Goal: Task Accomplishment & Management: Manage account settings

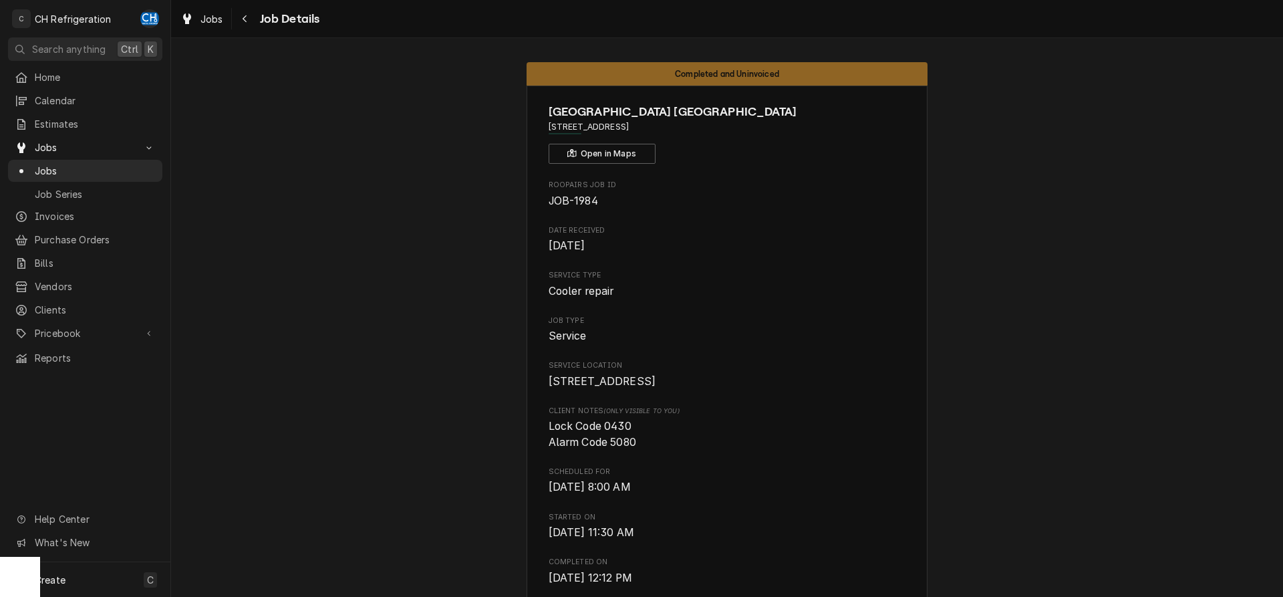
scroll to position [341, 0]
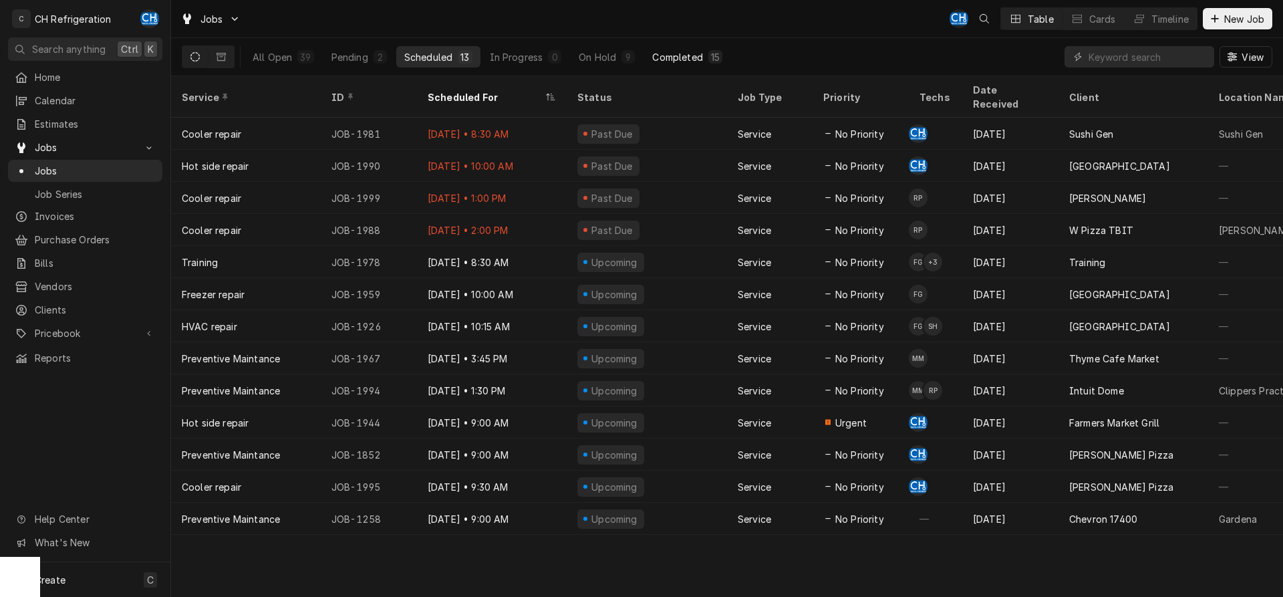
click at [705, 51] on button "Completed 15" at bounding box center [687, 56] width 86 height 21
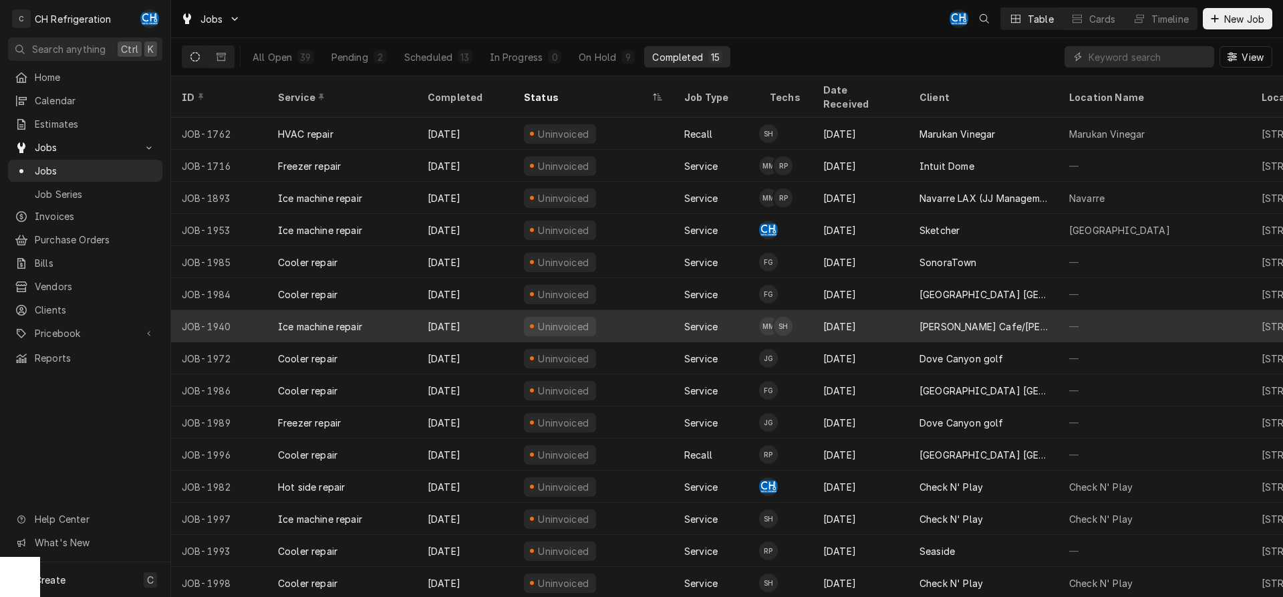
click at [1015, 320] on div "[PERSON_NAME] Cafe/[PERSON_NAME]'s" at bounding box center [984, 327] width 128 height 14
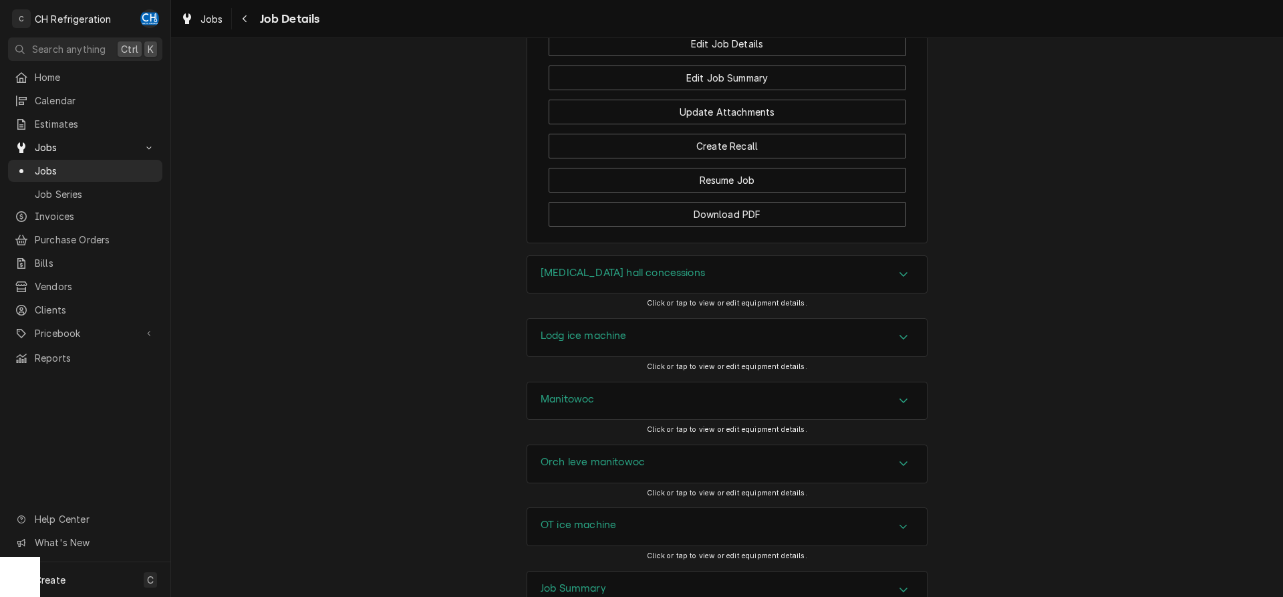
scroll to position [1679, 0]
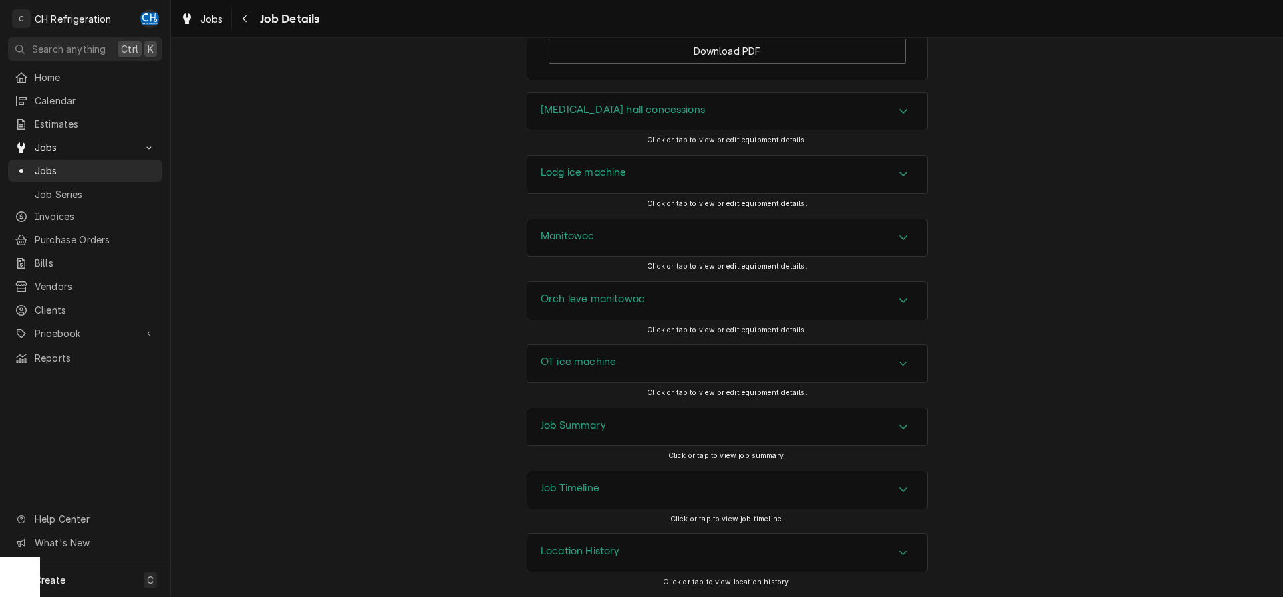
click at [657, 412] on div "Job Summary" at bounding box center [727, 426] width 400 height 37
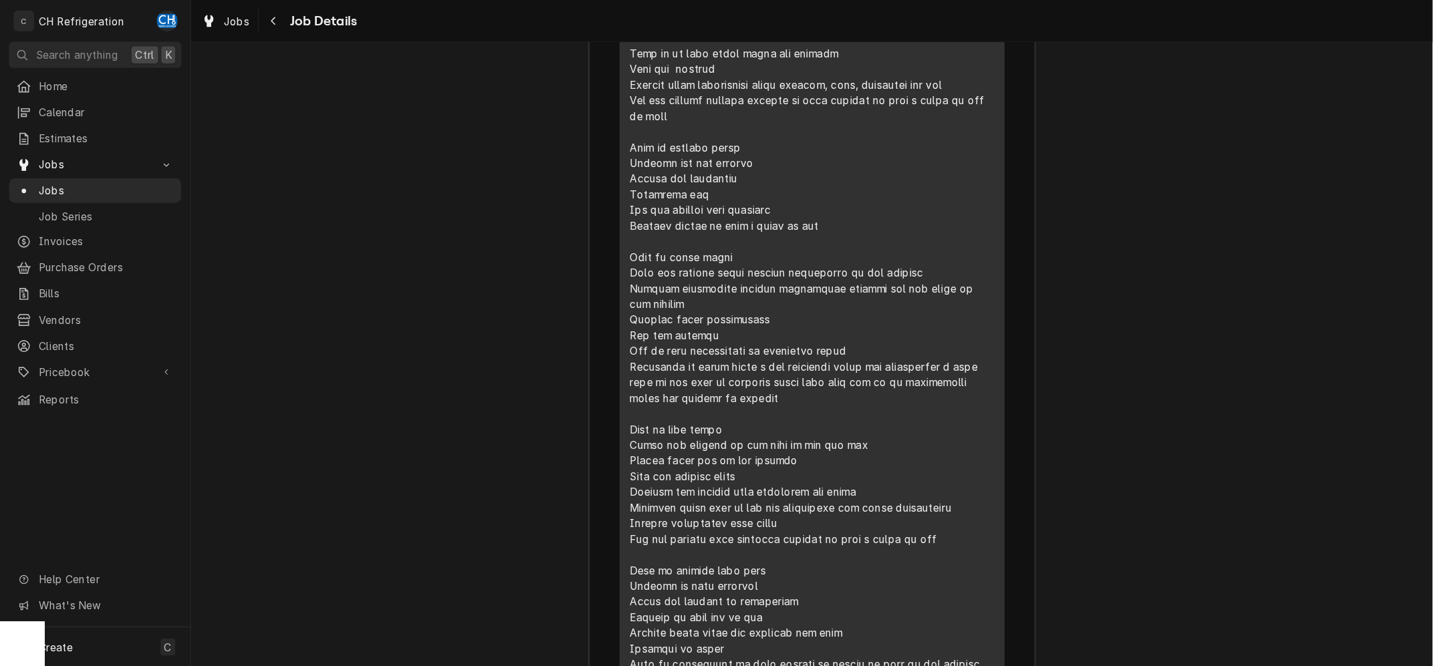
scroll to position [2428, 0]
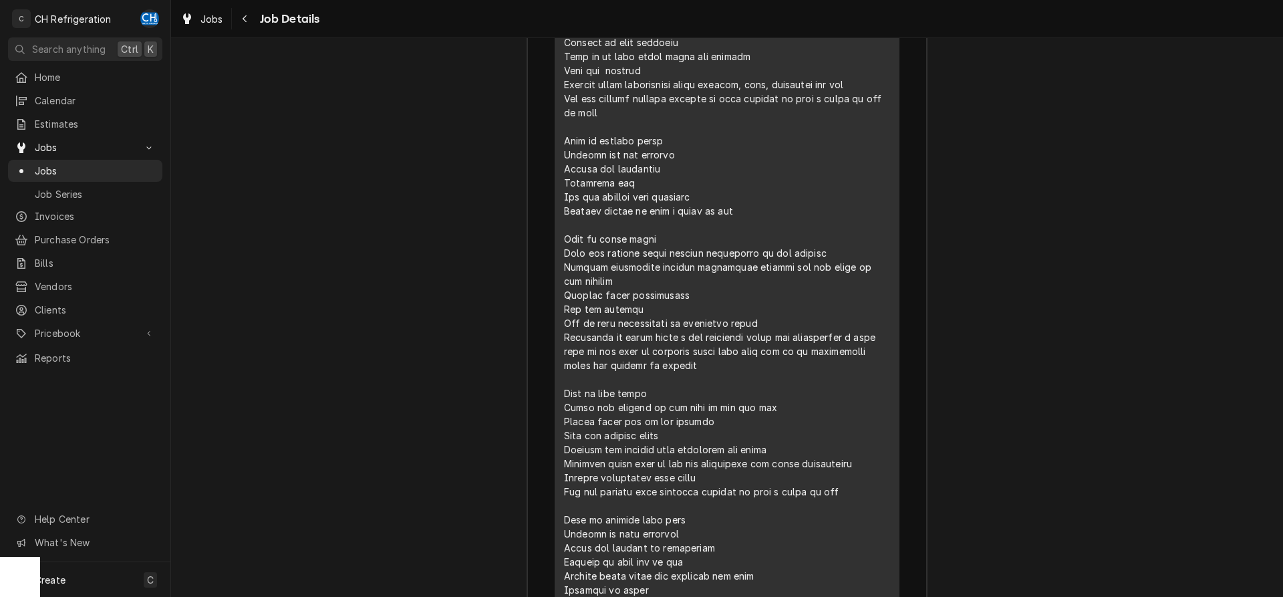
click at [1070, 417] on div "Job Summary Roopairs Job ID JOB-1940 Service Type Ice machine repair Job Type S…" at bounding box center [727, 383] width 1112 height 1481
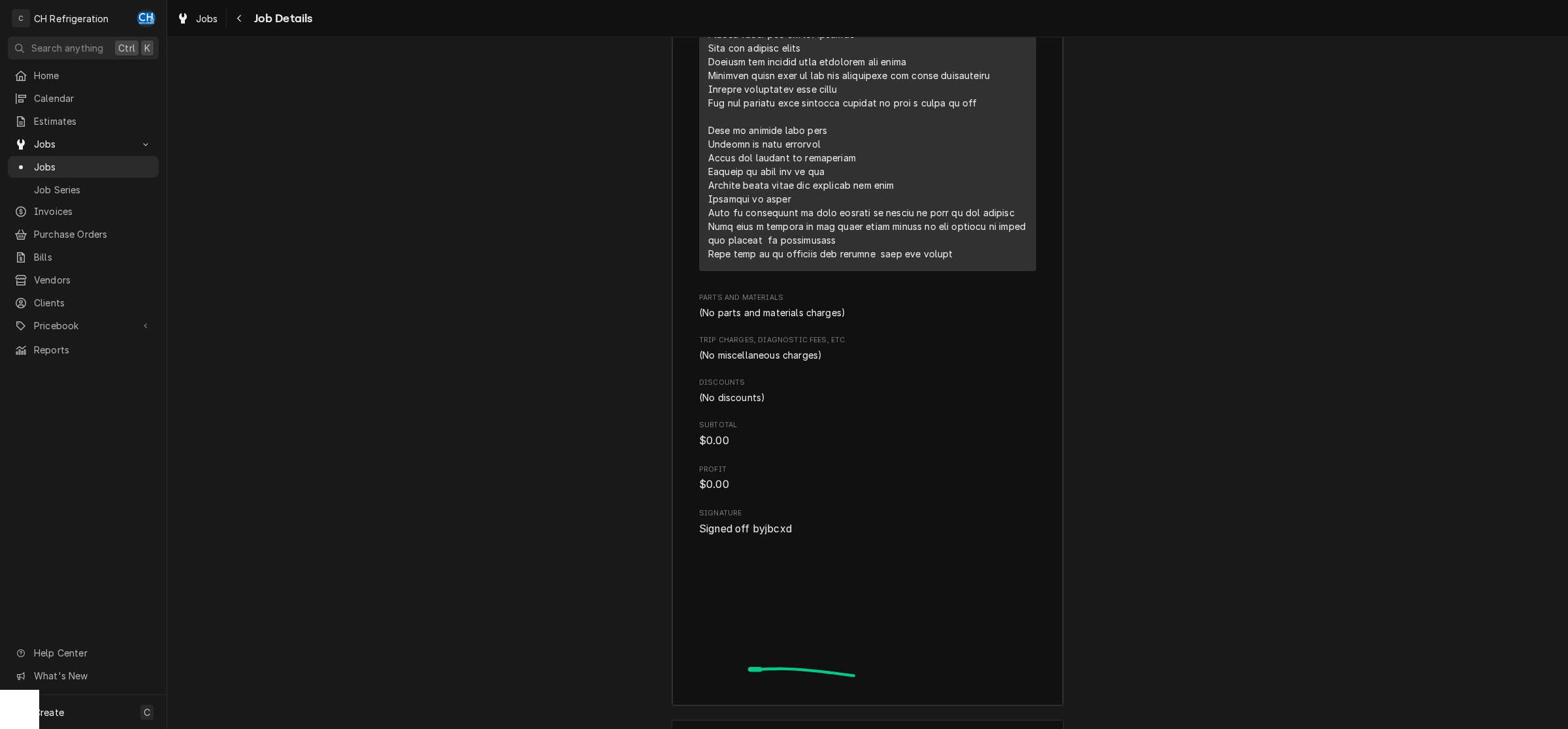
scroll to position [2887, 0]
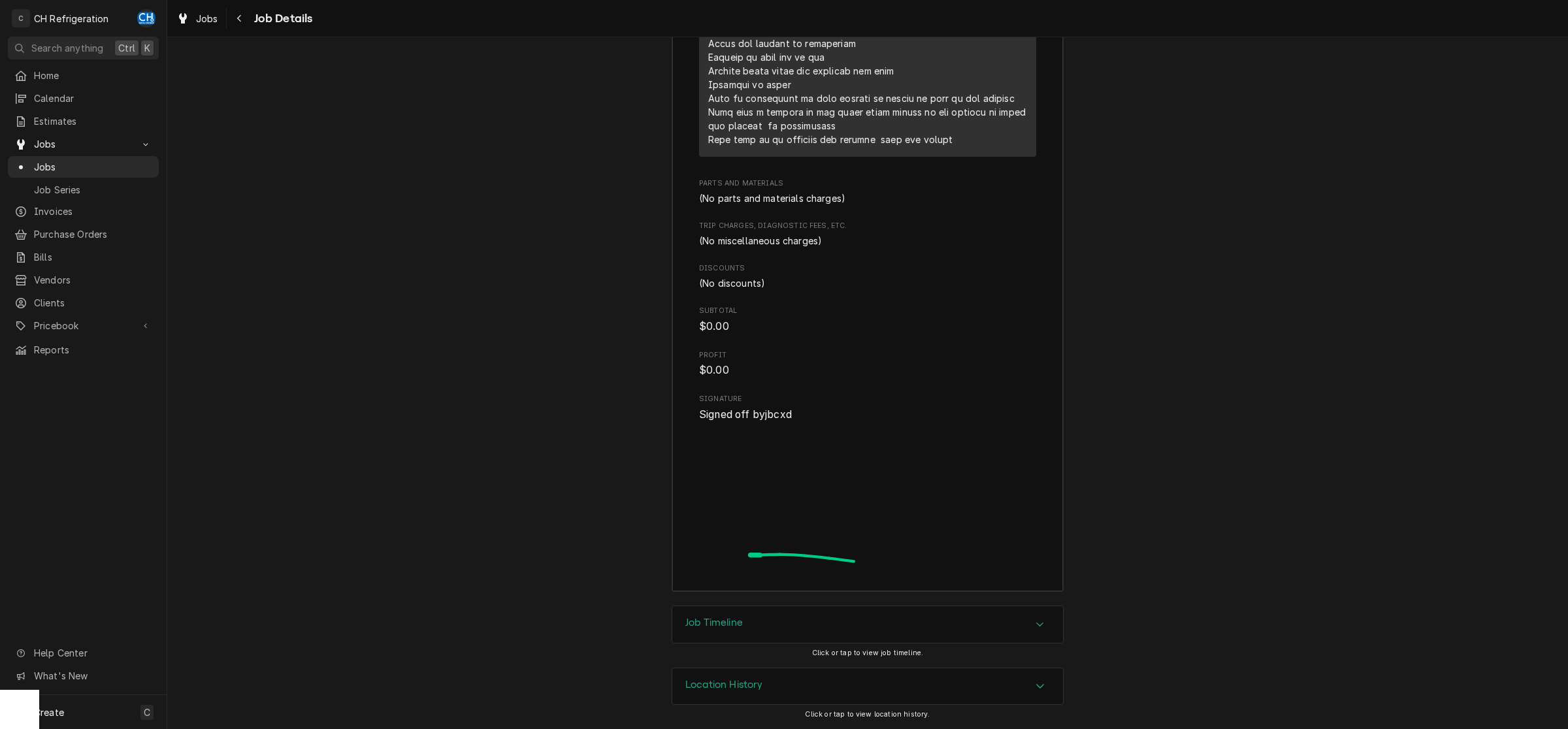
click at [908, 582] on div "Job Timeline" at bounding box center [868, 623] width 391 height 36
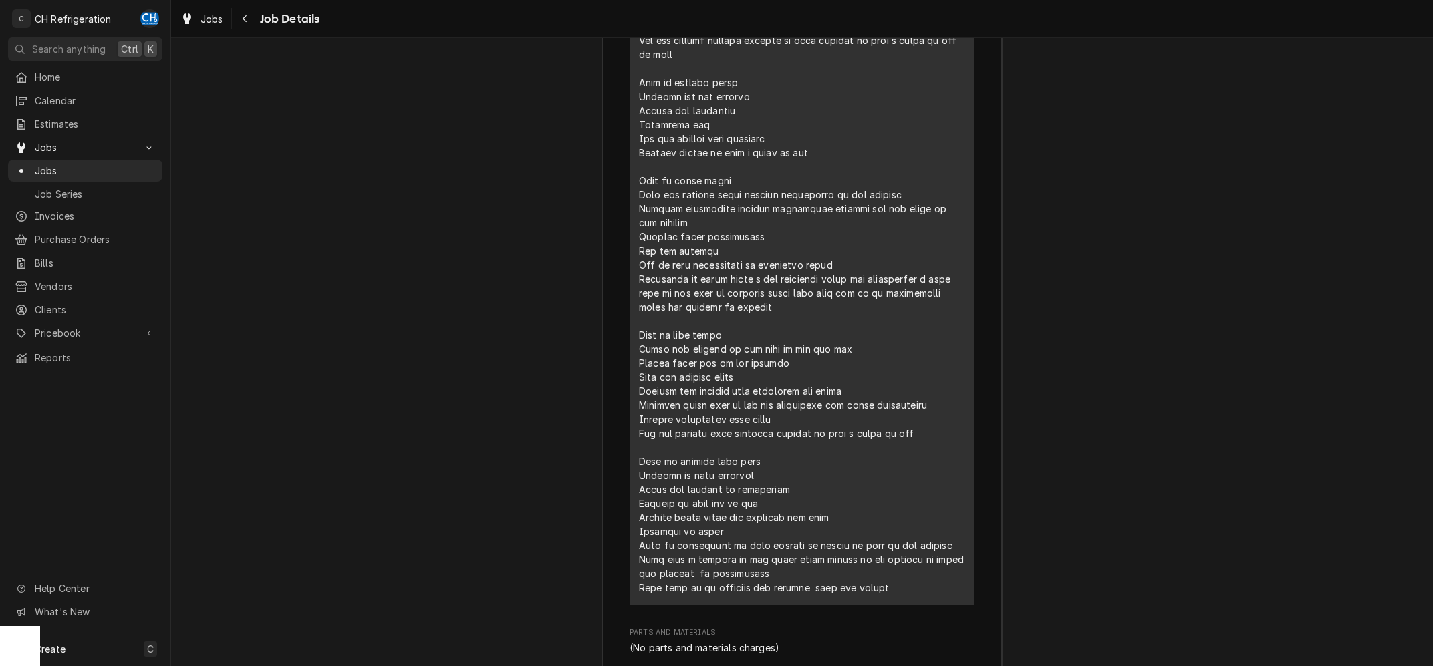
scroll to position [2591, 0]
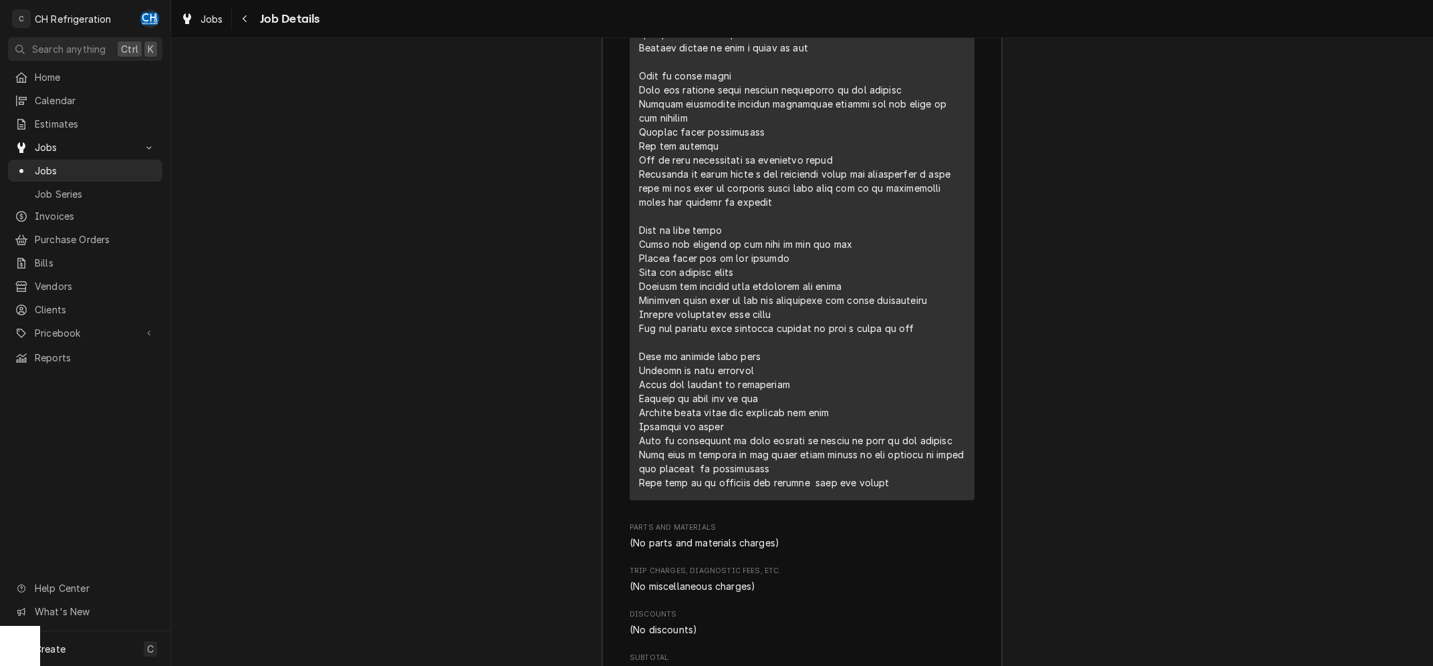
click at [775, 363] on div "Line Item" at bounding box center [802, 174] width 326 height 632
click at [690, 406] on div "Line Item" at bounding box center [802, 174] width 326 height 632
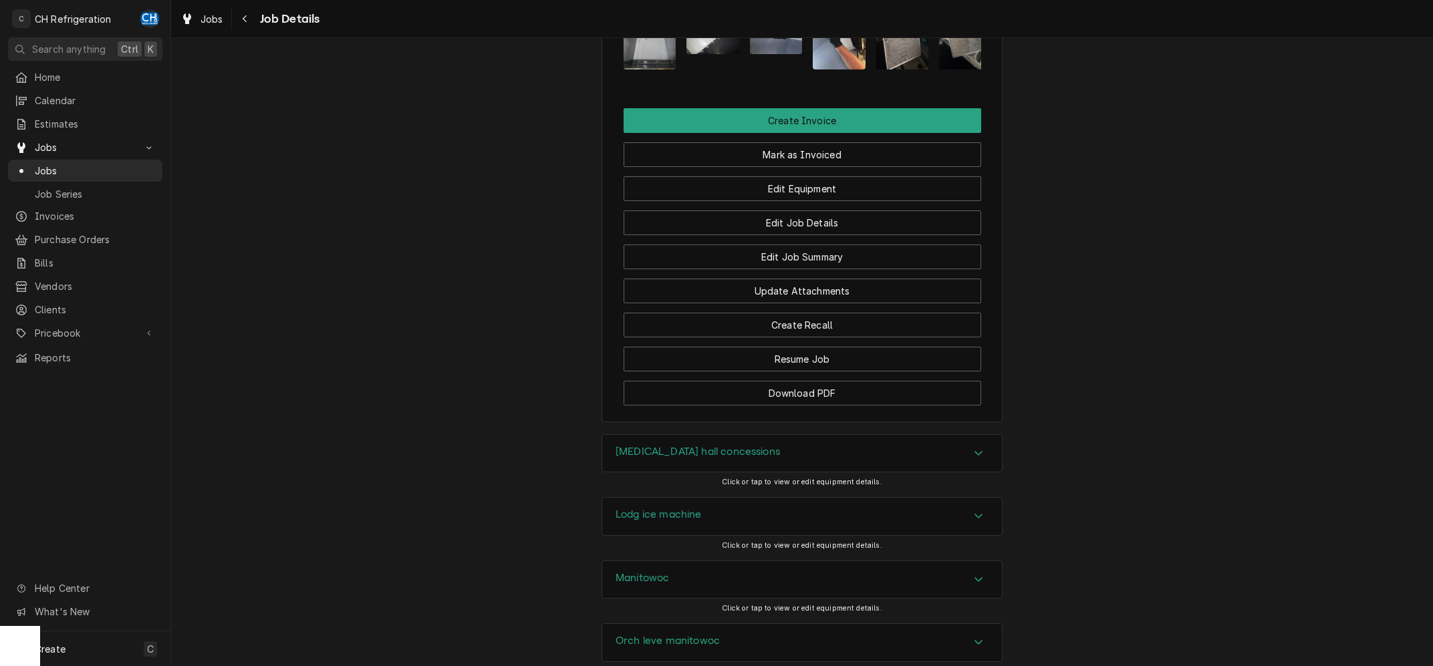
scroll to position [1159, 0]
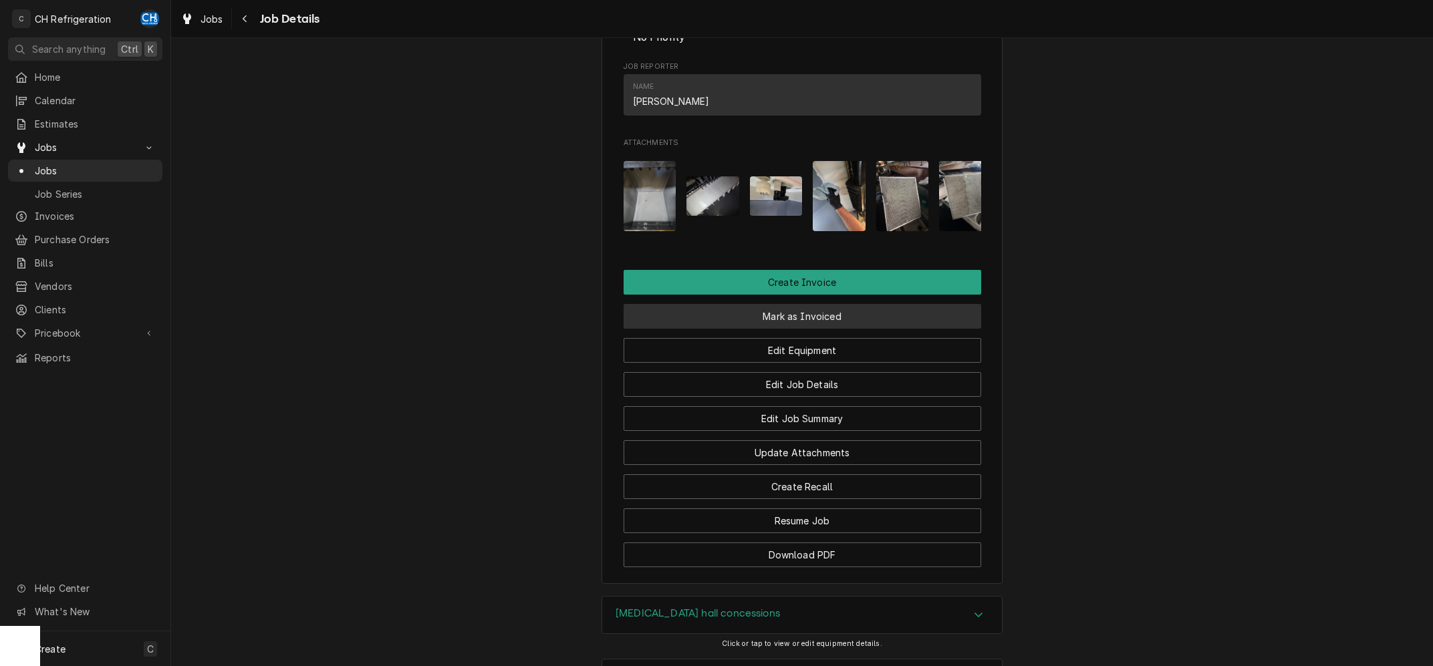
click at [811, 329] on button "Mark as Invoiced" at bounding box center [803, 316] width 358 height 25
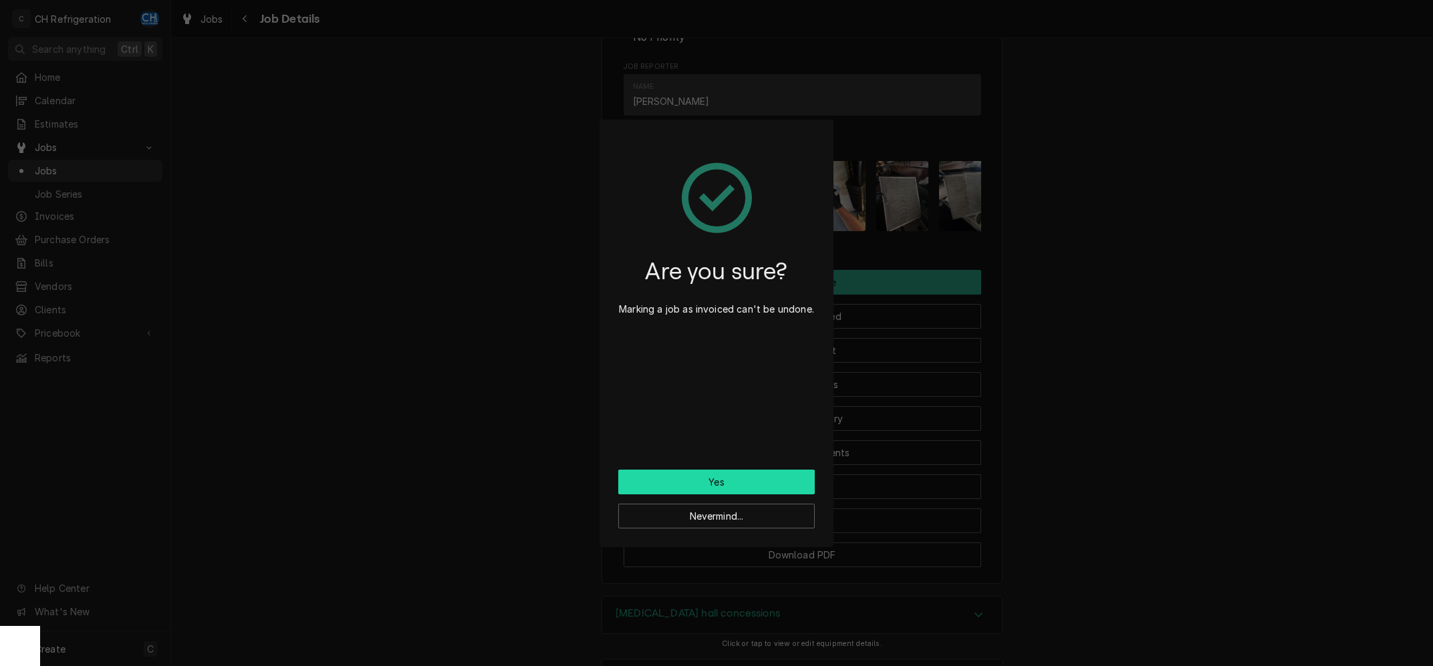
click at [733, 475] on button "Yes" at bounding box center [716, 482] width 197 height 25
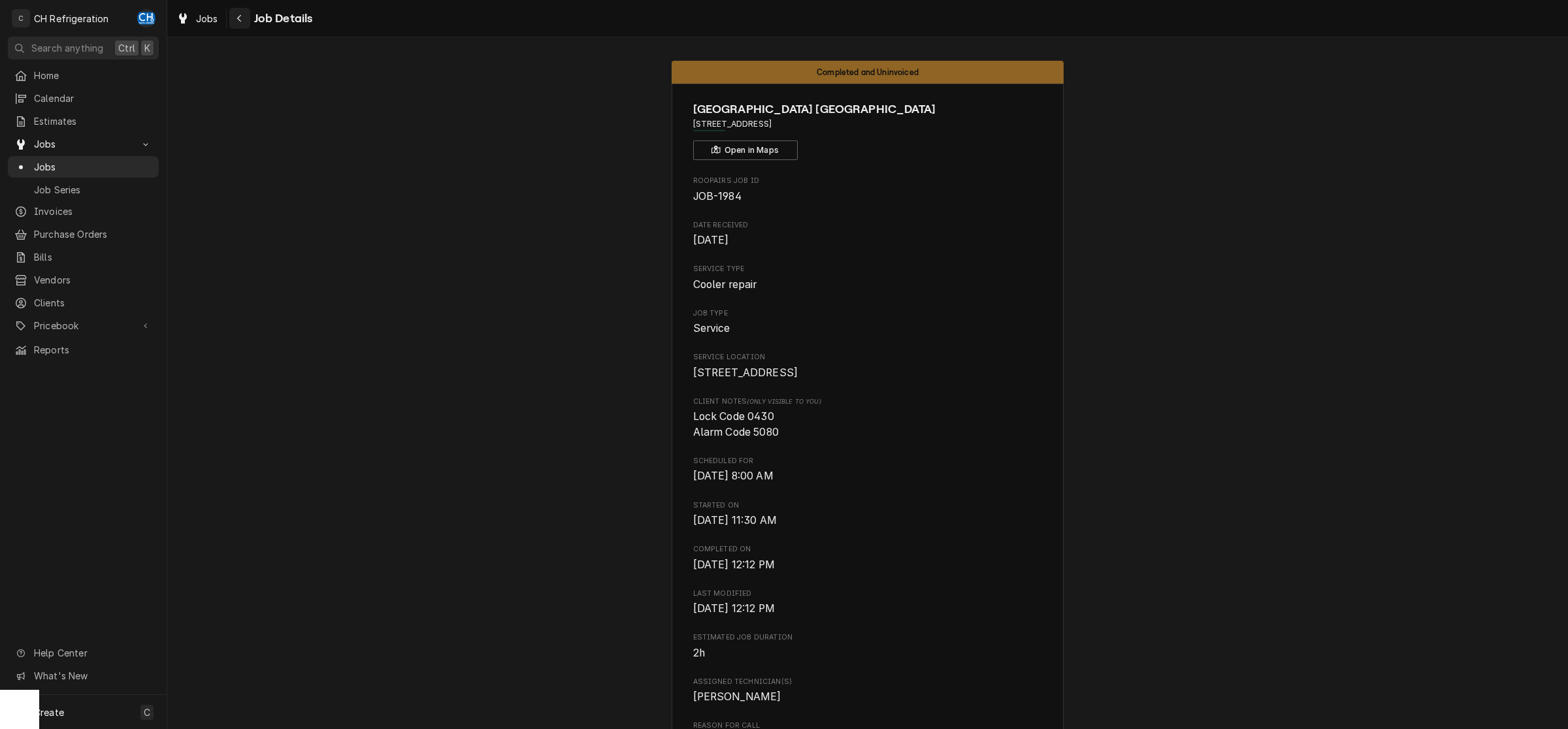
click at [231, 19] on button "Navigate back" at bounding box center [240, 18] width 21 height 21
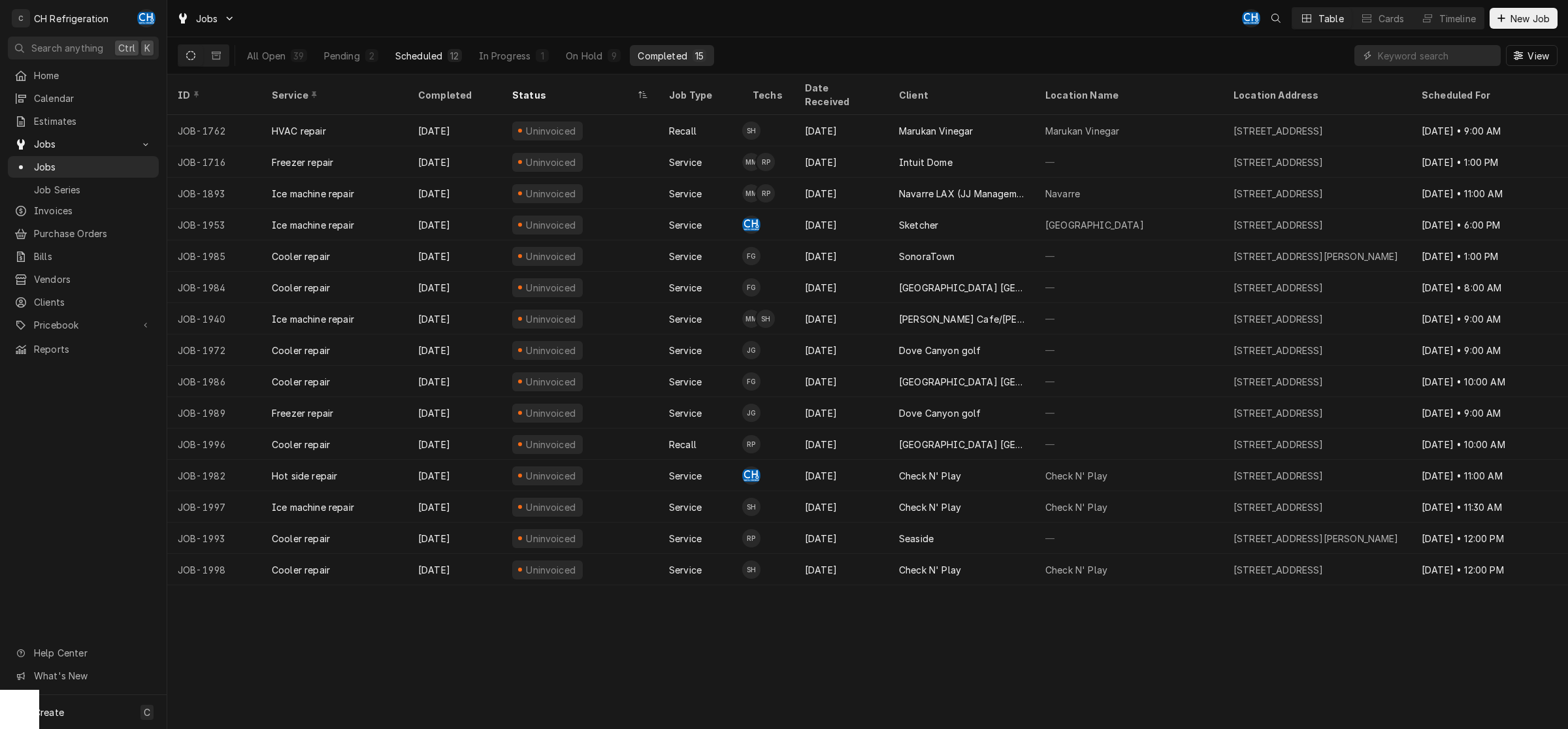
click at [445, 59] on button "Scheduled 12" at bounding box center [428, 55] width 82 height 21
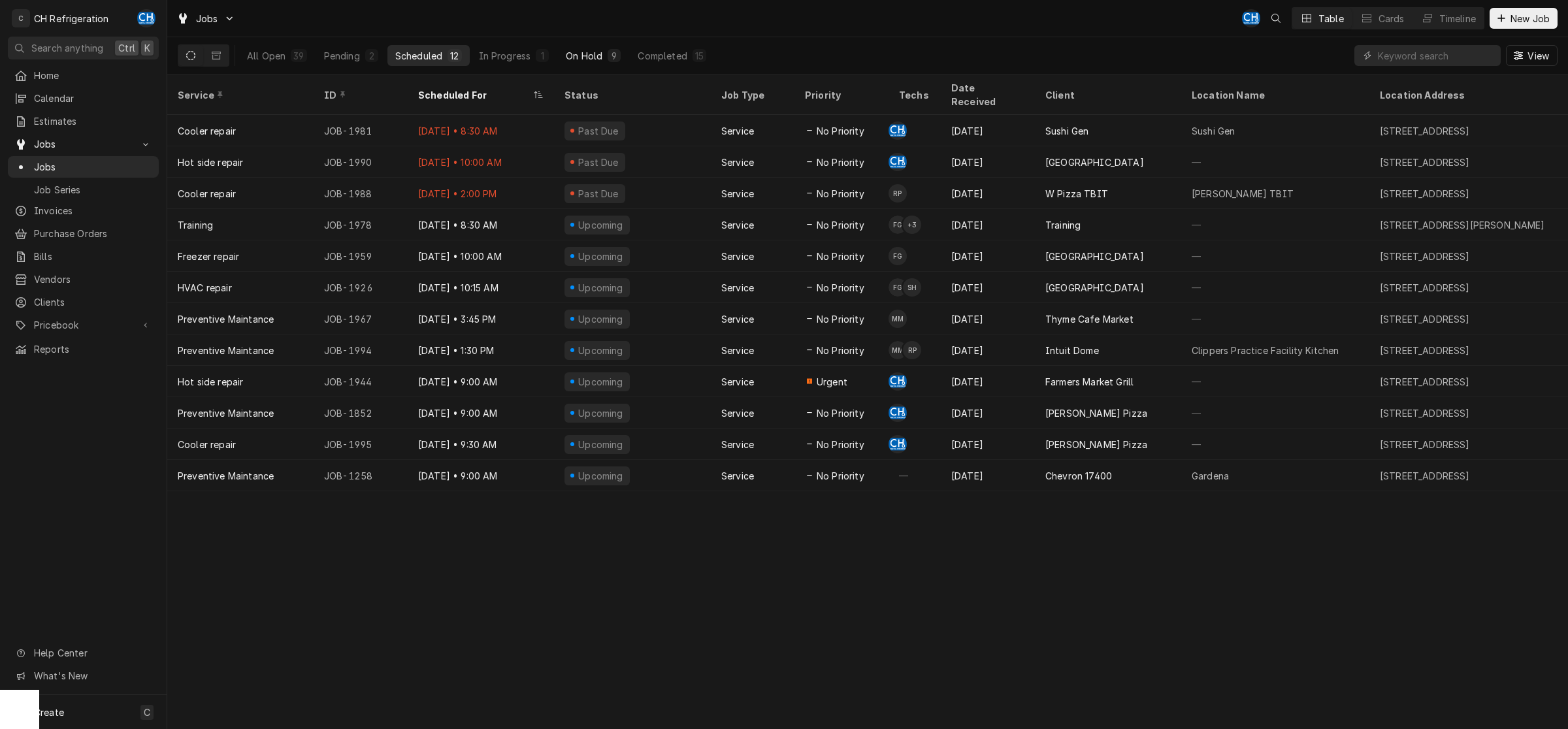
click at [575, 52] on div "On Hold" at bounding box center [584, 56] width 36 height 14
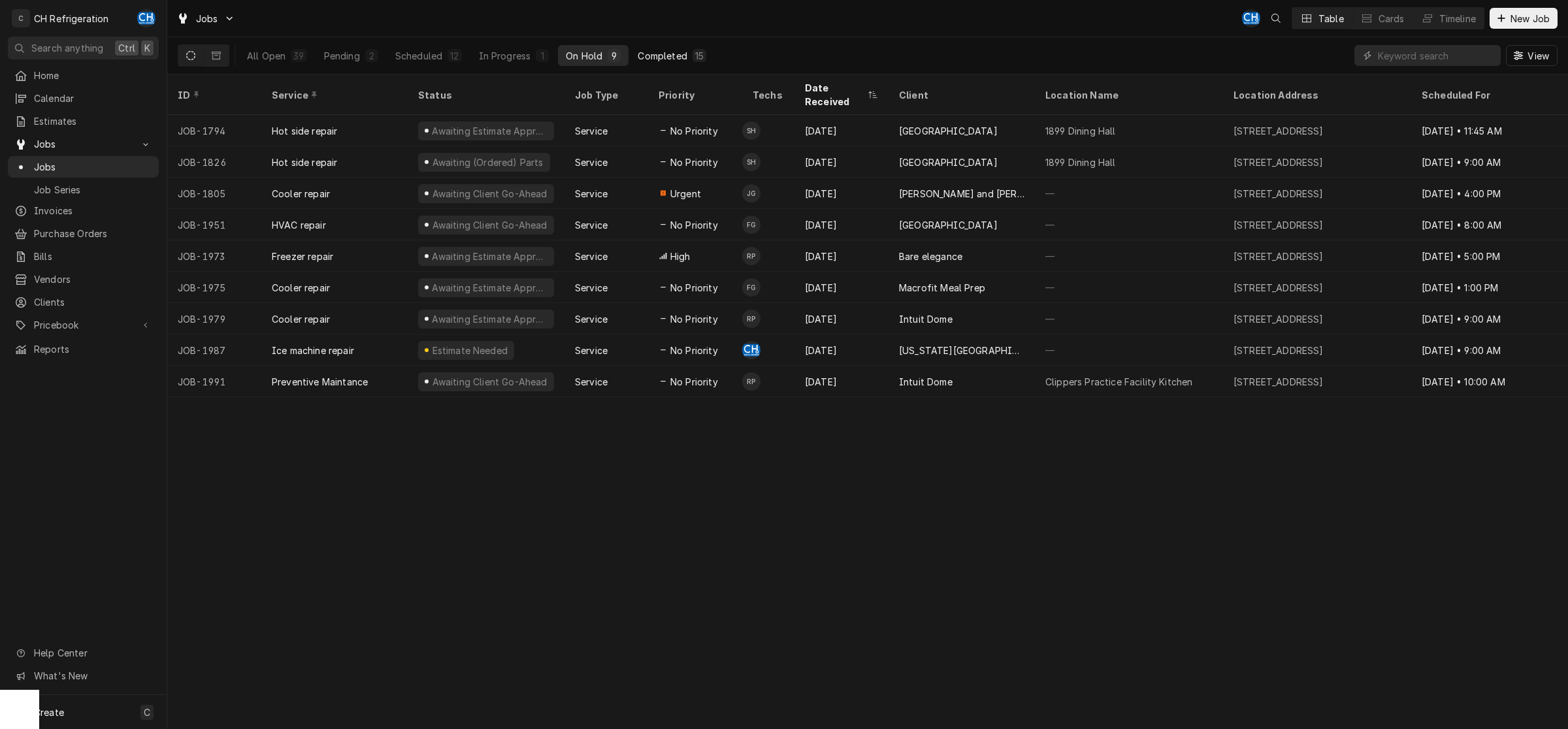
click at [632, 51] on button "Completed 15" at bounding box center [672, 55] width 84 height 21
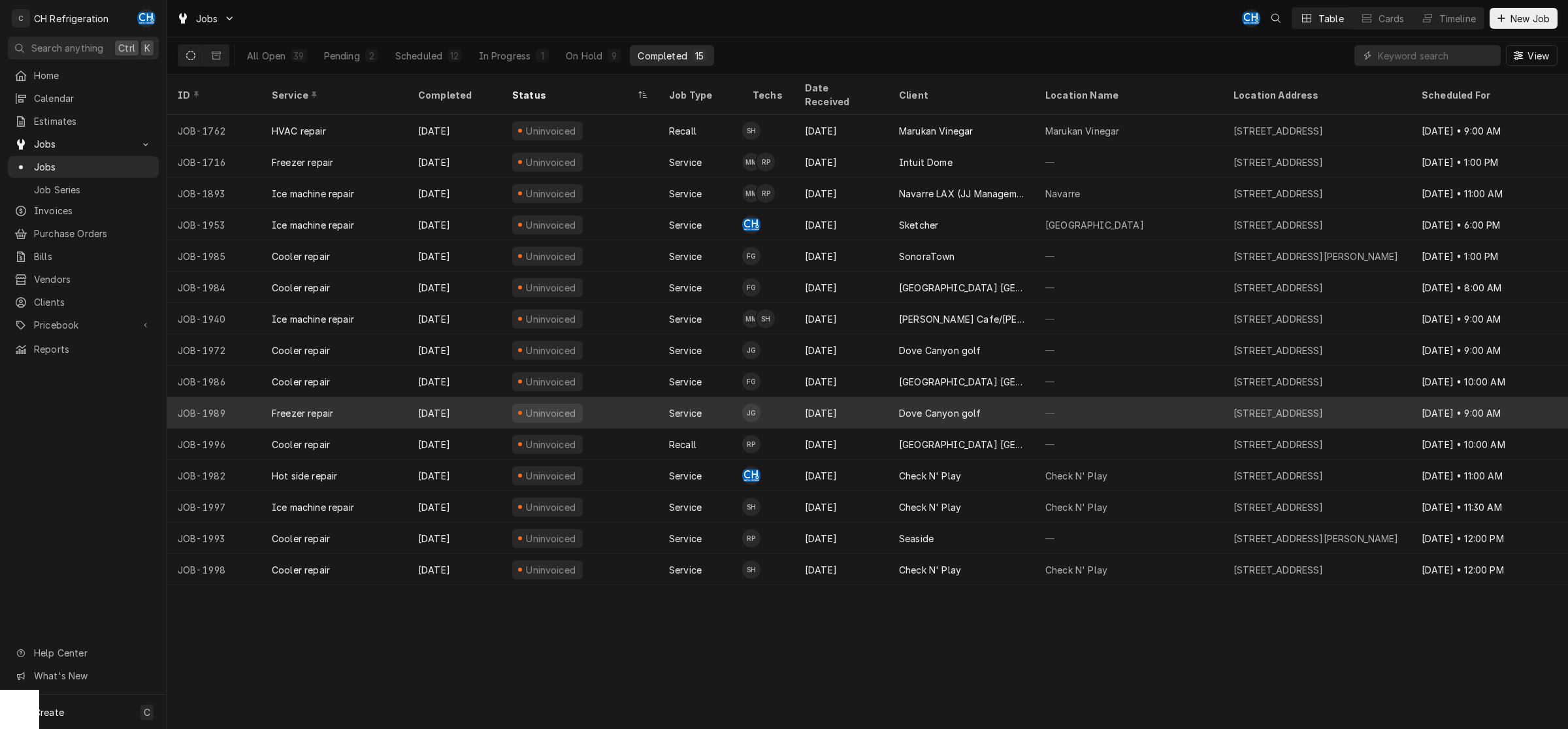
click at [852, 397] on div "[DATE]" at bounding box center [842, 412] width 94 height 31
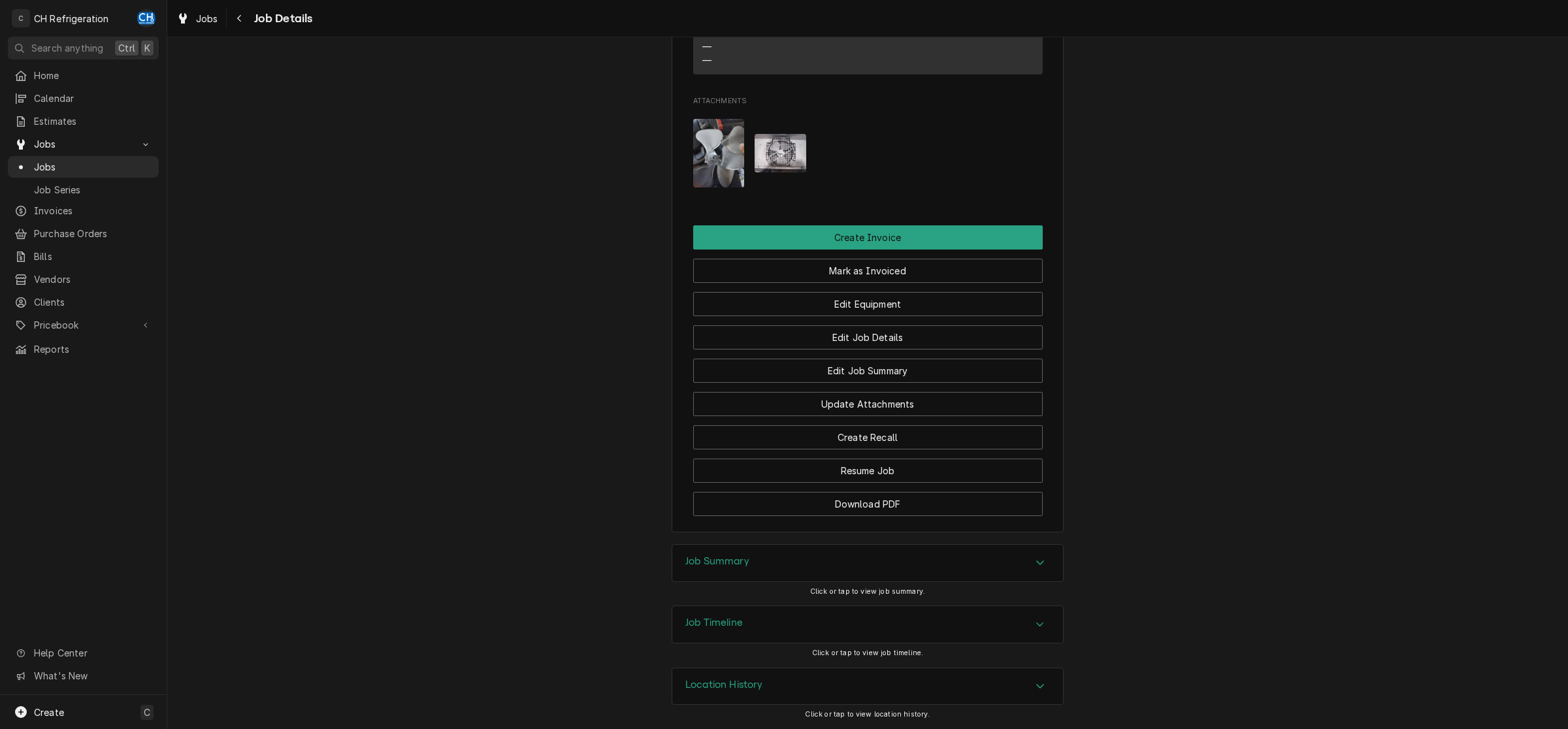
click at [882, 575] on div "Job Summary" at bounding box center [868, 562] width 391 height 36
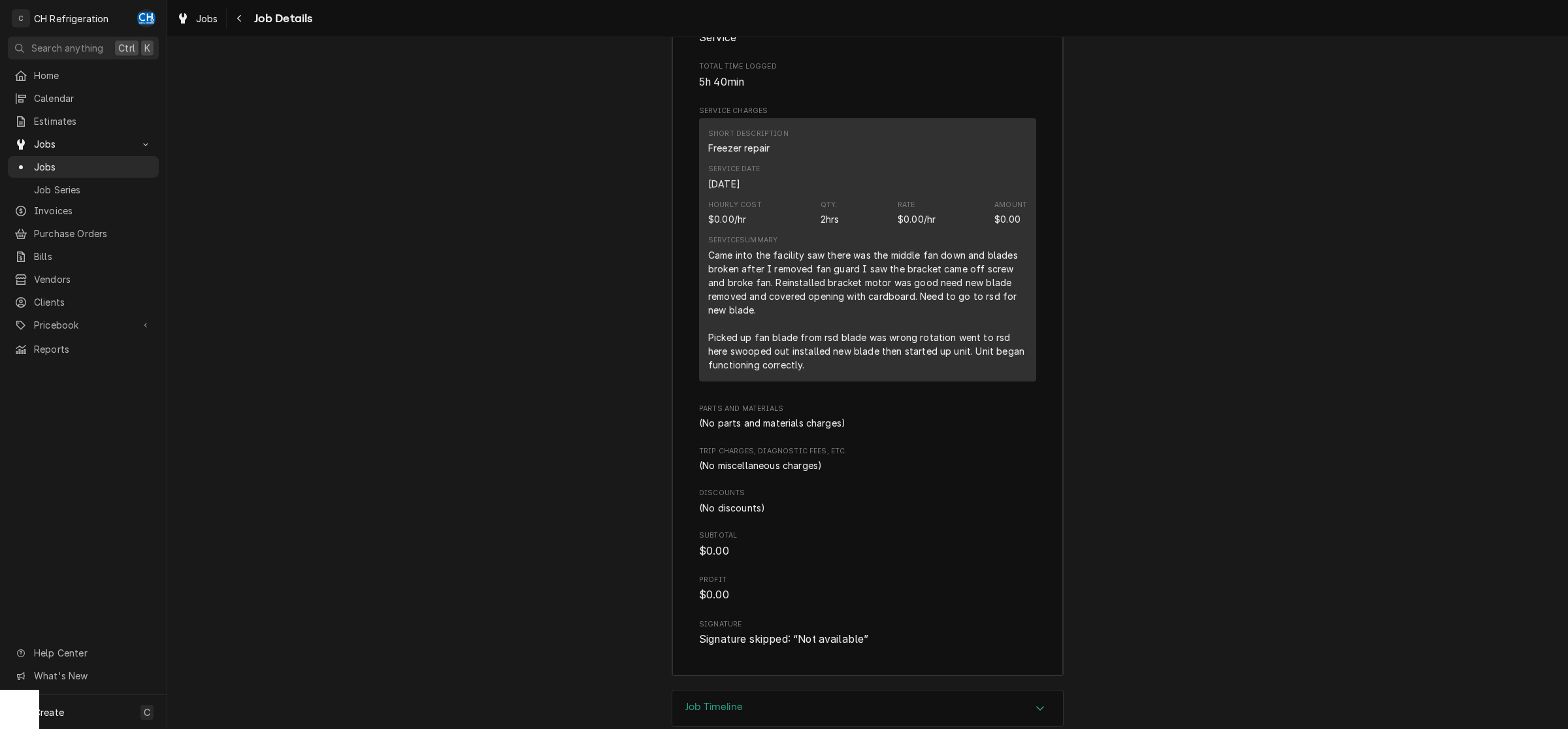
scroll to position [1646, 0]
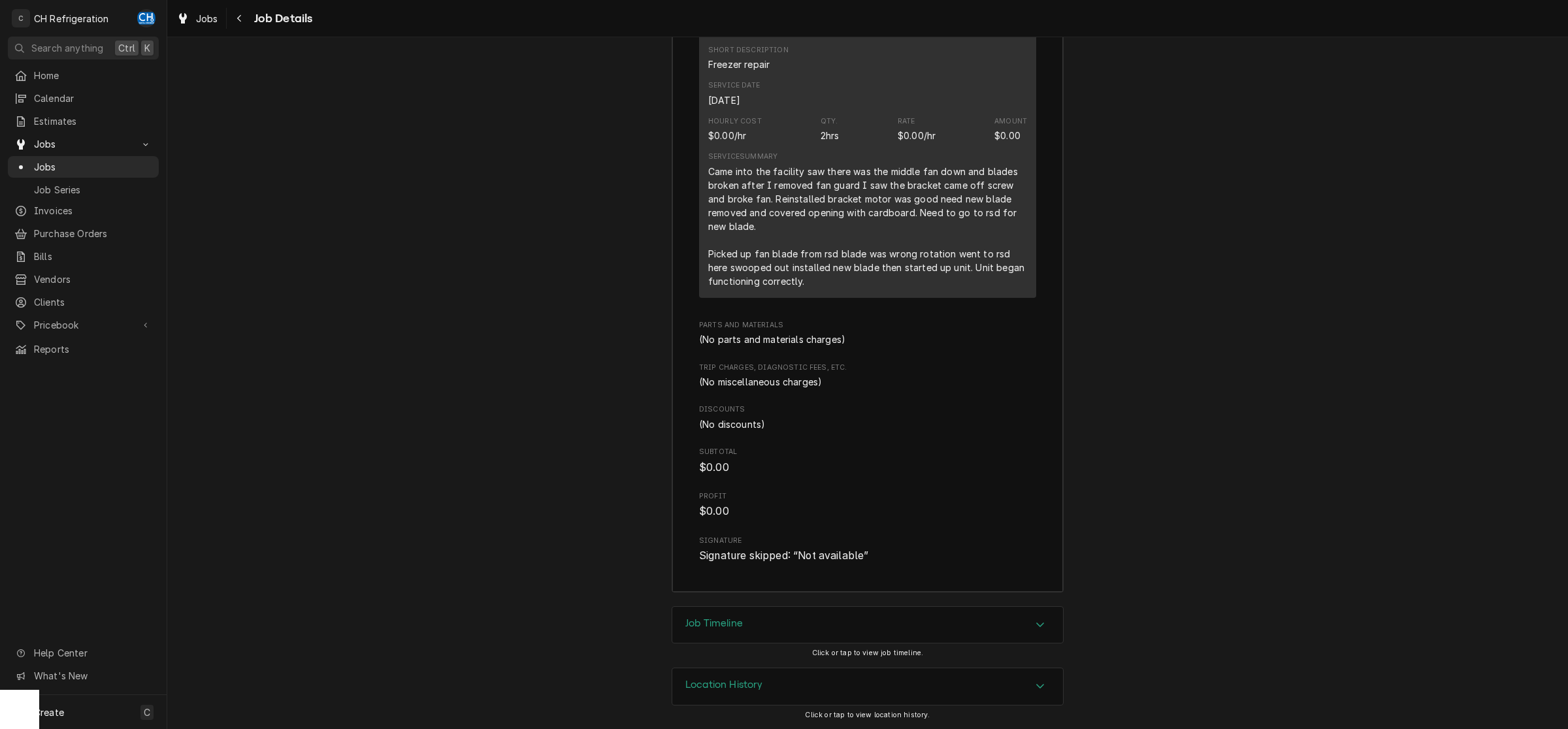
drag, startPoint x: 937, startPoint y: 622, endPoint x: 964, endPoint y: 606, distance: 31.4
click at [951, 613] on div "Job Timeline" at bounding box center [868, 624] width 391 height 36
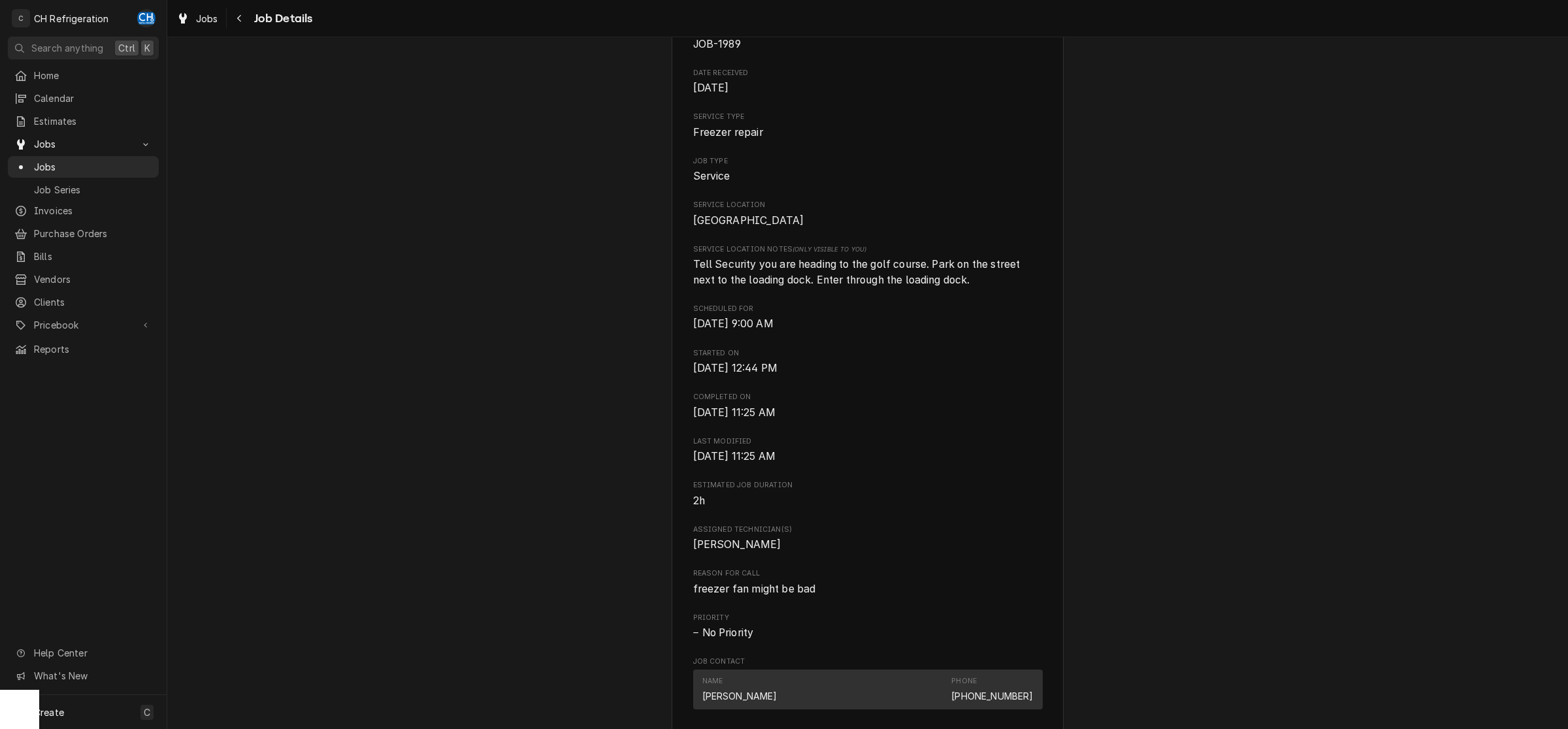
scroll to position [0, 0]
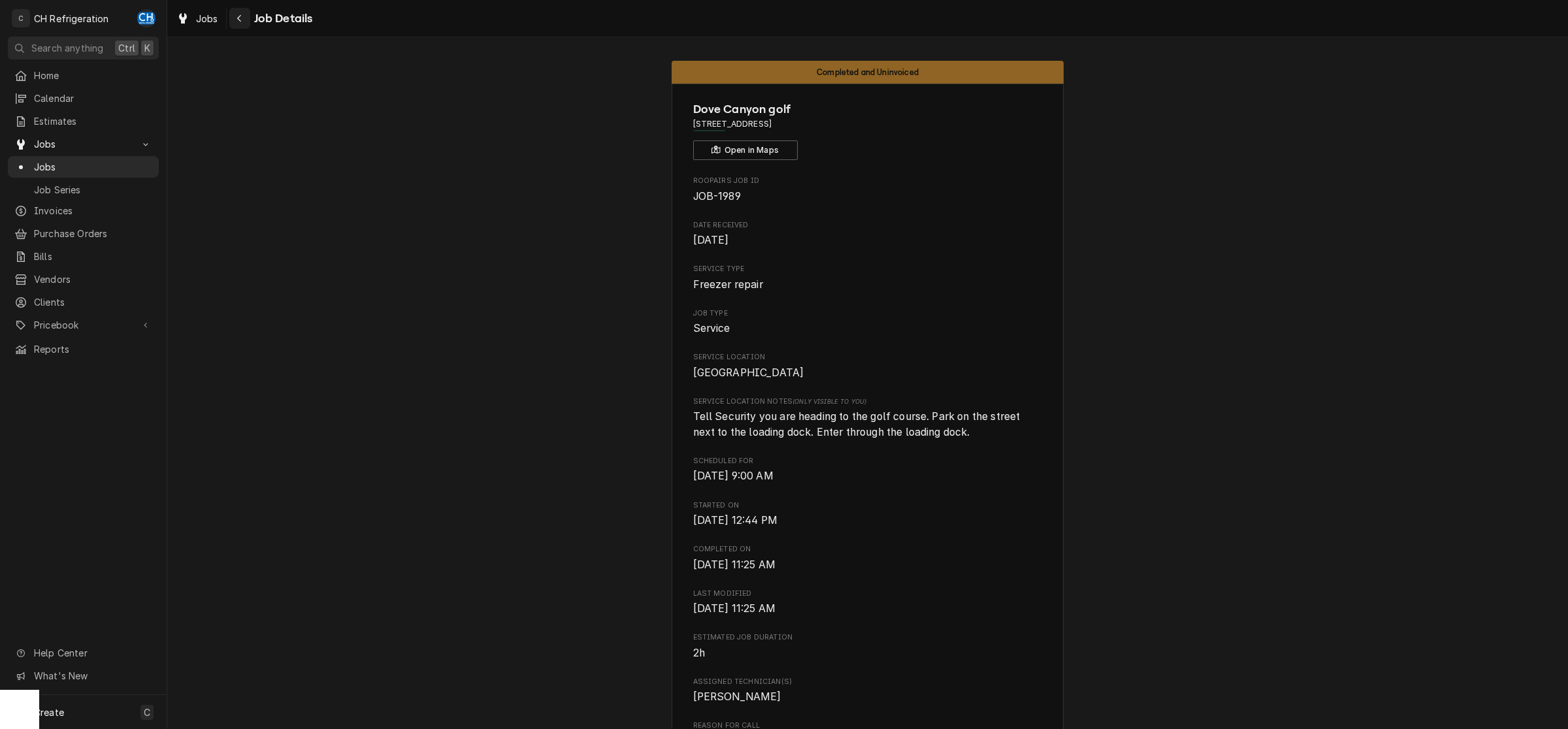
click at [232, 19] on button "Navigate back" at bounding box center [240, 18] width 21 height 21
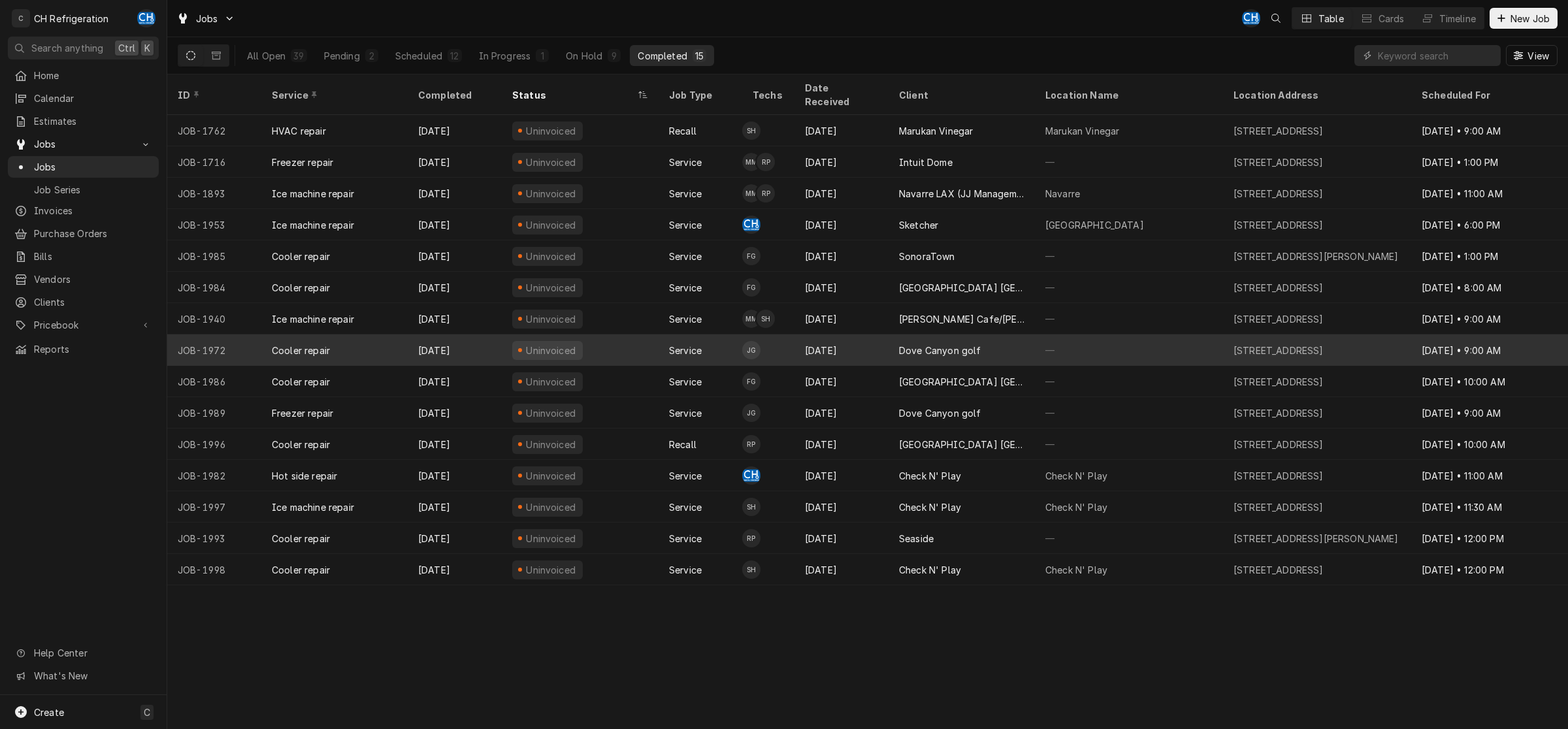
click at [866, 334] on div "Sep 18" at bounding box center [842, 350] width 94 height 31
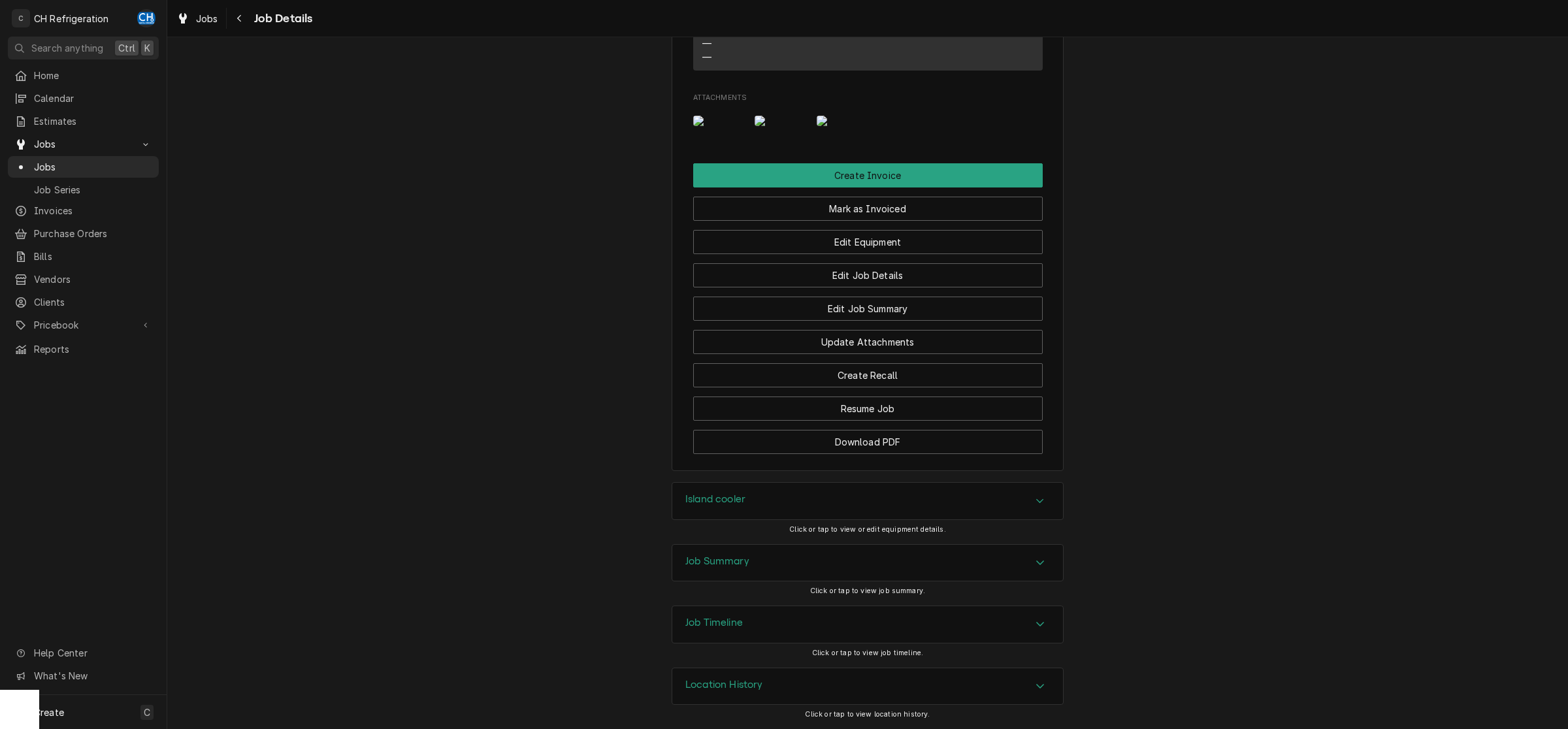
scroll to position [1652, 0]
drag, startPoint x: 868, startPoint y: 549, endPoint x: 882, endPoint y: 548, distance: 14.0
click at [879, 548] on div "Job Summary" at bounding box center [868, 562] width 391 height 36
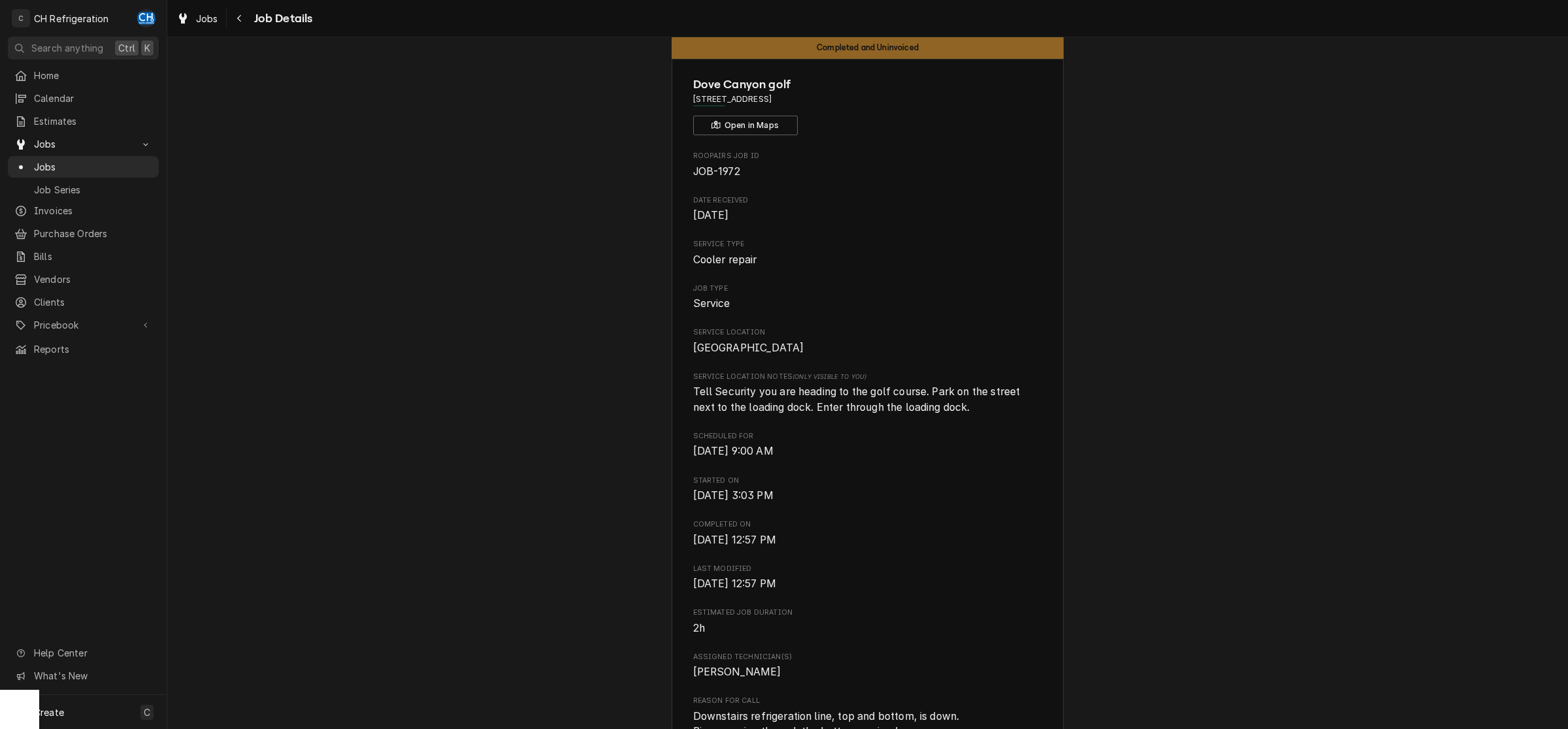
scroll to position [0, 0]
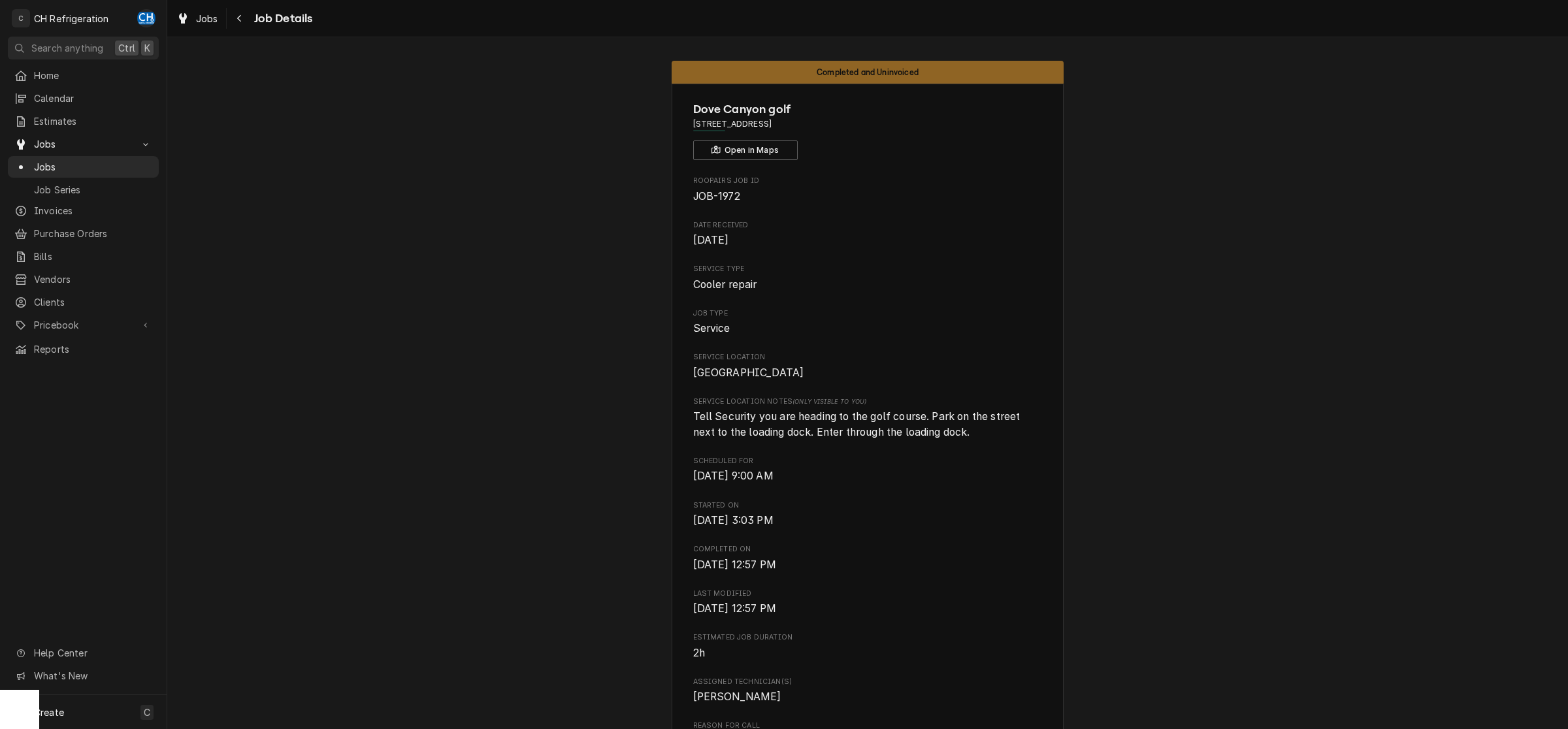
click at [253, 20] on span "Job Details" at bounding box center [282, 19] width 63 height 18
click at [236, 21] on div "Navigate back" at bounding box center [240, 18] width 13 height 13
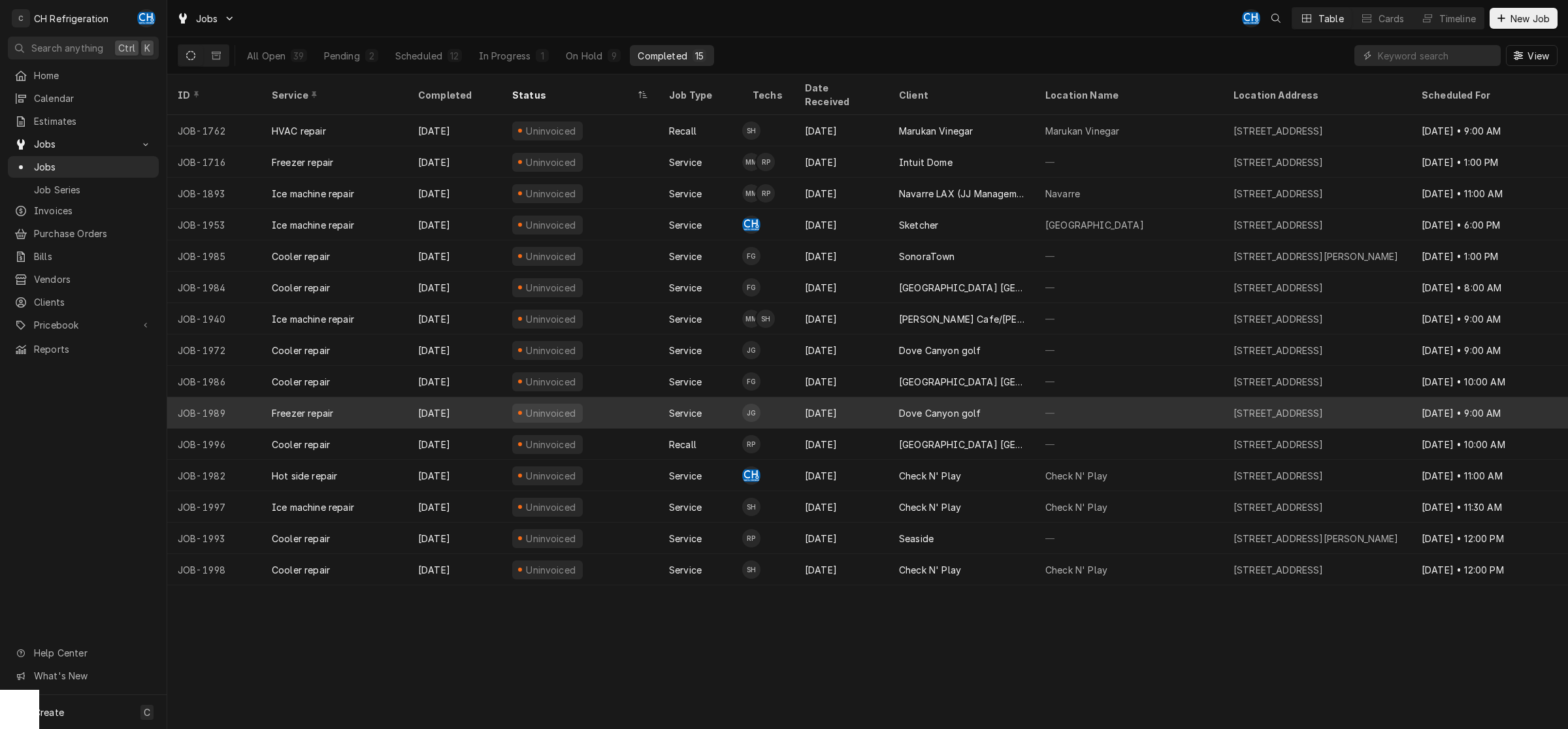
click at [995, 401] on div "Dove Canyon golf" at bounding box center [962, 412] width 147 height 31
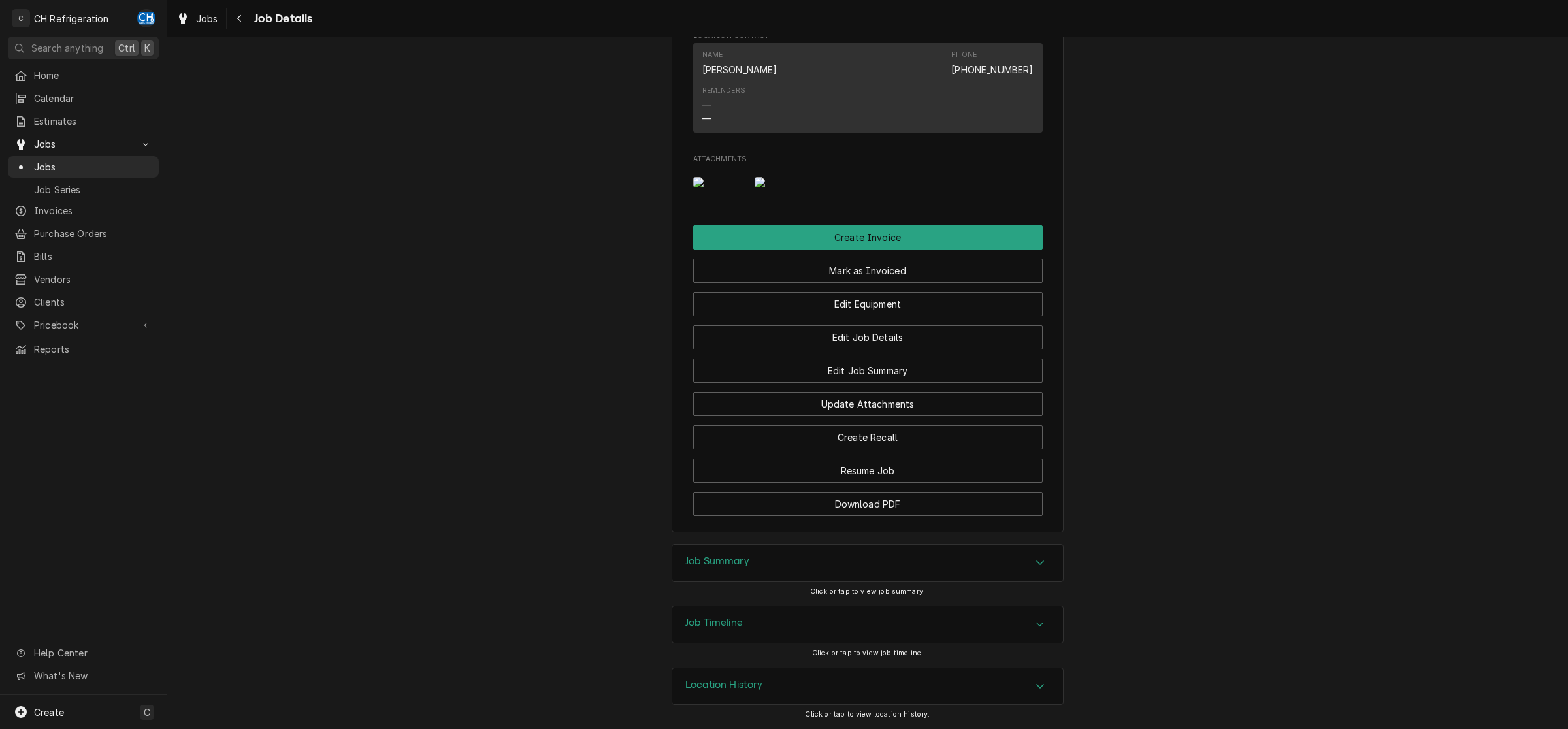
drag, startPoint x: 901, startPoint y: 550, endPoint x: 1081, endPoint y: 512, distance: 184.0
click at [907, 549] on div "Job Summary" at bounding box center [868, 562] width 391 height 36
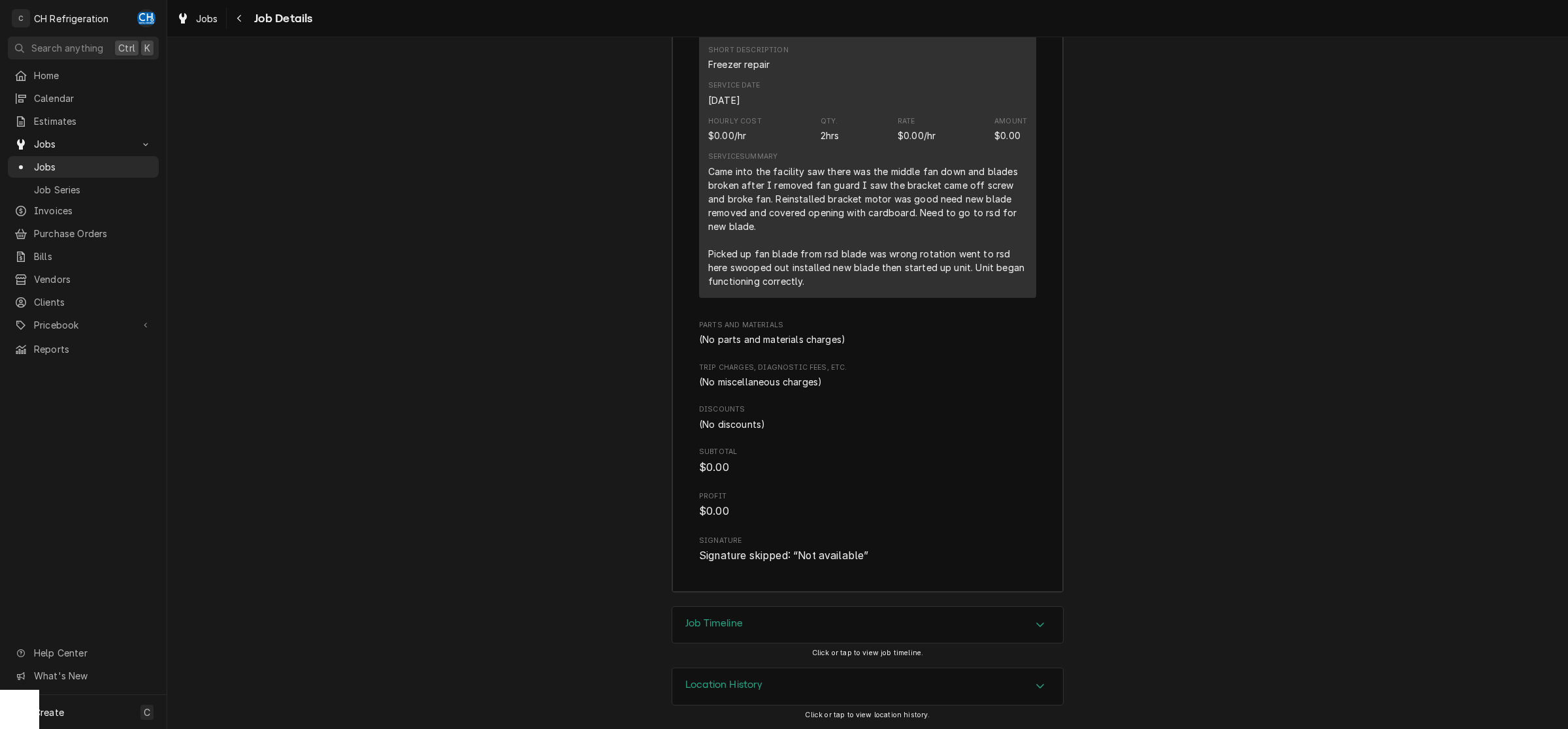
scroll to position [1682, 0]
drag, startPoint x: 840, startPoint y: 622, endPoint x: 909, endPoint y: 611, distance: 69.9
click at [841, 622] on div "Job Timeline" at bounding box center [868, 624] width 391 height 36
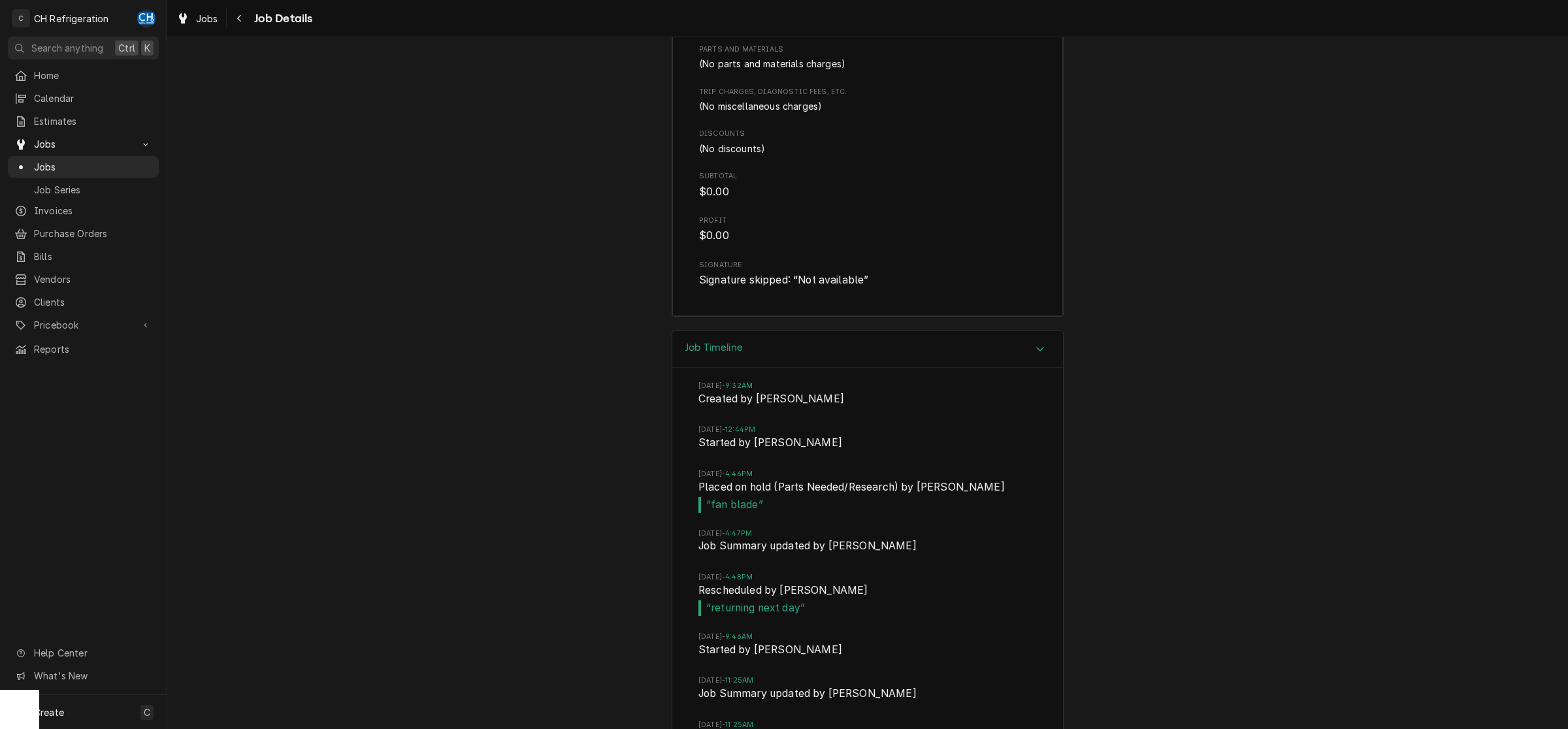
scroll to position [2141, 0]
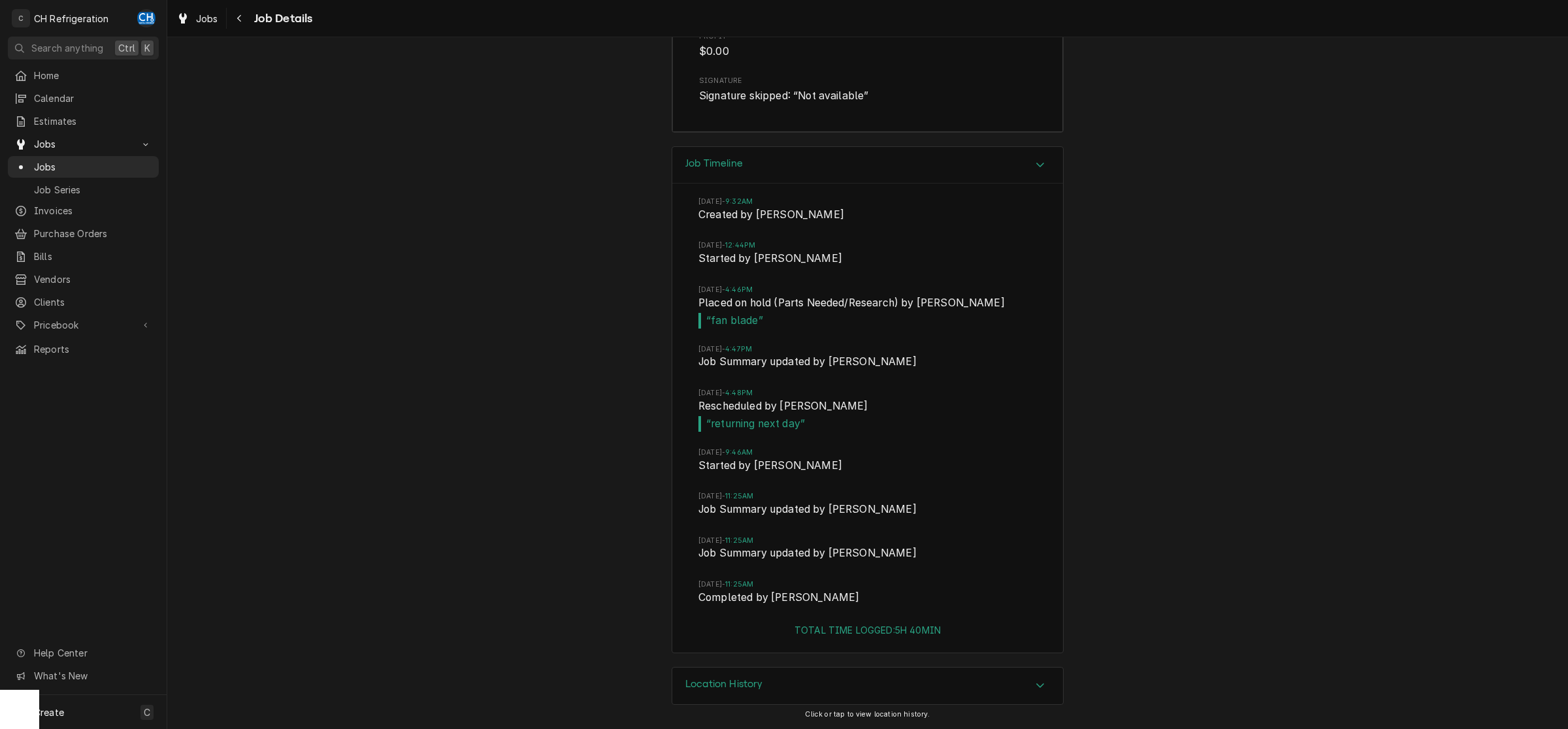
click at [961, 674] on div "Location History" at bounding box center [868, 685] width 391 height 36
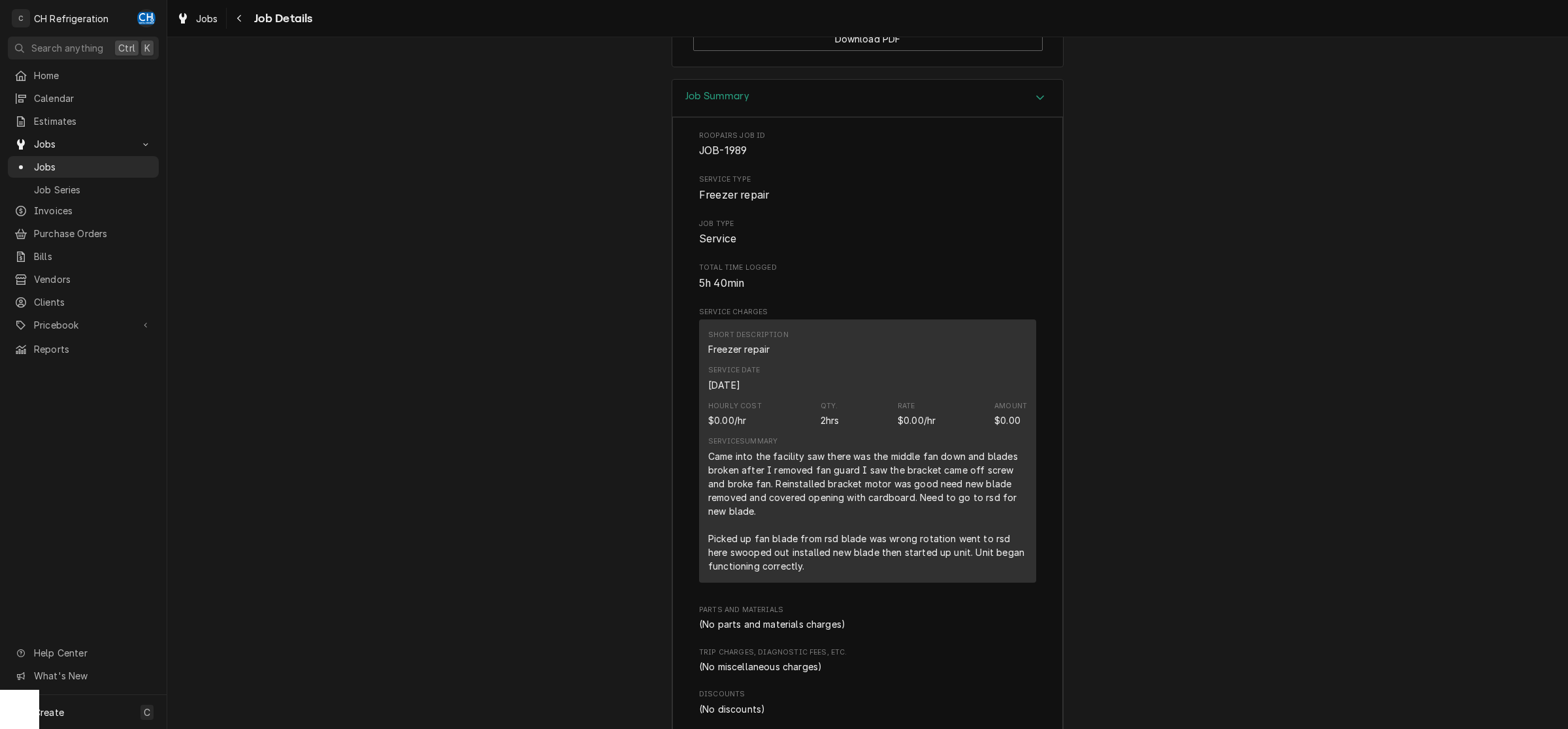
scroll to position [1112, 0]
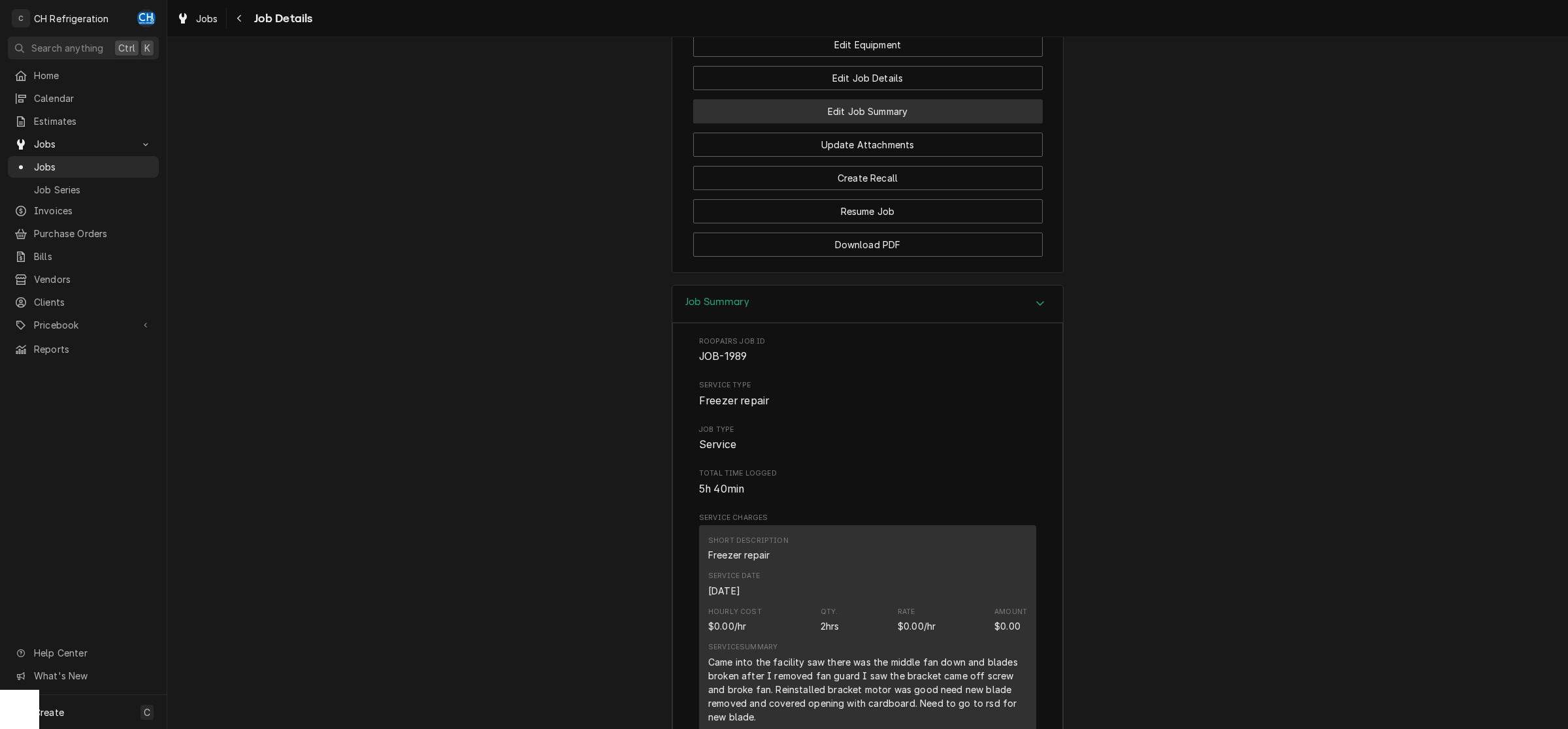
click at [892, 123] on button "Edit Job Summary" at bounding box center [868, 111] width 350 height 24
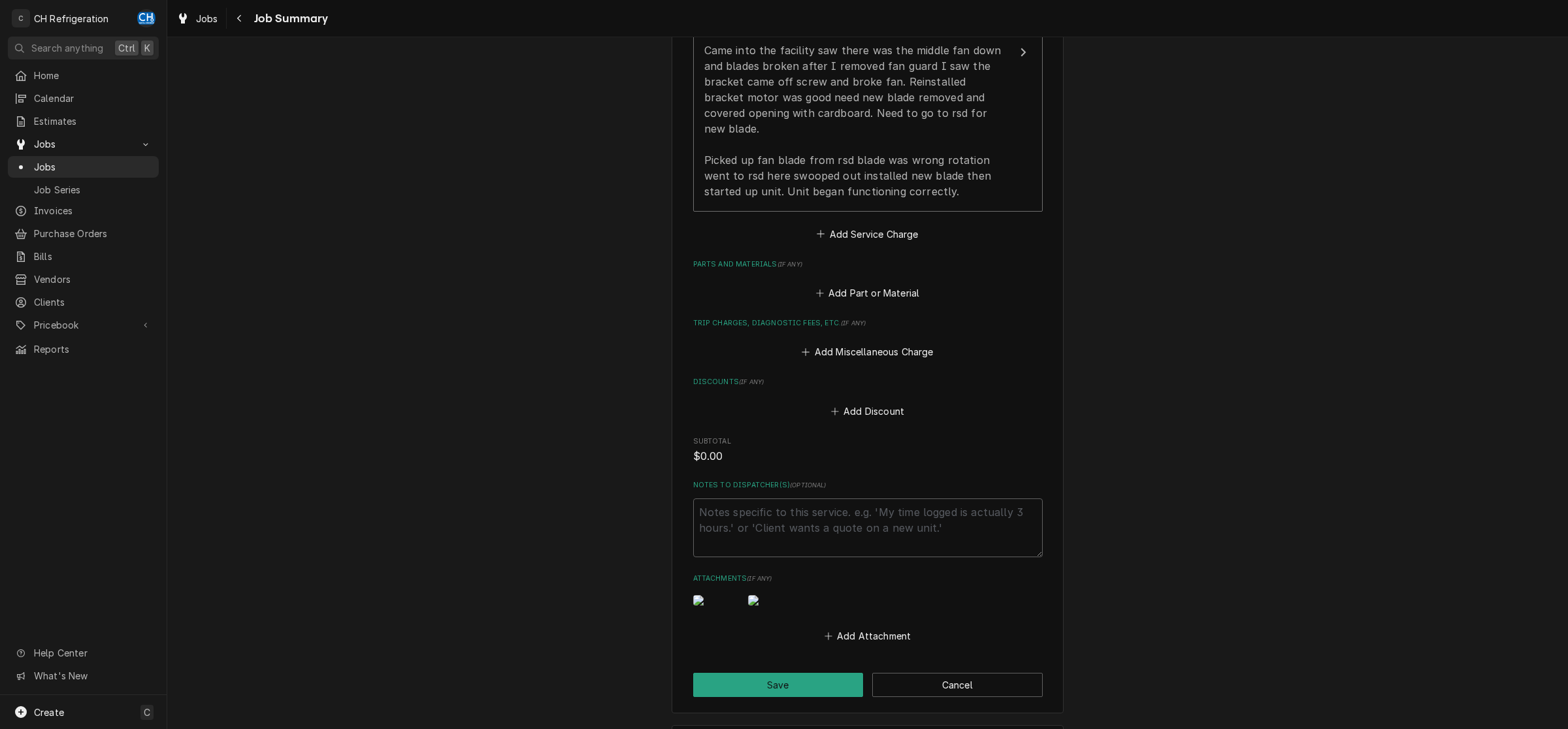
scroll to position [574, 0]
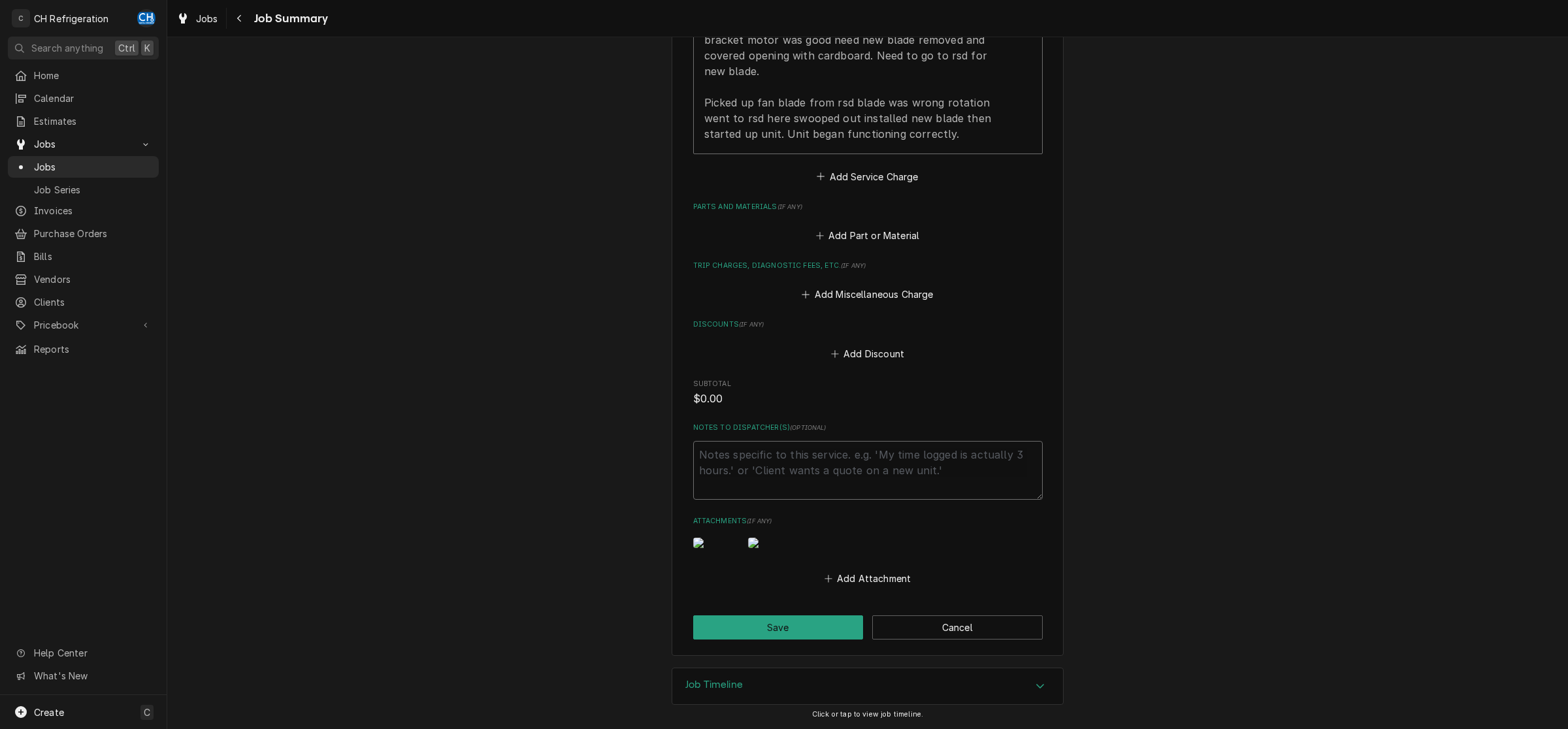
click at [937, 441] on textarea "Notes to Dispatcher(s) ( optional )" at bounding box center [868, 470] width 350 height 60
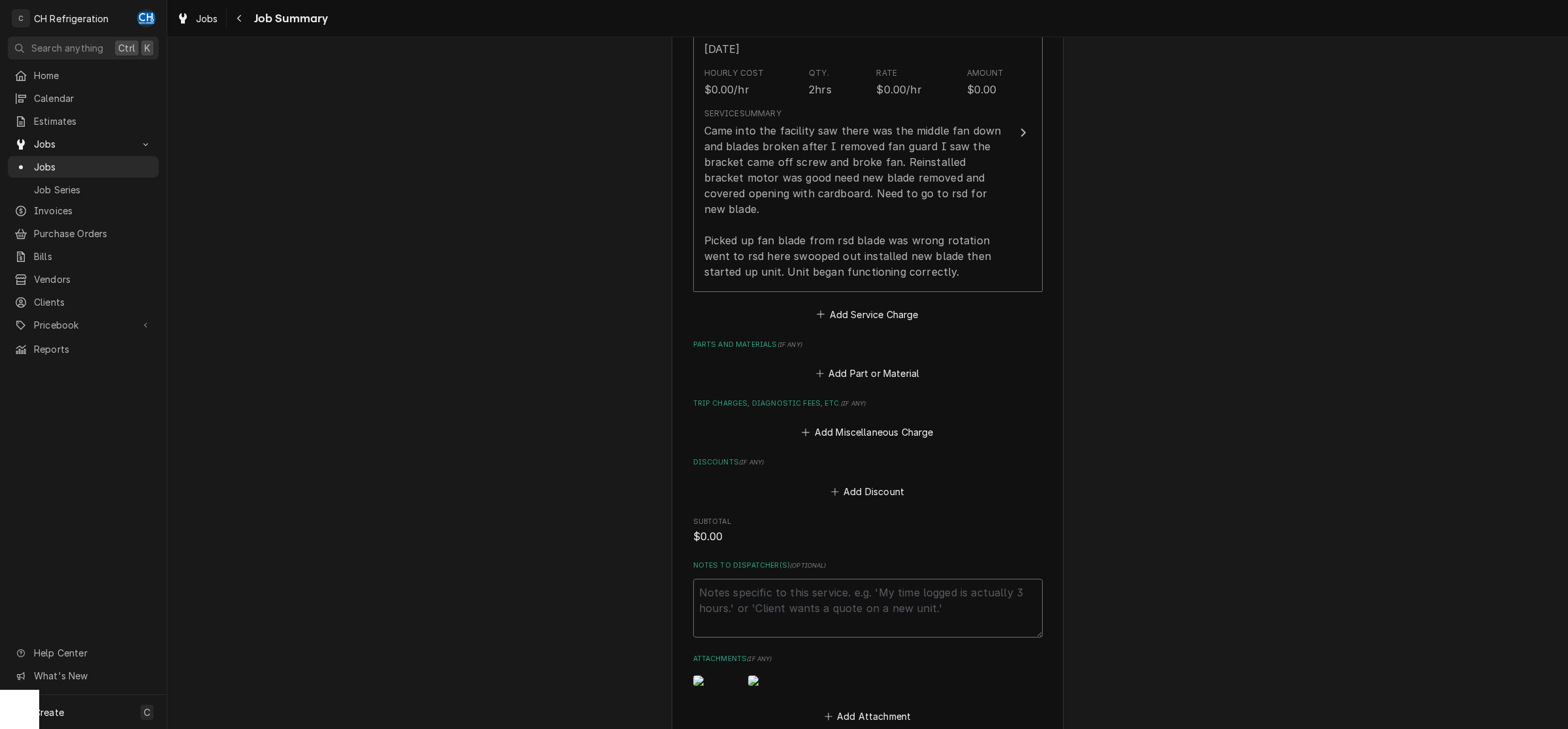
scroll to position [367, 0]
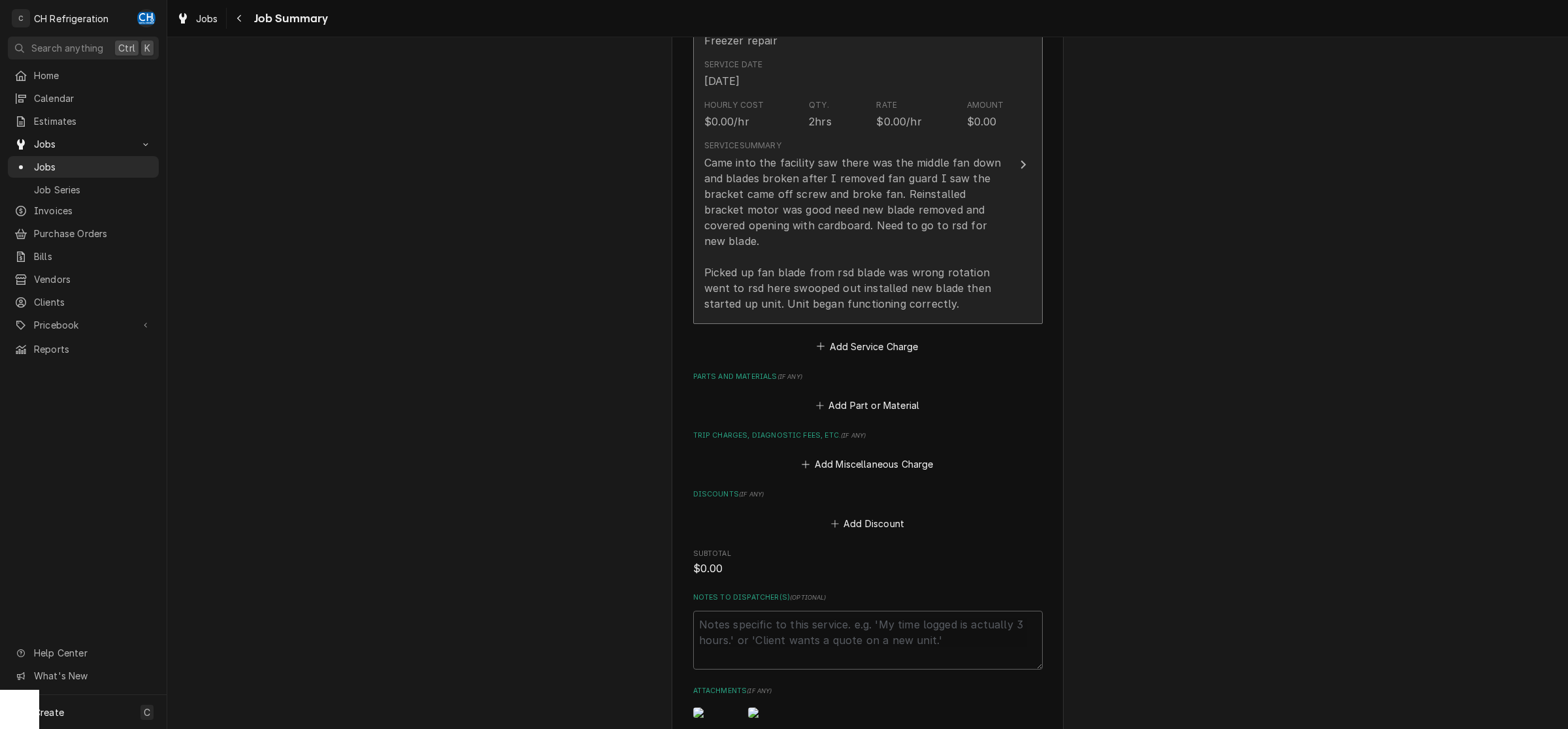
click at [1026, 251] on button "Short Description Freezer repair Service Date [DATE] Hourly Cost $0.00/hr Qty. …" at bounding box center [868, 165] width 350 height 319
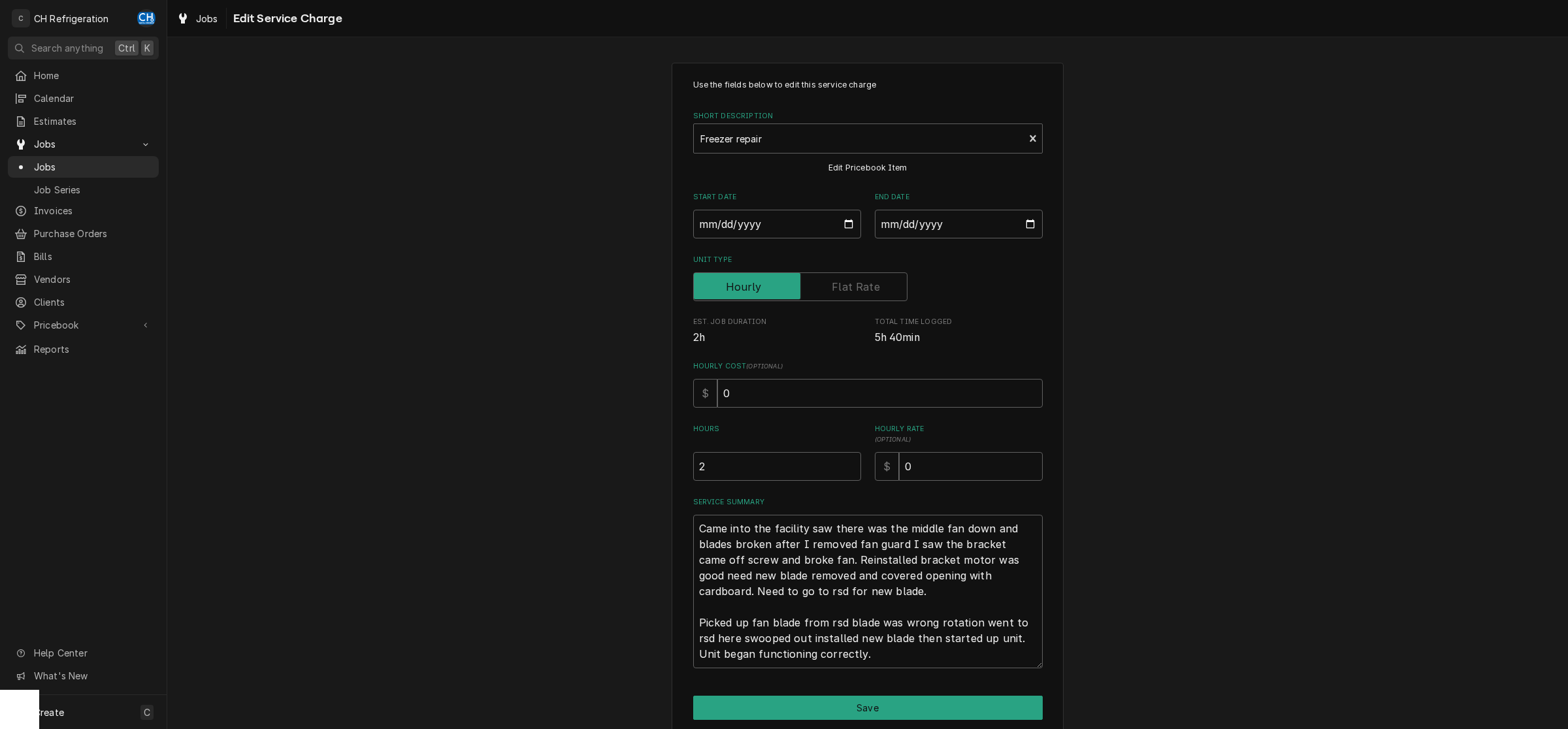
scroll to position [53, 0]
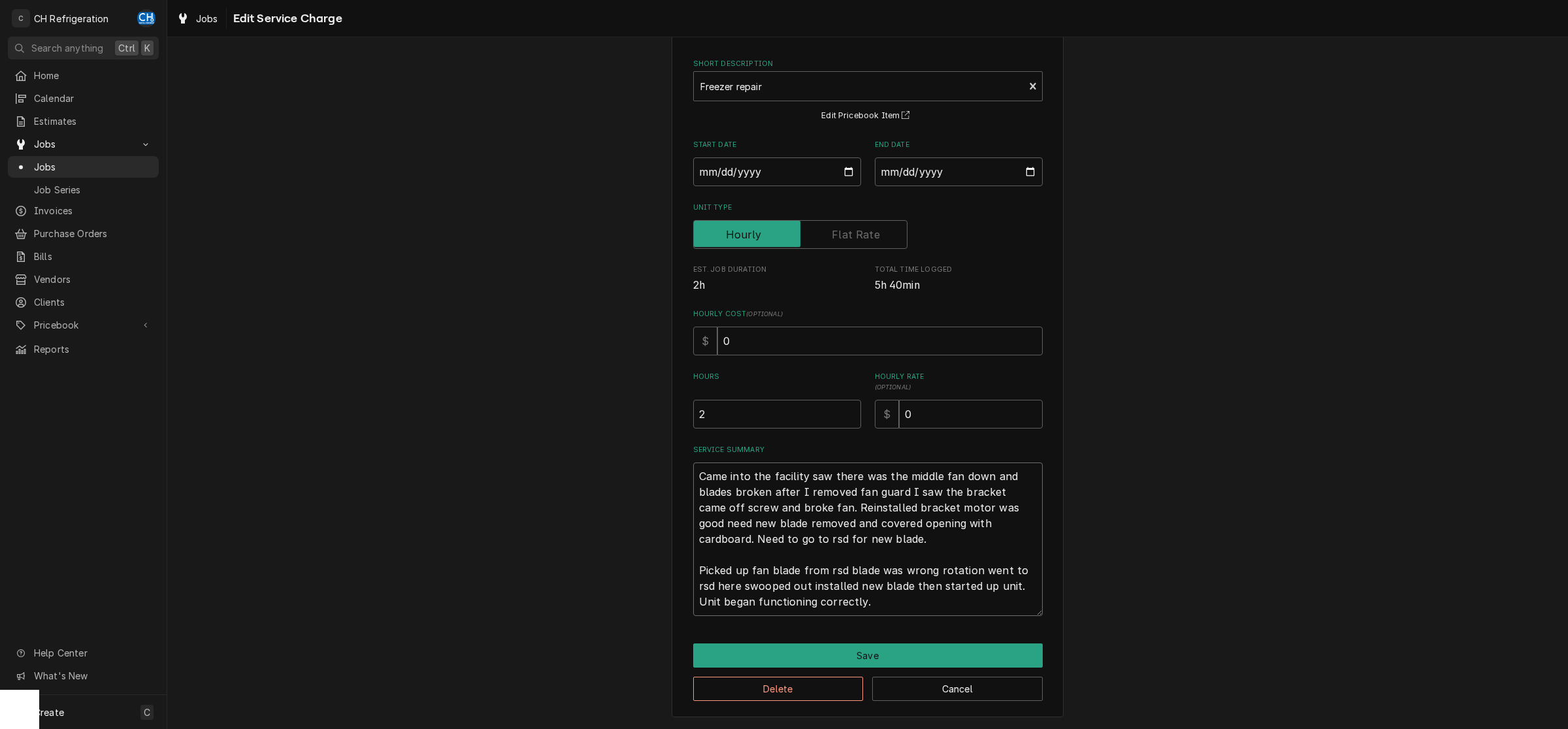
click at [878, 603] on textarea "Came into the facility saw there was the middle fan down and blades broken afte…" at bounding box center [868, 538] width 350 height 153
type textarea "x"
type textarea "Came into the facility saw there was the middle fan down and blades broken afte…"
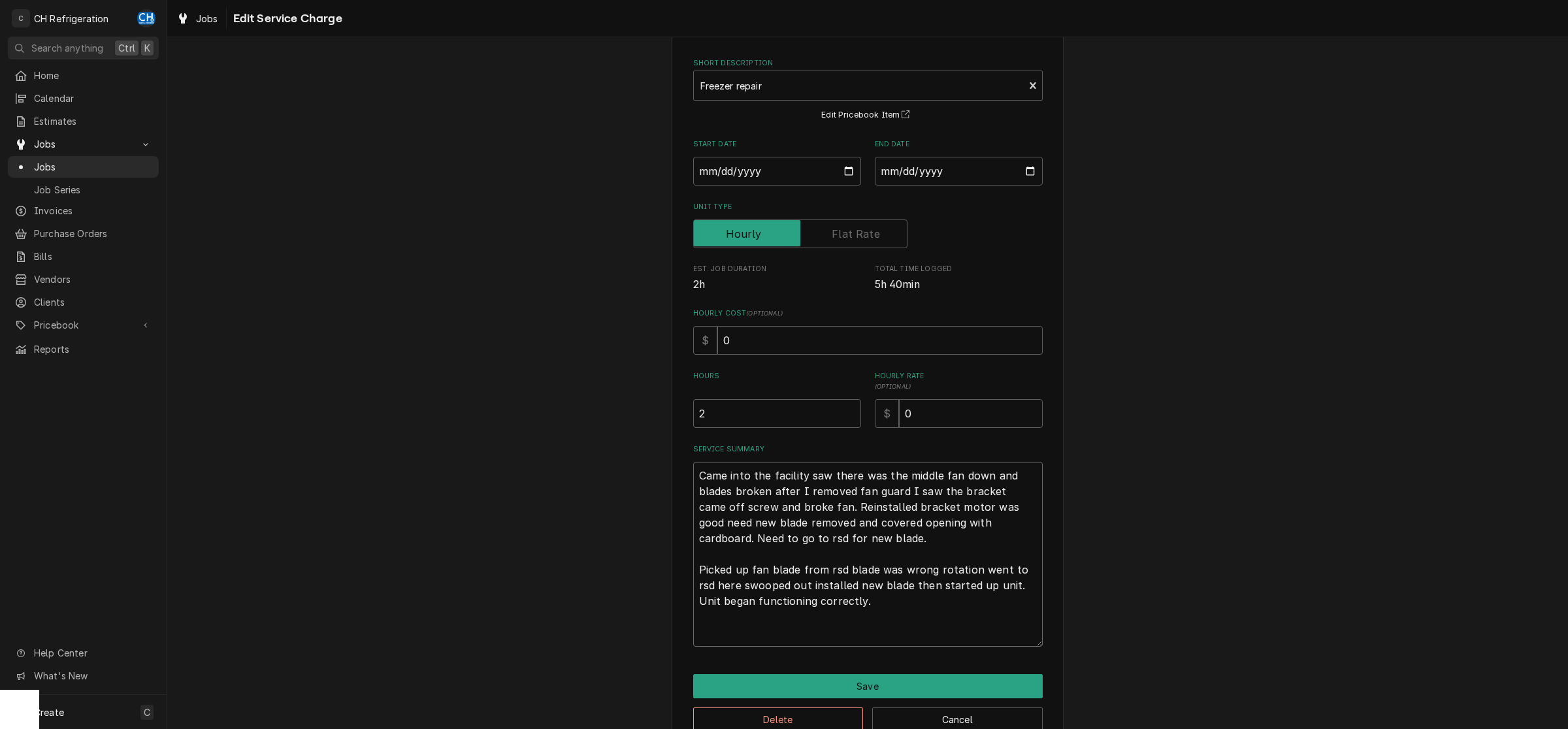
type textarea "x"
type textarea "Came into the facility saw there was the middle fan down and blades broken afte…"
type textarea "x"
type textarea "Came into the facility saw there was the middle fan down and blades broken afte…"
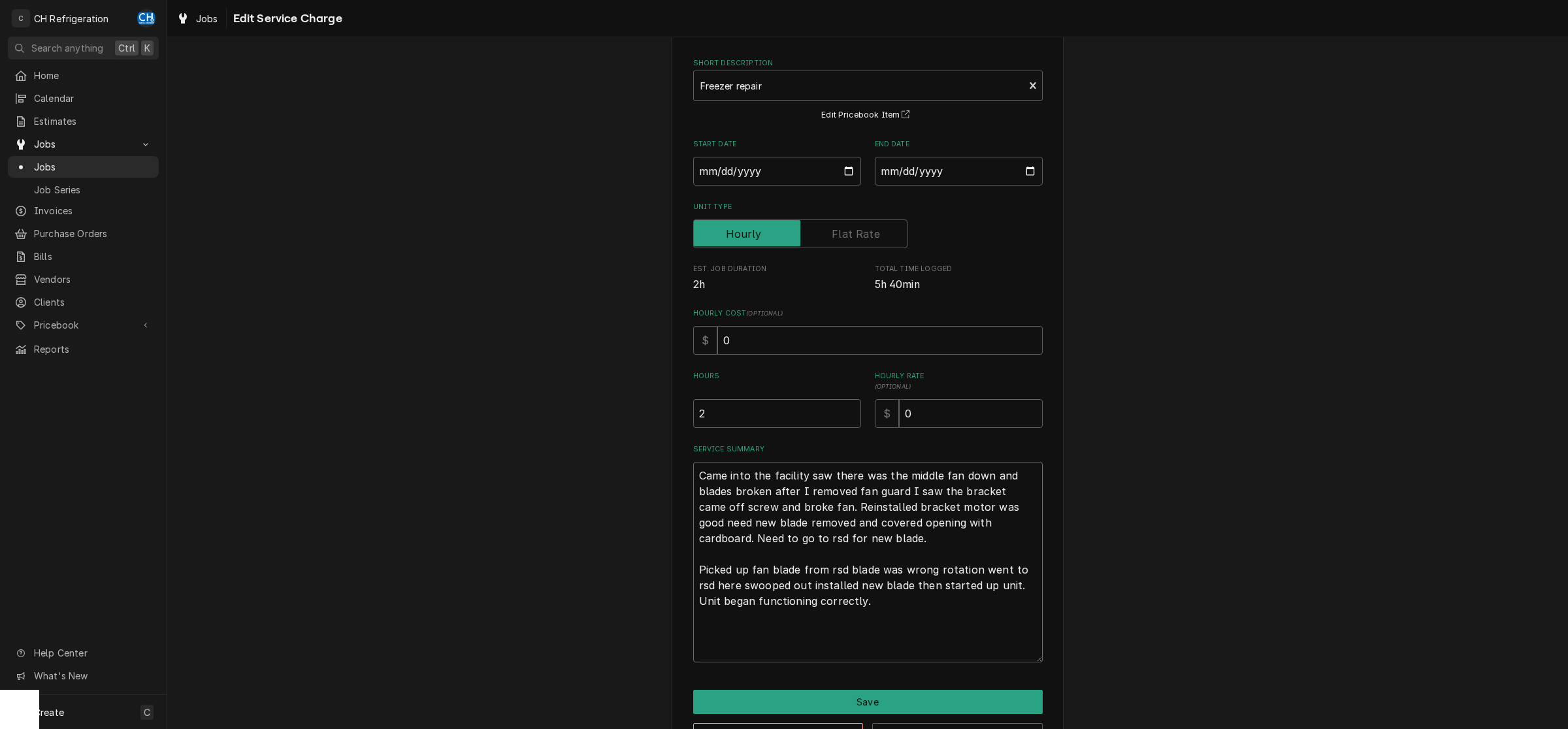
type textarea "x"
type textarea "Came into the facility saw there was the middle fan down and blades broken afte…"
type textarea "x"
type textarea "Came into the facility saw there was the middle fan down and blades broken afte…"
type textarea "x"
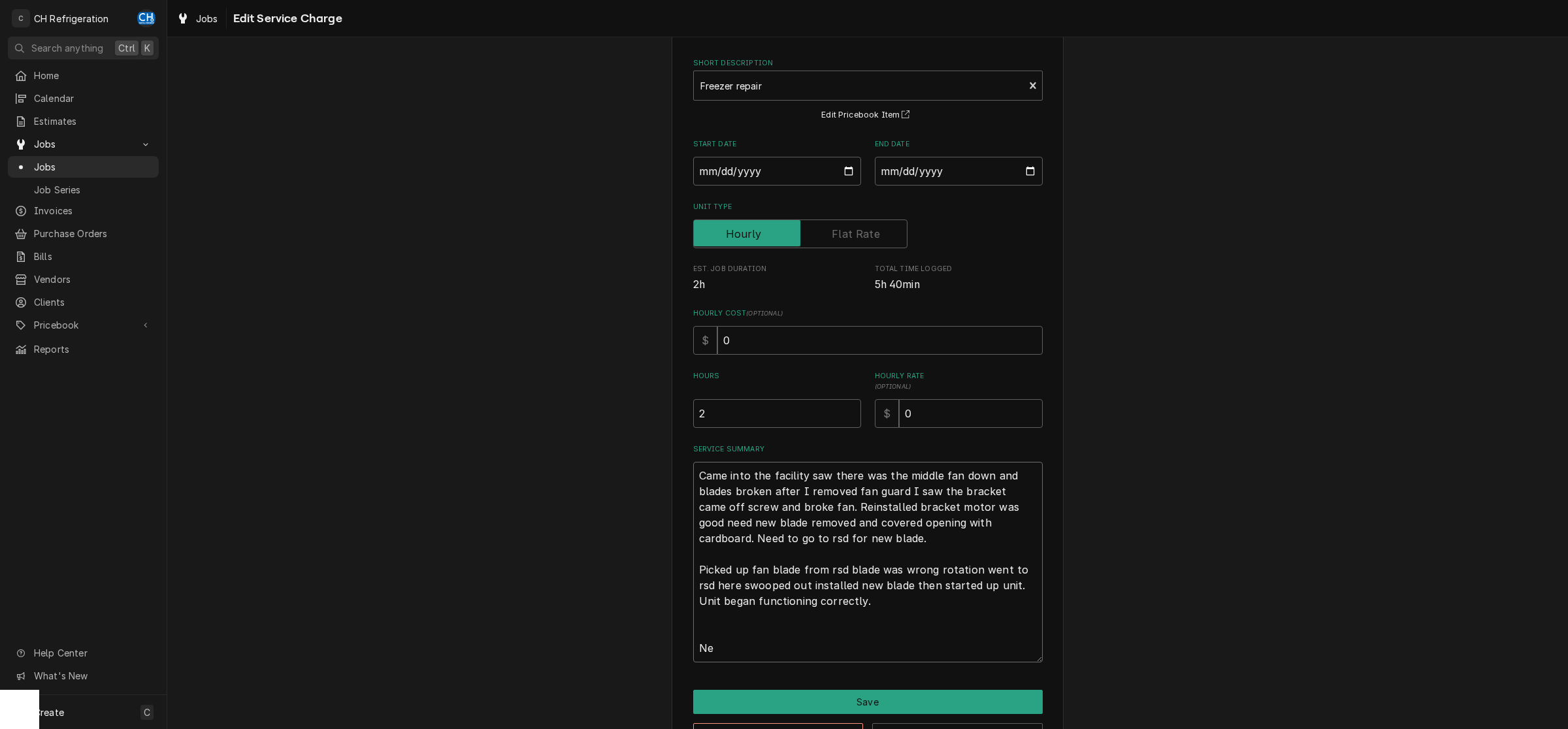
type textarea "Came into the facility saw there was the middle fan down and blades broken afte…"
type textarea "x"
type textarea "Came into the facility saw there was the middle fan down and blades broken afte…"
type textarea "x"
type textarea "Came into the facility saw there was the middle fan down and blades broken afte…"
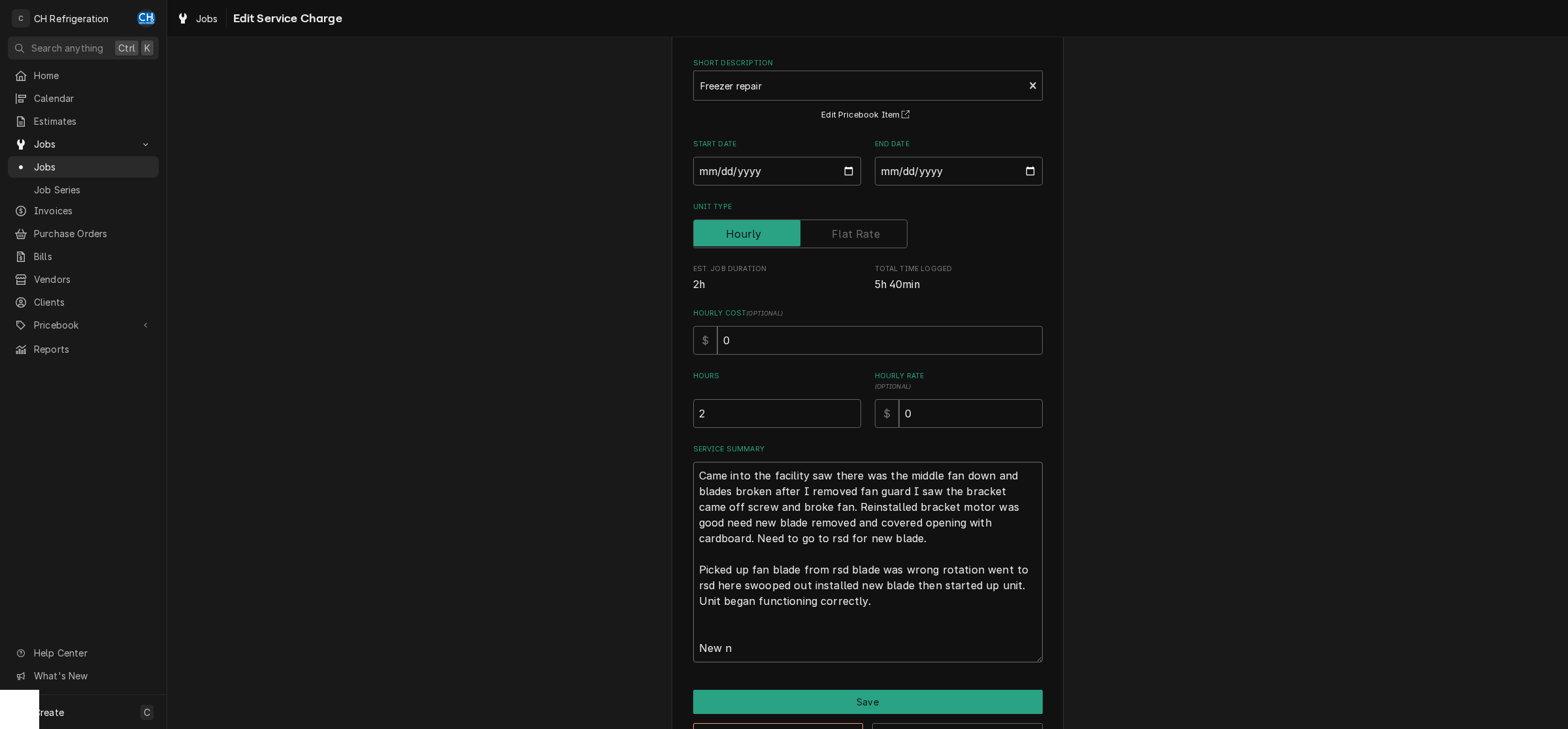
type textarea "x"
type textarea "Came into the facility saw there was the middle fan down and blades broken afte…"
type textarea "x"
type textarea "Came into the facility saw there was the middle fan down and blades broken afte…"
type textarea "x"
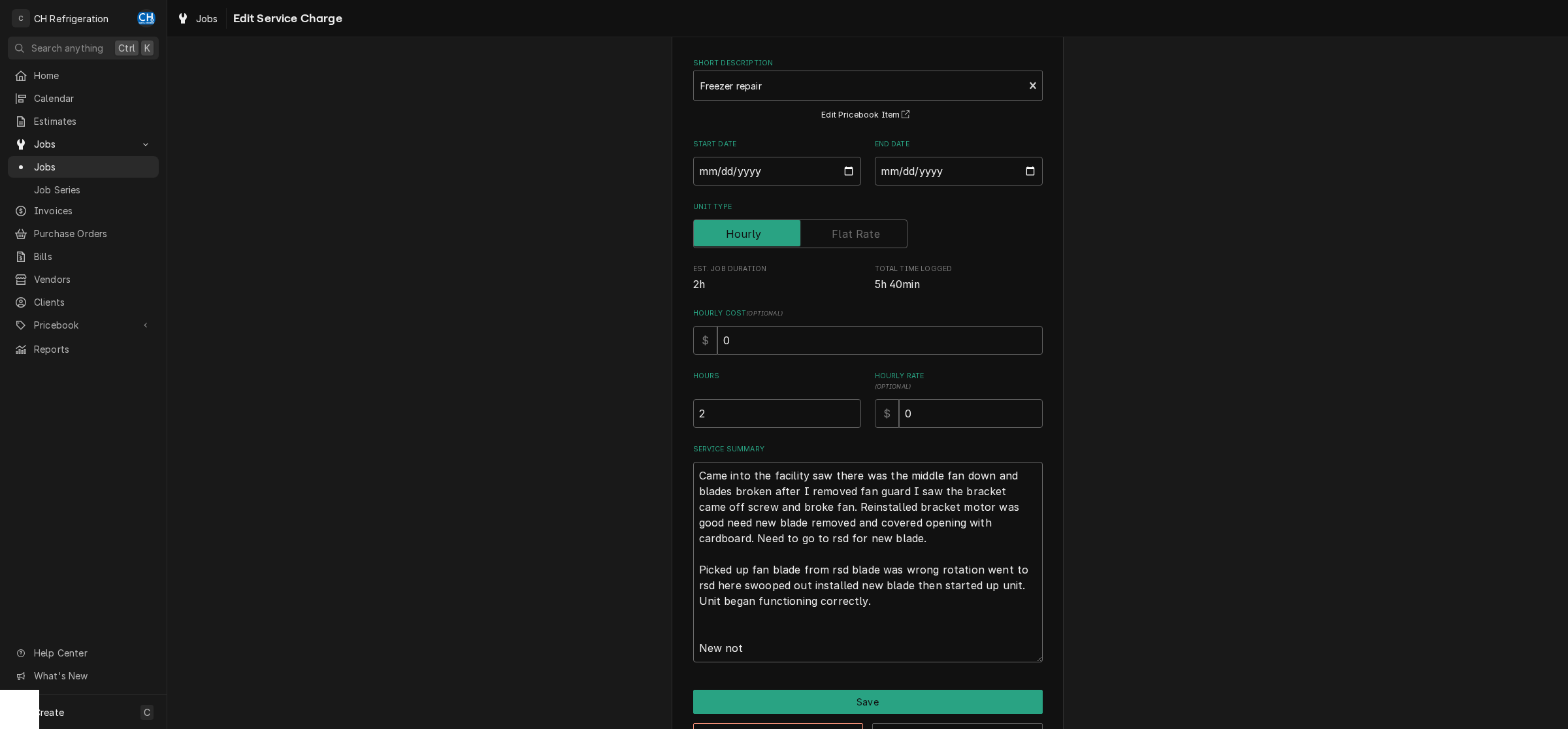
type textarea "Came into the facility saw there was the middle fan down and blades broken afte…"
type textarea "x"
type textarea "Came into the facility saw there was the middle fan down and blades broken afte…"
type textarea "x"
type textarea "Came into the facility saw there was the middle fan down and blades broken afte…"
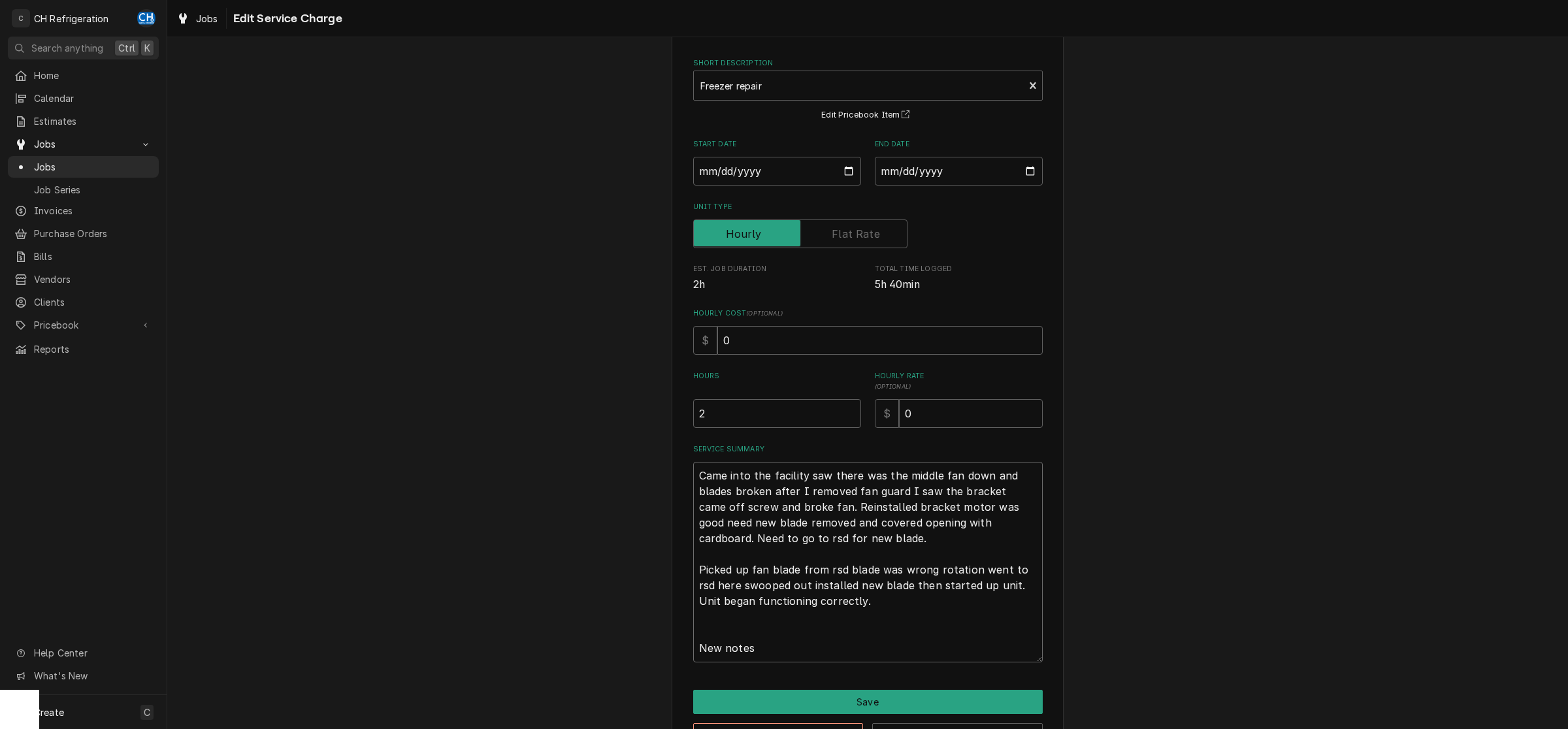
type textarea "x"
type textarea "Came into the facility saw there was the middle fan down and blades broken afte…"
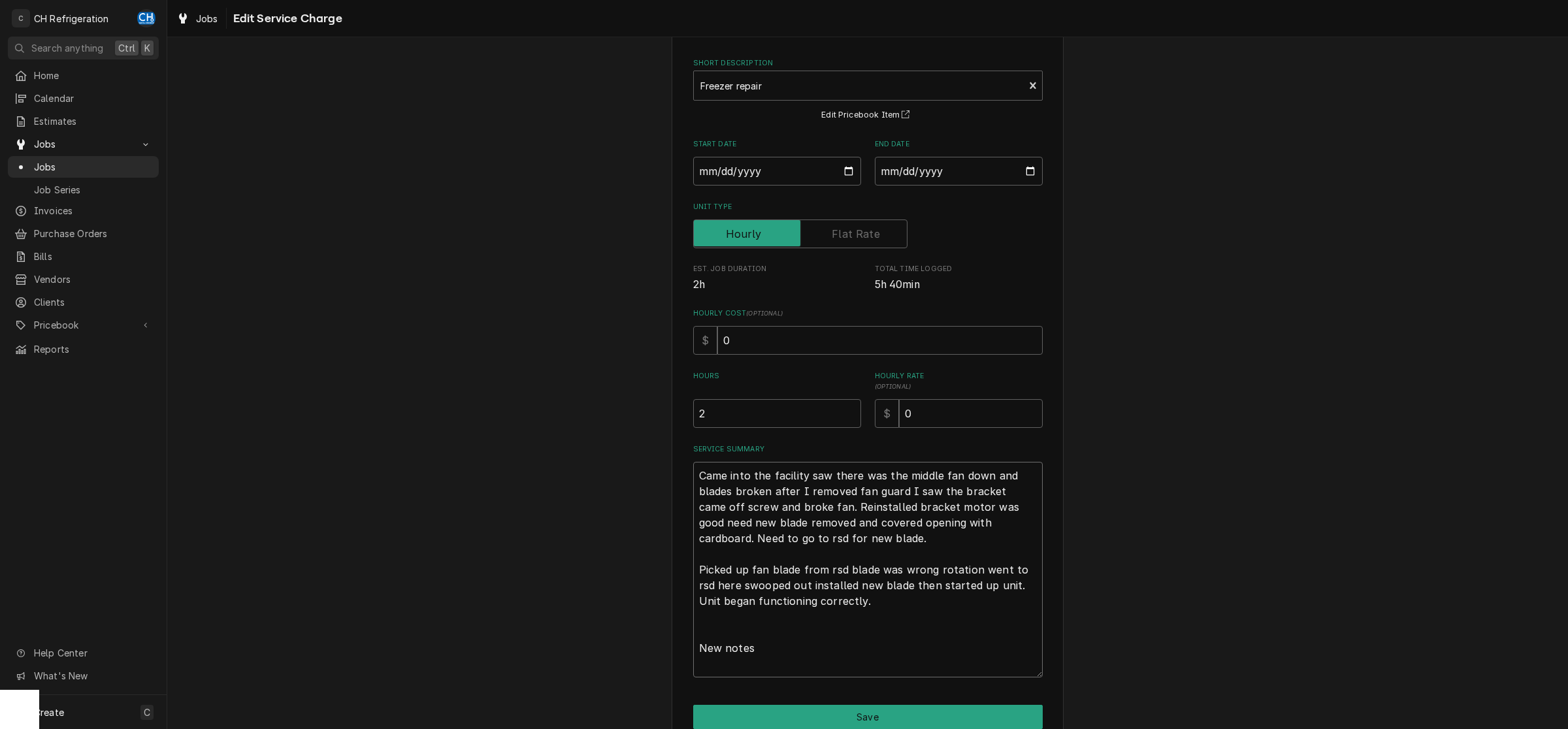
click at [703, 649] on textarea "Came into the facility saw there was the middle fan down and blades broken afte…" at bounding box center [868, 570] width 350 height 216
type textarea "x"
type textarea "Came into the facility saw there was the middle fan down and blades broken afte…"
type textarea "x"
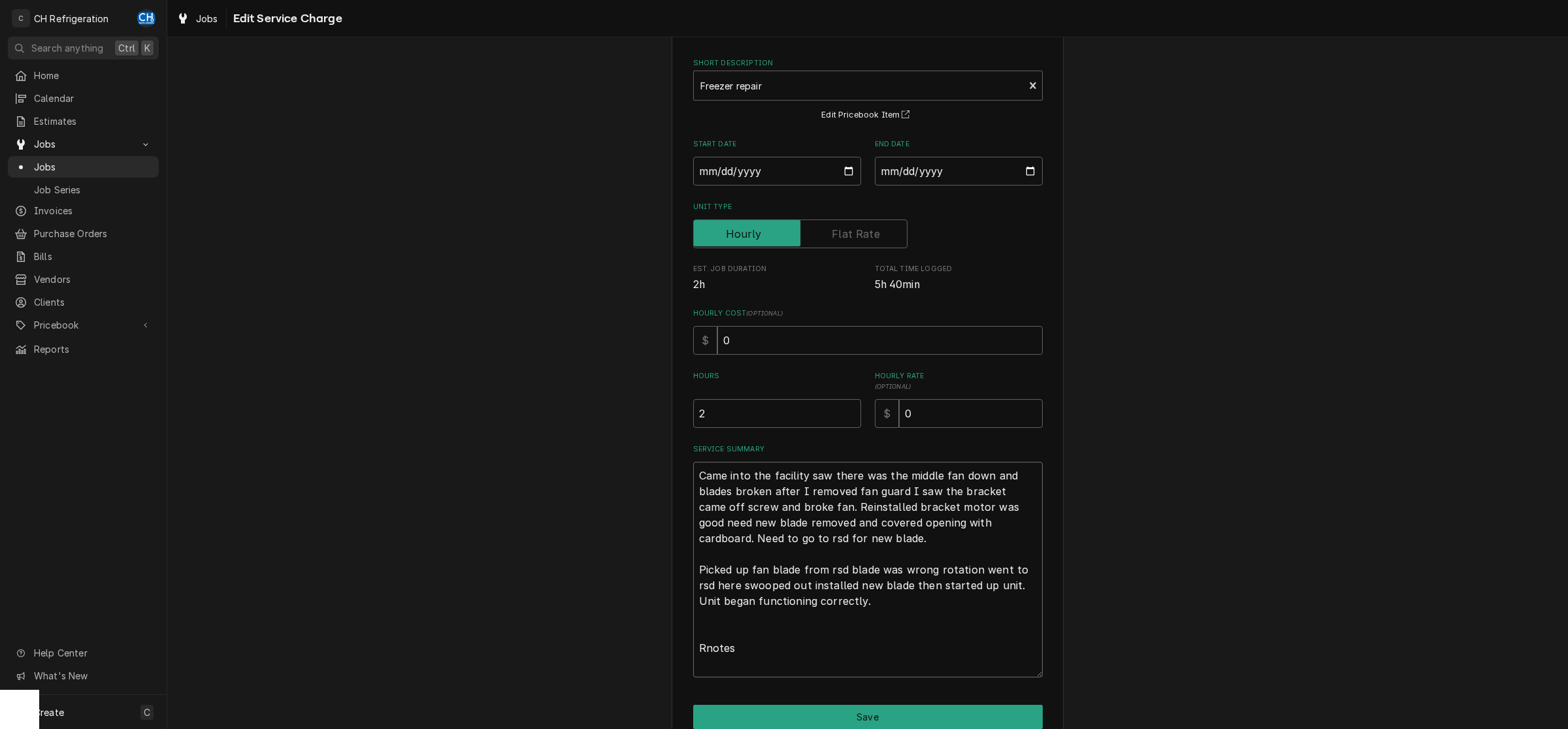
type textarea "Came into the facility saw there was the middle fan down and blades broken afte…"
type textarea "x"
type textarea "Came into the facility saw there was the middle fan down and blades broken afte…"
type textarea "x"
type textarea "Came into the facility saw there was the middle fan down and blades broken afte…"
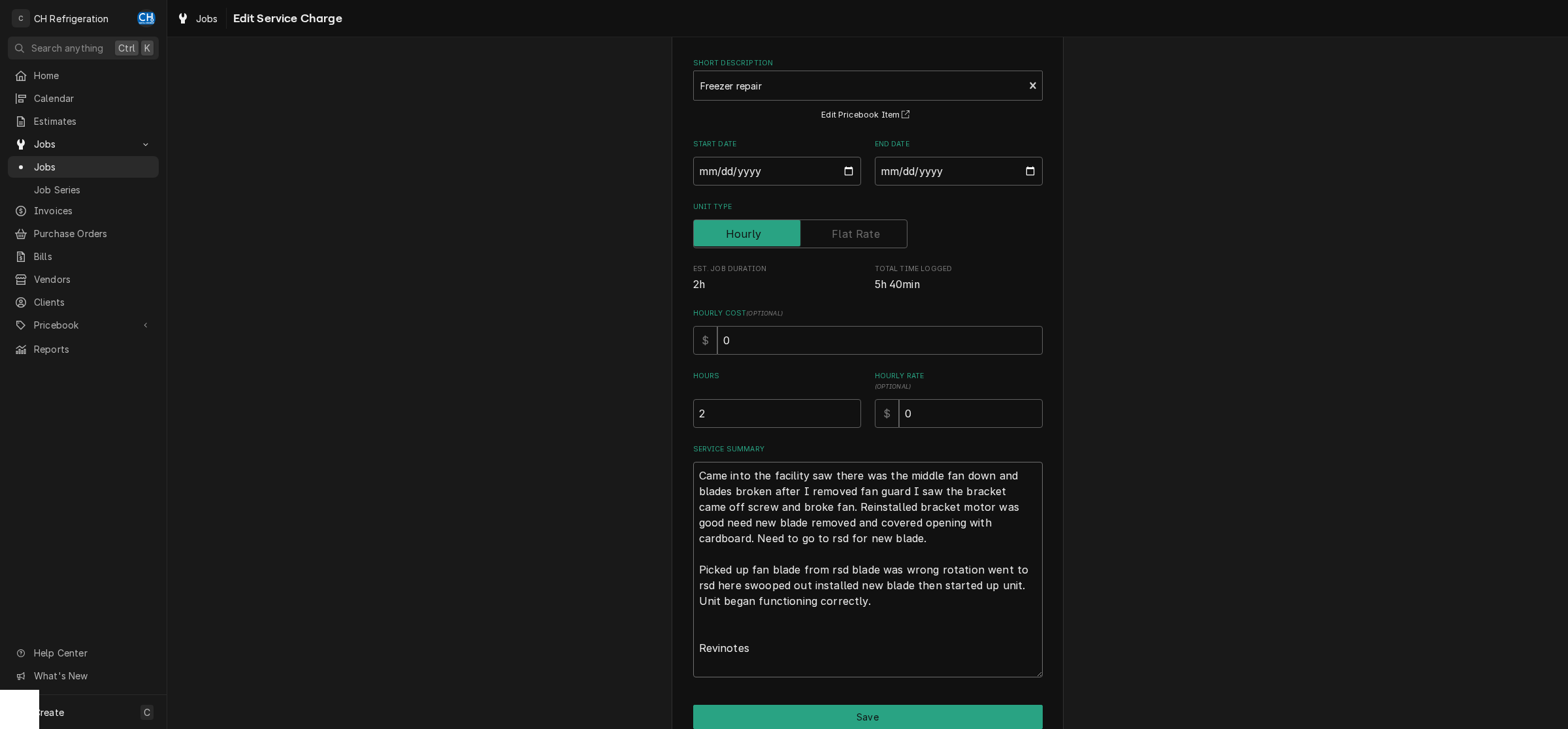
type textarea "x"
type textarea "Came into the facility saw there was the middle fan down and blades broken afte…"
type textarea "x"
type textarea "Came into the facility saw there was the middle fan down and blades broken afte…"
type textarea "x"
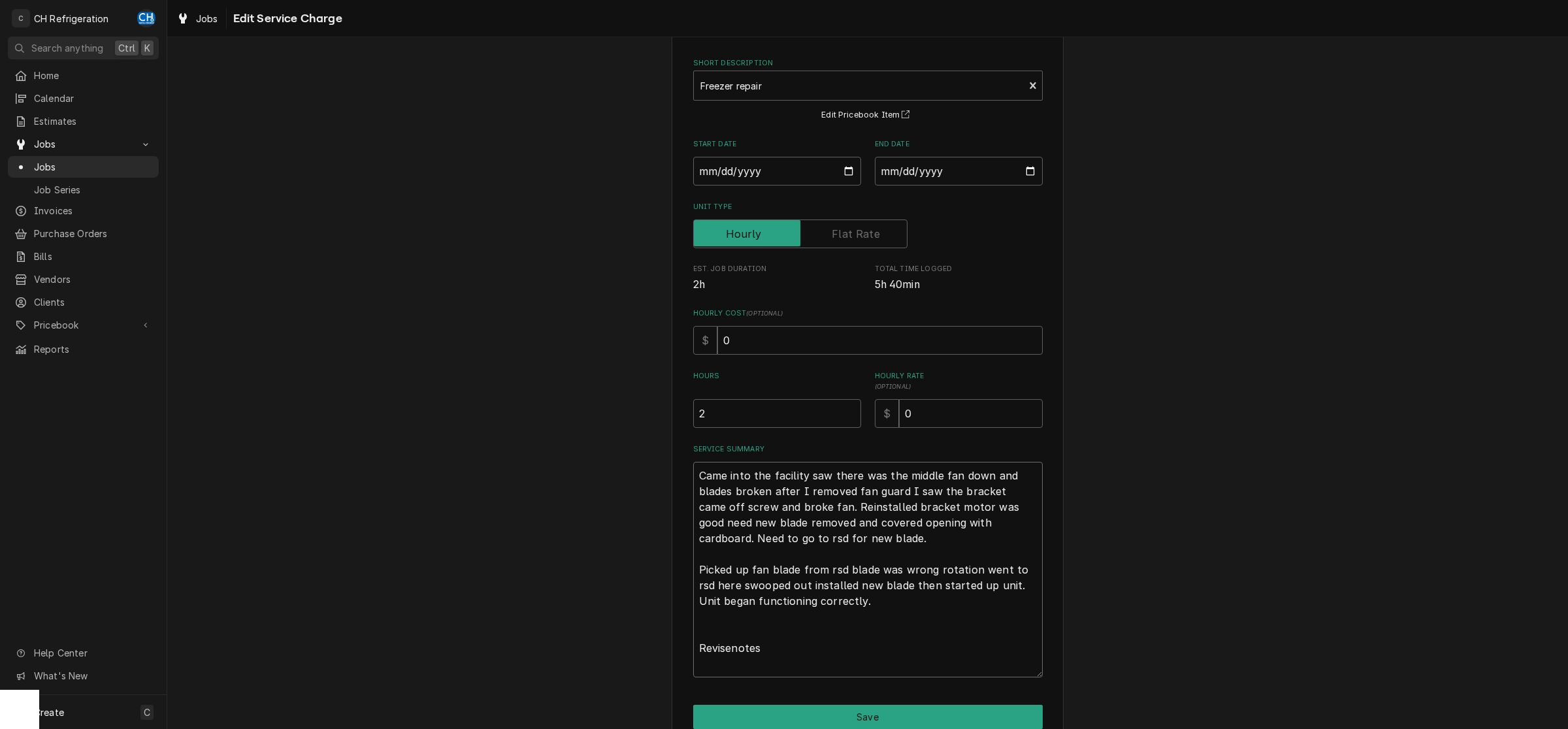
type textarea "Came into the facility saw there was the middle fan down and blades broken afte…"
type textarea "x"
type textarea "Came into the facility saw there was the middle fan down and blades broken afte…"
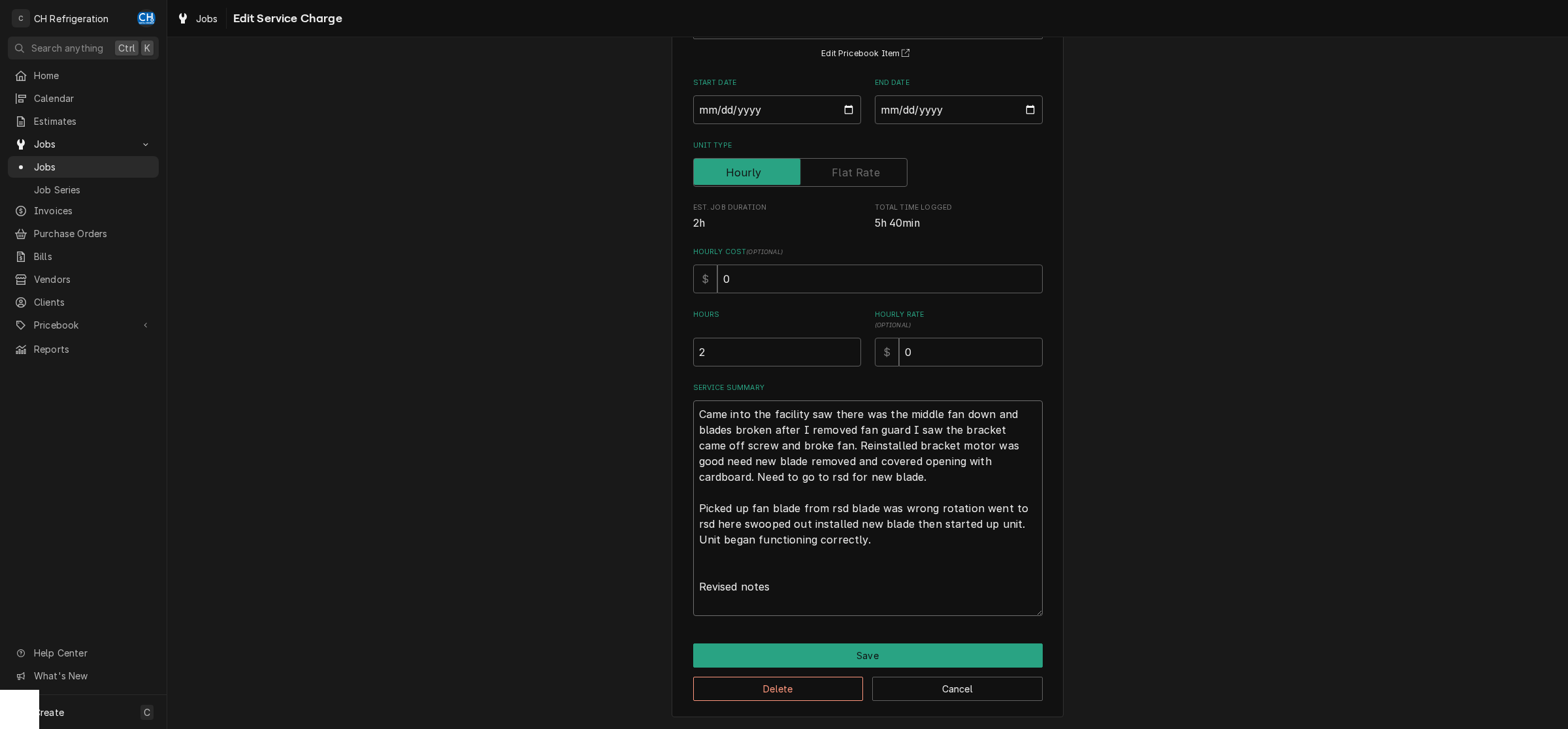
drag, startPoint x: 803, startPoint y: 596, endPoint x: 892, endPoint y: 584, distance: 89.8
click at [802, 596] on textarea "Came into the facility saw there was the middle fan down and blades broken afte…" at bounding box center [868, 508] width 350 height 216
type textarea "x"
type textarea "Came into the facility saw there was the middle fan down and blades broken afte…"
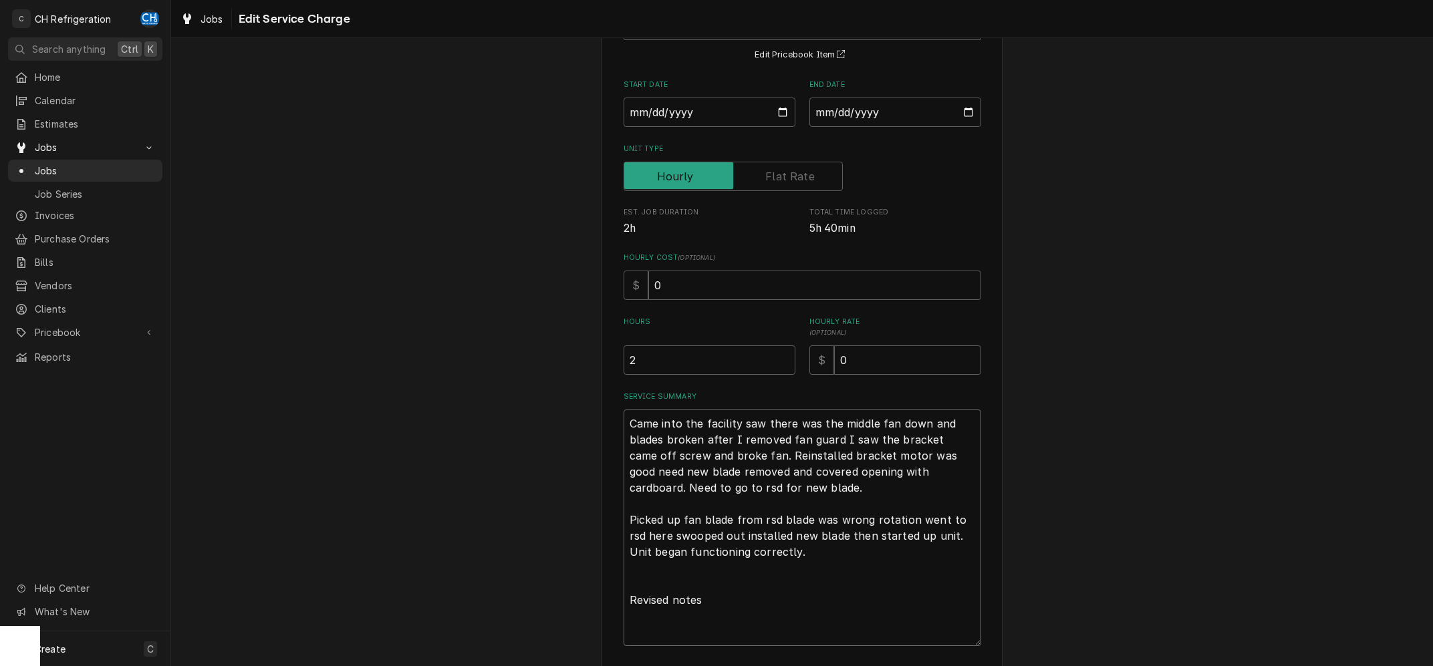
scroll to position [213, 0]
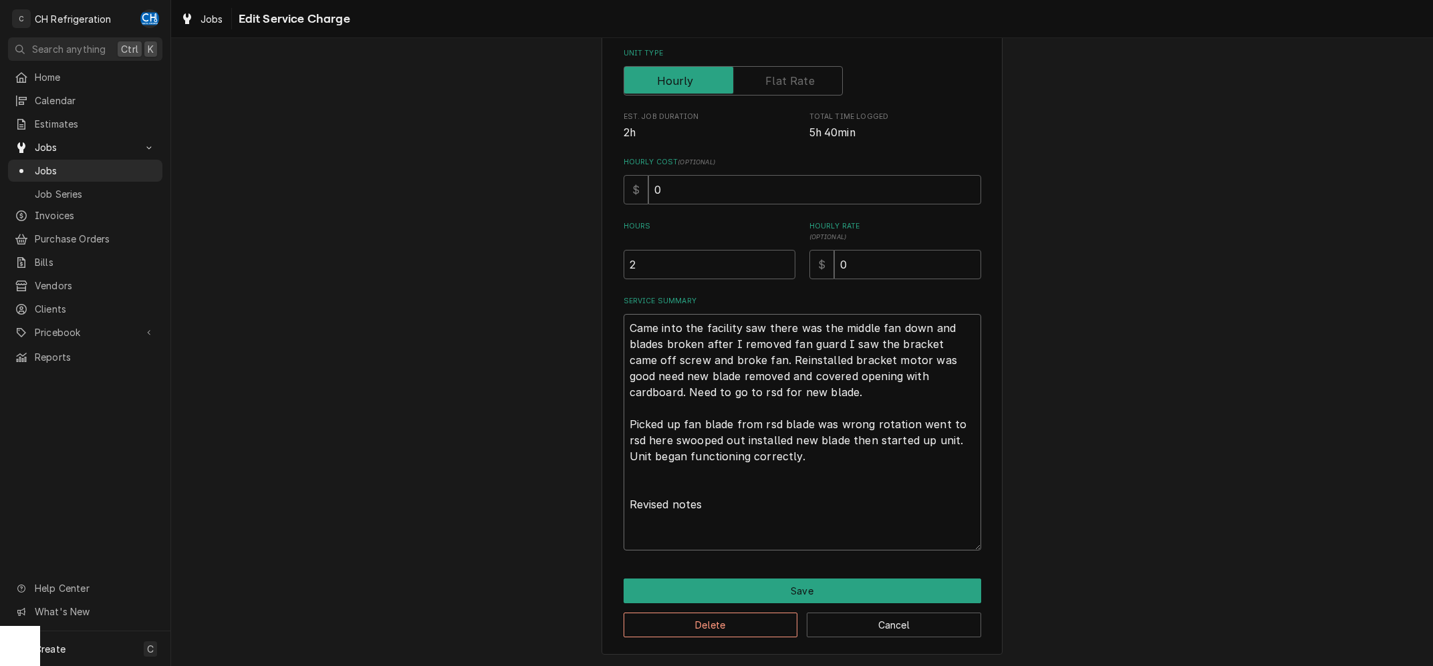
click at [646, 523] on textarea "Came into the facility saw there was the middle fan down and blades broken afte…" at bounding box center [803, 432] width 358 height 237
type textarea "x"
type textarea "Came into the facility saw there was the middle fan down and blades broken afte…"
type textarea "x"
type textarea "Came into the facility saw there was the middle fan down and blades broken afte…"
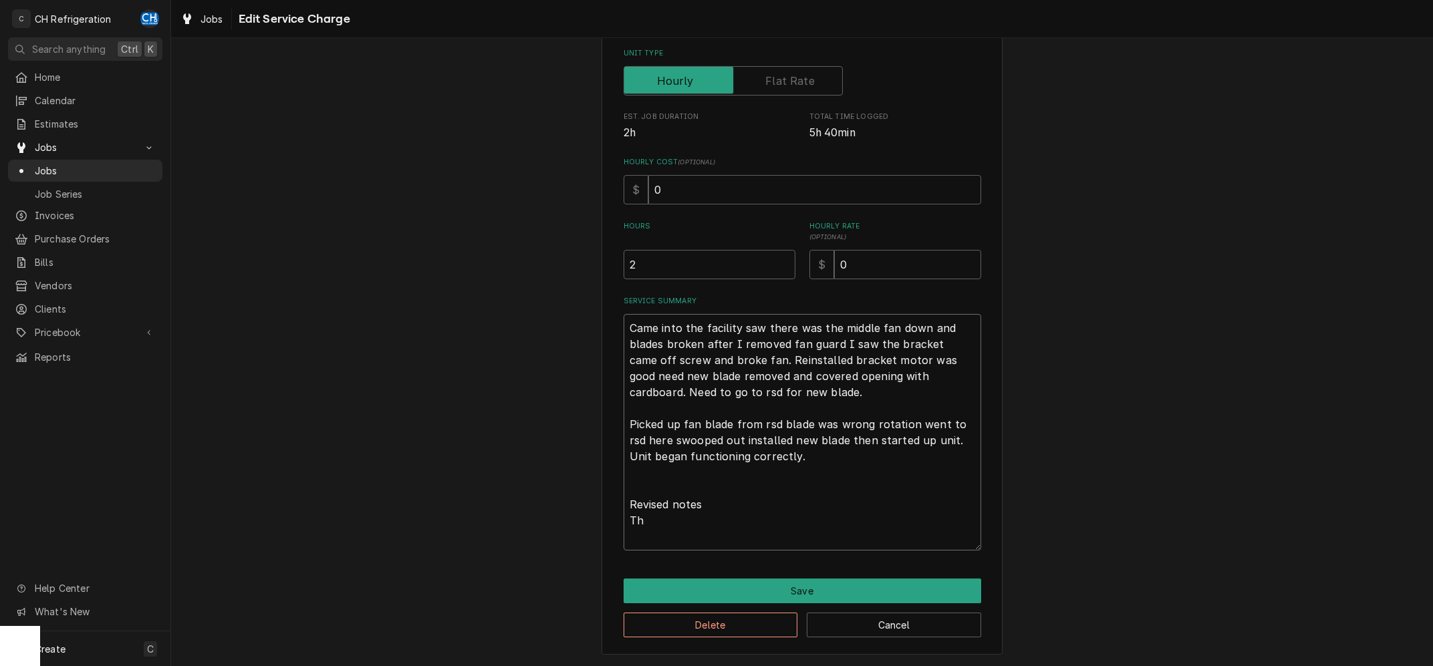
type textarea "x"
type textarea "Came into the facility saw there was the middle fan down and blades broken afte…"
type textarea "x"
type textarea "Came into the facility saw there was the middle fan down and blades broken afte…"
type textarea "x"
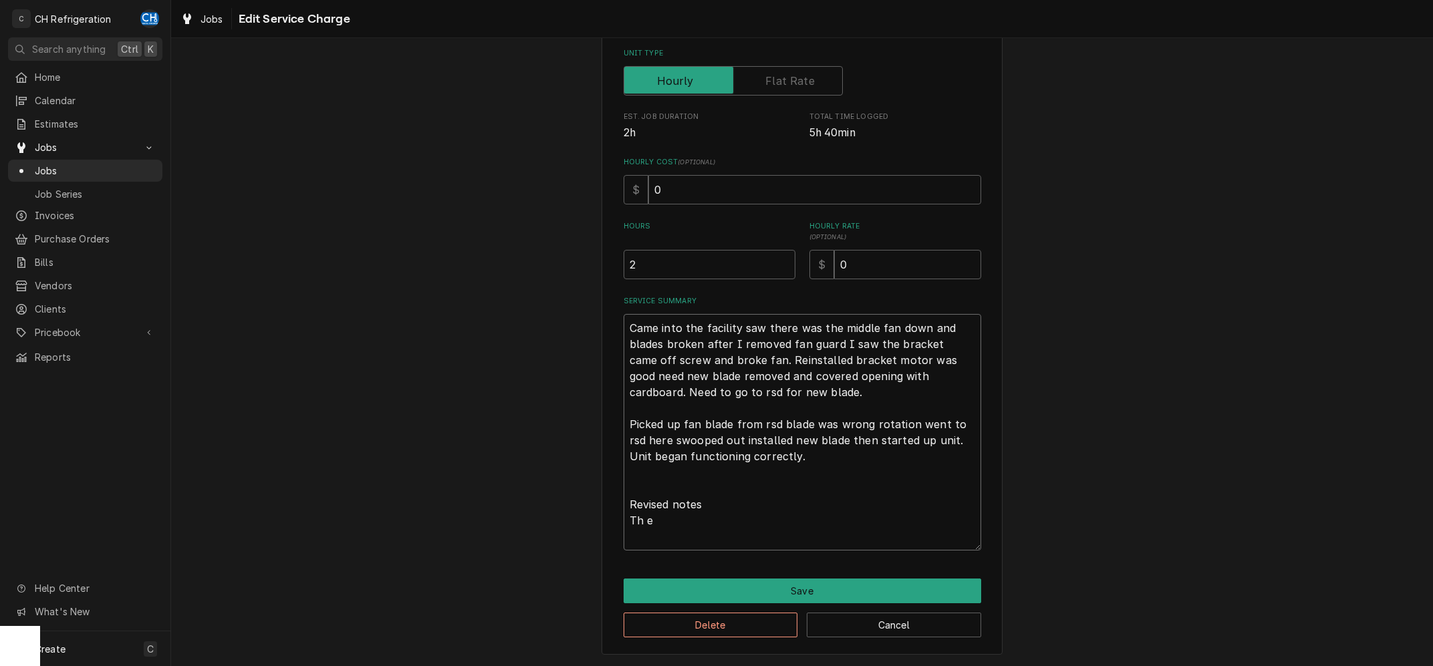
type textarea "Came into the facility saw there was the middle fan down and blades broken afte…"
type textarea "x"
type textarea "Came into the facility saw there was the middle fan down and blades broken afte…"
type textarea "x"
type textarea "Came into the facility saw there was the middle fan down and blades broken afte…"
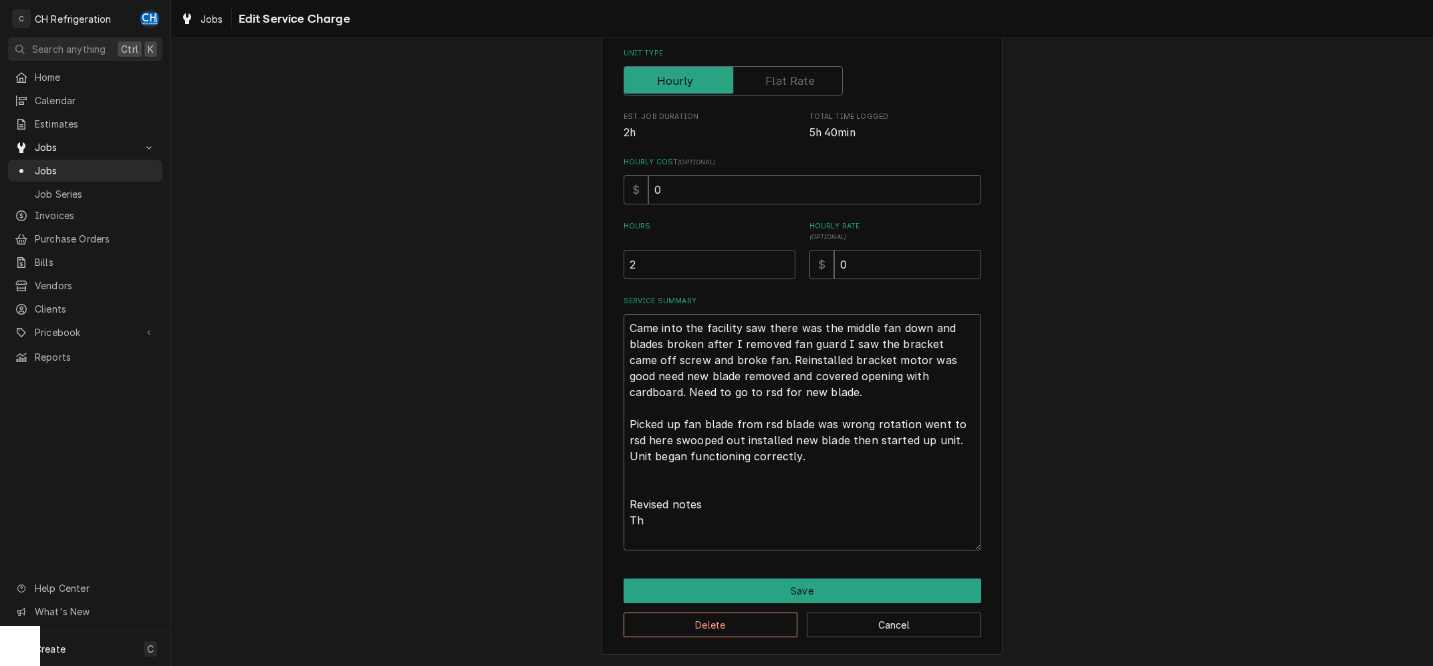
type textarea "x"
type textarea "Came into the facility saw there was the middle fan down and blades broken afte…"
type textarea "x"
type textarea "Came into the facility saw there was the middle fan down and blades broken afte…"
type textarea "x"
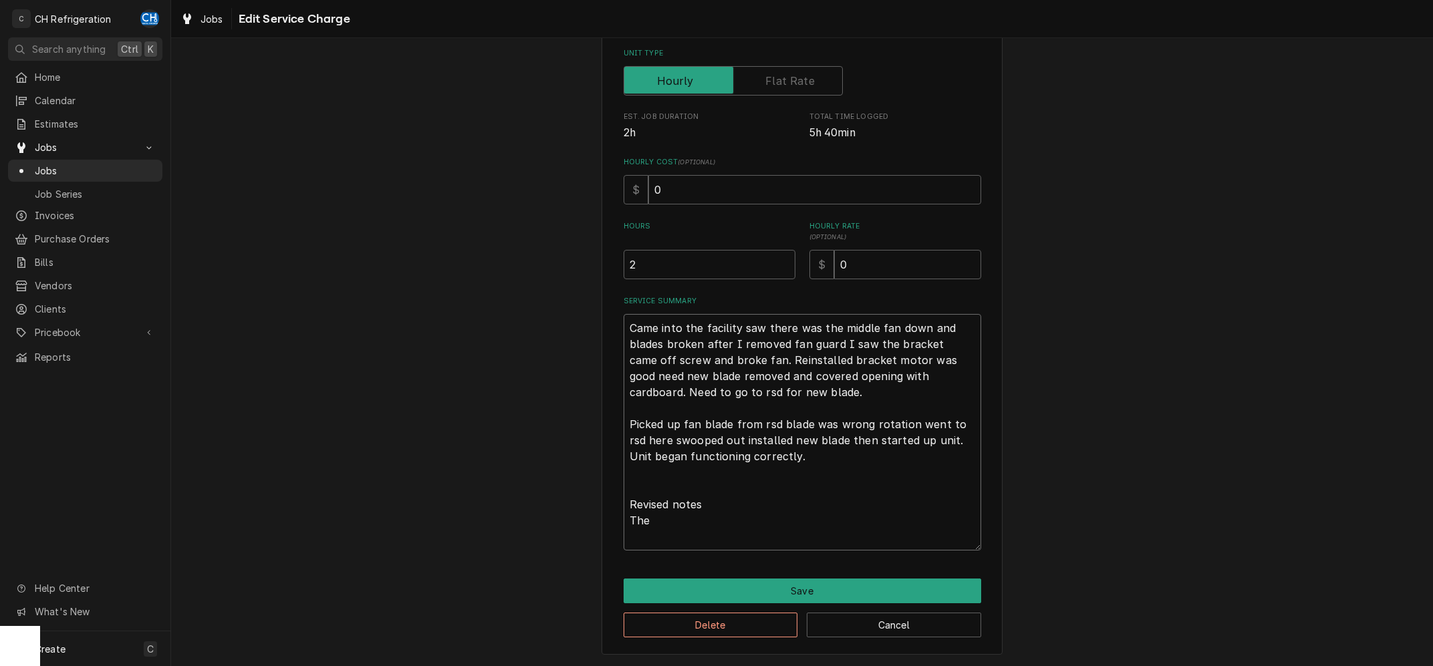
type textarea "Came into the facility saw there was the middle fan down and blades broken afte…"
type textarea "x"
type textarea "Came into the facility saw there was the middle fan down and blades broken afte…"
type textarea "x"
type textarea "Came into the facility saw there was the middle fan down and blades broken afte…"
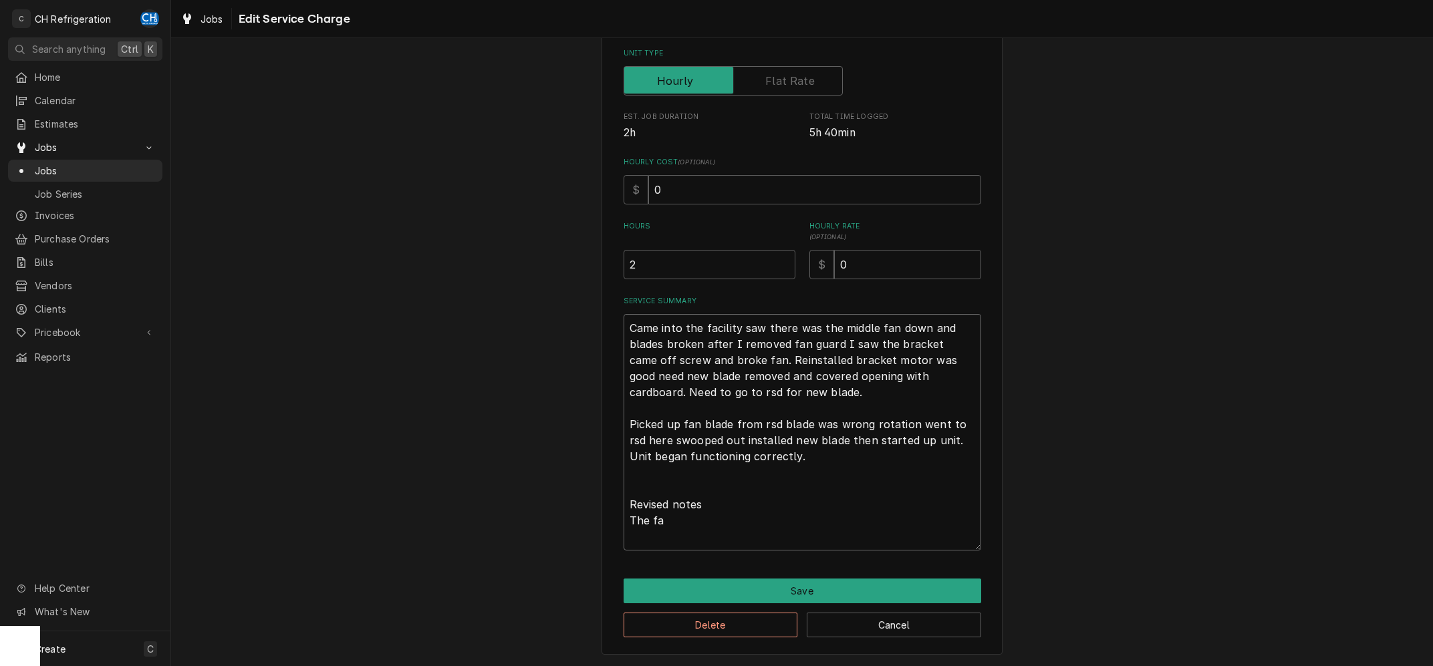
type textarea "x"
type textarea "Came into the facility saw there was the middle fan down and blades broken afte…"
type textarea "x"
type textarea "Came into the facility saw there was the middle fan down and blades broken afte…"
type textarea "x"
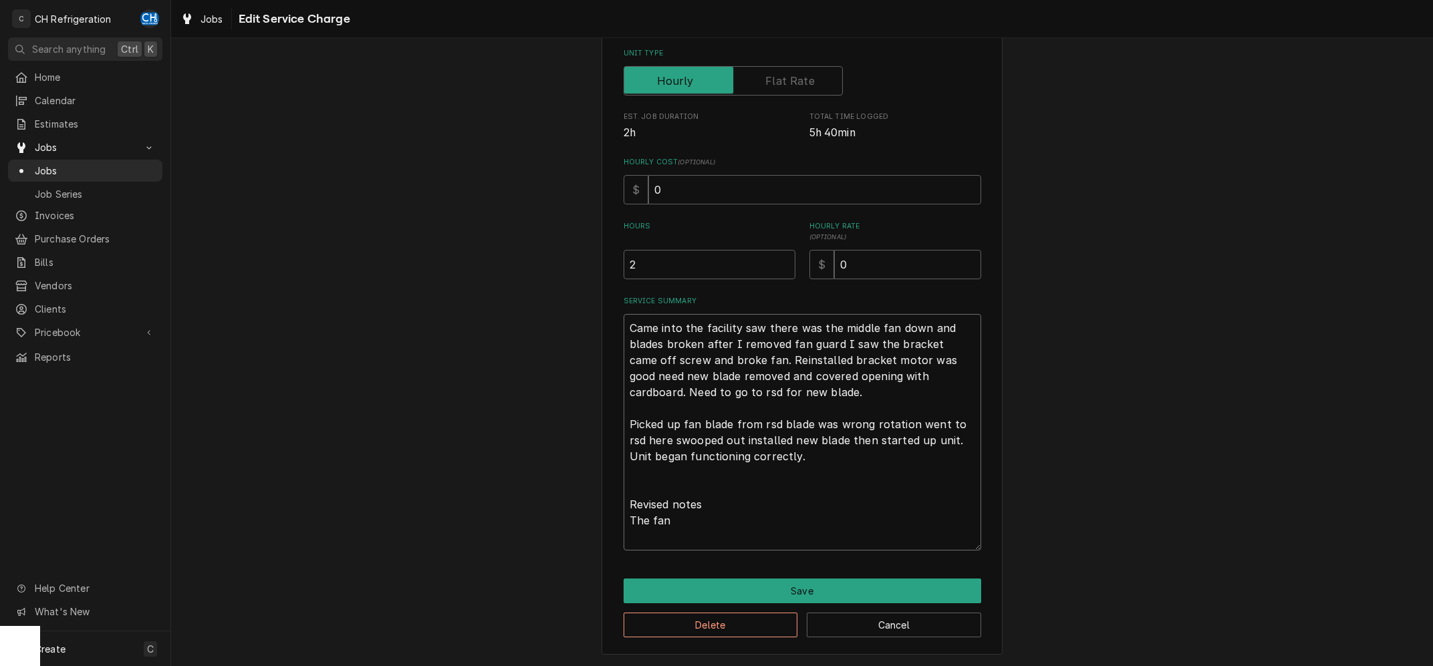
type textarea "Came into the facility saw there was the middle fan down and blades broken afte…"
type textarea "x"
type textarea "Came into the facility saw there was the middle fan down and blades broken afte…"
type textarea "x"
type textarea "Came into the facility saw there was the middle fan down and blades broken afte…"
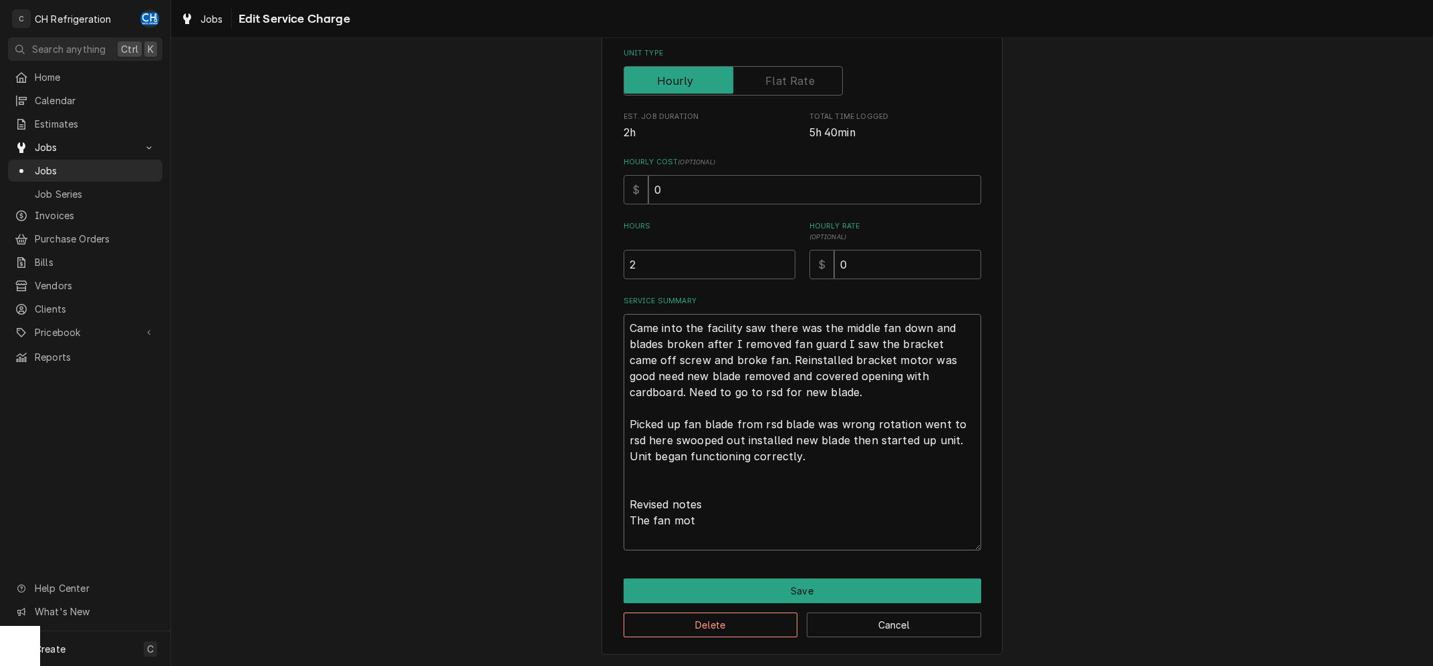
type textarea "x"
type textarea "Came into the facility saw there was the middle fan down and blades broken afte…"
type textarea "x"
type textarea "Came into the facility saw there was the middle fan down and blades broken afte…"
type textarea "x"
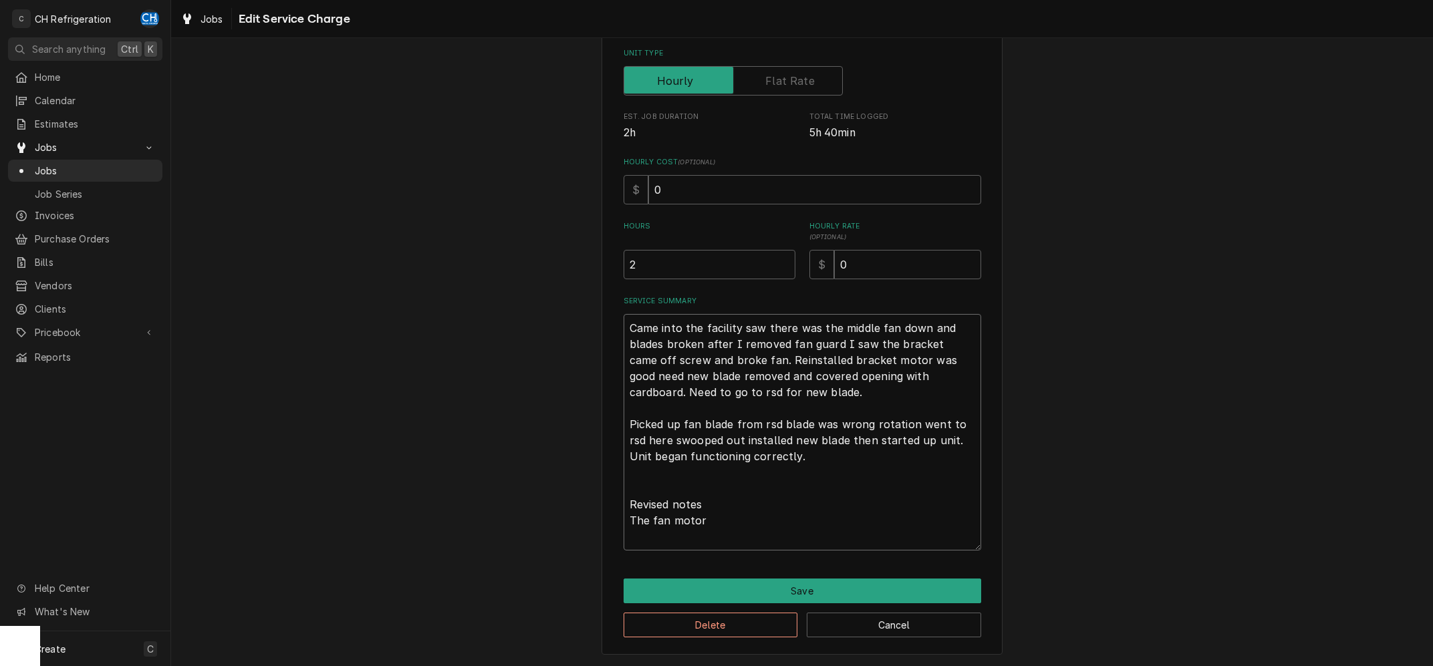
type textarea "Came into the facility saw there was the middle fan down and blades broken afte…"
type textarea "x"
type textarea "Came into the facility saw there was the middle fan down and blades broken afte…"
type textarea "x"
type textarea "Came into the facility saw there was the middle fan down and blades broken afte…"
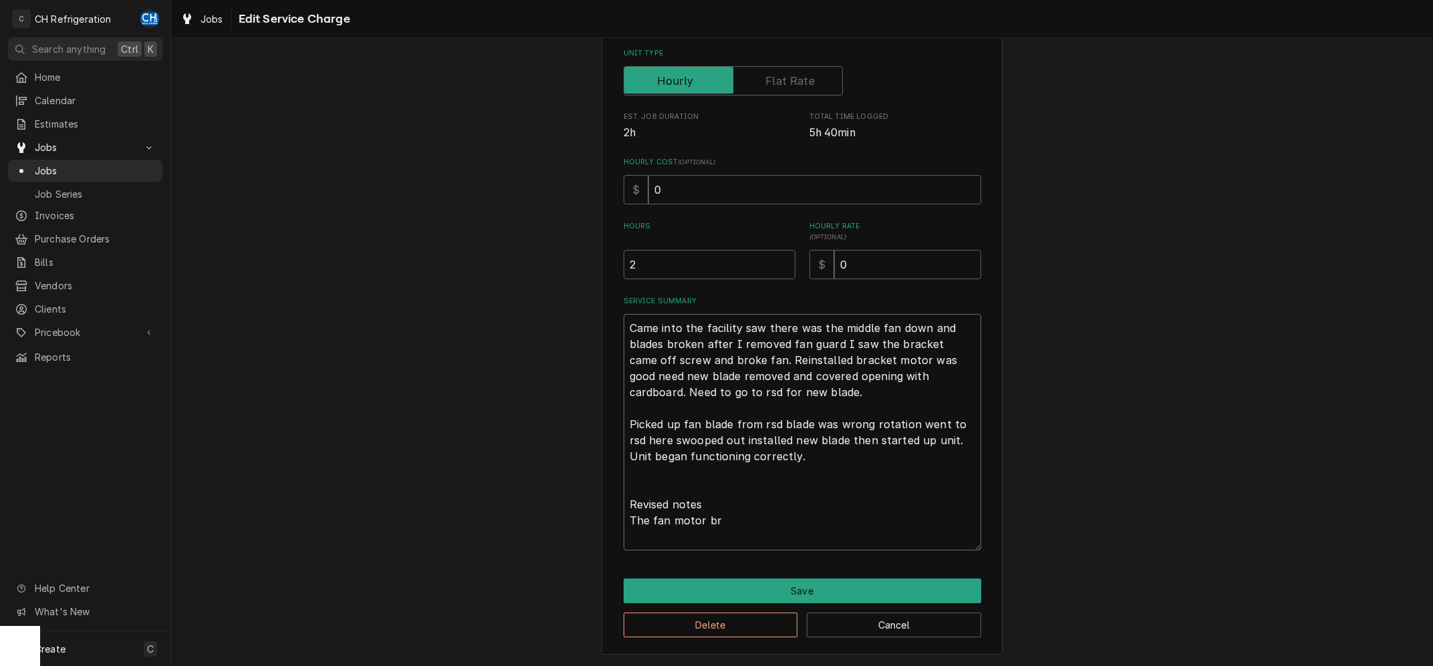
type textarea "x"
type textarea "Came into the facility saw there was the middle fan down and blades broken afte…"
type textarea "x"
type textarea "Came into the facility saw there was the middle fan down and blades broken afte…"
type textarea "x"
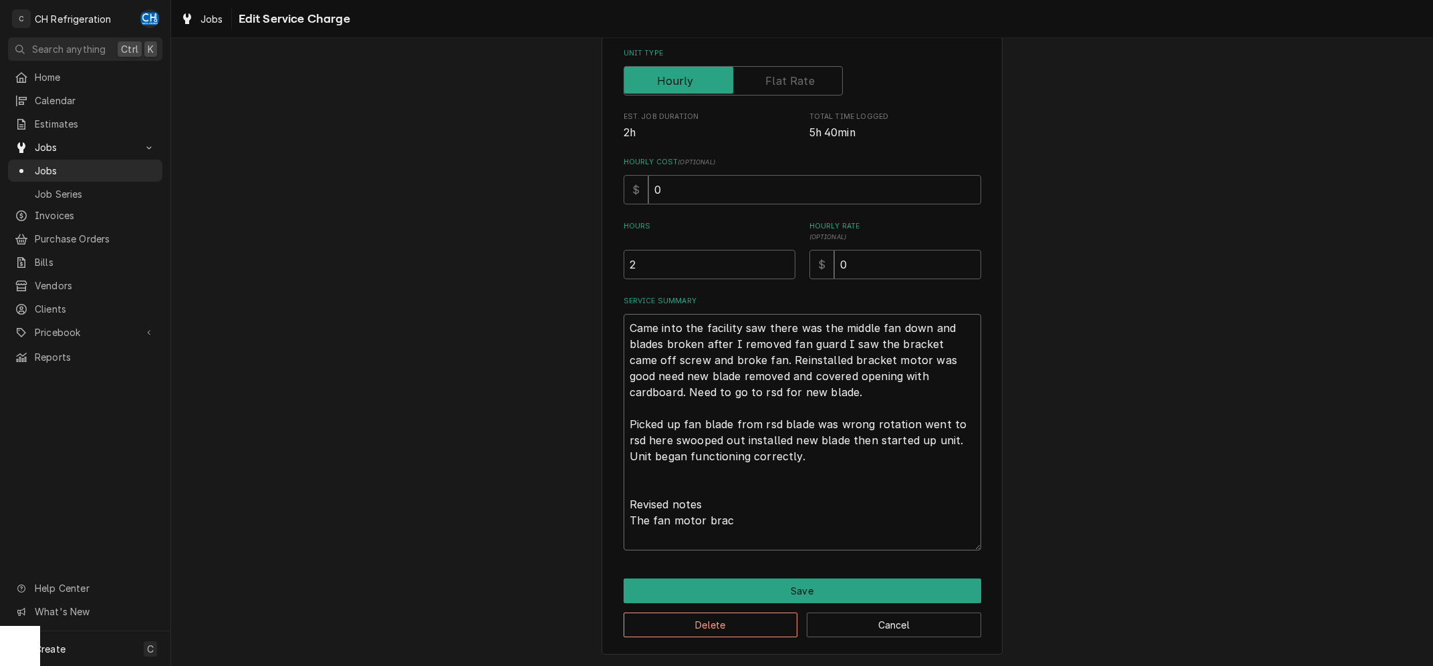
type textarea "Came into the facility saw there was the middle fan down and blades broken afte…"
type textarea "x"
type textarea "Came into the facility saw there was the middle fan down and blades broken afte…"
type textarea "x"
type textarea "Came into the facility saw there was the middle fan down and blades broken afte…"
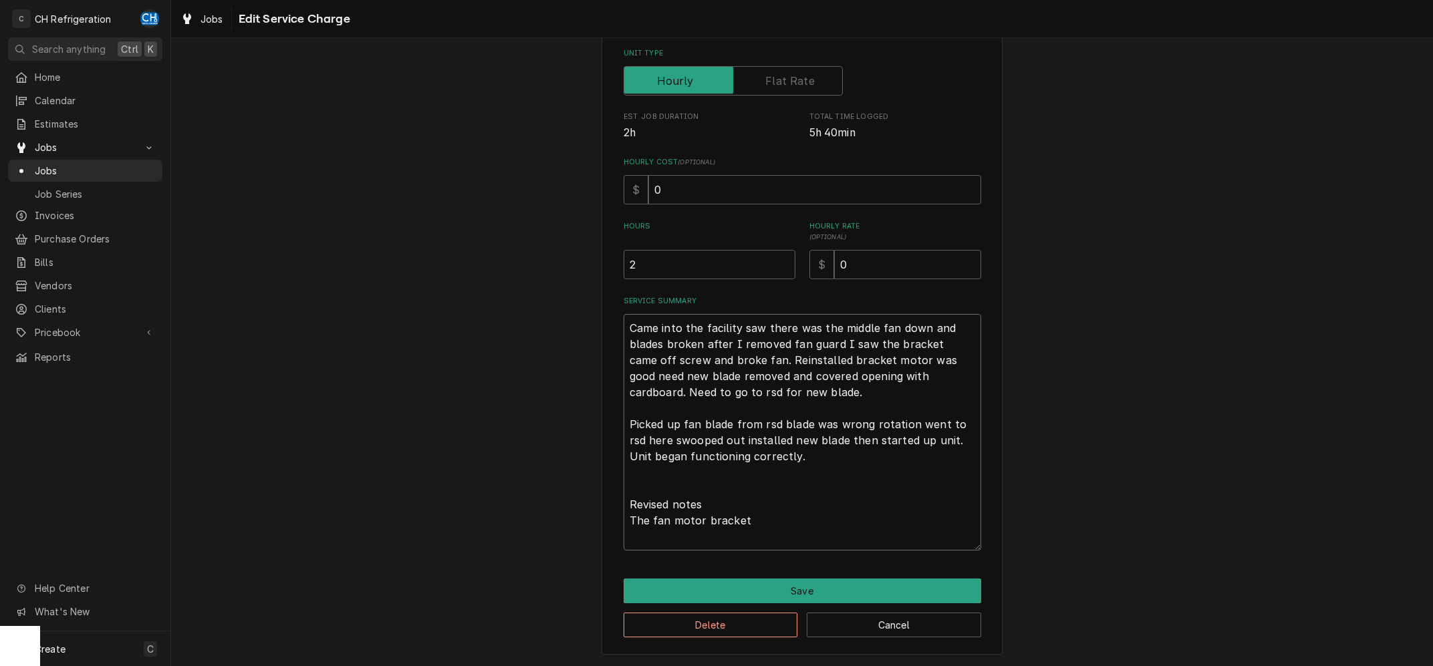
type textarea "x"
type textarea "Came into the facility saw there was the middle fan down and blades broken afte…"
type textarea "x"
type textarea "Came into the facility saw there was the middle fan down and blades broken afte…"
type textarea "x"
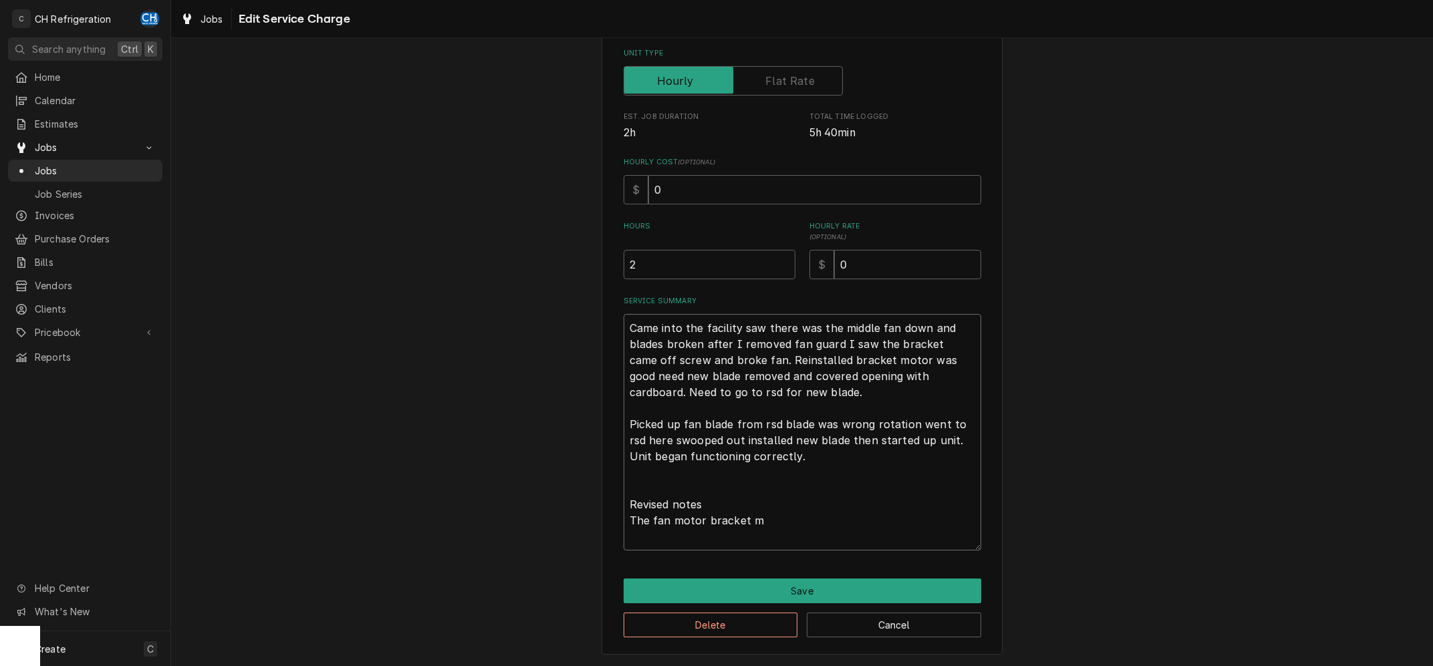
type textarea "Came into the facility saw there was the middle fan down and blades broken afte…"
type textarea "x"
type textarea "Came into the facility saw there was the middle fan down and blades broken afte…"
type textarea "x"
type textarea "Came into the facility saw there was the middle fan down and blades broken afte…"
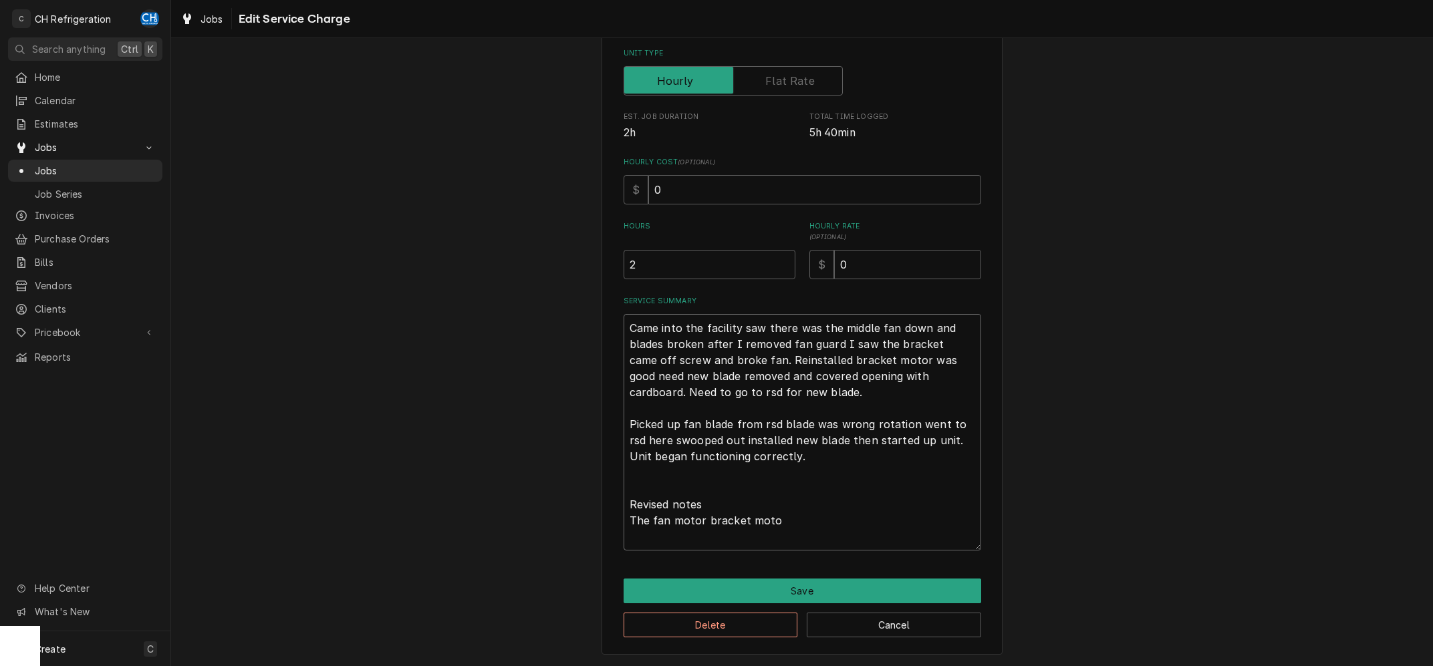
type textarea "x"
type textarea "Came into the facility saw there was the middle fan down and blades broken afte…"
type textarea "x"
type textarea "Came into the facility saw there was the middle fan down and blades broken afte…"
type textarea "x"
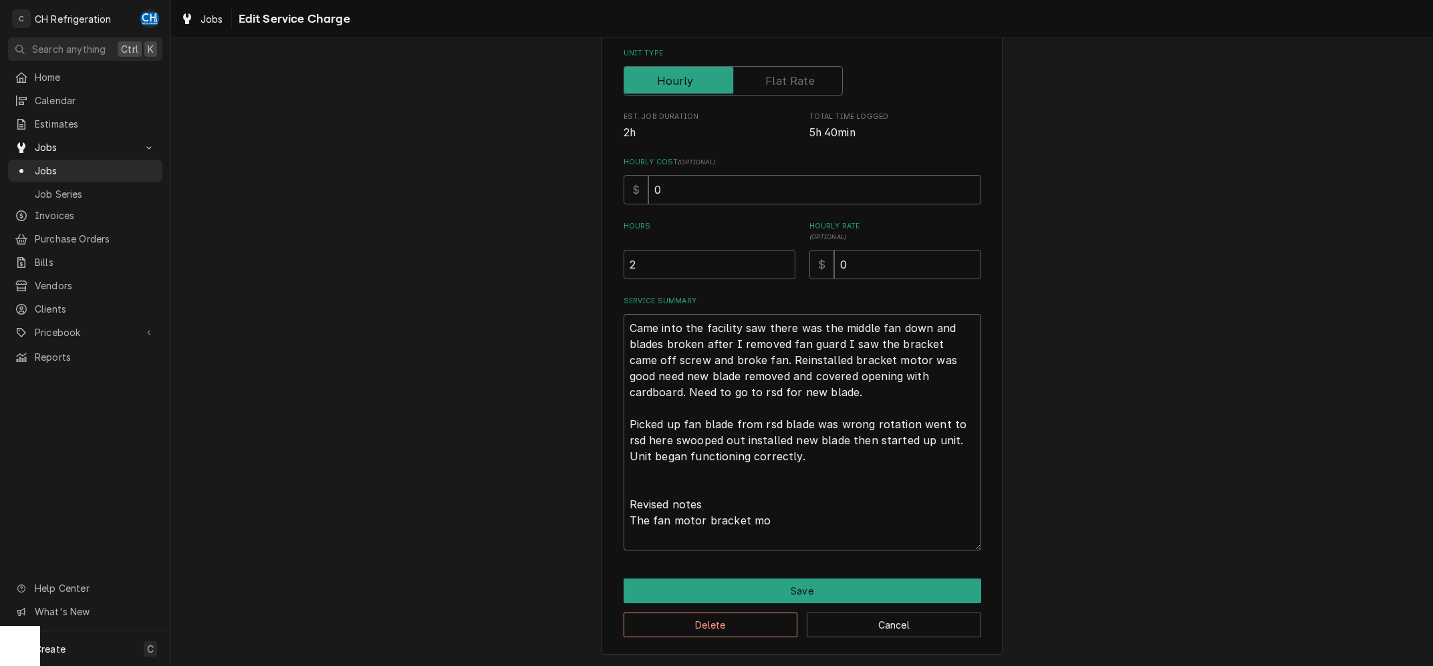
type textarea "Came into the facility saw there was the middle fan down and blades broken afte…"
type textarea "x"
type textarea "Came into the facility saw there was the middle fan down and blades broken afte…"
click at [782, 522] on textarea "Came into the facility saw there was the middle fan down and blades broken afte…" at bounding box center [803, 432] width 358 height 237
drag, startPoint x: 763, startPoint y: 510, endPoint x: 519, endPoint y: 221, distance: 378.0
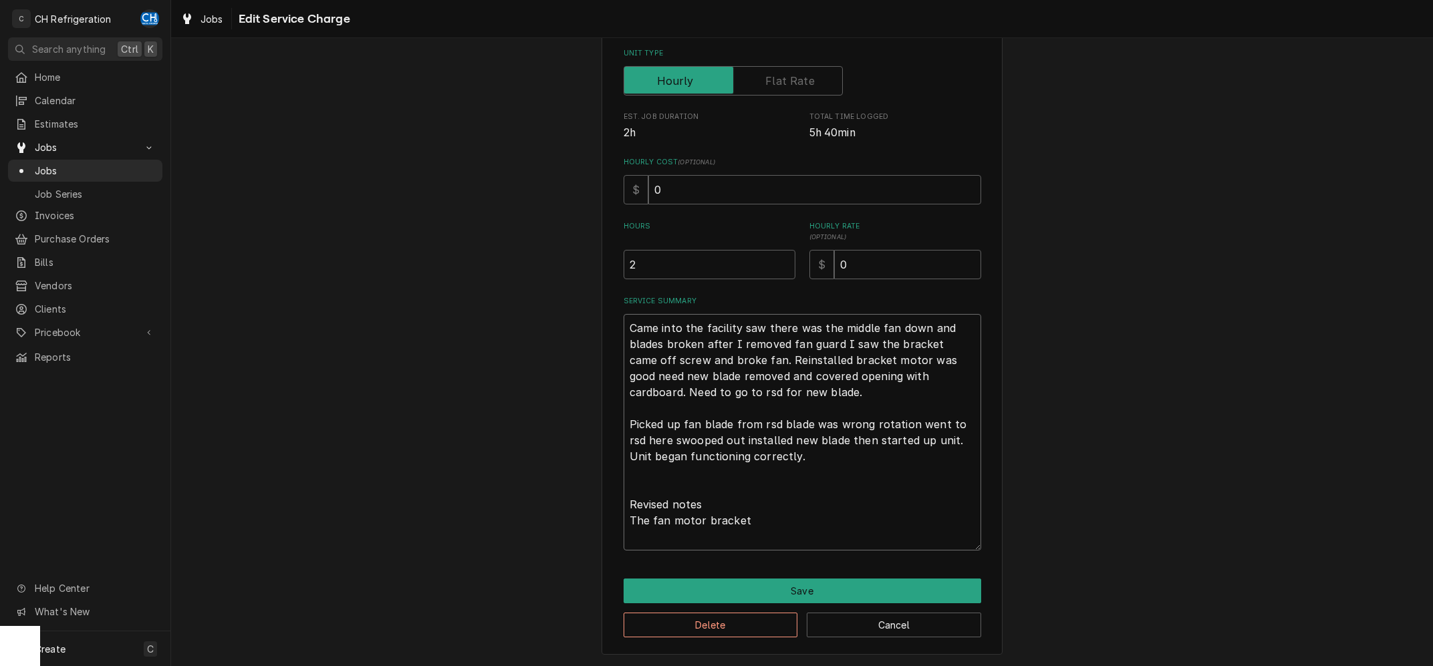
click at [624, 314] on textarea "Came into the facility saw there was the middle fan down and blades broken afte…" at bounding box center [803, 432] width 358 height 237
type textarea "x"
type textarea "The fan motor bracket"
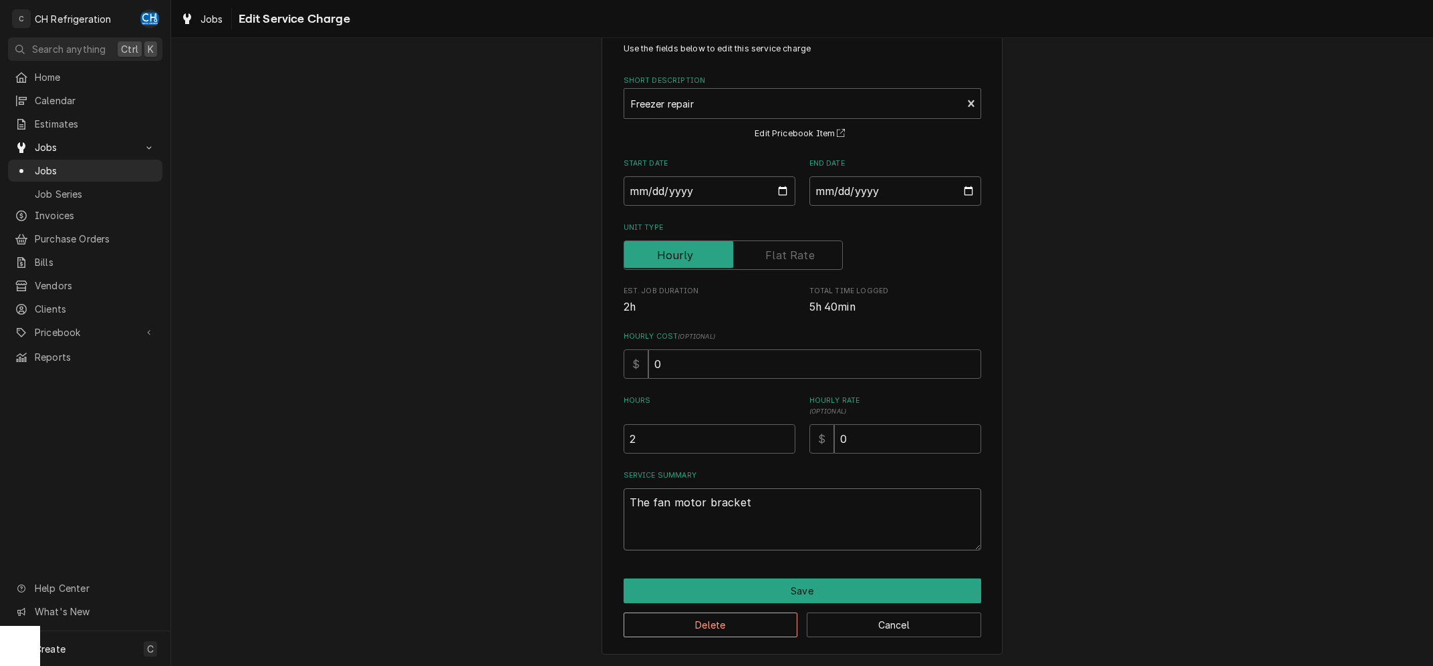
scroll to position [39, 0]
type textarea "x"
type textarea "The fan motor bracket"
click at [803, 499] on textarea "The fan motor bracket" at bounding box center [803, 520] width 358 height 62
drag, startPoint x: 646, startPoint y: 499, endPoint x: 744, endPoint y: 495, distance: 97.7
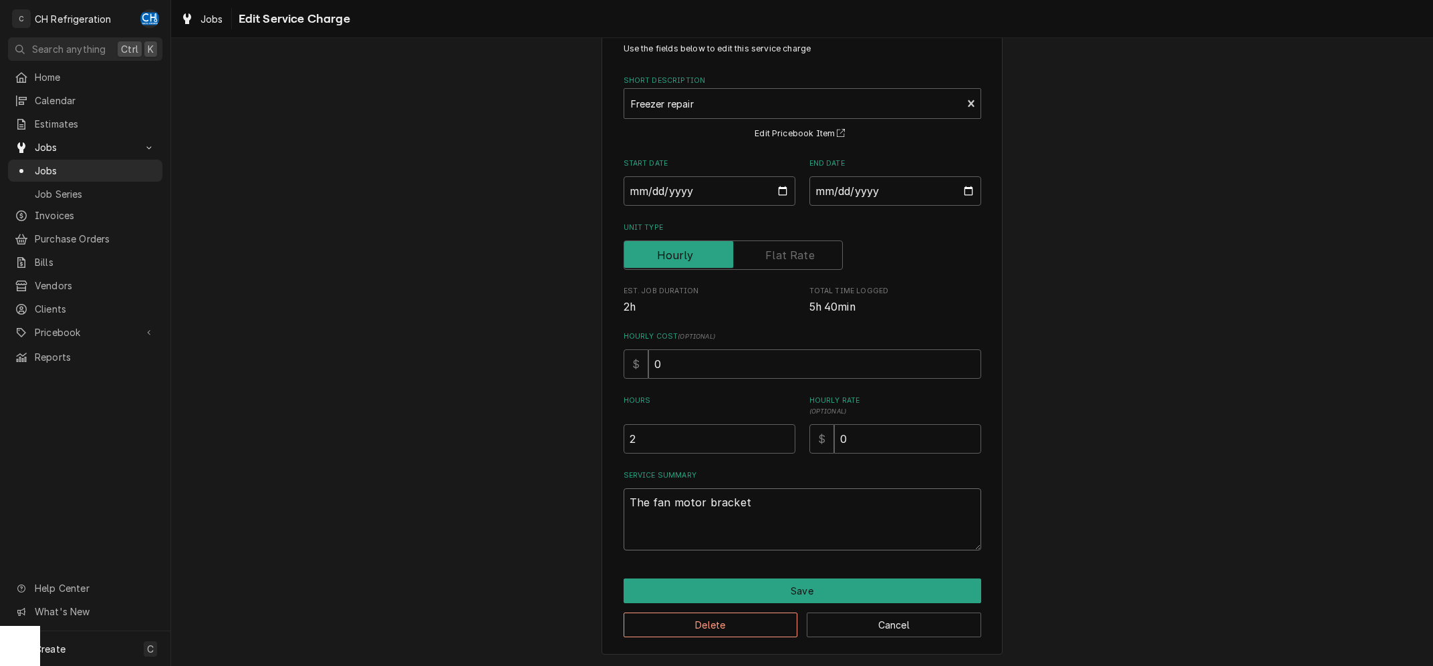
click at [648, 499] on textarea "The fan motor bracket" at bounding box center [803, 520] width 358 height 62
type textarea "x"
type textarea "The fan motor bracket"
type textarea "x"
type textarea "The f fan motor bracket"
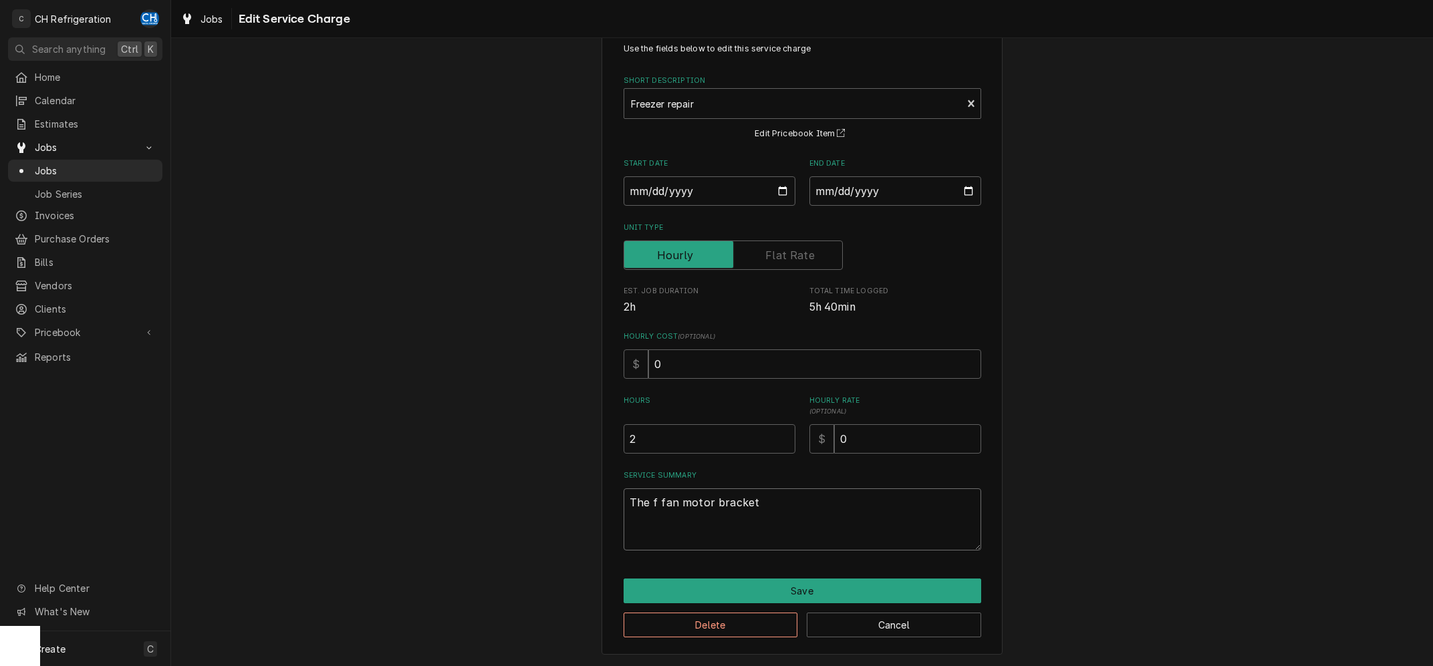
type textarea "x"
type textarea "The fr fan motor bracket"
type textarea "x"
type textarea "The fre fan motor bracket"
type textarea "x"
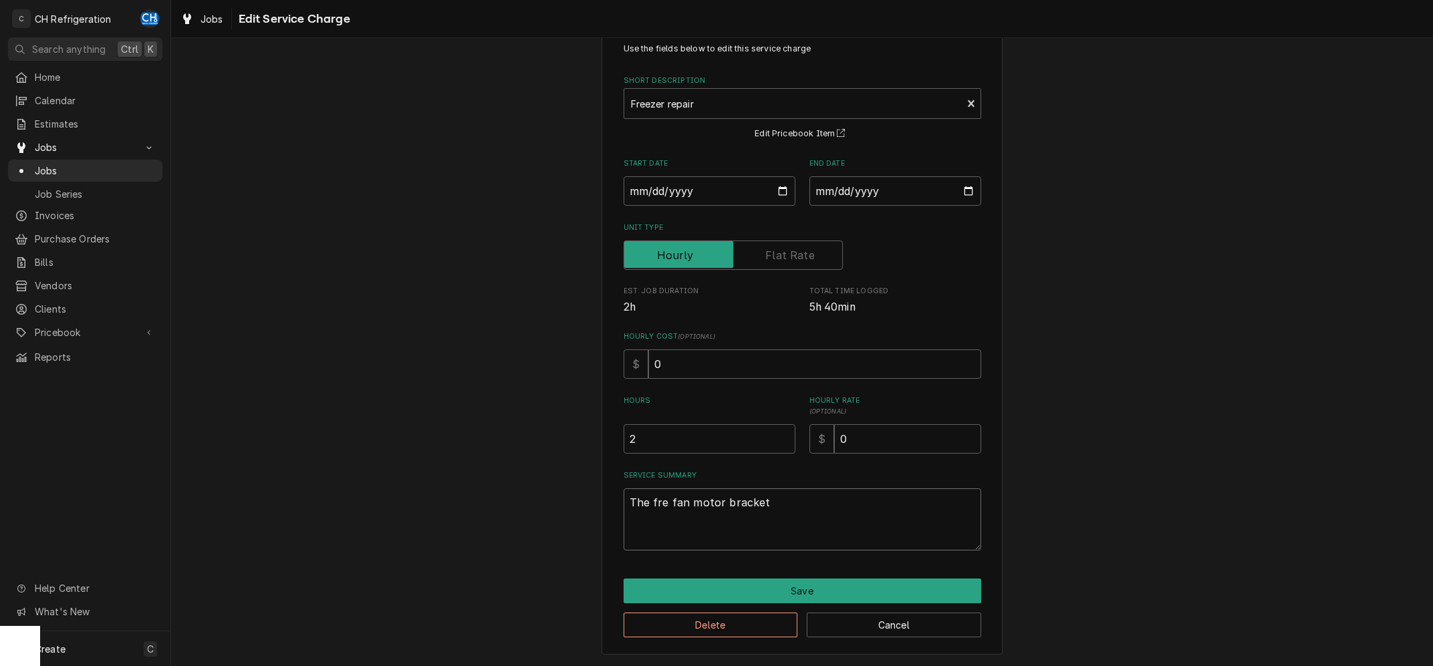
type textarea "The free fan motor bracket"
type textarea "x"
type textarea "The freez fan motor bracket"
type textarea "x"
type textarea "The freeze fan motor bracket"
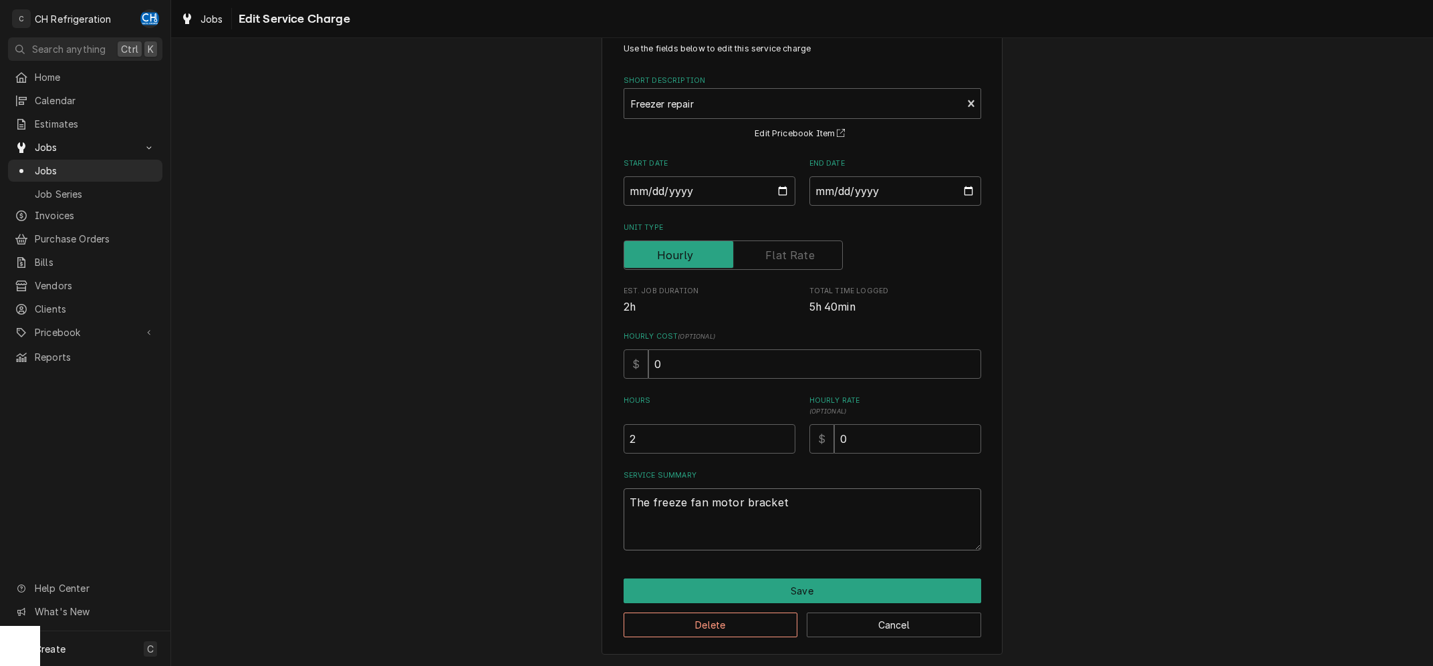
type textarea "x"
type textarea "The freezer fan motor bracket"
click at [826, 509] on textarea "The freezer fan motor bracket" at bounding box center [803, 520] width 358 height 62
type textarea "x"
type textarea "The freezer fan motor bracket v"
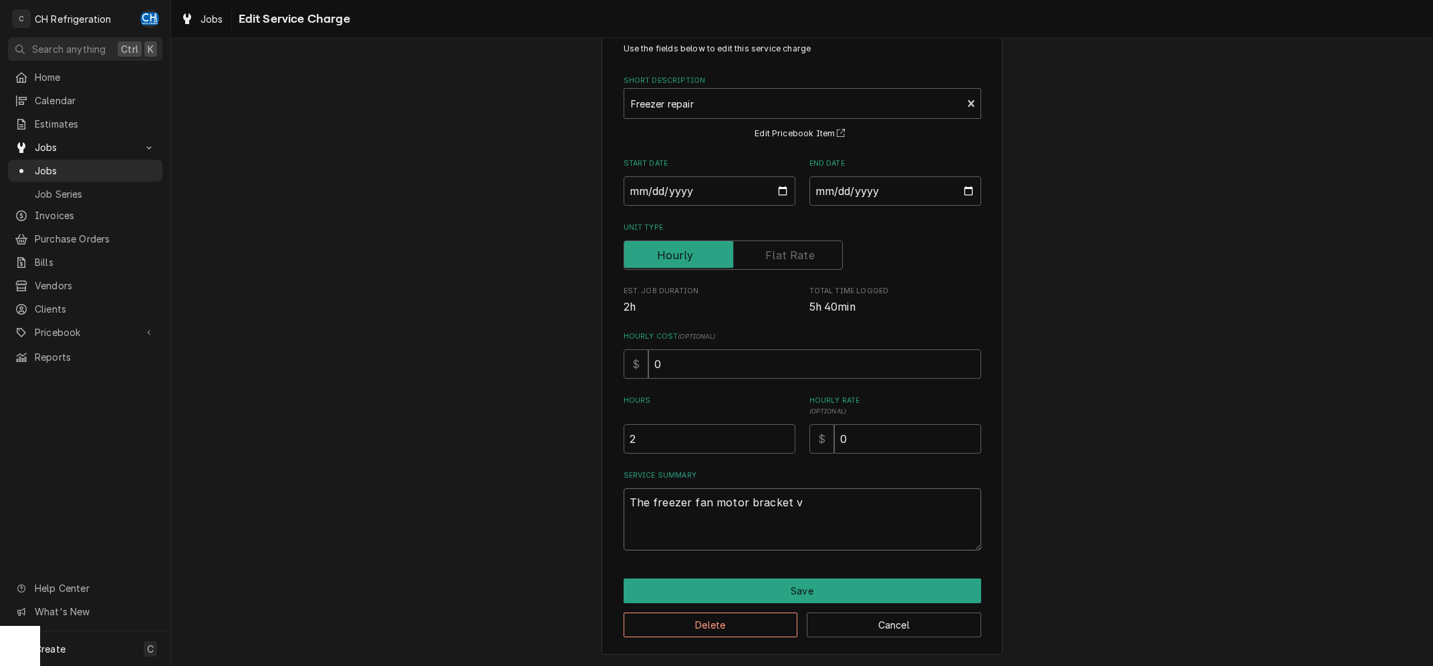
type textarea "x"
type textarea "The freezer fan motor bracket vi"
type textarea "x"
type textarea "The freezer fan motor bracket vib"
type textarea "x"
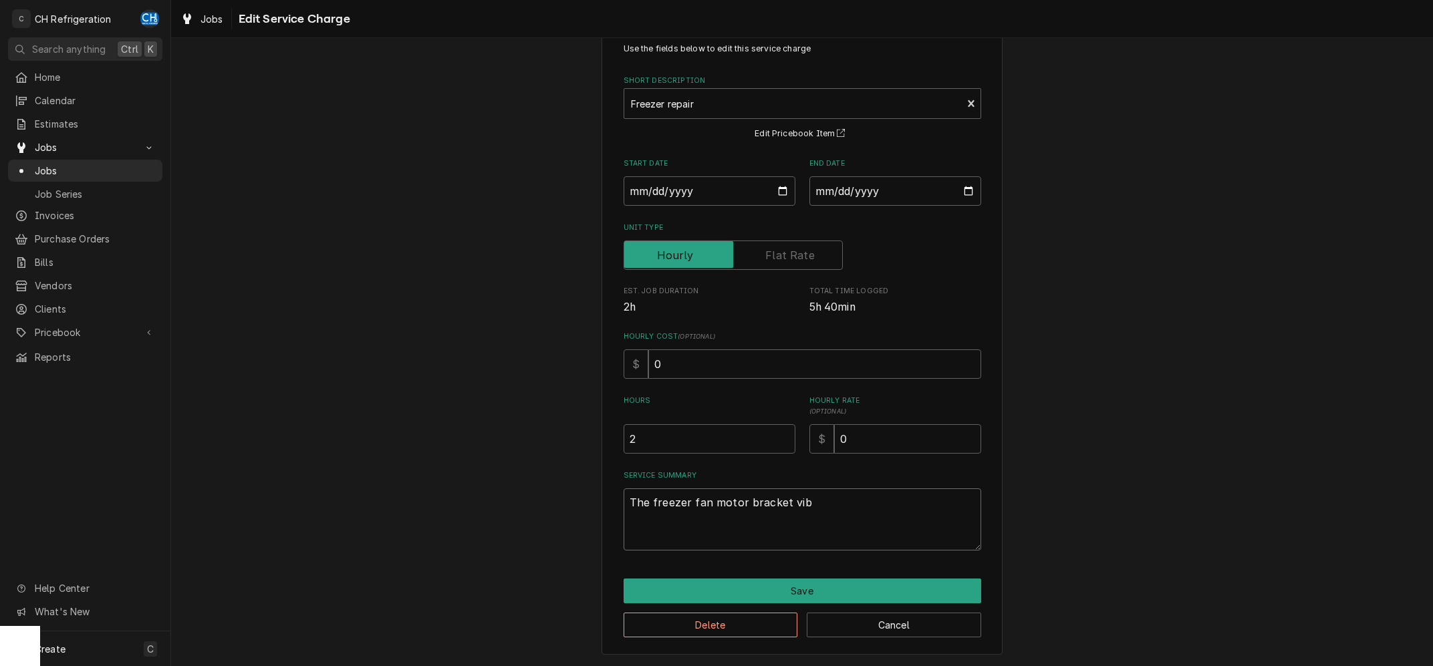
type textarea "The freezer fan motor bracket vibr"
type textarea "x"
type textarea "The freezer fan motor bracket vibra"
type textarea "x"
type textarea "The freezer fan motor bracket vibrat"
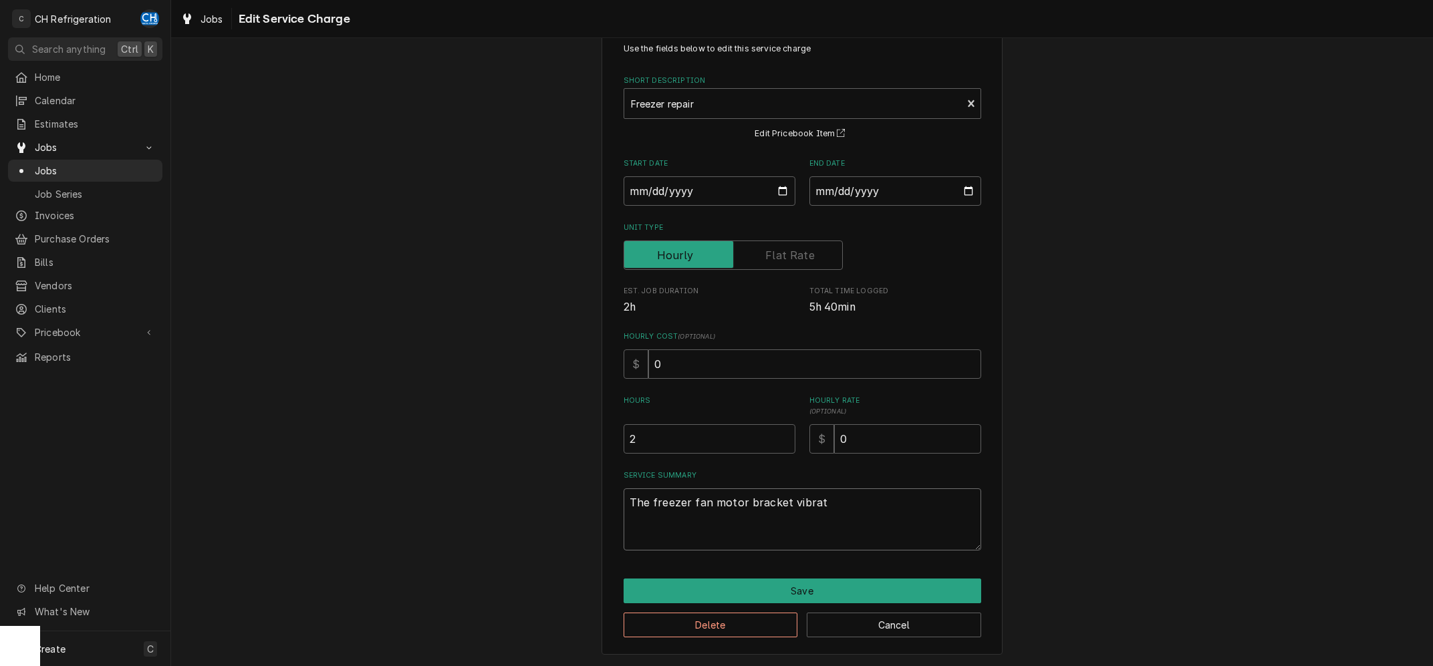
type textarea "x"
type textarea "The freezer fan motor bracket vibrate"
type textarea "x"
type textarea "The freezer fan motor bracket vibrated"
type textarea "x"
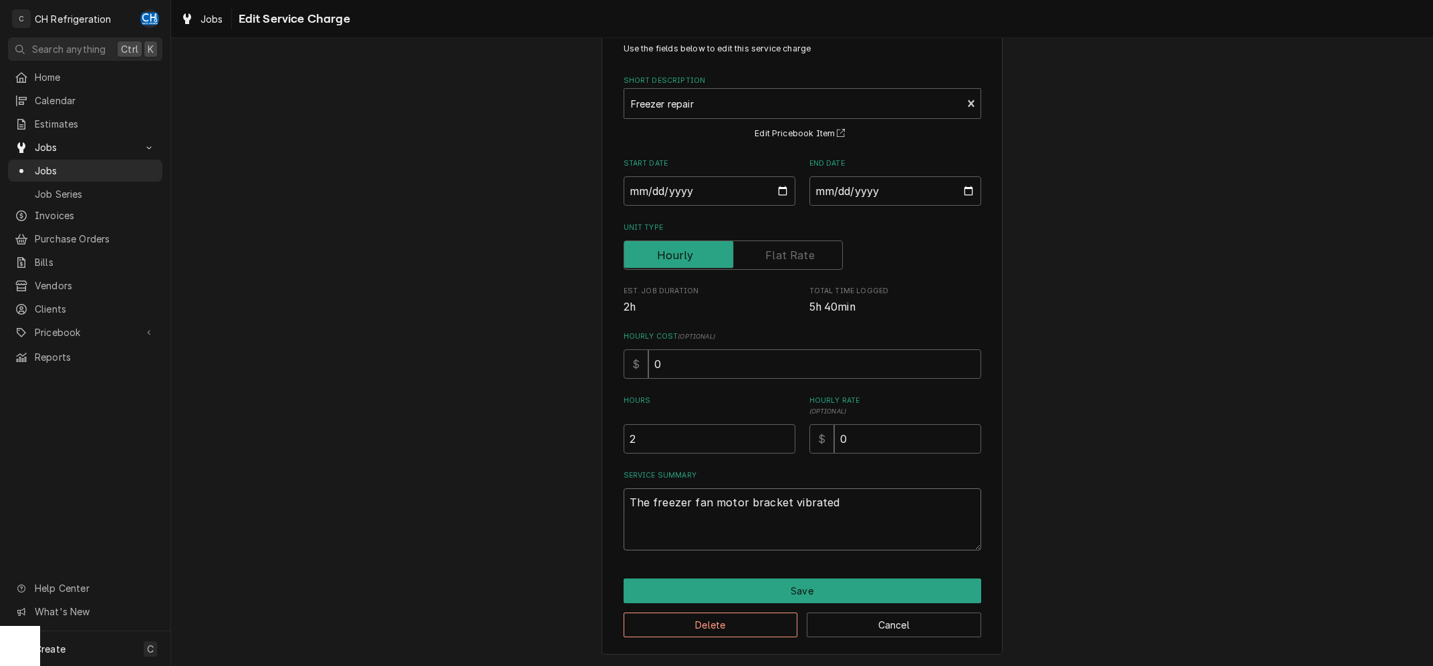
type textarea "The freezer fan motor bracket vibrated"
type textarea "x"
type textarea "The freezer fan motor bracket vibrated l"
type textarea "x"
type textarea "The freezer fan motor bracket vibrated lo"
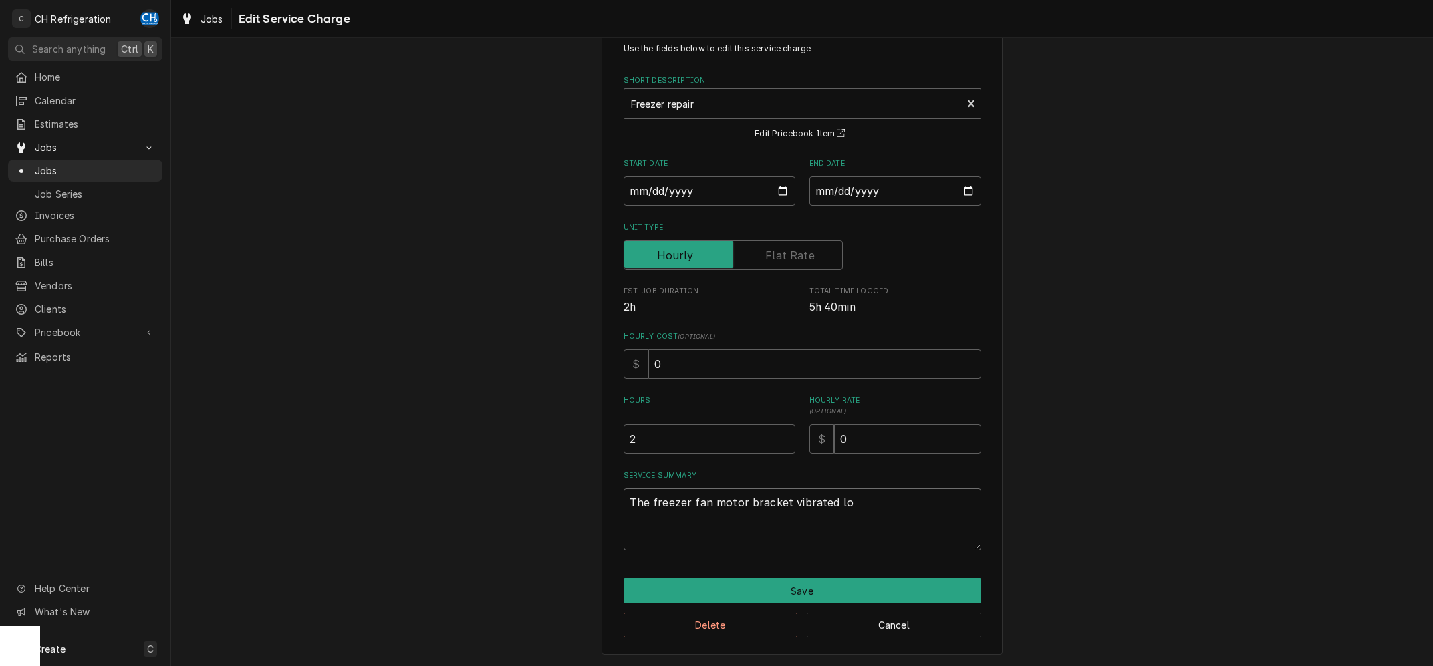
type textarea "x"
type textarea "The freezer fan motor bracket vibrated loo"
type textarea "x"
type textarea "The freezer fan motor bracket vibrated loos"
type textarea "x"
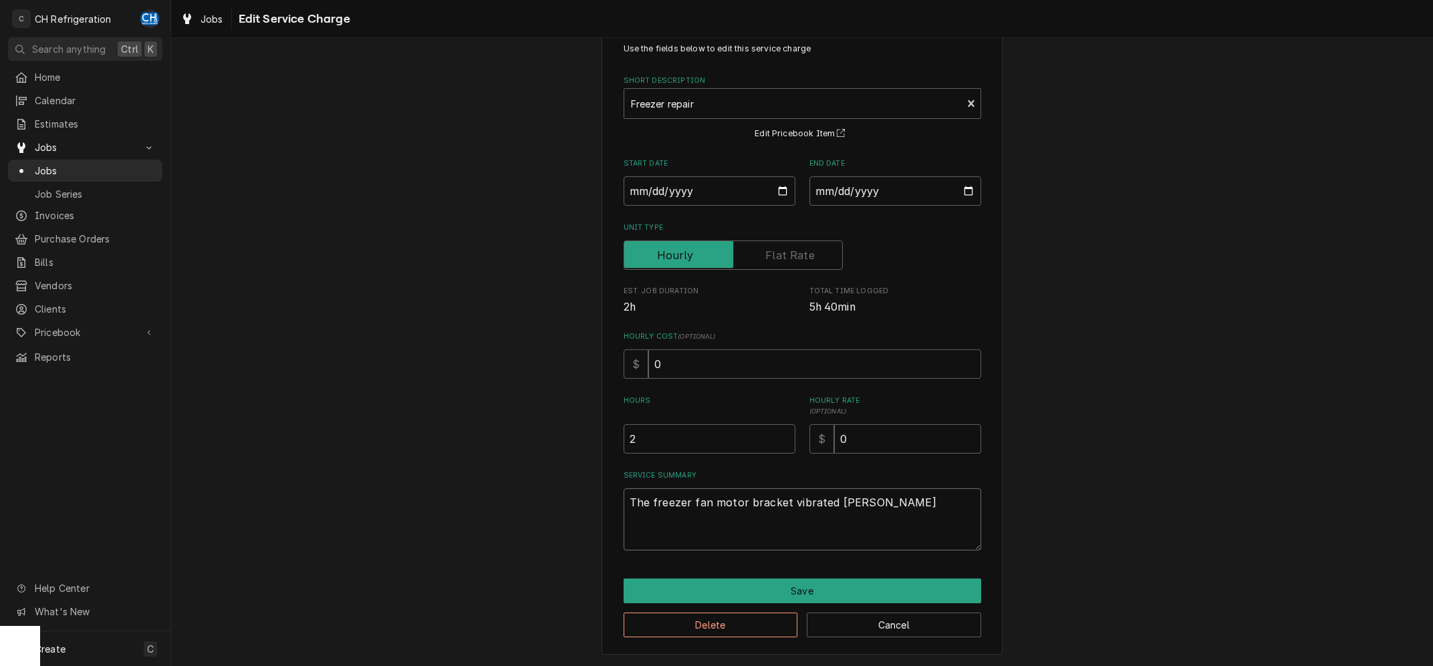
type textarea "The freezer fan motor bracket vibrated loose"
type textarea "x"
type textarea "The freezer fan motor bracket vibrated loose"
type textarea "x"
type textarea "The freezer fan motor bracket vibrated loose c"
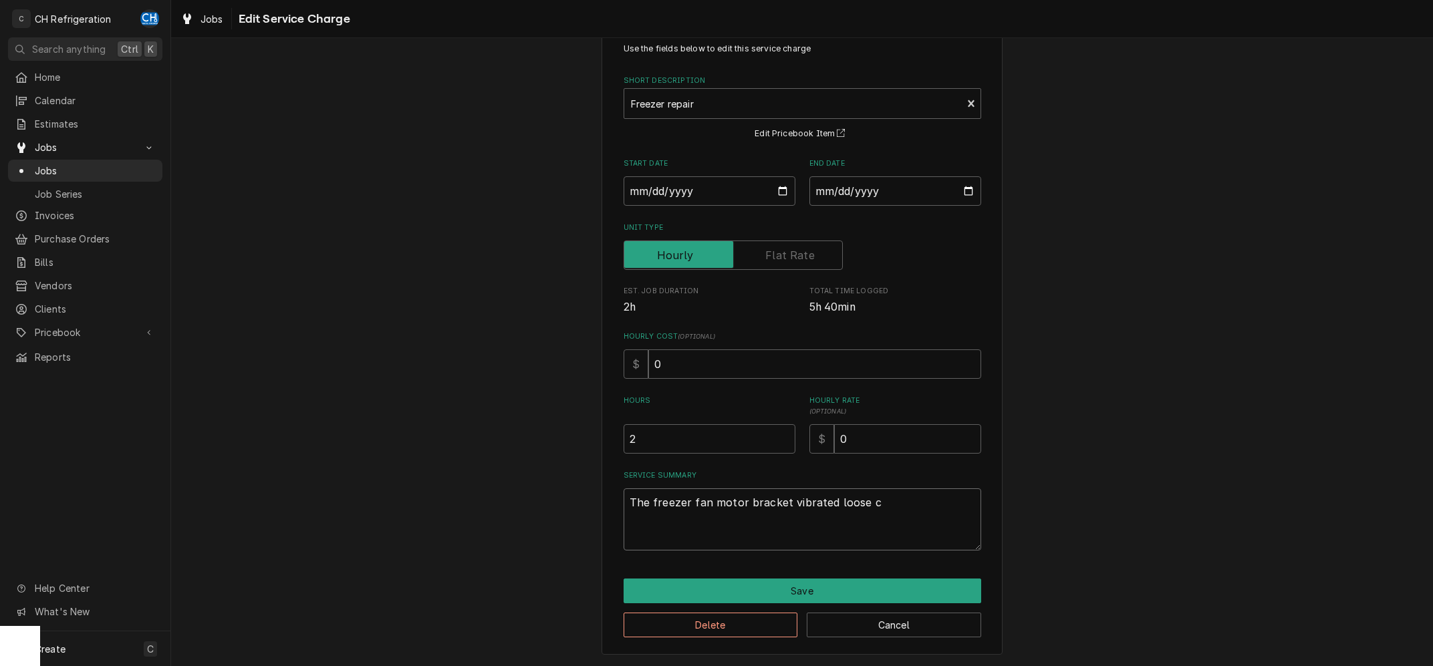
type textarea "x"
type textarea "The freezer fan motor bracket vibrated loose ca"
type textarea "x"
type textarea "The freezer fan motor bracket vibrated loose cas"
type textarea "x"
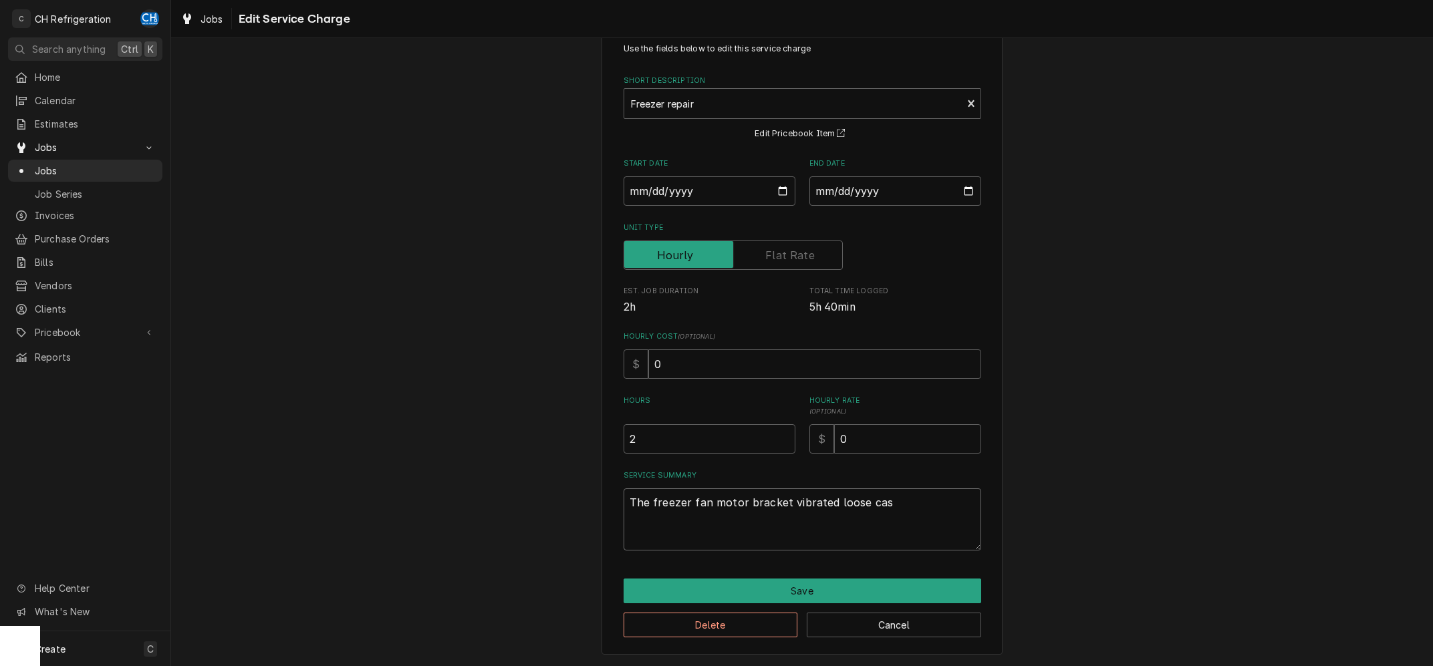
type textarea "The freezer fan motor bracket vibrated loose casu"
type textarea "x"
type textarea "The freezer fan motor bracket vibrated loose casui"
type textarea "x"
type textarea "The freezer fan motor bracket vibrated loose casuin"
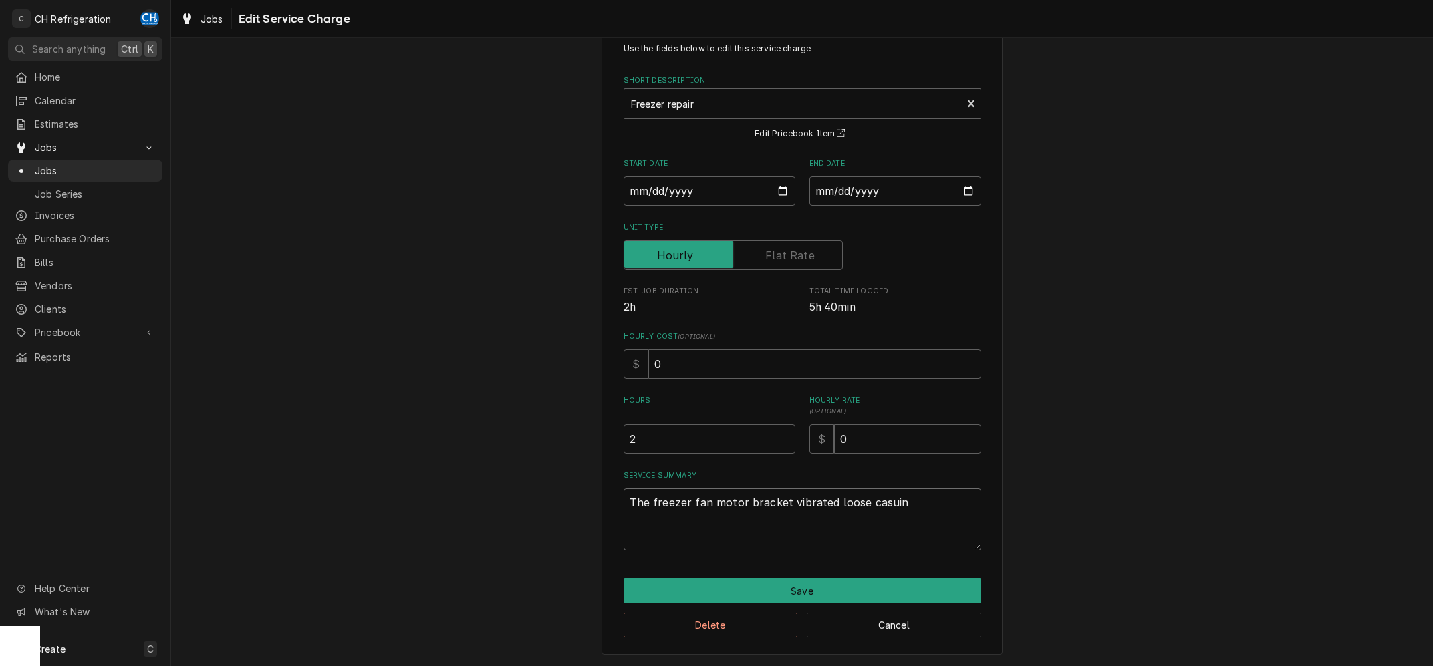
type textarea "x"
type textarea "The freezer fan motor bracket vibrated loose casuing"
type textarea "x"
type textarea "The freezer fan motor bracket vibrated loose casuing"
type textarea "x"
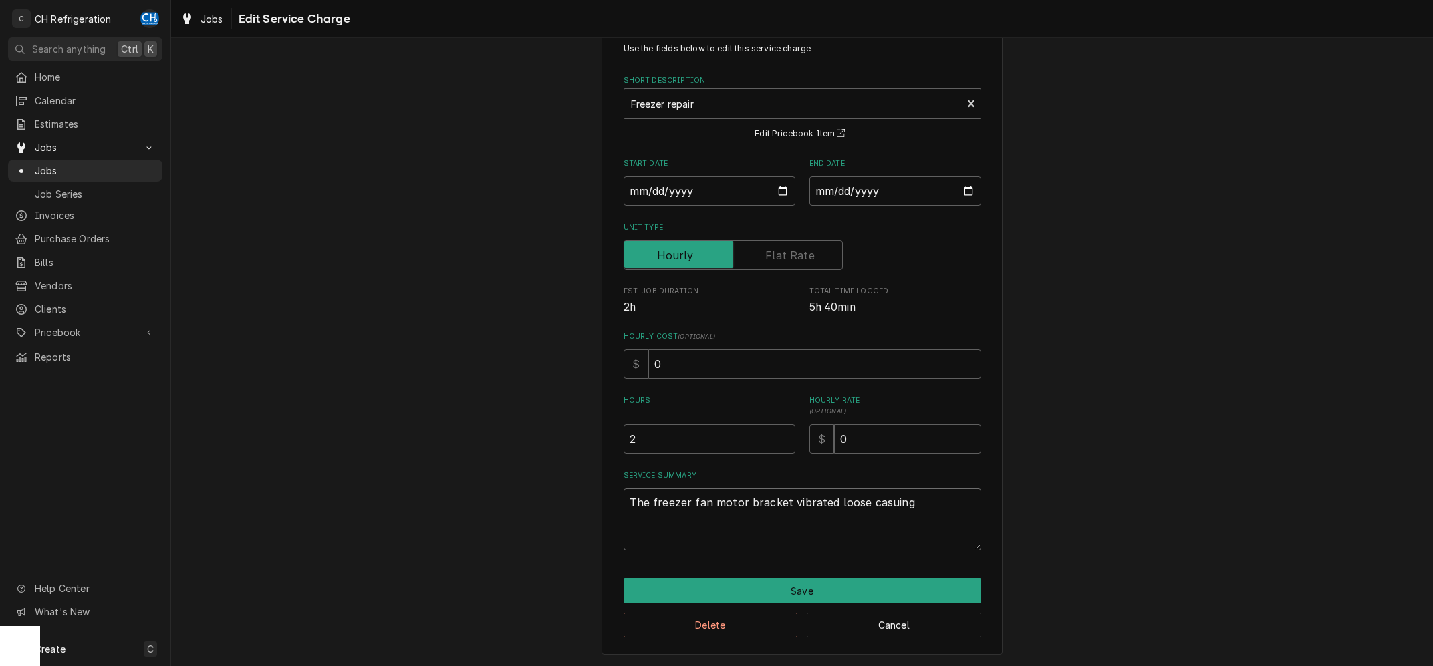
type textarea "The freezer fan motor bracket vibrated loose casuing t"
type textarea "x"
type textarea "The freezer fan motor bracket vibrated loose casuing th"
type textarea "x"
type textarea "The freezer fan motor bracket vibrated loose casuing the"
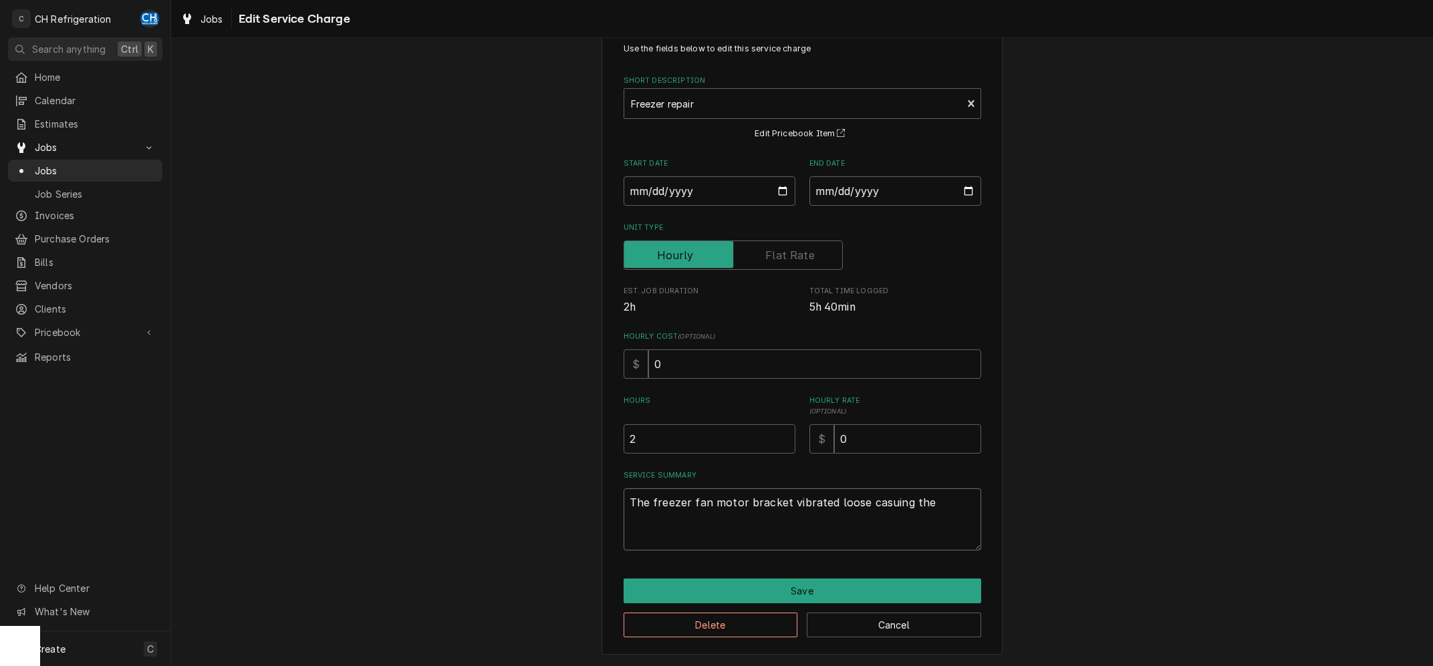
type textarea "x"
type textarea "The freezer fan motor bracket vibrated loose casuing the"
type textarea "x"
drag, startPoint x: 939, startPoint y: 498, endPoint x: 1000, endPoint y: 483, distance: 62.7
click at [940, 497] on textarea "The freezer fan motor bracket vibrated loose causing the" at bounding box center [803, 520] width 358 height 62
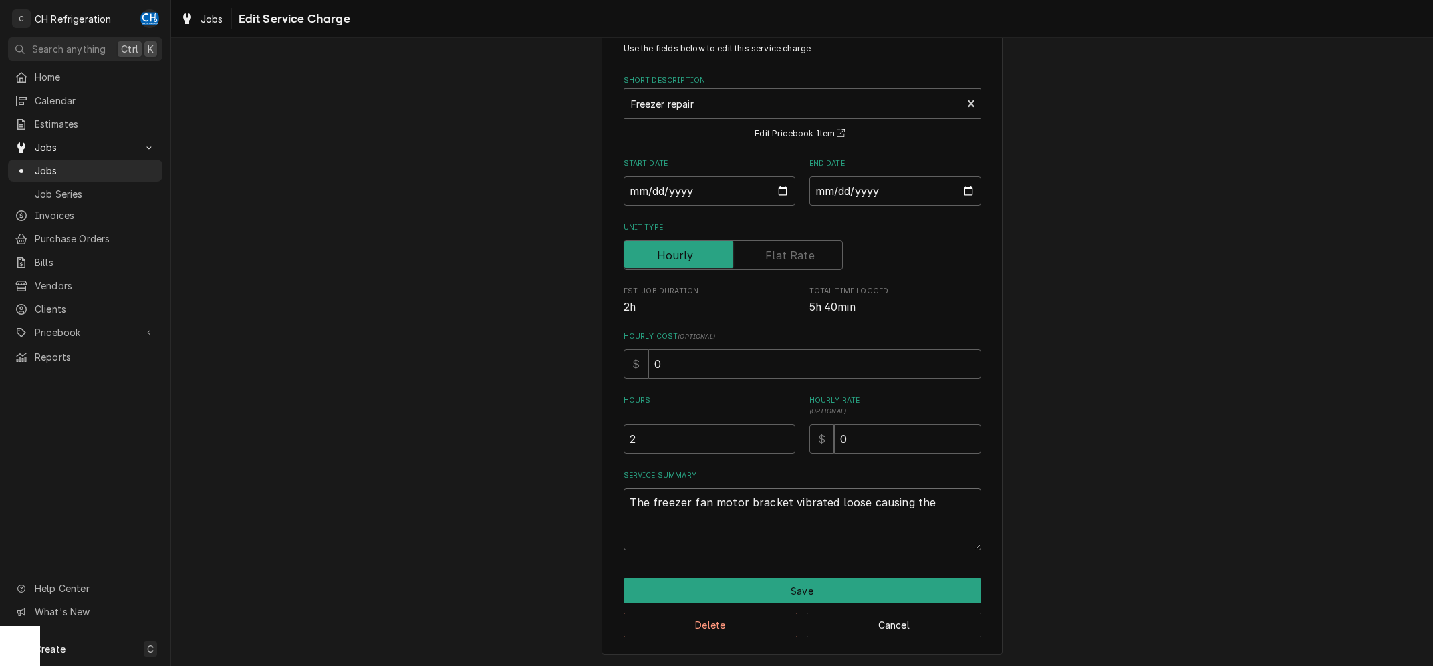
type textarea "The freezer fan motor bracket vibrated loose causing the"
click at [940, 518] on textarea "The freezer fan motor bracket vibrated loose causing the" at bounding box center [803, 520] width 358 height 62
click at [945, 501] on textarea "The freezer fan motor bracket vibrated loose causing the" at bounding box center [803, 520] width 358 height 62
type textarea "x"
type textarea "The freezer fan motor bracket vibrated loose causing the f"
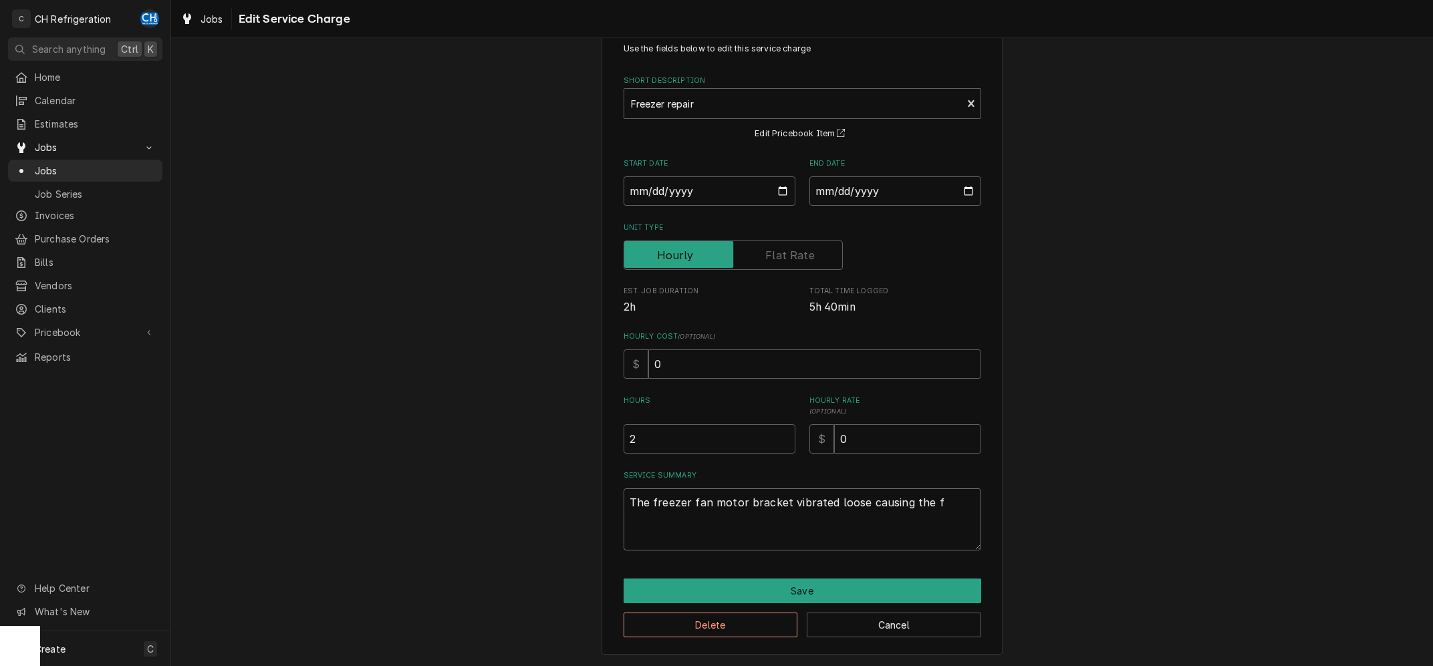
type textarea "x"
type textarea "The freezer fan motor bracket vibrated loose causing the fa"
type textarea "x"
type textarea "The freezer fan motor bracket vibrated loose causing the fan"
drag, startPoint x: 763, startPoint y: 526, endPoint x: 767, endPoint y: 558, distance: 32.3
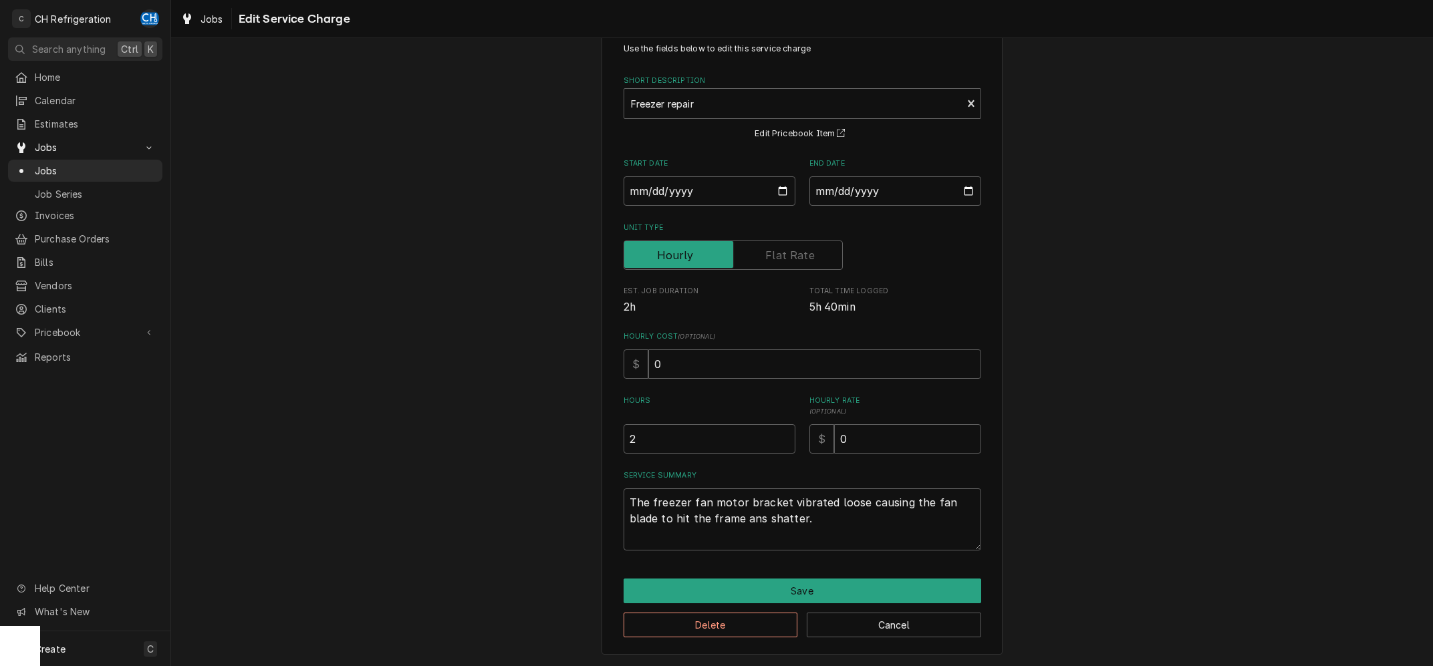
click at [767, 558] on div "Use the fields below to edit this service charge Short Description Freezer repa…" at bounding box center [802, 340] width 401 height 629
click at [754, 523] on textarea "The freezer fan motor bracket vibrated loose causing the fan blade to hit the f…" at bounding box center [803, 520] width 358 height 62
click at [834, 525] on textarea "The freezer fan motor bracket vibrated loose causing the fan blade to hit the f…" at bounding box center [803, 520] width 358 height 62
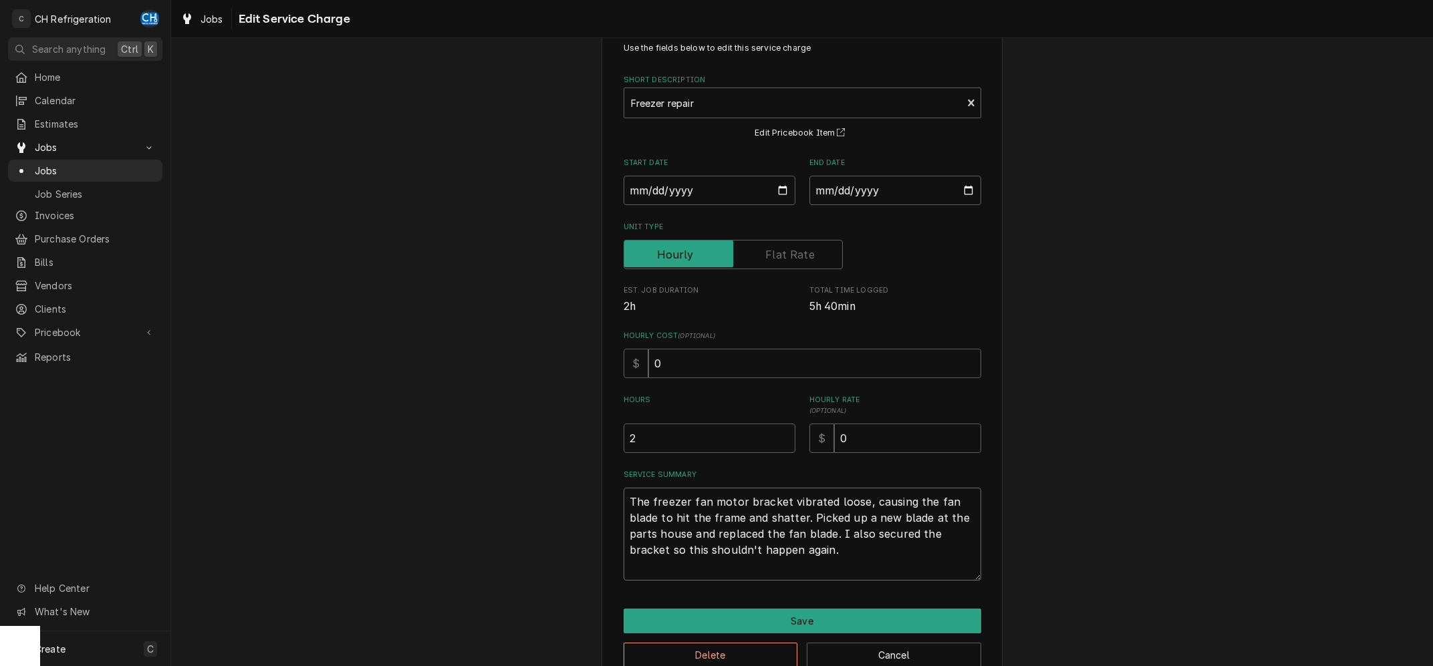
click at [903, 564] on textarea "The freezer fan motor bracket vibrated loose, causing the fan blade to hit the …" at bounding box center [803, 534] width 358 height 93
click at [896, 553] on textarea "The freezer fan motor bracket vibrated loose, causing the fan blade to hit the …" at bounding box center [803, 534] width 358 height 93
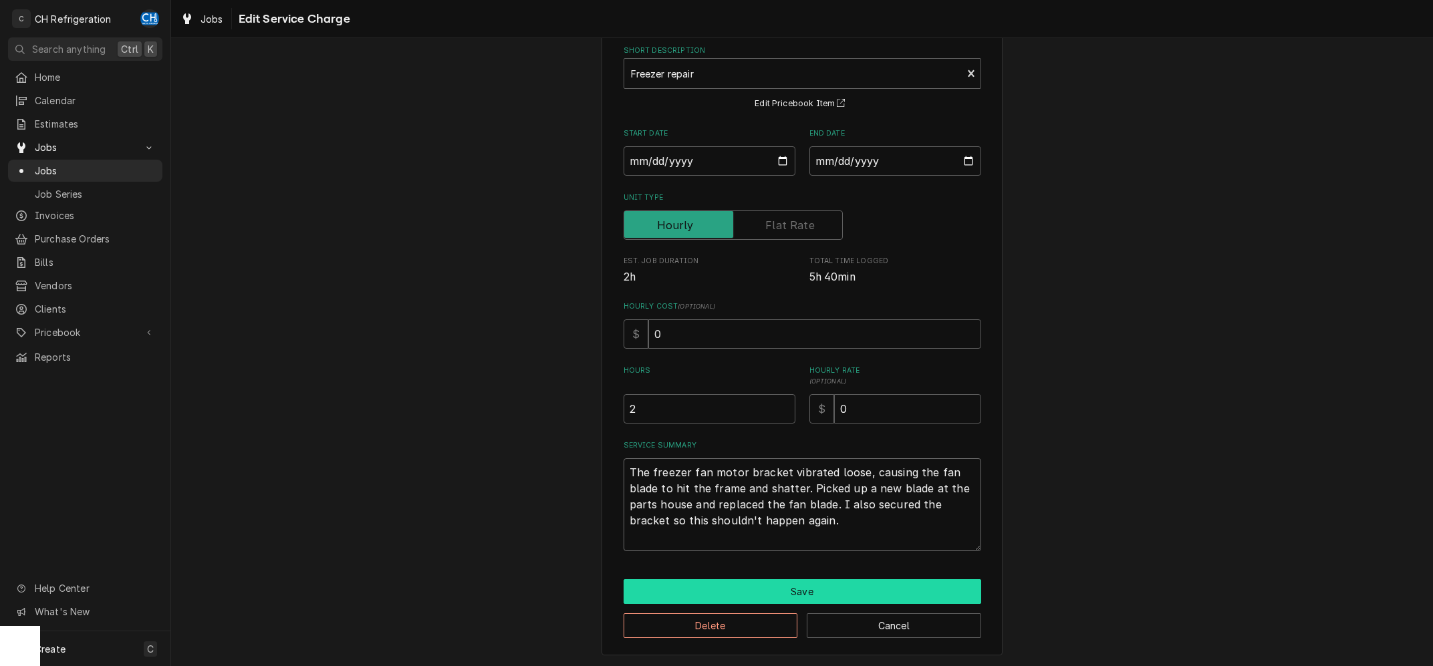
scroll to position [69, 0]
click at [797, 585] on button "Save" at bounding box center [803, 591] width 358 height 25
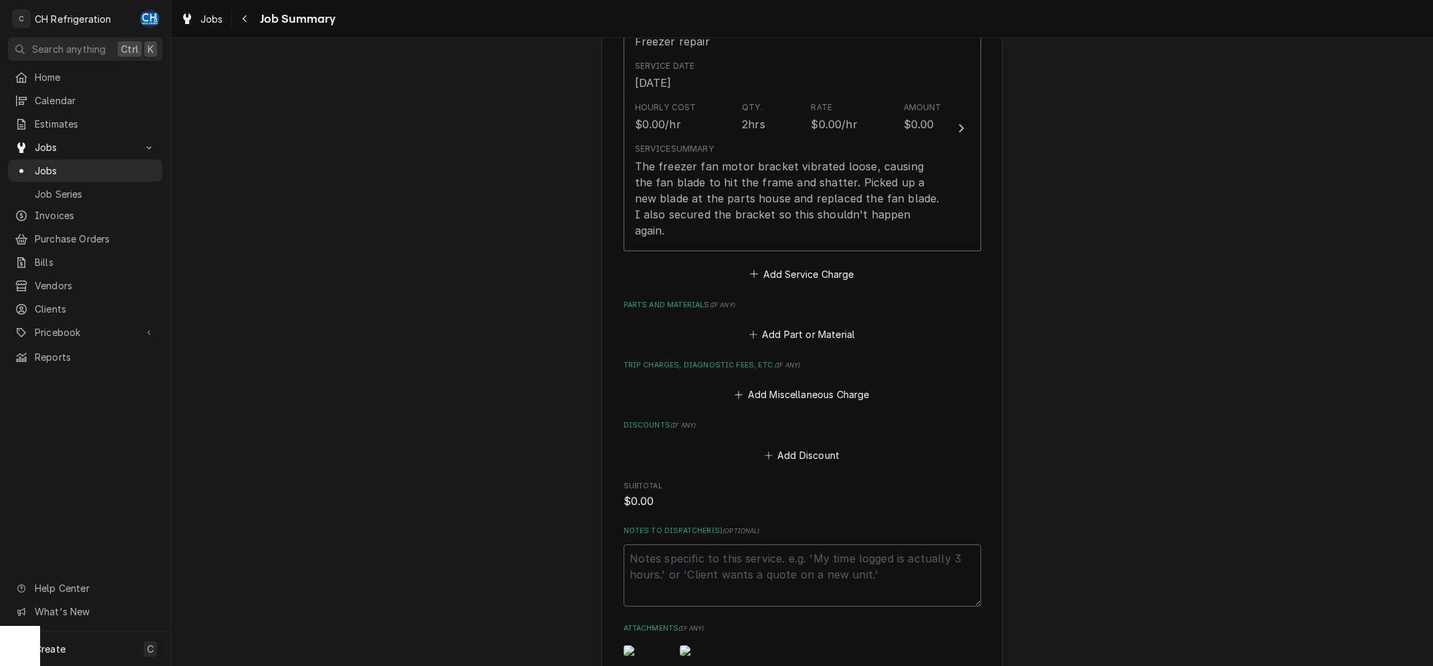
scroll to position [587, 0]
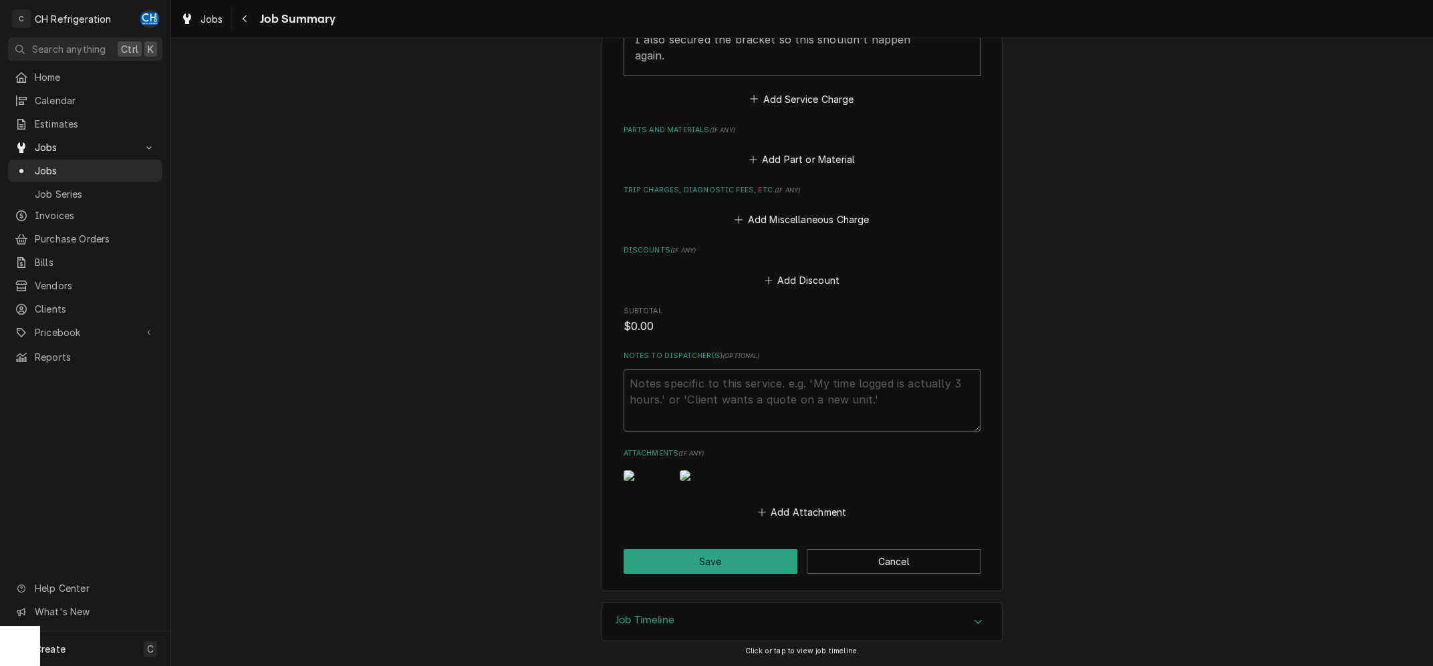
click at [780, 370] on textarea "Notes to Dispatcher(s) ( optional )" at bounding box center [803, 401] width 358 height 62
click at [703, 551] on button "Save" at bounding box center [711, 561] width 174 height 25
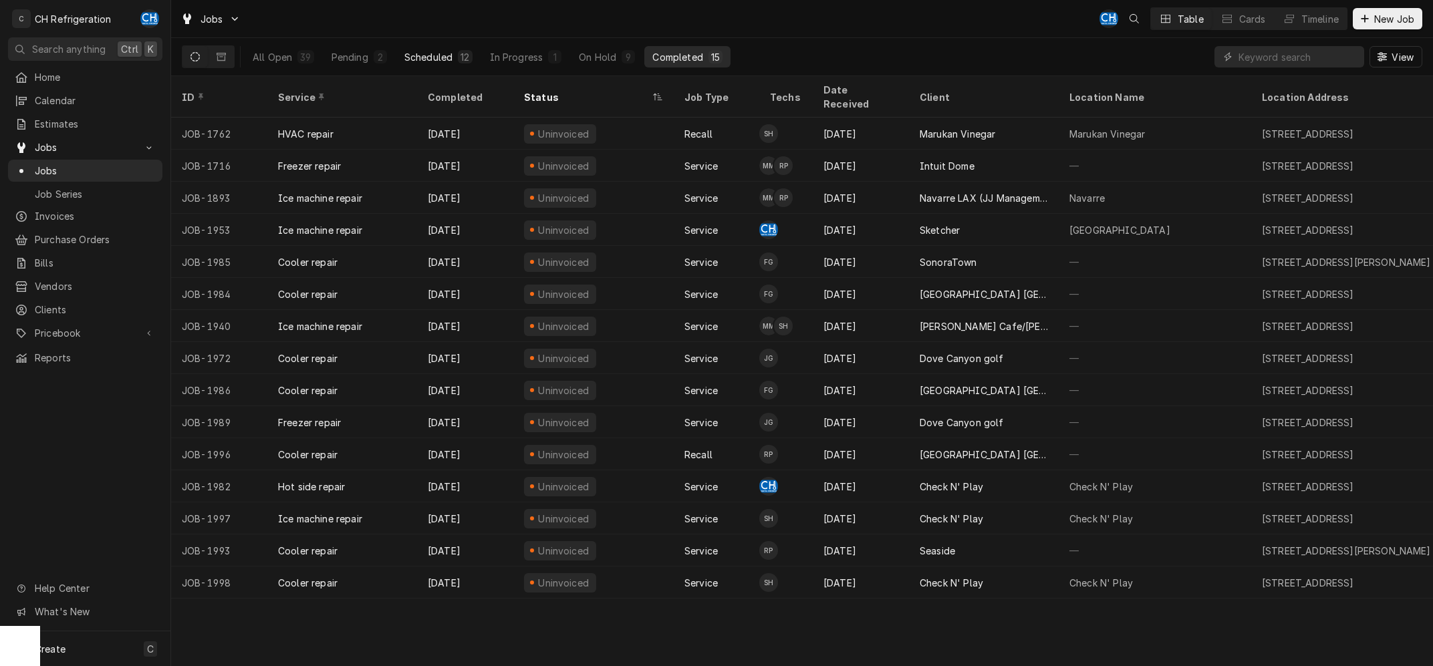
click at [416, 57] on div "Scheduled" at bounding box center [428, 57] width 48 height 14
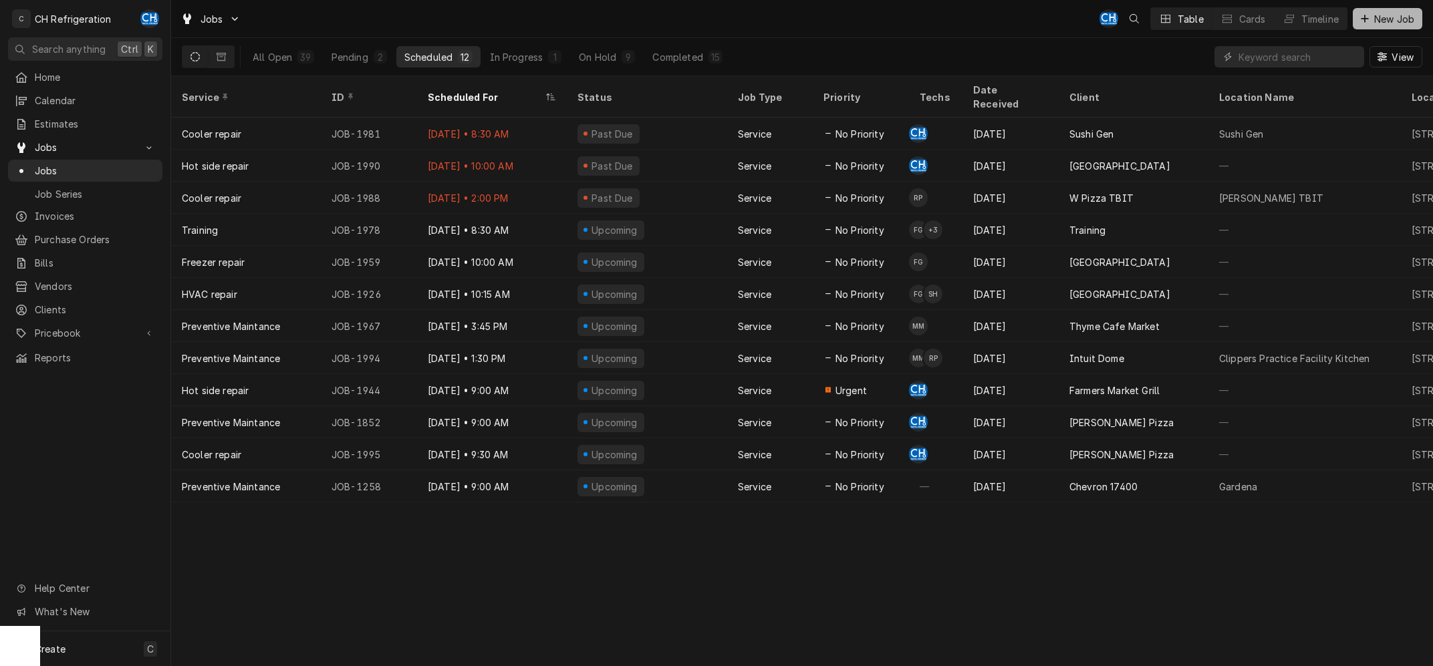
click at [1400, 19] on span "New Job" at bounding box center [1394, 19] width 45 height 14
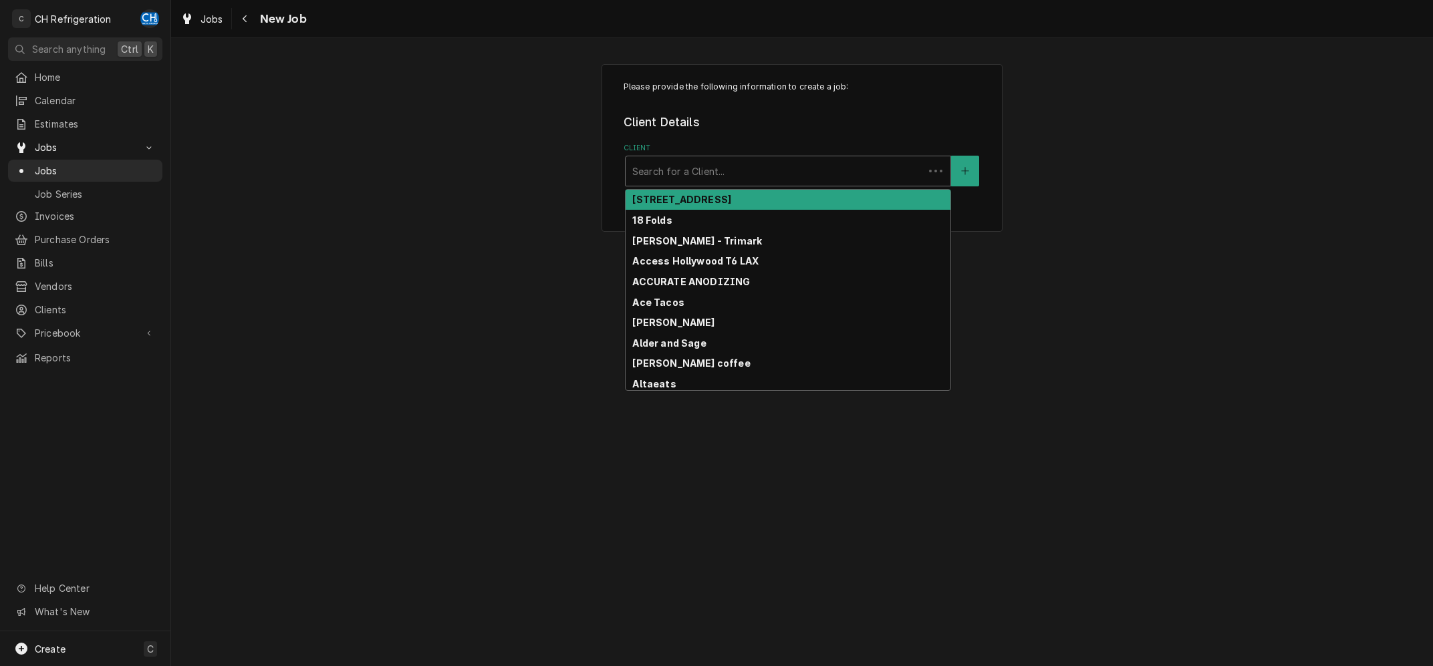
click at [719, 172] on div "Client" at bounding box center [774, 171] width 285 height 24
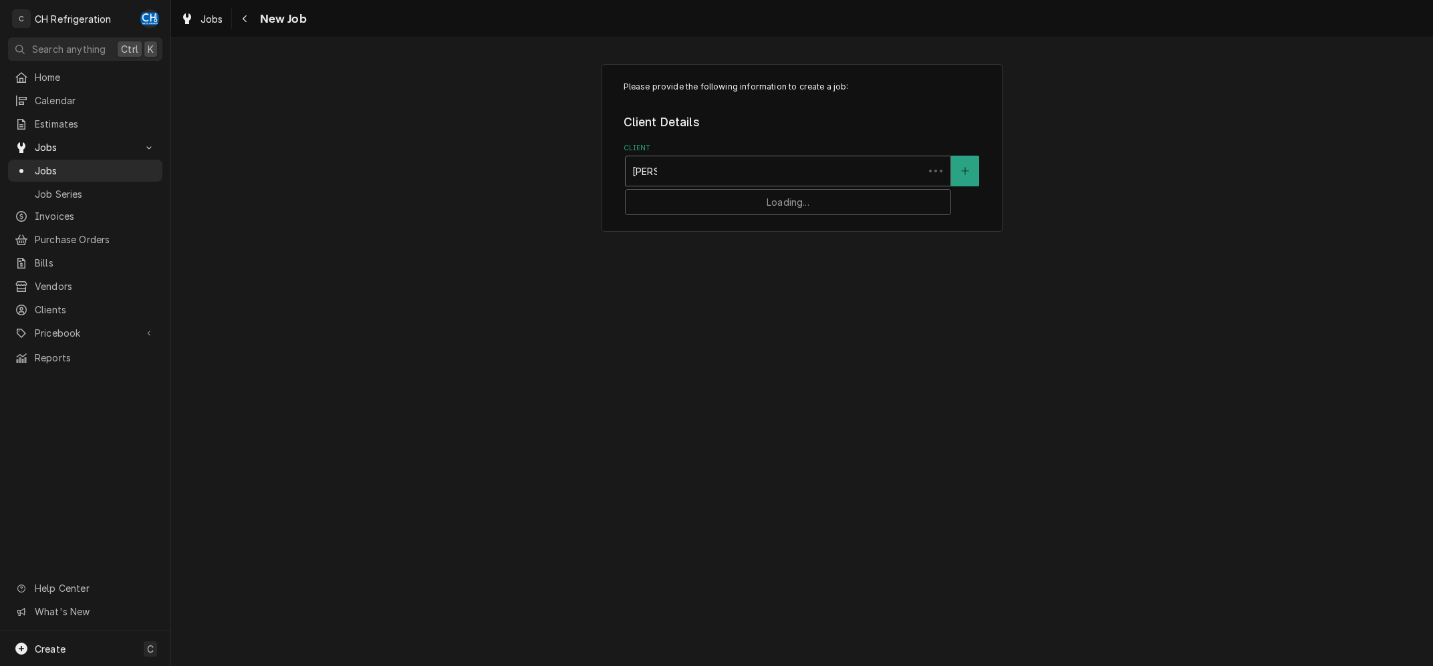
type input "[PERSON_NAME]"
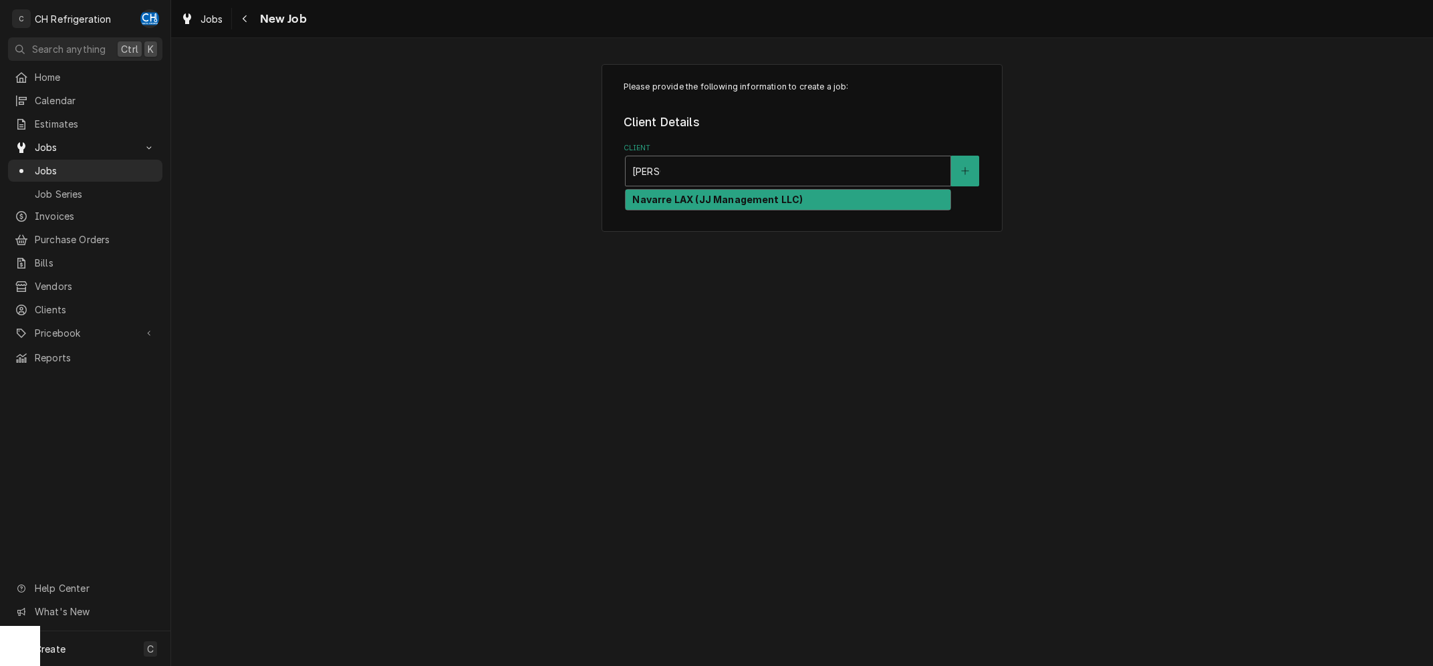
click at [727, 204] on strong "Navarre LAX (JJ Management LLC)" at bounding box center [717, 199] width 170 height 11
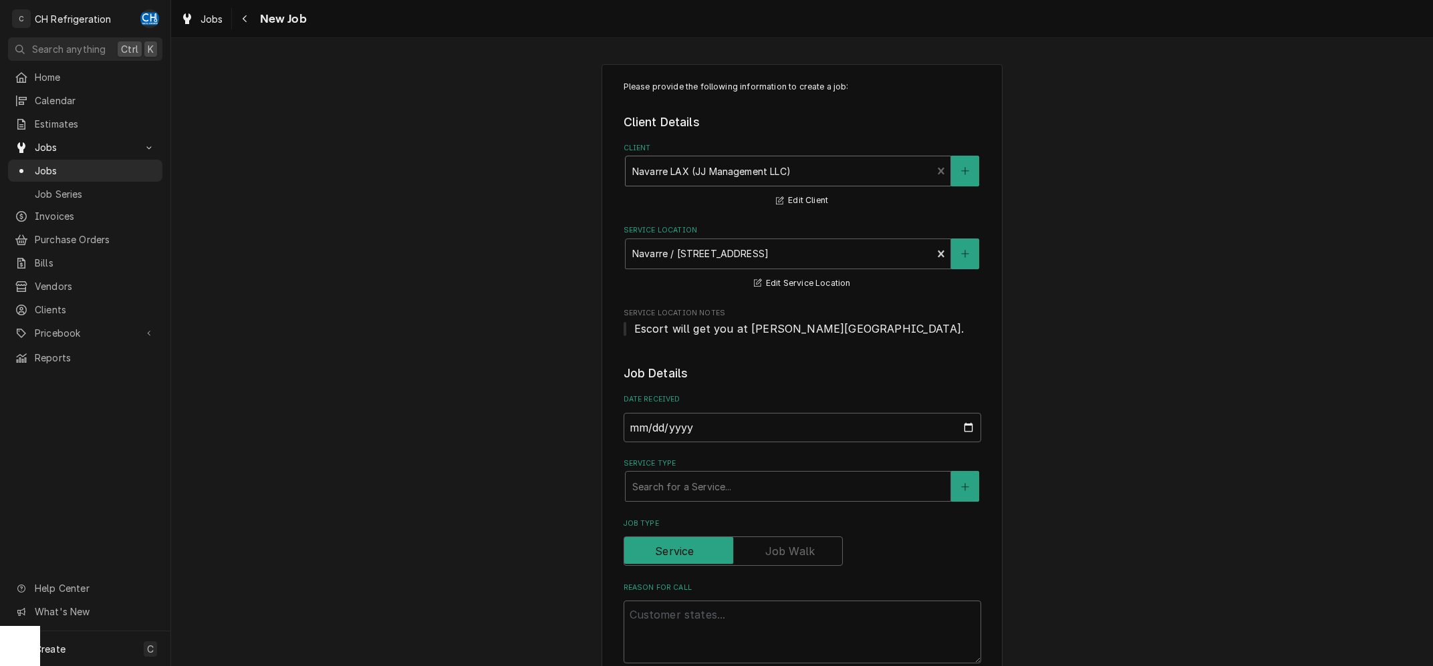
scroll to position [134, 0]
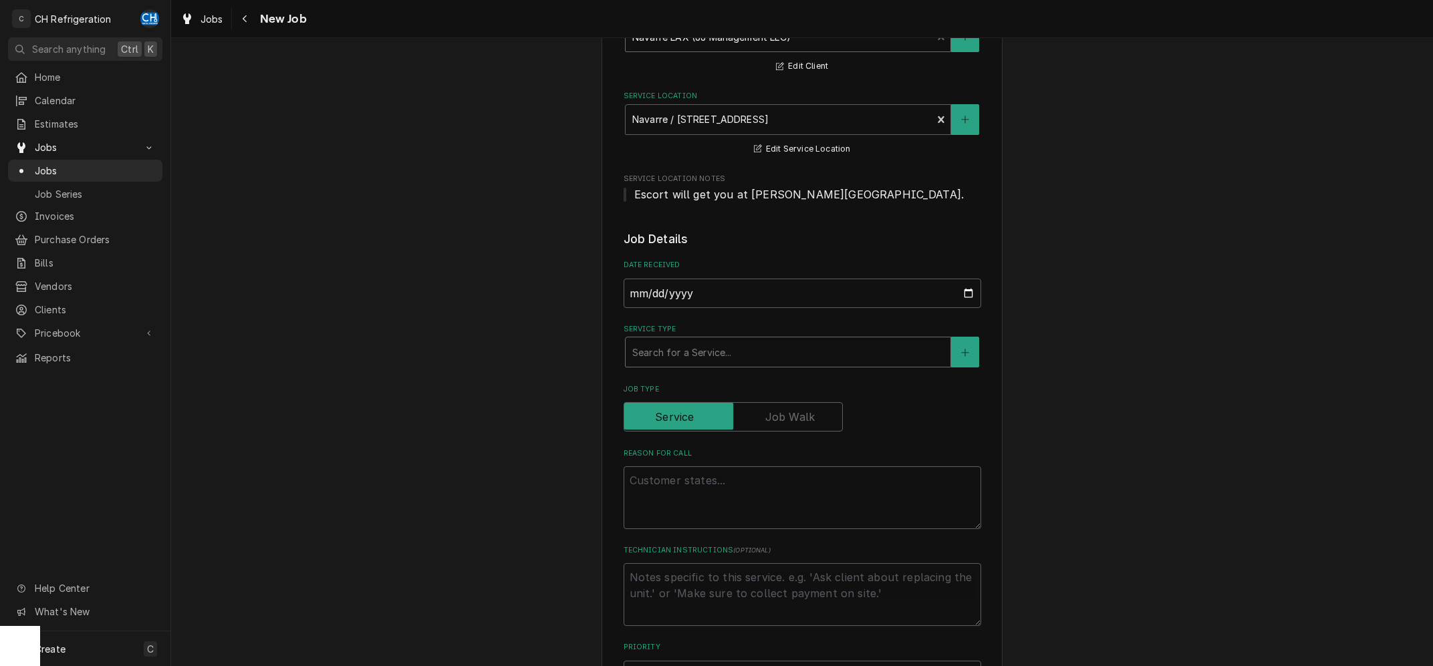
click at [755, 353] on div "Service Type" at bounding box center [787, 352] width 311 height 24
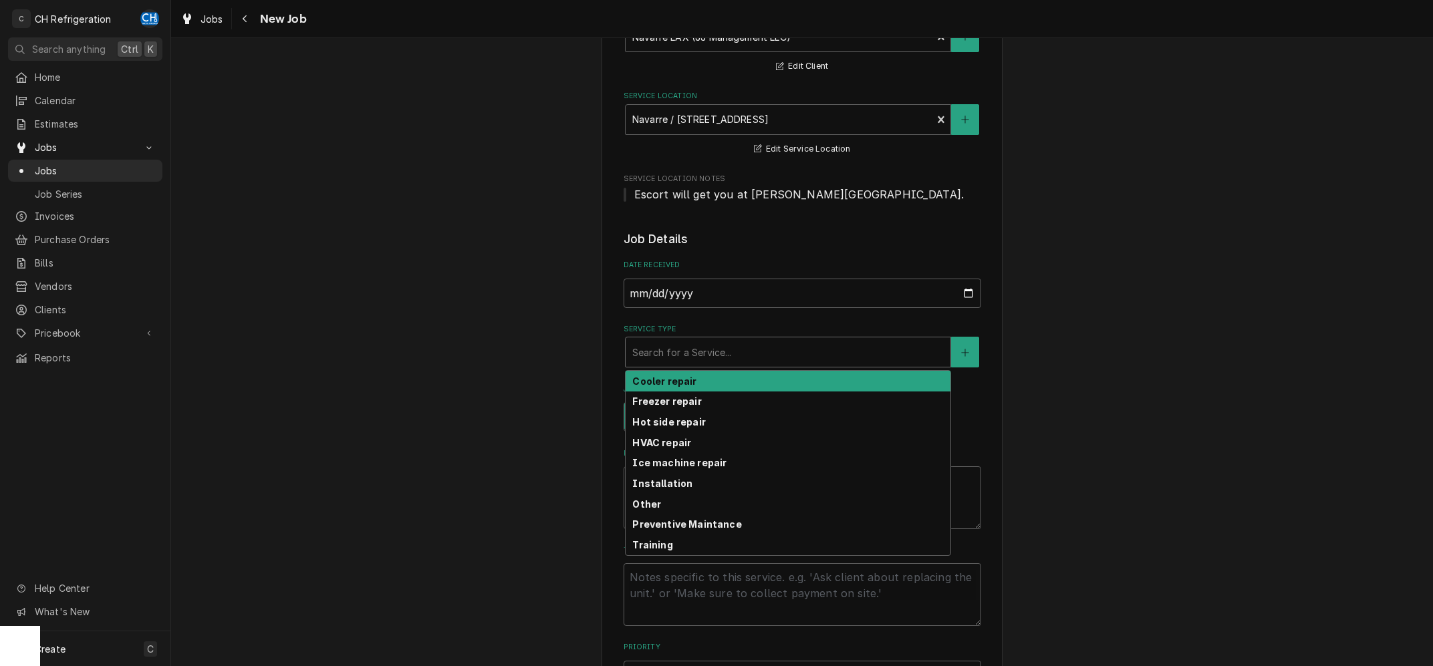
click at [736, 378] on div "Cooler repair" at bounding box center [788, 381] width 325 height 21
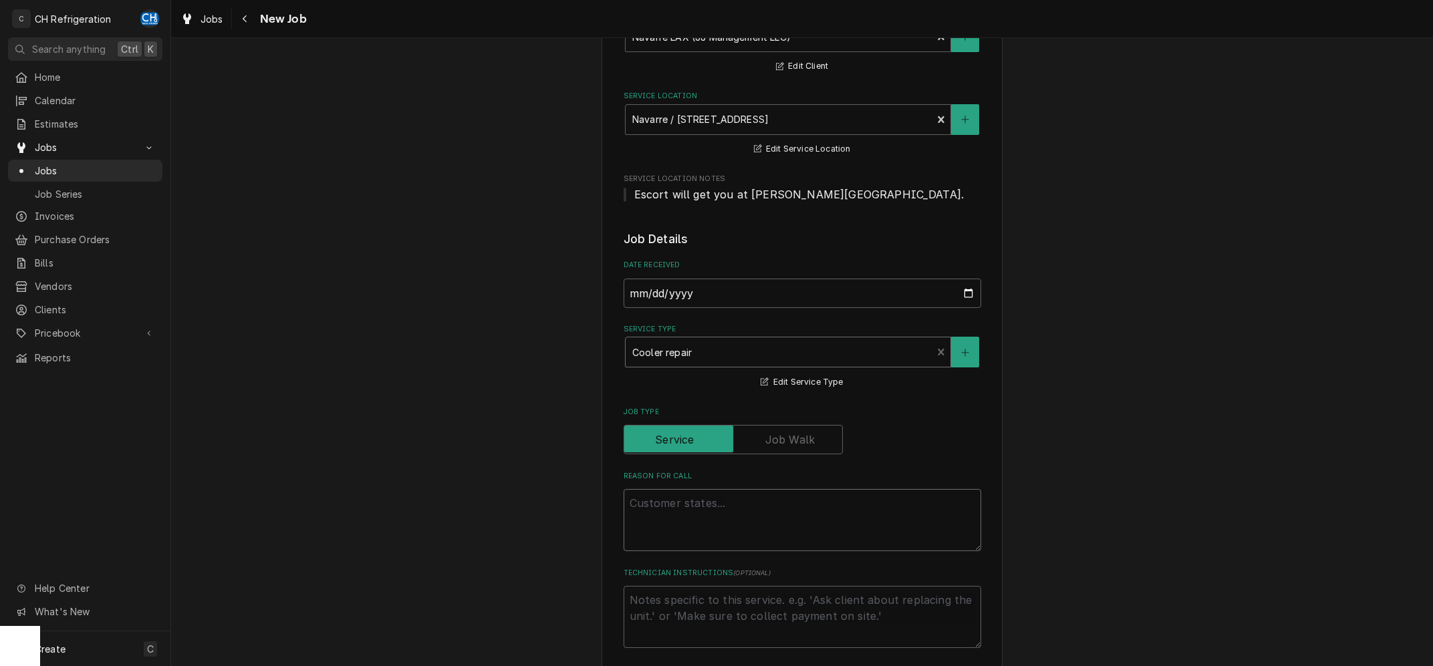
click at [690, 507] on textarea "Reason For Call" at bounding box center [803, 520] width 358 height 62
type textarea "x"
type textarea "d"
type textarea "x"
type textarea "di"
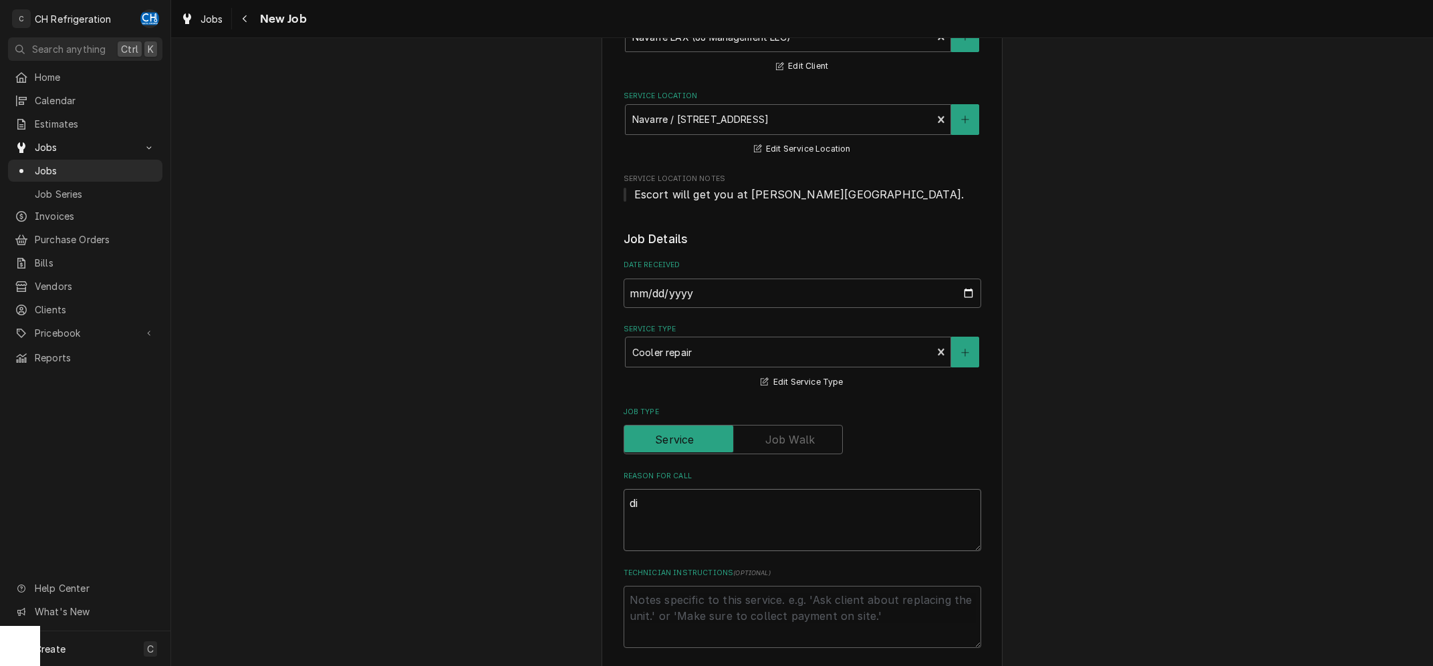
type textarea "x"
type textarea "dis"
type textarea "x"
type textarea "disp"
type textarea "x"
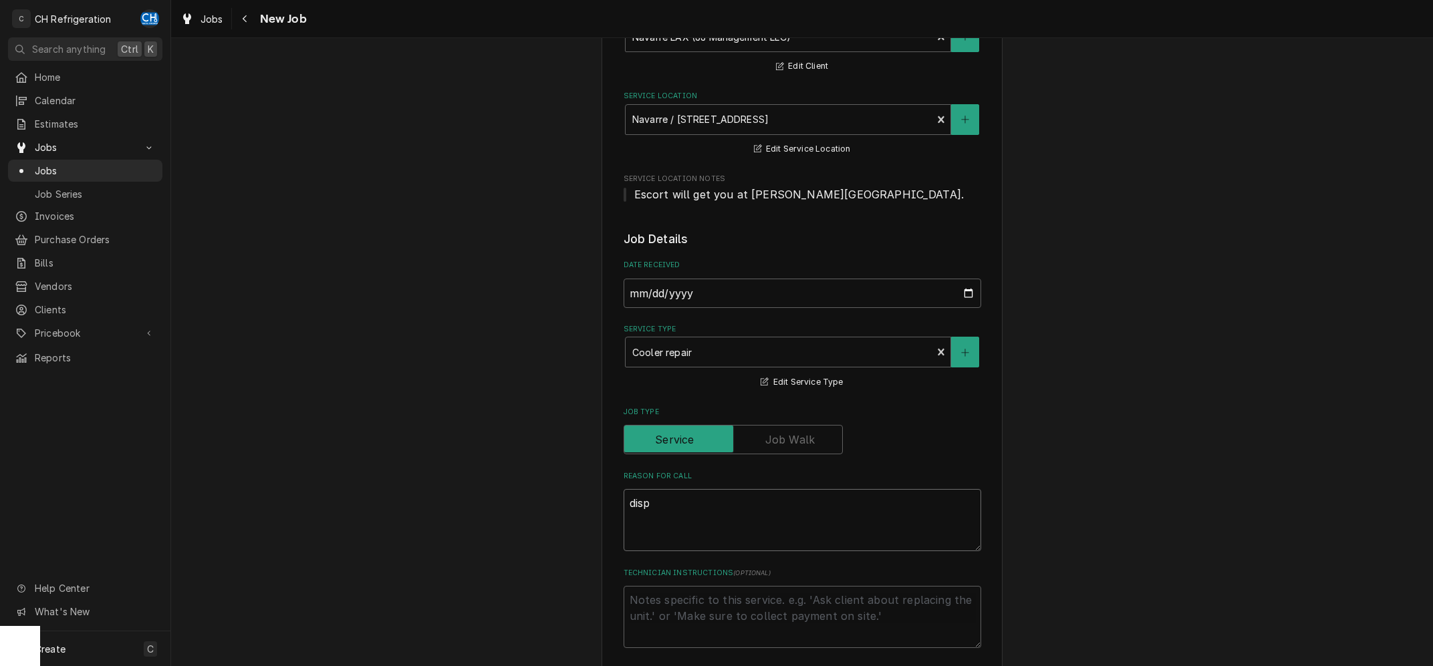
type textarea "displ"
type textarea "x"
type textarea "displa"
type textarea "x"
type textarea "display"
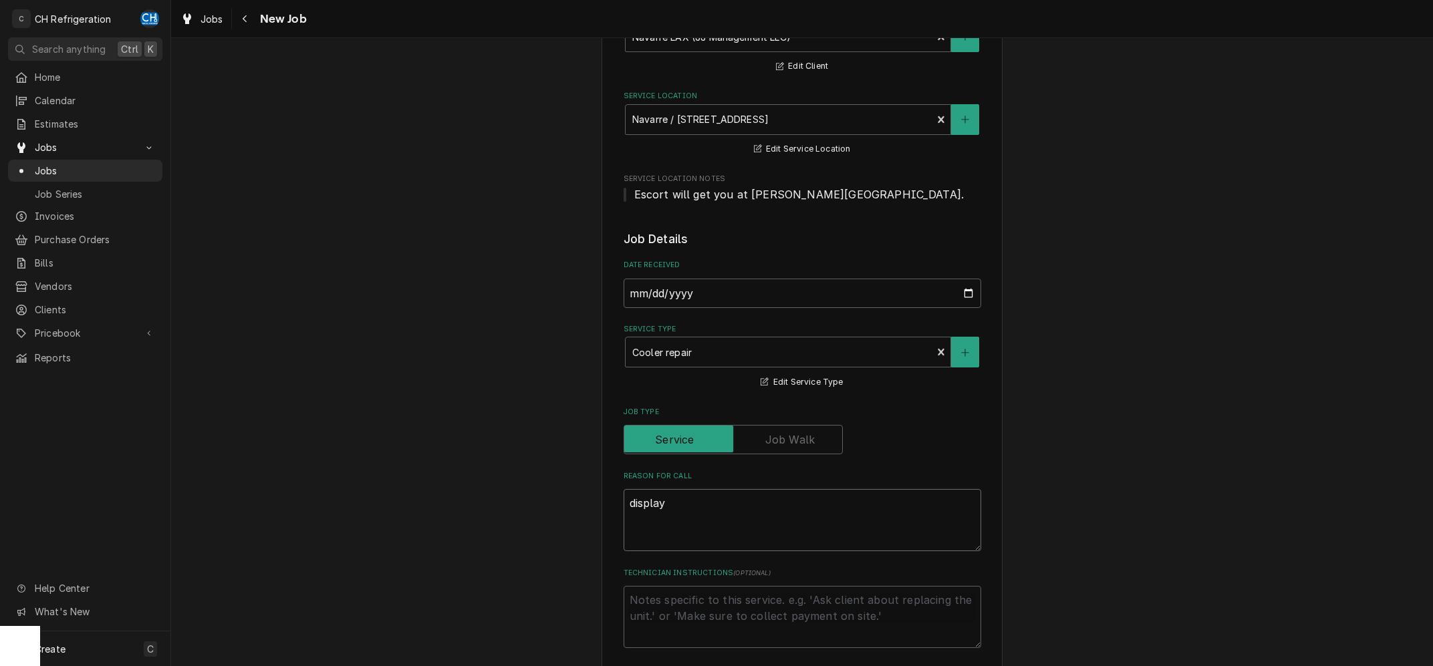
type textarea "x"
type textarea "display"
type textarea "x"
type textarea "display c"
type textarea "x"
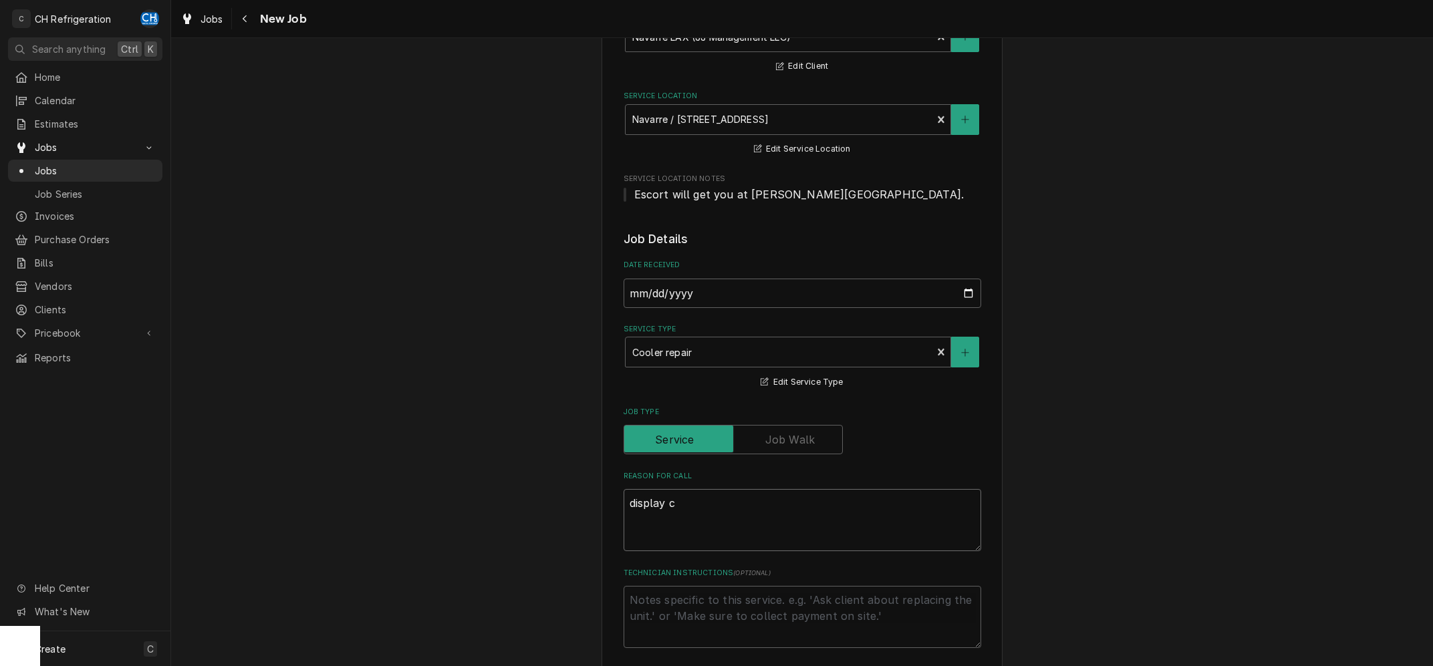
type textarea "display ca"
type textarea "x"
type textarea "display cas"
type textarea "x"
type textarea "display case"
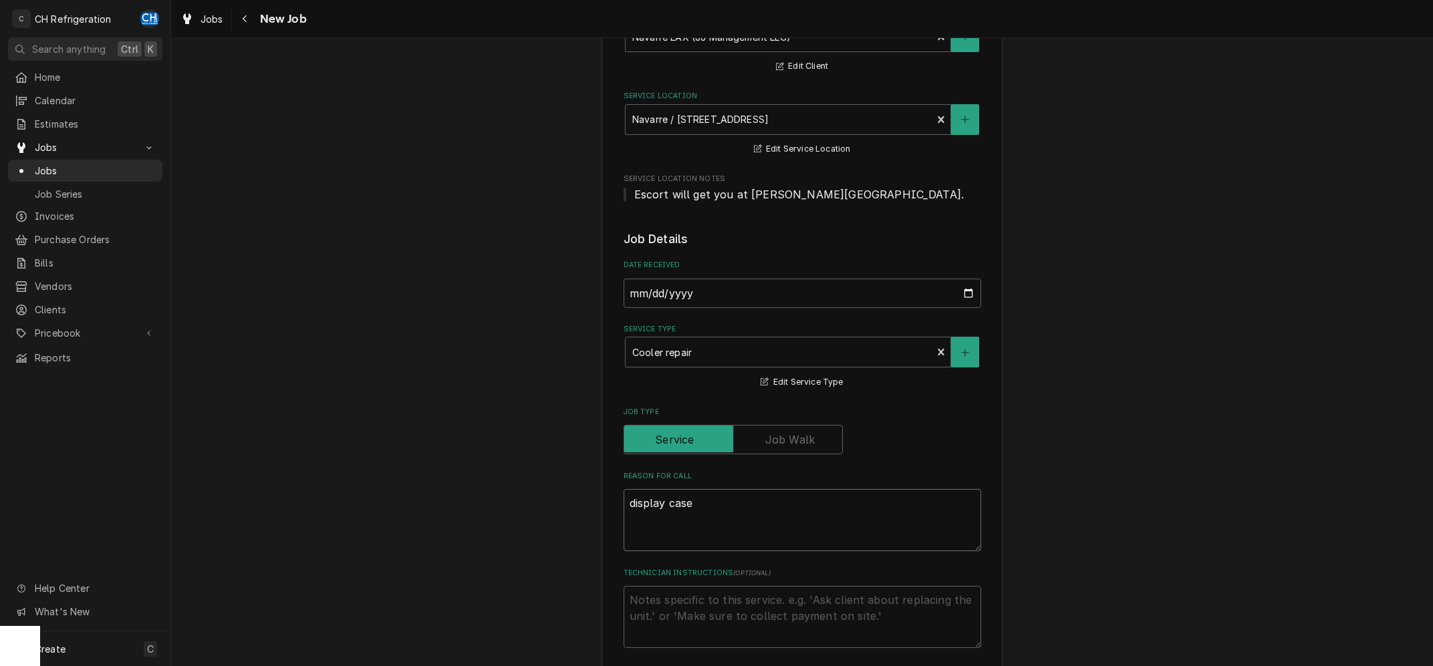
type textarea "x"
type textarea "display case"
type textarea "x"
type textarea "display case l"
type textarea "x"
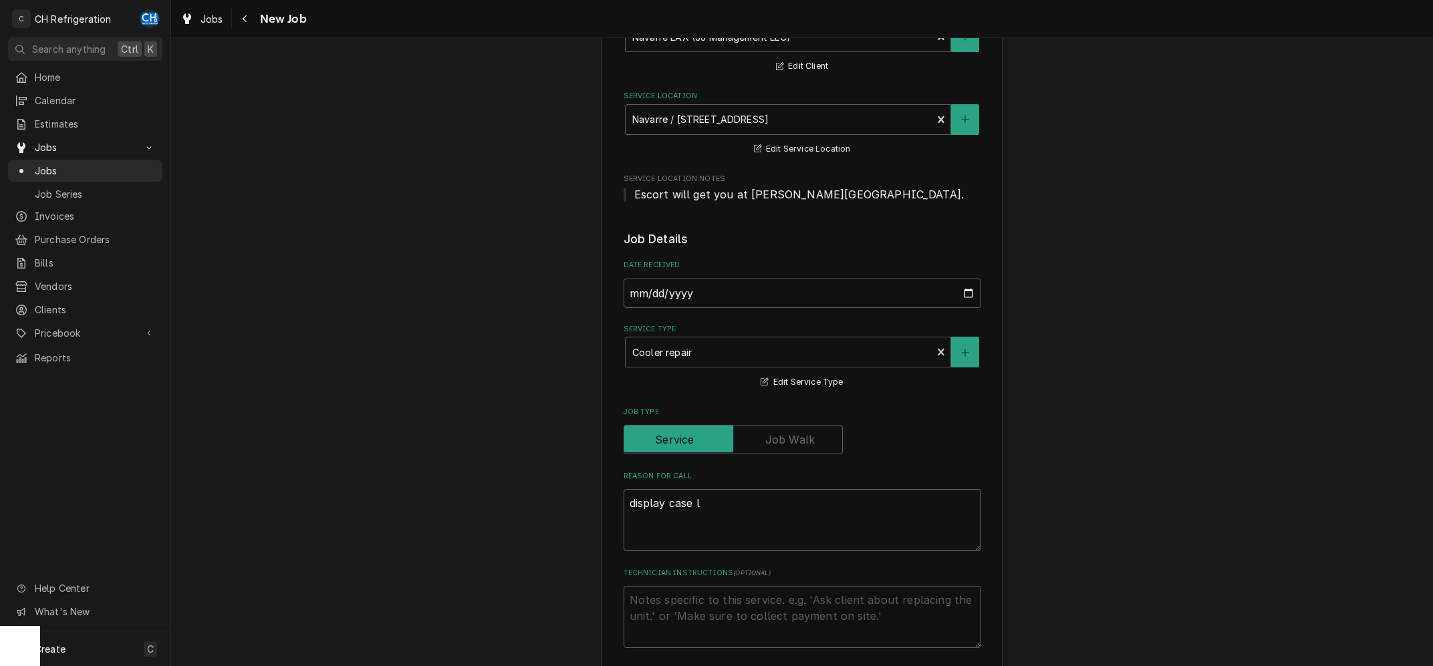
type textarea "display case le"
type textarea "x"
type textarea "display case lea"
type textarea "x"
type textarea "display case leak"
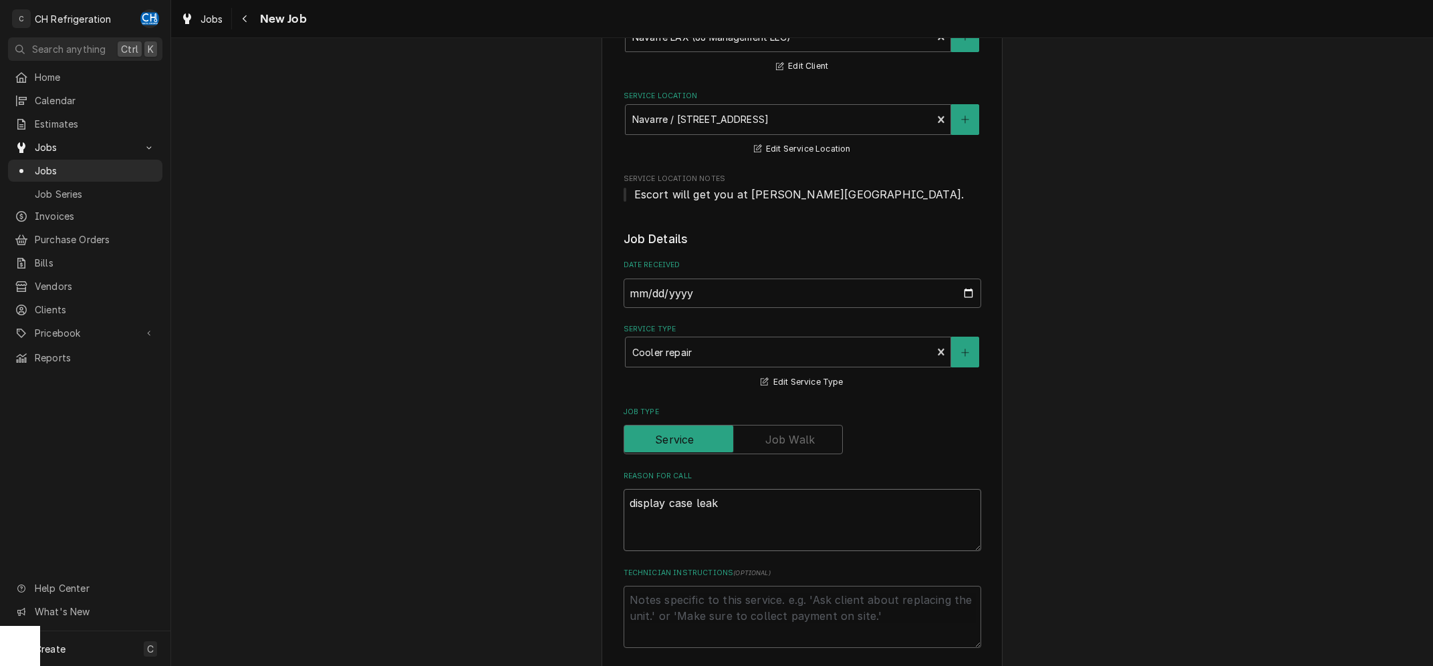
type textarea "x"
type textarea "display case leaki"
type textarea "x"
type textarea "display case leakin"
type textarea "x"
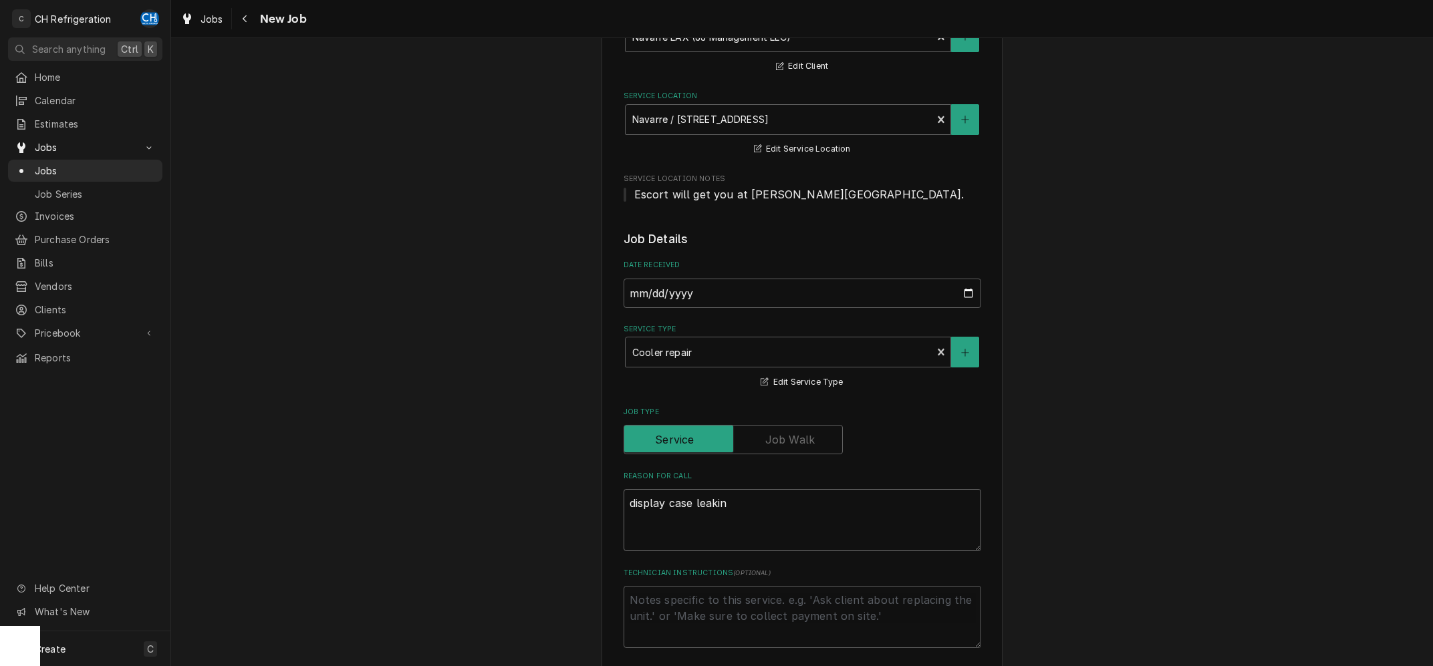
type textarea "display case leaking"
type textarea "x"
type textarea "display case leaking"
type textarea "x"
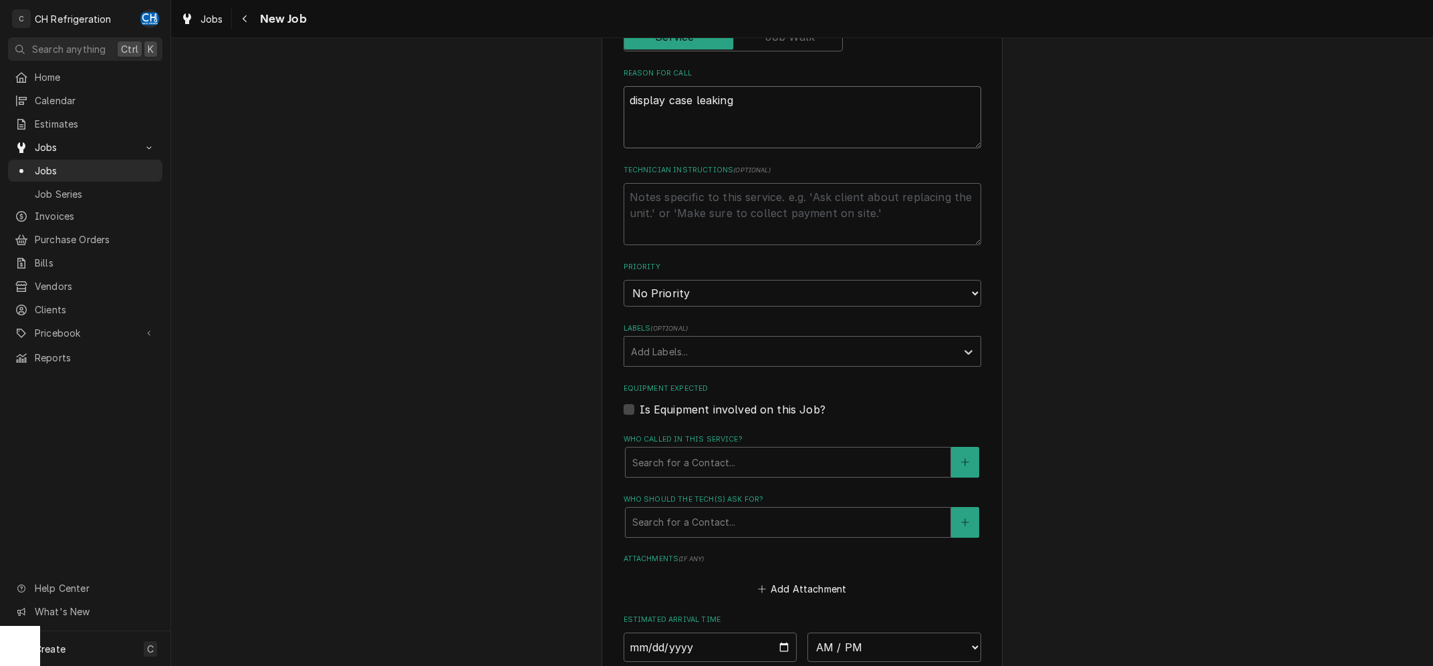
scroll to position [672, 0]
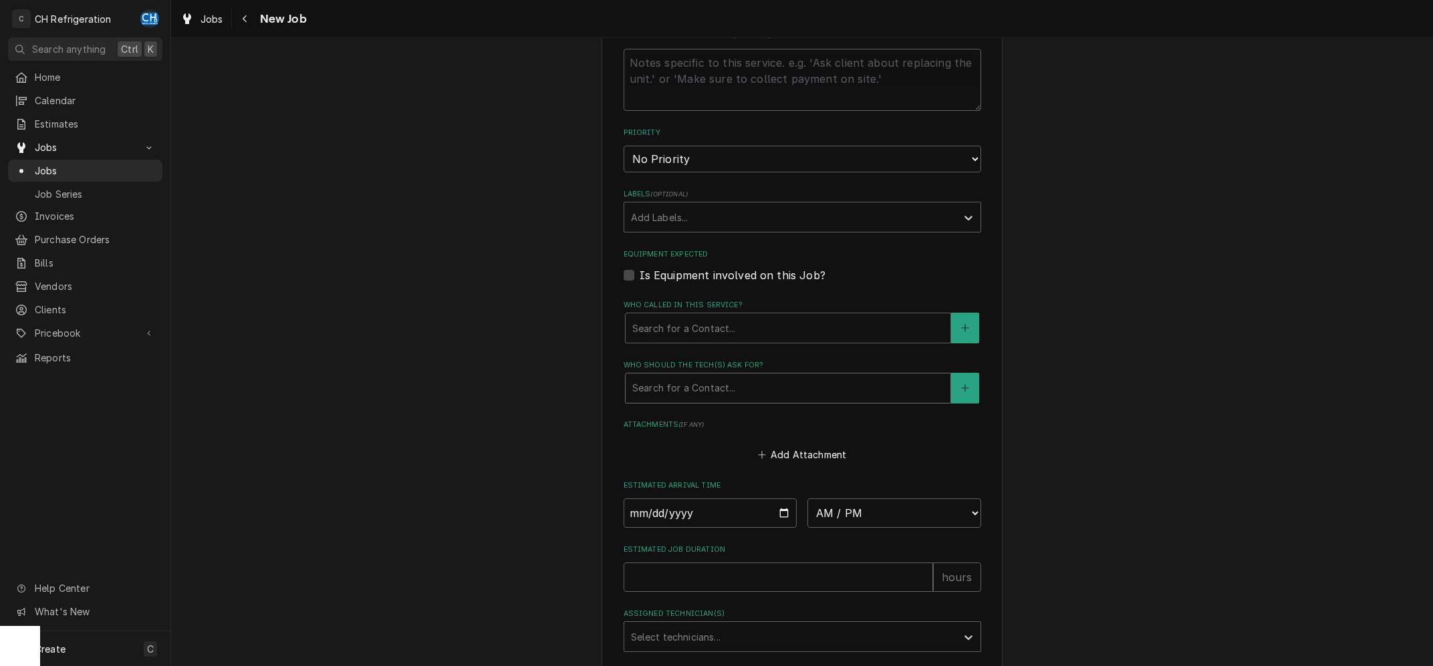
type textarea "display case leaking"
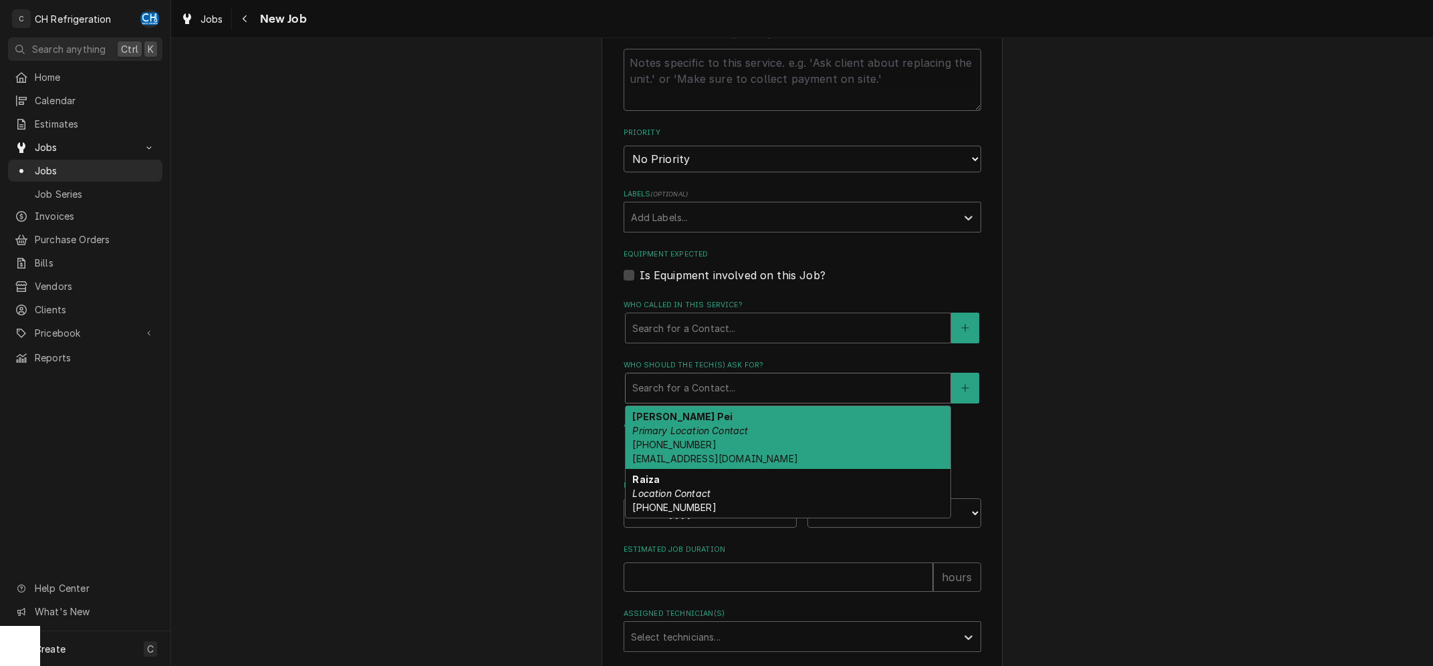
click at [734, 396] on div "Who should the tech(s) ask for?" at bounding box center [787, 388] width 311 height 24
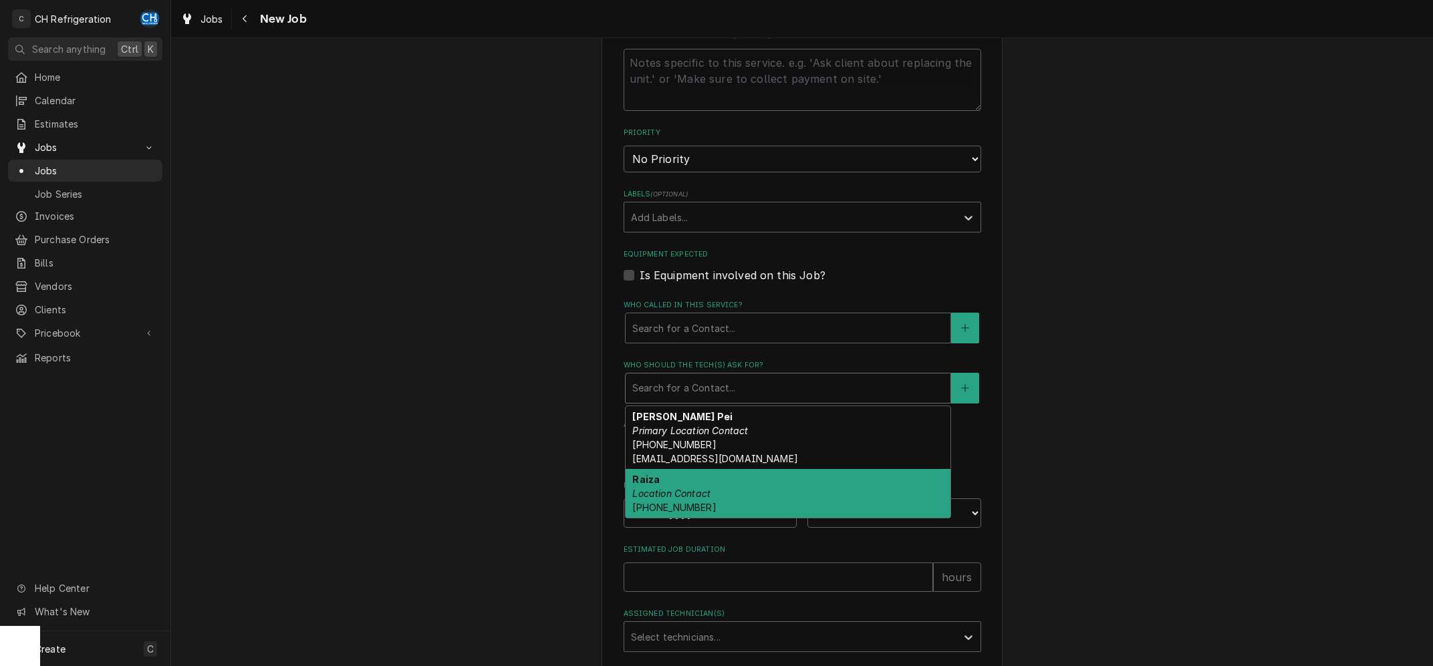
click at [721, 494] on div "Raiza Location Contact (424) 245-9381" at bounding box center [788, 493] width 325 height 49
type textarea "x"
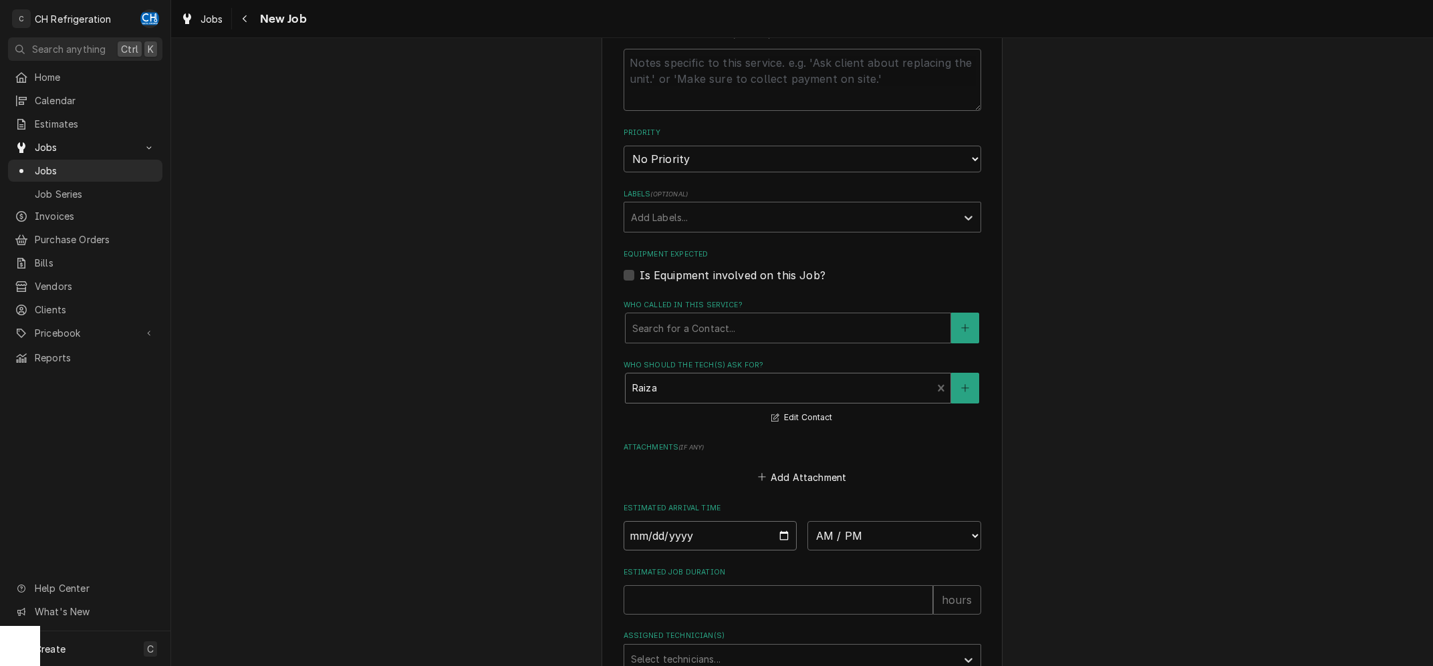
click at [785, 535] on input "Date" at bounding box center [711, 535] width 174 height 29
type input "2025-09-23"
type textarea "x"
click at [807, 521] on select "AM / PM 6:00 AM 6:15 AM 6:30 AM 6:45 AM 7:00 AM 7:15 AM 7:30 AM 7:45 AM 8:00 AM…" at bounding box center [894, 535] width 174 height 29
select select "16:00:00"
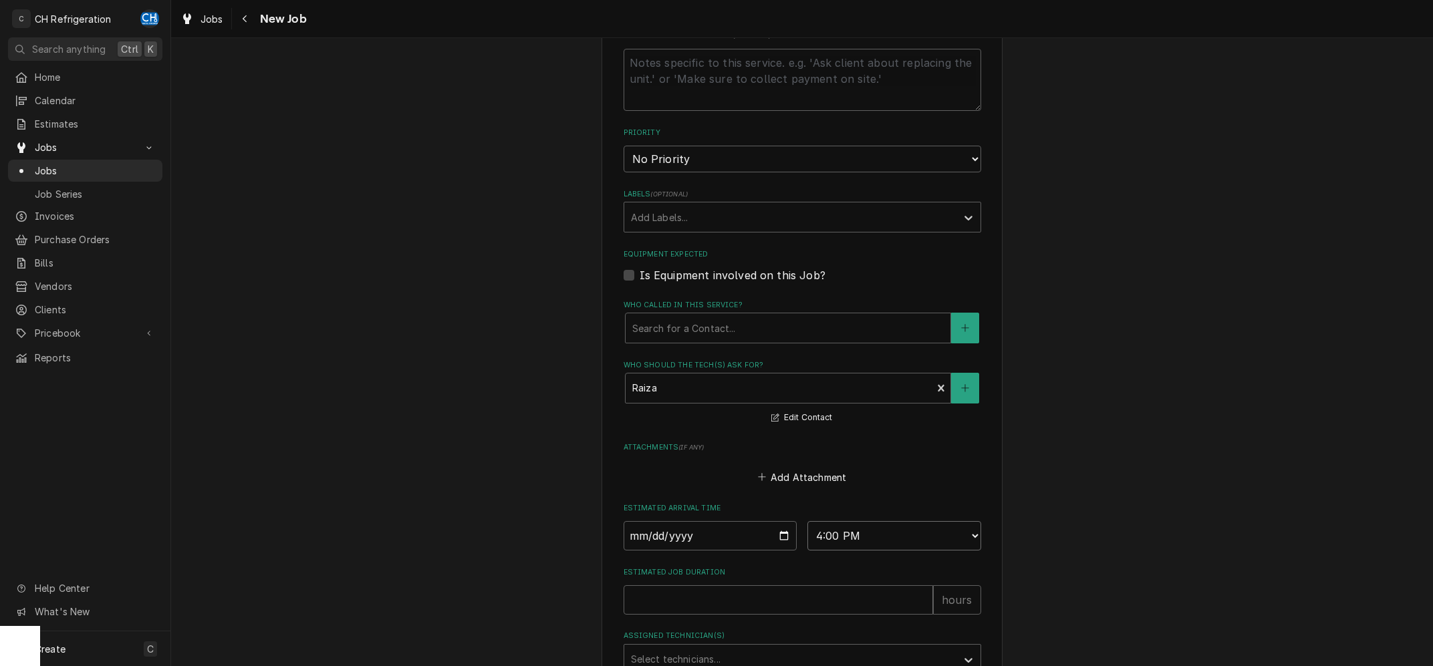
click option "4:00 PM" at bounding box center [0, 0] width 0 height 0
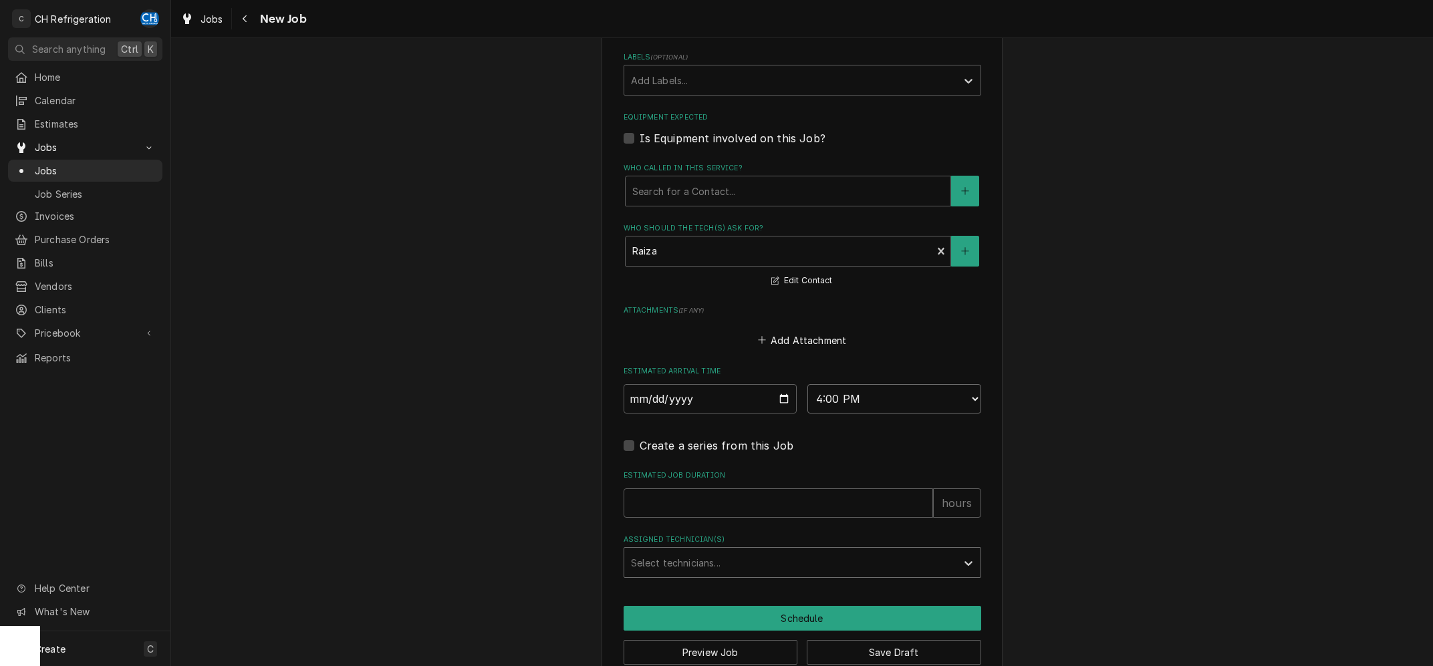
scroll to position [836, 0]
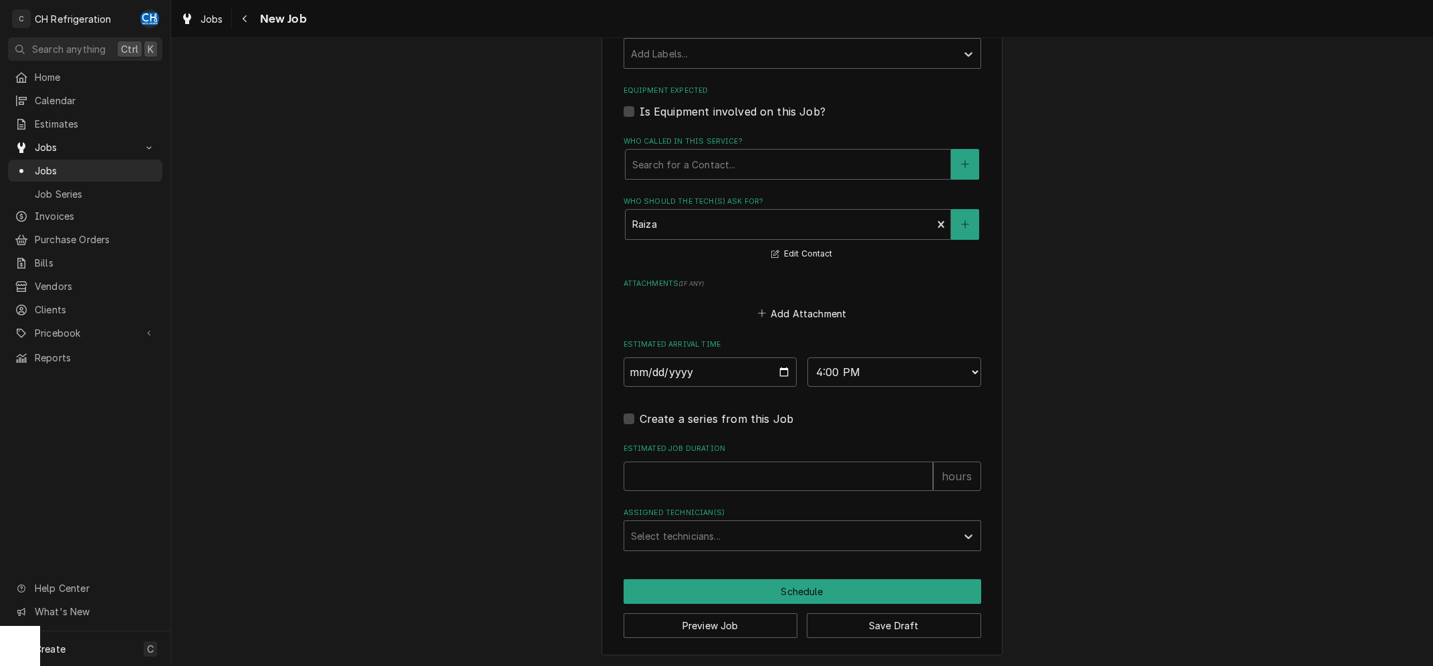
click at [705, 499] on fieldset "Job Details Date Received 2025-09-23 Service Type Cooler repair Edit Service Ty…" at bounding box center [803, 40] width 358 height 1022
click at [718, 474] on input "Estimated Job Duration" at bounding box center [778, 476] width 309 height 29
type textarea "x"
type input "2"
type textarea "x"
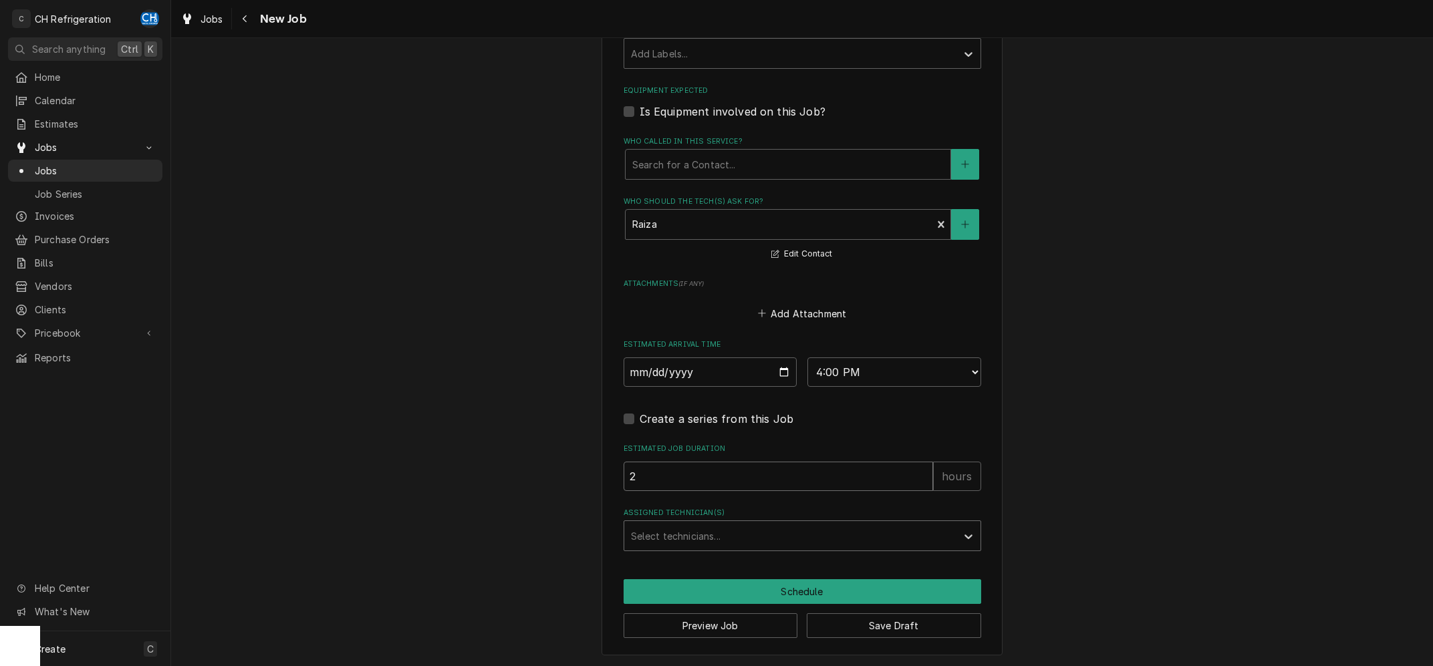
type input "2"
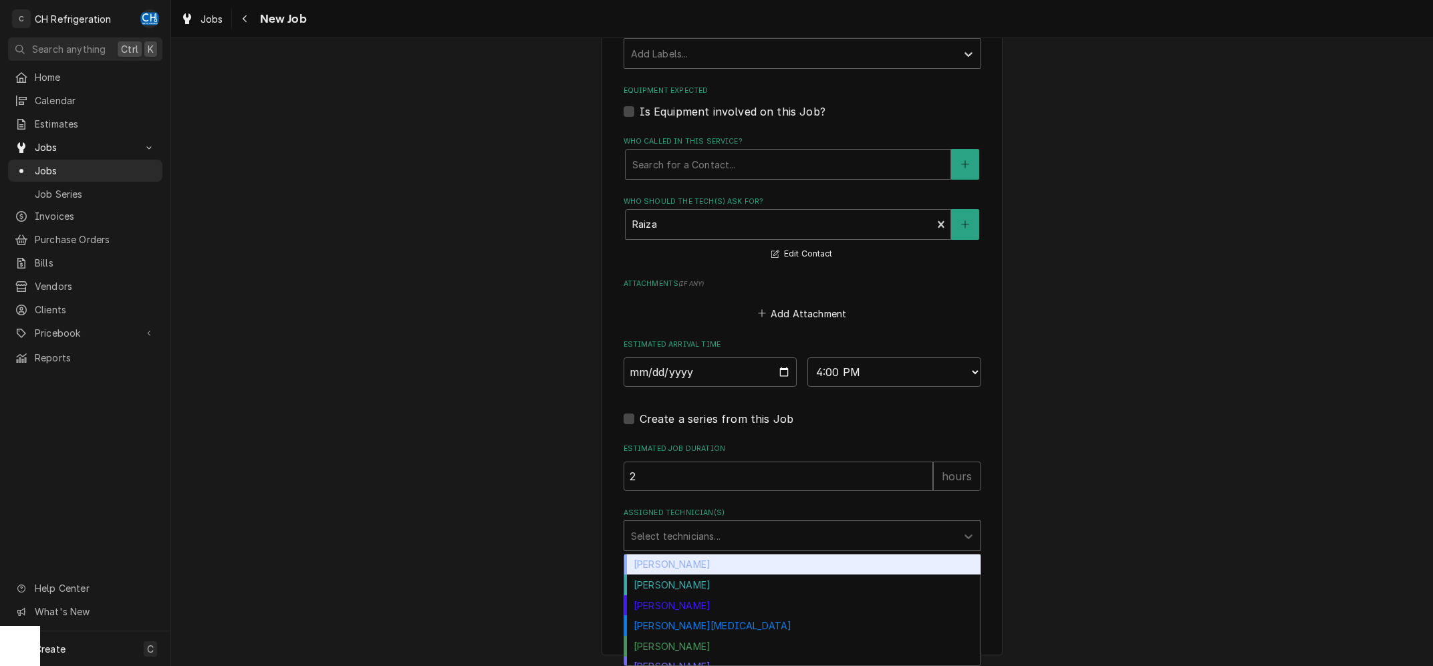
click at [768, 539] on div "Assigned Technician(s)" at bounding box center [790, 536] width 319 height 24
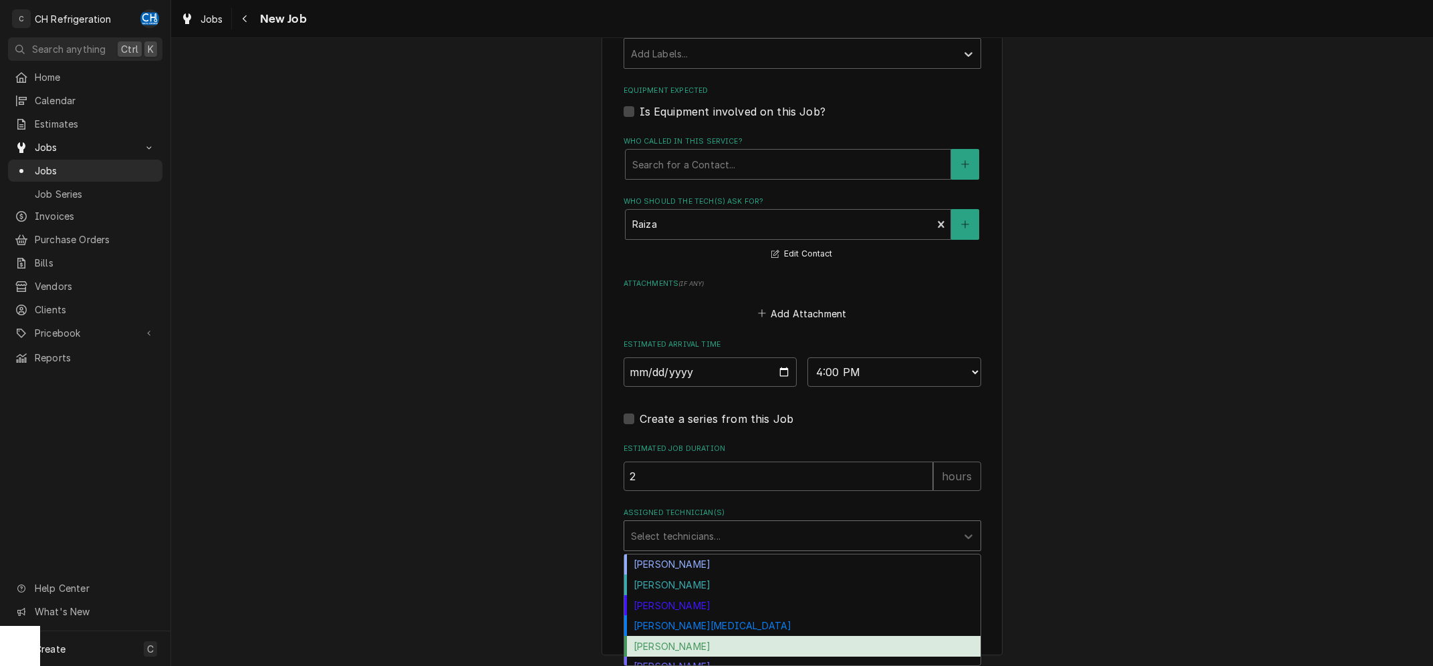
click at [697, 644] on div "Ruben Perez" at bounding box center [802, 646] width 356 height 21
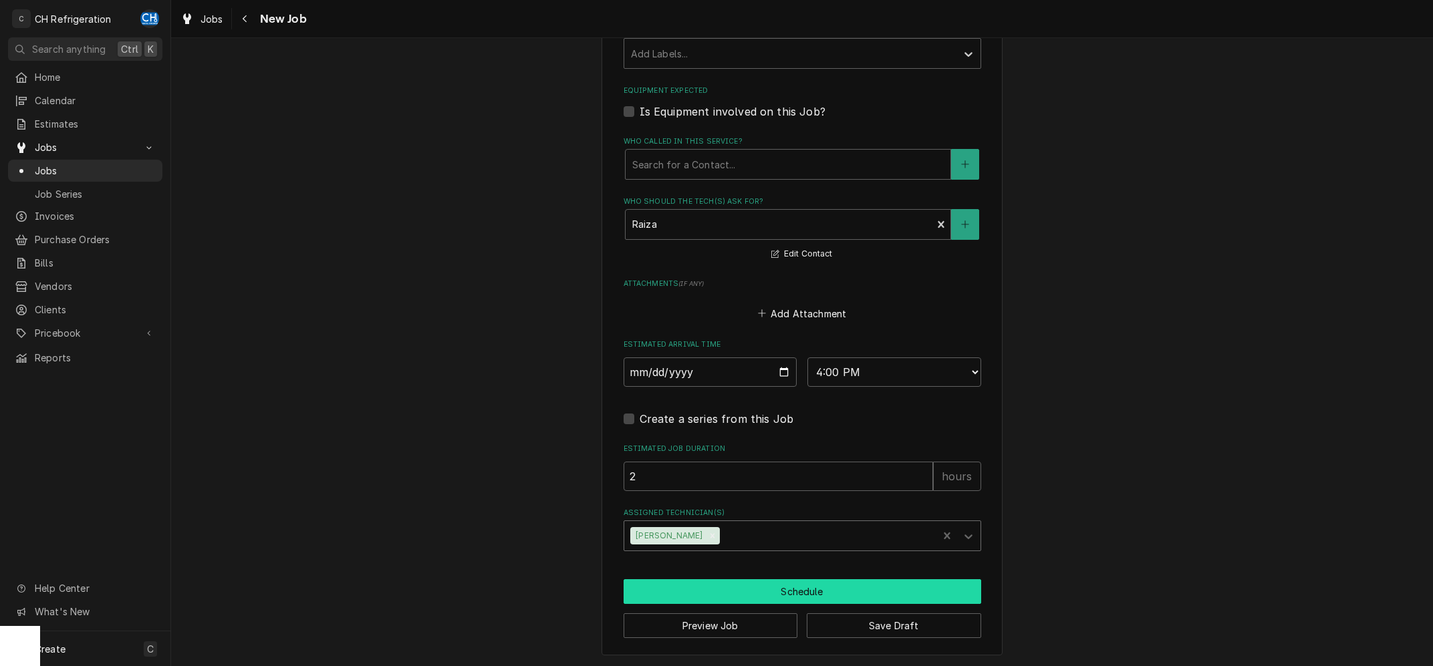
click at [779, 588] on button "Schedule" at bounding box center [803, 592] width 358 height 25
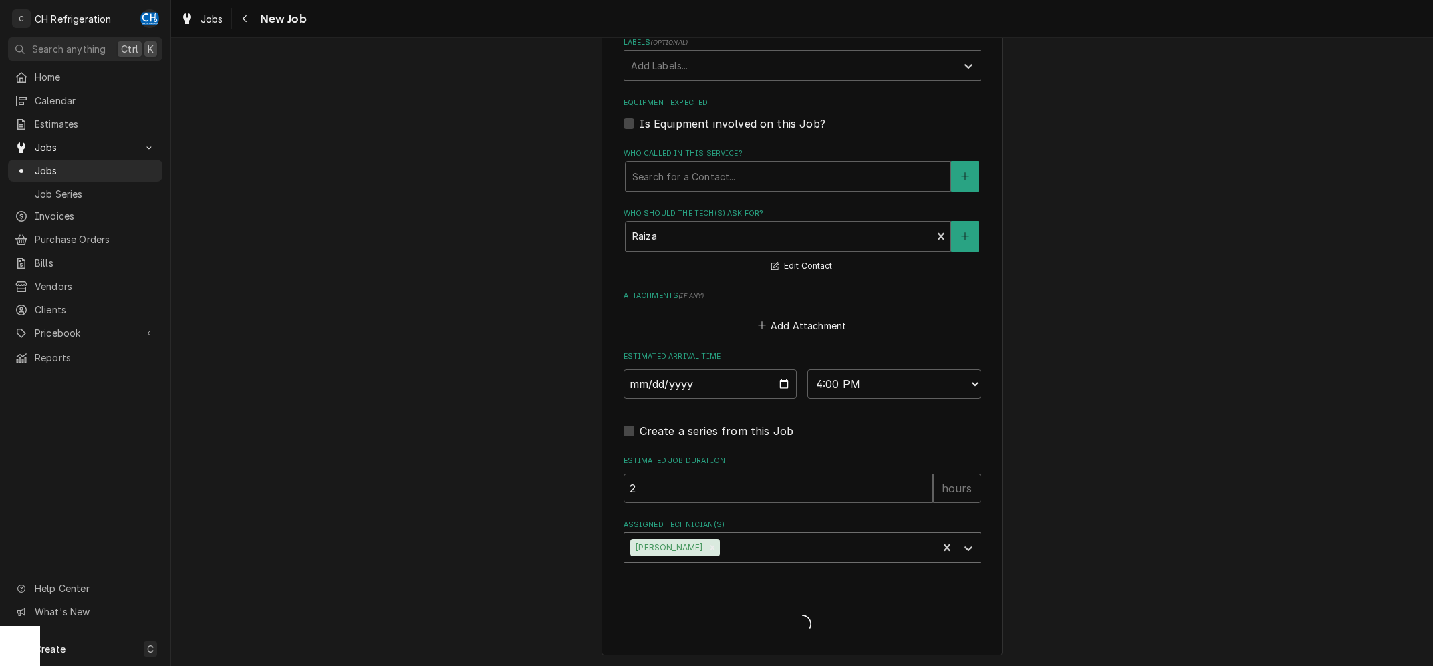
type textarea "x"
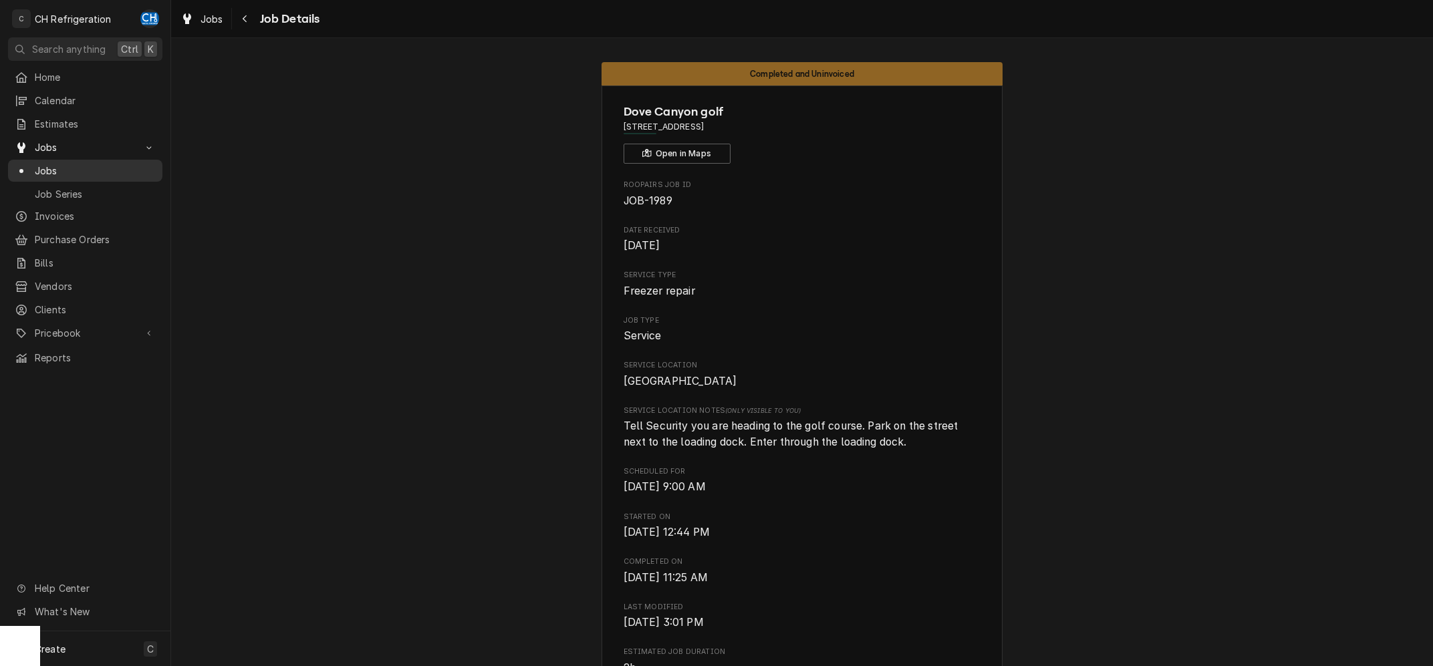
click at [70, 166] on span "Jobs" at bounding box center [95, 171] width 121 height 14
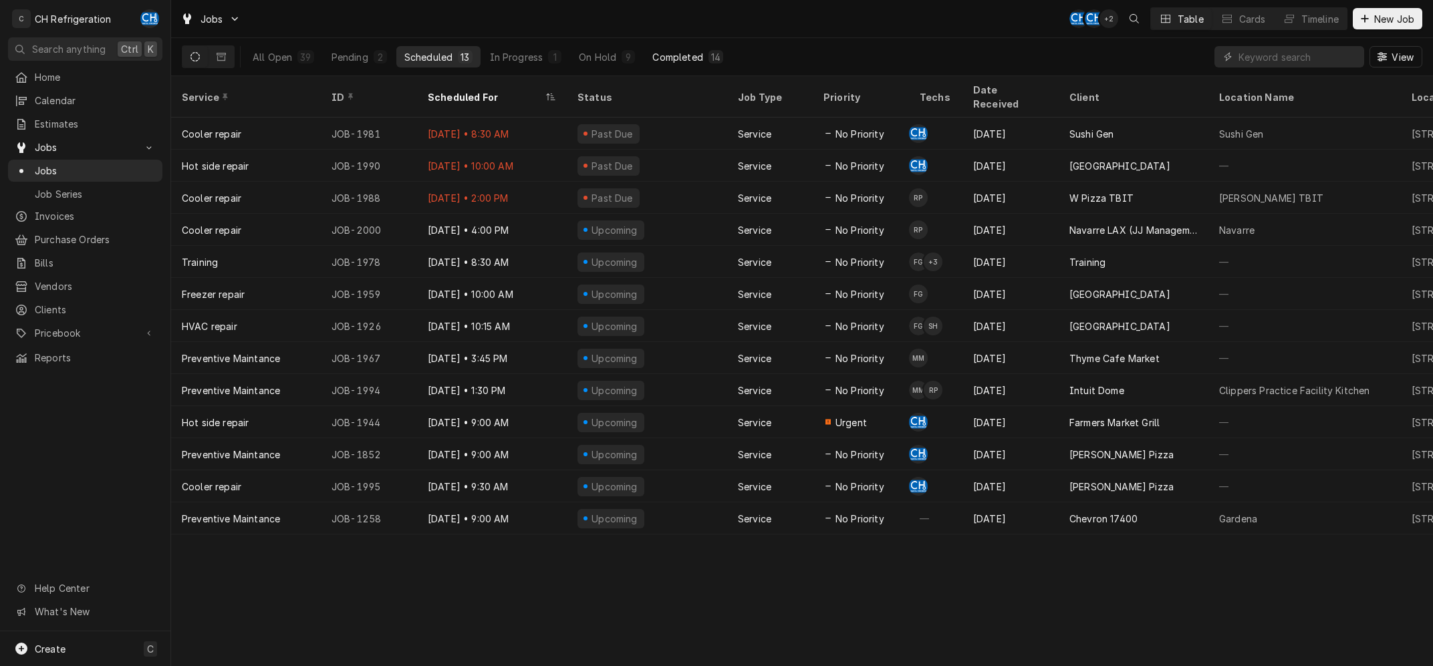
click at [671, 52] on div "Completed" at bounding box center [677, 57] width 50 height 14
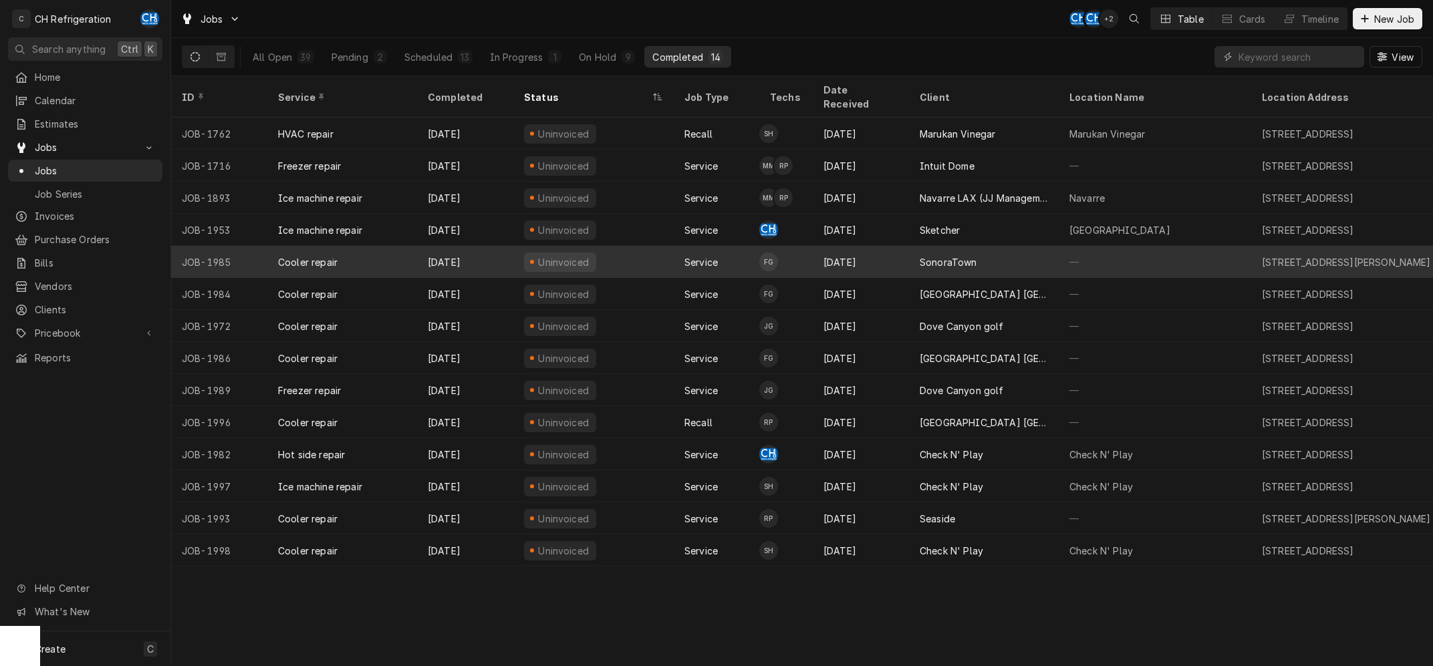
click at [1029, 246] on div "SonoraTown" at bounding box center [984, 262] width 150 height 32
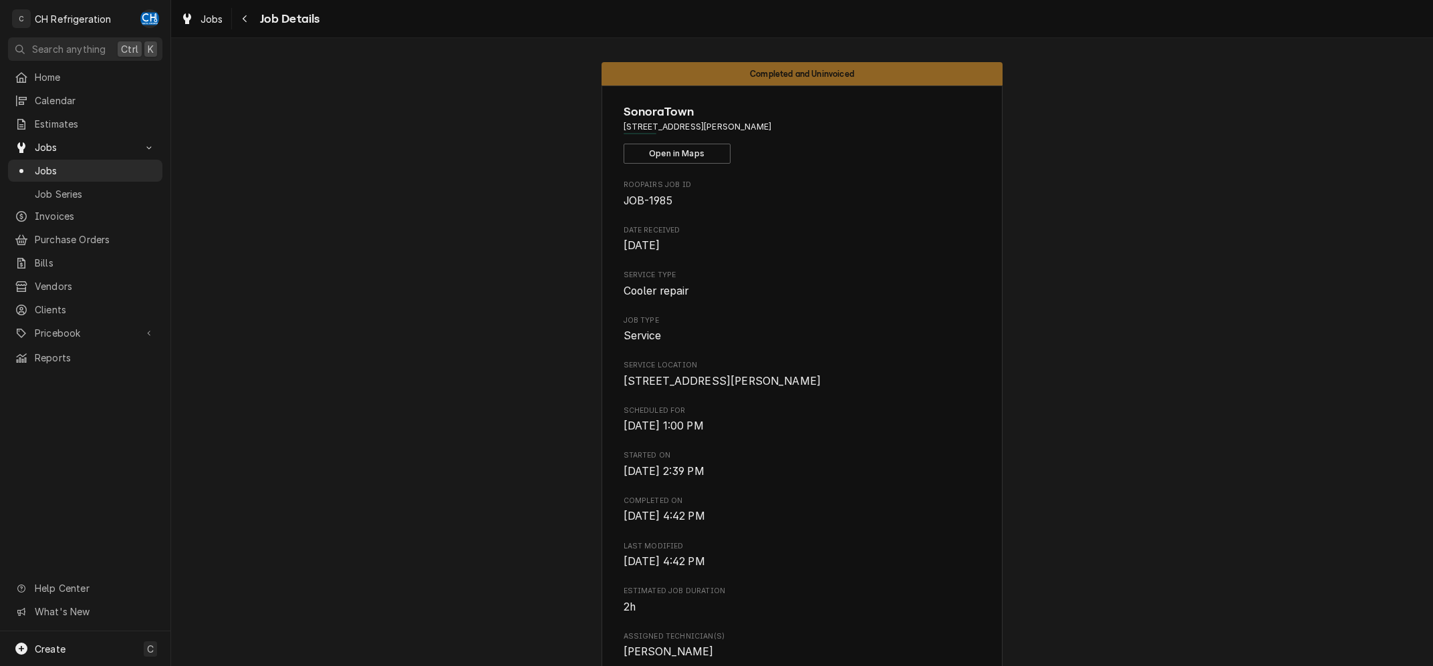
scroll to position [403, 0]
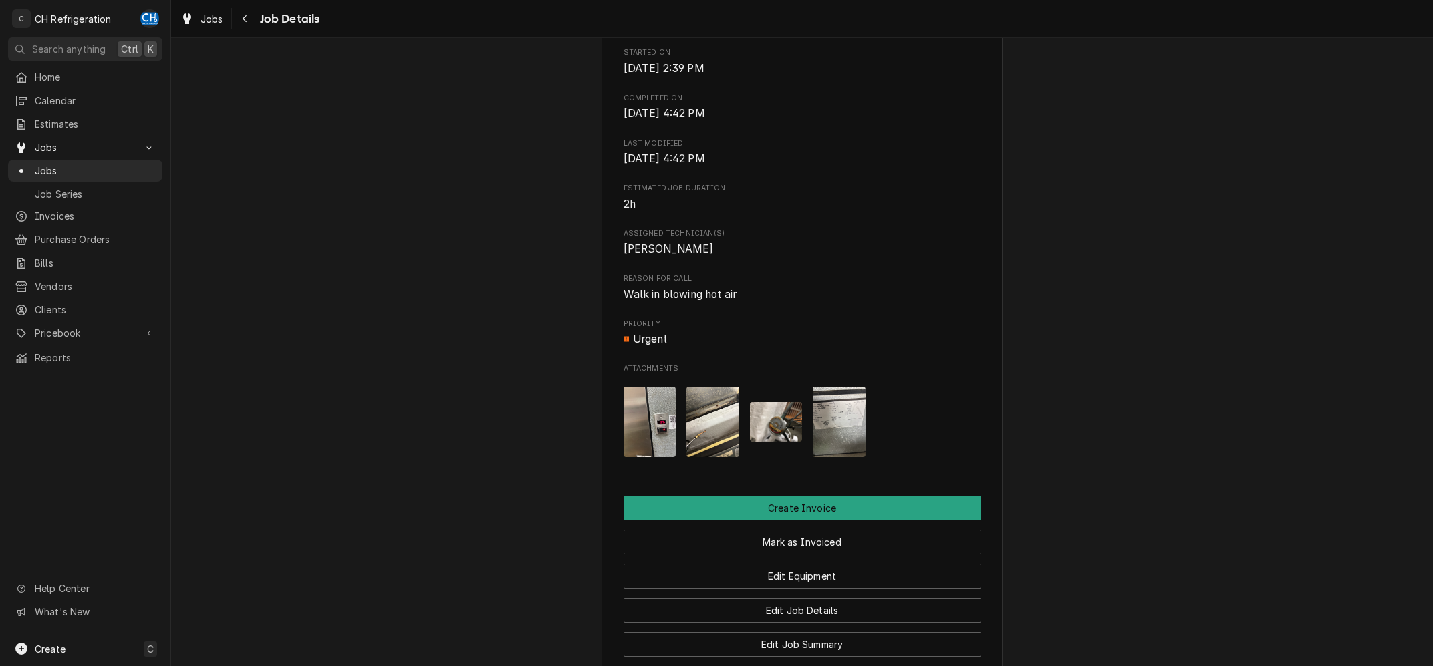
click at [858, 430] on img "Attachments" at bounding box center [839, 422] width 53 height 70
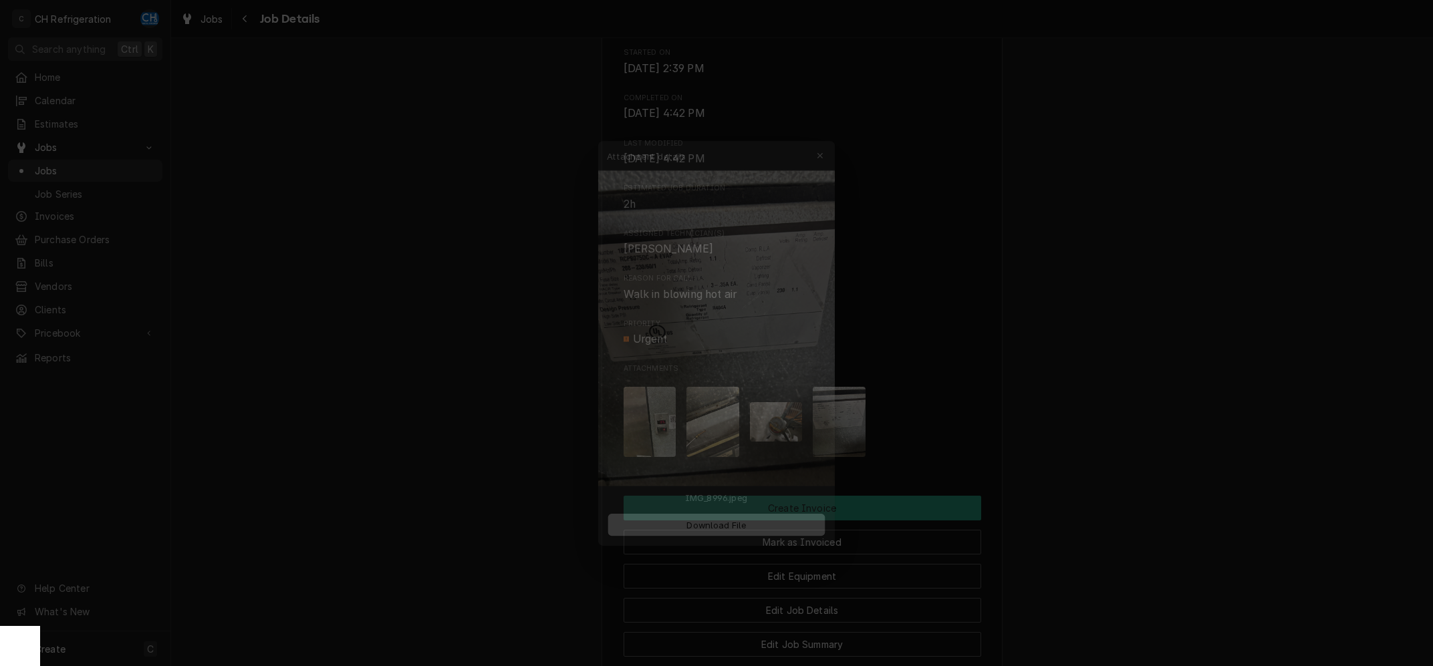
click at [1203, 418] on div at bounding box center [716, 333] width 1433 height 666
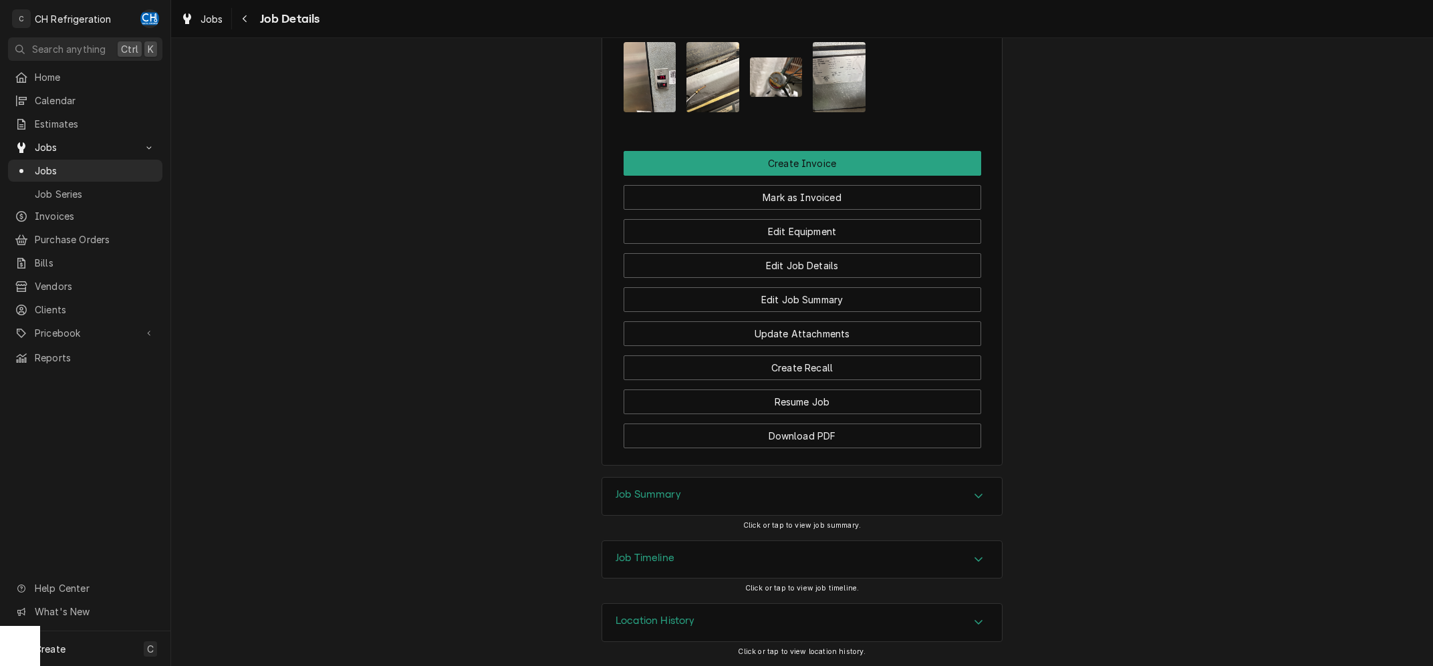
drag, startPoint x: 852, startPoint y: 507, endPoint x: 955, endPoint y: 497, distance: 103.4
click at [852, 506] on div "Job Summary" at bounding box center [802, 496] width 400 height 37
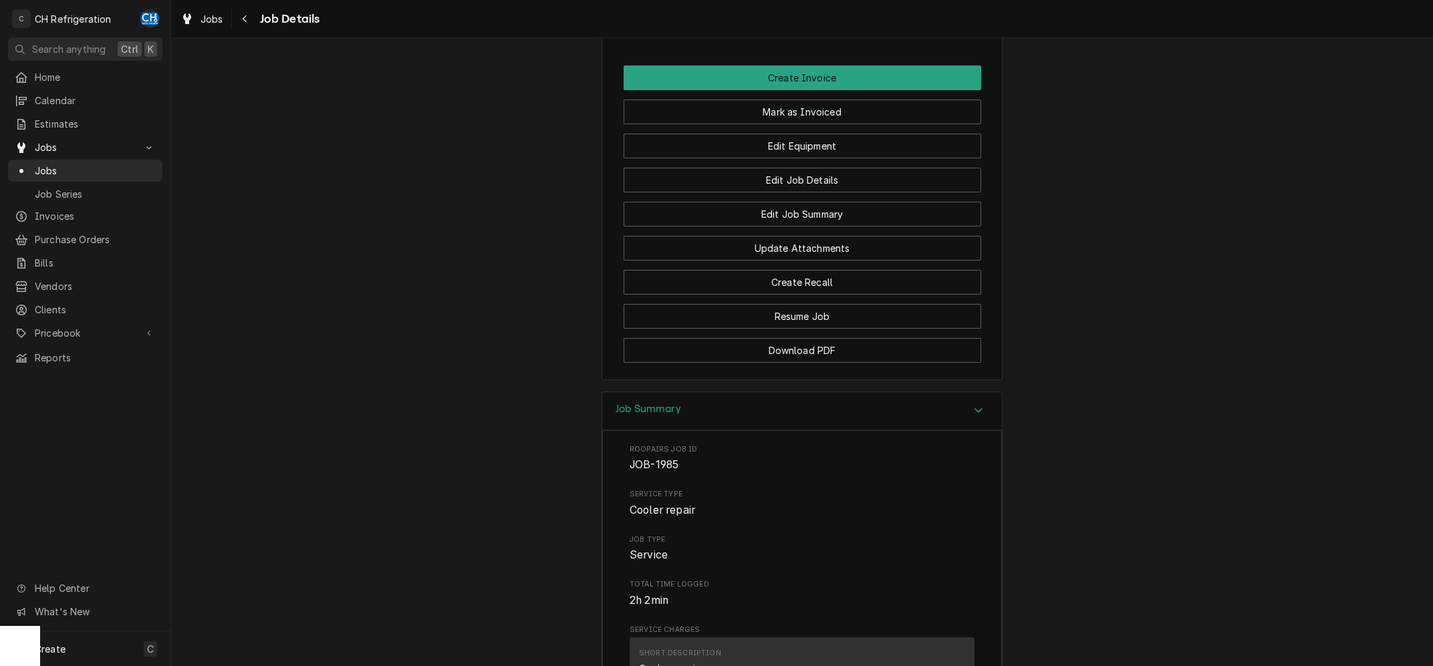
scroll to position [430, 0]
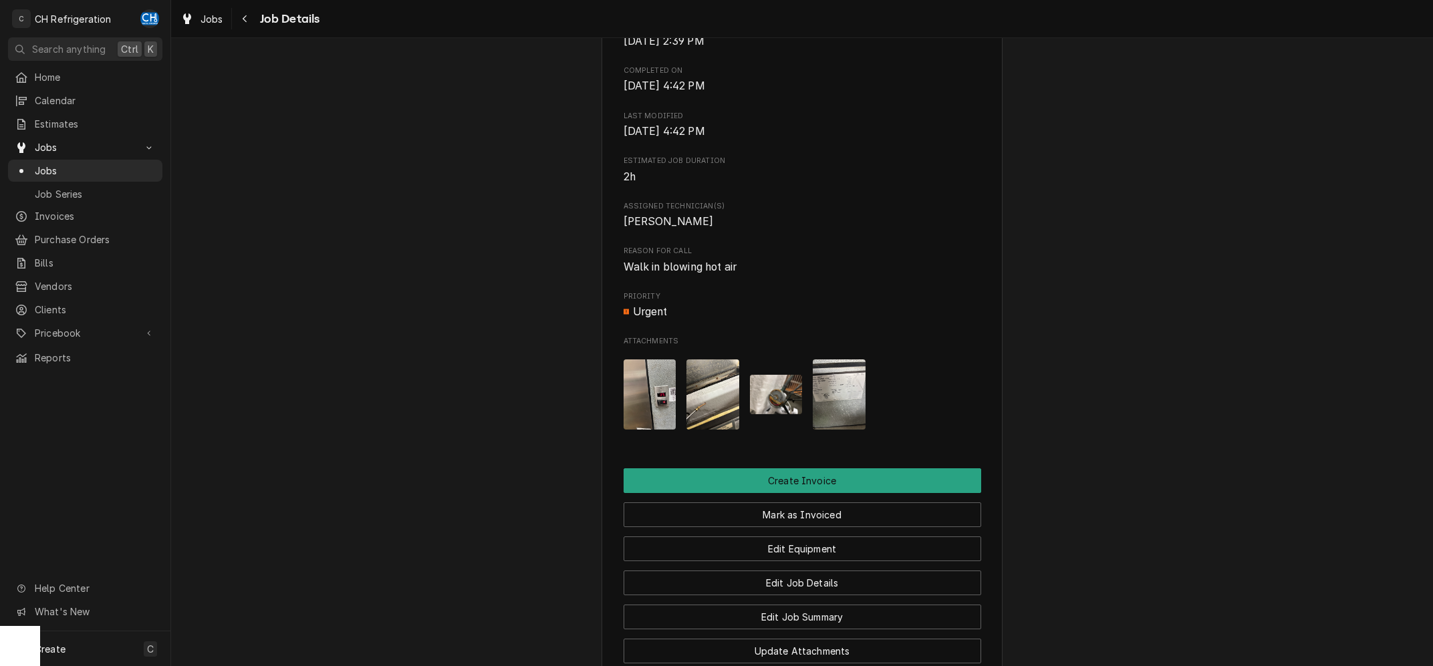
click at [763, 402] on img "Attachments" at bounding box center [776, 394] width 53 height 39
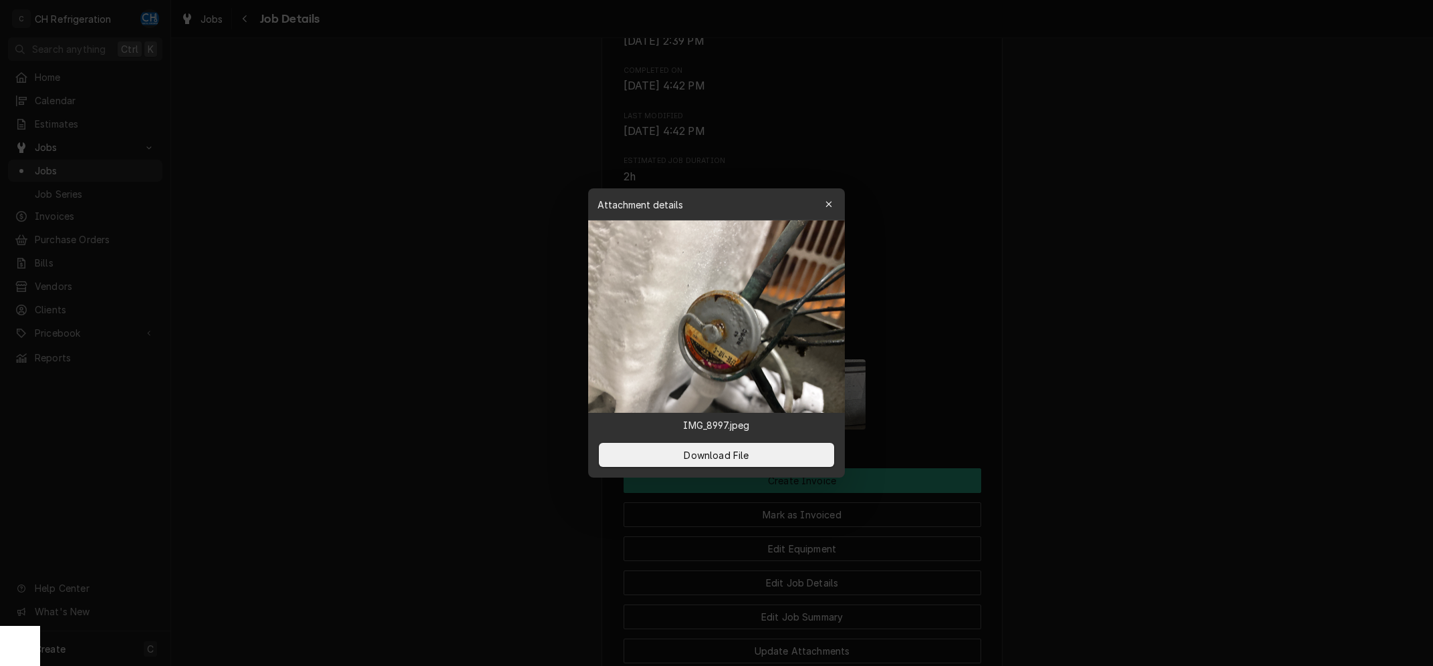
click at [1147, 409] on div at bounding box center [716, 333] width 1433 height 666
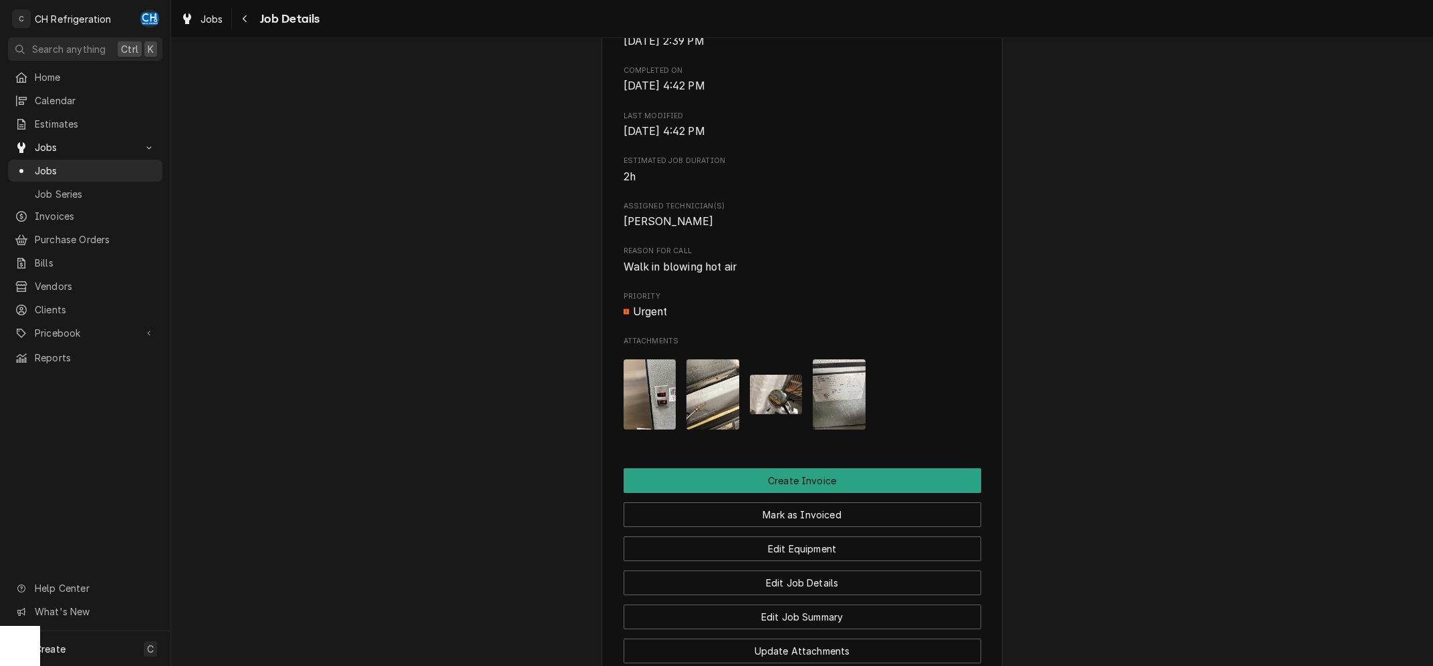
click at [825, 410] on img "Attachments" at bounding box center [839, 395] width 53 height 70
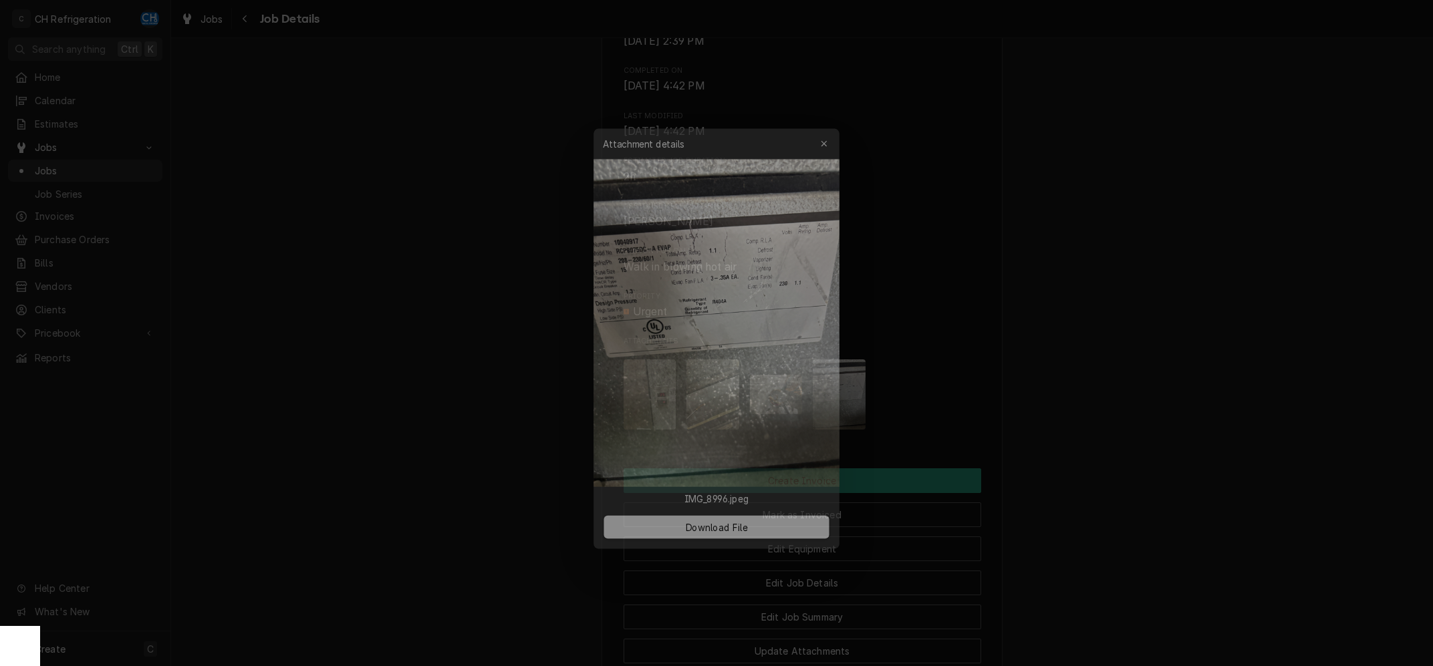
click at [1135, 396] on div at bounding box center [716, 333] width 1433 height 666
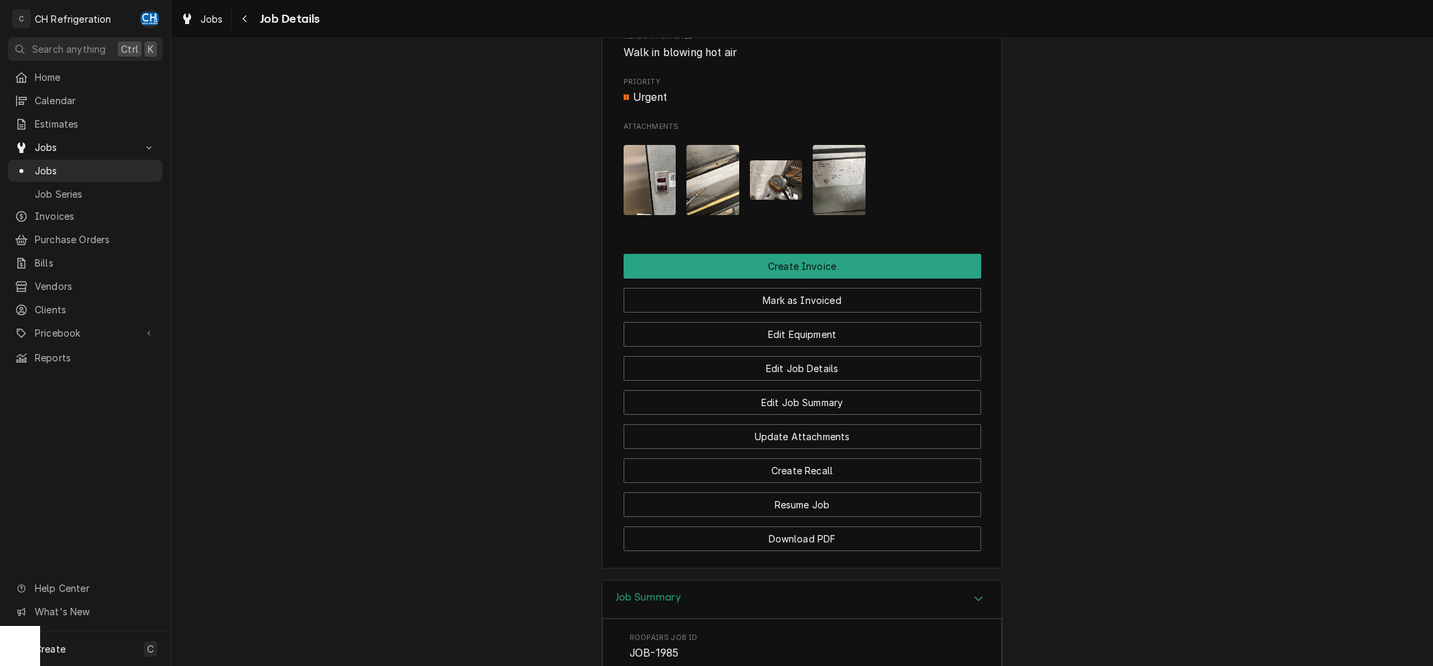
scroll to position [739, 0]
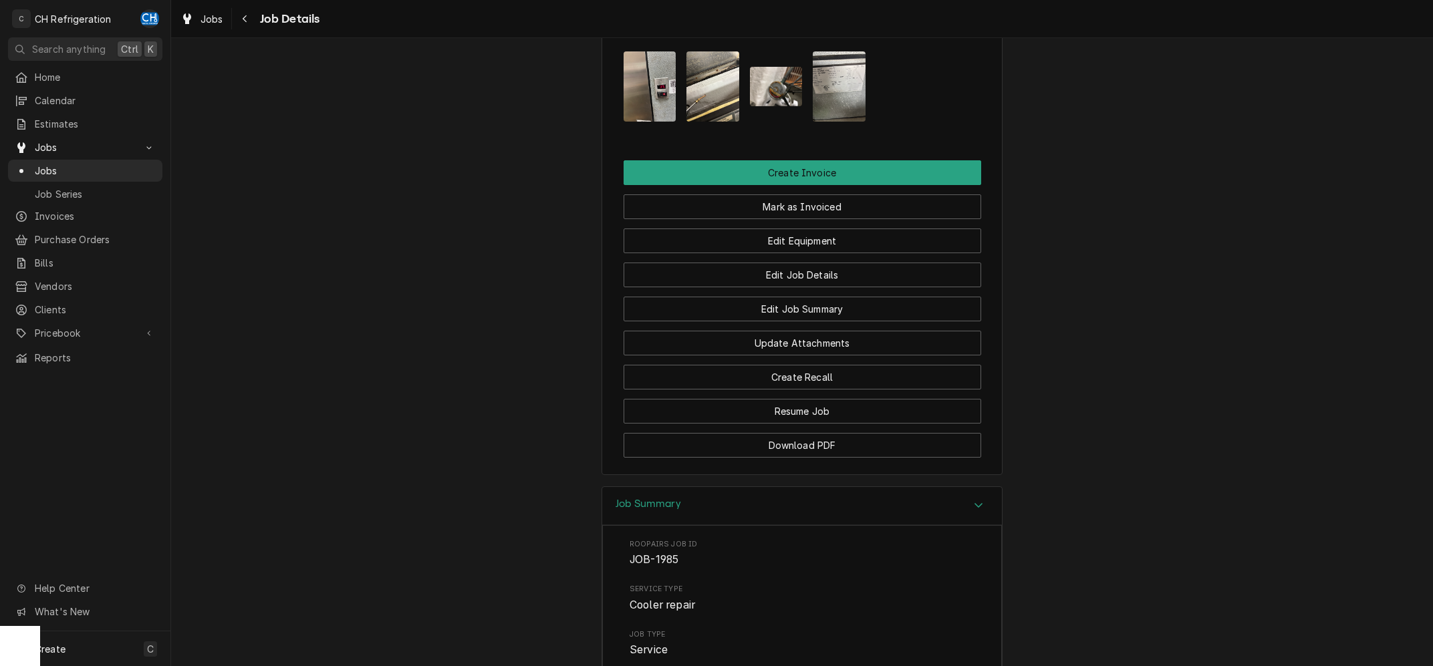
click at [818, 96] on img "Attachments" at bounding box center [839, 86] width 53 height 70
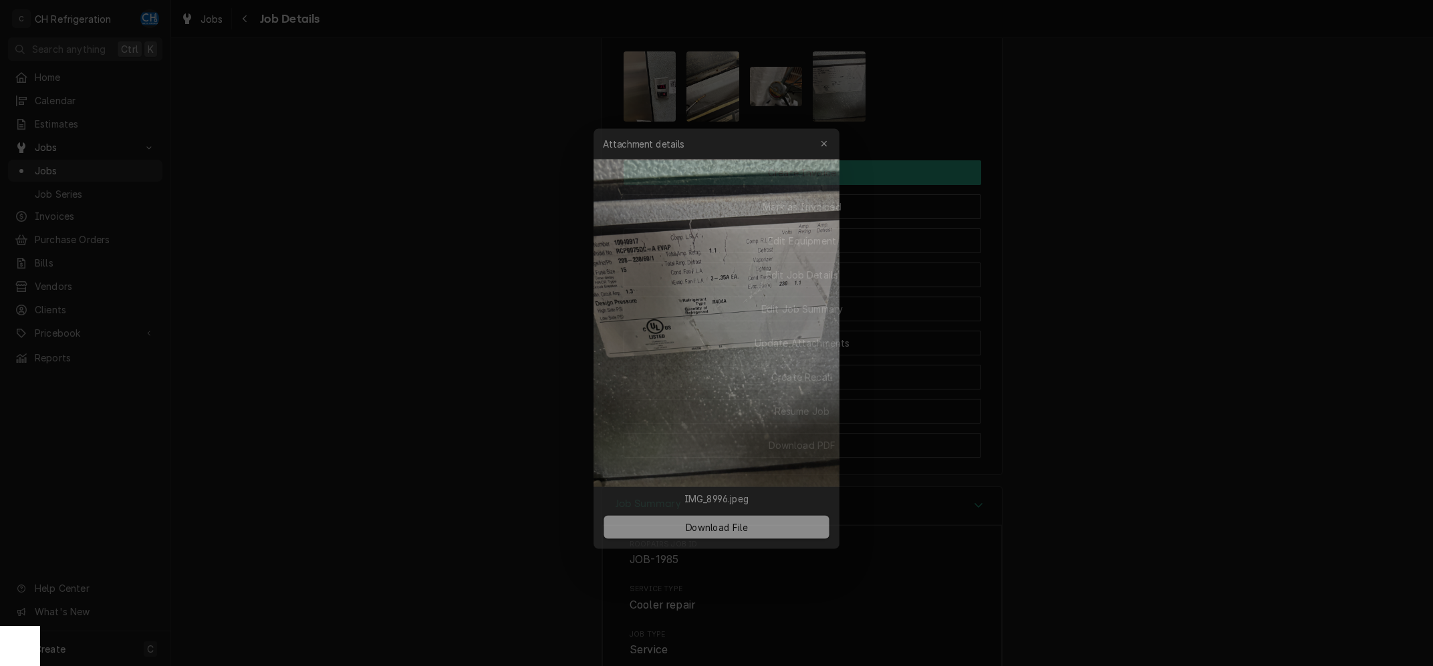
click at [1273, 172] on div at bounding box center [716, 333] width 1433 height 666
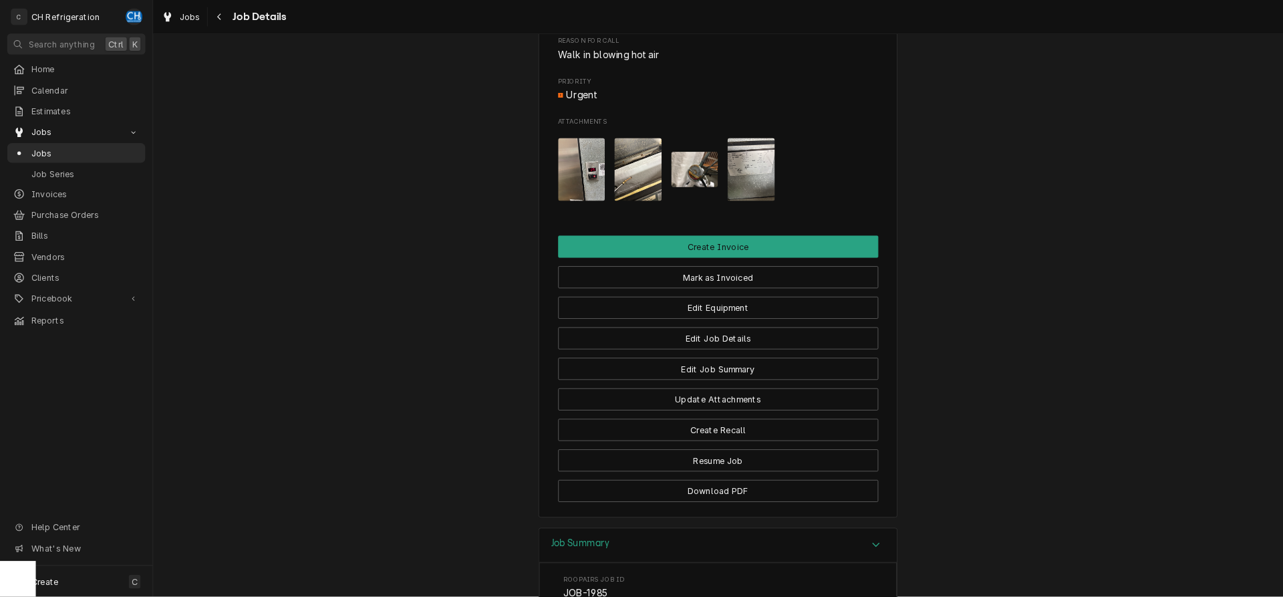
scroll to position [604, 0]
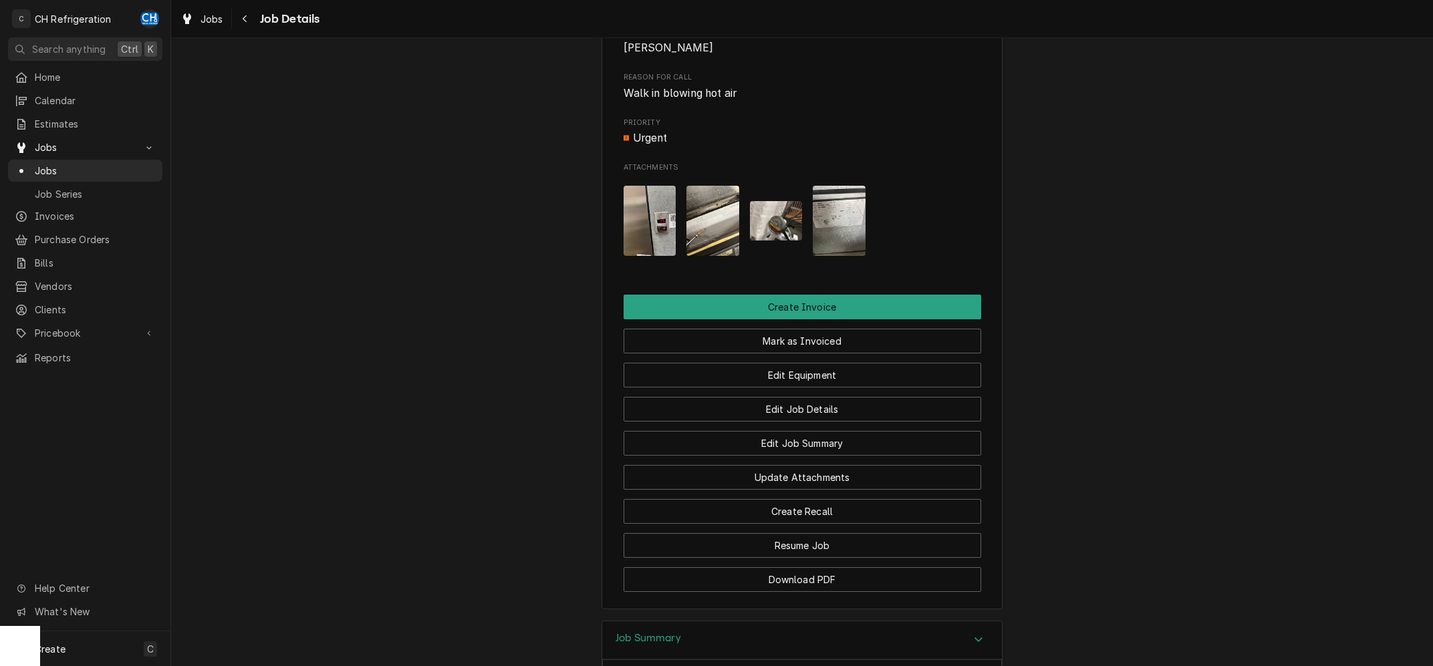
click at [777, 238] on img "Attachments" at bounding box center [776, 220] width 53 height 39
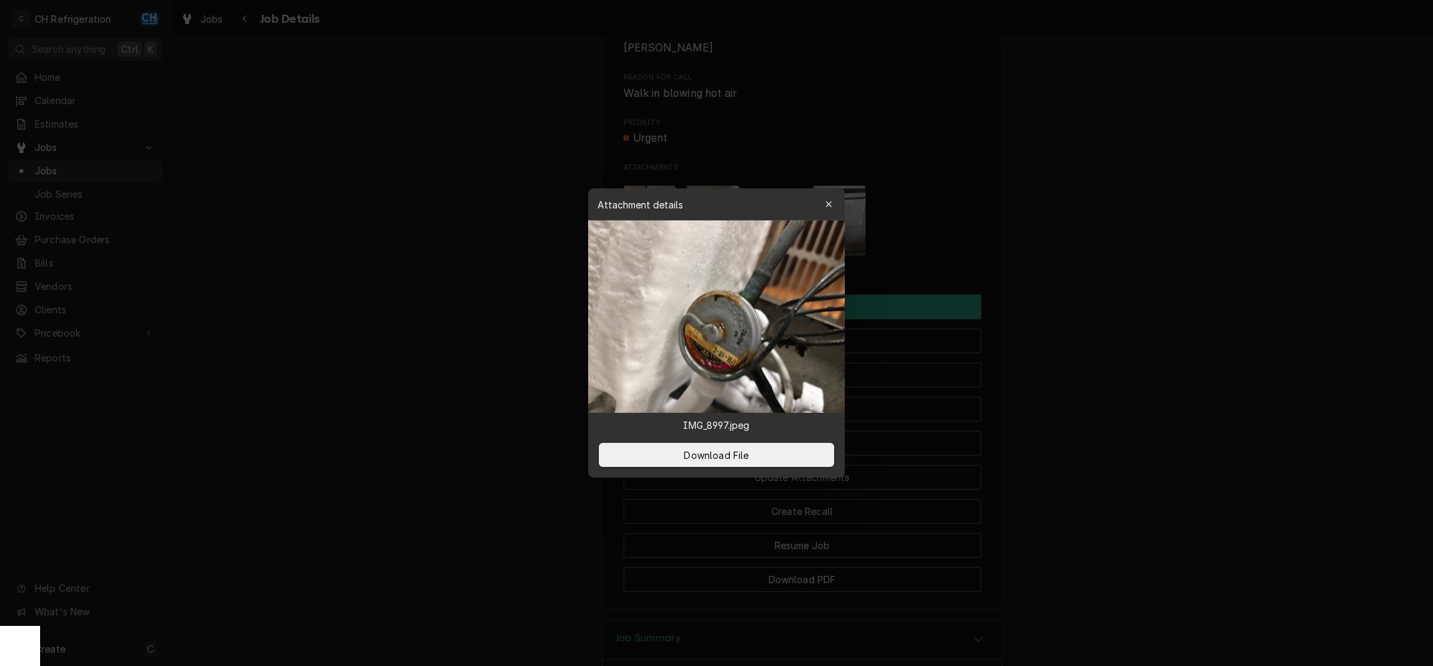
click at [1038, 239] on div at bounding box center [716, 333] width 1433 height 666
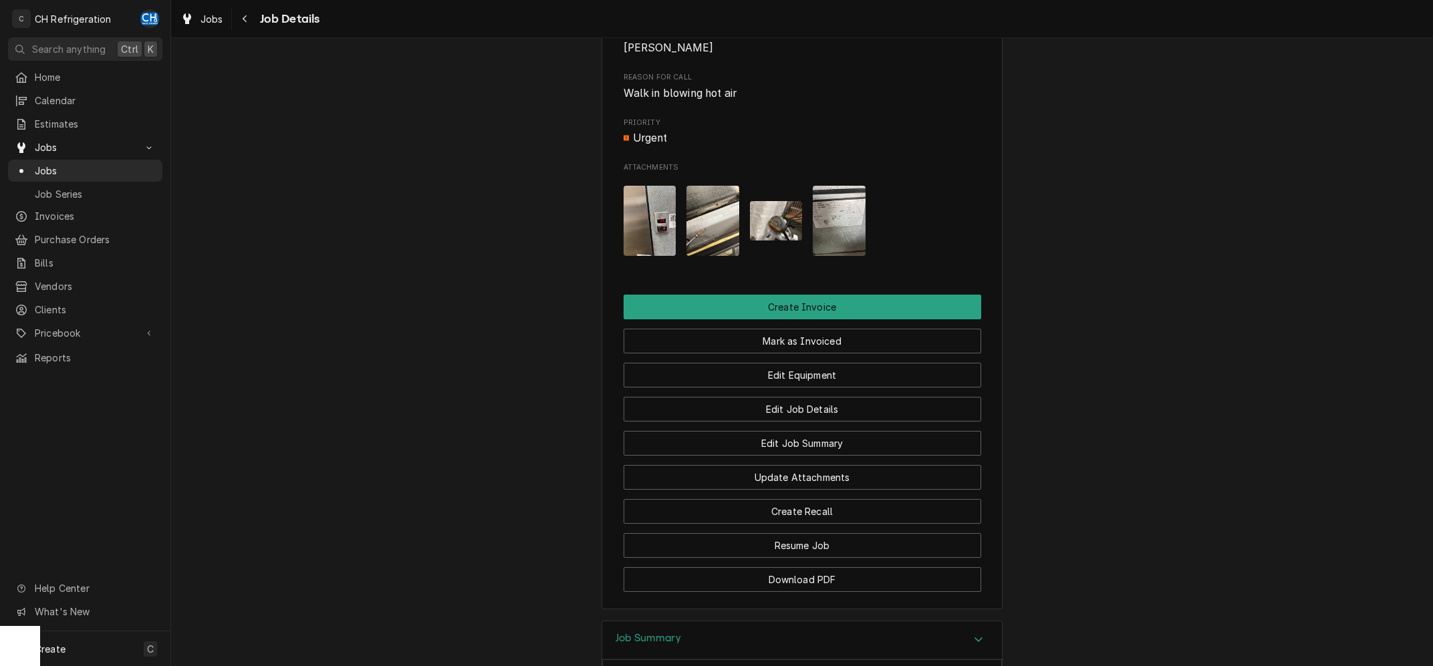
click at [854, 237] on img "Attachments" at bounding box center [839, 221] width 53 height 70
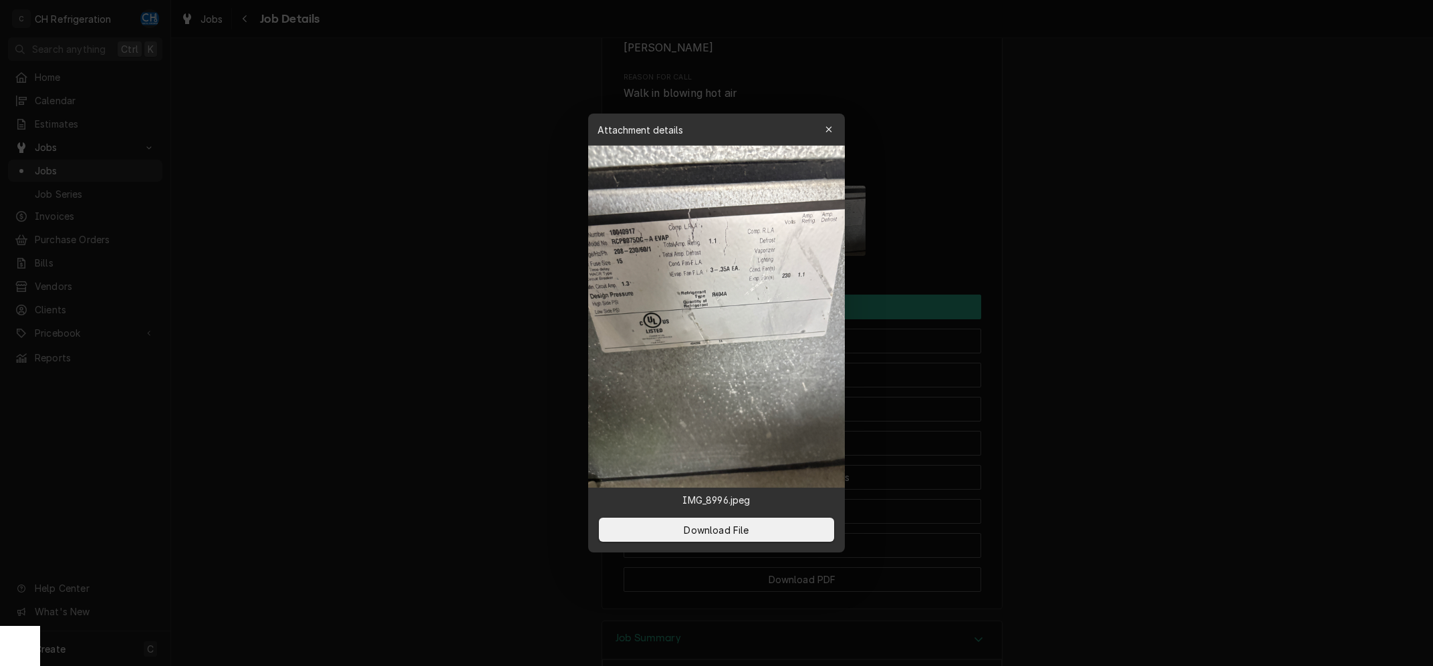
click at [778, 231] on img at bounding box center [716, 317] width 257 height 342
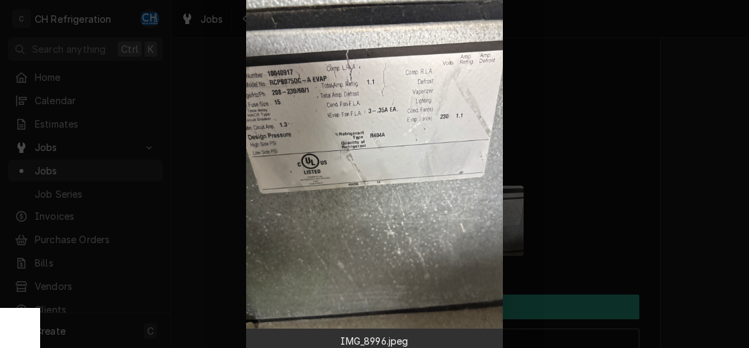
click at [628, 153] on div at bounding box center [374, 174] width 749 height 348
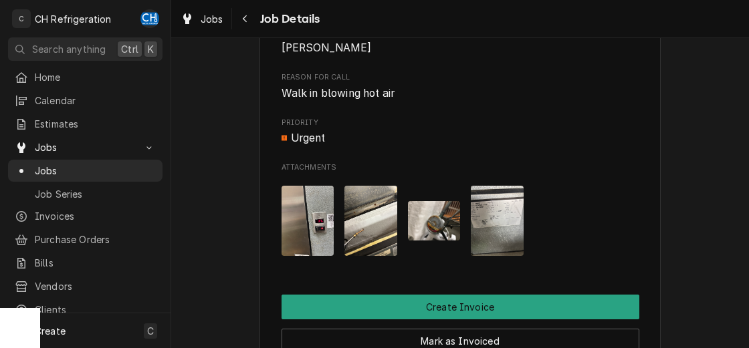
click at [466, 221] on div "Attachments" at bounding box center [460, 222] width 358 height 92
click at [446, 228] on img "Attachments" at bounding box center [434, 220] width 53 height 39
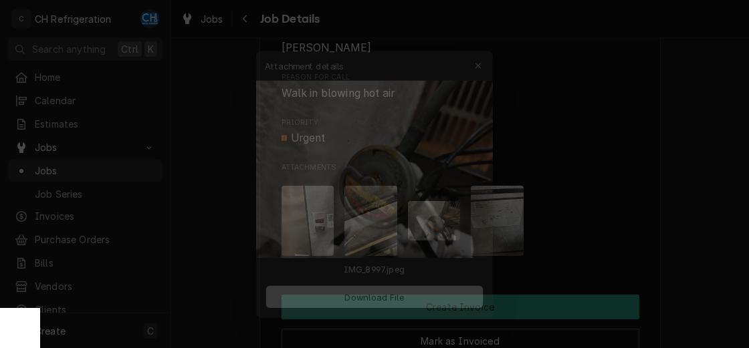
click at [647, 143] on div at bounding box center [374, 174] width 749 height 348
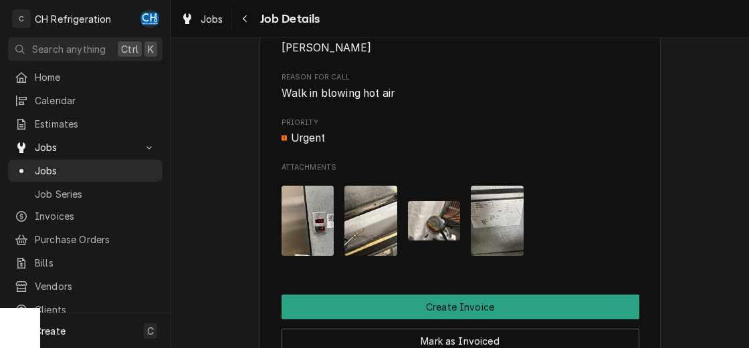
click at [727, 144] on div "Completed and Uninvoiced SonoraTown 5610 San Vicente Blvd, Los Angeles, CA 9001…" at bounding box center [460, 34] width 578 height 1173
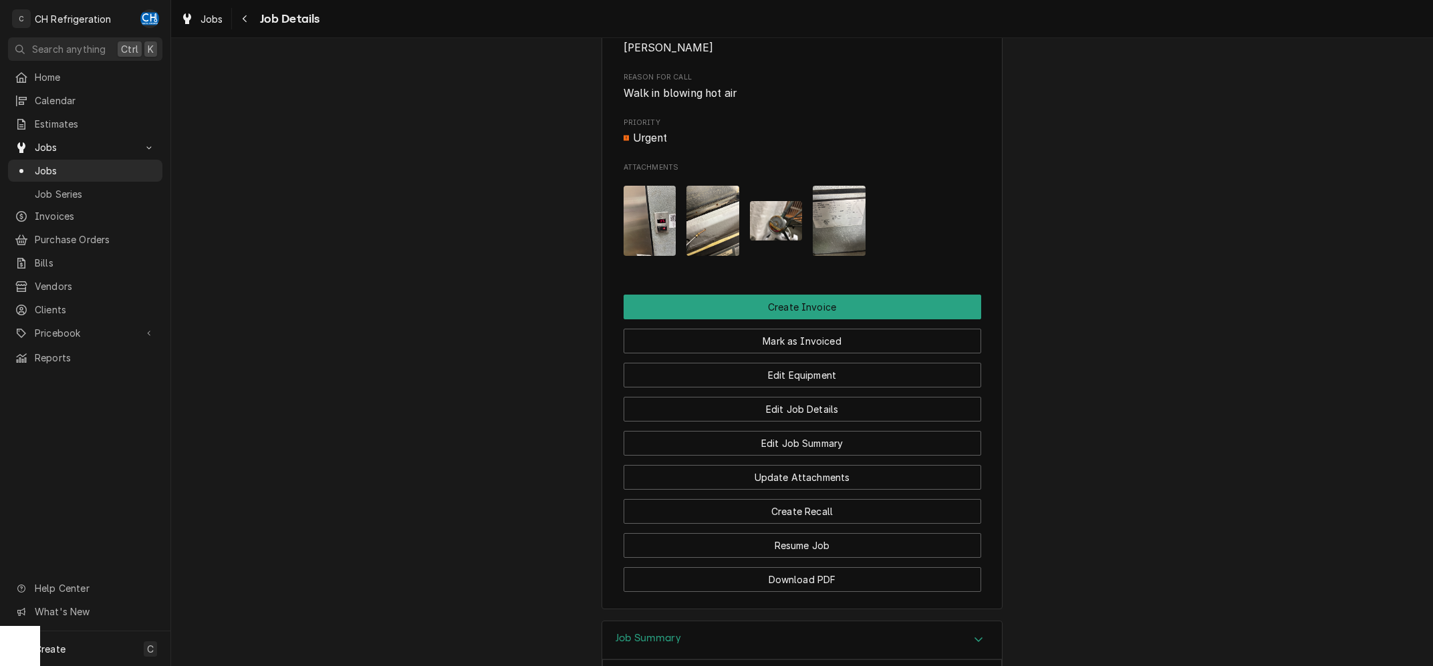
click at [829, 244] on img "Attachments" at bounding box center [839, 221] width 53 height 70
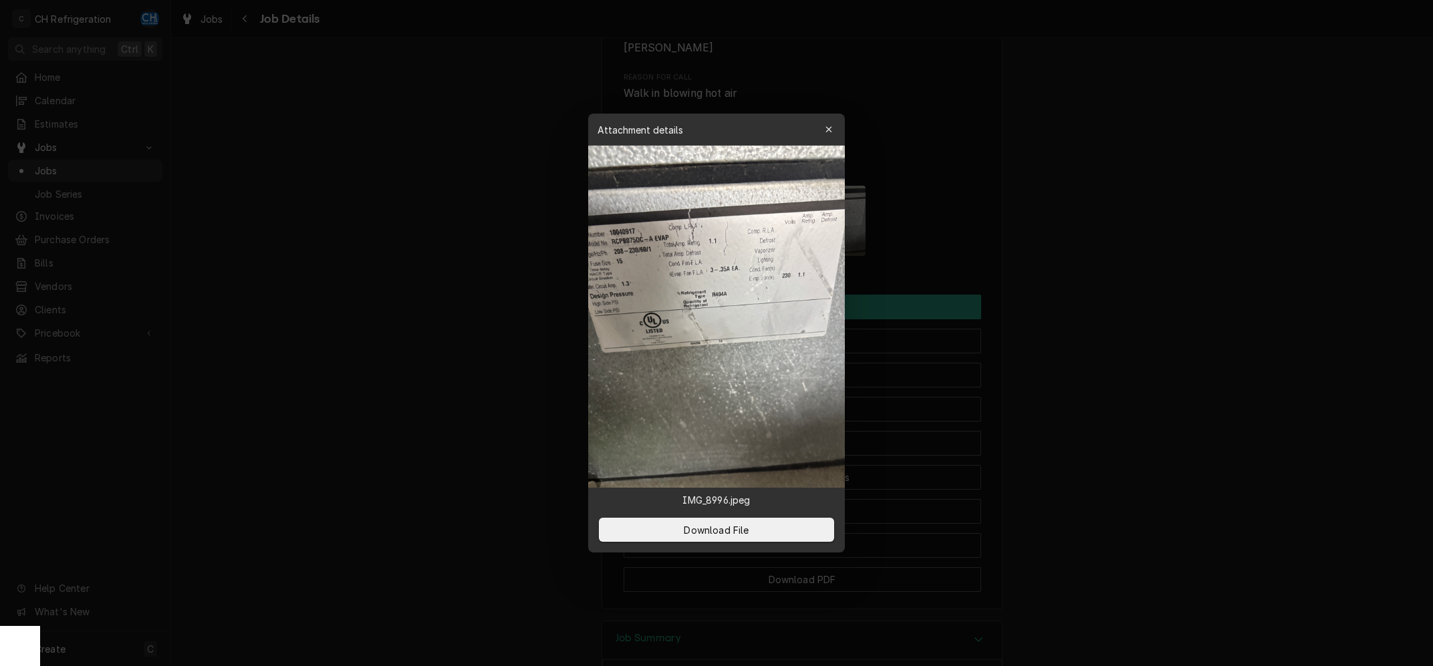
click at [1211, 312] on div at bounding box center [716, 333] width 1433 height 666
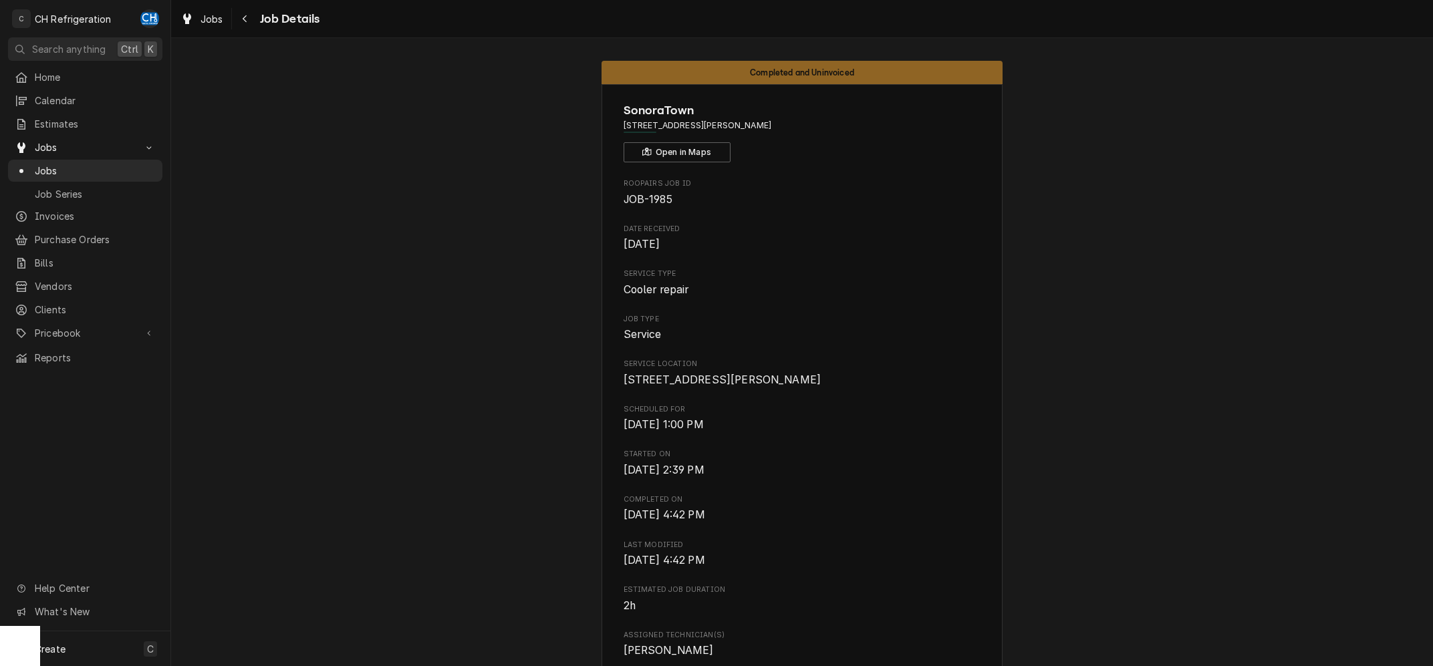
scroll to position [0, 0]
drag, startPoint x: 852, startPoint y: 127, endPoint x: 620, endPoint y: 128, distance: 232.0
click at [617, 128] on div "SonoraTown 5610 San Vicente Blvd, Los Angeles, CA 90019 Open in Maps Roopairs J…" at bounding box center [802, 650] width 401 height 1128
copy span "5610 San Vicente Blvd, Los Angeles, CA 90019"
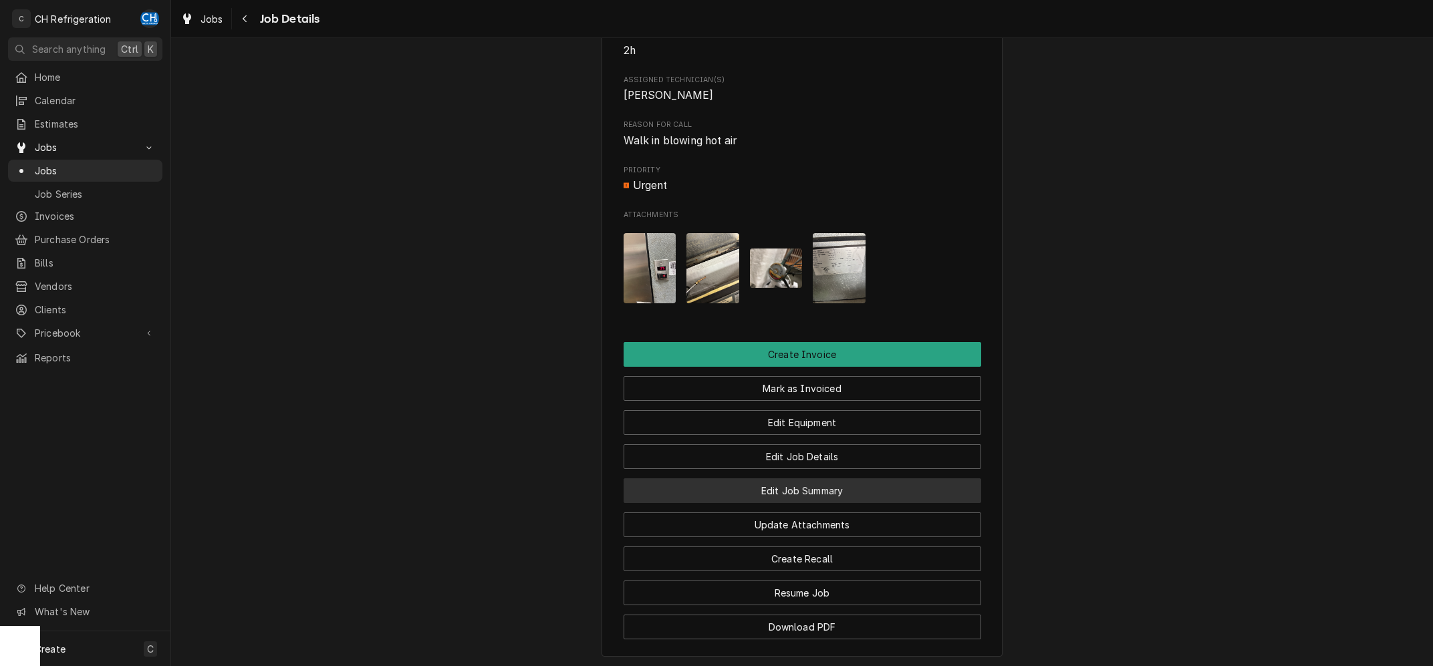
scroll to position [537, 0]
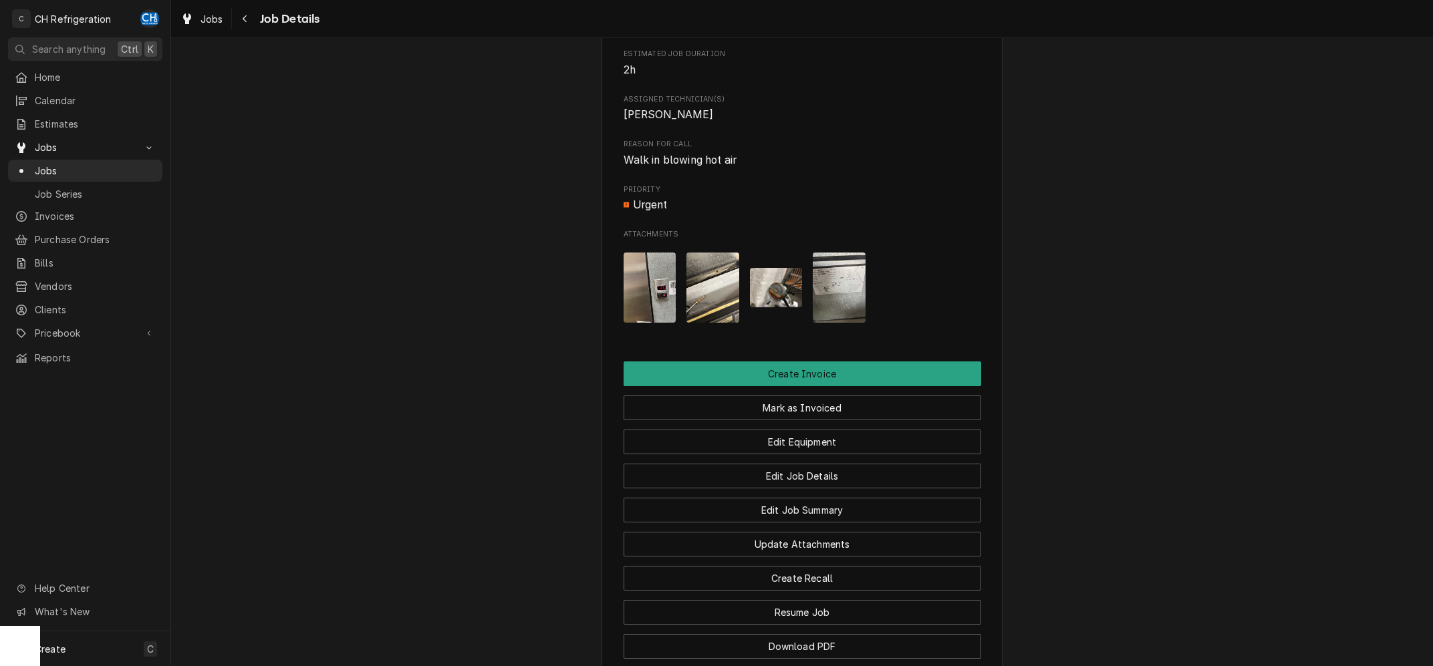
click at [845, 306] on img "Attachments" at bounding box center [839, 288] width 53 height 70
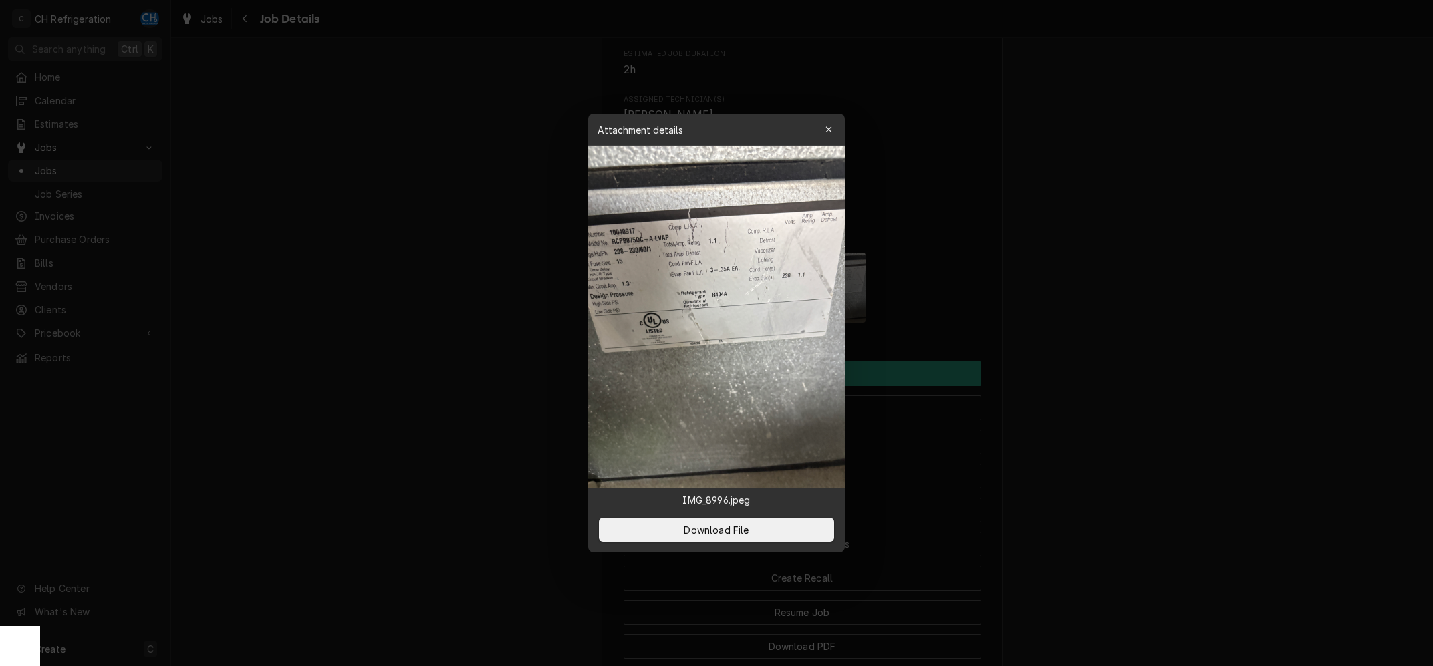
click at [1192, 281] on div at bounding box center [716, 333] width 1433 height 666
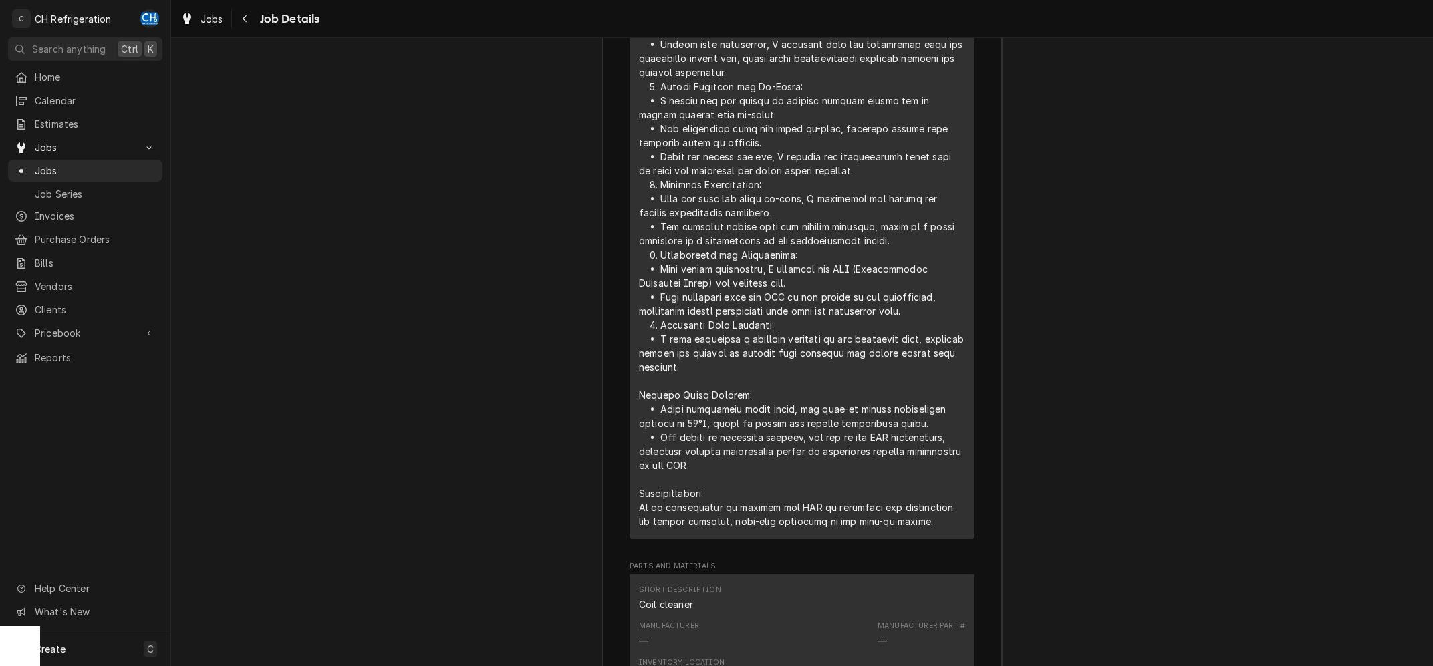
scroll to position [1948, 0]
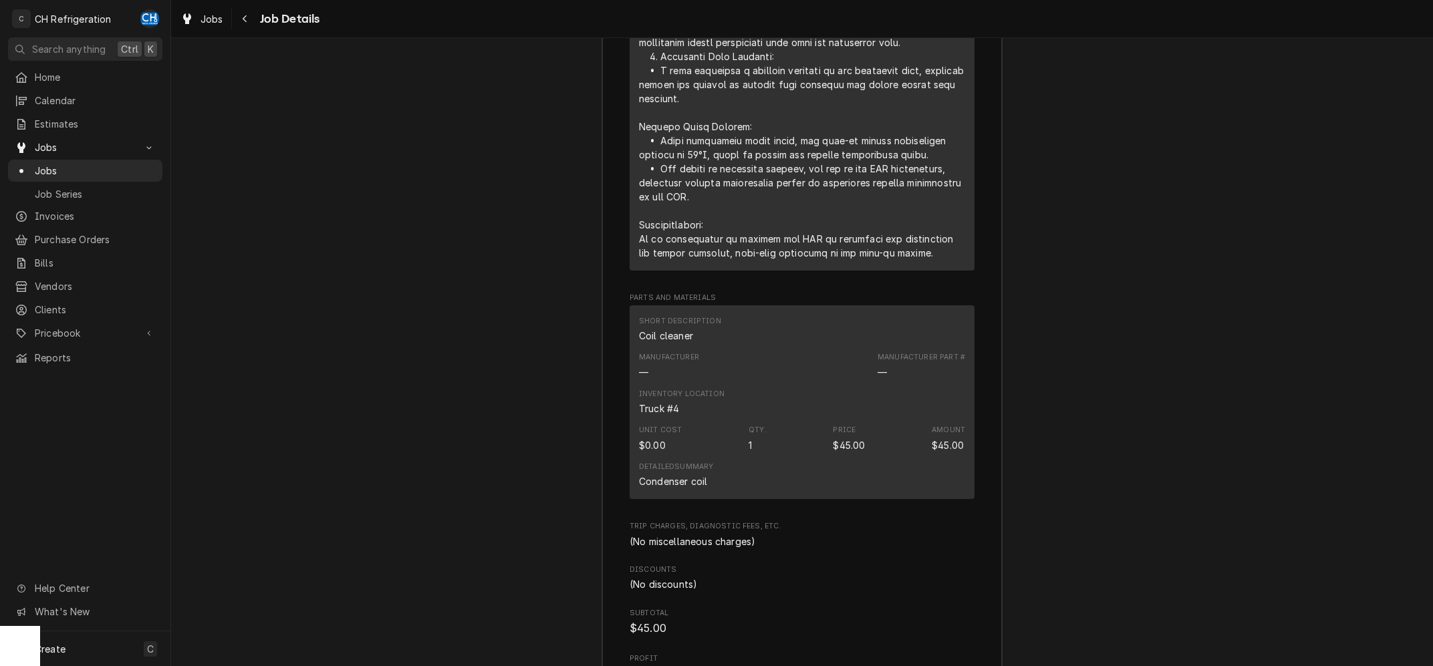
click at [735, 331] on div "Short Description Coil cleaner" at bounding box center [802, 329] width 326 height 36
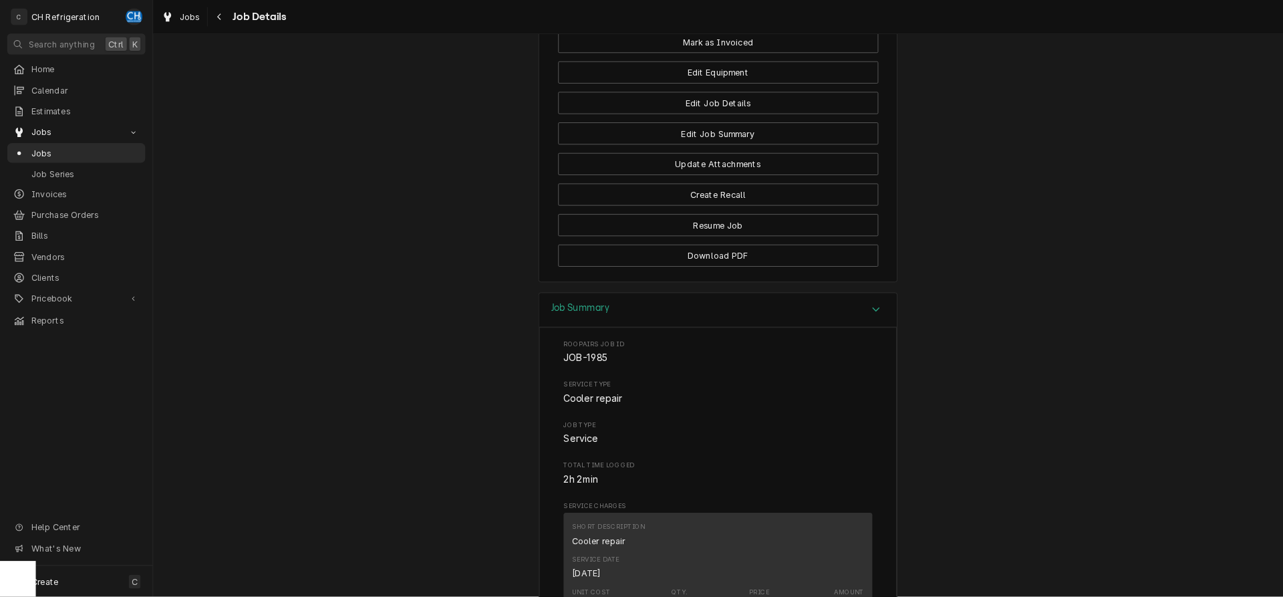
scroll to position [562, 0]
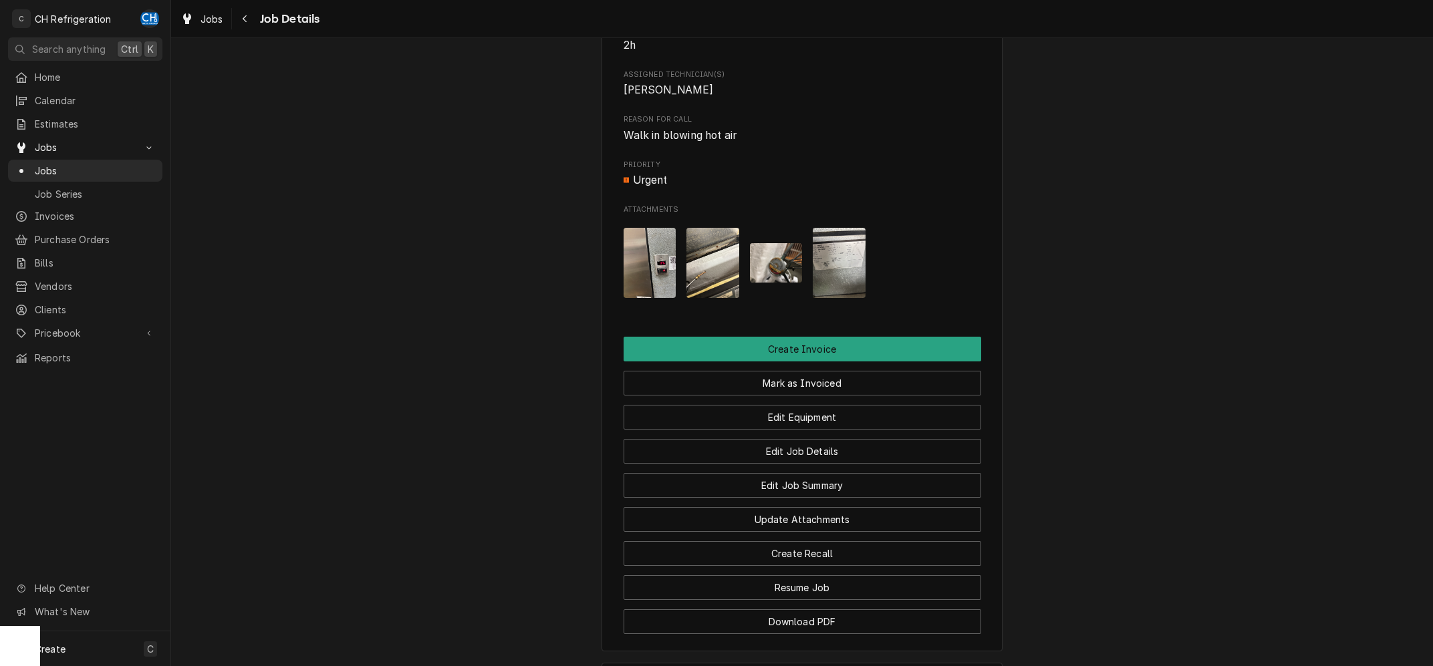
click at [852, 298] on img "Attachments" at bounding box center [839, 263] width 53 height 70
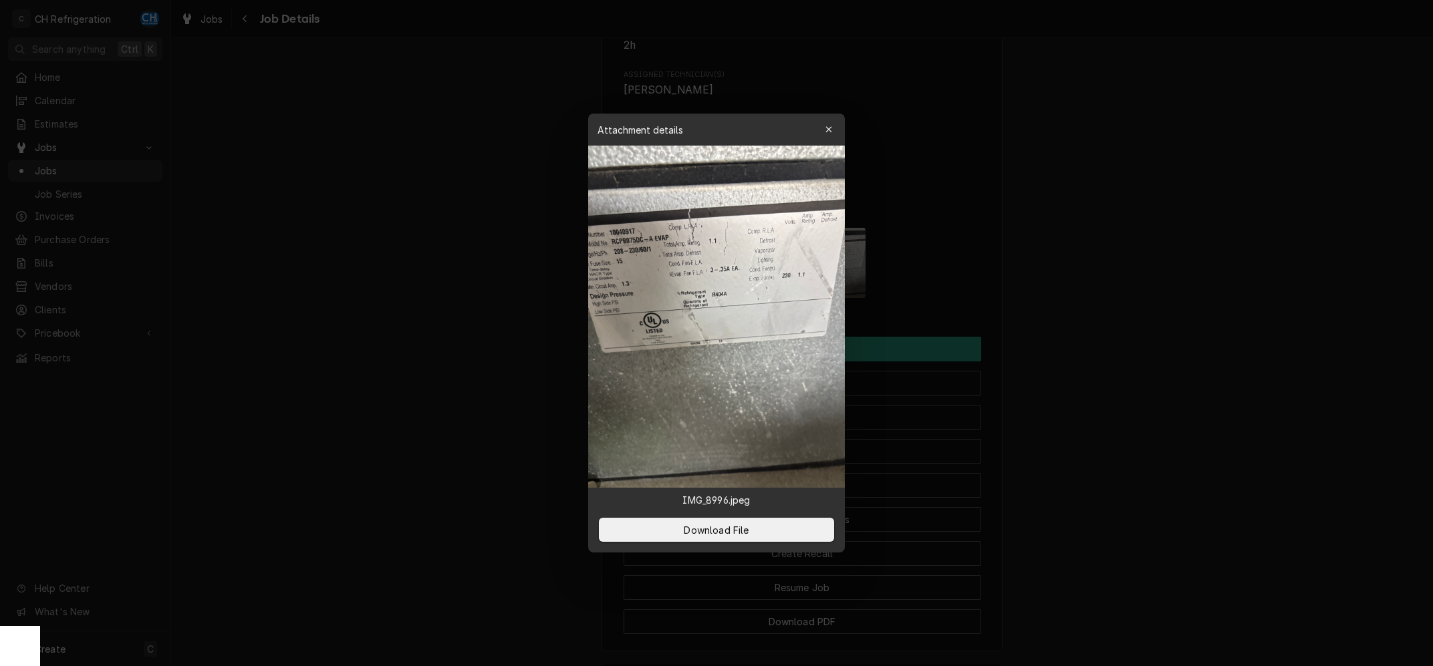
click at [744, 273] on img at bounding box center [716, 317] width 257 height 342
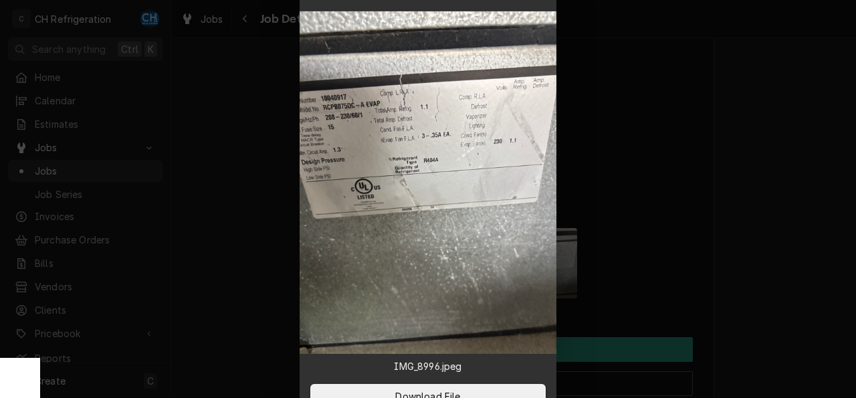
click at [789, 197] on div at bounding box center [428, 199] width 856 height 398
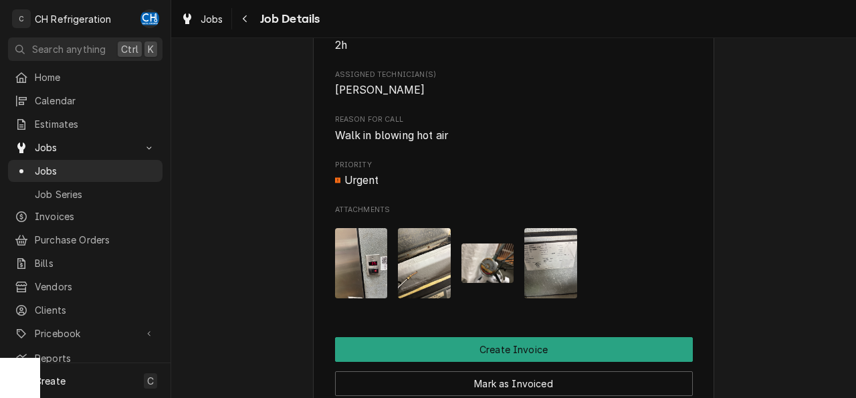
click at [454, 271] on div "Attachments" at bounding box center [514, 264] width 358 height 92
click at [511, 274] on img "Attachments" at bounding box center [487, 262] width 53 height 39
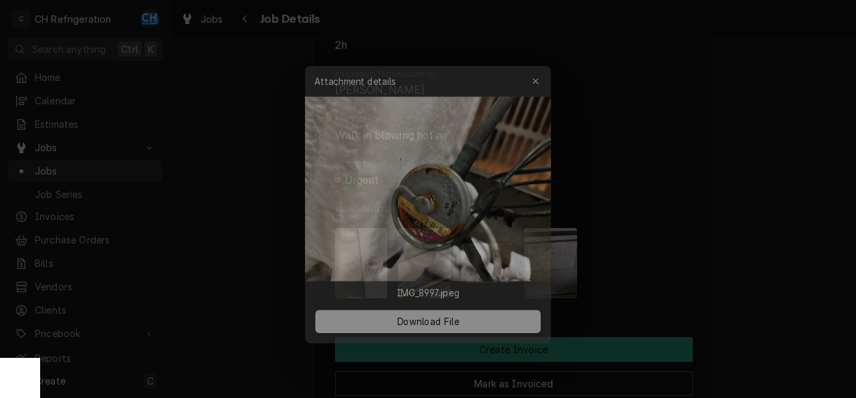
click at [791, 154] on div at bounding box center [428, 199] width 856 height 398
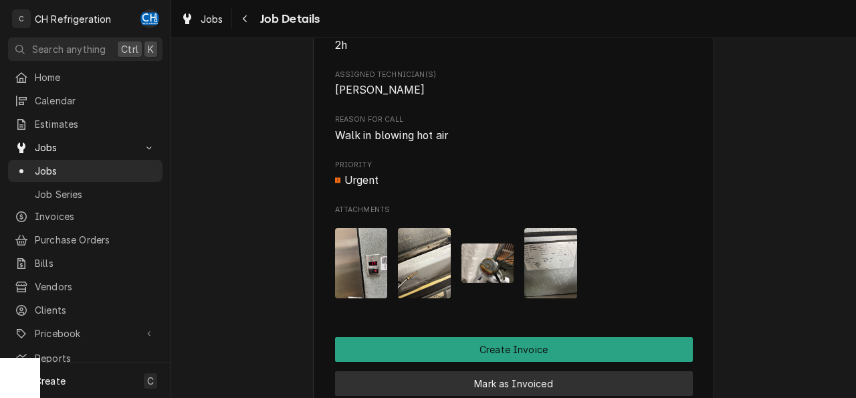
scroll to position [629, 0]
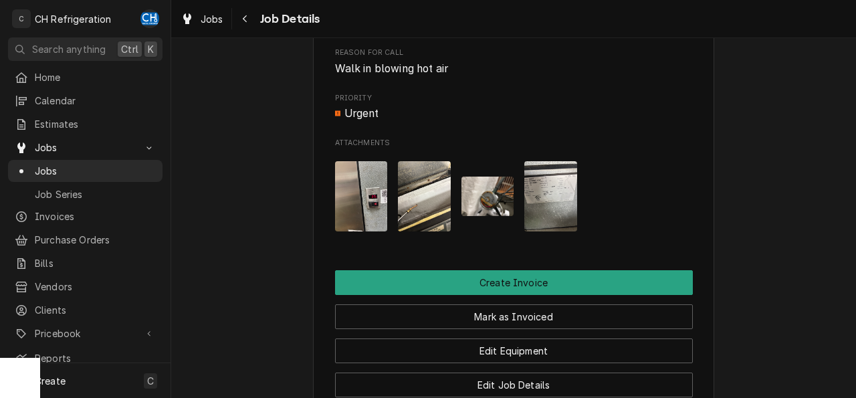
click at [550, 228] on img "Attachments" at bounding box center [550, 196] width 53 height 70
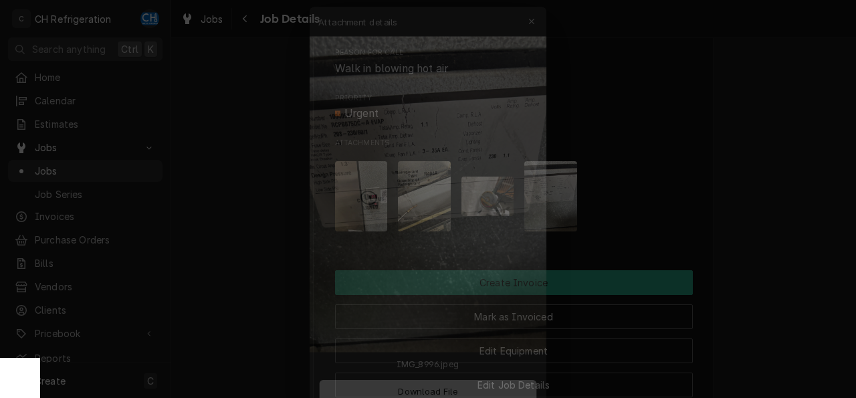
click at [675, 235] on div at bounding box center [428, 199] width 856 height 398
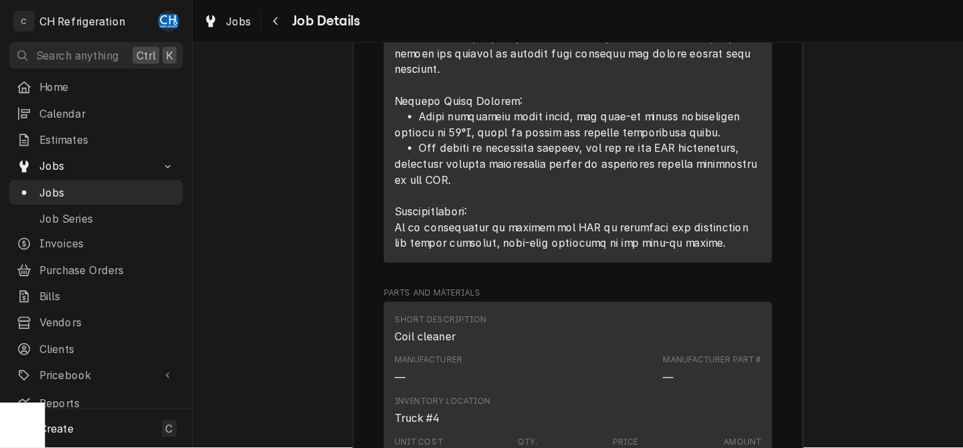
scroll to position [1966, 0]
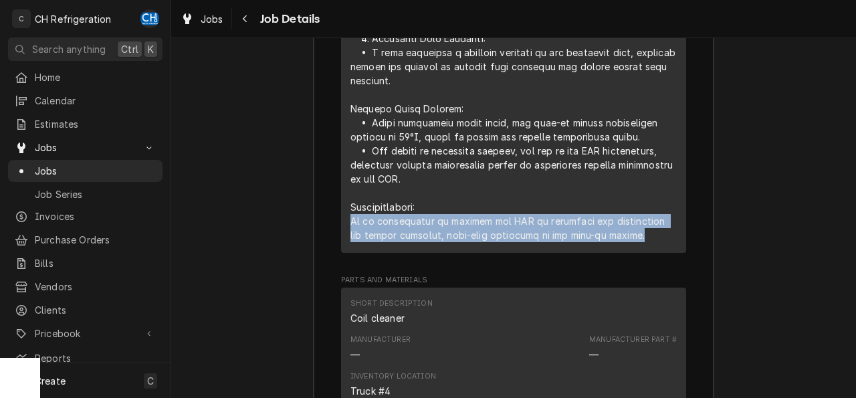
drag, startPoint x: 350, startPoint y: 240, endPoint x: 618, endPoint y: 255, distance: 267.8
copy div "It is recommended to replace the TXV to eliminate the restriction and ensure re…"
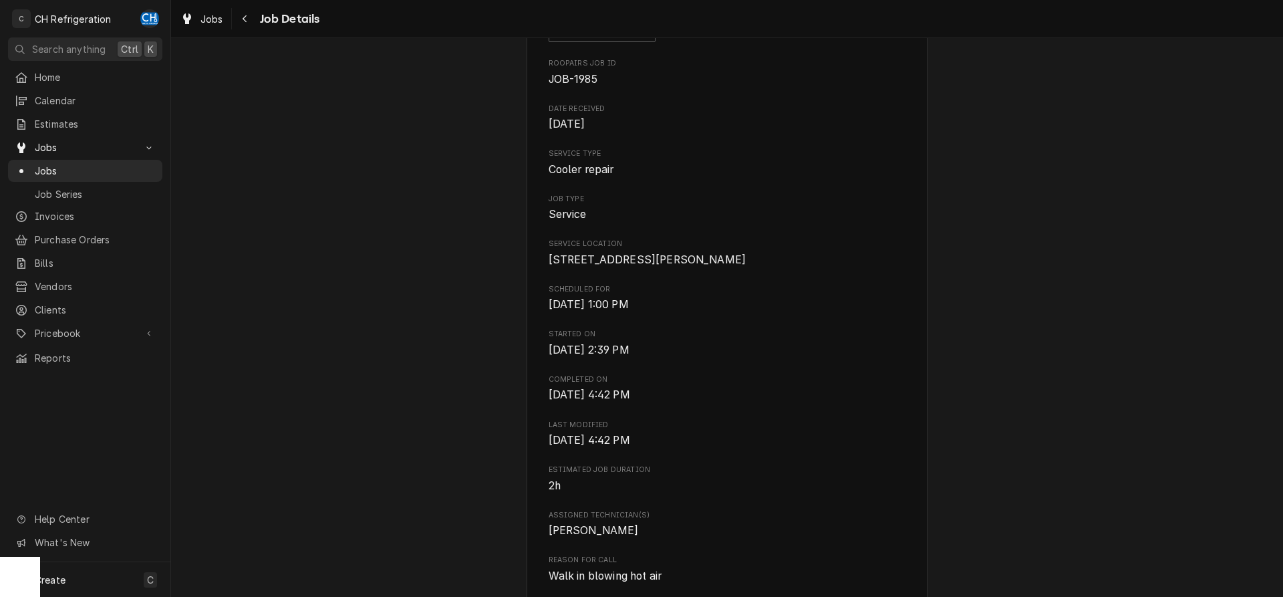
scroll to position [0, 0]
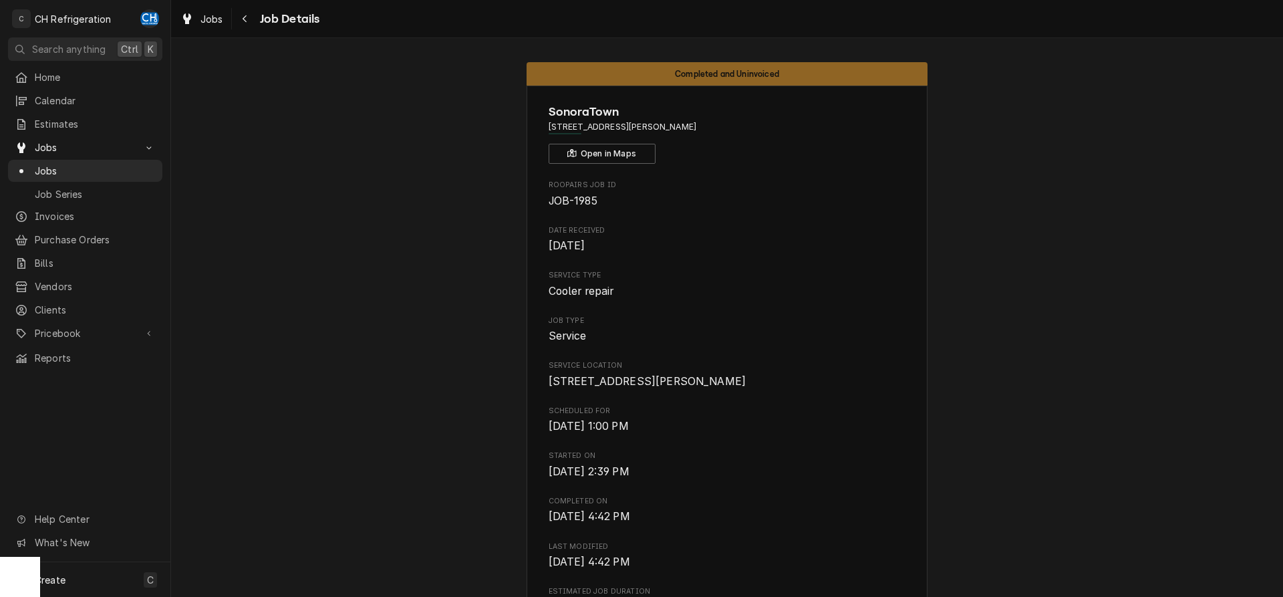
drag, startPoint x: 748, startPoint y: 124, endPoint x: 519, endPoint y: 124, distance: 228.6
copy span "5610 San Vicente Blvd, Los Angeles, CA 90019"
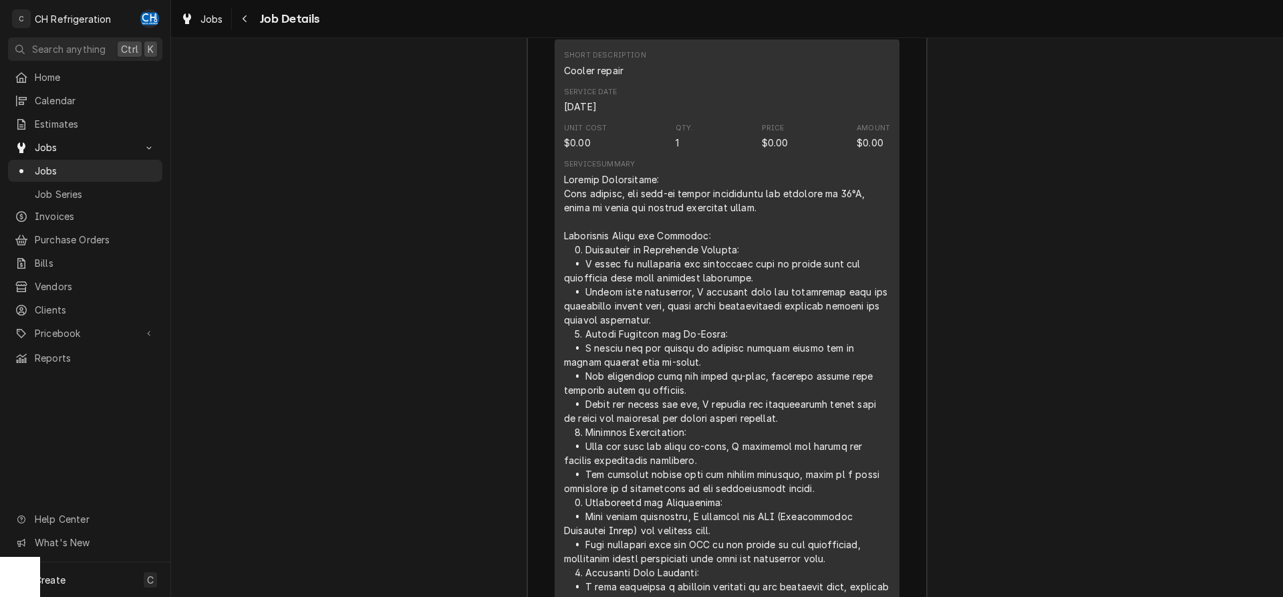
scroll to position [1500, 0]
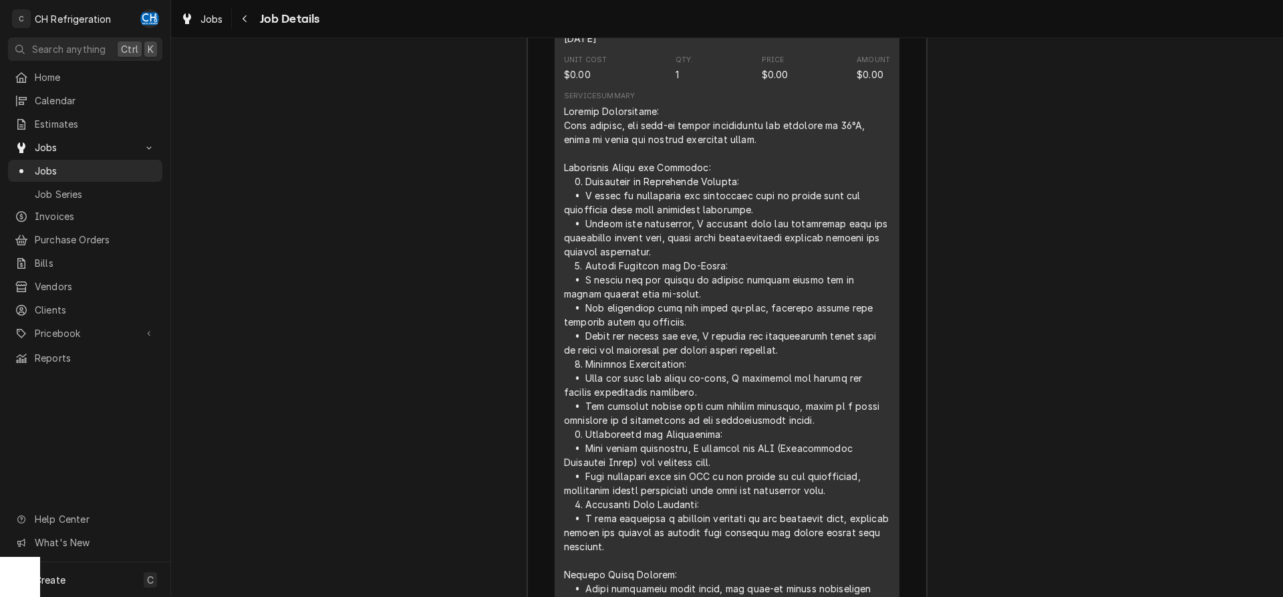
click at [678, 314] on div "Line Item" at bounding box center [727, 406] width 326 height 604
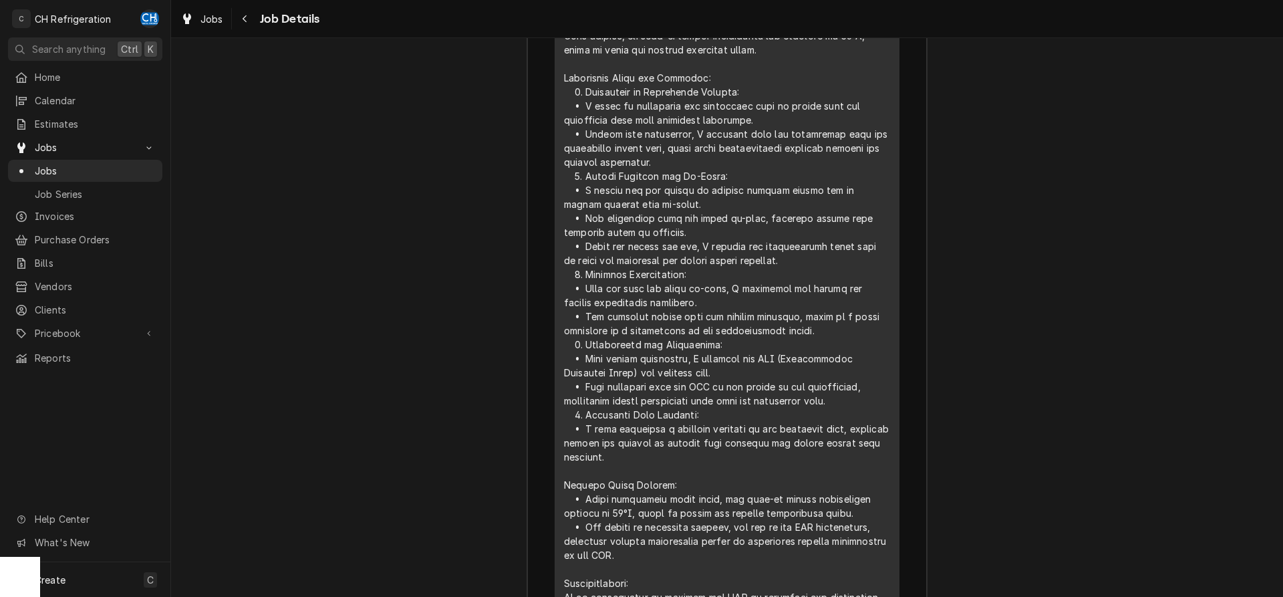
scroll to position [1705, 0]
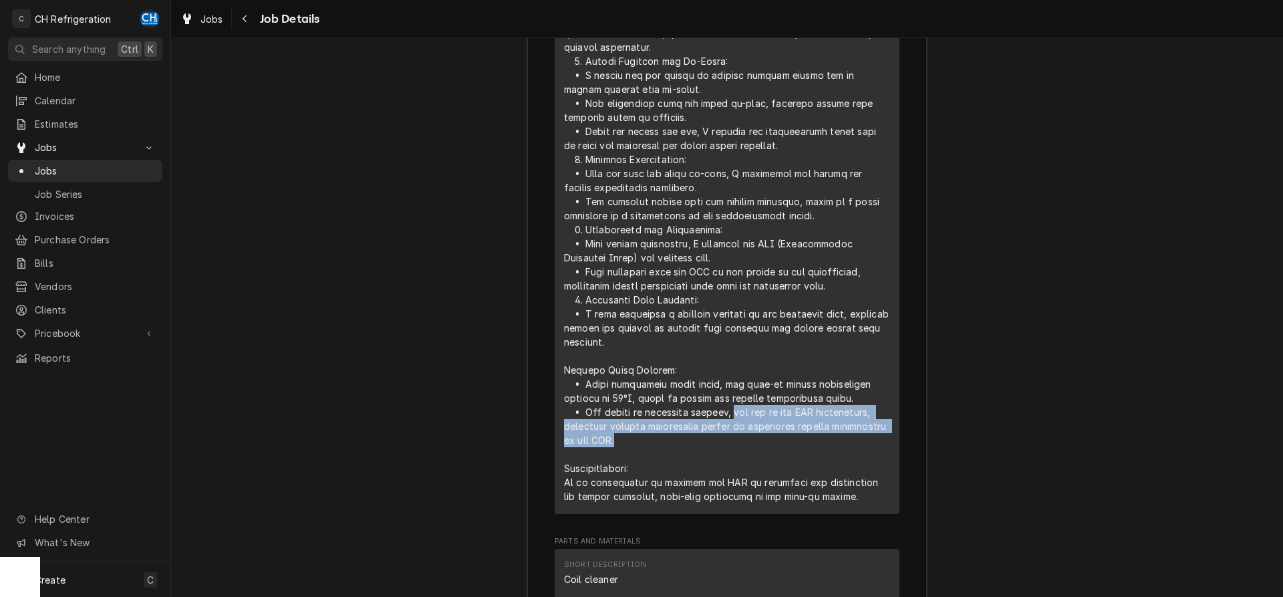
drag, startPoint x: 735, startPoint y: 428, endPoint x: 685, endPoint y: 455, distance: 56.2
click at [685, 455] on div "Line Item" at bounding box center [727, 202] width 326 height 604
copy div "but due to the TXV restriction, continued cooling performance cannot be guarant…"
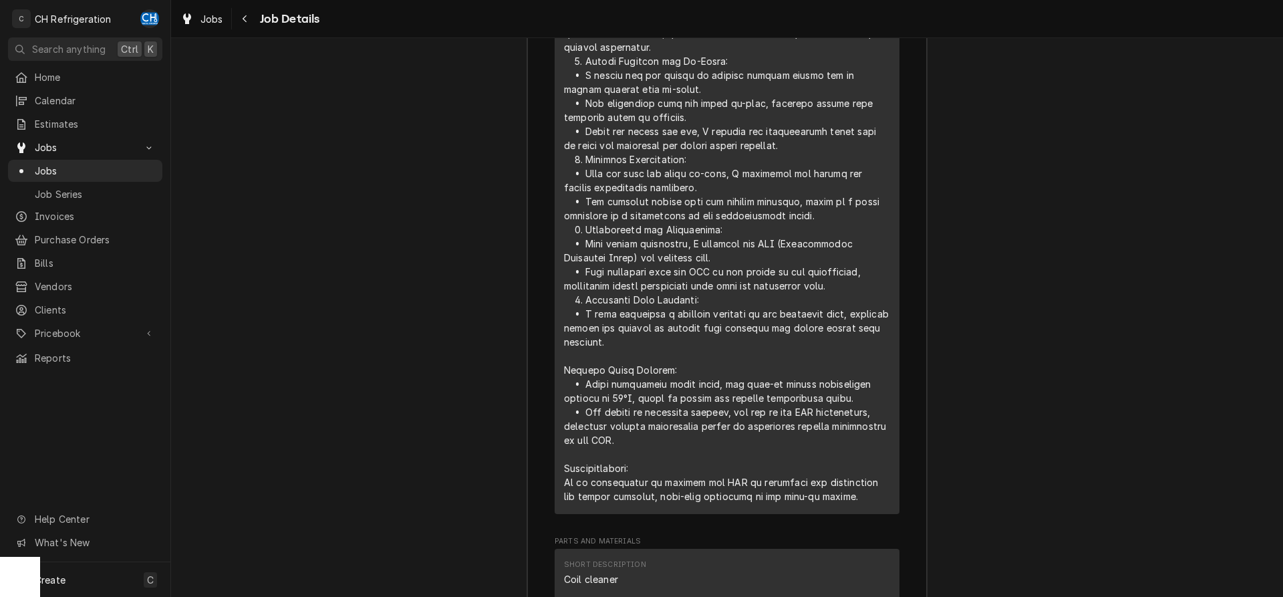
click at [618, 363] on div "Line Item" at bounding box center [727, 202] width 326 height 604
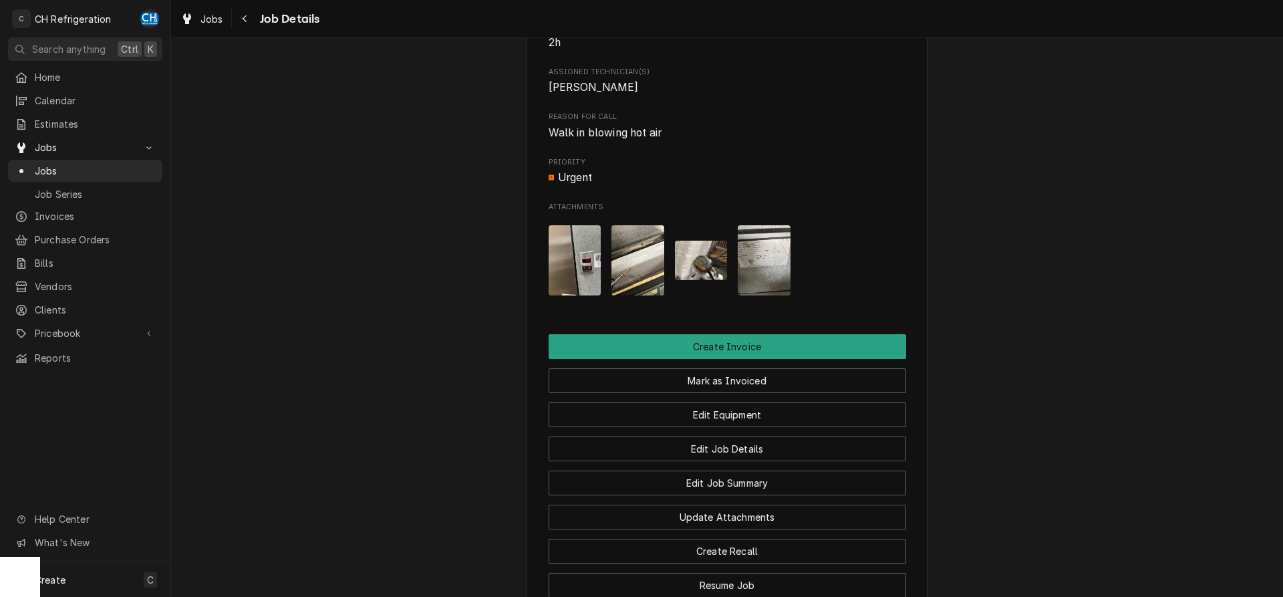
scroll to position [537, 0]
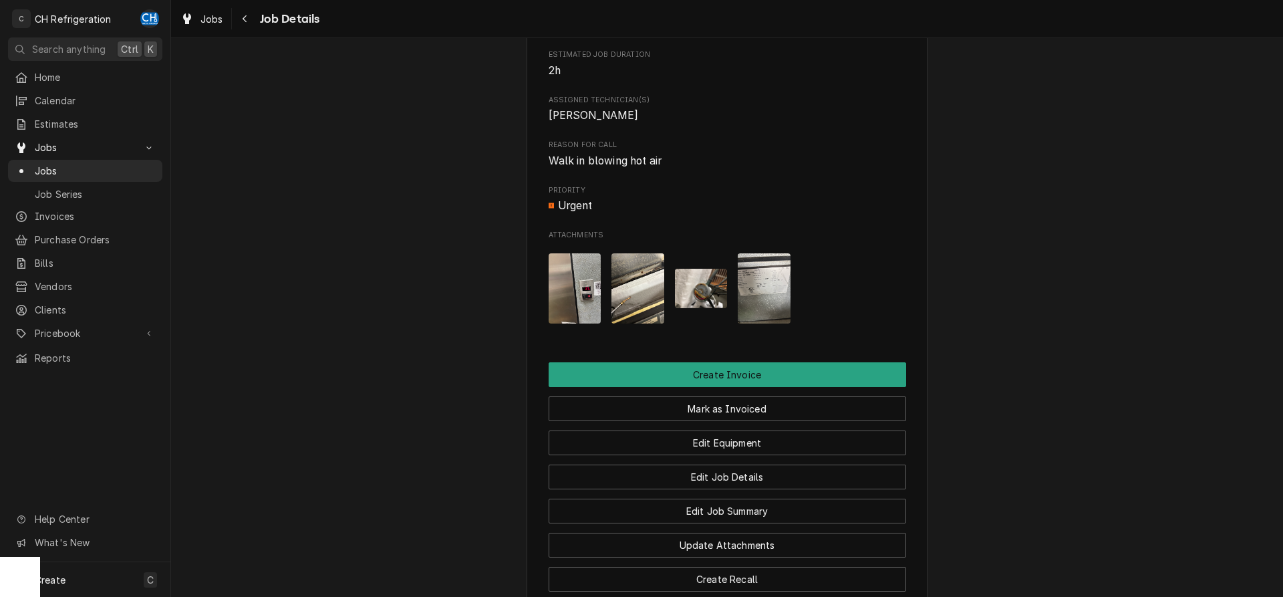
click at [758, 308] on img "Attachments" at bounding box center [764, 288] width 53 height 70
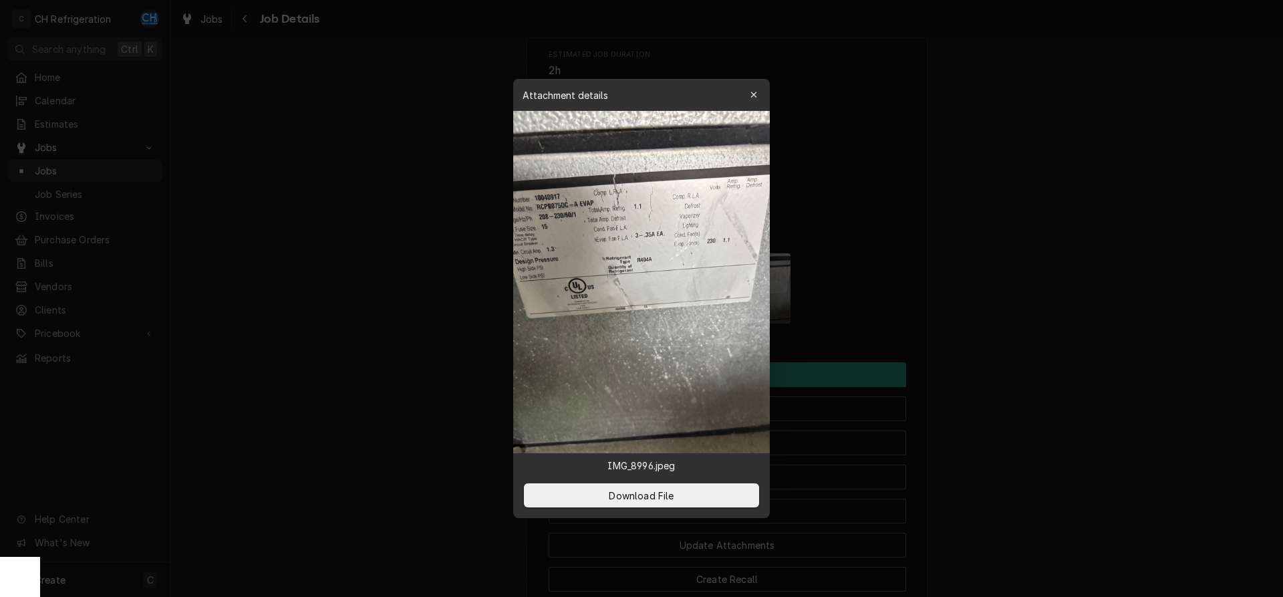
click at [1092, 327] on div at bounding box center [641, 298] width 1283 height 597
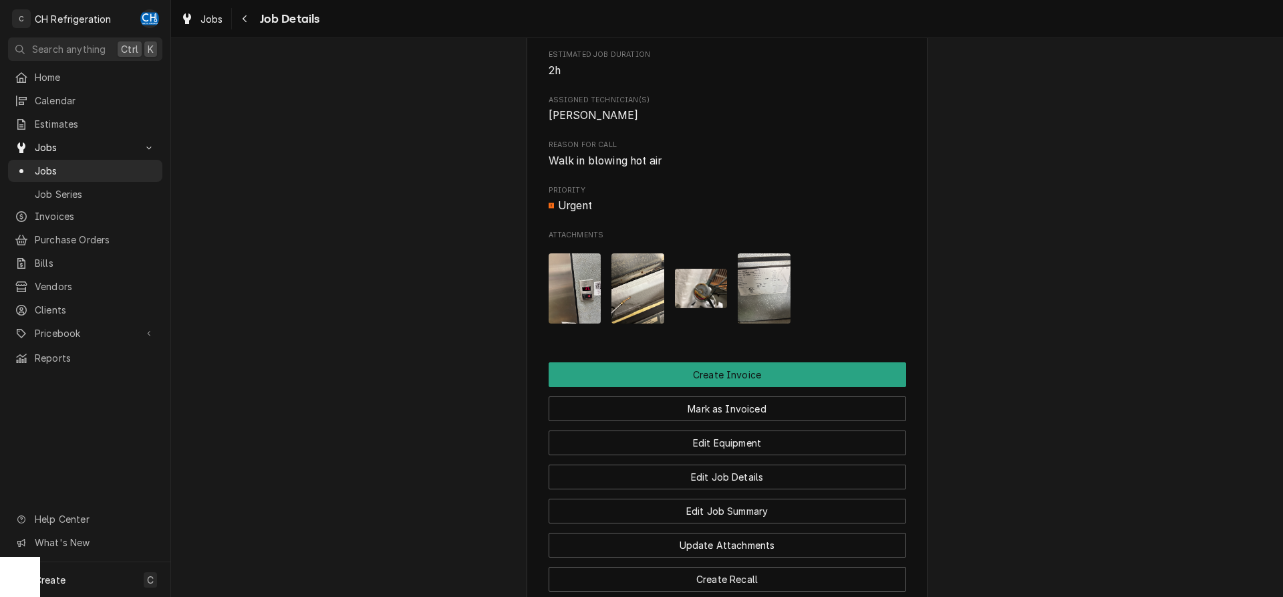
click at [695, 305] on img "Attachments" at bounding box center [701, 288] width 53 height 39
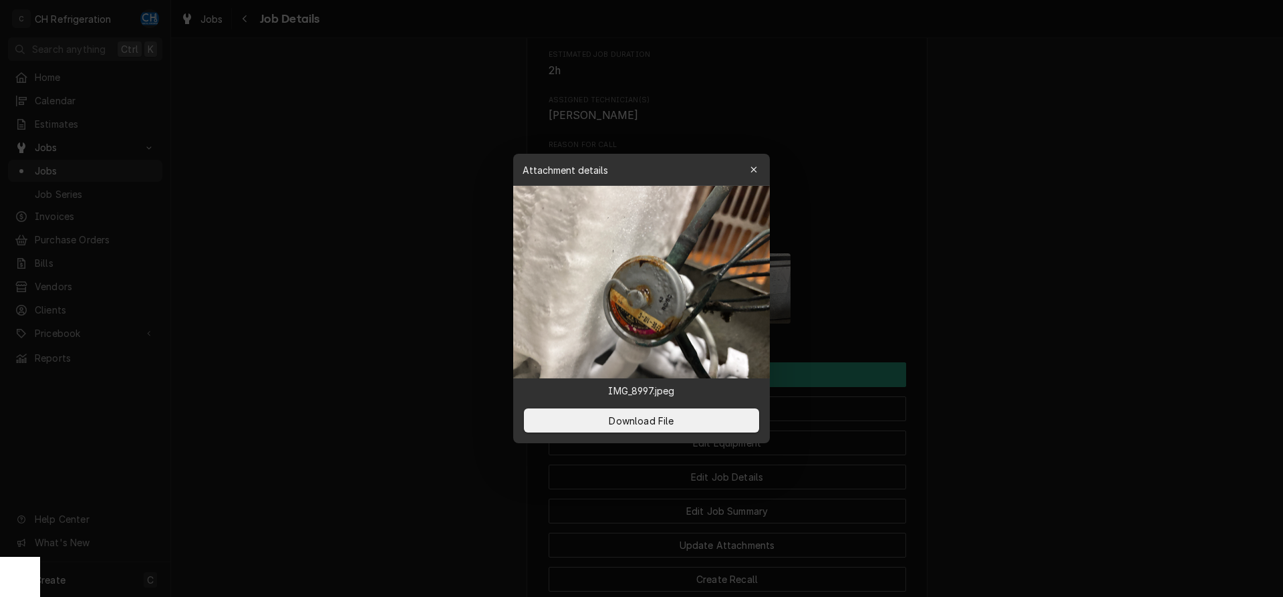
drag, startPoint x: 1119, startPoint y: 342, endPoint x: 909, endPoint y: 346, distance: 209.9
click at [1118, 343] on div at bounding box center [641, 298] width 1283 height 597
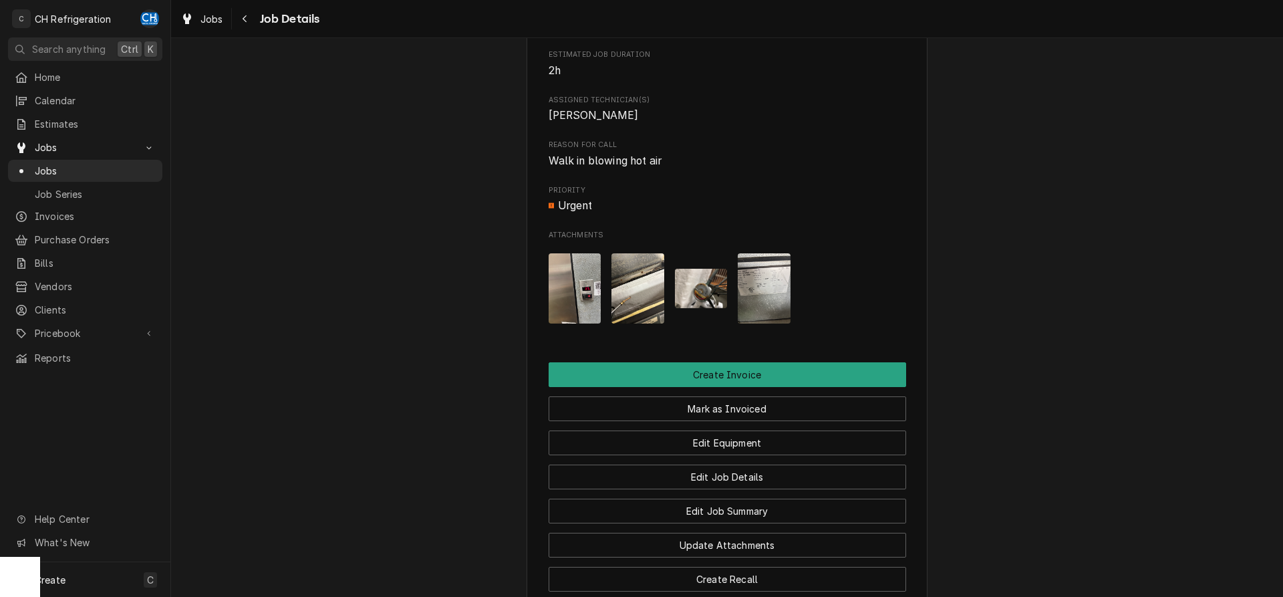
click at [563, 302] on img "Attachments" at bounding box center [575, 288] width 53 height 70
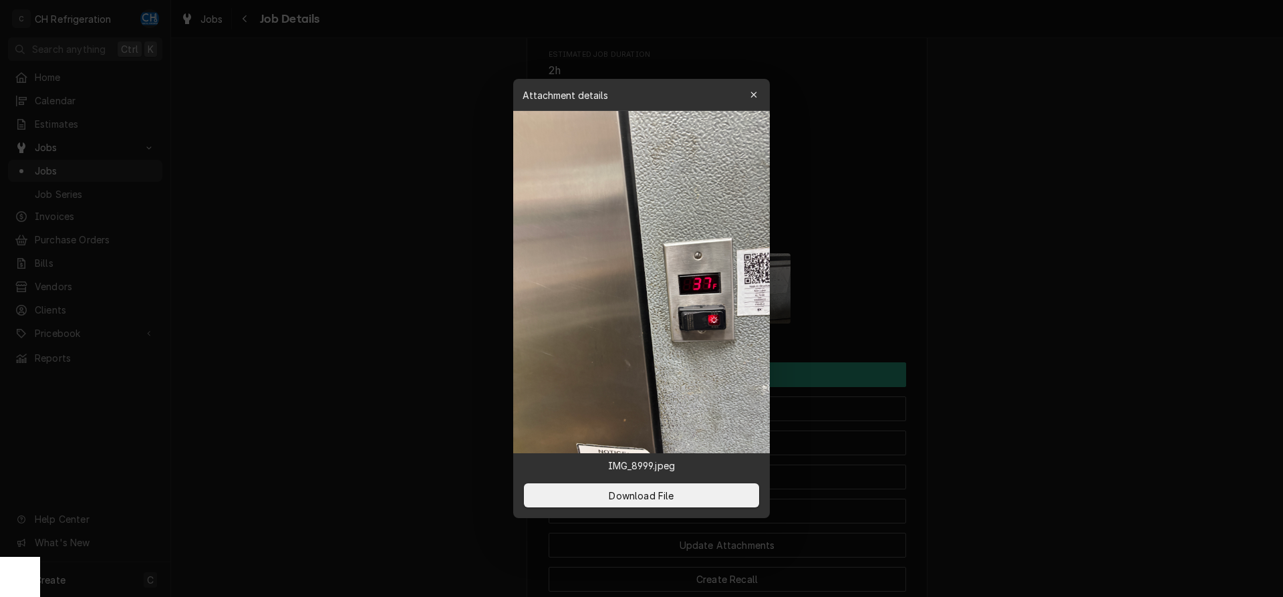
click at [1112, 330] on div at bounding box center [641, 298] width 1283 height 597
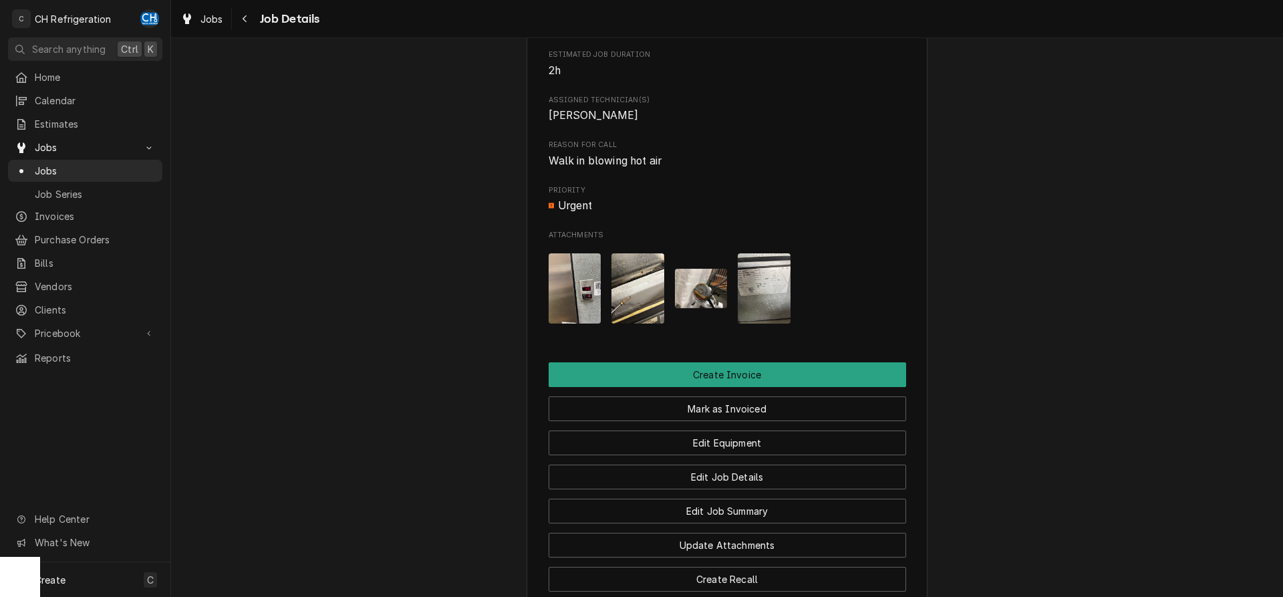
click at [648, 313] on img "Attachments" at bounding box center [638, 288] width 53 height 70
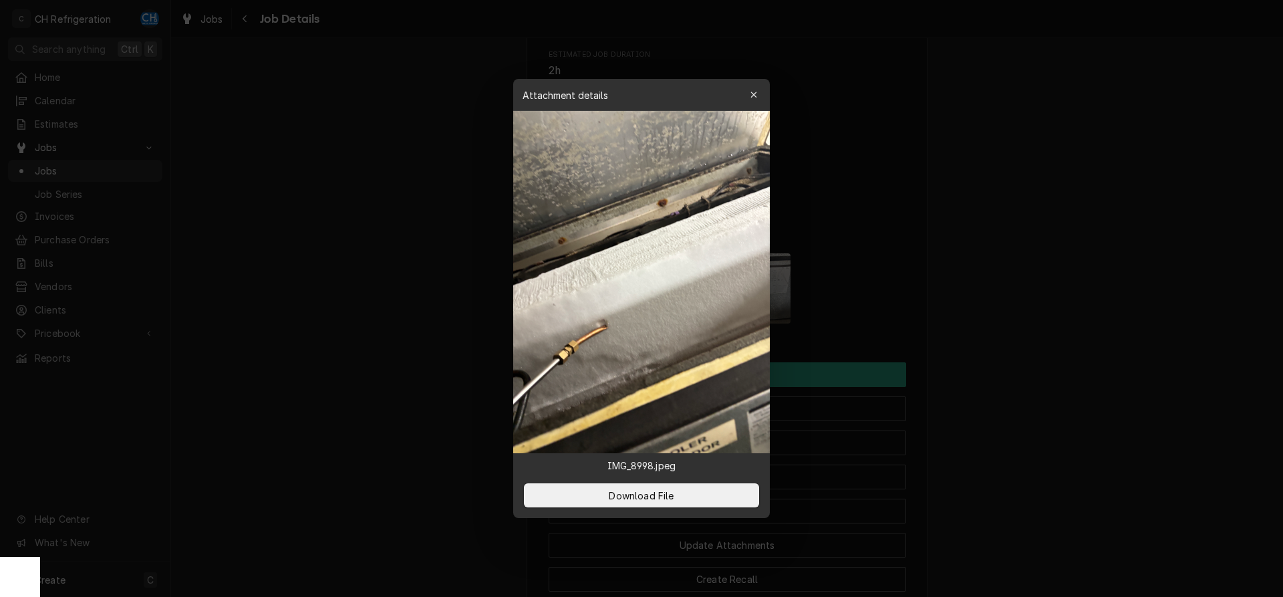
click at [1098, 352] on div at bounding box center [641, 298] width 1283 height 597
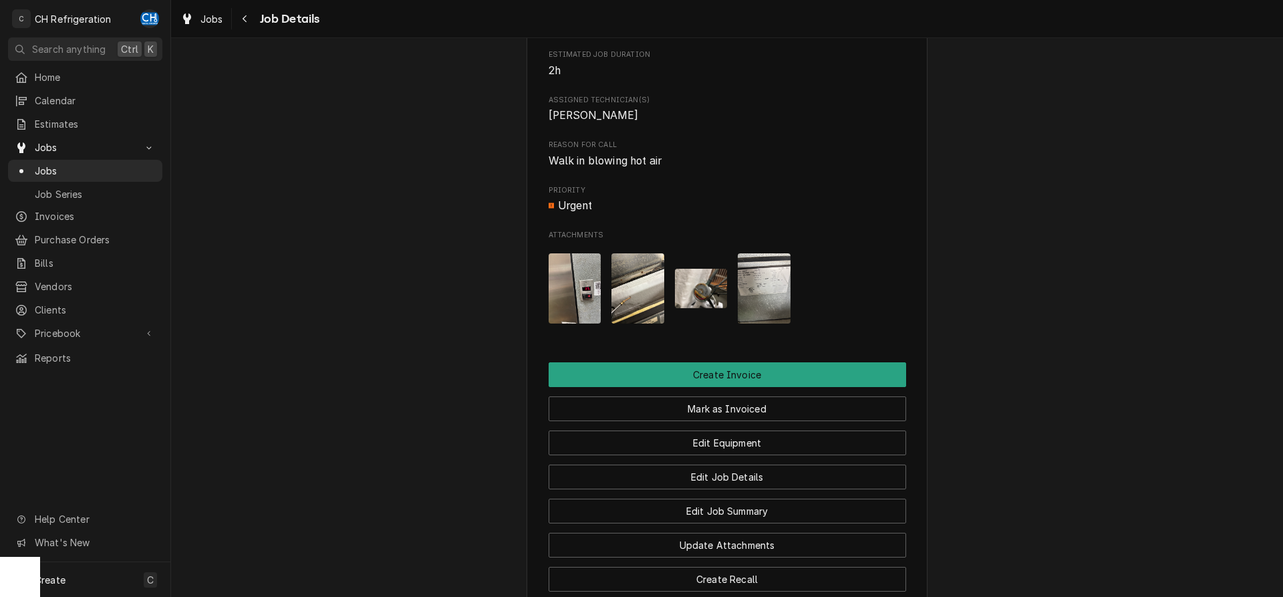
click at [584, 303] on img "Attachments" at bounding box center [575, 288] width 53 height 70
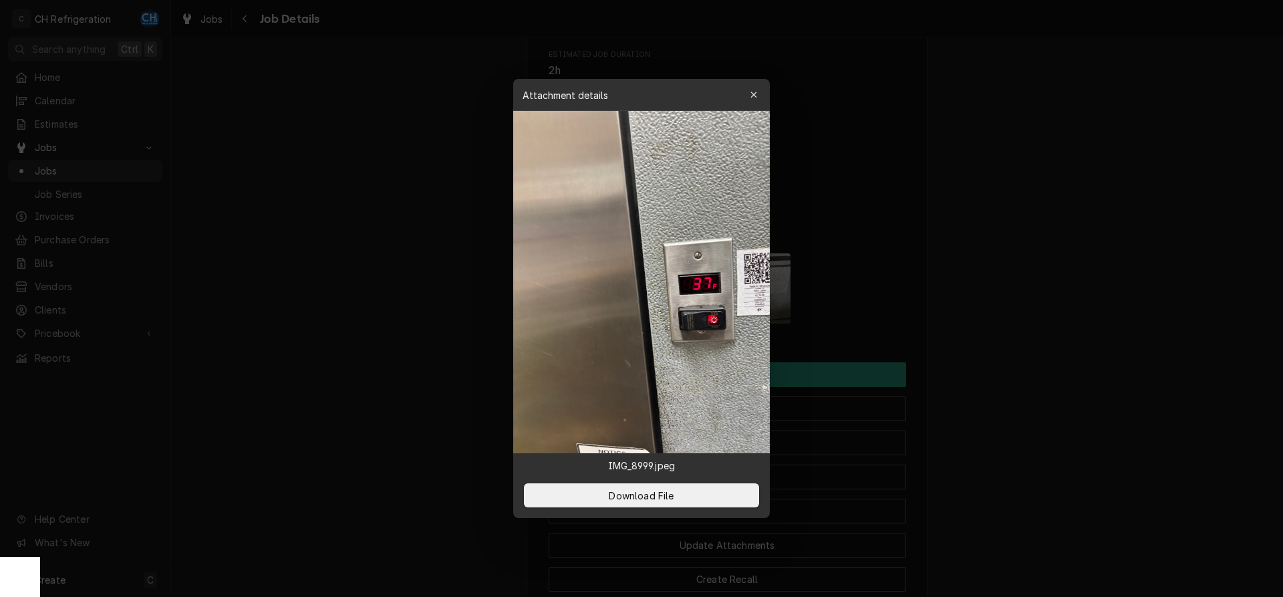
click at [992, 279] on div at bounding box center [641, 298] width 1283 height 597
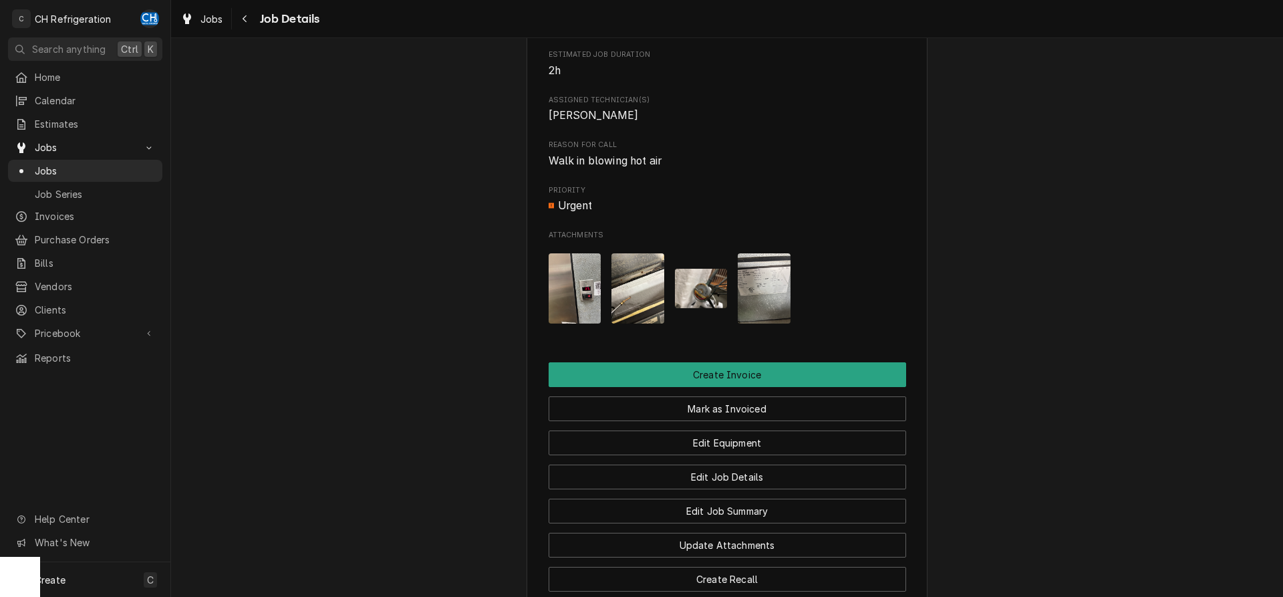
drag, startPoint x: 602, startPoint y: 286, endPoint x: 638, endPoint y: 287, distance: 36.1
click at [604, 286] on div "Attachments" at bounding box center [728, 289] width 358 height 92
click at [638, 287] on img "Attachments" at bounding box center [638, 288] width 53 height 70
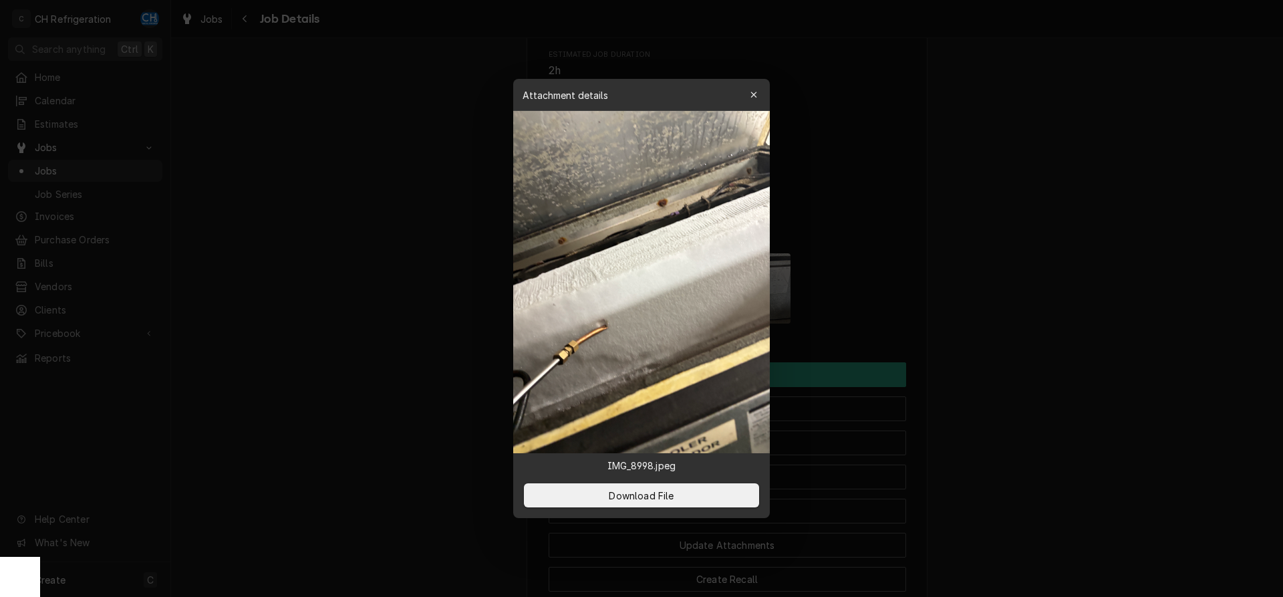
click at [1068, 342] on div at bounding box center [641, 298] width 1283 height 597
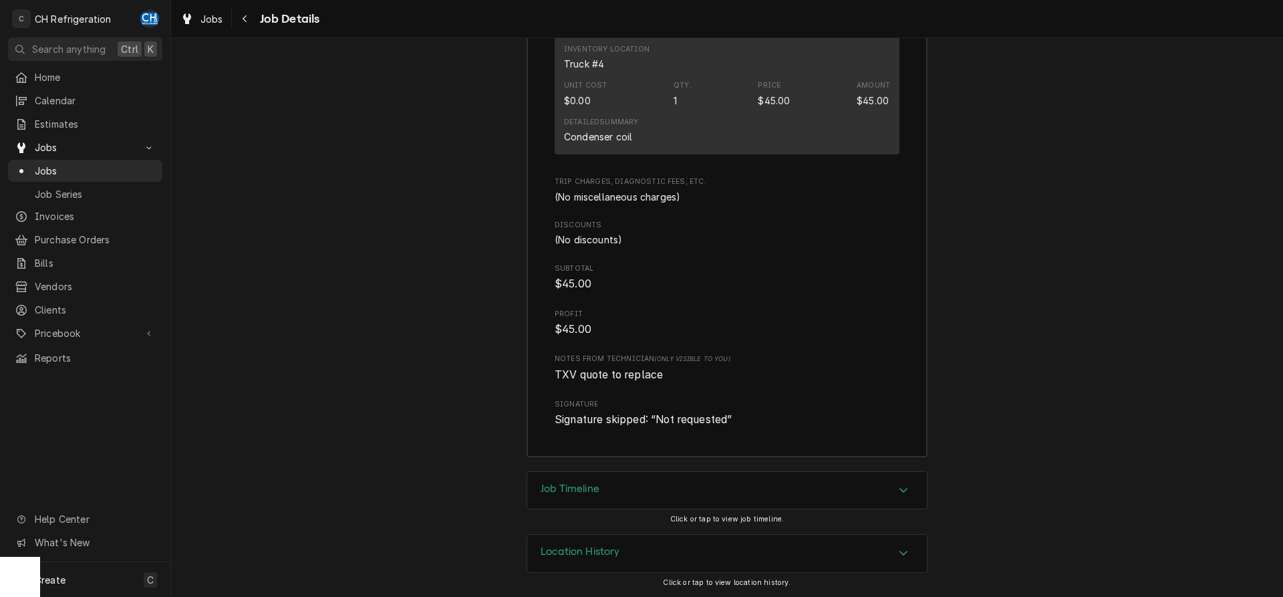
click at [588, 477] on div "Job Timeline" at bounding box center [727, 490] width 400 height 37
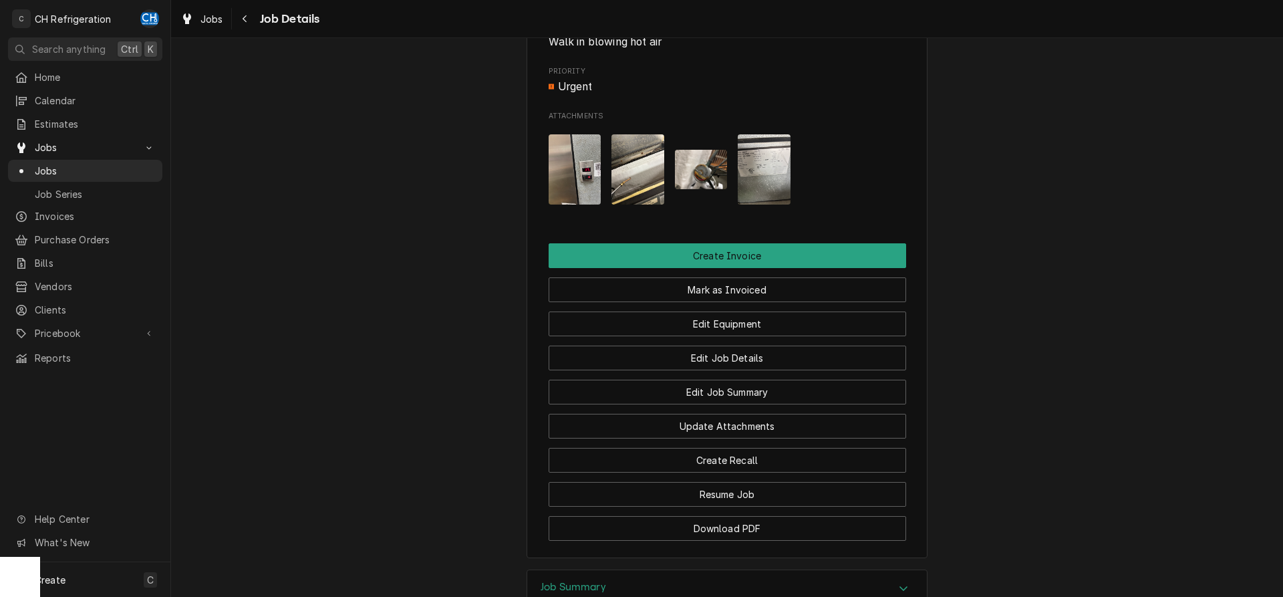
scroll to position [750, 0]
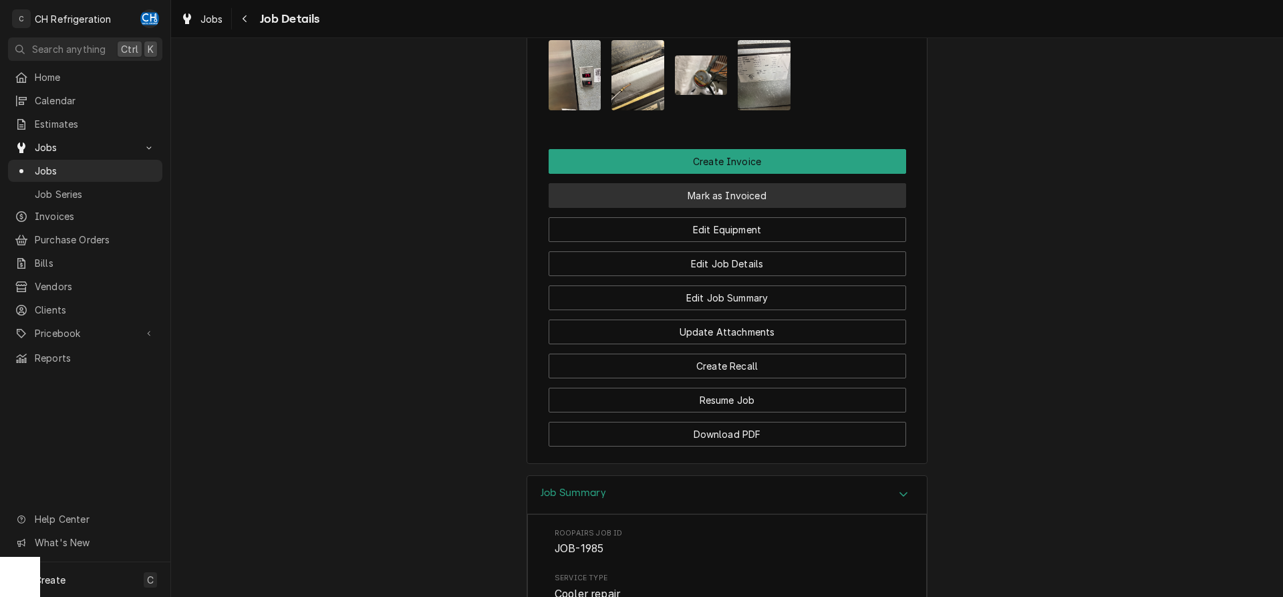
click at [734, 208] on button "Mark as Invoiced" at bounding box center [728, 195] width 358 height 25
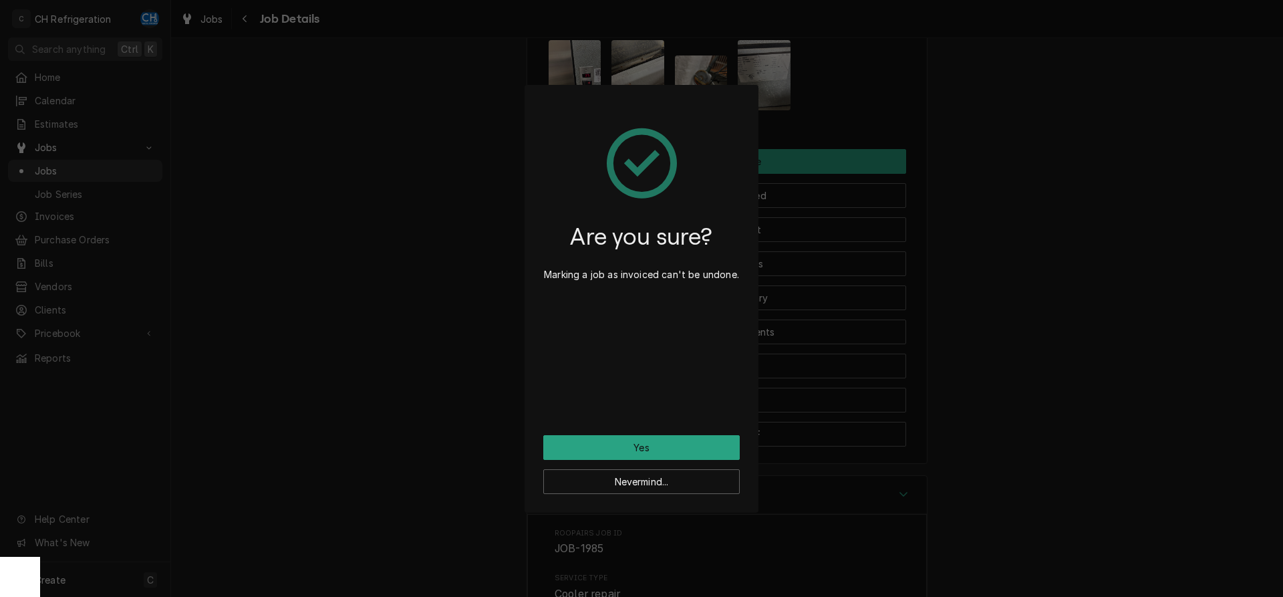
click at [1120, 387] on div "Are you sure? Marking a job as invoiced can't be undone. Yes Nevermind..." at bounding box center [641, 298] width 1283 height 597
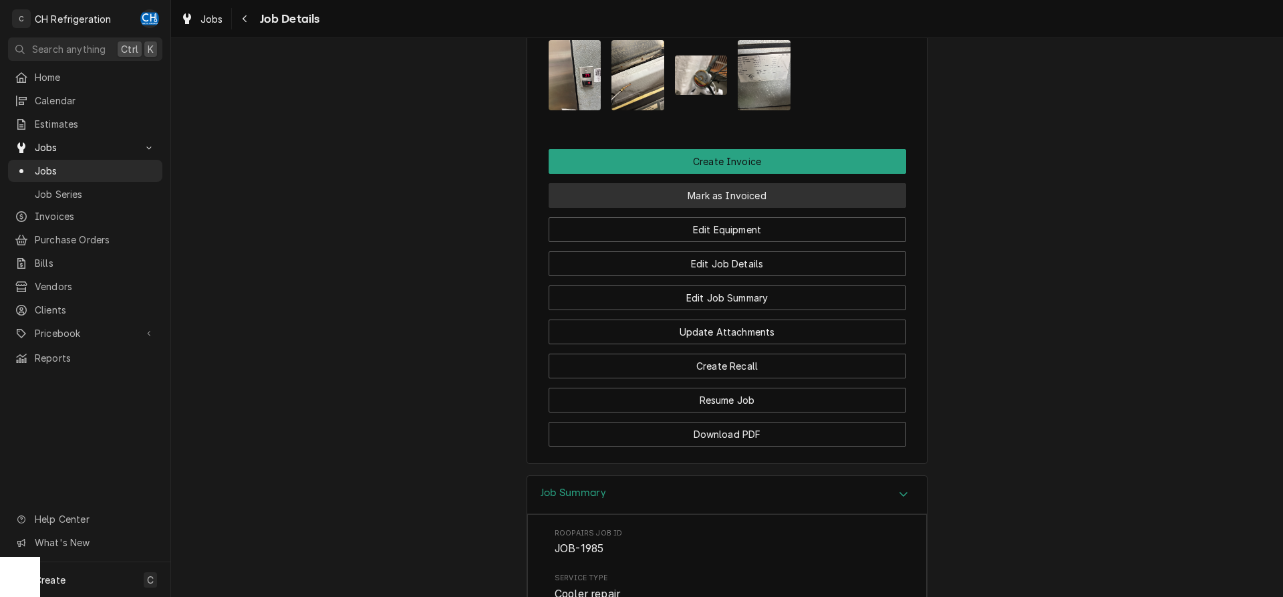
click at [731, 208] on button "Mark as Invoiced" at bounding box center [728, 195] width 358 height 25
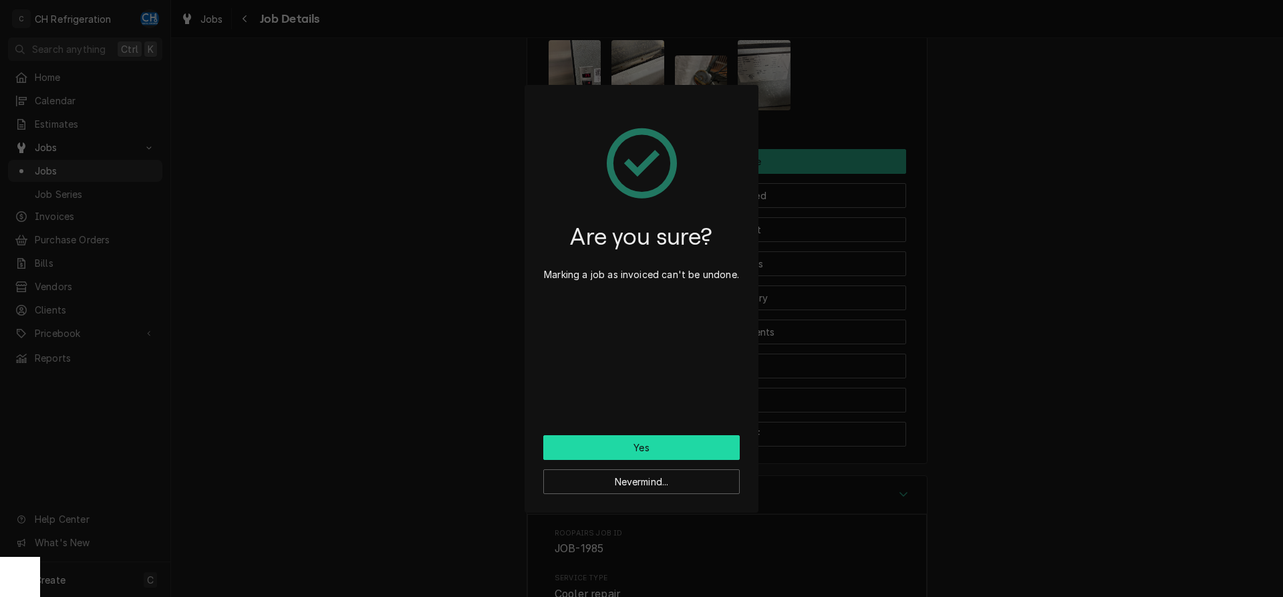
click at [650, 443] on button "Yes" at bounding box center [641, 447] width 197 height 25
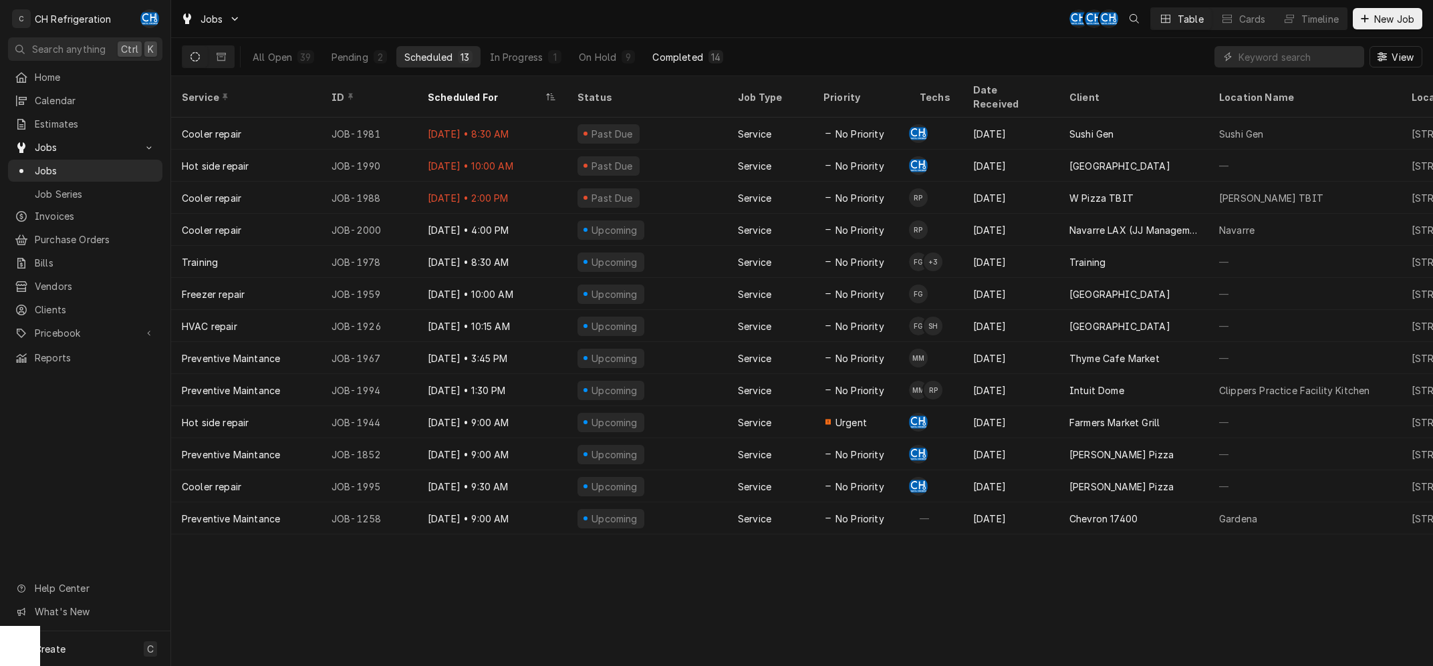
click at [690, 57] on div "Completed" at bounding box center [677, 57] width 50 height 14
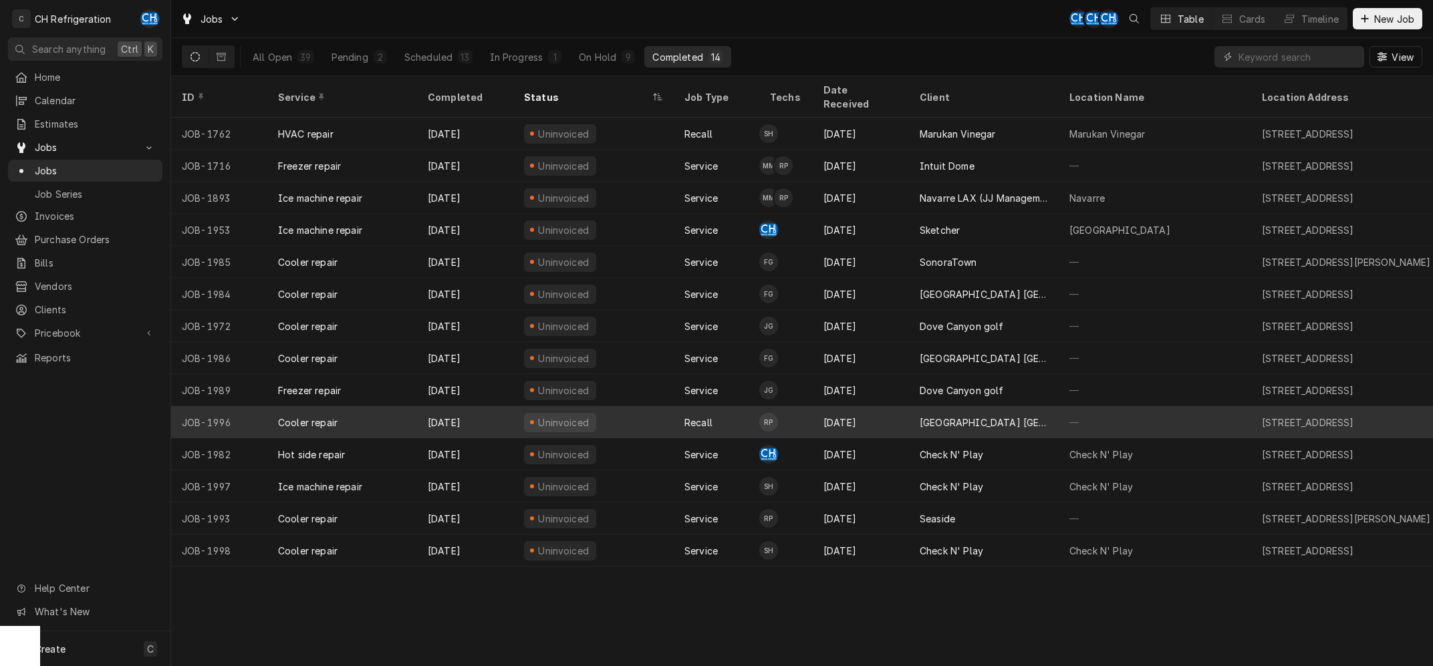
click at [959, 416] on div "[GEOGRAPHIC_DATA] [GEOGRAPHIC_DATA]" at bounding box center [984, 423] width 128 height 14
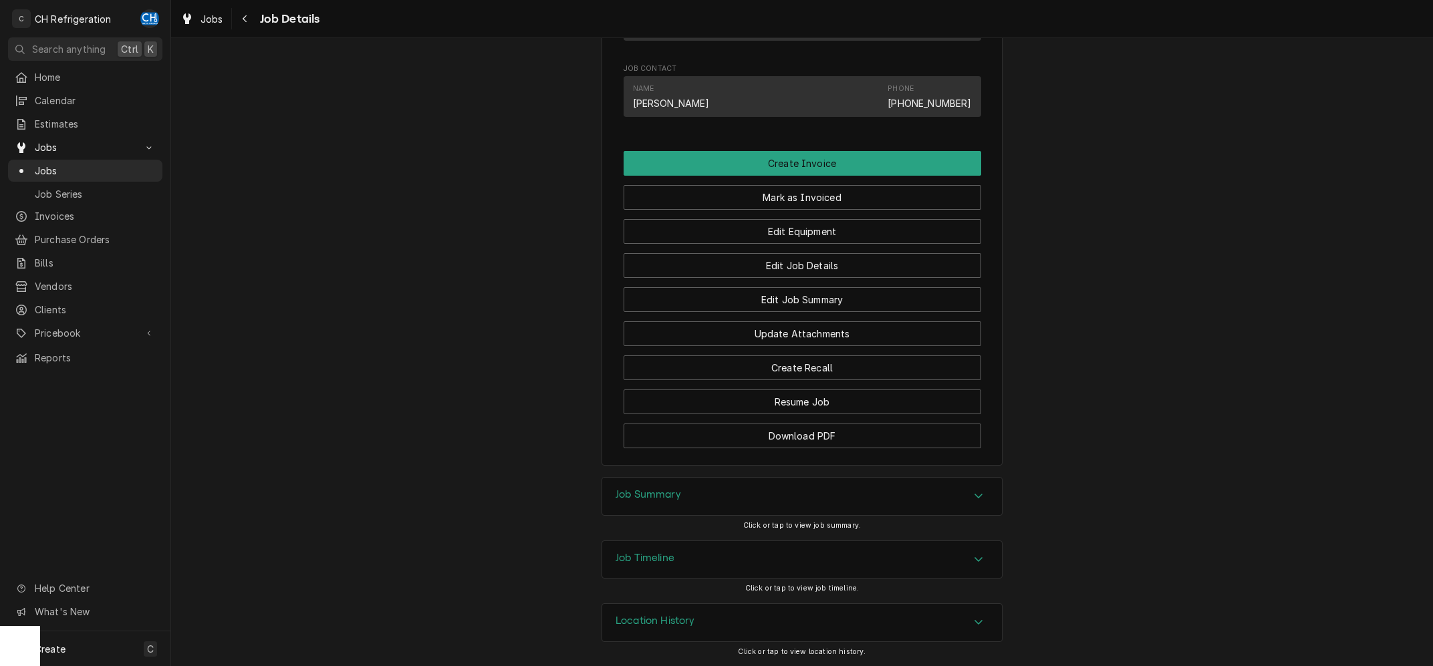
click at [705, 493] on div "Job Summary" at bounding box center [802, 496] width 400 height 37
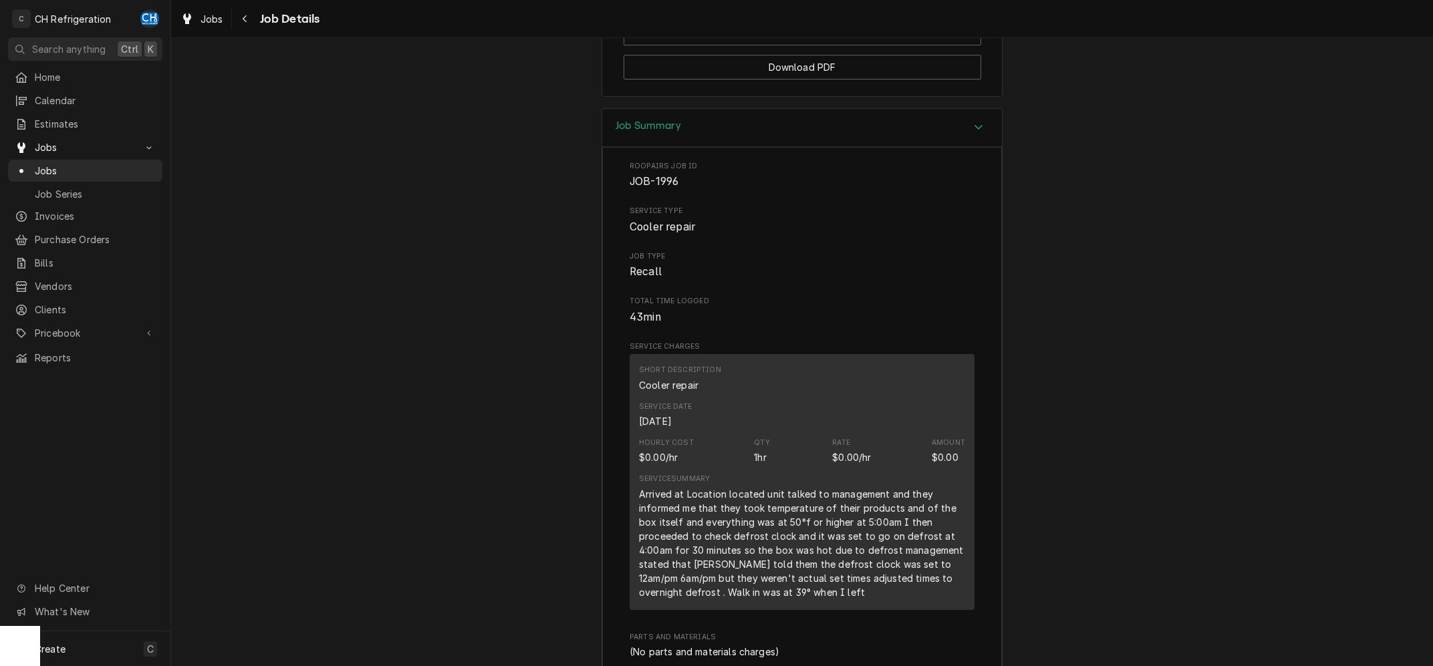
scroll to position [1598, 0]
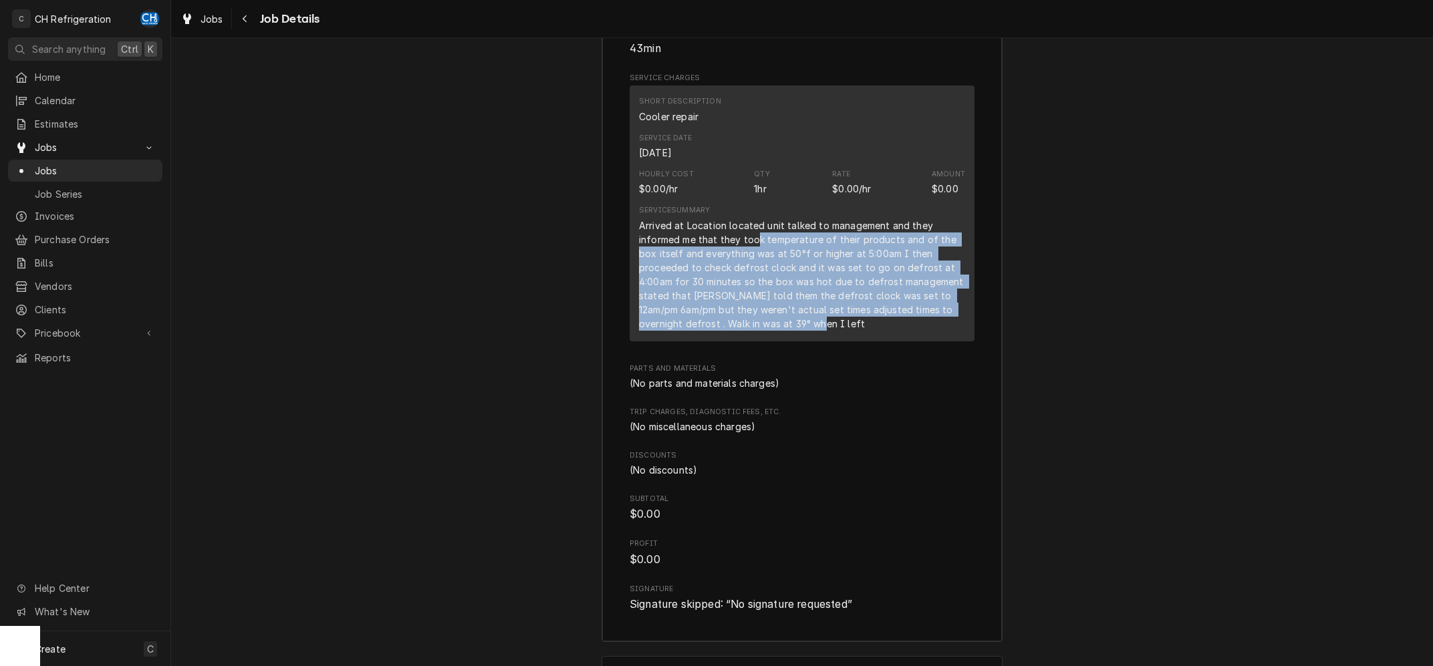
drag, startPoint x: 756, startPoint y: 253, endPoint x: 843, endPoint y: 342, distance: 123.8
click at [843, 331] on div "Arrived at Location located unit talked to management and they informed me that…" at bounding box center [802, 275] width 326 height 112
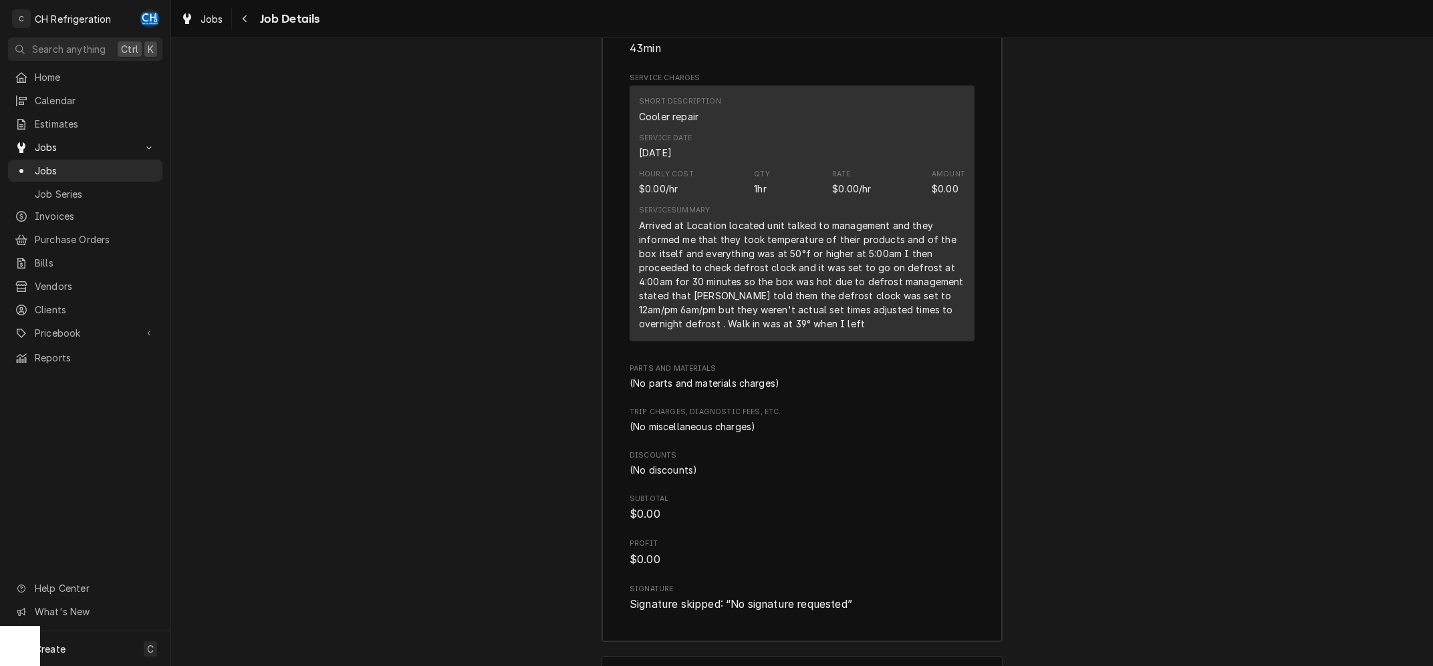
click at [849, 331] on div "Arrived at Location located unit talked to management and they informed me that…" at bounding box center [802, 275] width 326 height 112
click at [933, 331] on div "Arrived at Location located unit talked to management and they informed me that…" at bounding box center [802, 275] width 326 height 112
click at [940, 331] on div "Arrived at Location located unit talked to management and they informed me that…" at bounding box center [802, 275] width 326 height 112
click at [926, 331] on div "Arrived at Location located unit talked to management and they informed me that…" at bounding box center [802, 275] width 326 height 112
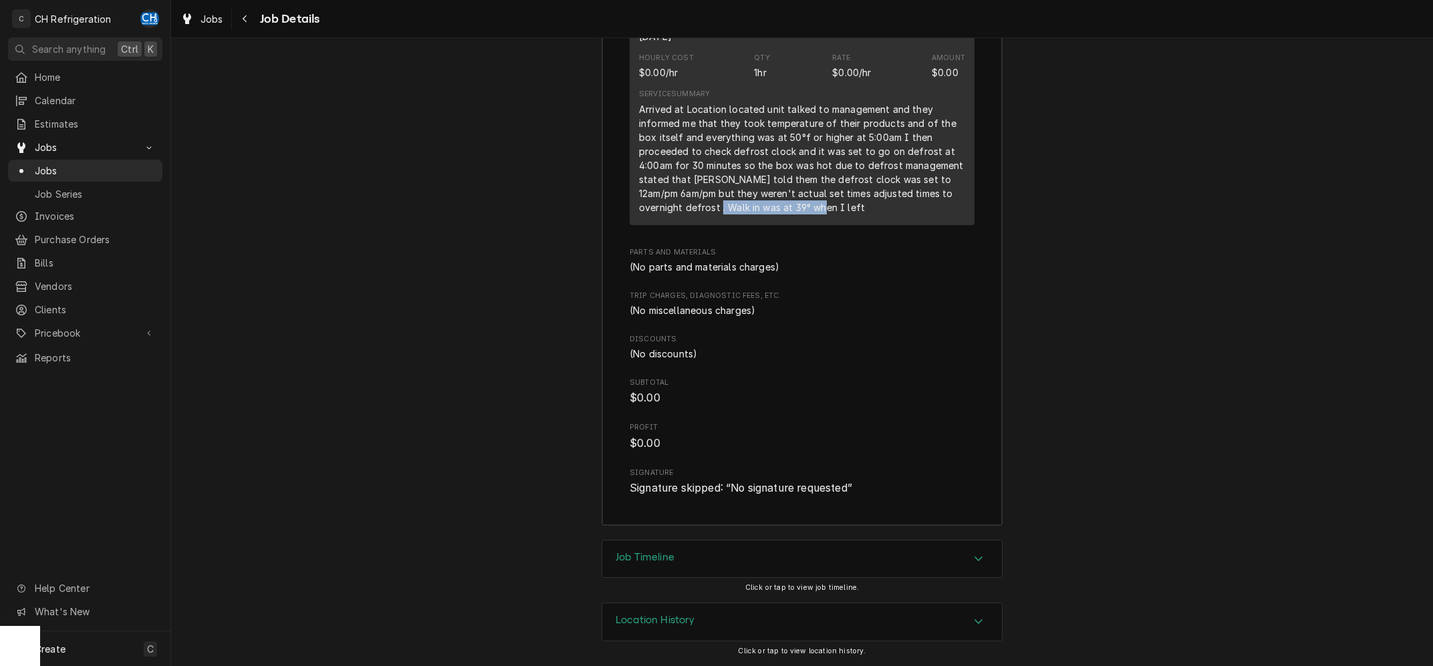
drag, startPoint x: 711, startPoint y: 213, endPoint x: 929, endPoint y: 219, distance: 218.7
click at [929, 219] on div "Service Summary Arrived at Location located unit talked to management and they …" at bounding box center [802, 151] width 326 height 134
drag, startPoint x: 866, startPoint y: 137, endPoint x: 957, endPoint y: 139, distance: 90.9
click at [957, 139] on div "Arrived at Location located unit talked to management and they informed me that…" at bounding box center [802, 158] width 326 height 112
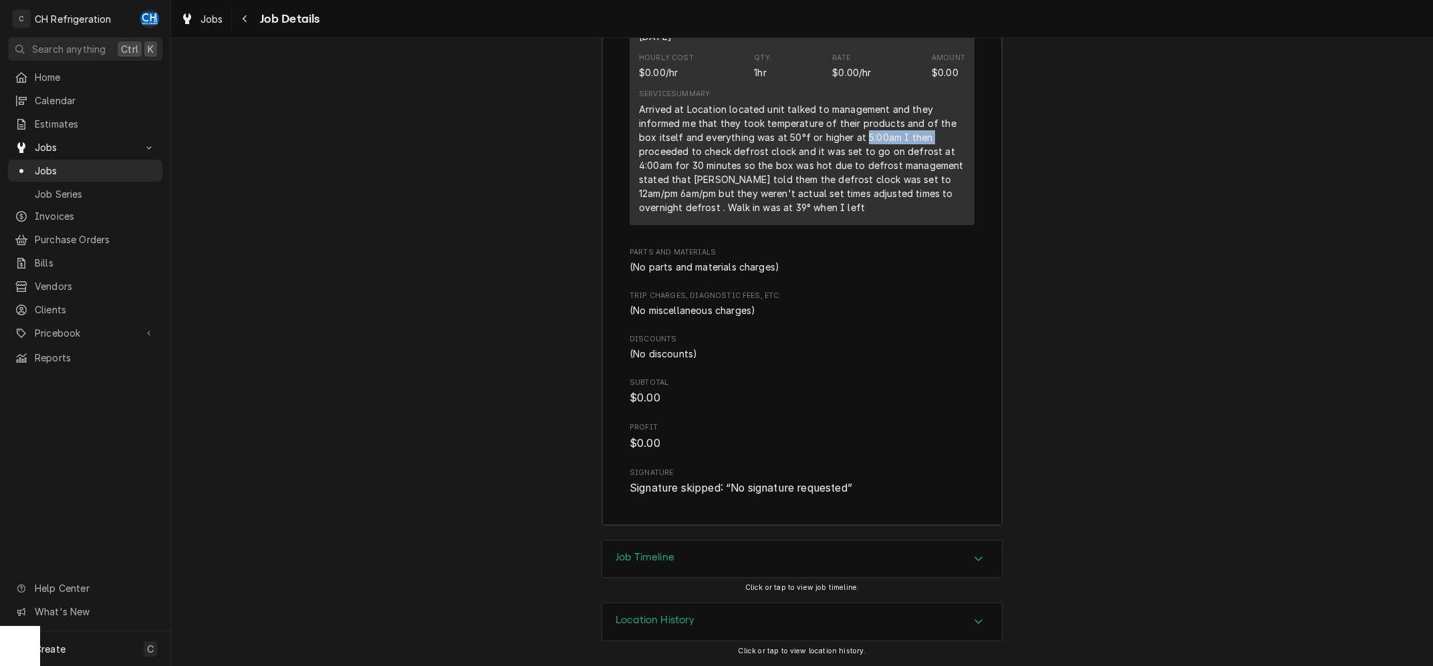
click at [924, 142] on div "Arrived at Location located unit talked to management and they informed me that…" at bounding box center [802, 158] width 326 height 112
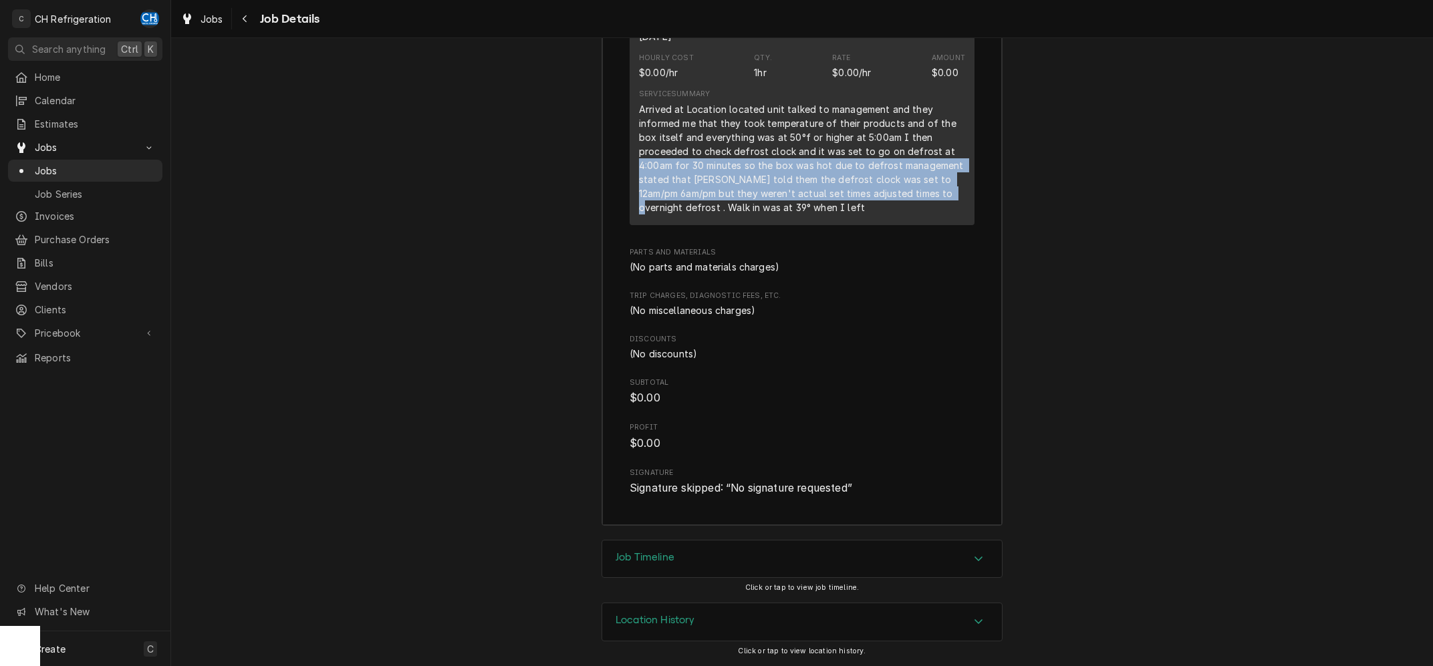
drag, startPoint x: 638, startPoint y: 160, endPoint x: 1057, endPoint y: 191, distance: 419.6
click at [975, 191] on div "Short Description Cooler repair Service Date [DATE] Hourly Cost $0.00/hr Qty. 1…" at bounding box center [802, 96] width 345 height 255
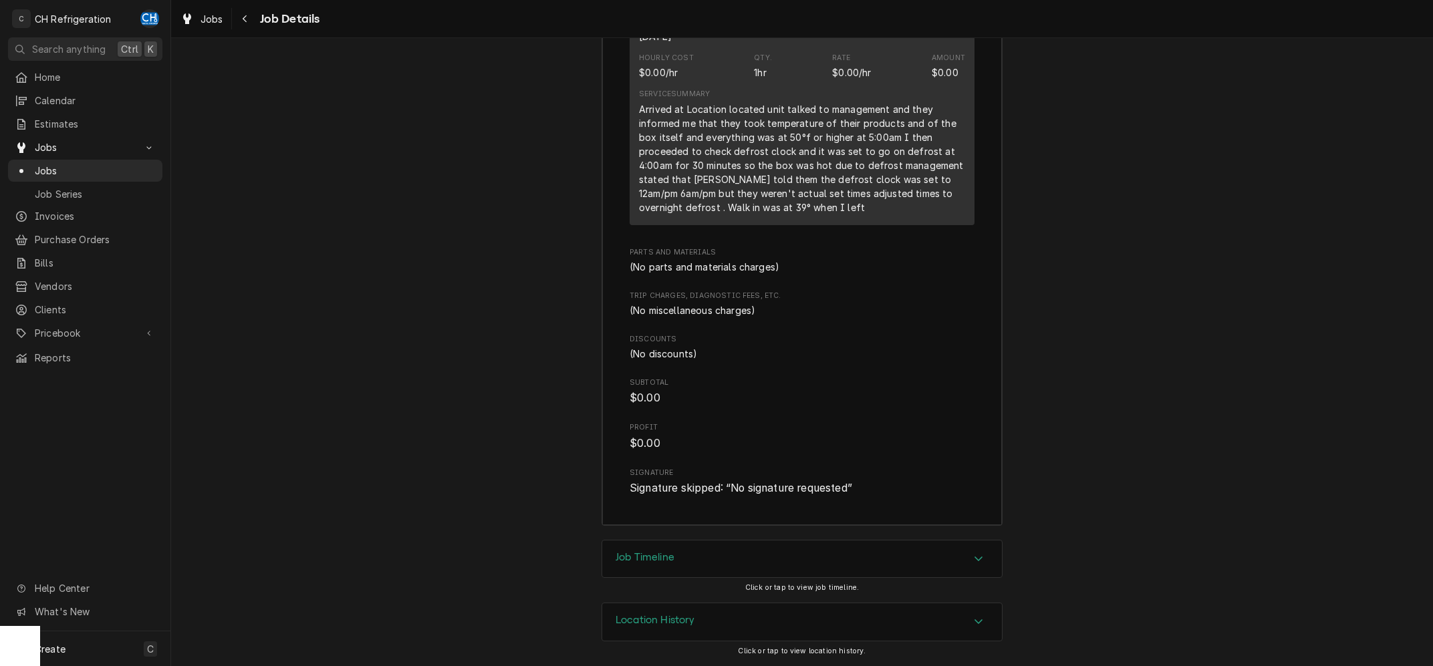
click at [886, 199] on div "Arrived at Location located unit talked to management and they informed me that…" at bounding box center [802, 158] width 326 height 112
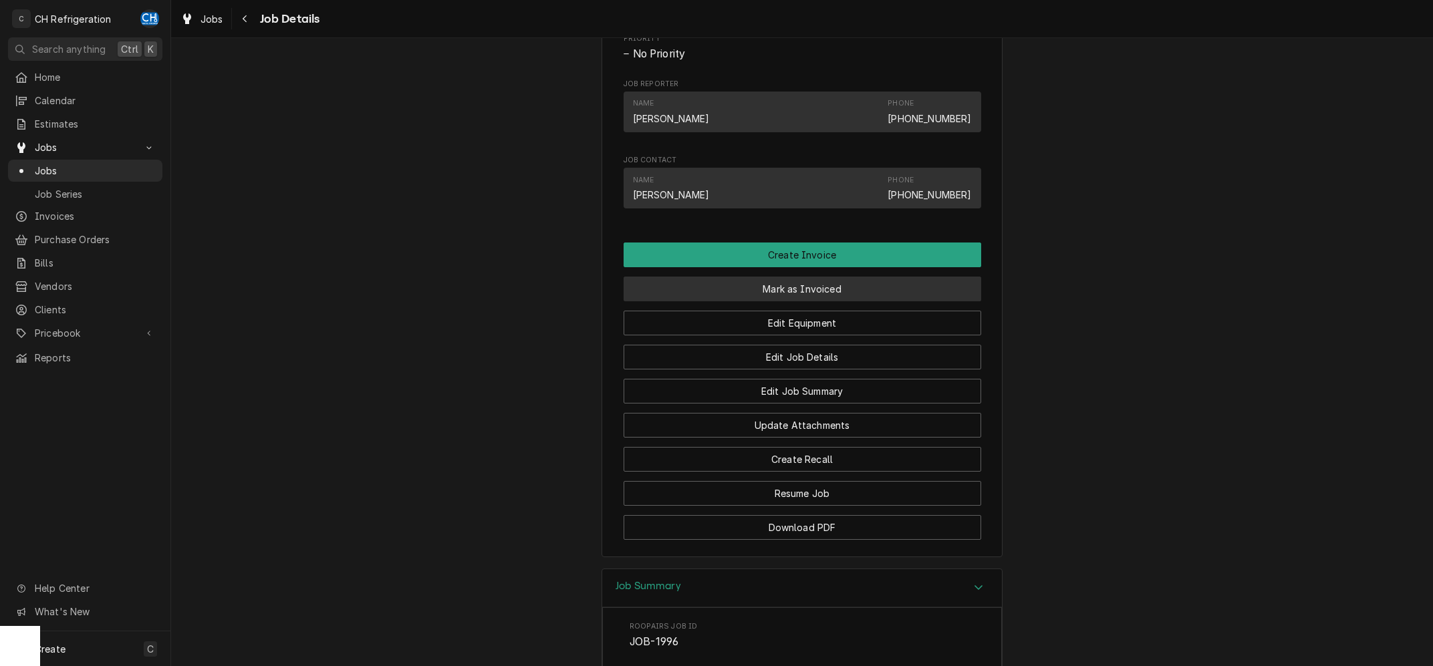
scroll to position [926, 0]
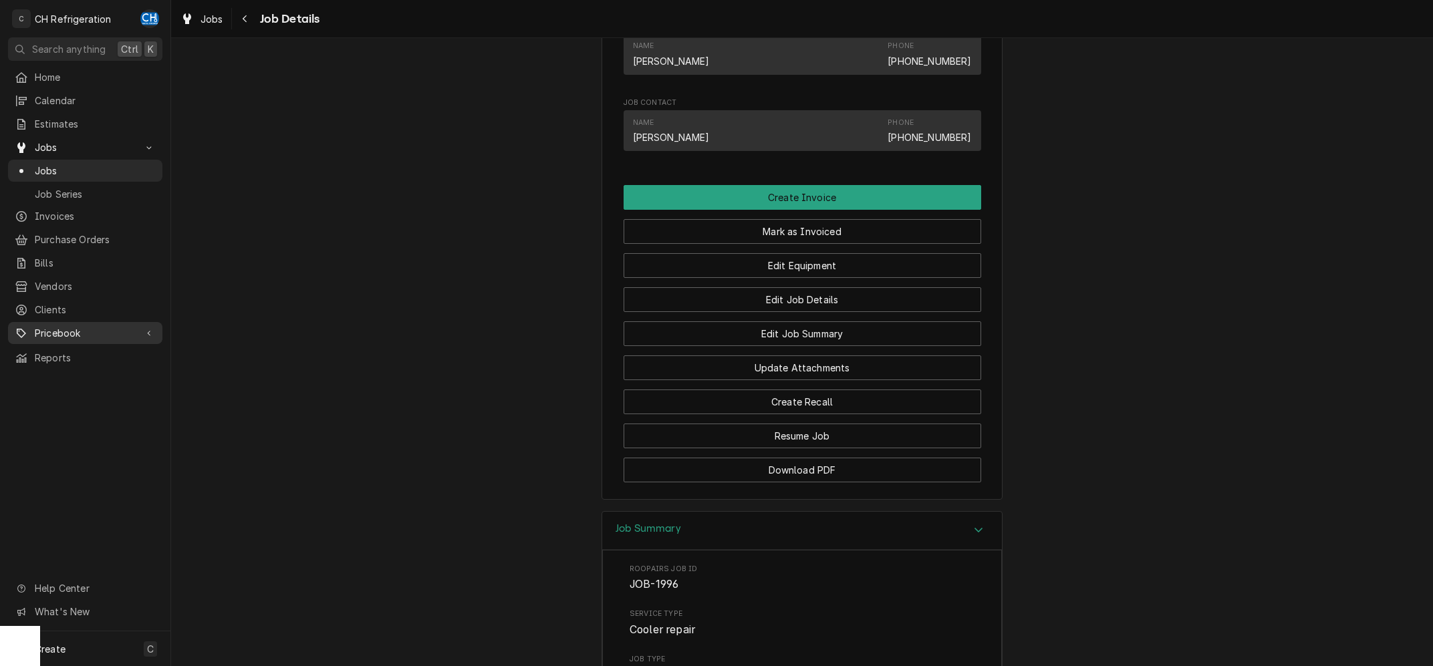
click at [68, 322] on link "Pricebook" at bounding box center [85, 333] width 154 height 22
click at [73, 290] on div "Home Calendar Estimates Jobs Jobs Job Series Invoices Purchase Orders Bills Ven…" at bounding box center [85, 262] width 170 height 392
click at [71, 303] on span "Clients" at bounding box center [95, 310] width 121 height 14
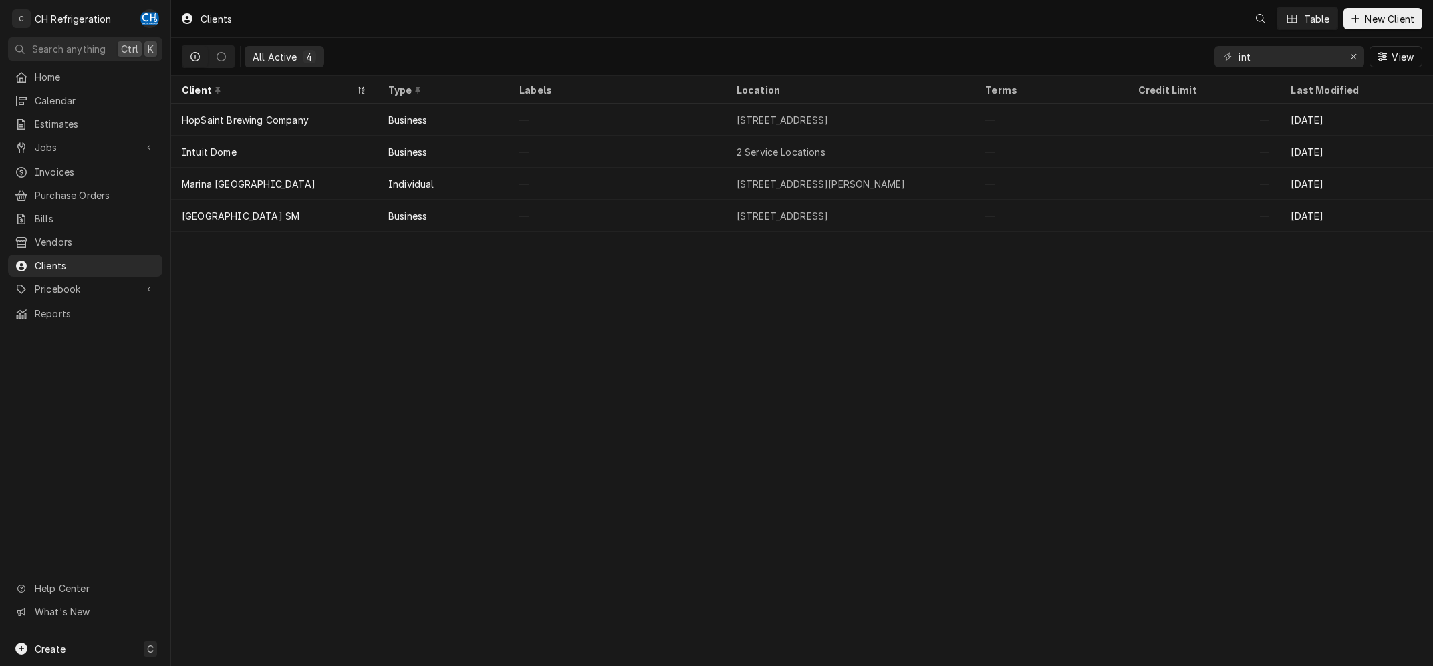
click at [1239, 51] on input "int" at bounding box center [1289, 56] width 100 height 21
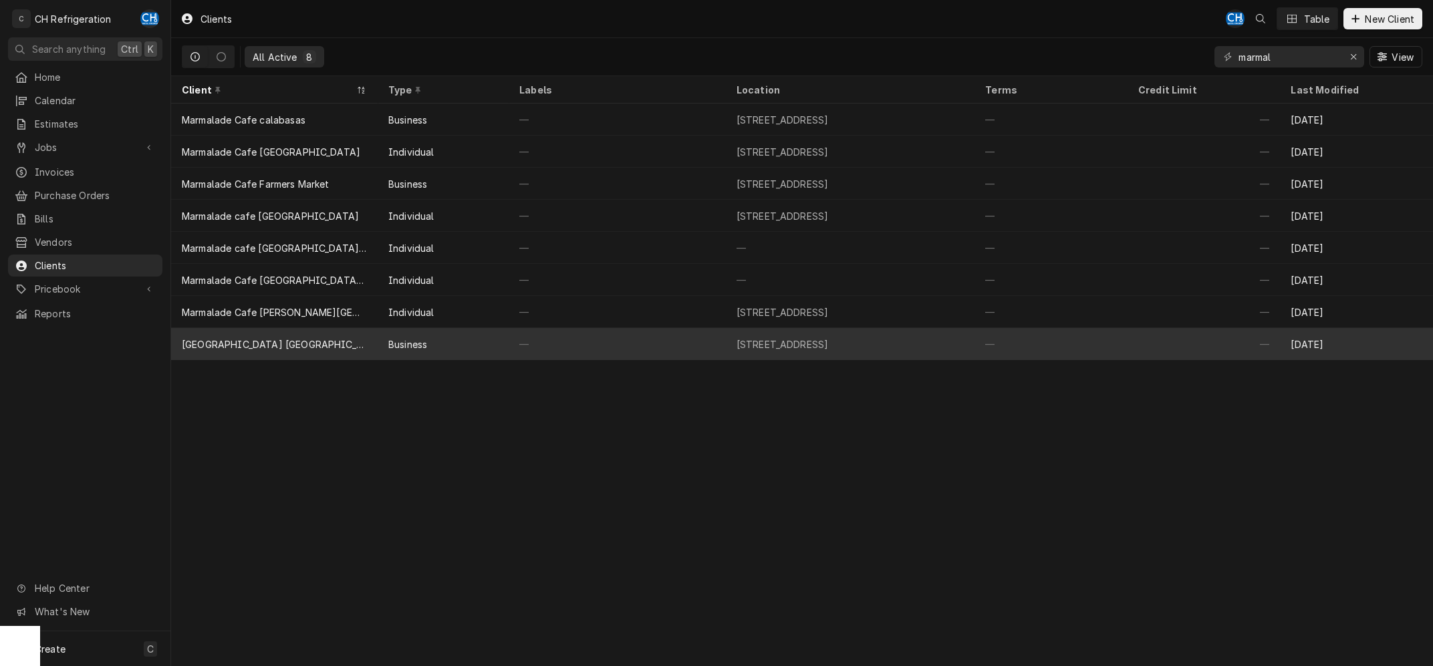
type input "marmal"
click at [286, 344] on div "[GEOGRAPHIC_DATA] [GEOGRAPHIC_DATA]" at bounding box center [274, 345] width 185 height 14
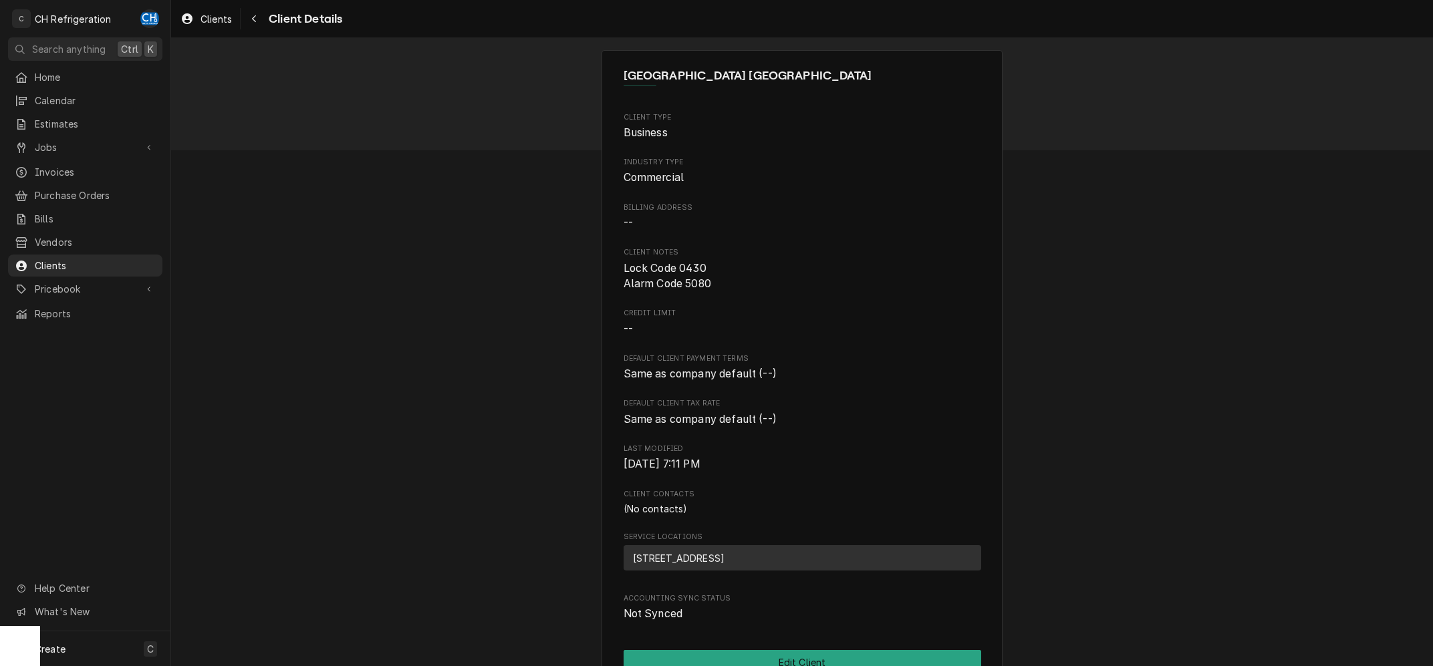
scroll to position [238, 0]
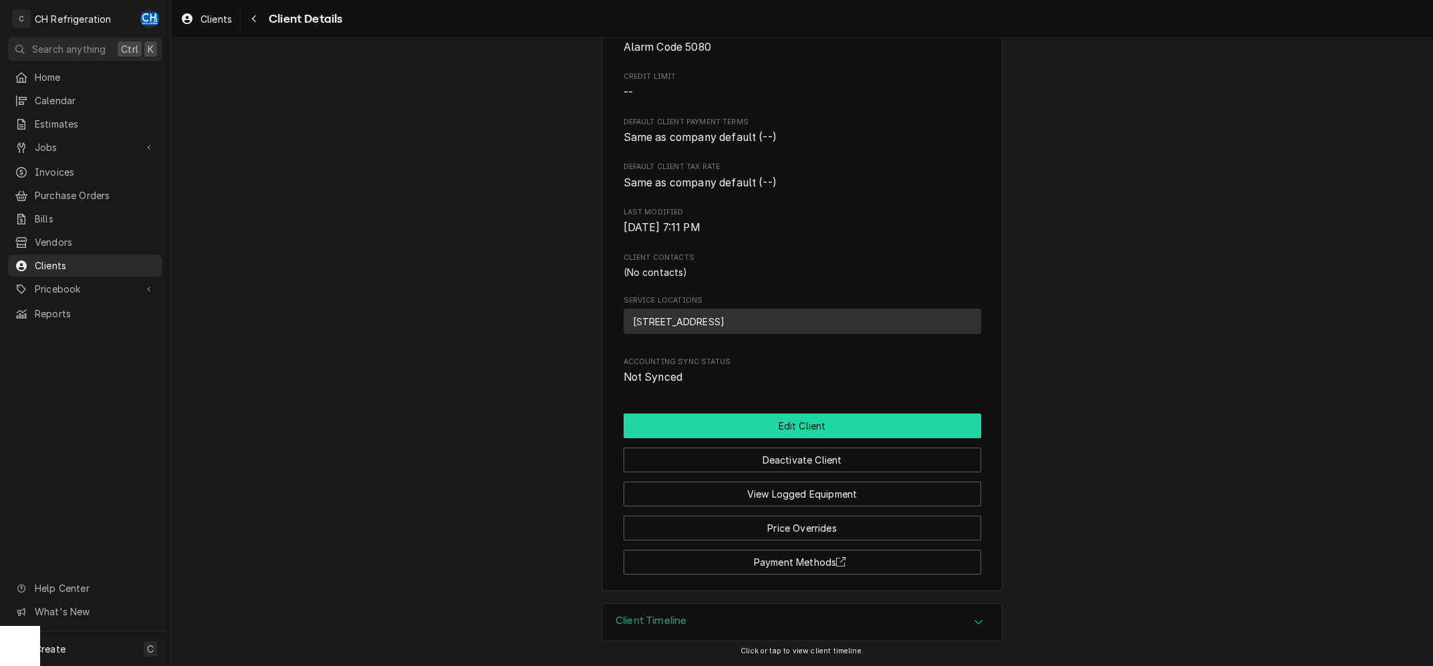
click at [848, 428] on button "Edit Client" at bounding box center [803, 426] width 358 height 25
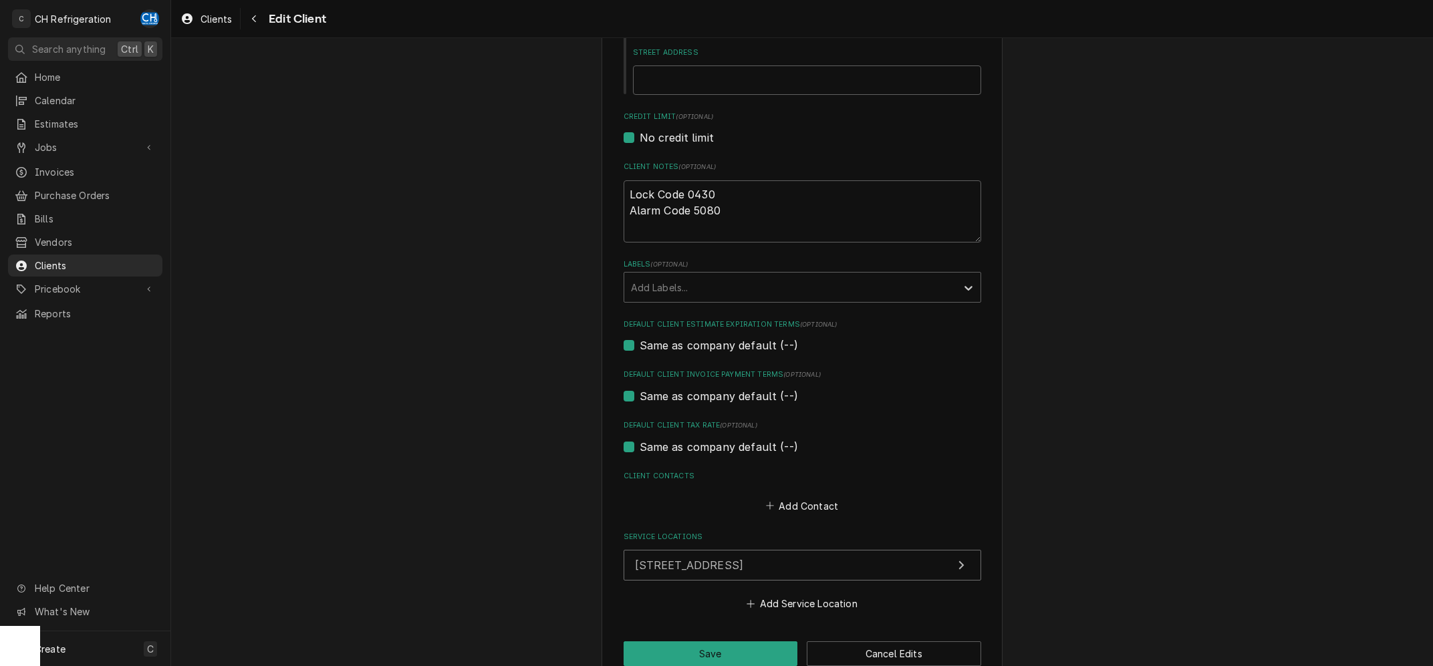
scroll to position [362, 0]
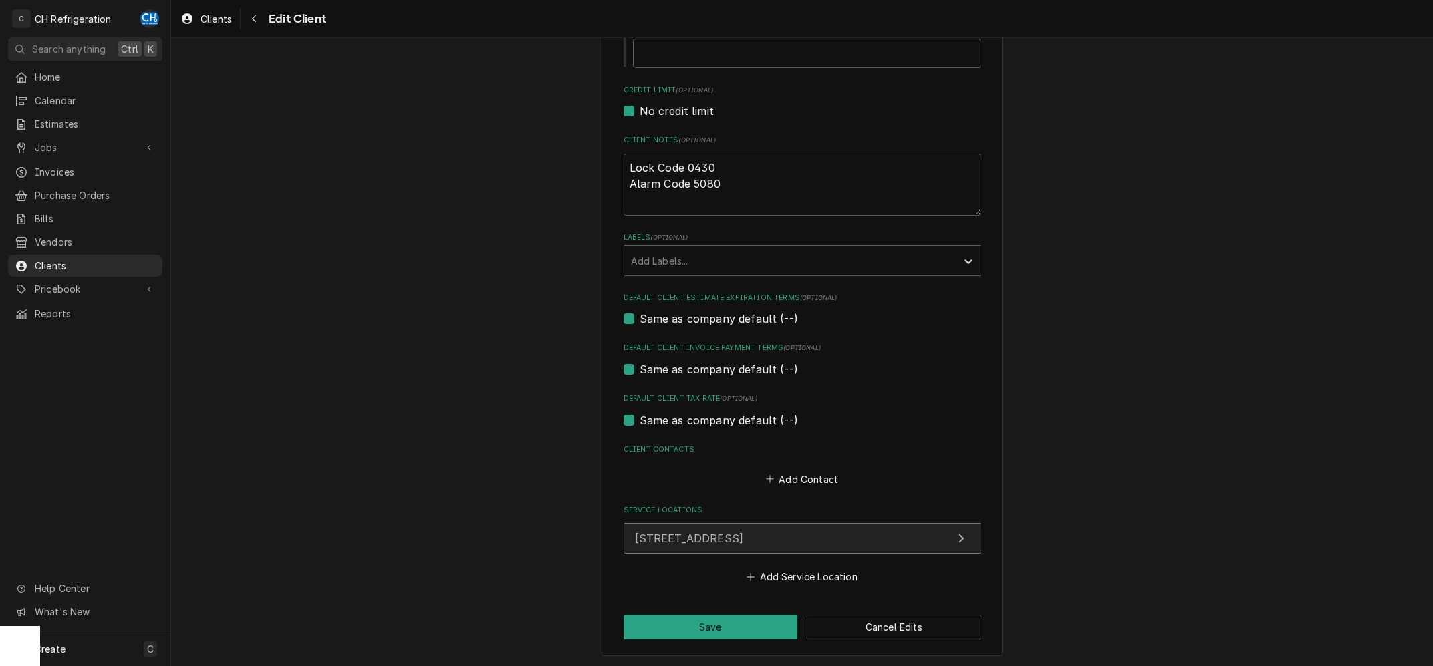
click at [744, 537] on span "[STREET_ADDRESS]" at bounding box center [689, 538] width 109 height 13
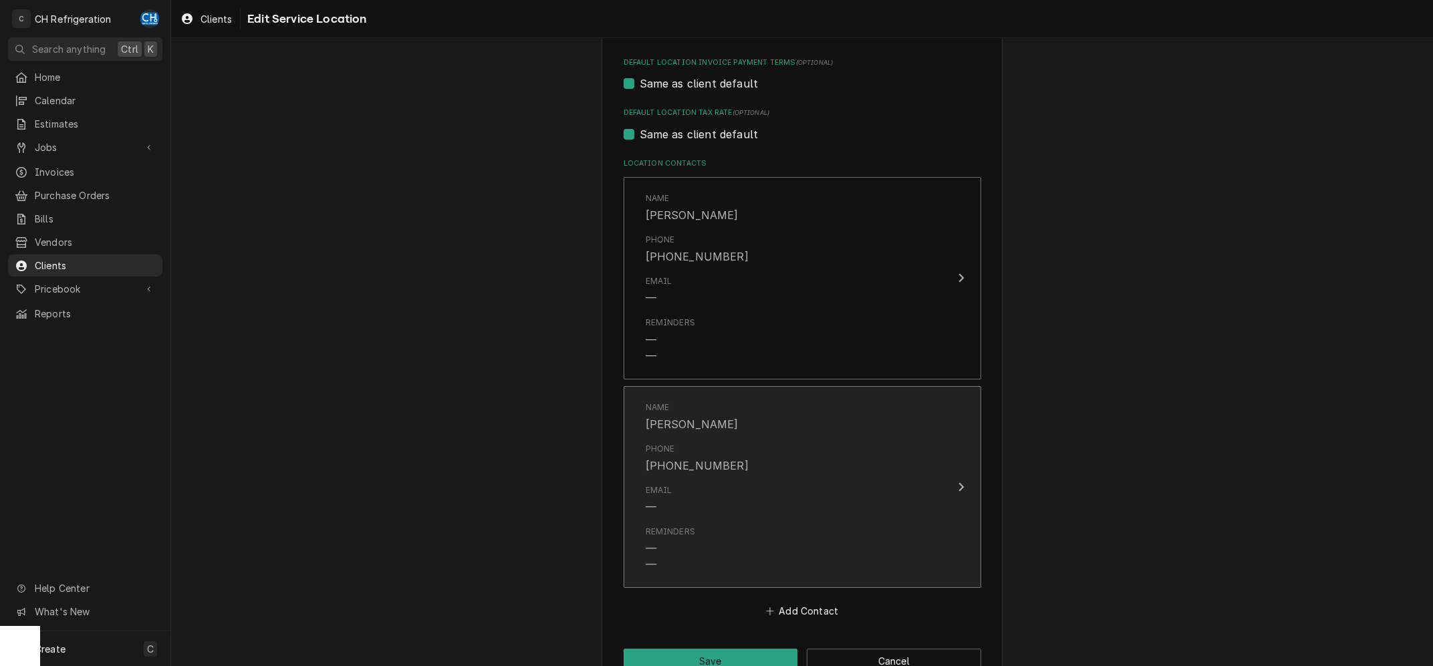
scroll to position [604, 0]
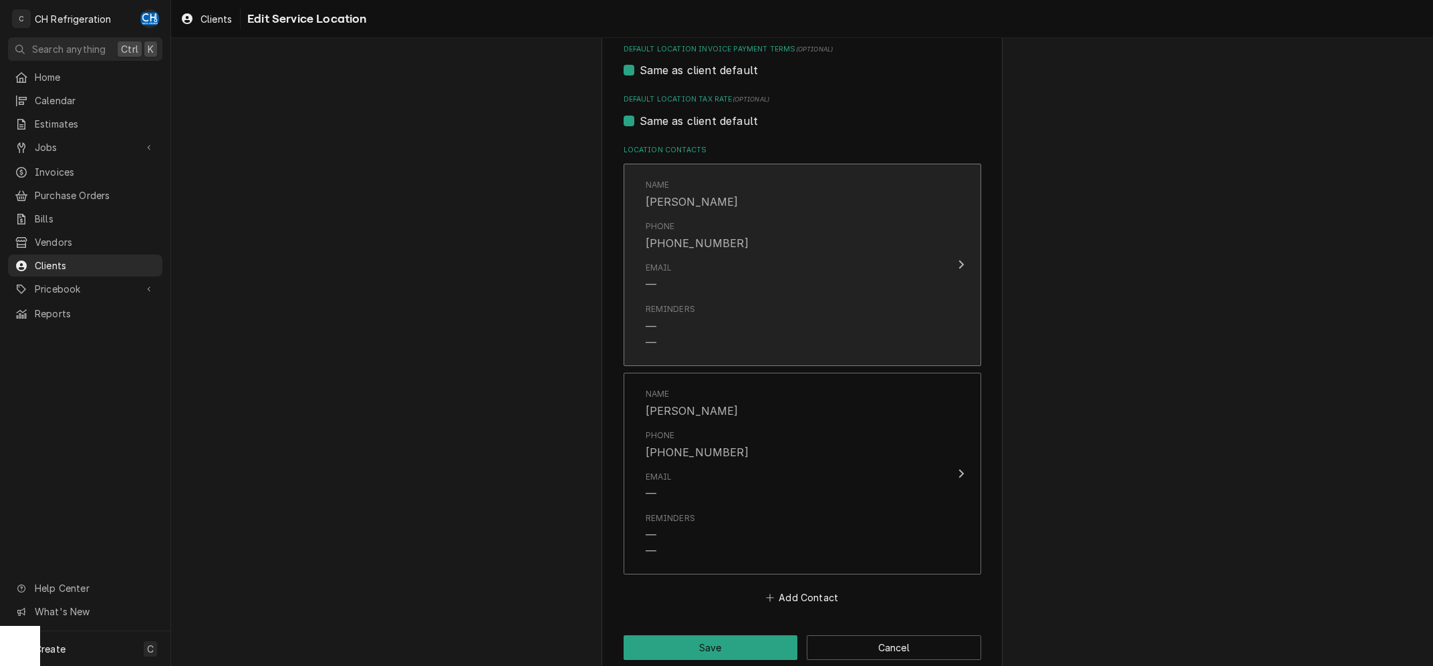
click at [949, 283] on button "Name [PERSON_NAME] Phone [PHONE_NUMBER] Email — Reminders — —" at bounding box center [803, 265] width 358 height 203
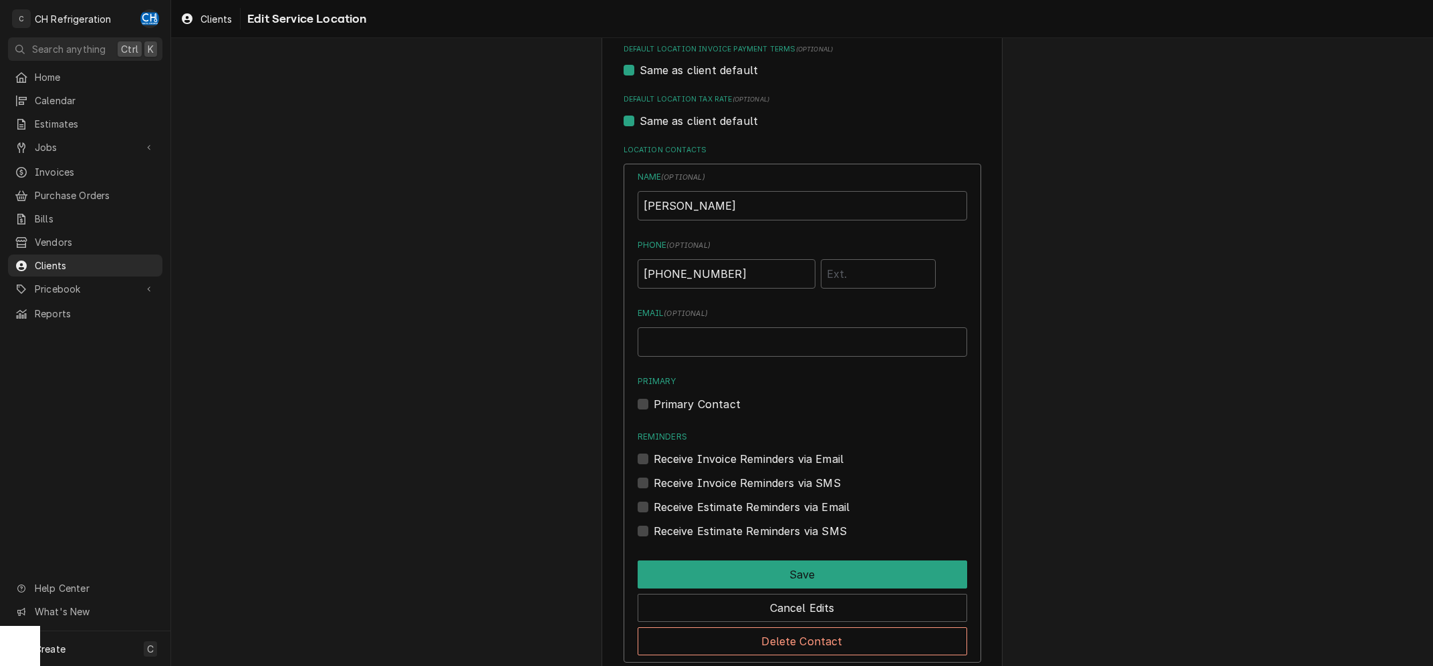
scroll to position [806, 0]
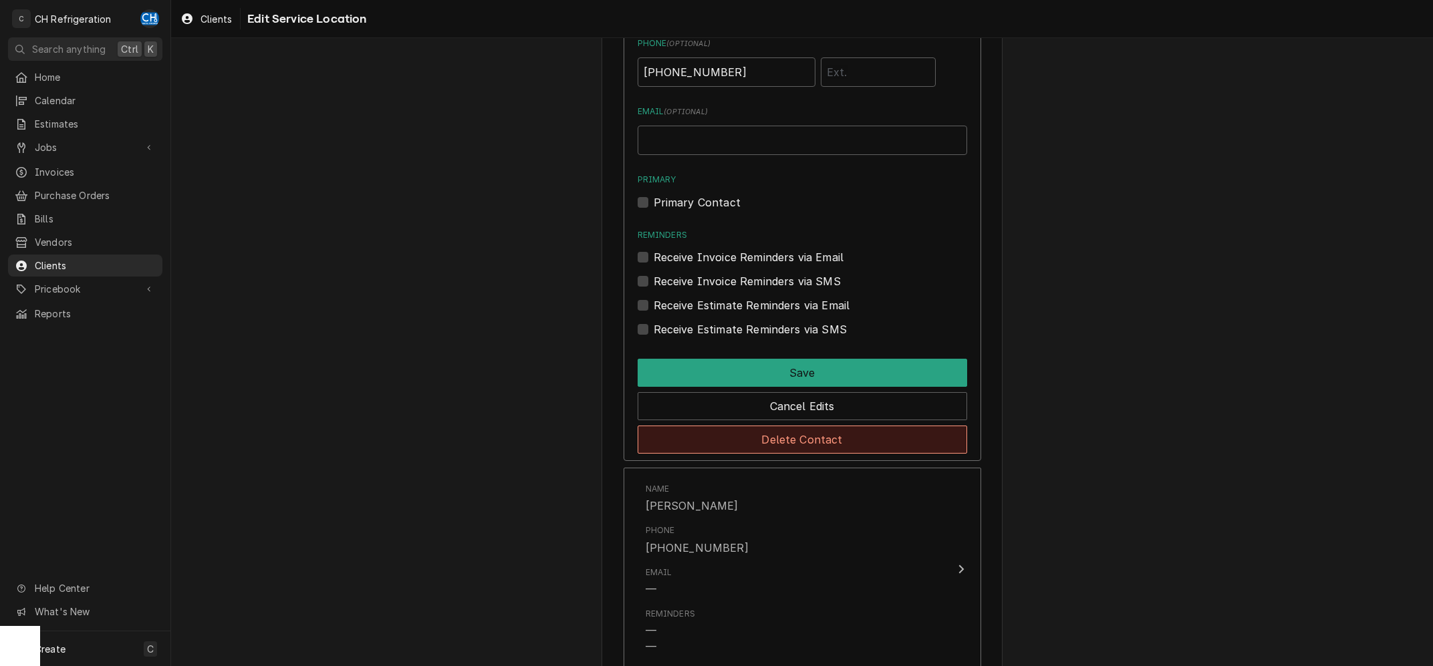
click at [808, 437] on button "Delete Contact" at bounding box center [803, 440] width 330 height 28
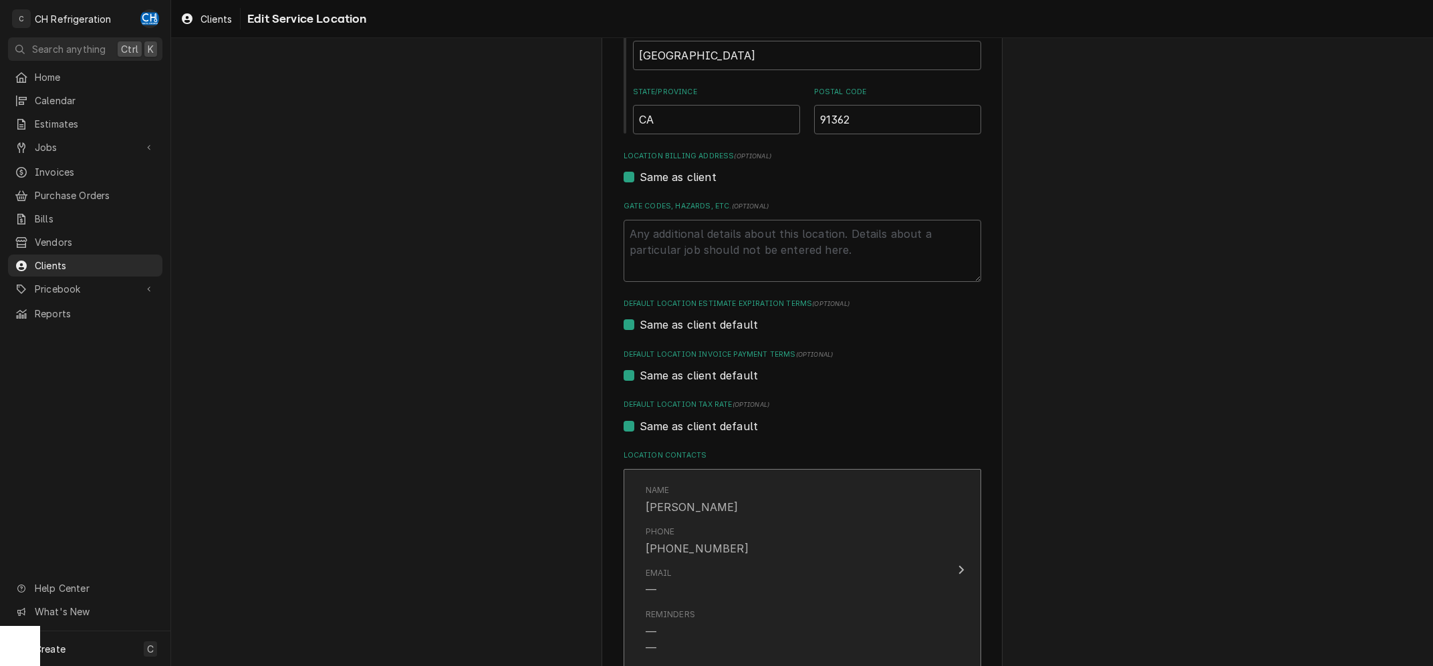
scroll to position [418, 0]
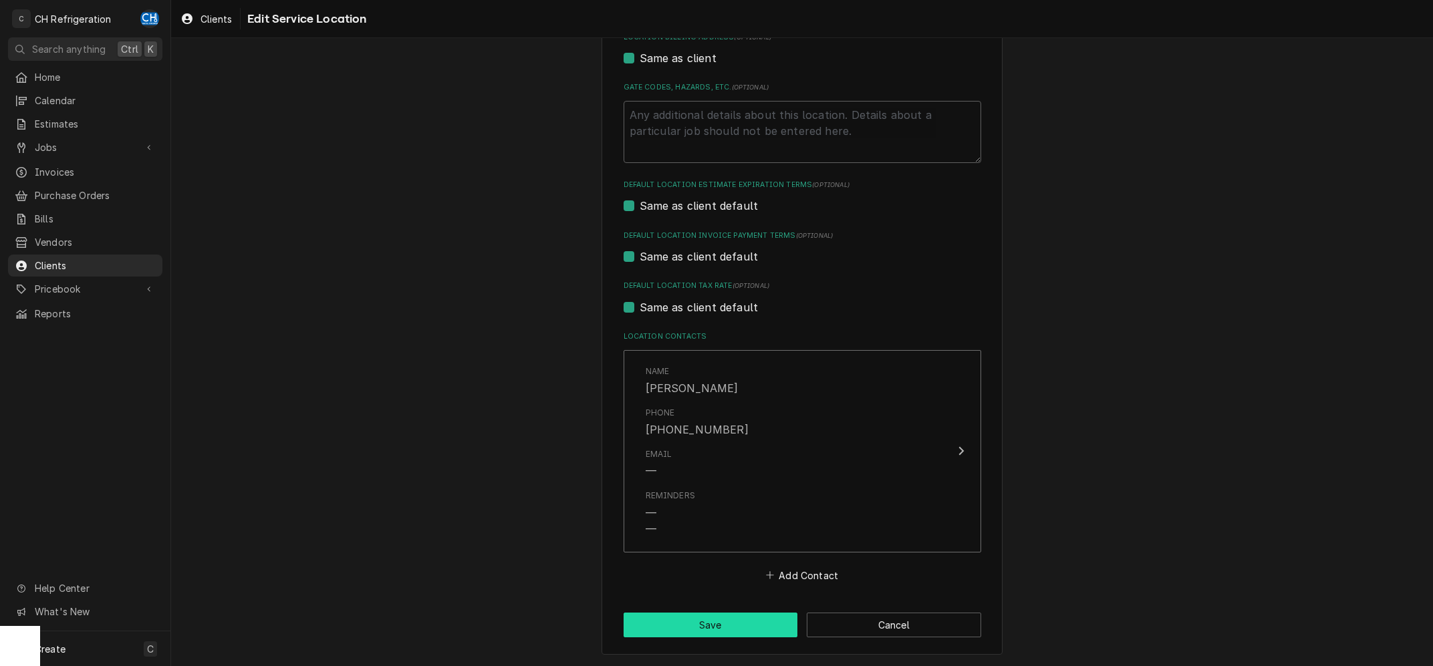
click at [701, 628] on button "Save" at bounding box center [711, 625] width 174 height 25
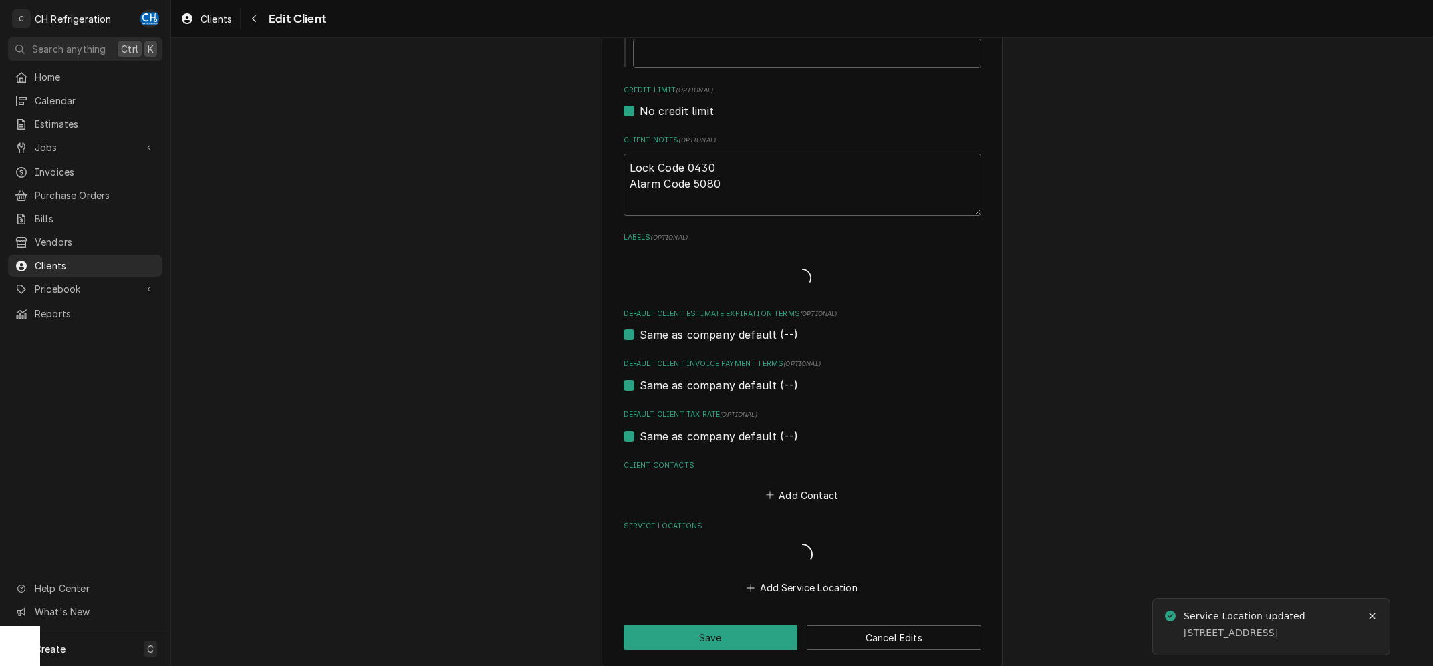
scroll to position [357, 0]
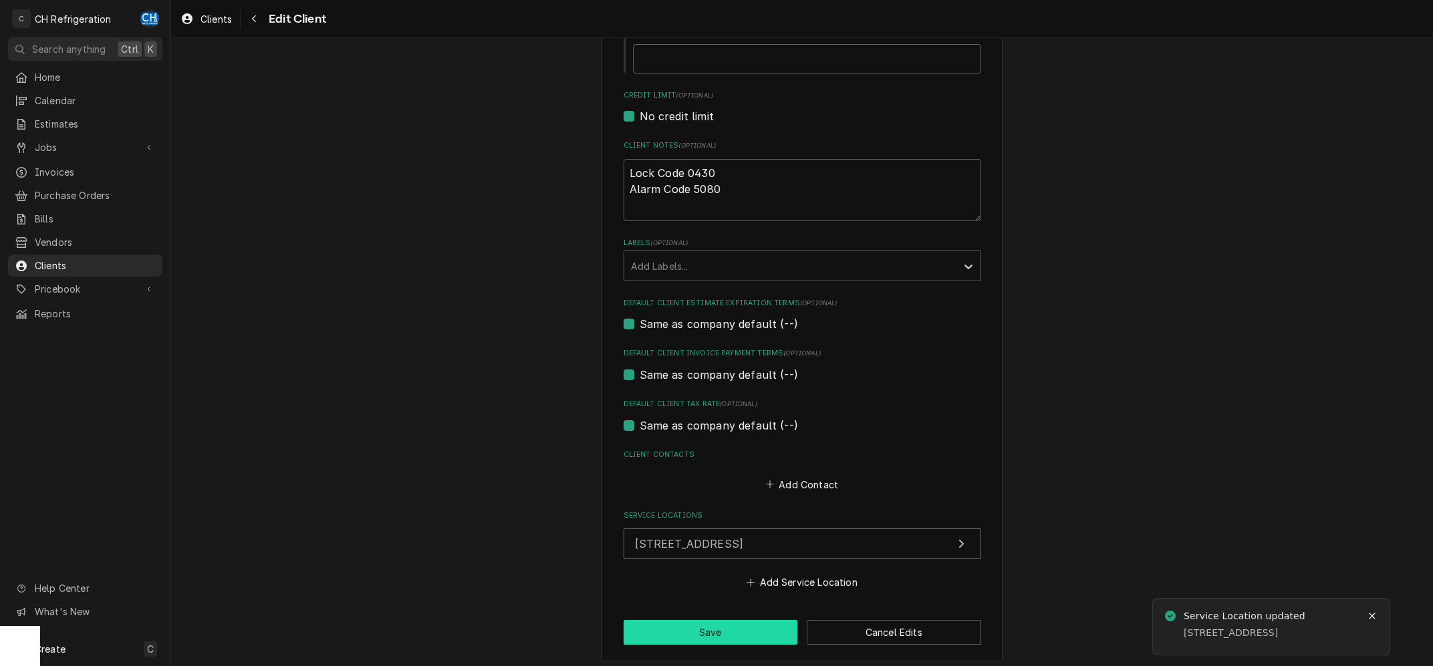
click at [691, 630] on button "Save" at bounding box center [711, 632] width 174 height 25
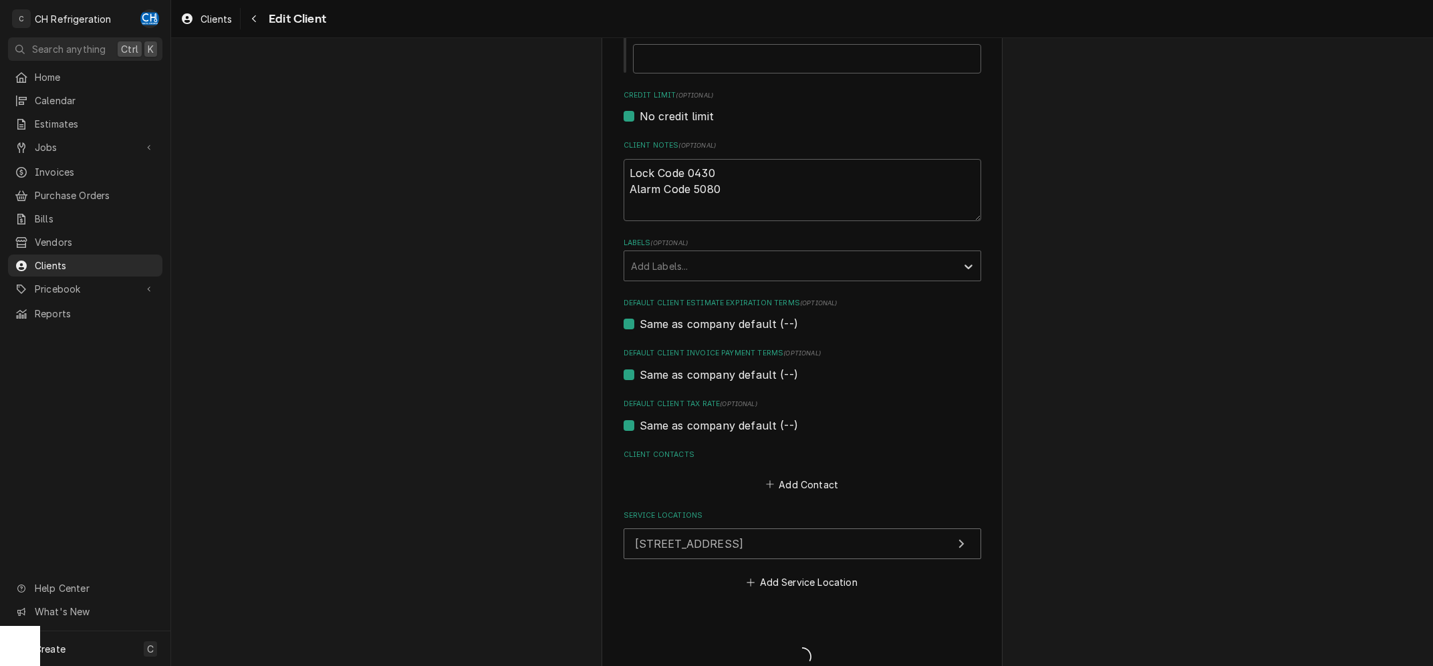
type textarea "x"
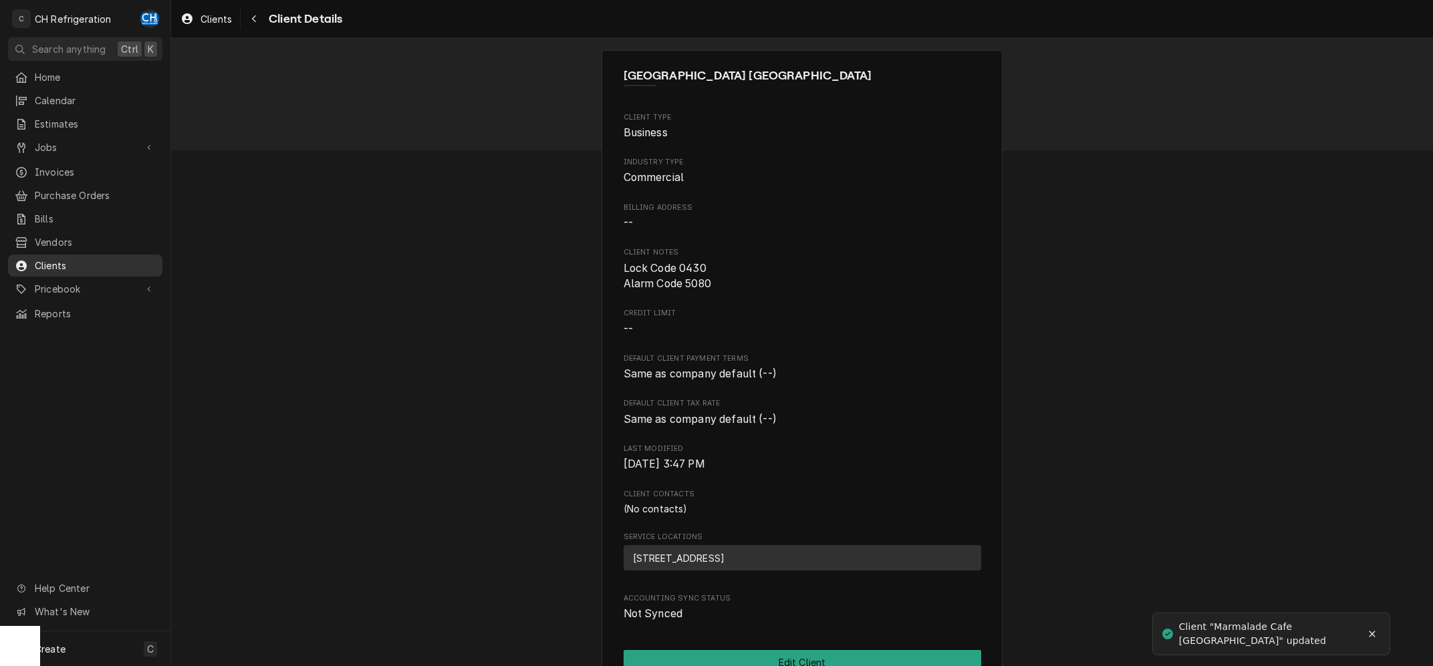
click at [74, 262] on span "Clients" at bounding box center [95, 266] width 121 height 14
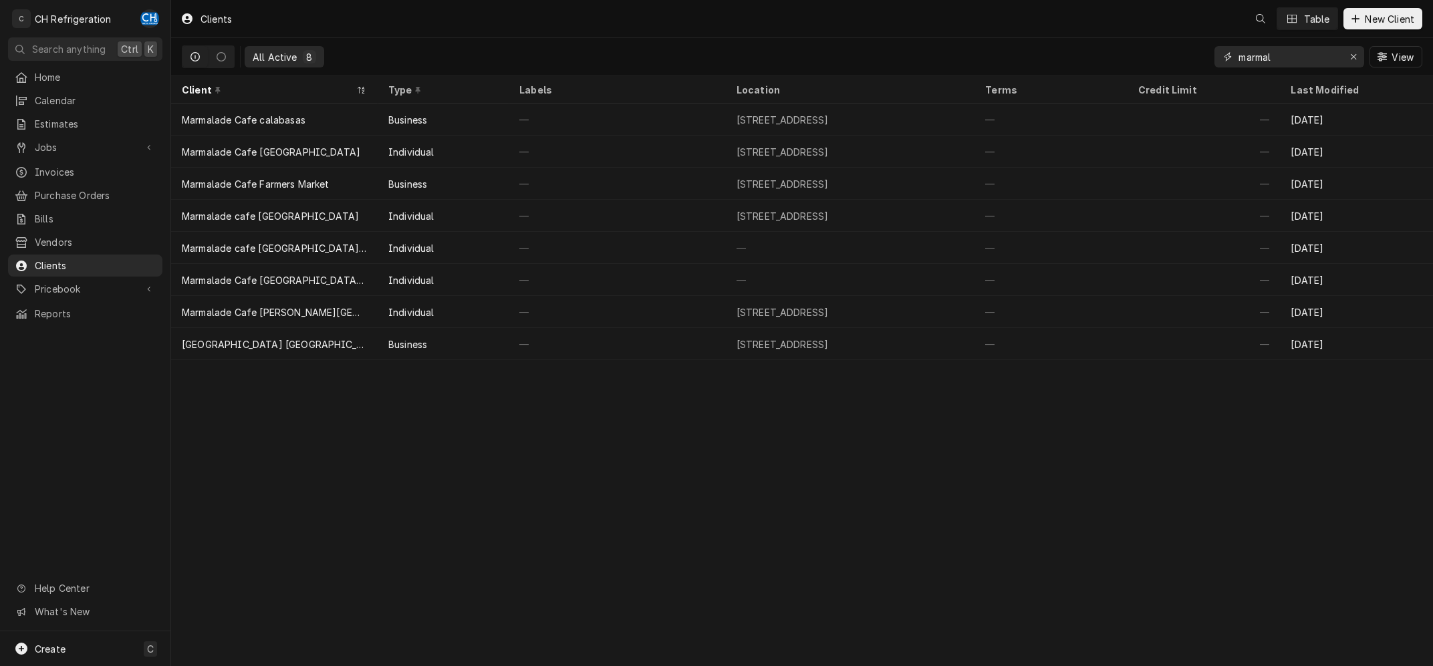
drag, startPoint x: 1290, startPoint y: 62, endPoint x: 1168, endPoint y: 49, distance: 122.3
click at [1239, 49] on input "marmal" at bounding box center [1289, 56] width 100 height 21
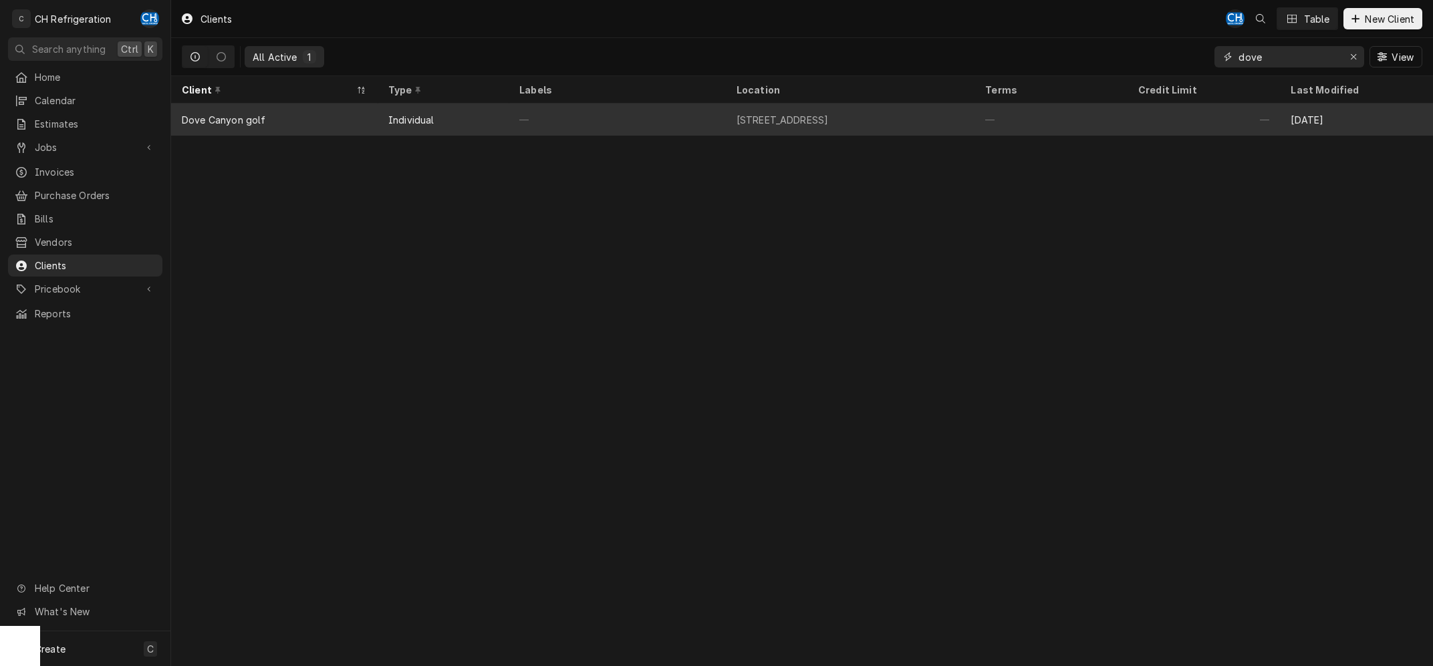
type input "dove"
click at [890, 126] on div "[STREET_ADDRESS]" at bounding box center [850, 120] width 249 height 32
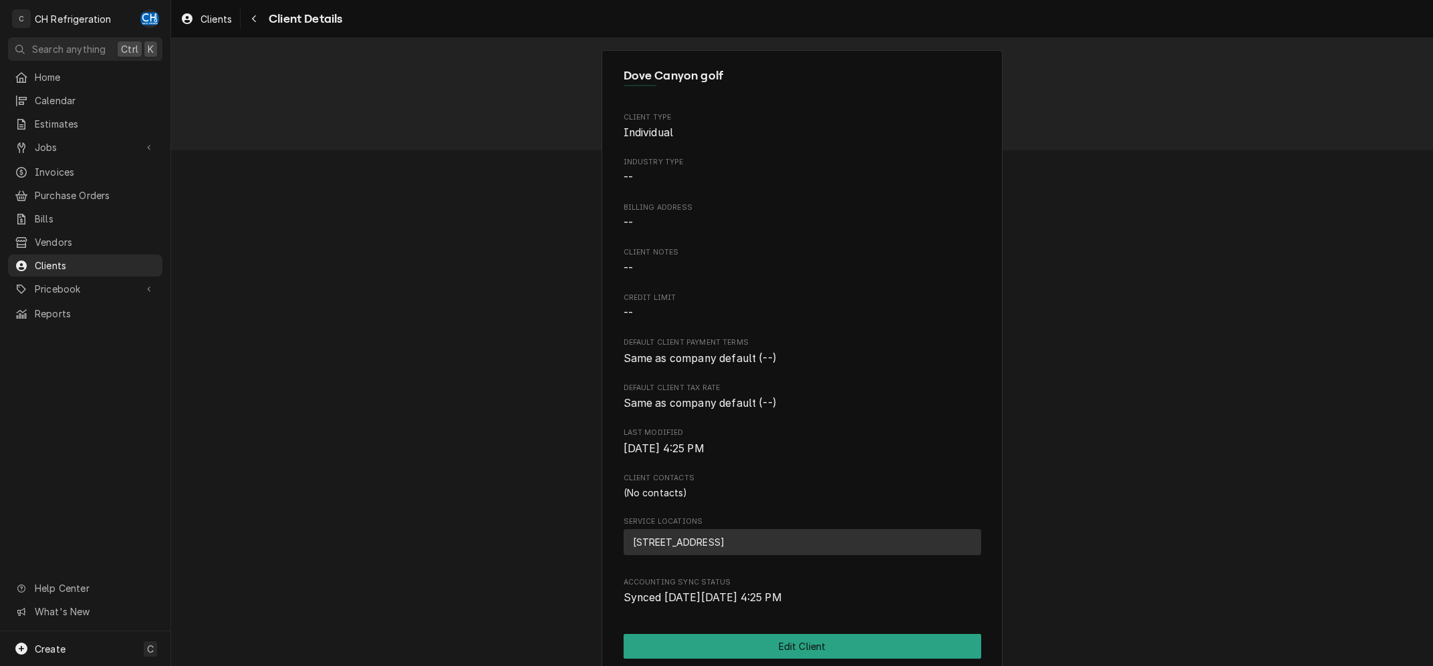
scroll to position [221, 0]
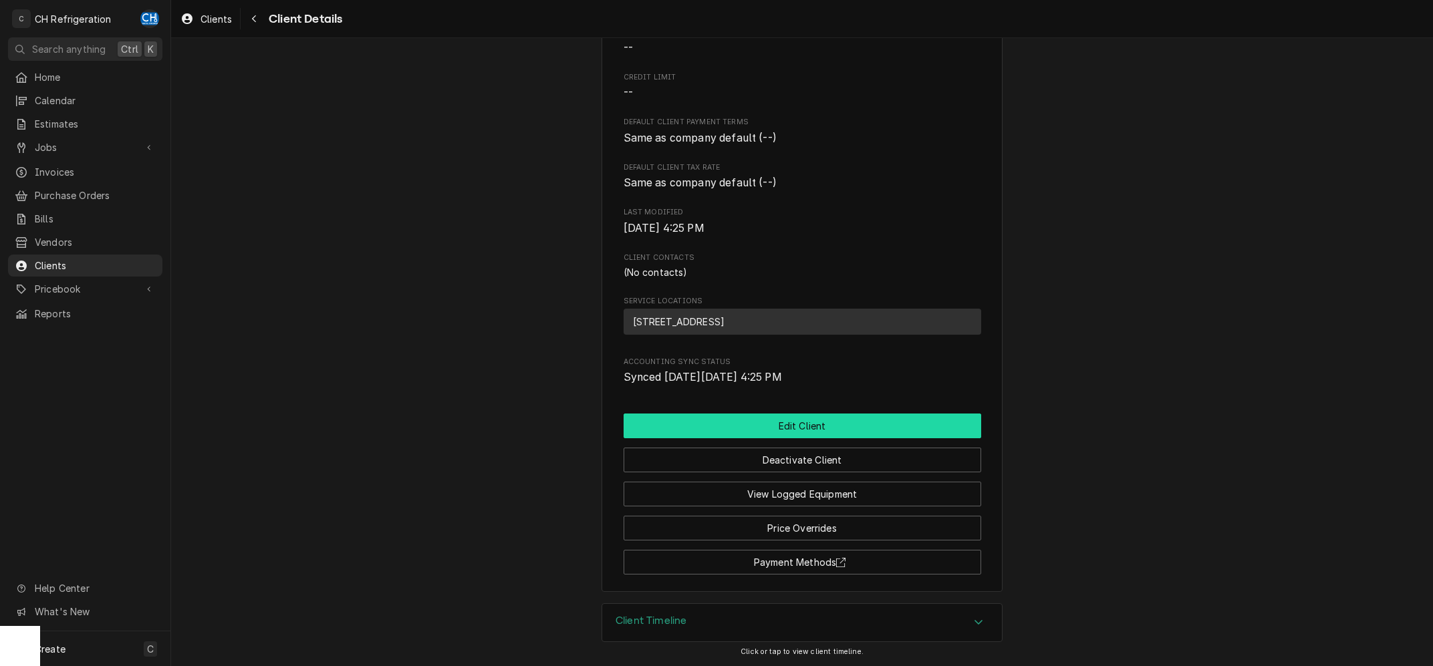
click at [782, 434] on button "Edit Client" at bounding box center [803, 426] width 358 height 25
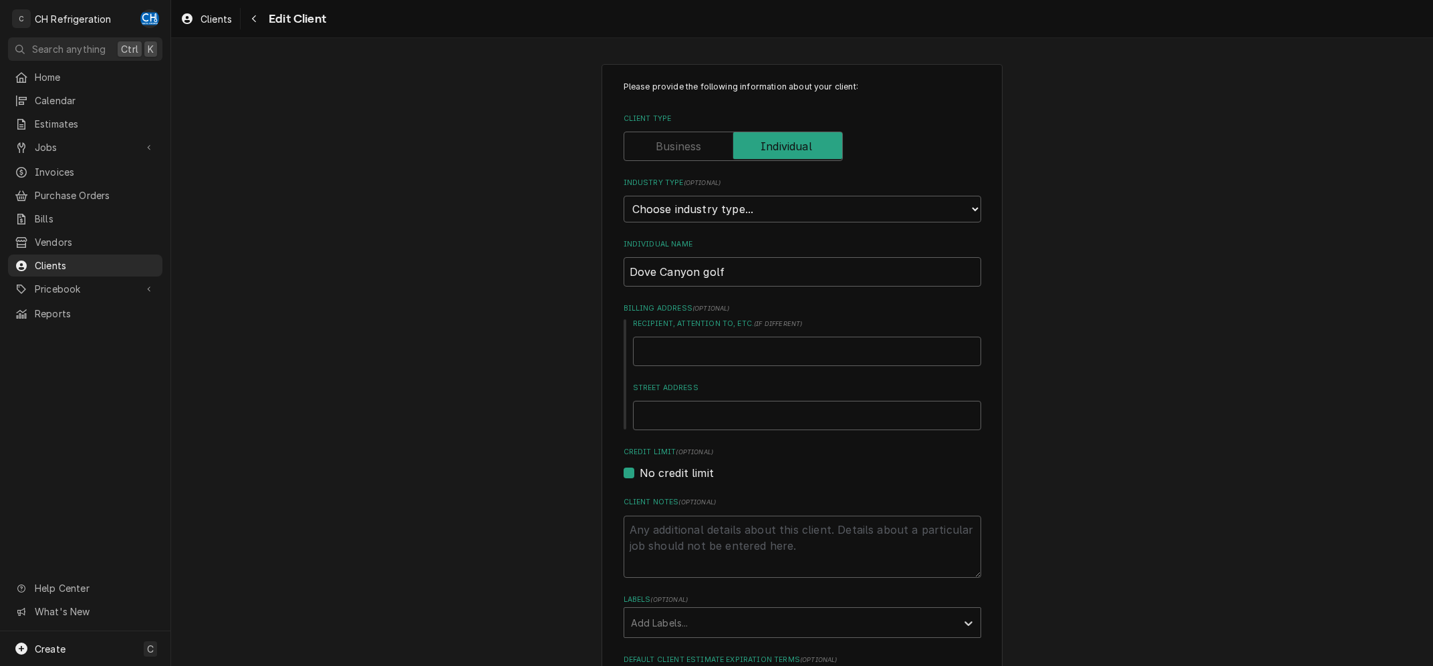
scroll to position [362, 0]
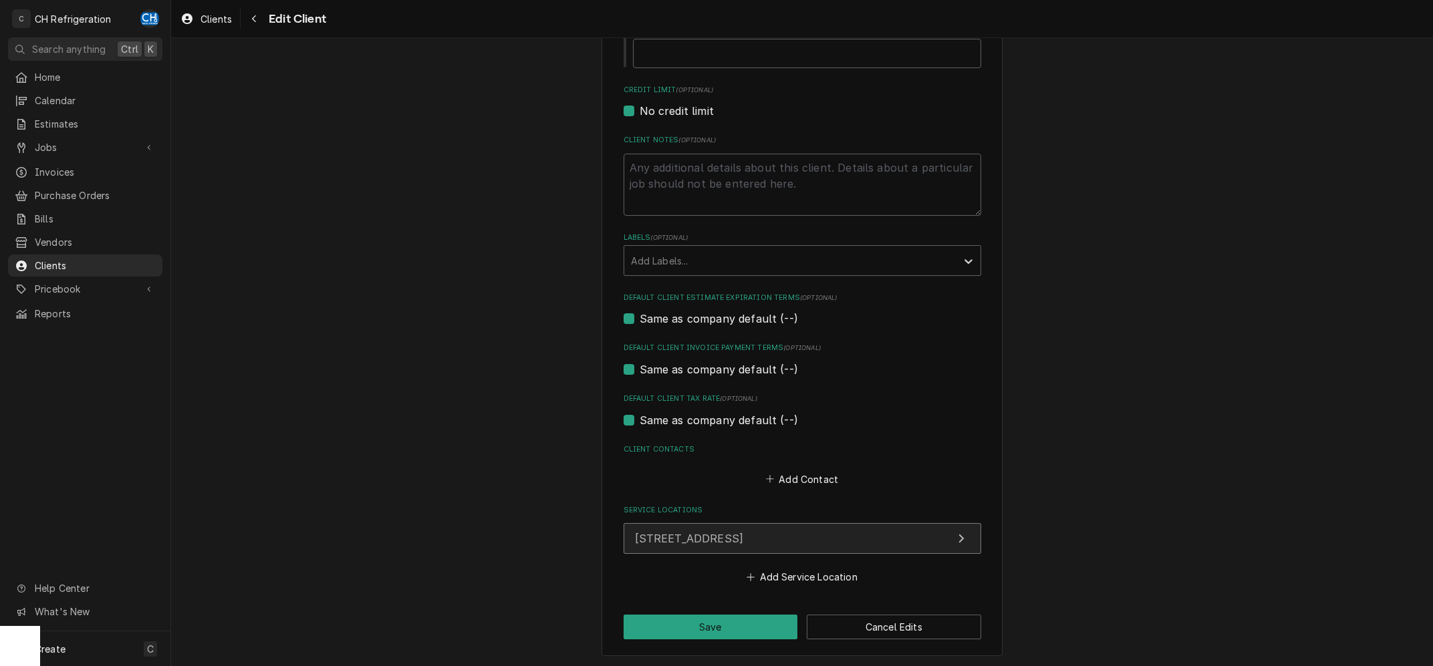
click at [769, 527] on button "[STREET_ADDRESS]" at bounding box center [803, 538] width 358 height 31
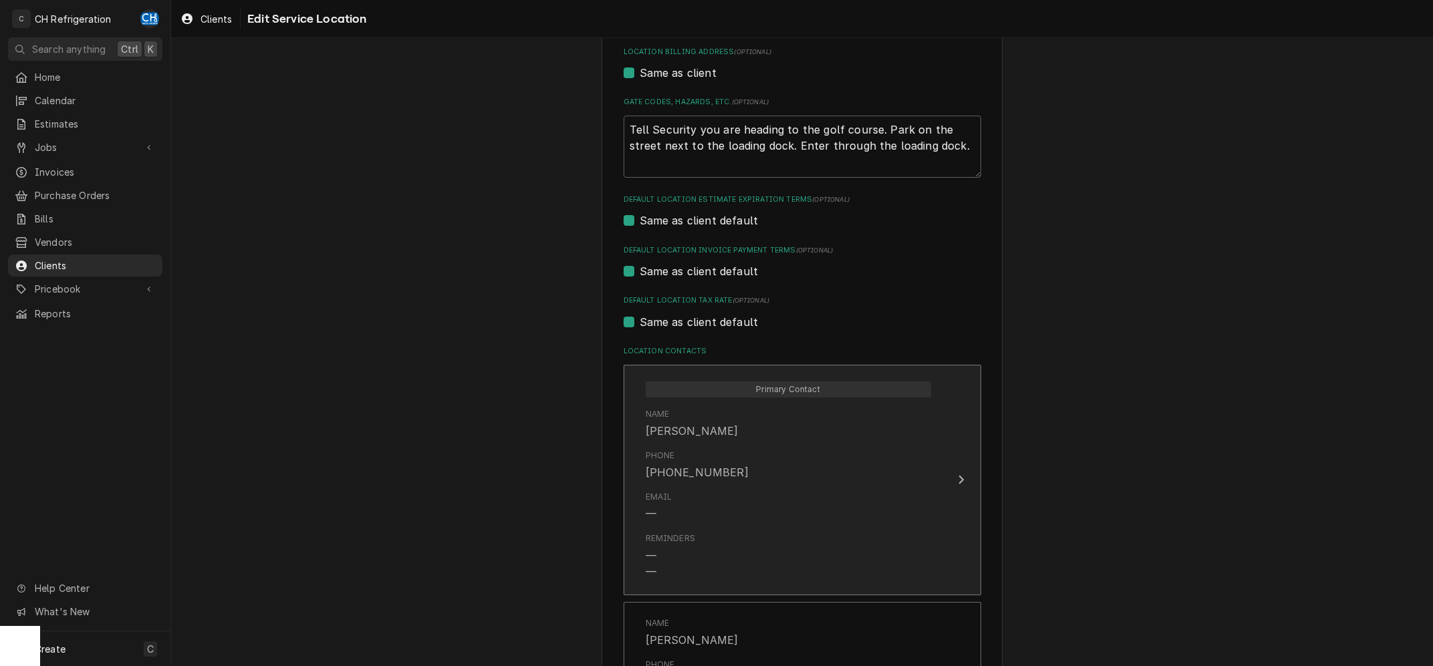
scroll to position [656, 0]
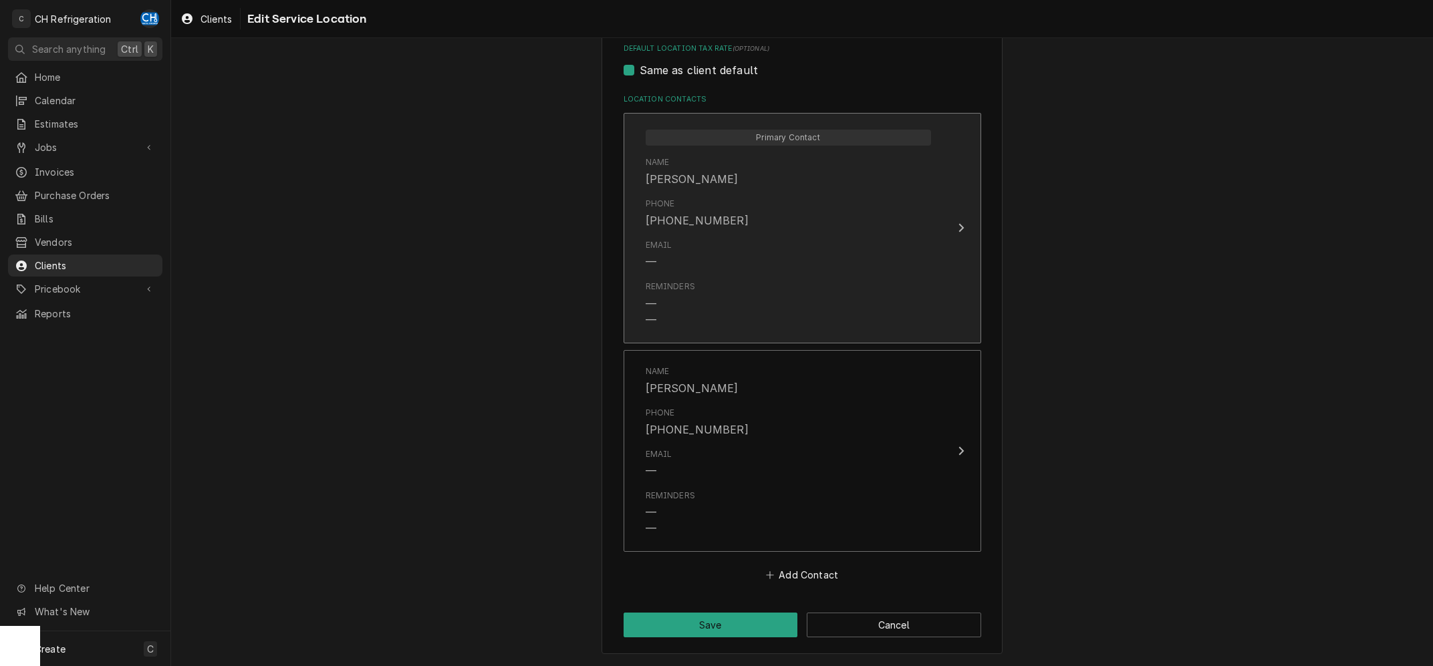
click at [913, 258] on div "Email —" at bounding box center [788, 254] width 285 height 41
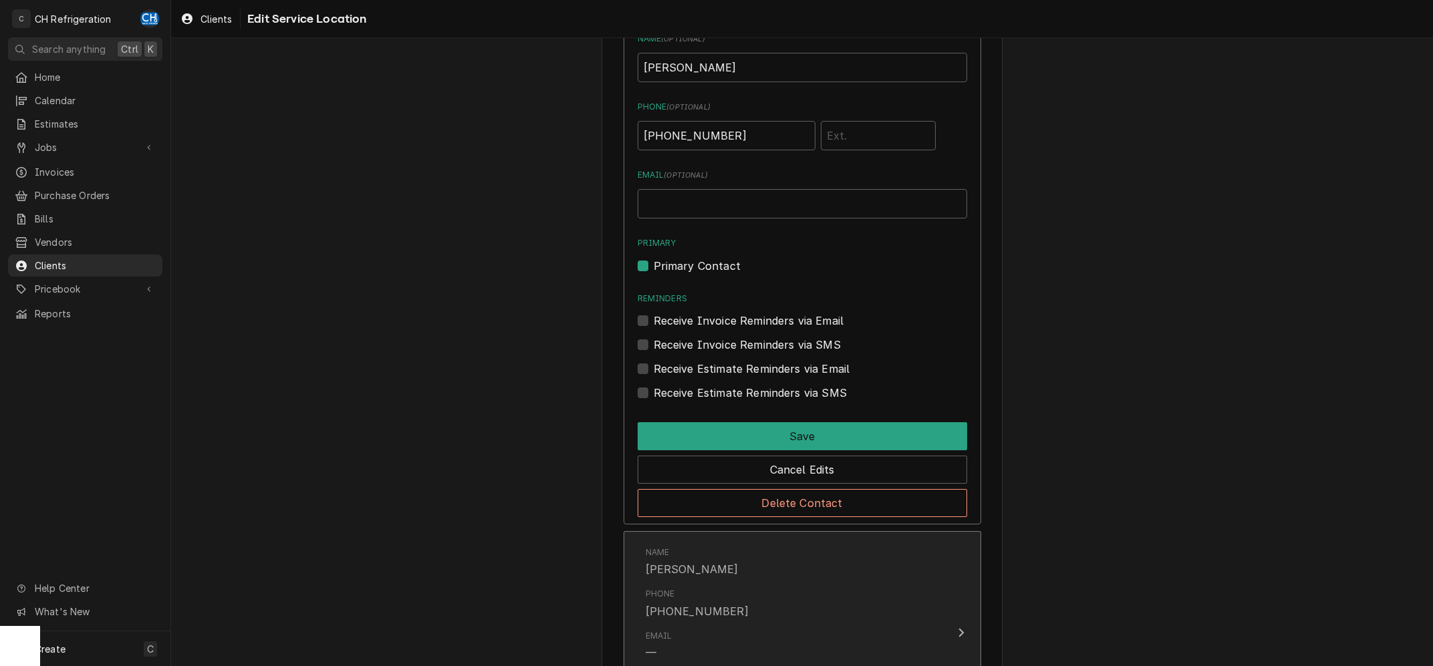
scroll to position [790, 0]
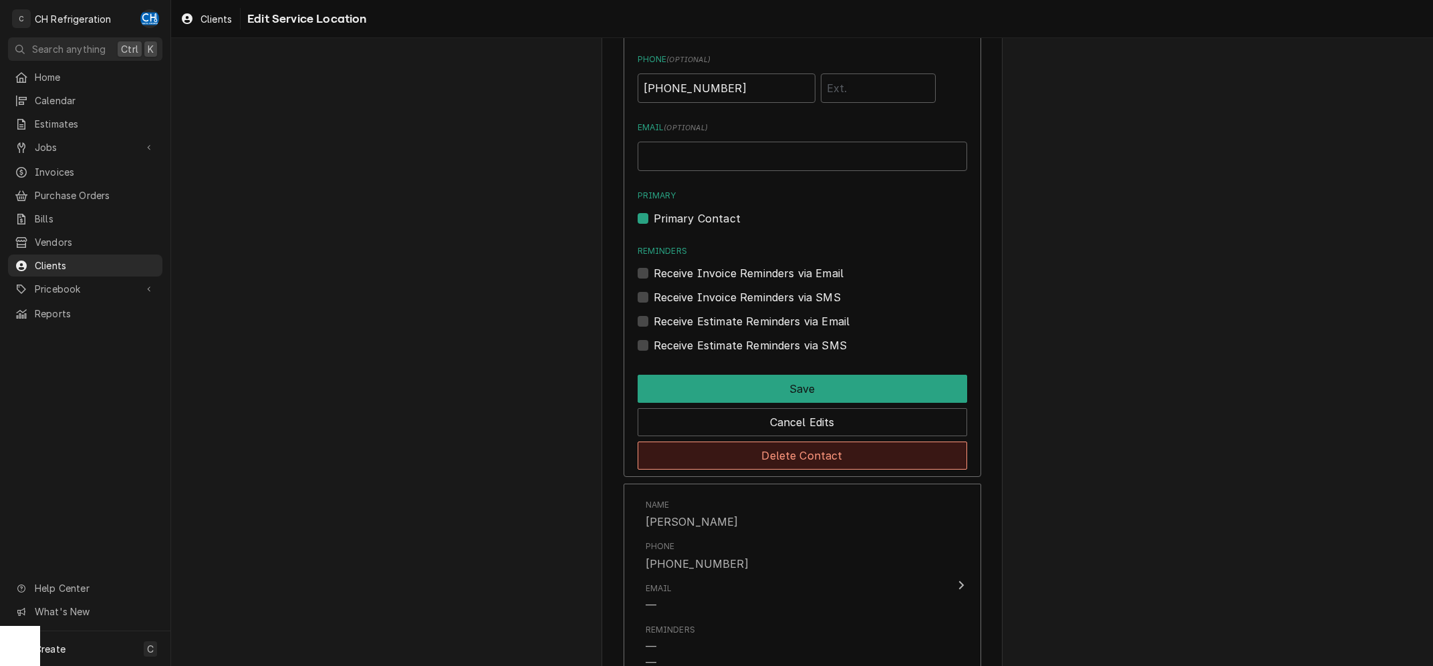
click at [808, 458] on button "Delete Contact" at bounding box center [803, 456] width 330 height 28
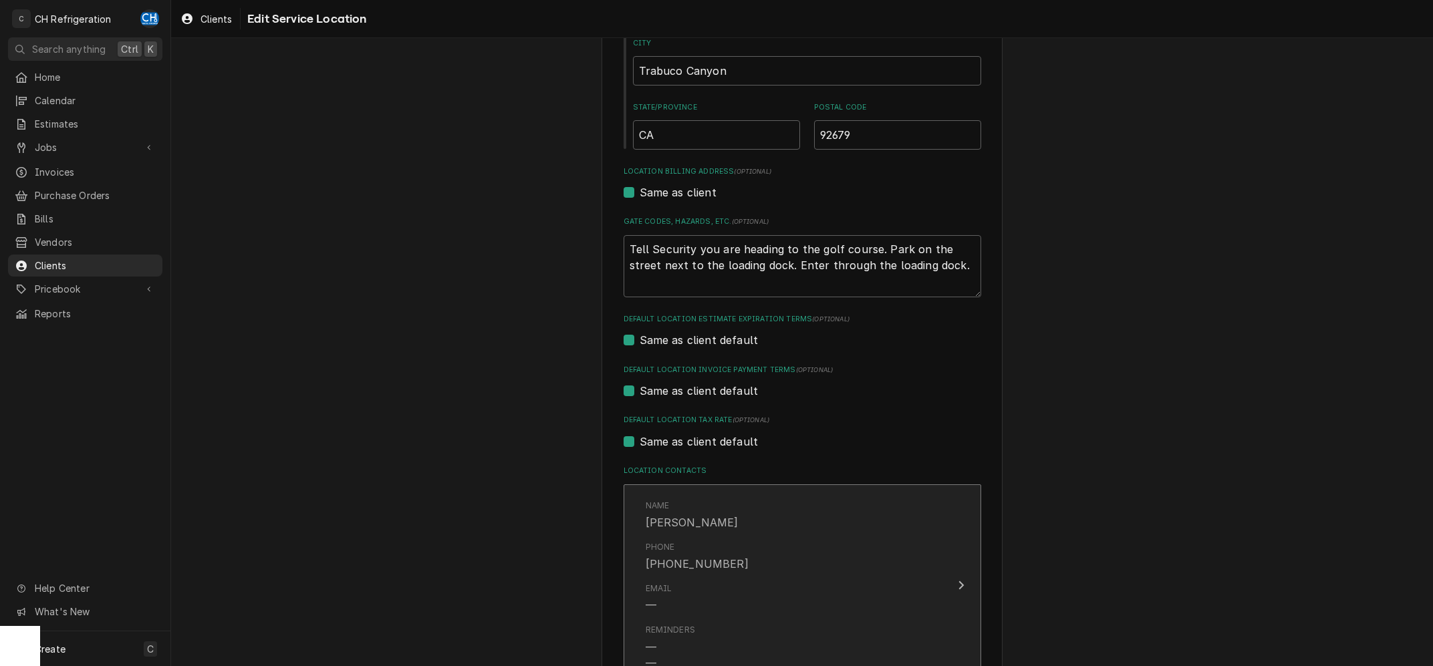
scroll to position [418, 0]
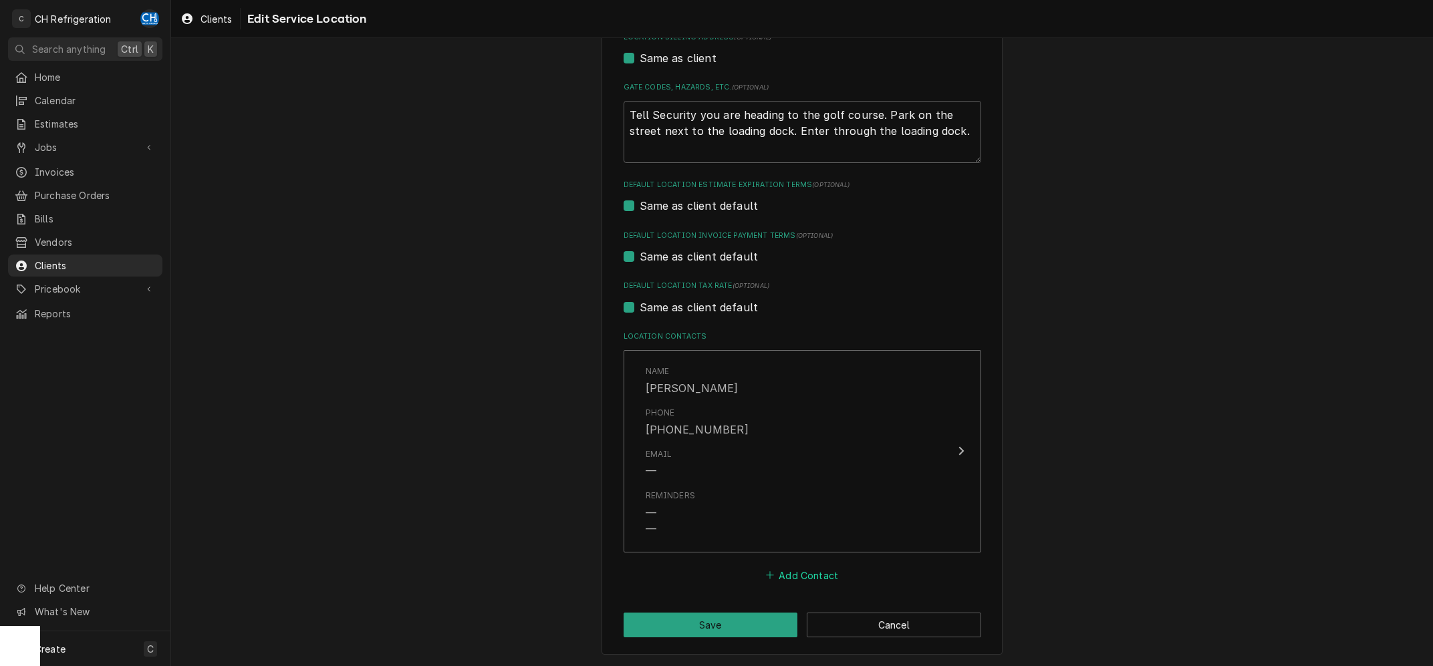
click at [811, 571] on button "Add Contact" at bounding box center [801, 575] width 77 height 19
type textarea "x"
click at [705, 602] on input "Location Name ( optional )" at bounding box center [803, 601] width 330 height 29
type input "Roe"
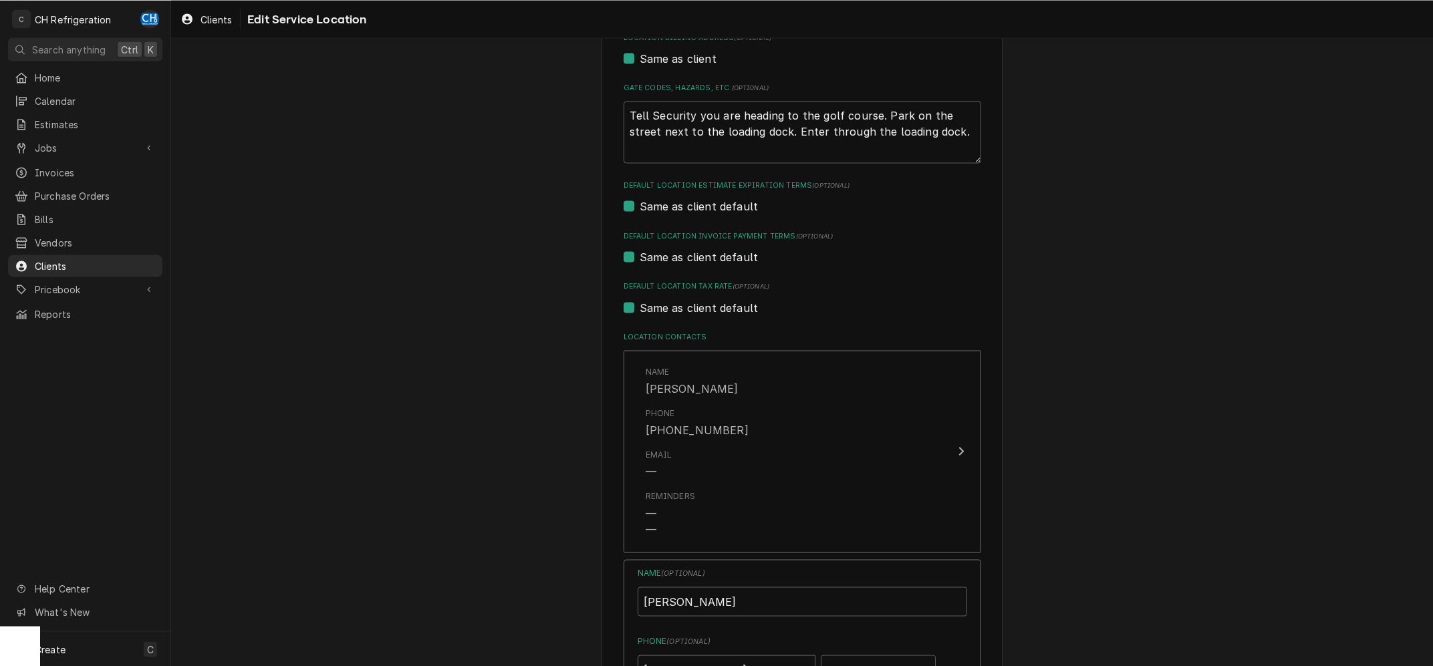
scroll to position [753, 0]
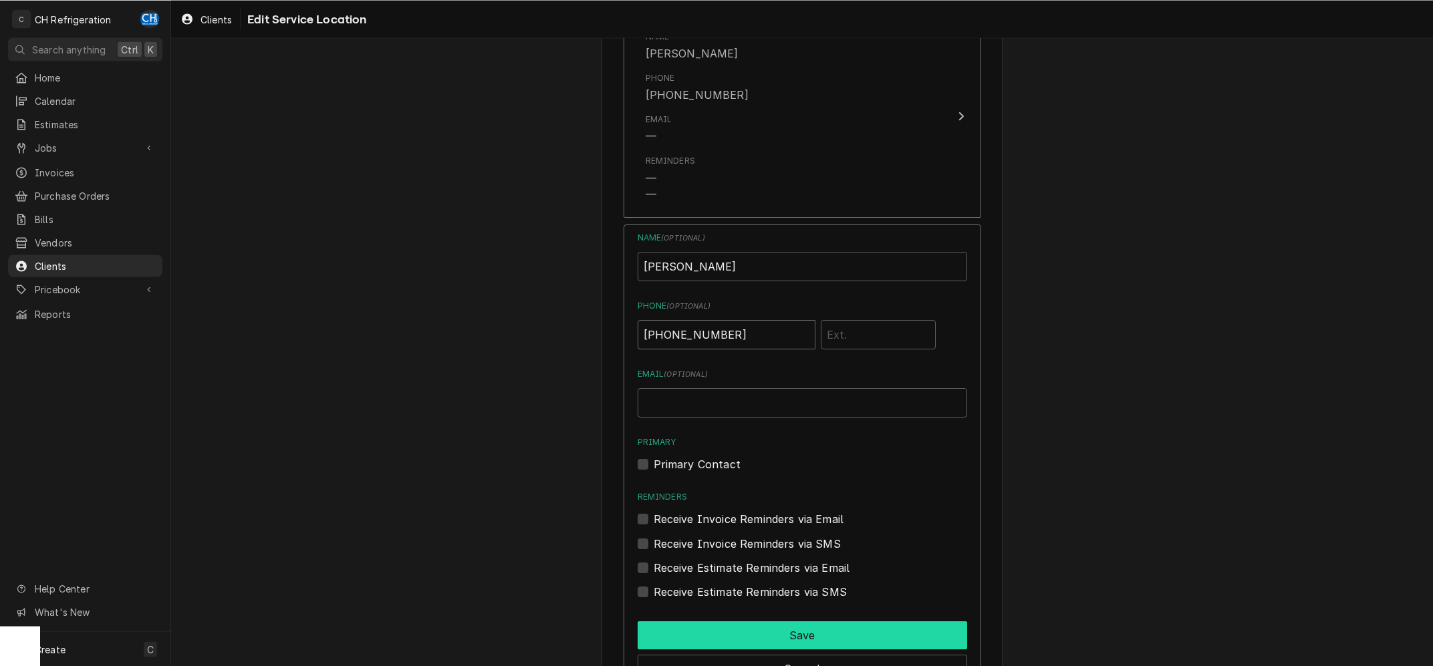
type input "(909) 275-2682"
click at [870, 621] on button "Save" at bounding box center [803, 635] width 330 height 28
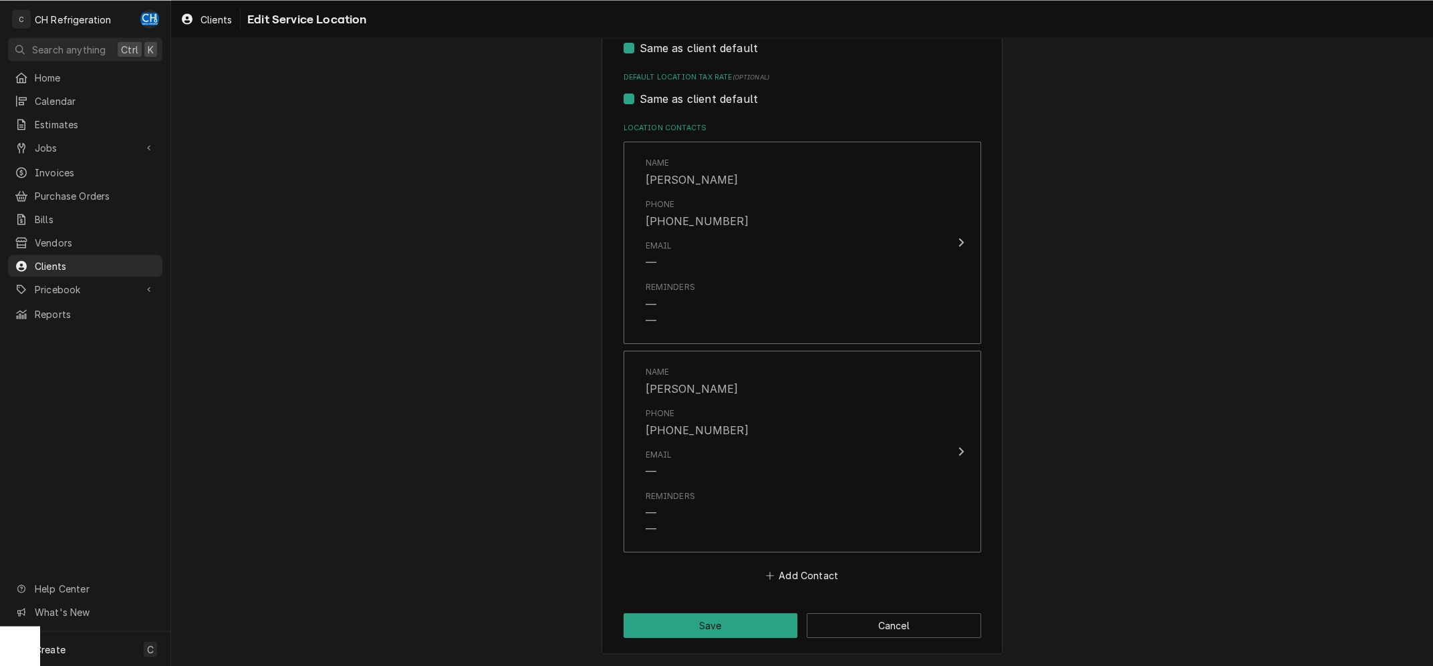
scroll to position [628, 0]
click at [744, 613] on button "Save" at bounding box center [711, 625] width 174 height 25
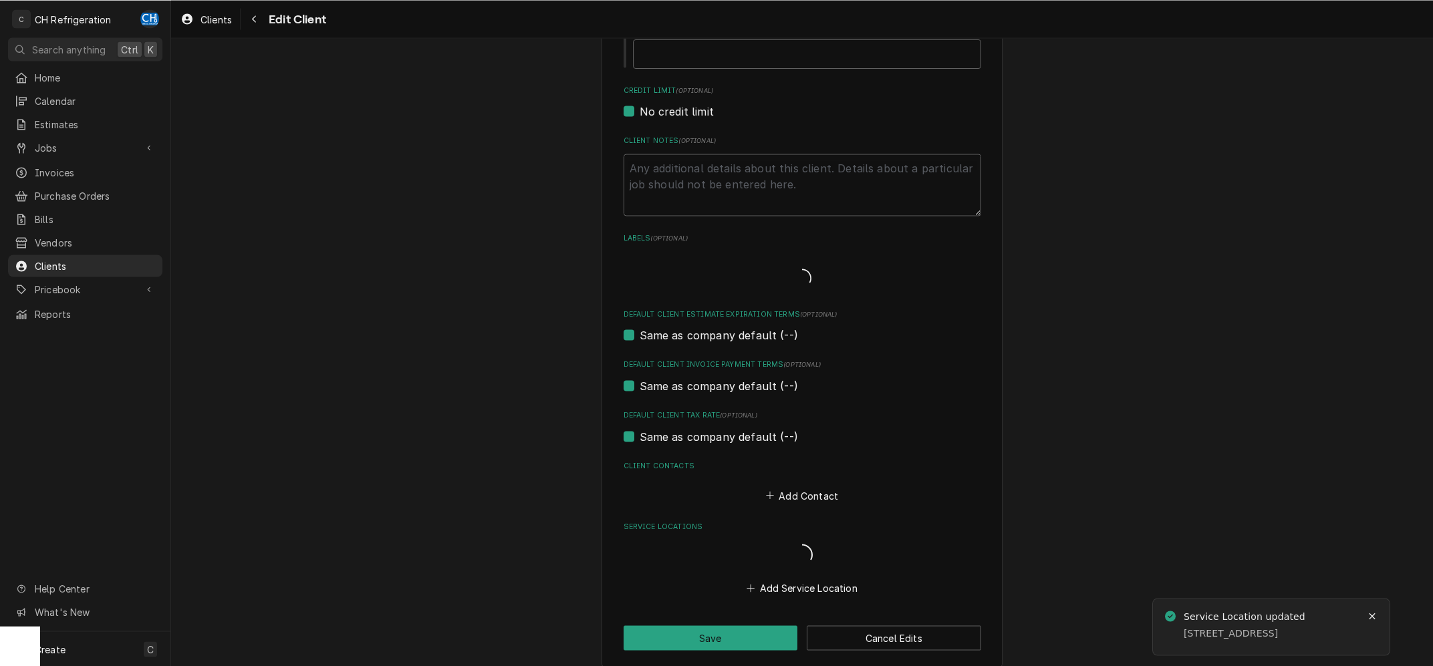
scroll to position [357, 0]
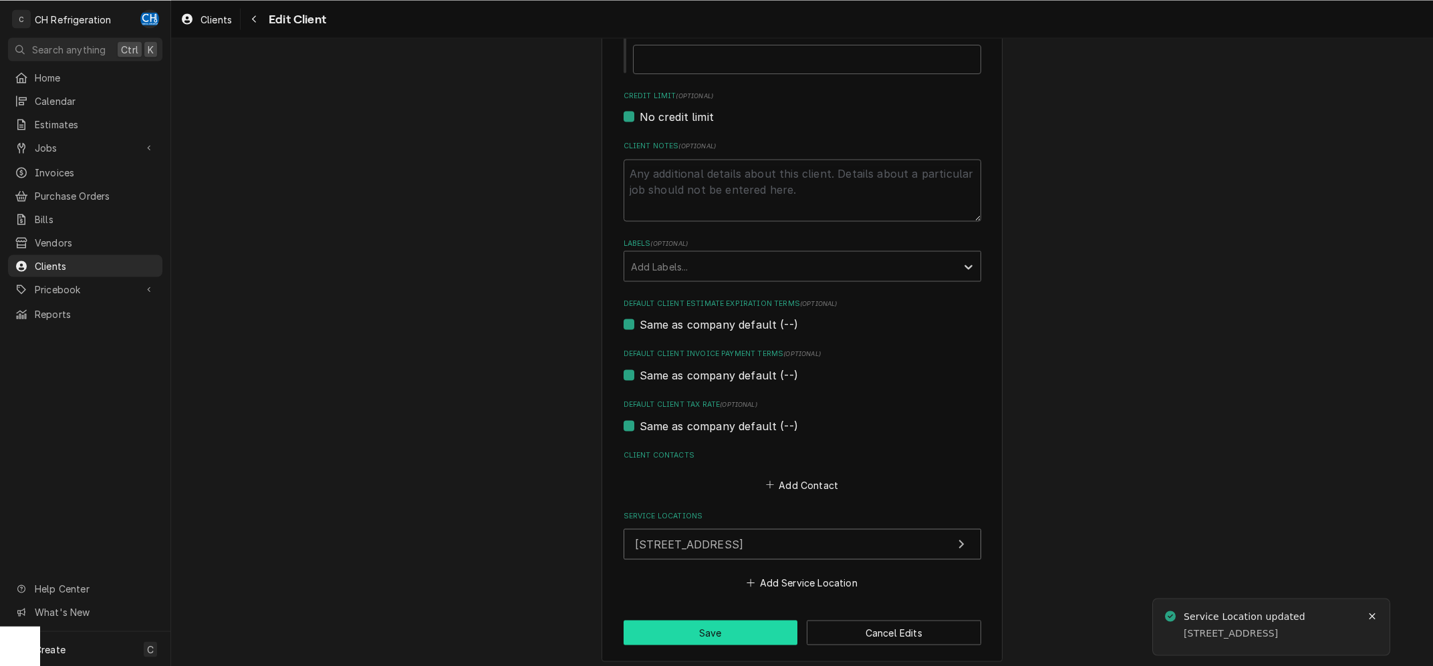
click at [729, 620] on button "Save" at bounding box center [711, 632] width 174 height 25
type textarea "x"
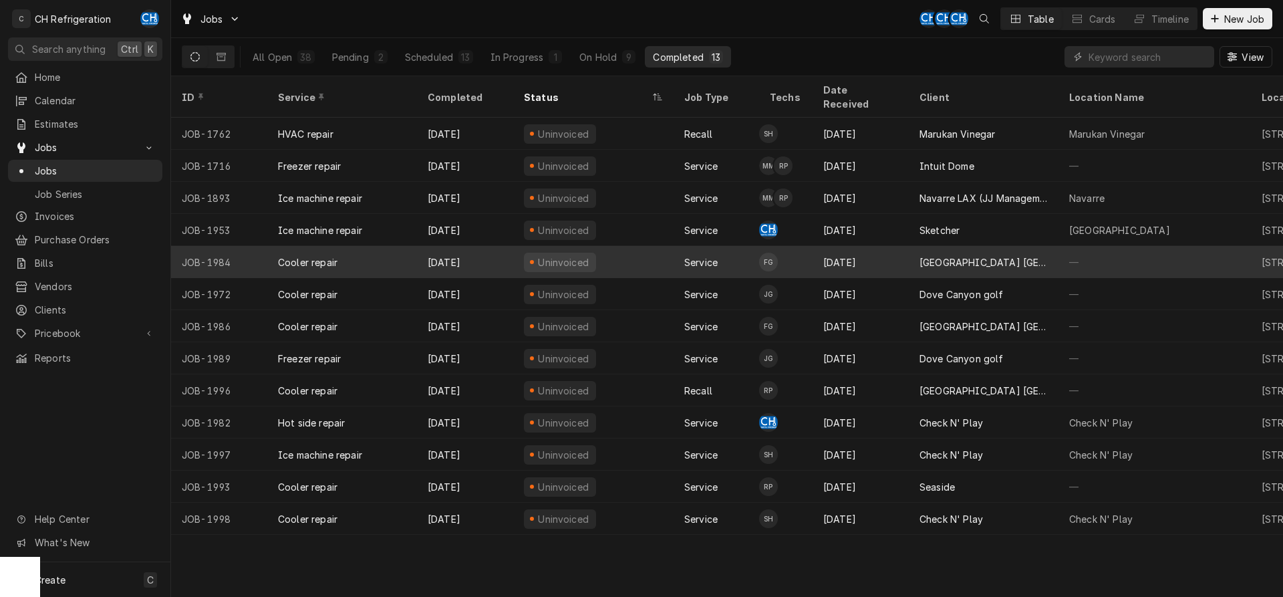
click at [1054, 252] on div "[GEOGRAPHIC_DATA] [GEOGRAPHIC_DATA]" at bounding box center [984, 262] width 150 height 32
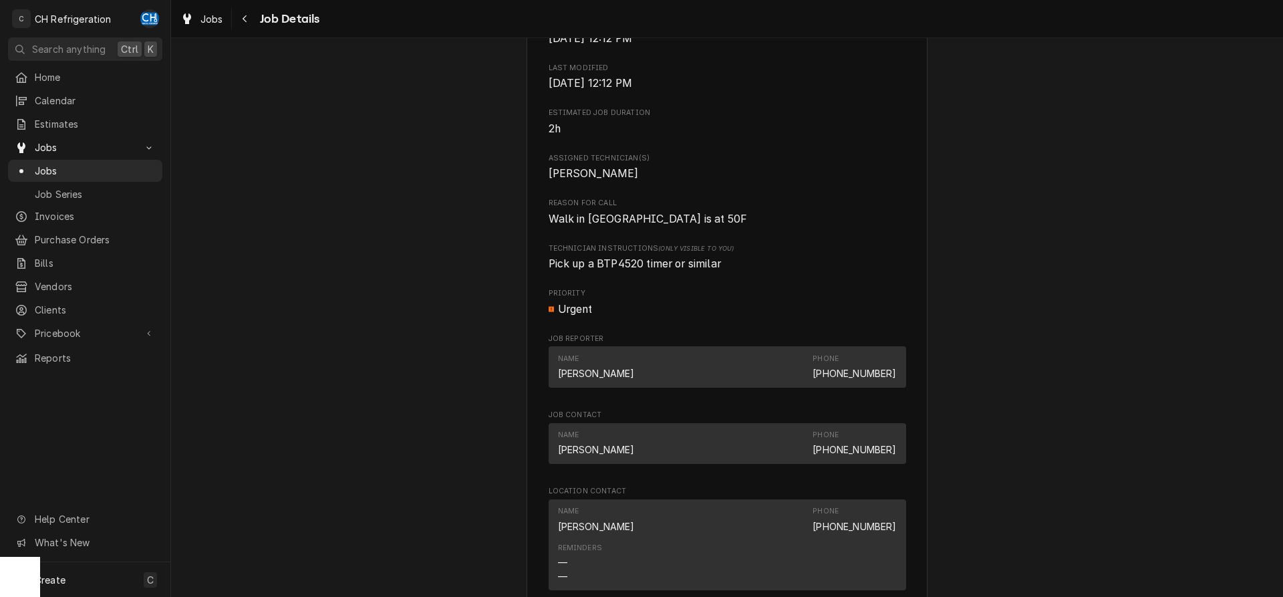
scroll to position [545, 0]
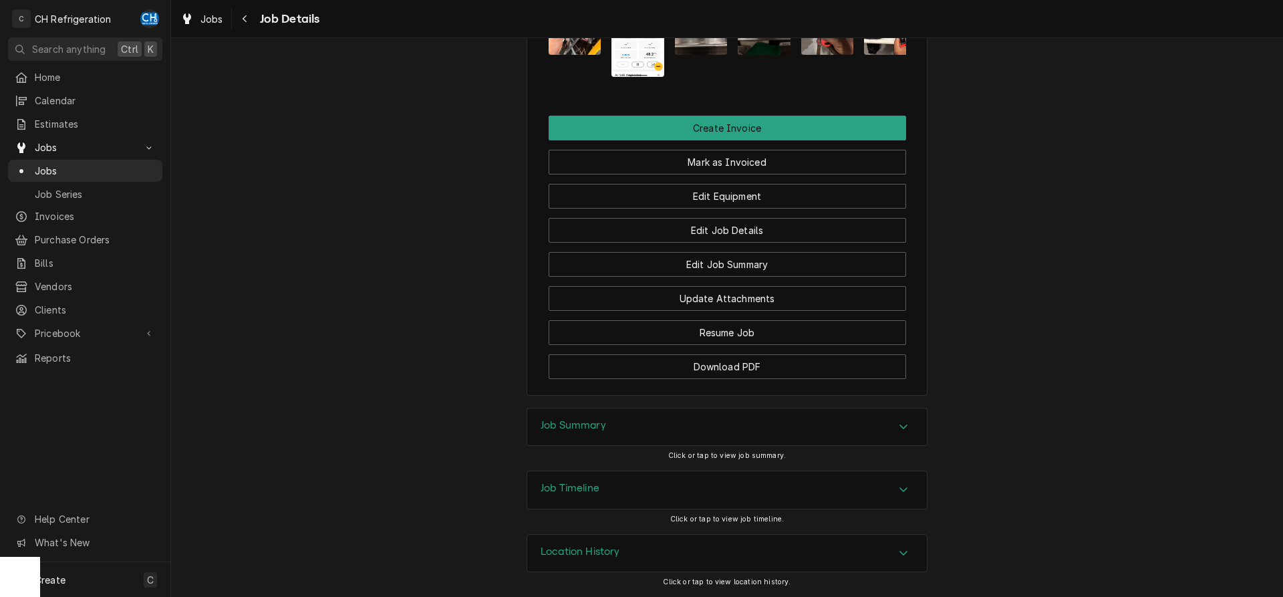
drag, startPoint x: 737, startPoint y: 434, endPoint x: 873, endPoint y: 408, distance: 139.0
click at [740, 434] on div "Job Summary" at bounding box center [727, 426] width 400 height 37
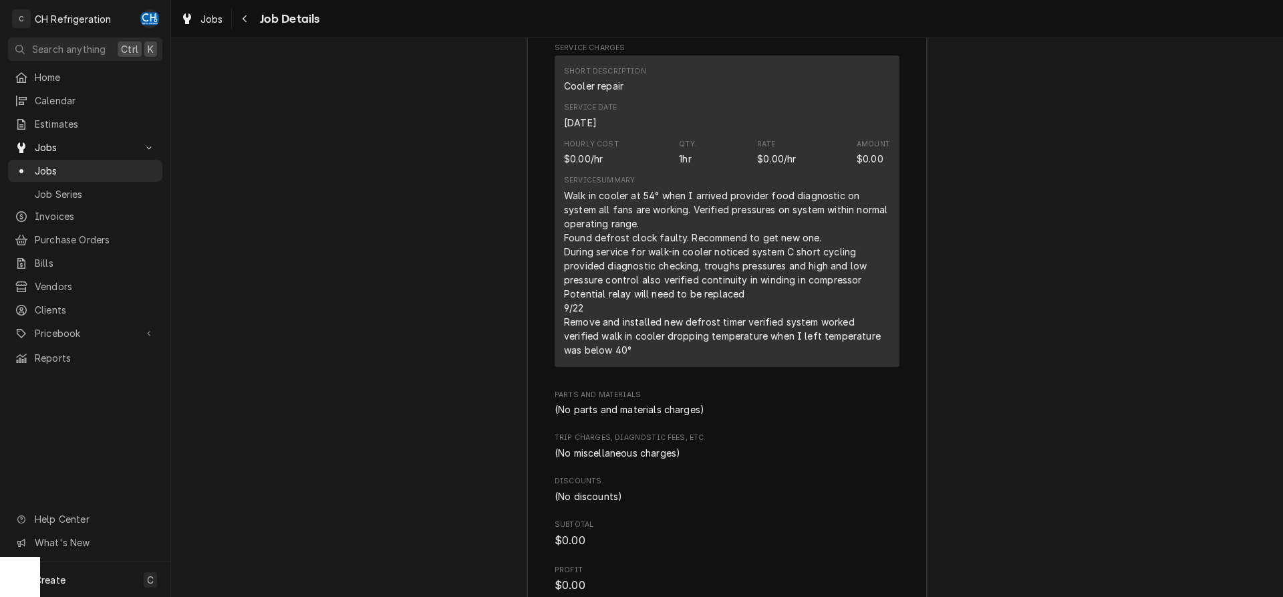
scroll to position [1680, 0]
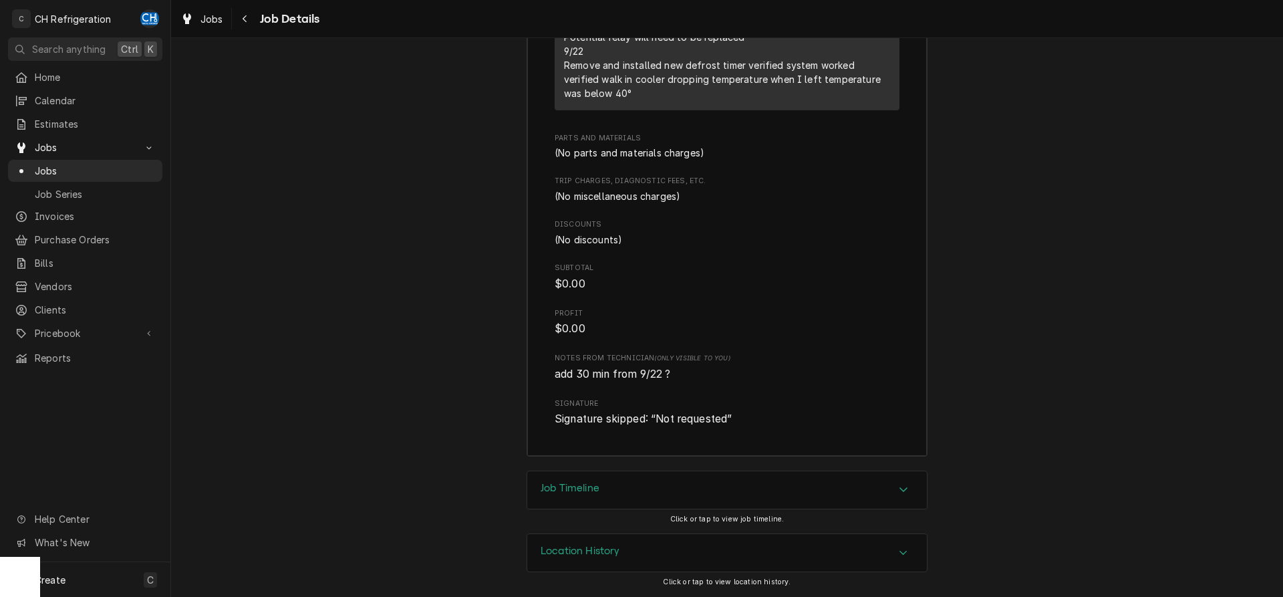
click at [740, 487] on div "Job Timeline" at bounding box center [727, 489] width 400 height 37
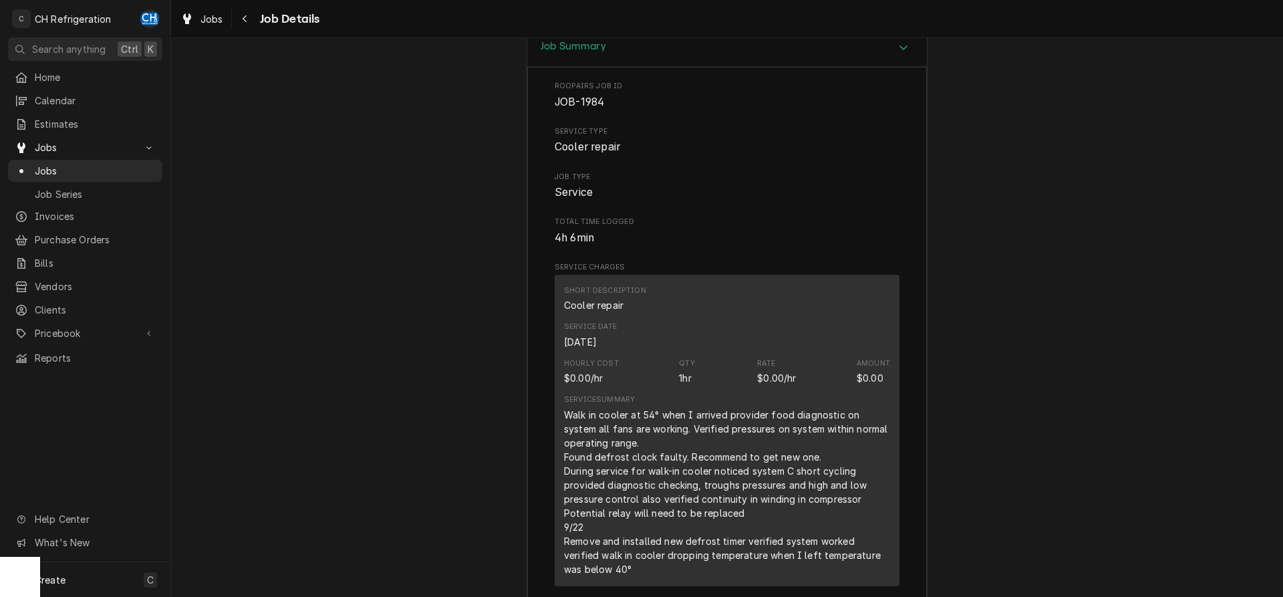
scroll to position [1664, 0]
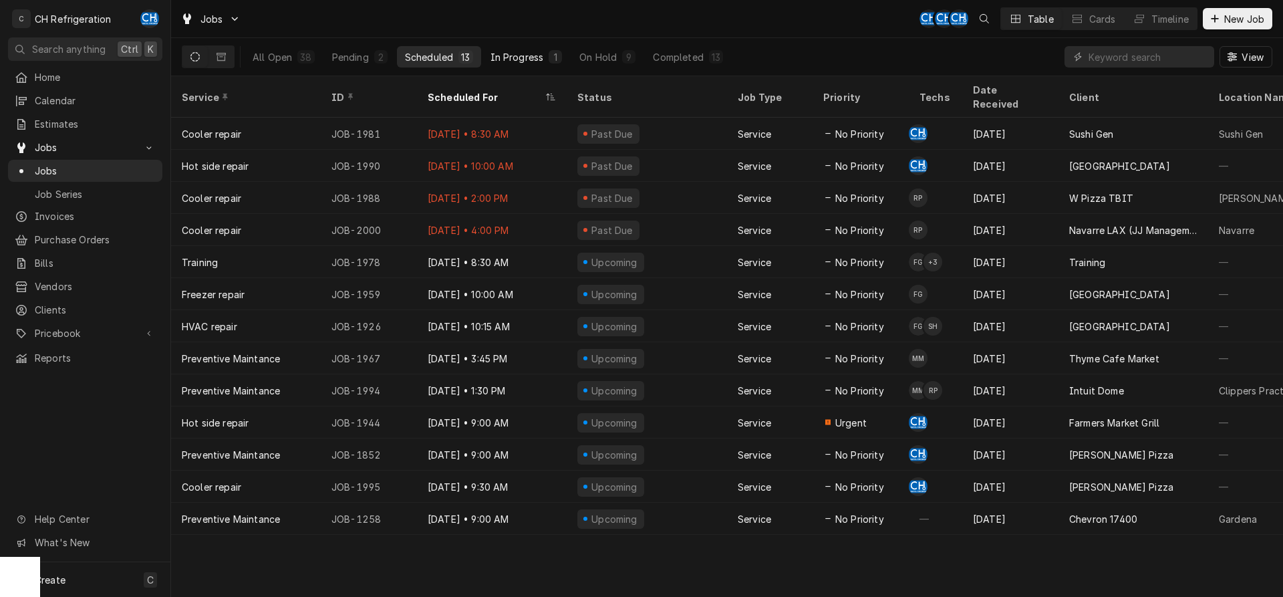
click at [551, 52] on div "1" at bounding box center [555, 57] width 8 height 14
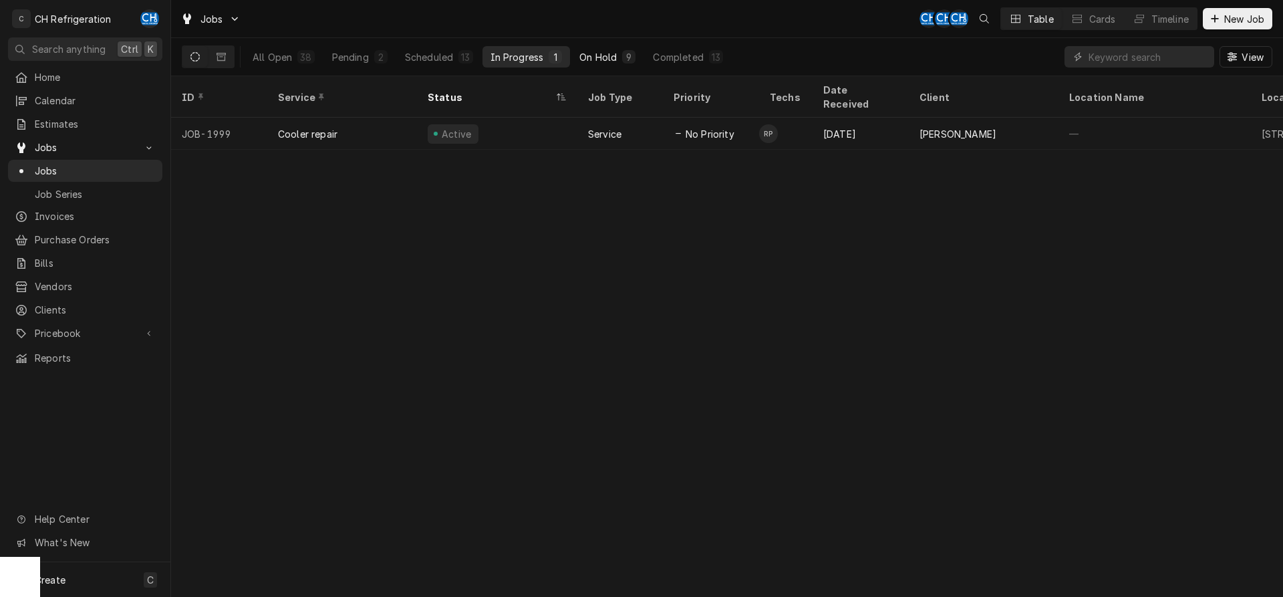
click at [594, 56] on div "On Hold" at bounding box center [598, 57] width 37 height 14
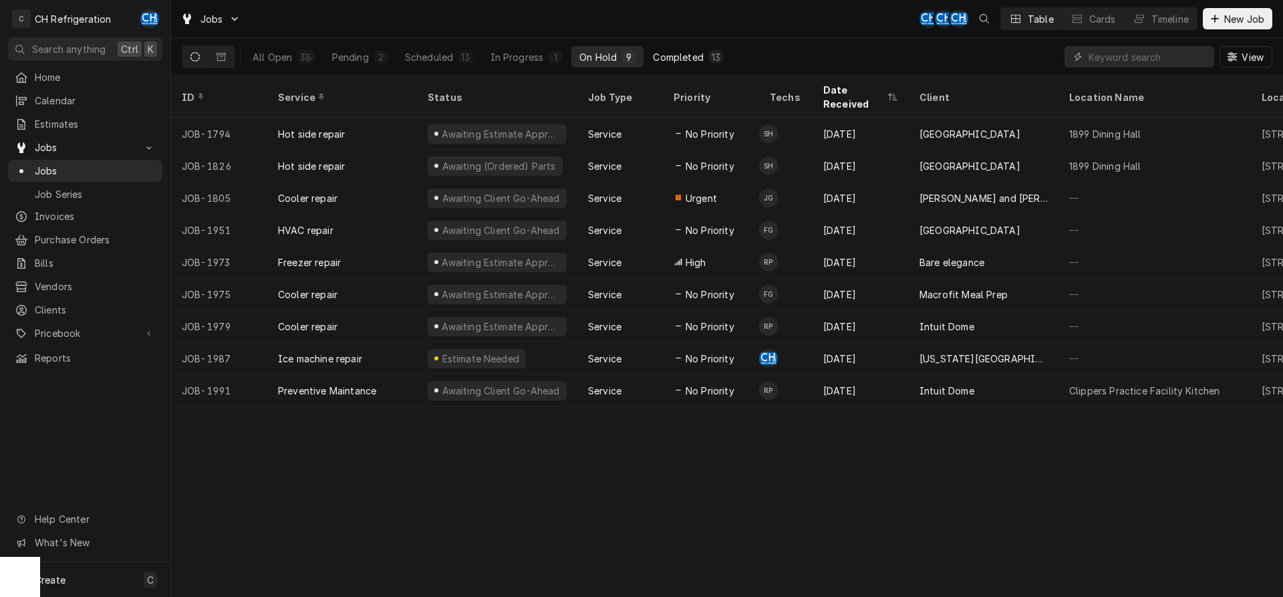
click at [700, 59] on div "Completed" at bounding box center [678, 57] width 50 height 14
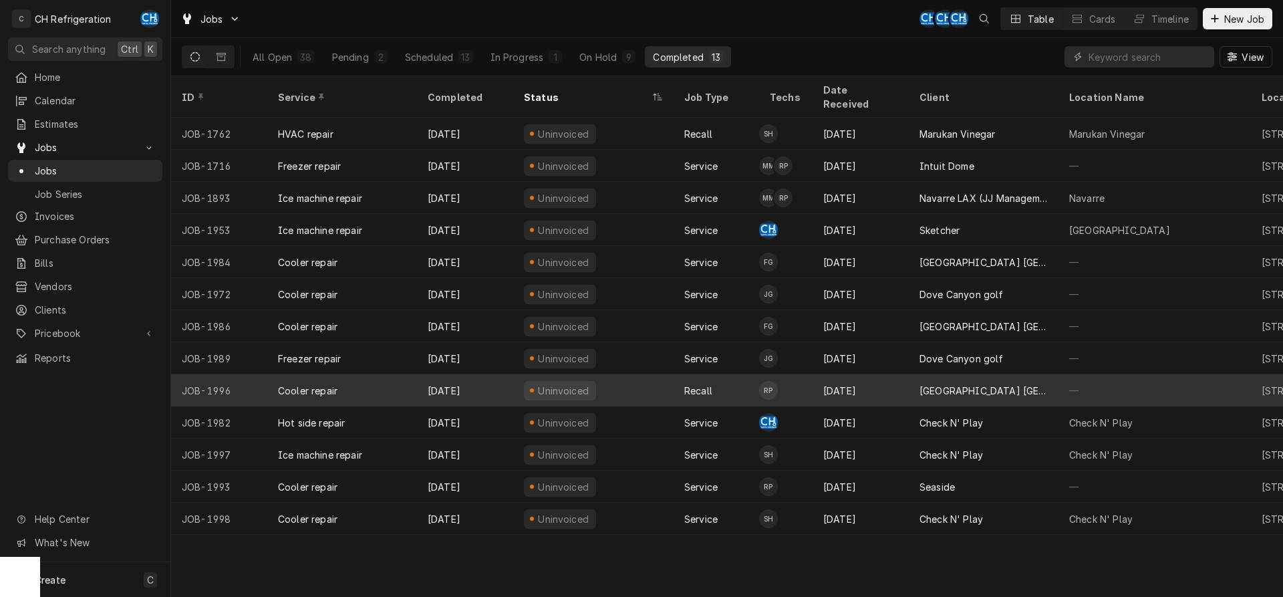
click at [1048, 374] on div "[GEOGRAPHIC_DATA] [GEOGRAPHIC_DATA]" at bounding box center [984, 390] width 150 height 32
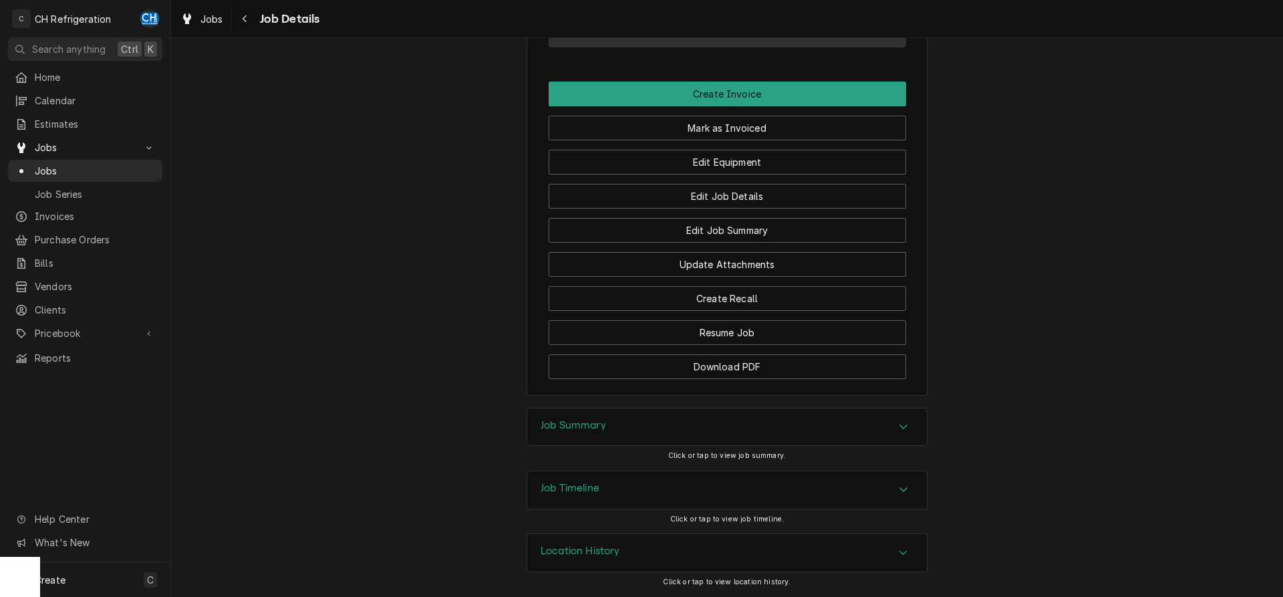
click at [881, 419] on div "Job Summary" at bounding box center [727, 426] width 400 height 37
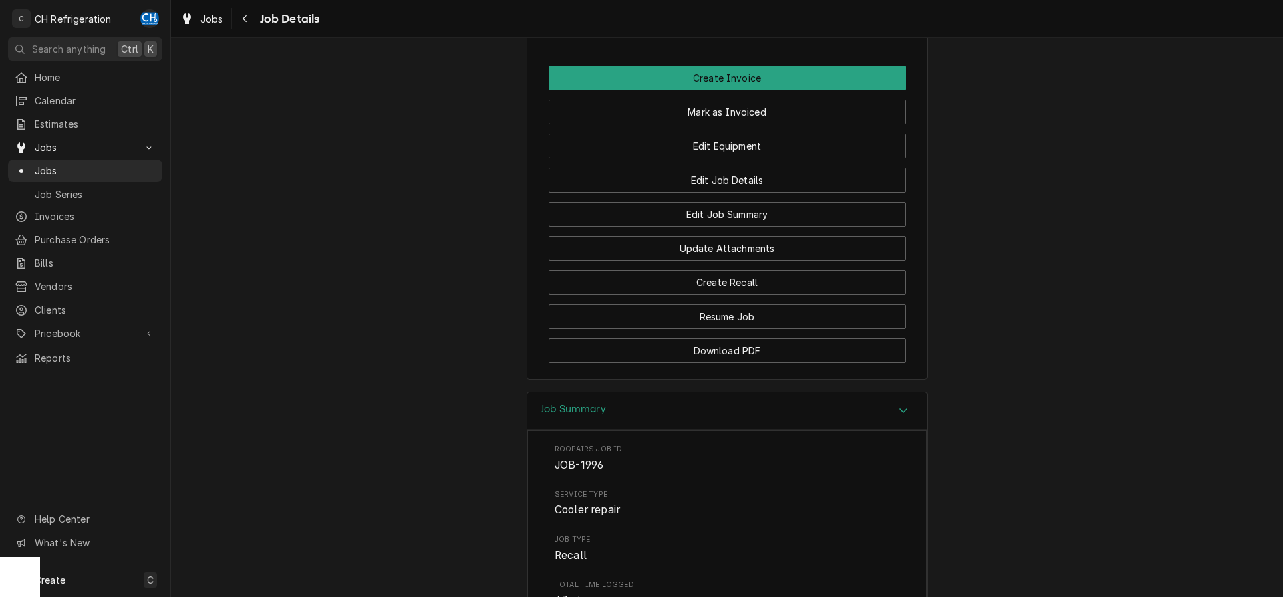
scroll to position [1718, 0]
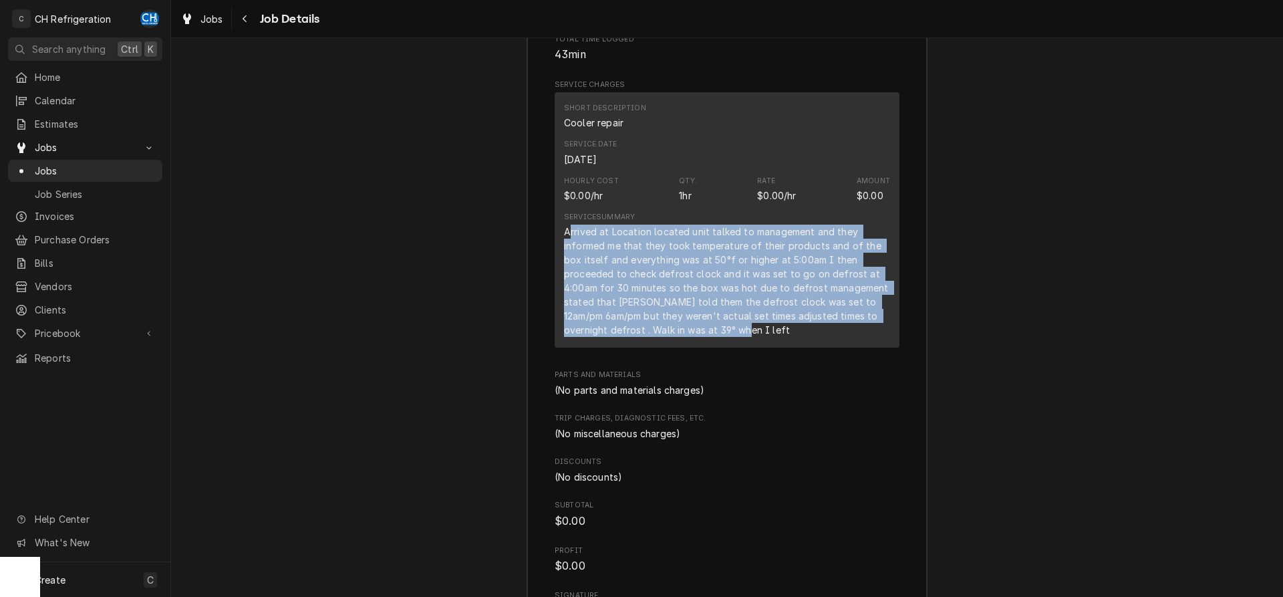
drag, startPoint x: 568, startPoint y: 250, endPoint x: 840, endPoint y: 345, distance: 288.1
click at [840, 337] on div "Arrived at Location located unit talked to management and they informed me that…" at bounding box center [727, 281] width 326 height 112
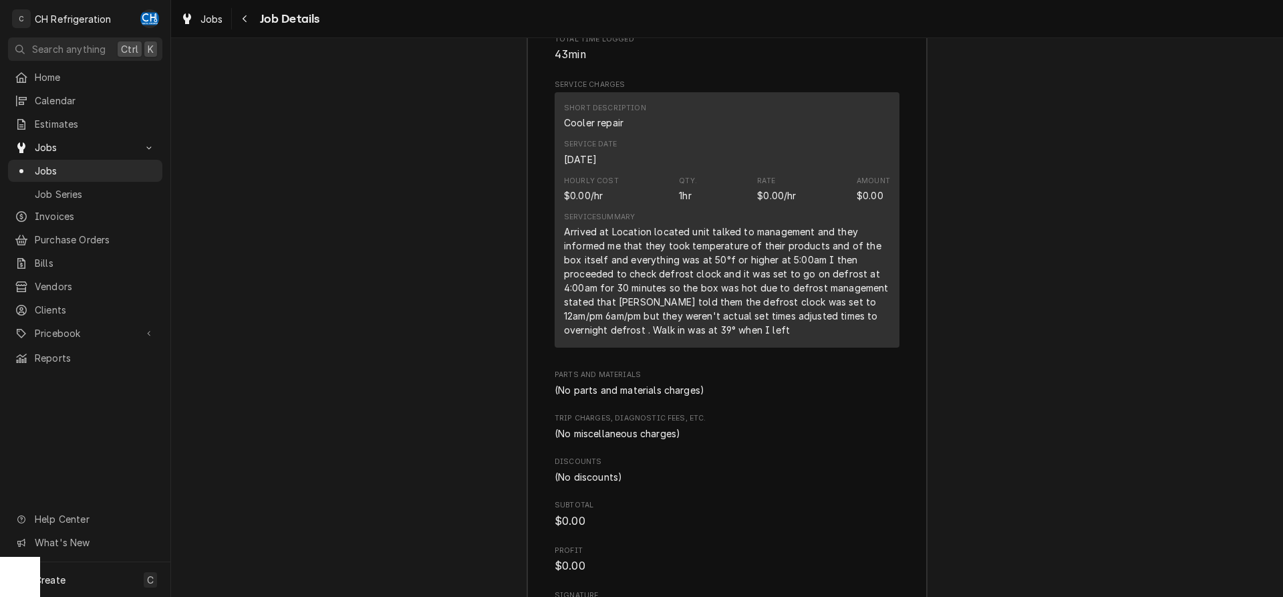
click at [840, 337] on div "Arrived at Location located unit talked to management and they informed me that…" at bounding box center [727, 281] width 326 height 112
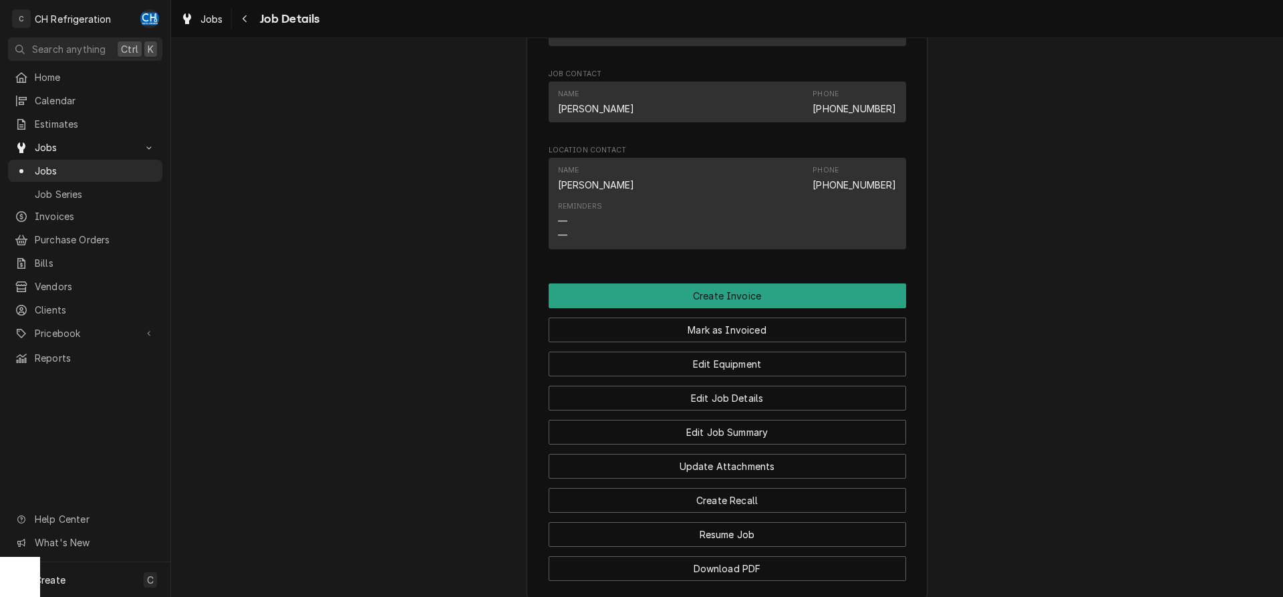
scroll to position [1023, 0]
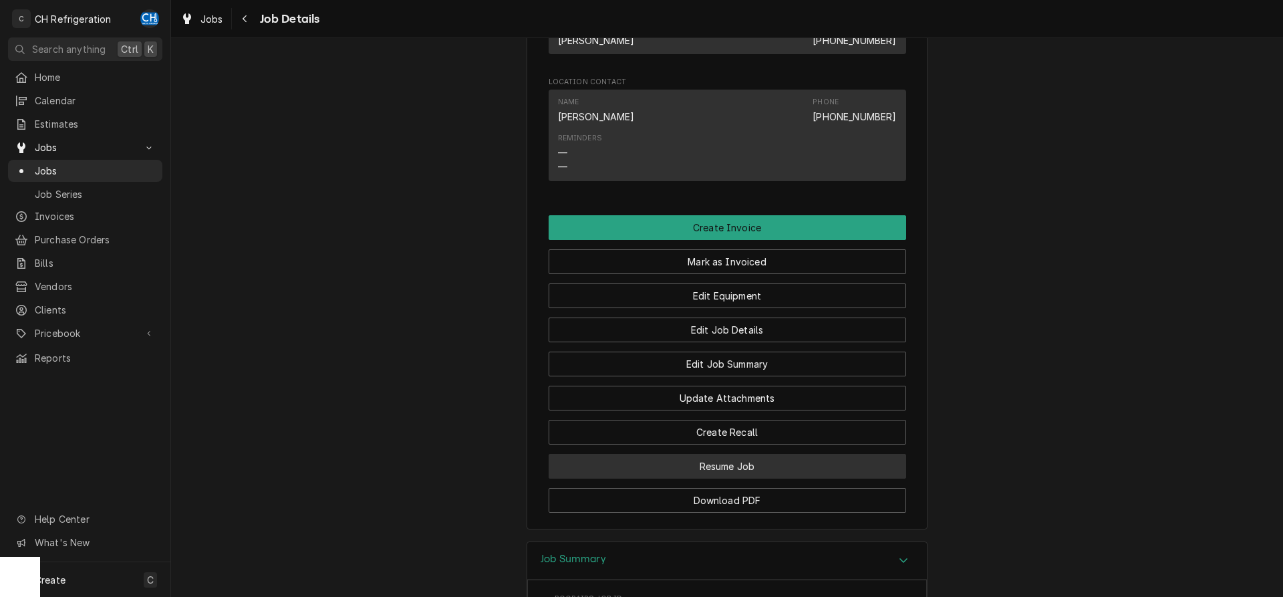
click at [711, 479] on button "Resume Job" at bounding box center [728, 466] width 358 height 25
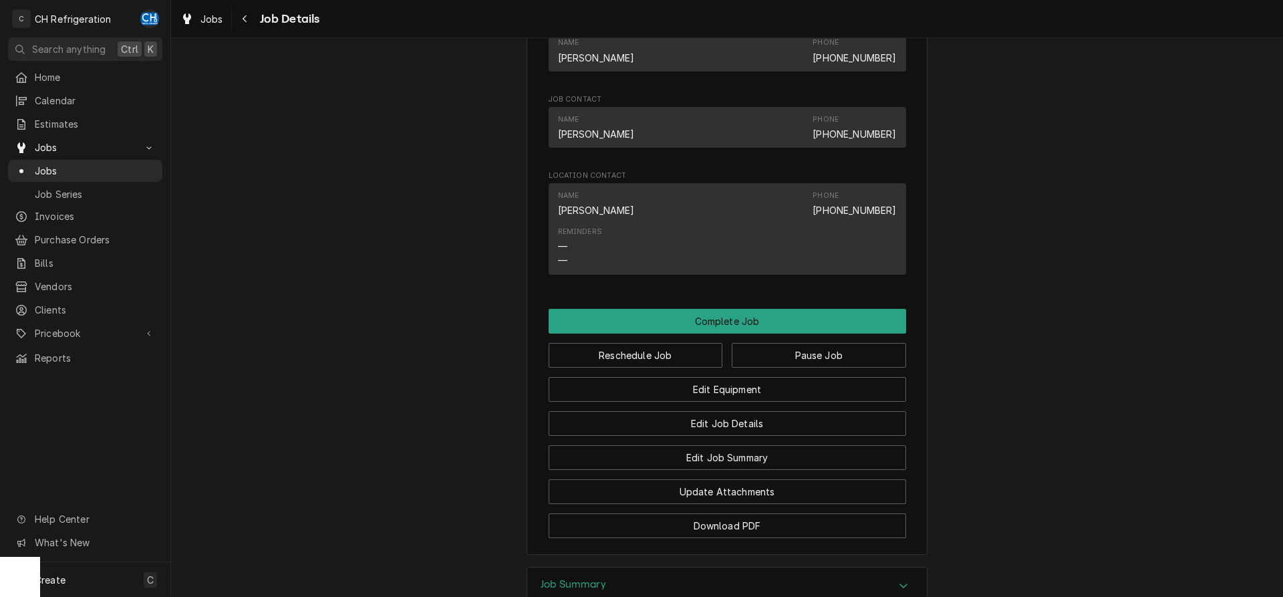
scroll to position [1266, 0]
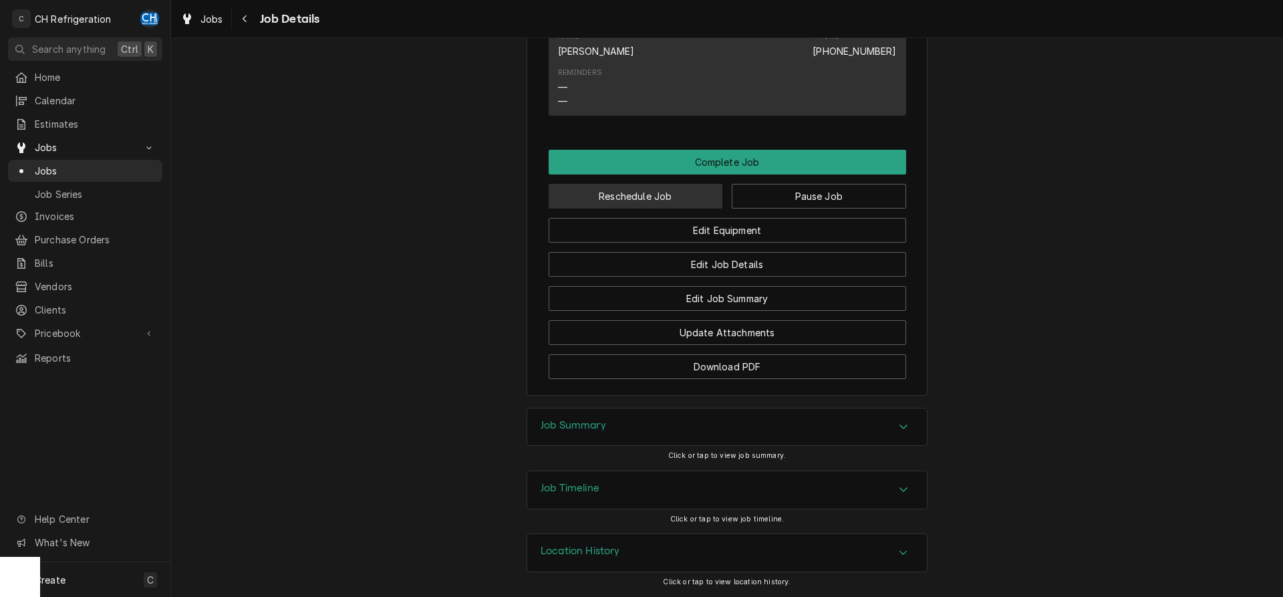
click at [625, 191] on button "Reschedule Job" at bounding box center [636, 196] width 174 height 25
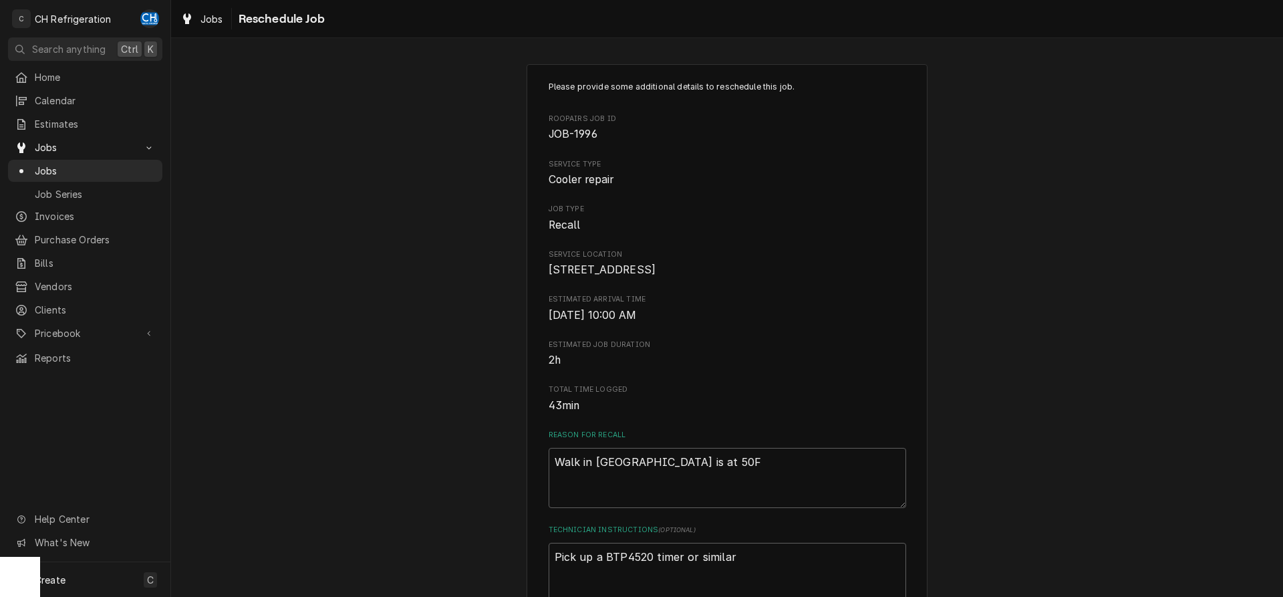
scroll to position [387, 0]
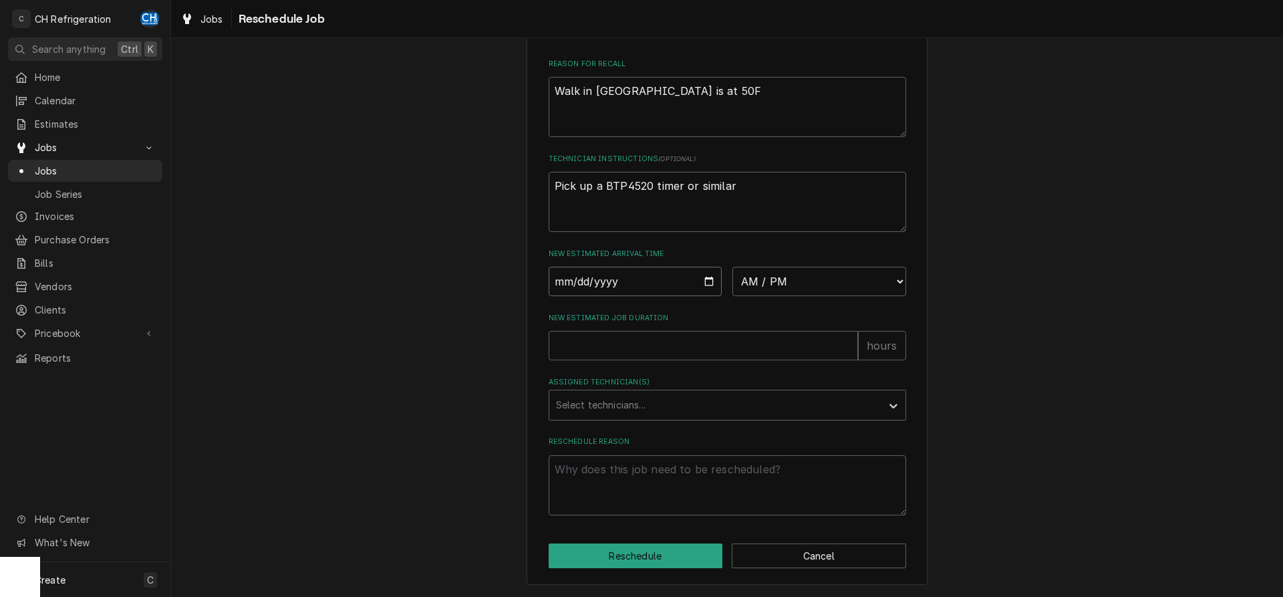
click at [700, 277] on input "Date" at bounding box center [636, 281] width 174 height 29
click at [707, 279] on input "Date" at bounding box center [636, 281] width 174 height 29
type input "[DATE]"
type textarea "x"
click at [733, 267] on select "AM / PM 6:00 AM 6:15 AM 6:30 AM 6:45 AM 7:00 AM 7:15 AM 7:30 AM 7:45 AM 8:00 AM…" at bounding box center [820, 281] width 174 height 29
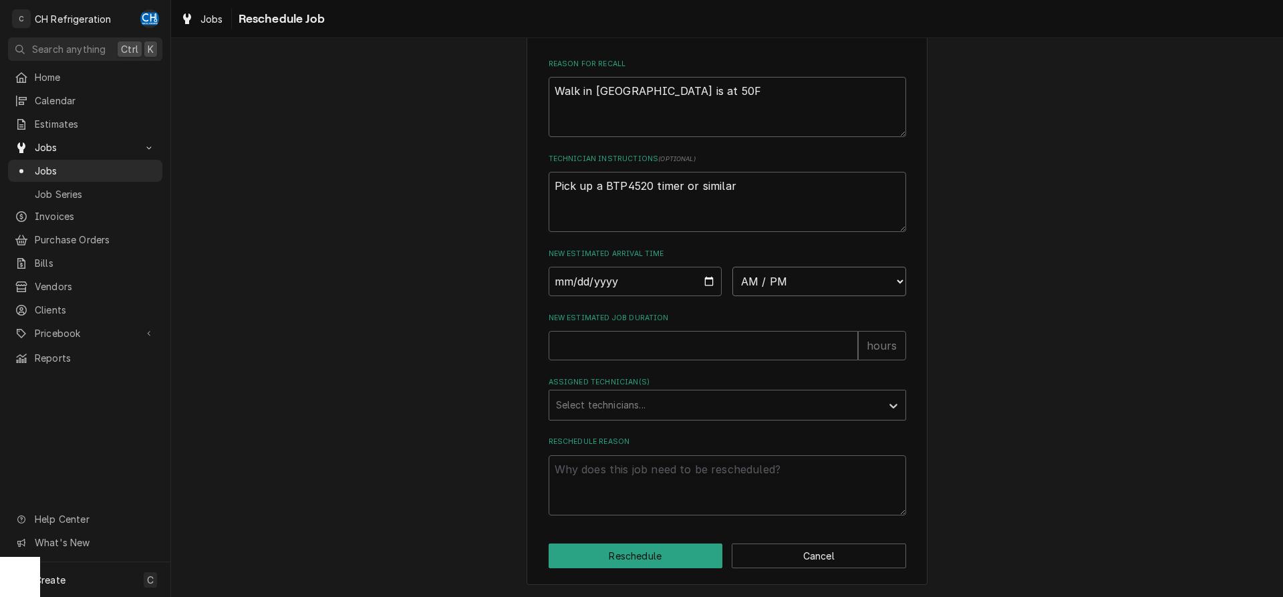
select select "11:00:00"
click option "11:00 AM" at bounding box center [0, 0] width 0 height 0
click at [633, 336] on input "New Estimated Job Duration" at bounding box center [703, 345] width 309 height 29
type textarea "x"
type input "2"
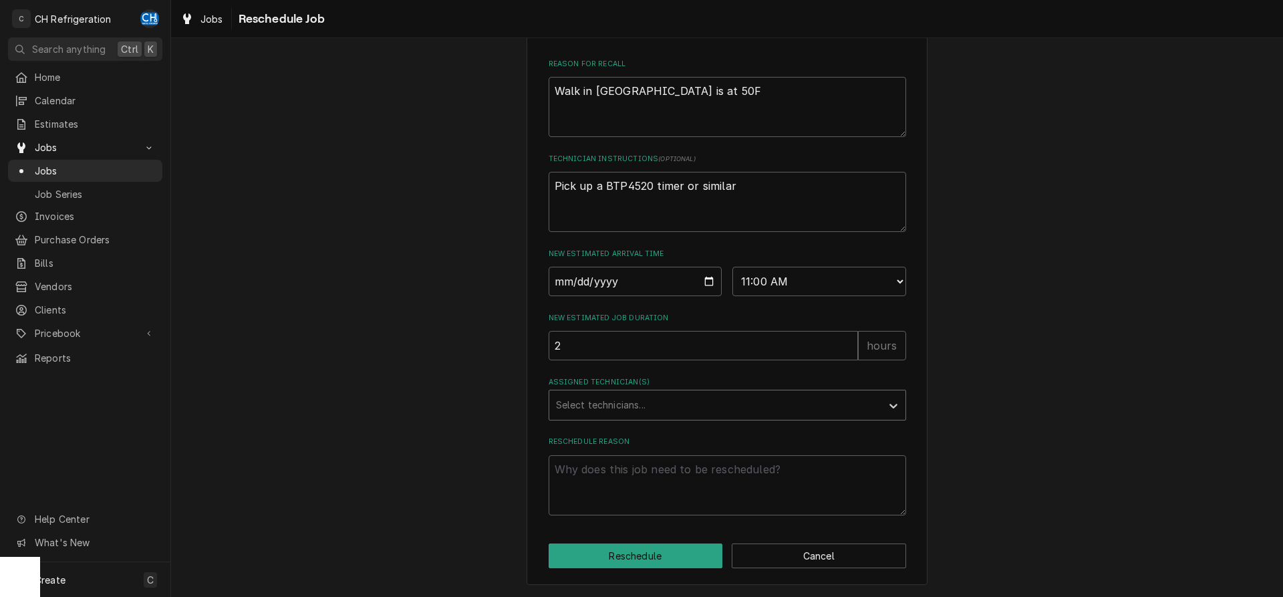
click at [605, 403] on div "Assigned Technician(s)" at bounding box center [715, 405] width 319 height 24
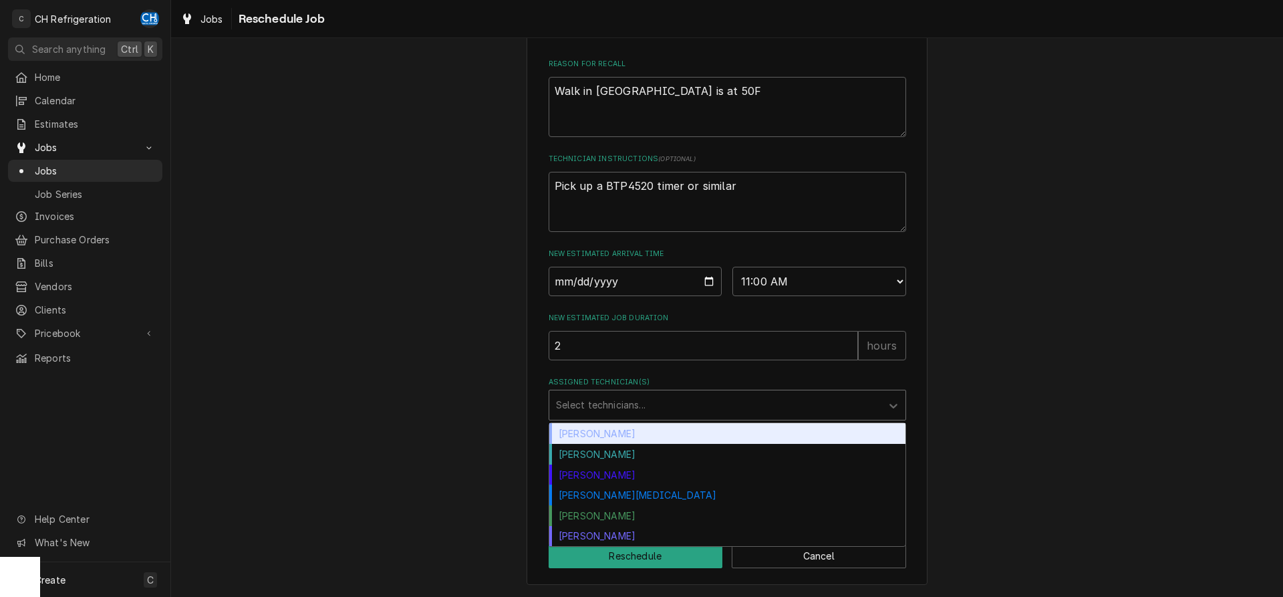
click at [618, 438] on div "Chris Hiraga" at bounding box center [727, 433] width 356 height 21
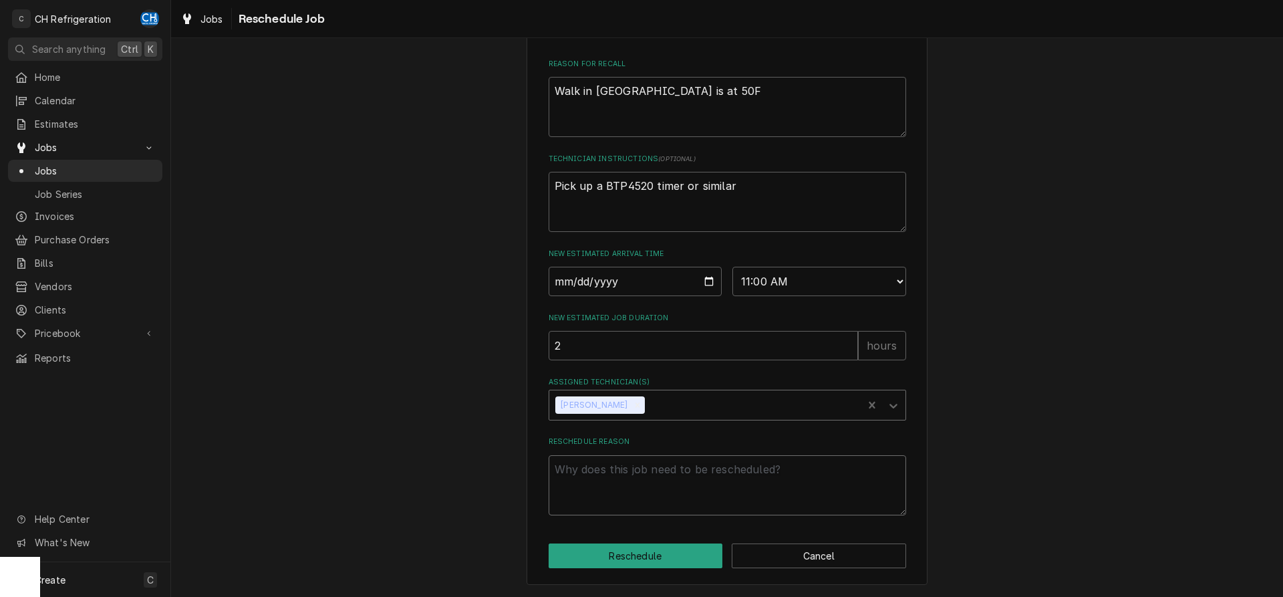
click at [648, 507] on textarea "Reschedule Reason" at bounding box center [728, 485] width 358 height 60
type textarea "x"
type textarea "i"
type textarea "x"
type textarea "id"
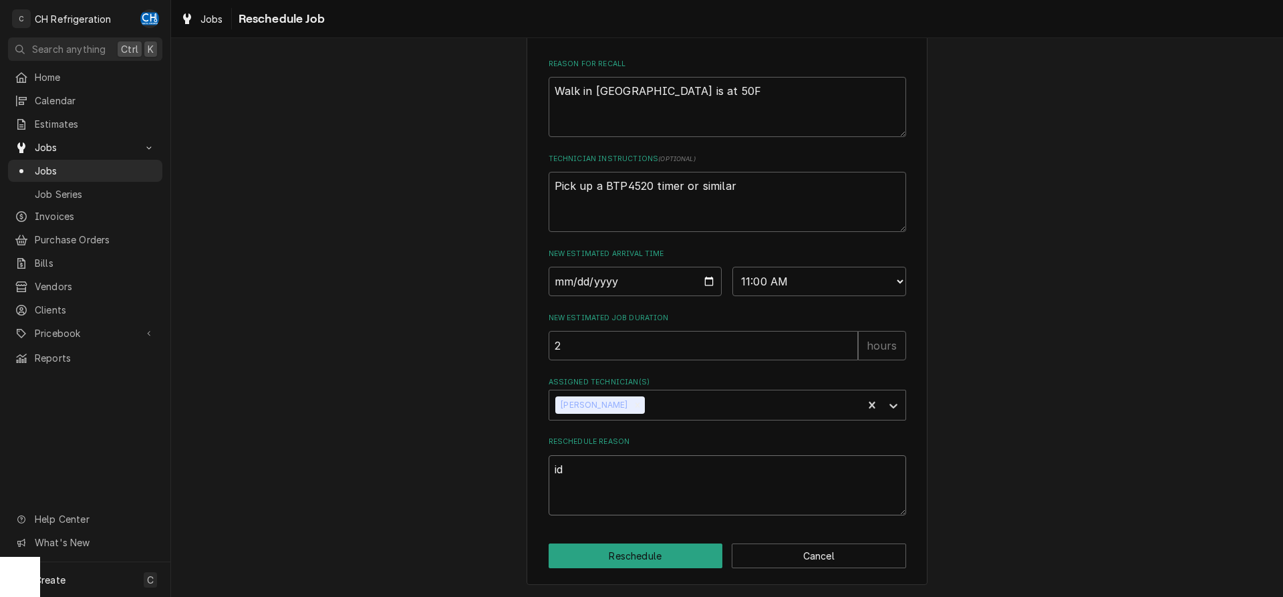
type textarea "x"
type textarea "idk"
click at [682, 565] on button "Reschedule" at bounding box center [636, 555] width 174 height 25
type textarea "x"
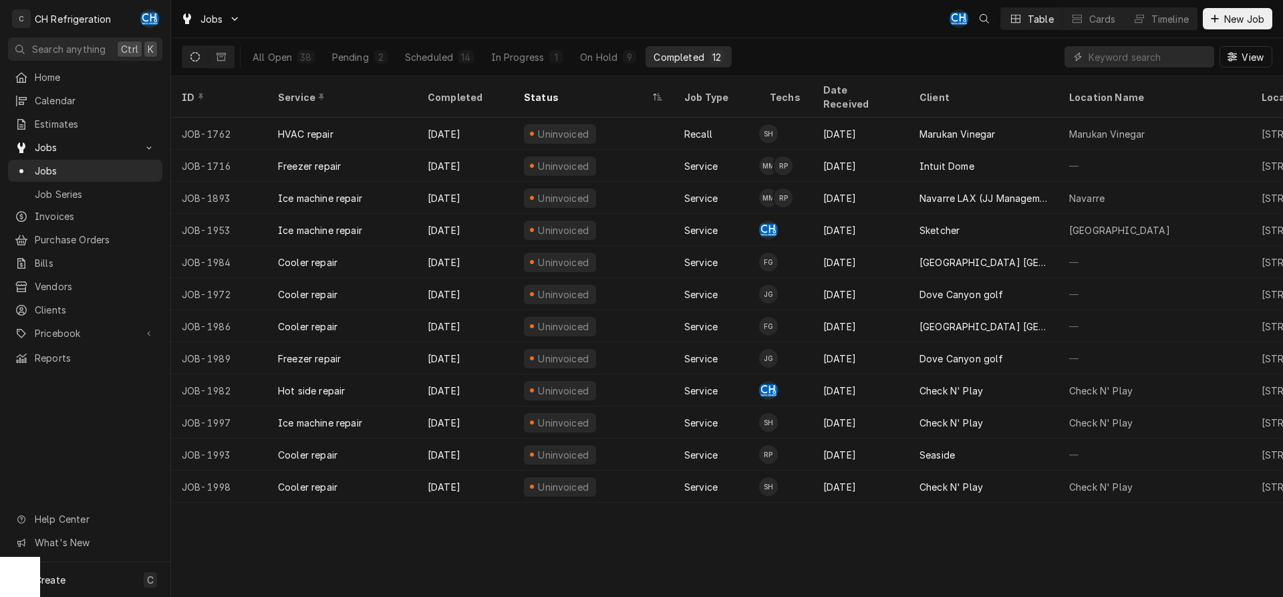
click at [711, 62] on div "12" at bounding box center [717, 56] width 14 height 13
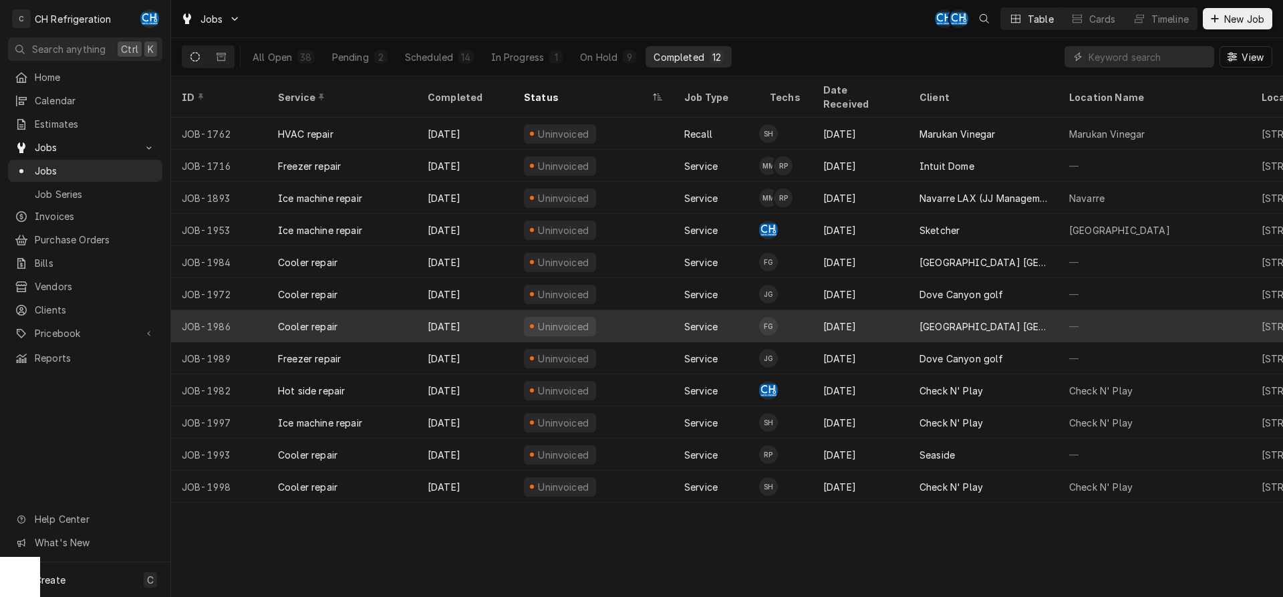
click at [956, 321] on div "[GEOGRAPHIC_DATA] [GEOGRAPHIC_DATA]" at bounding box center [984, 326] width 150 height 32
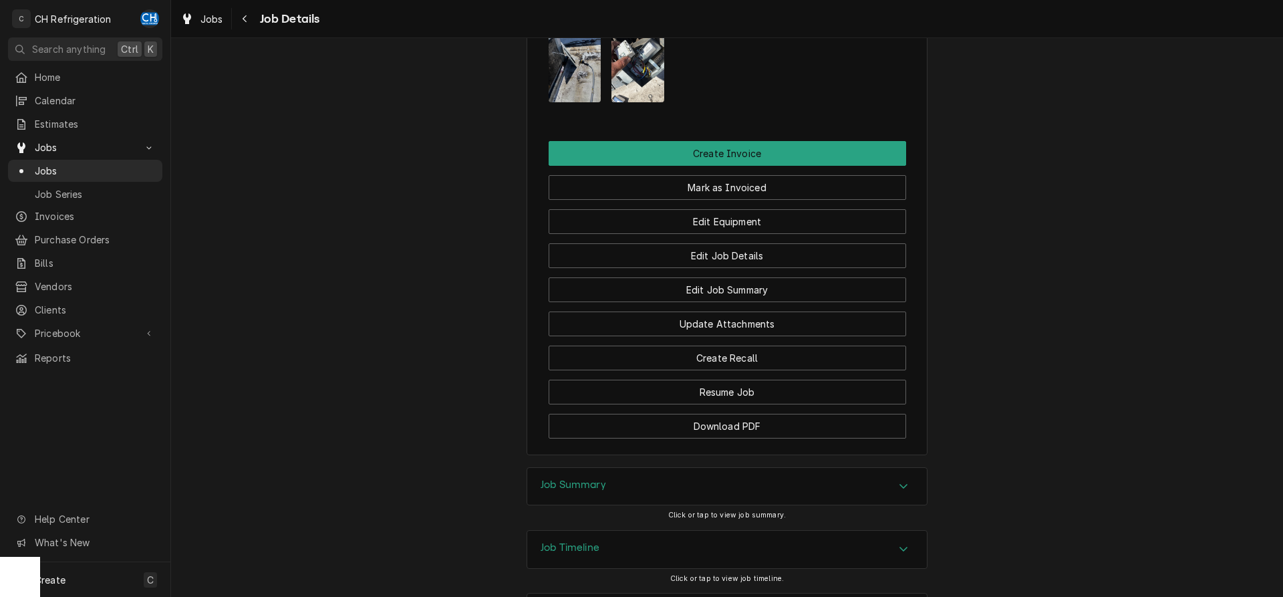
scroll to position [1098, 0]
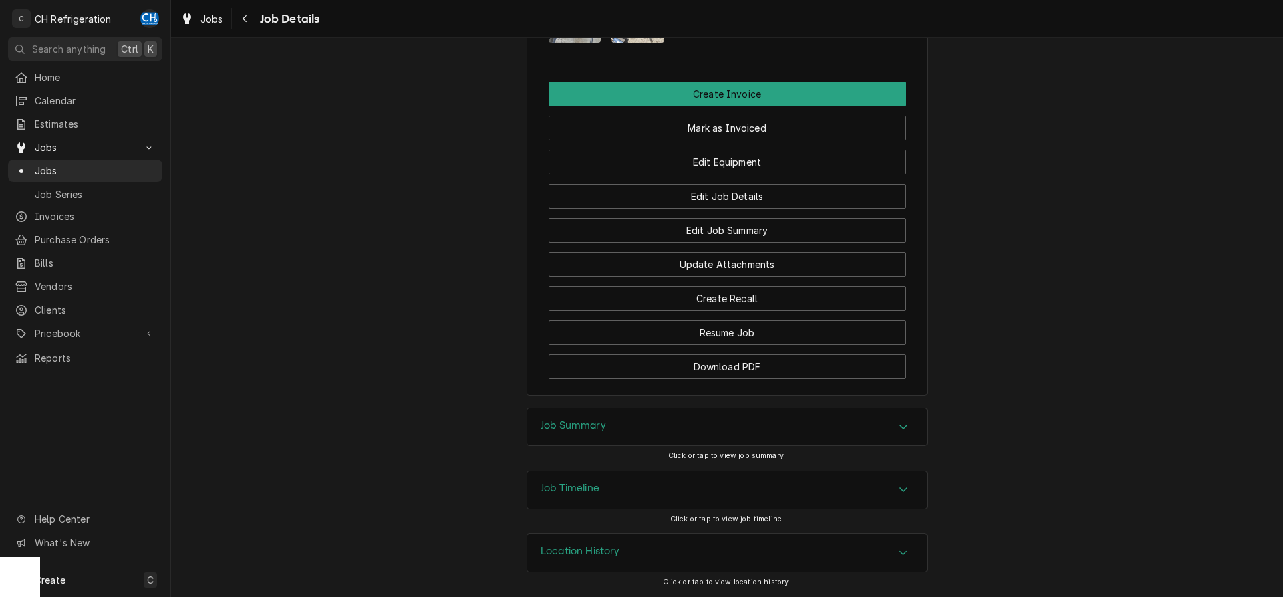
click at [664, 438] on div "Job Summary" at bounding box center [727, 426] width 400 height 37
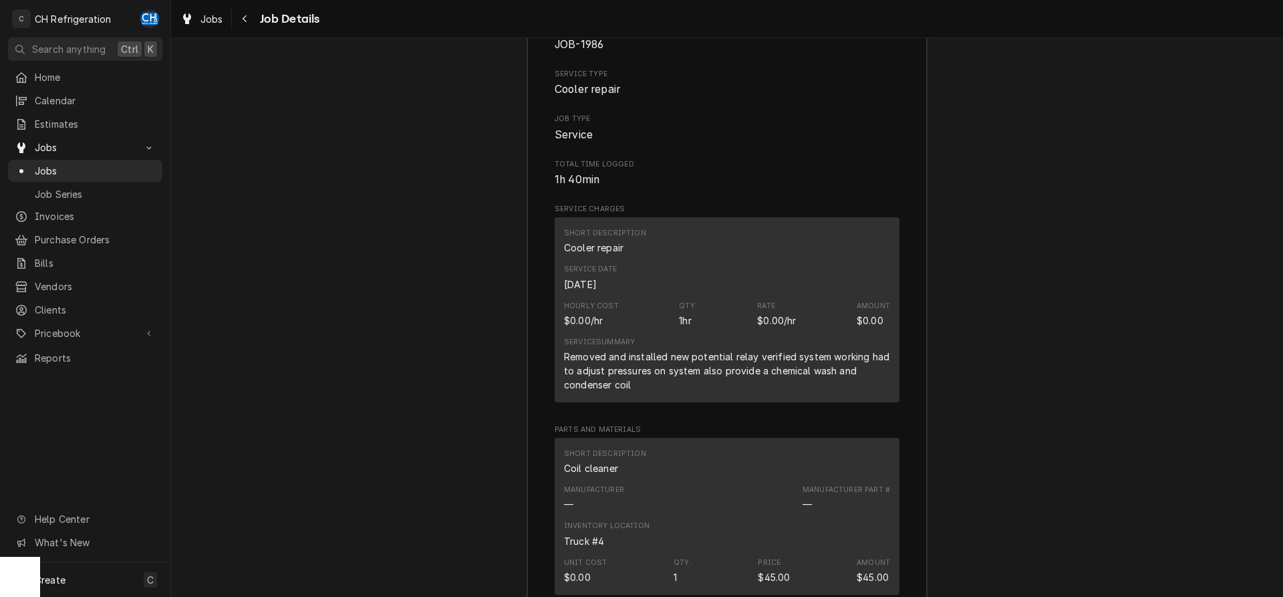
scroll to position [1507, 0]
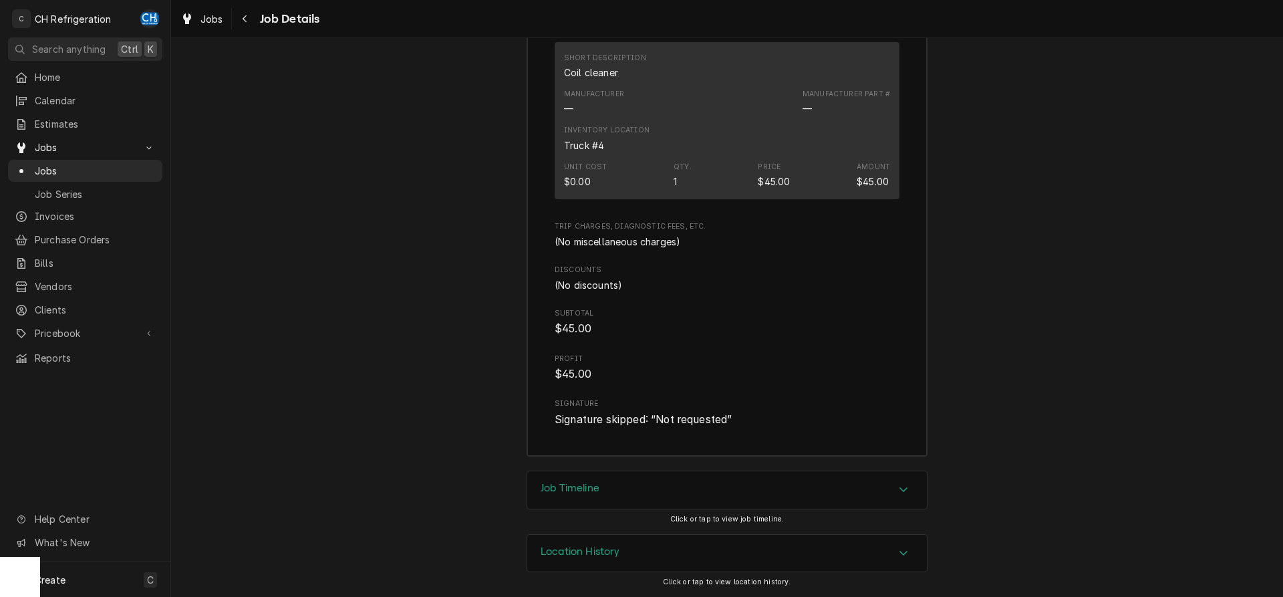
drag, startPoint x: 603, startPoint y: 482, endPoint x: 610, endPoint y: 477, distance: 8.2
click at [607, 480] on div "Job Timeline" at bounding box center [727, 489] width 400 height 37
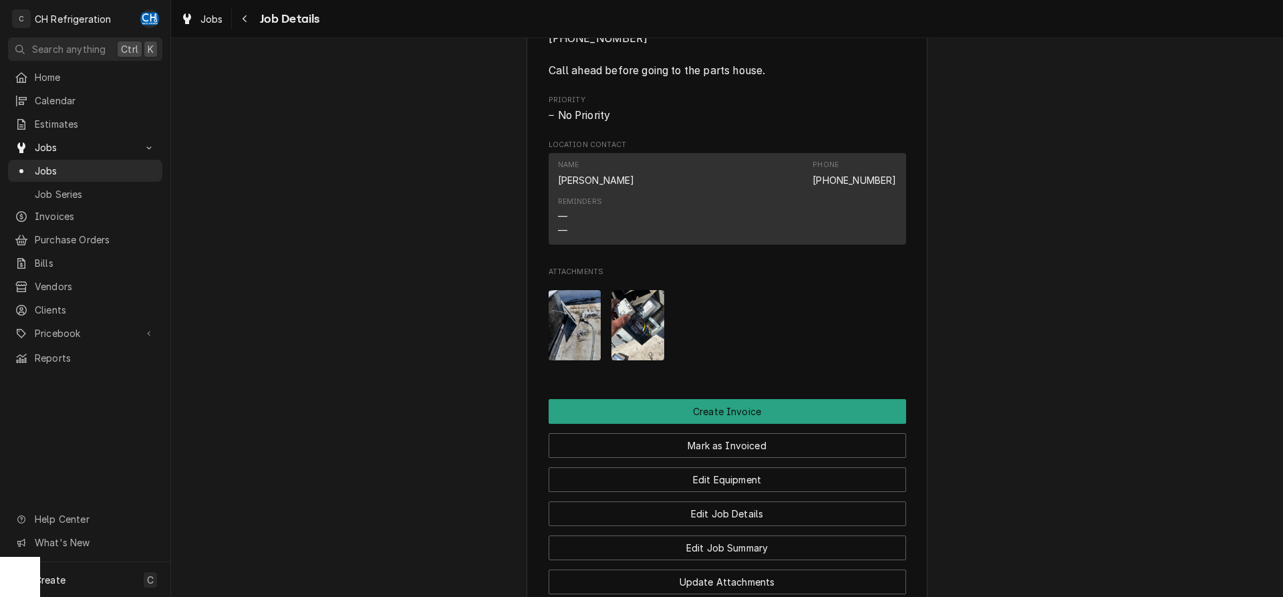
scroll to position [689, 0]
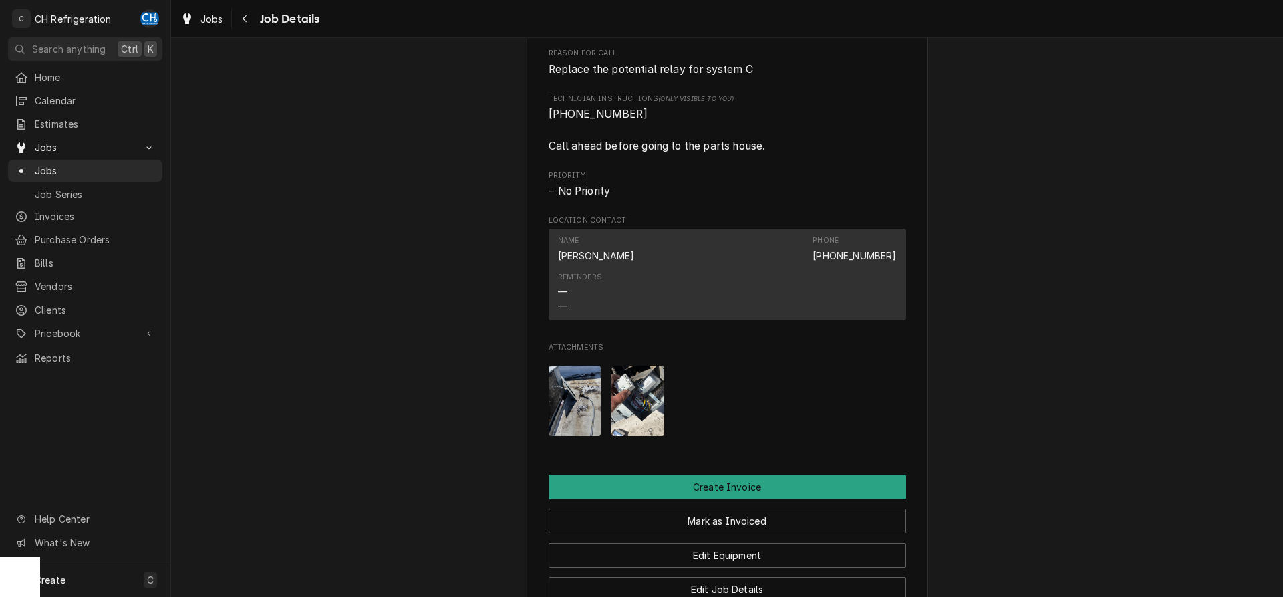
click at [575, 424] on img "Attachments" at bounding box center [575, 401] width 53 height 70
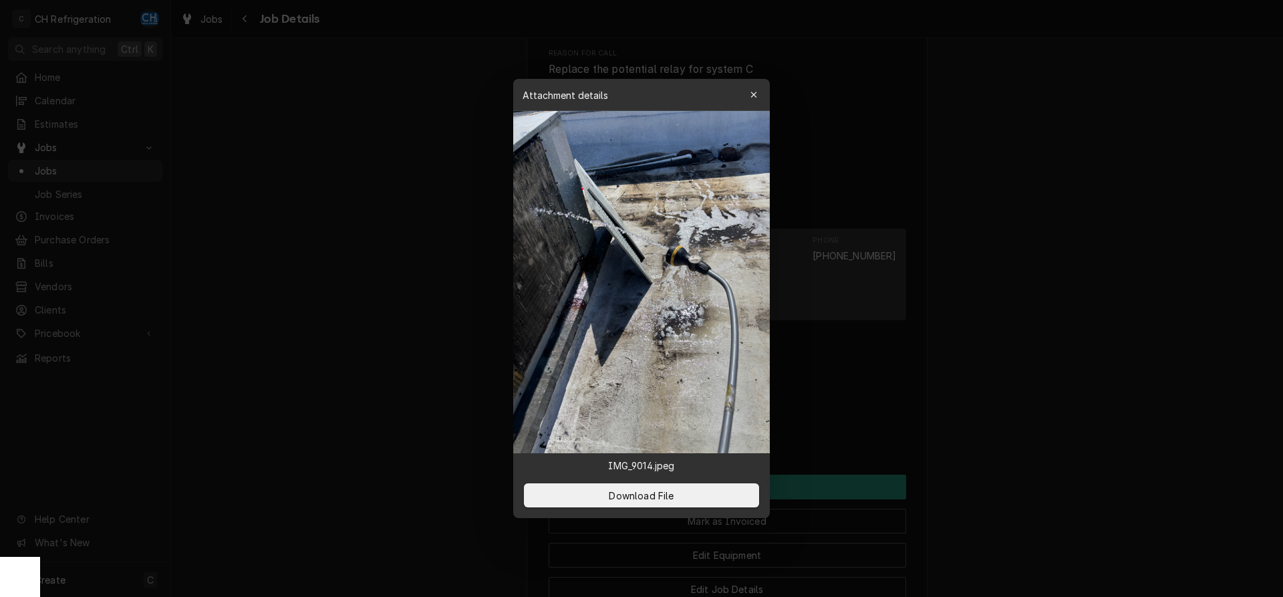
click at [1110, 277] on div at bounding box center [641, 298] width 1283 height 597
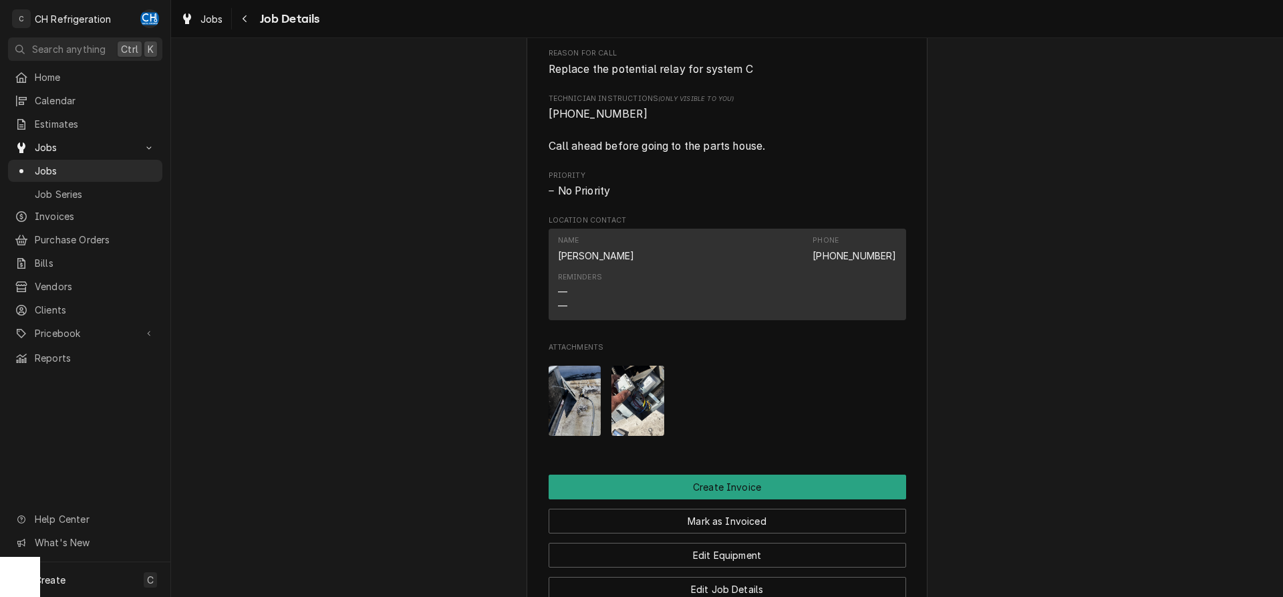
click at [615, 422] on img "Attachments" at bounding box center [638, 401] width 53 height 70
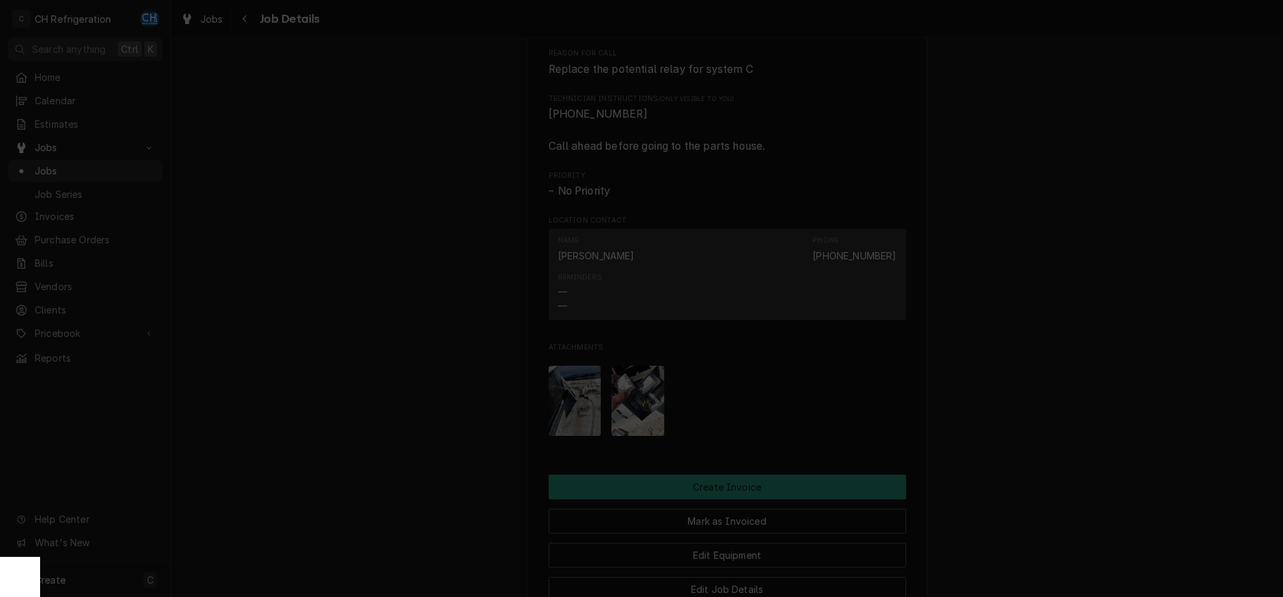
click at [1057, 333] on div at bounding box center [641, 298] width 1283 height 597
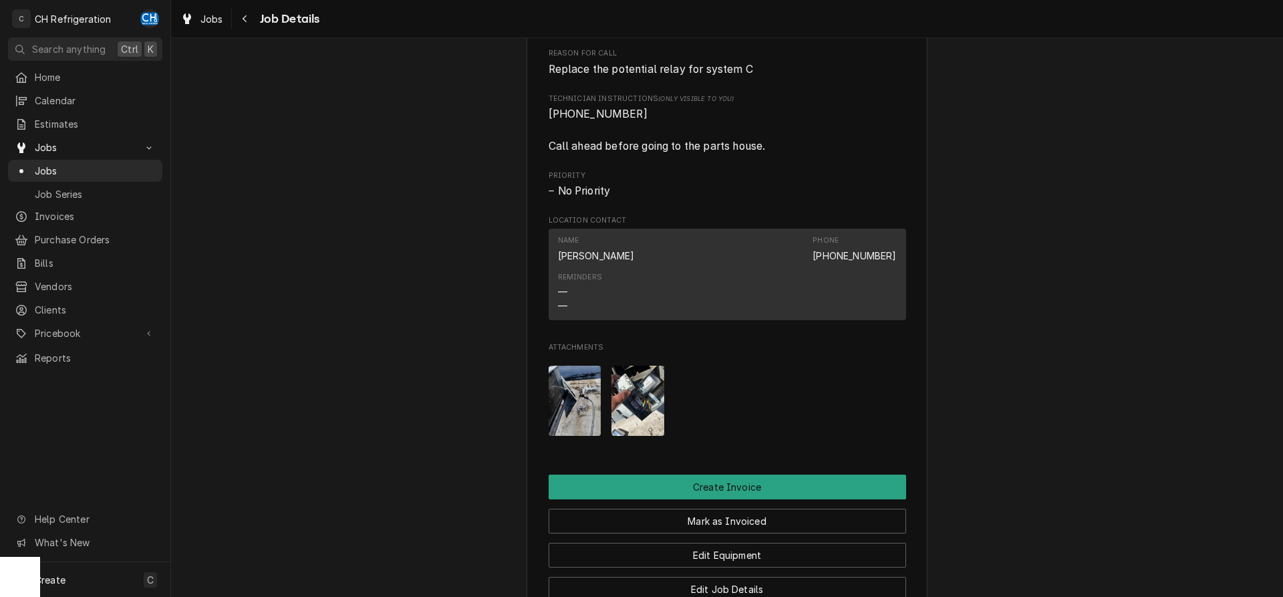
click at [576, 414] on img "Attachments" at bounding box center [575, 401] width 53 height 70
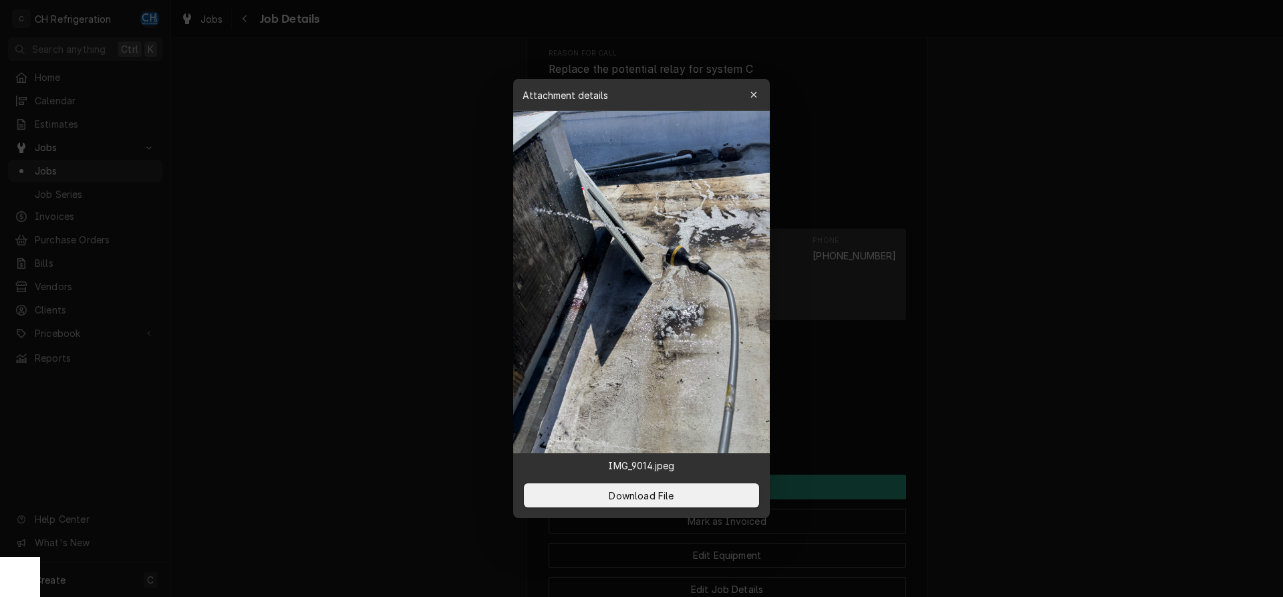
click at [1021, 311] on div at bounding box center [641, 298] width 1283 height 597
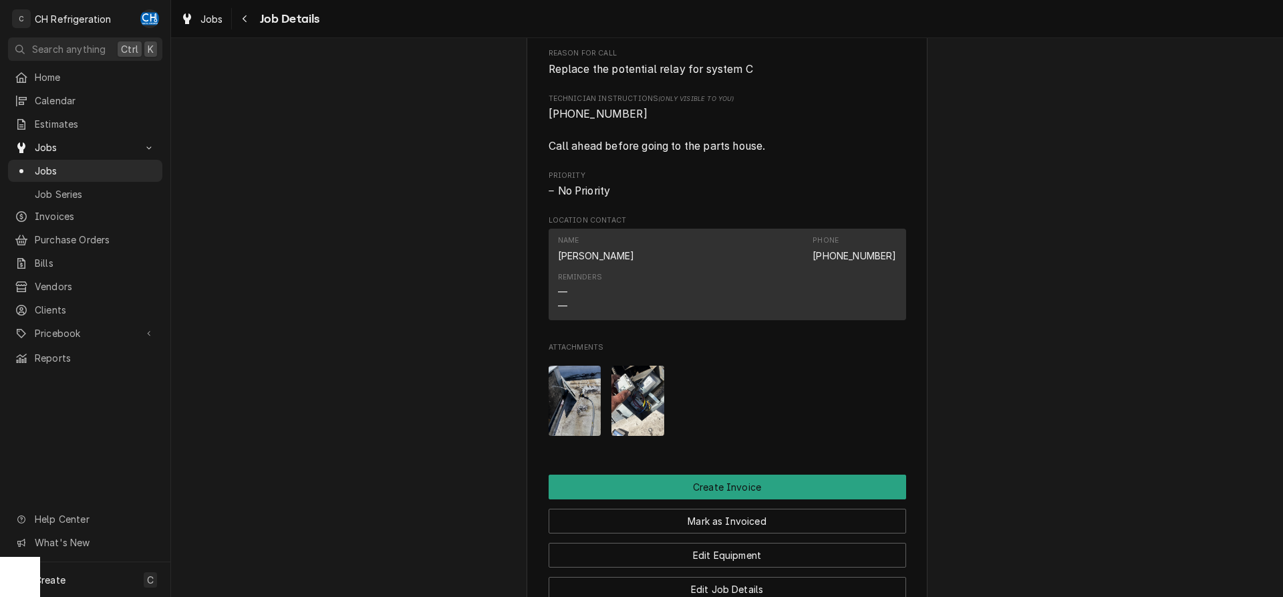
click at [652, 416] on img "Attachments" at bounding box center [638, 401] width 53 height 70
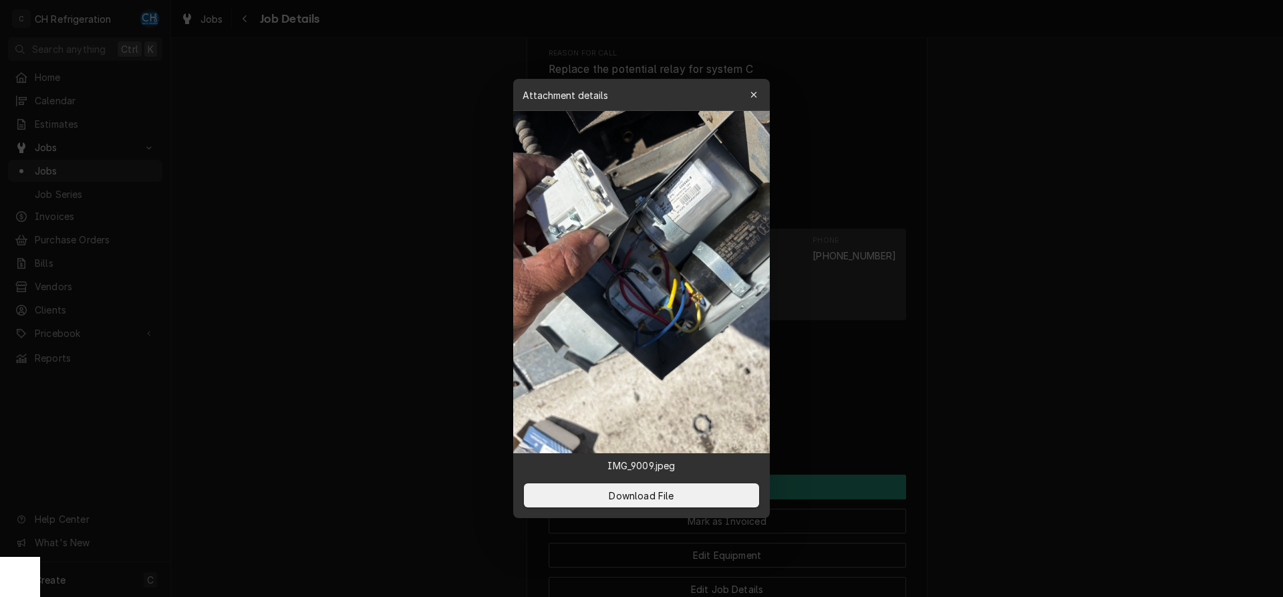
click at [1016, 220] on div at bounding box center [641, 298] width 1283 height 597
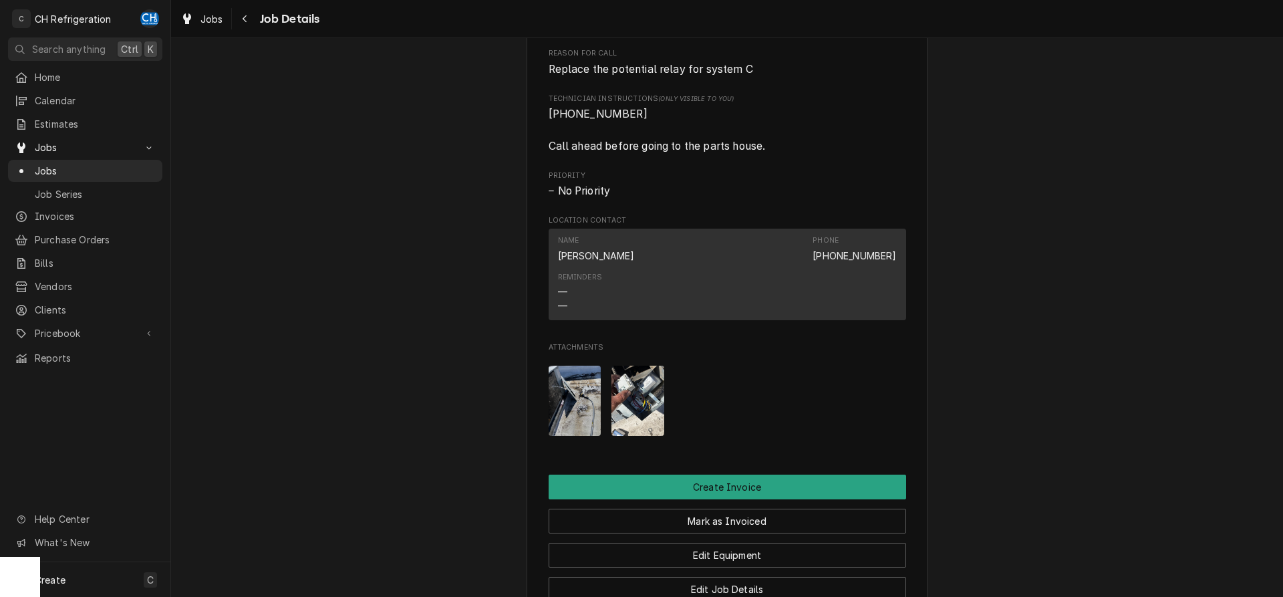
click at [572, 408] on img "Attachments" at bounding box center [575, 401] width 53 height 70
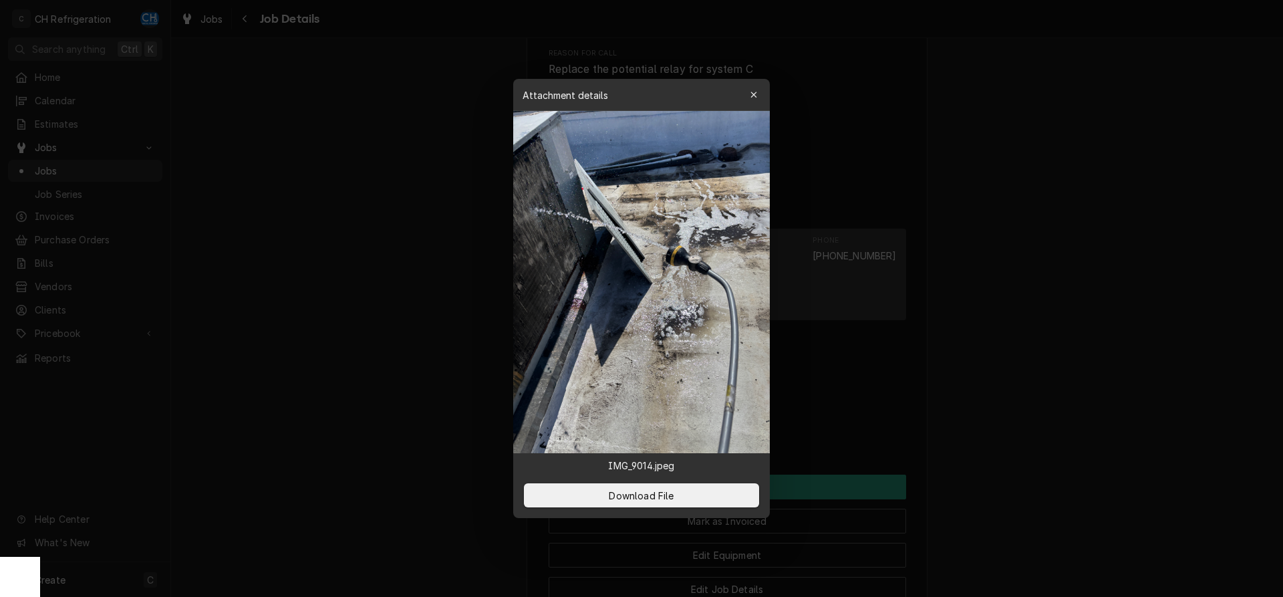
click at [1110, 341] on div at bounding box center [641, 298] width 1283 height 597
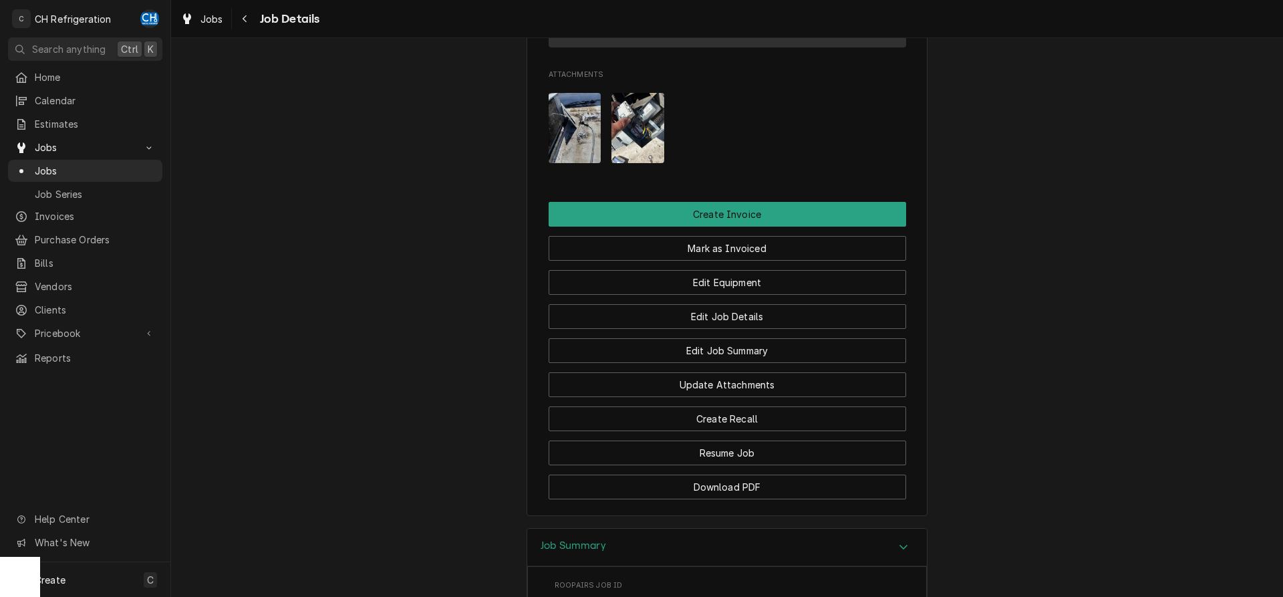
scroll to position [757, 0]
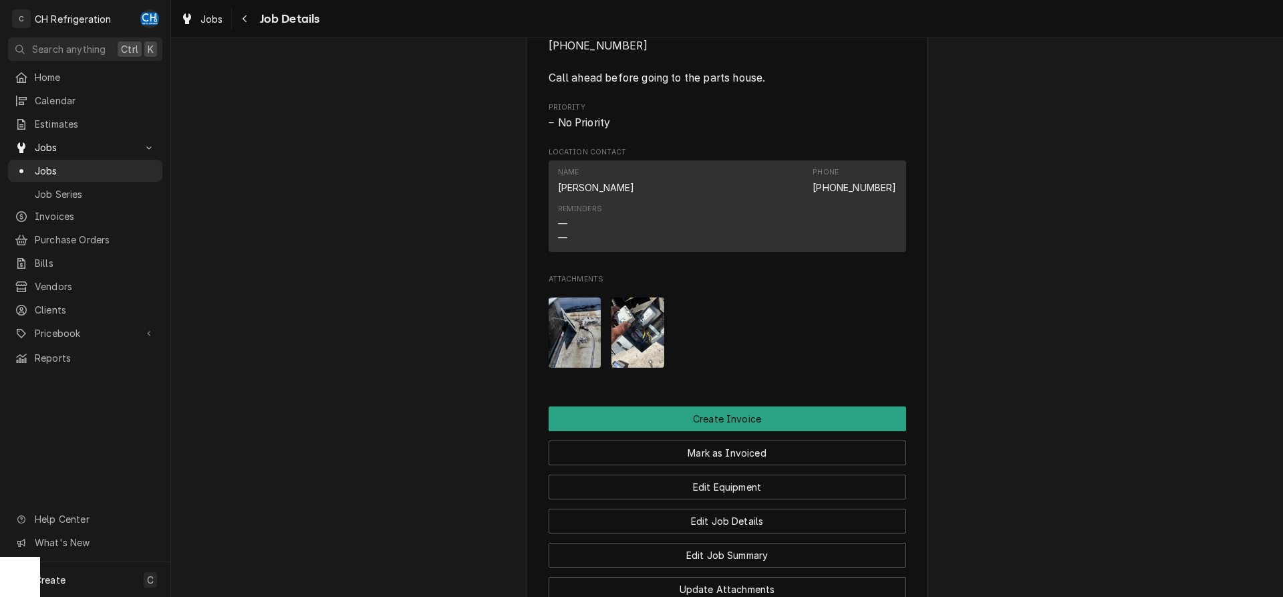
click at [651, 341] on img "Attachments" at bounding box center [638, 332] width 53 height 70
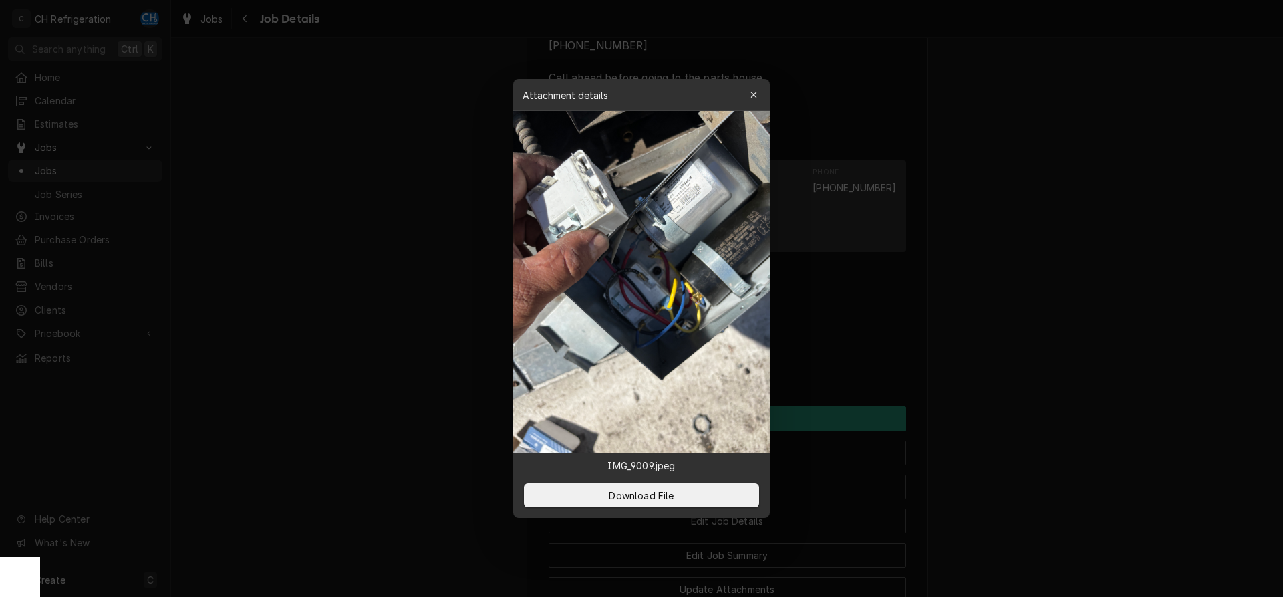
click at [1115, 342] on div at bounding box center [641, 298] width 1283 height 597
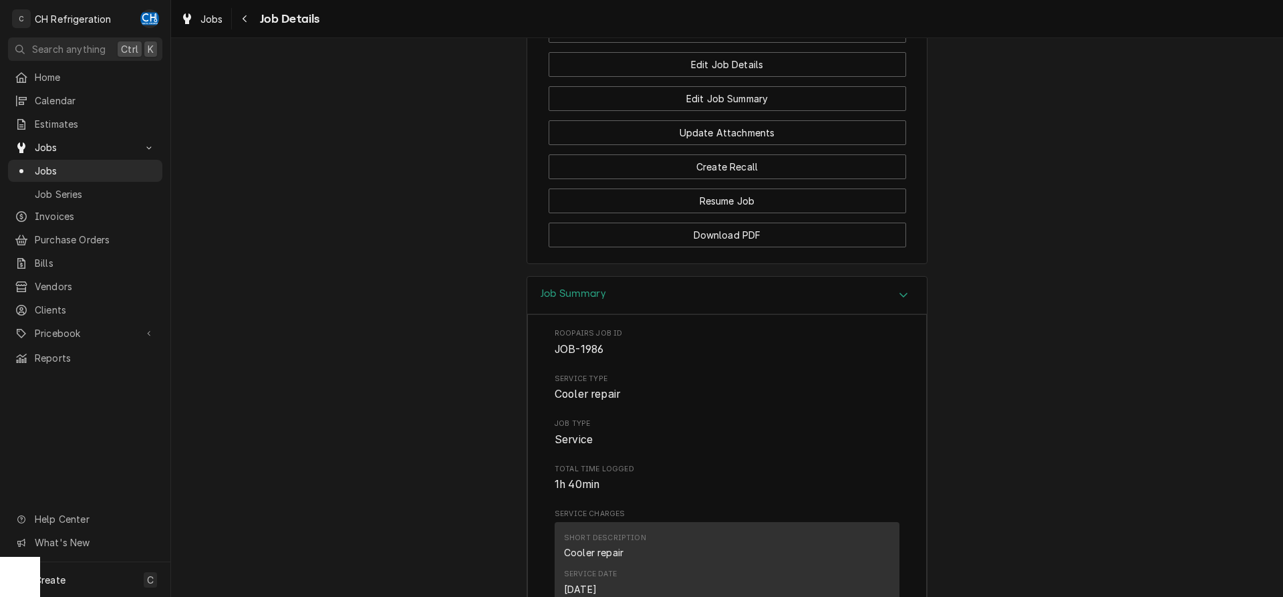
scroll to position [1098, 0]
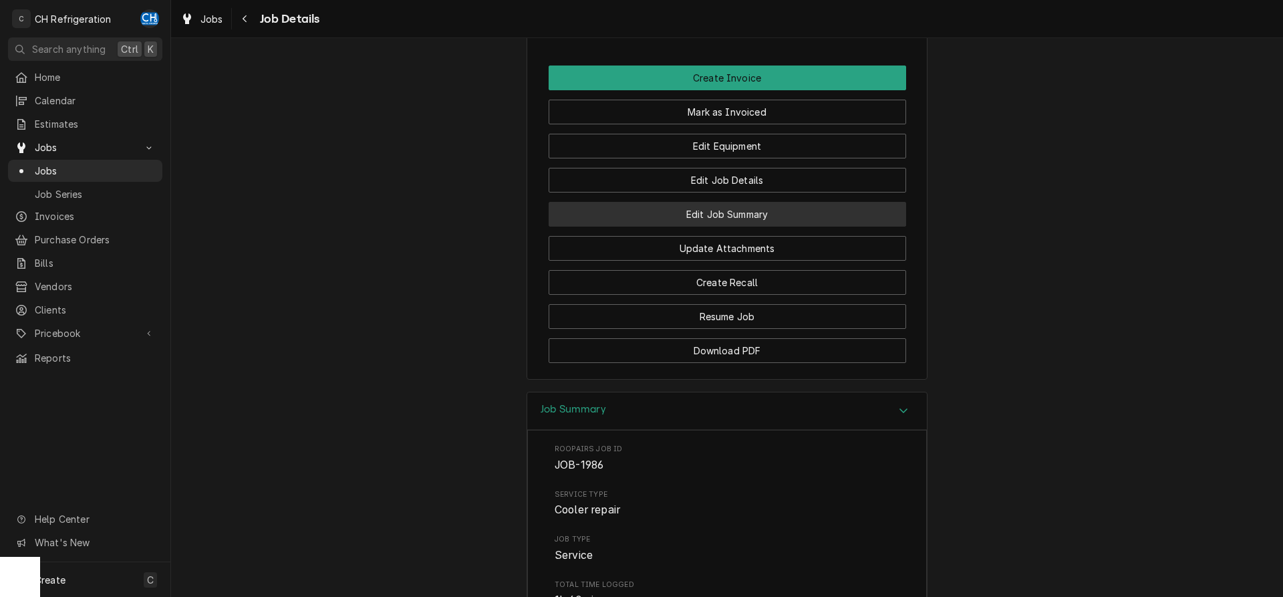
click at [731, 227] on button "Edit Job Summary" at bounding box center [728, 214] width 358 height 25
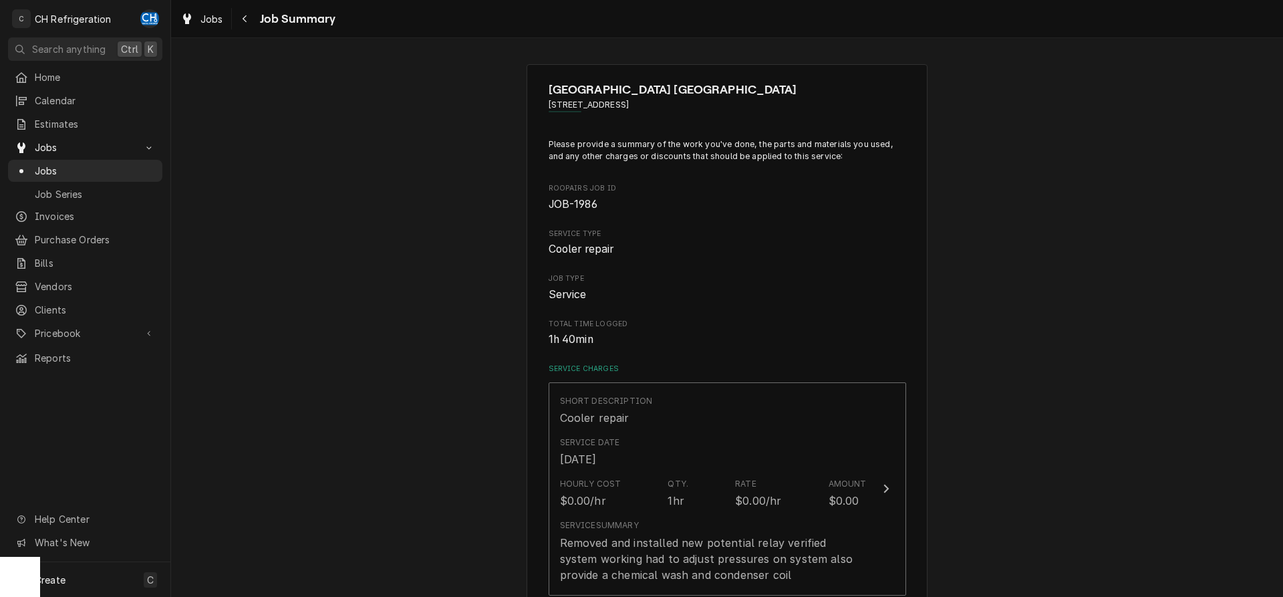
scroll to position [764, 0]
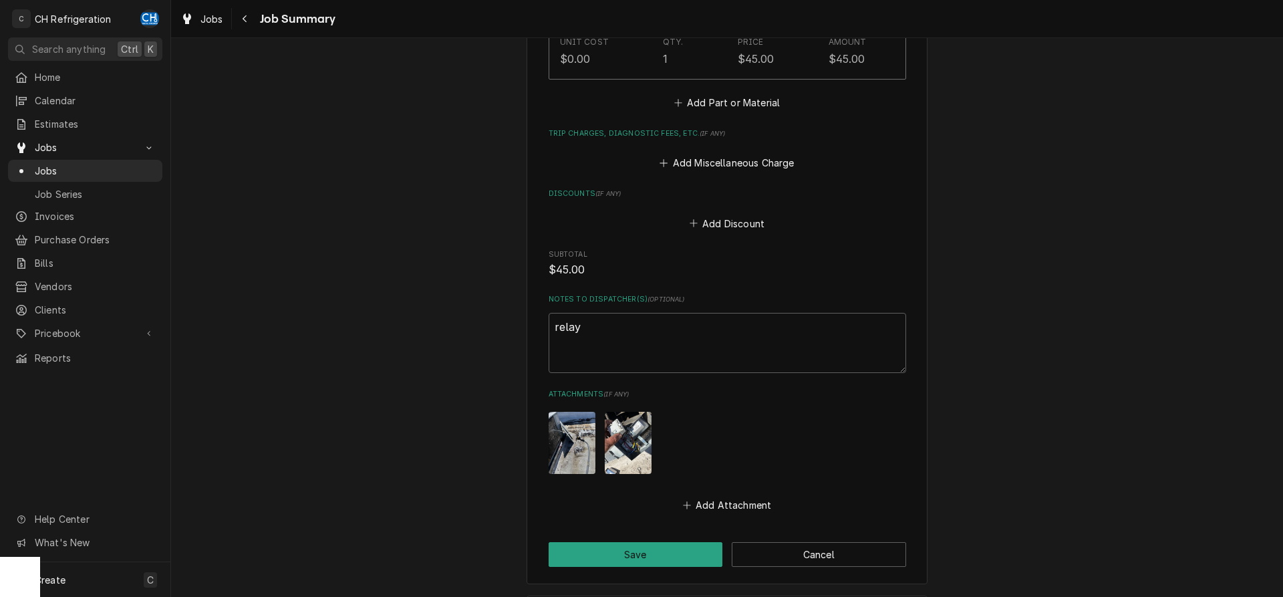
type textarea "relay p"
type textarea "x"
type textarea "relay p$"
type textarea "x"
type textarea "relay p"
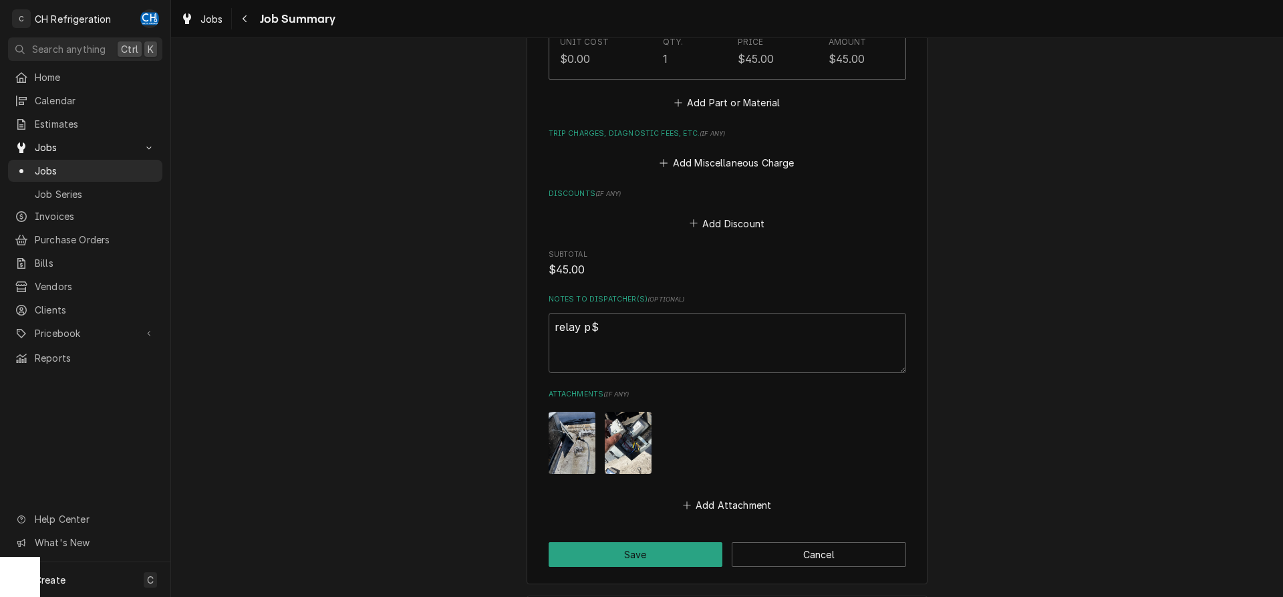
type textarea "x"
type textarea "relay p#"
type textarea "x"
type textarea "relay p#9"
type textarea "x"
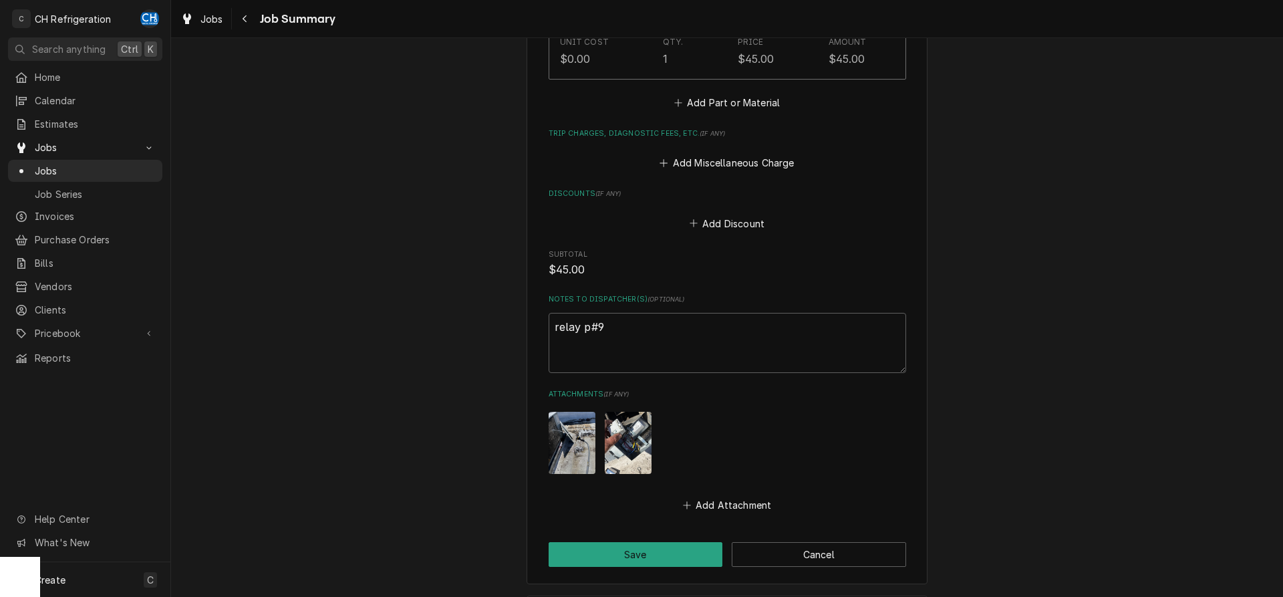
type textarea "relay p#94"
type textarea "x"
type textarea "relay p#940"
type textarea "x"
type textarea "relay p#9400"
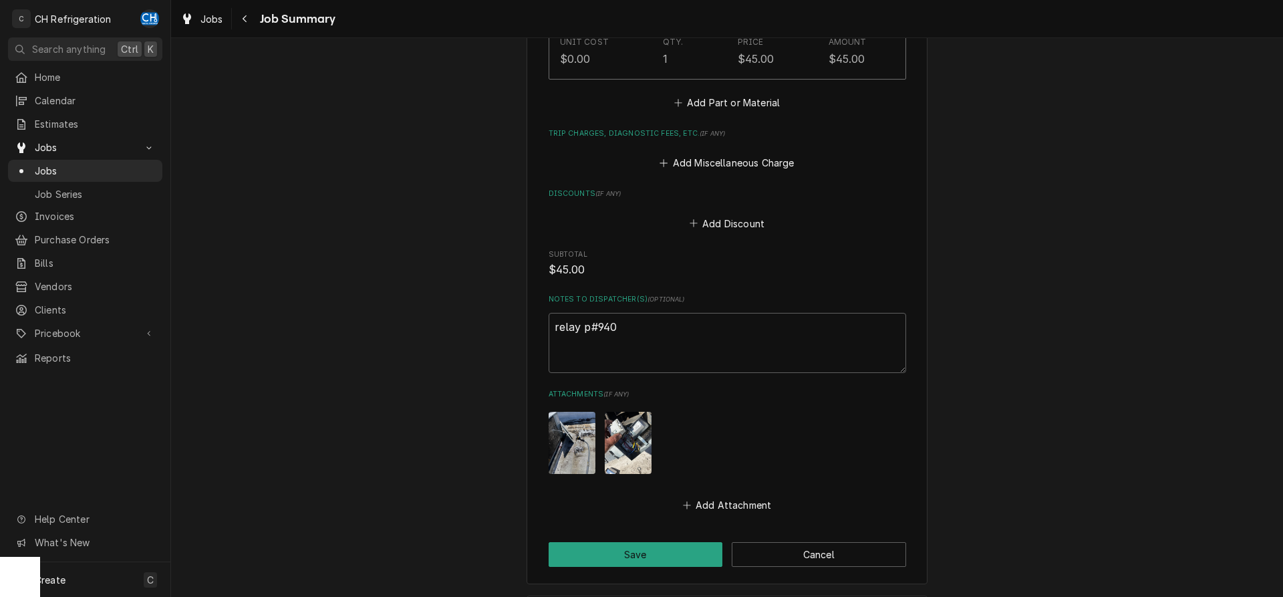
type textarea "x"
type textarea "relay p#94000"
type textarea "x"
type textarea "relay p#940000"
type textarea "x"
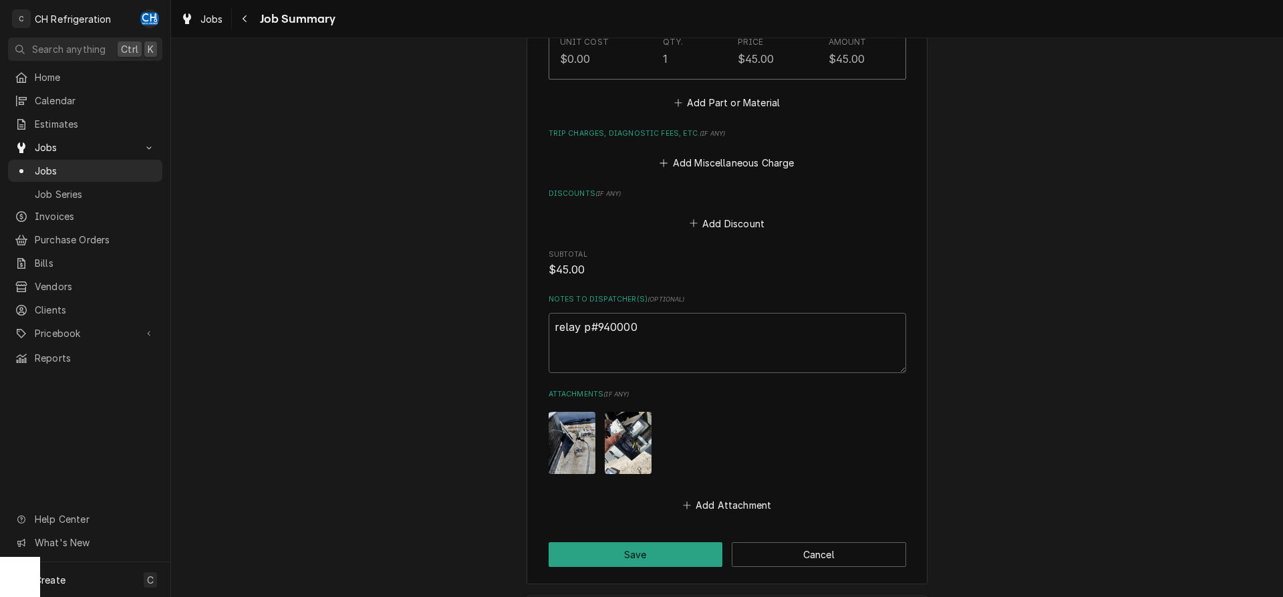
type textarea "relay p#9400001"
type textarea "x"
type textarea "relay p#94000016"
type textarea "x"
type textarea "relay p#940000168"
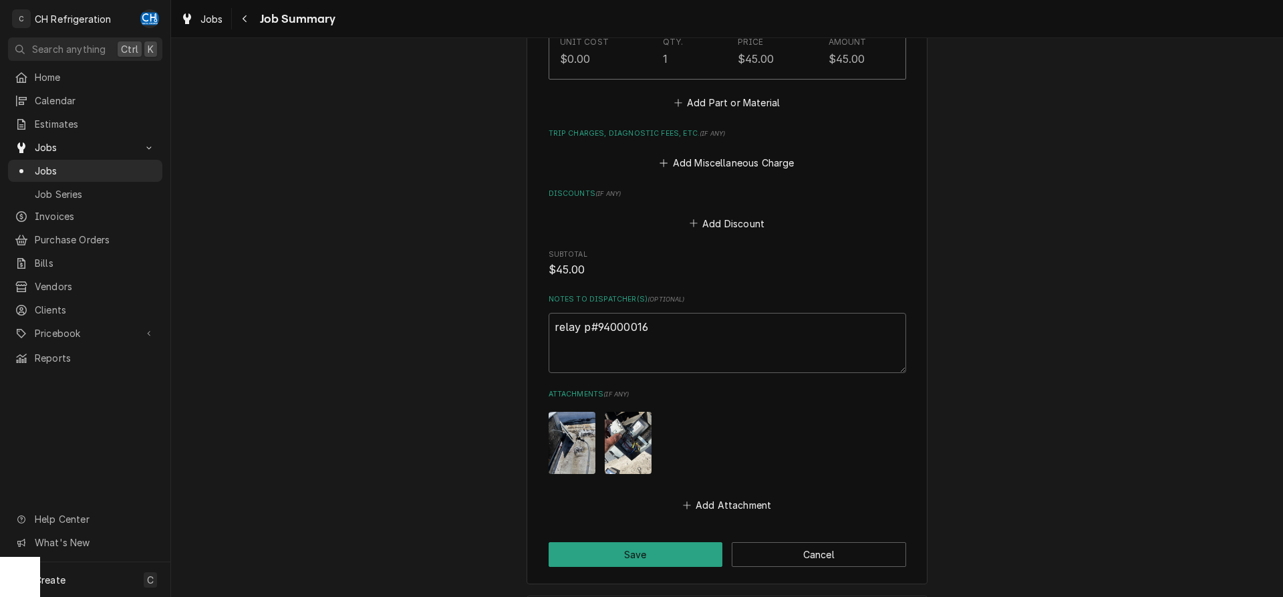
type textarea "x"
type textarea "relay p#940000168"
type textarea "x"
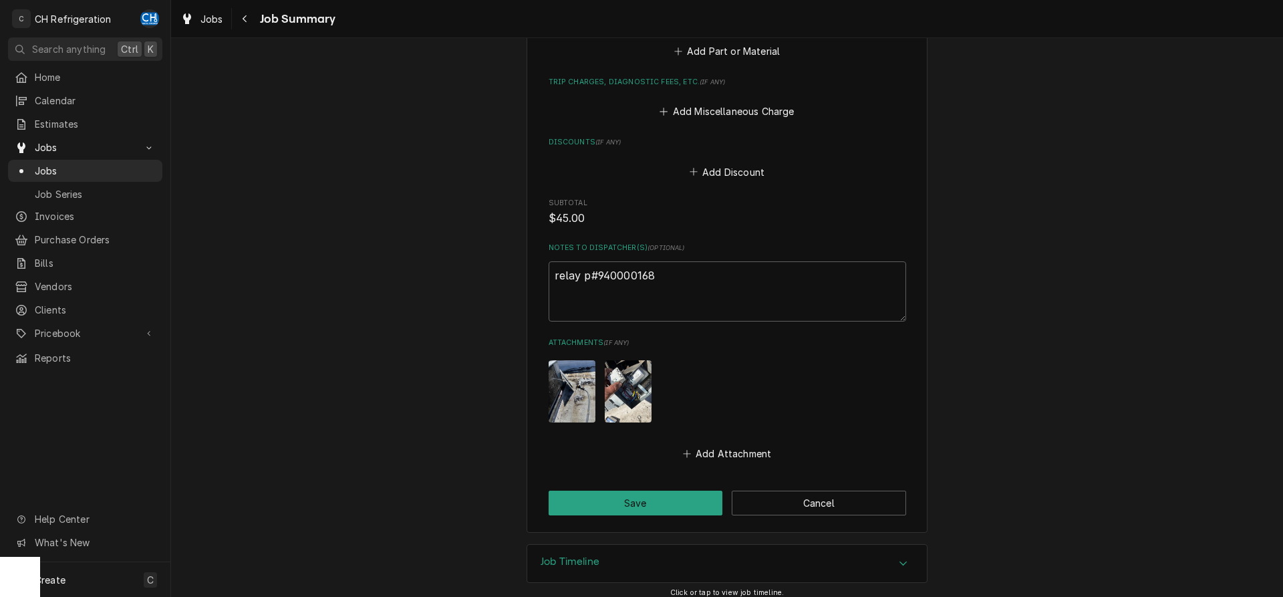
scroll to position [818, 0]
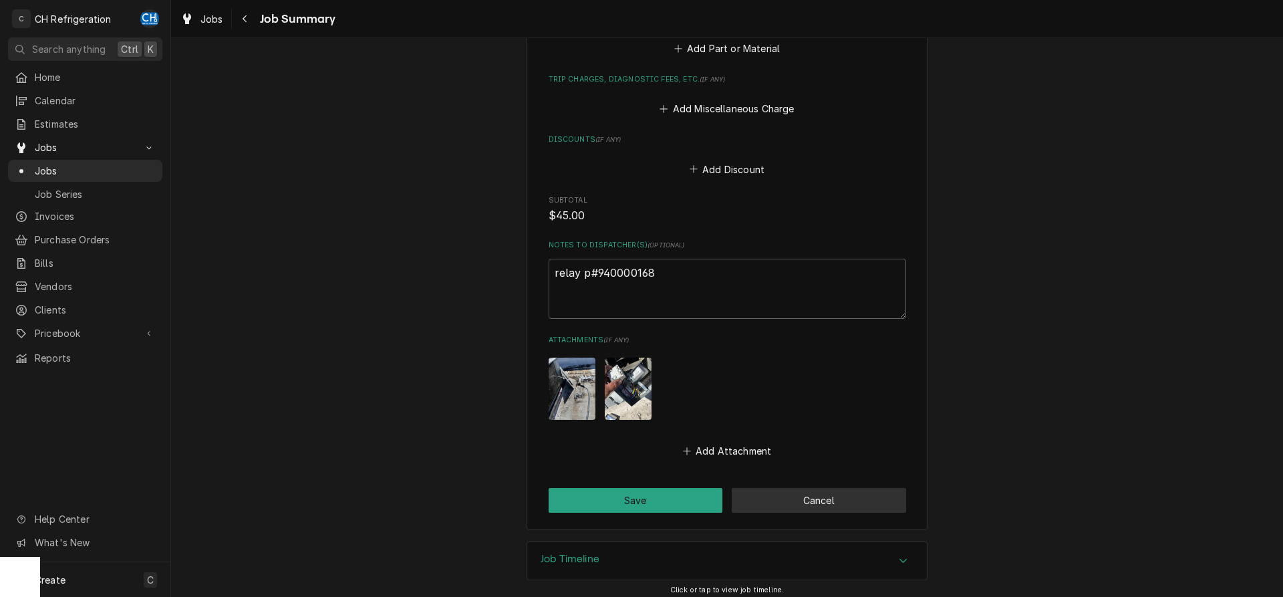
type textarea "relay p#940000168"
click at [789, 506] on button "Cancel" at bounding box center [819, 500] width 174 height 25
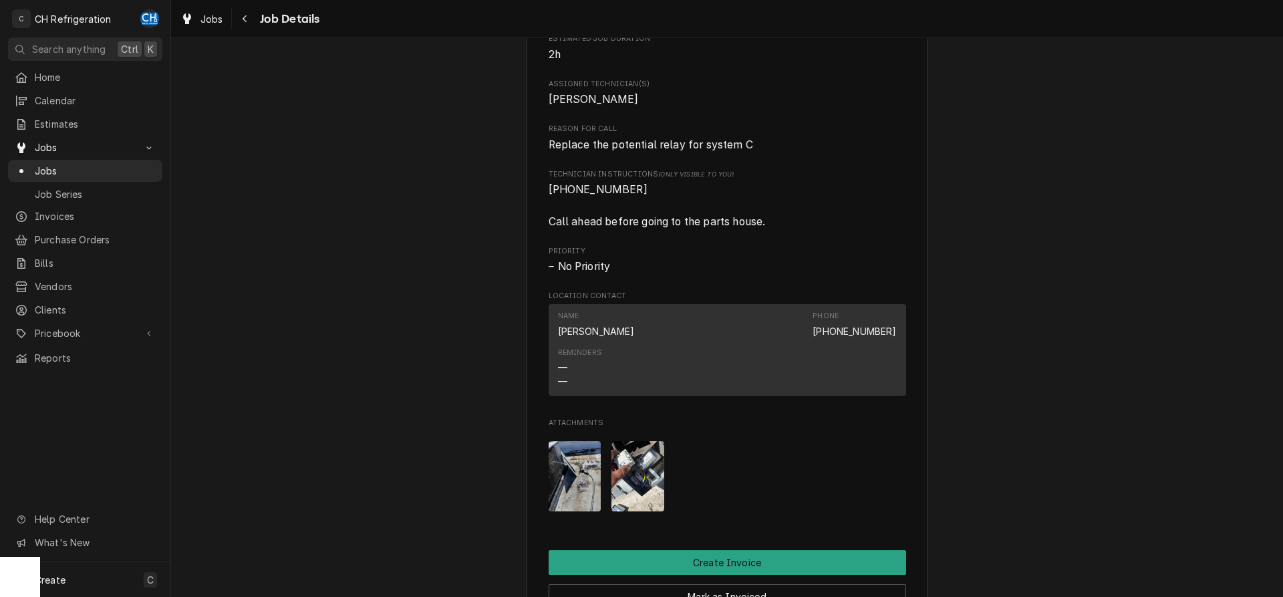
scroll to position [341, 0]
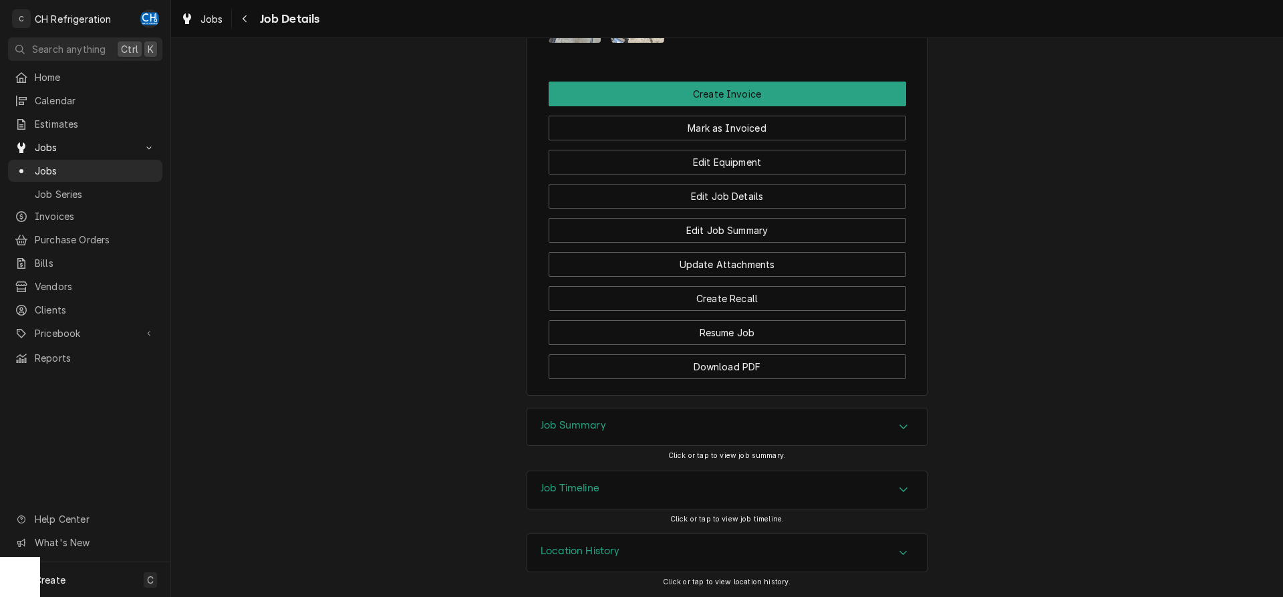
drag, startPoint x: 685, startPoint y: 420, endPoint x: 752, endPoint y: 417, distance: 66.9
click at [686, 422] on div "Job Summary" at bounding box center [727, 426] width 400 height 37
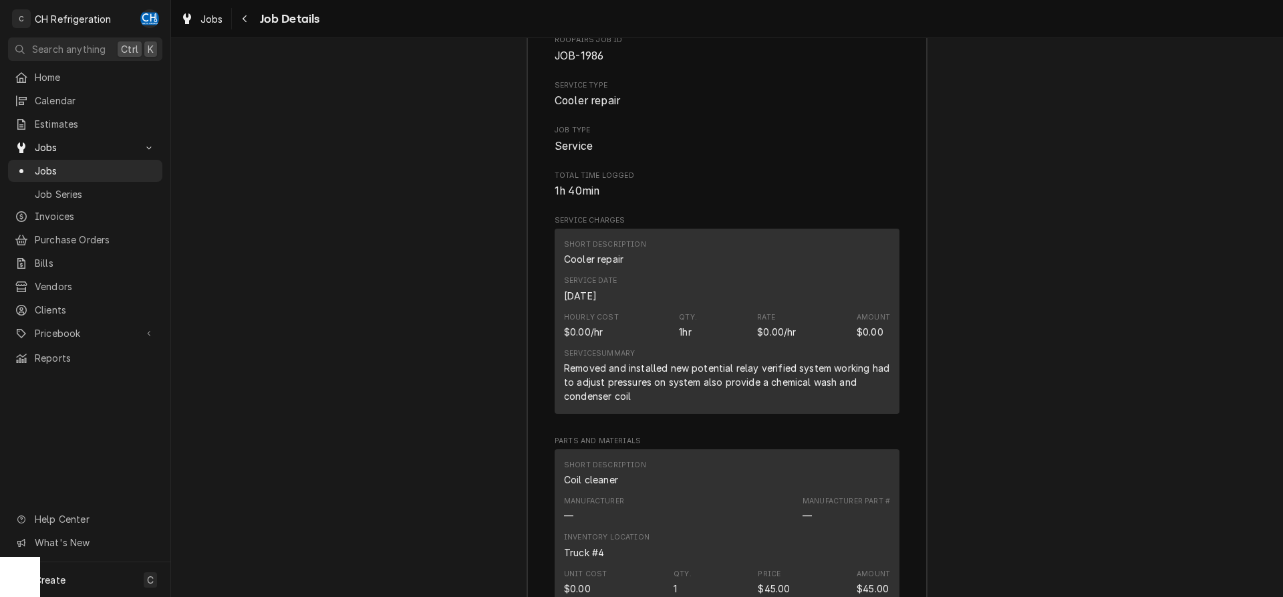
scroll to position [1030, 0]
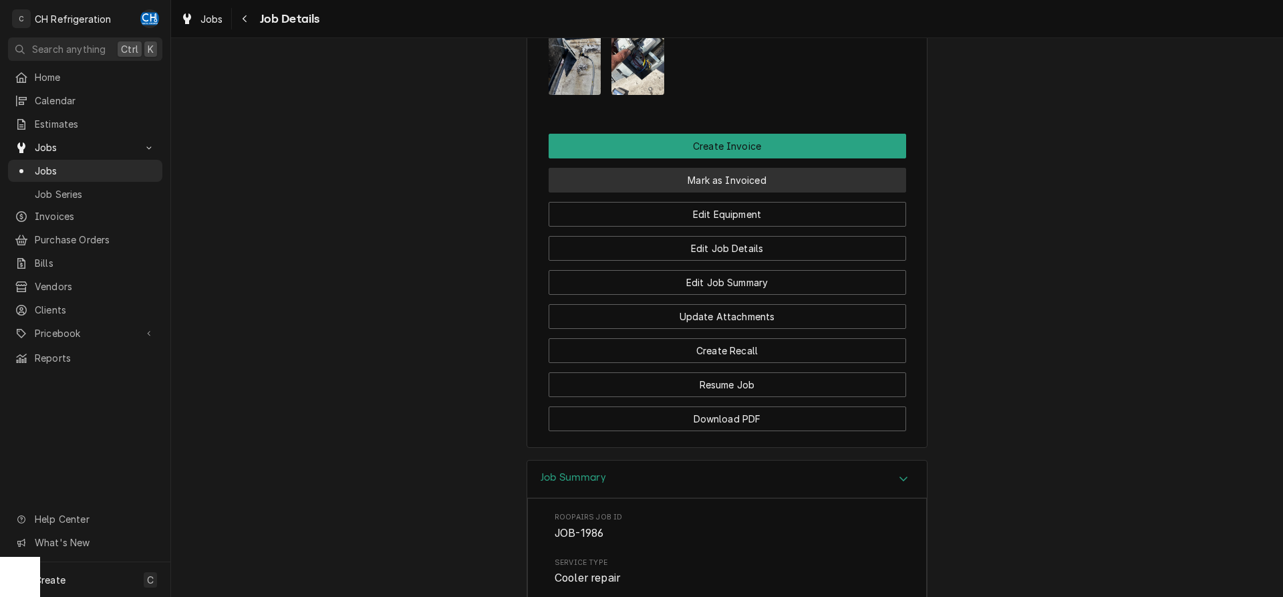
click at [747, 193] on button "Mark as Invoiced" at bounding box center [728, 180] width 358 height 25
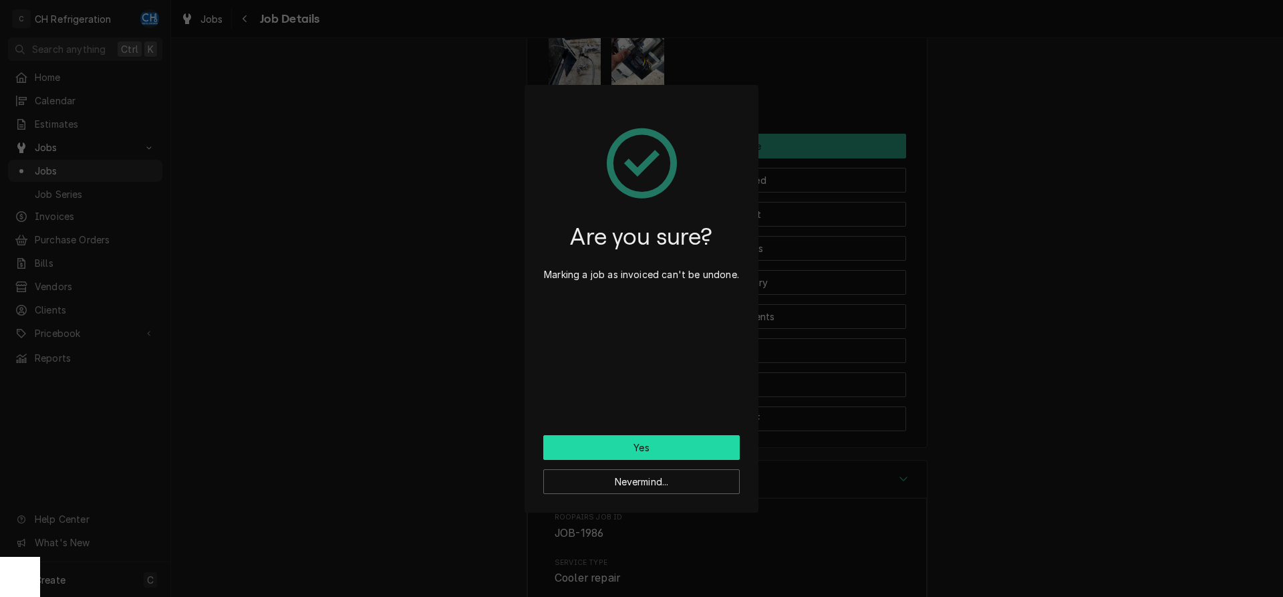
click at [709, 438] on button "Yes" at bounding box center [641, 447] width 197 height 25
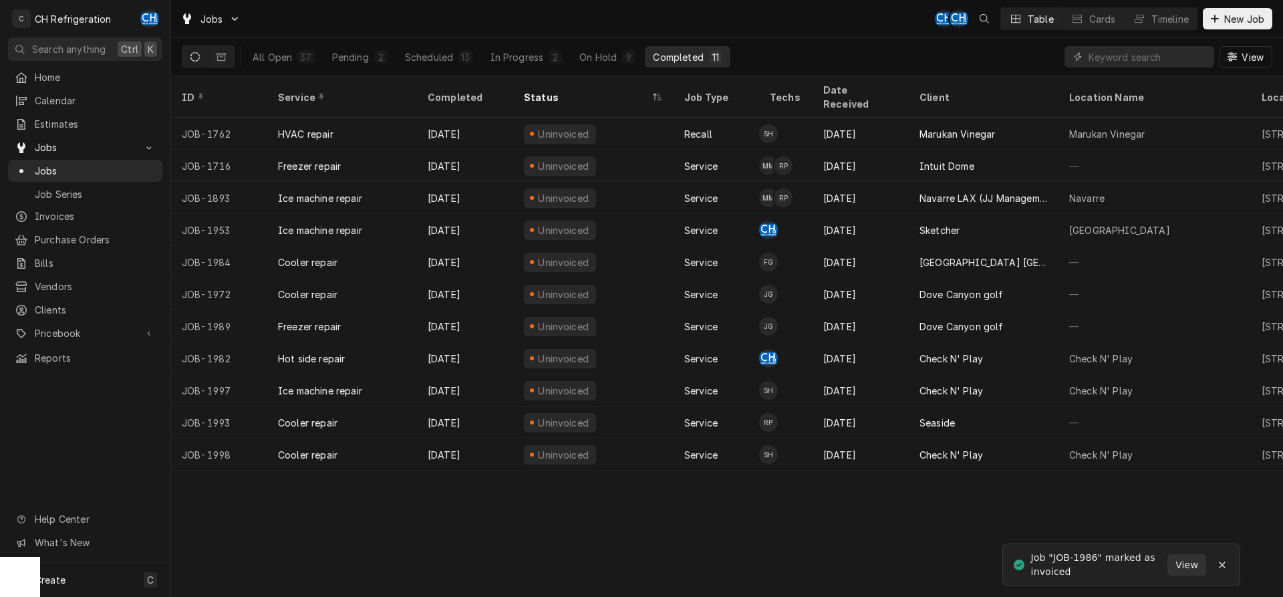
click at [483, 46] on div "All Open 37 Pending 2 Scheduled 13 In Progress 2 On Hold 9 Completed 11" at bounding box center [488, 56] width 486 height 21
click at [534, 59] on div "In Progress" at bounding box center [517, 57] width 53 height 14
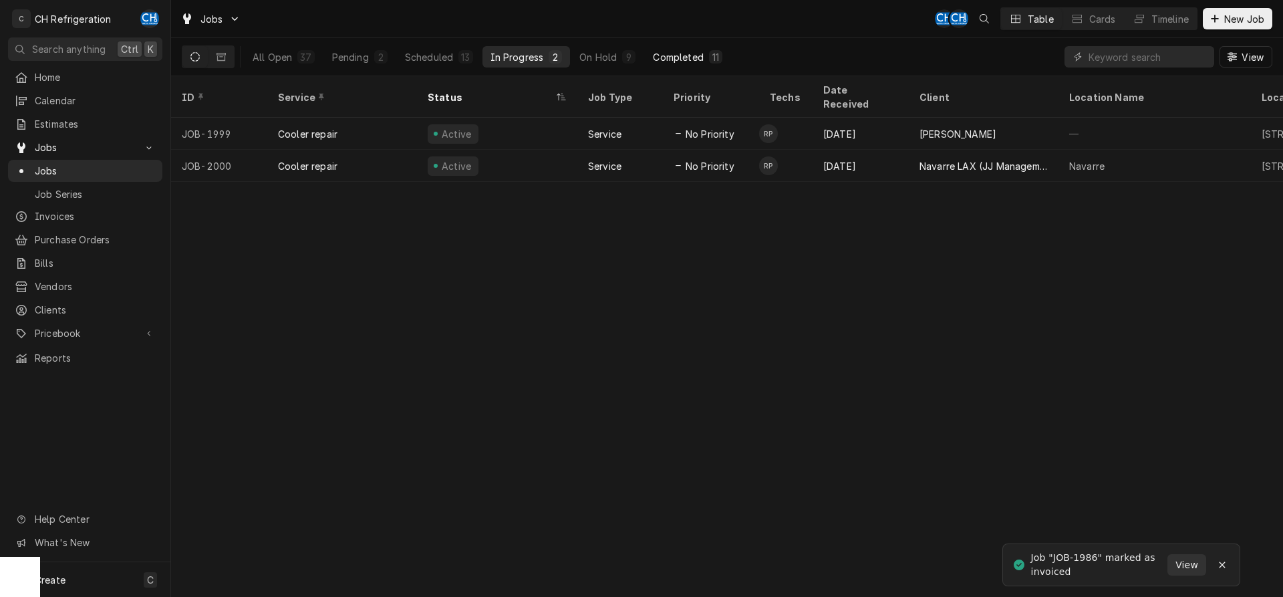
click at [651, 53] on button "Completed 11" at bounding box center [687, 56] width 85 height 21
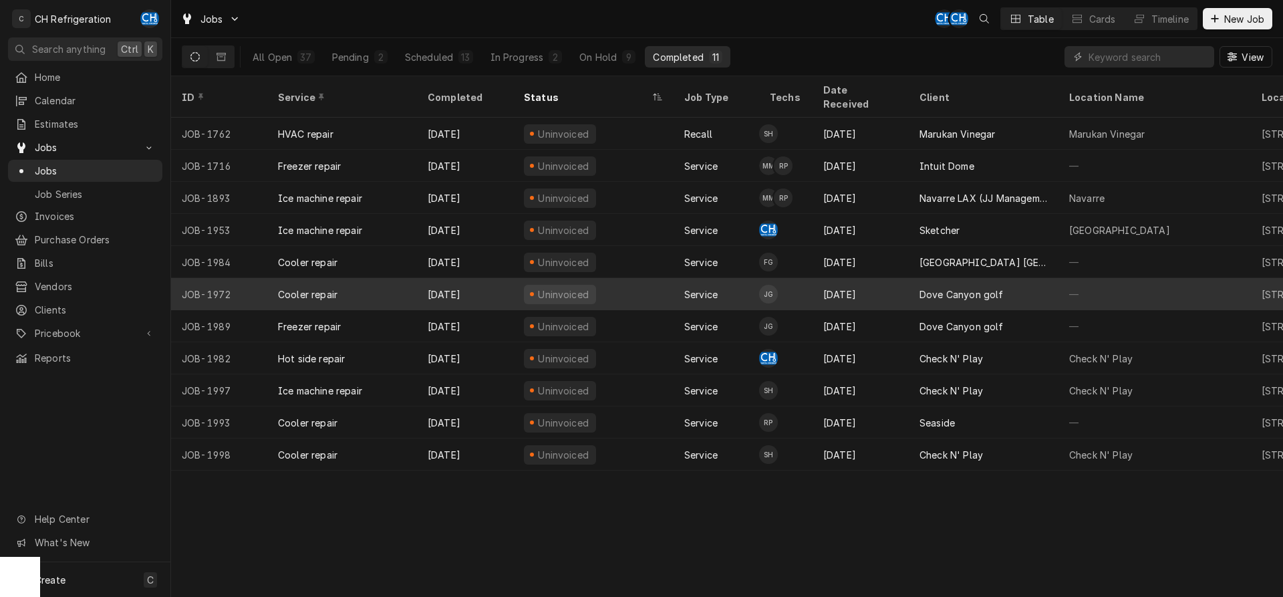
click at [991, 287] on div "Dove Canyon golf" at bounding box center [984, 294] width 150 height 32
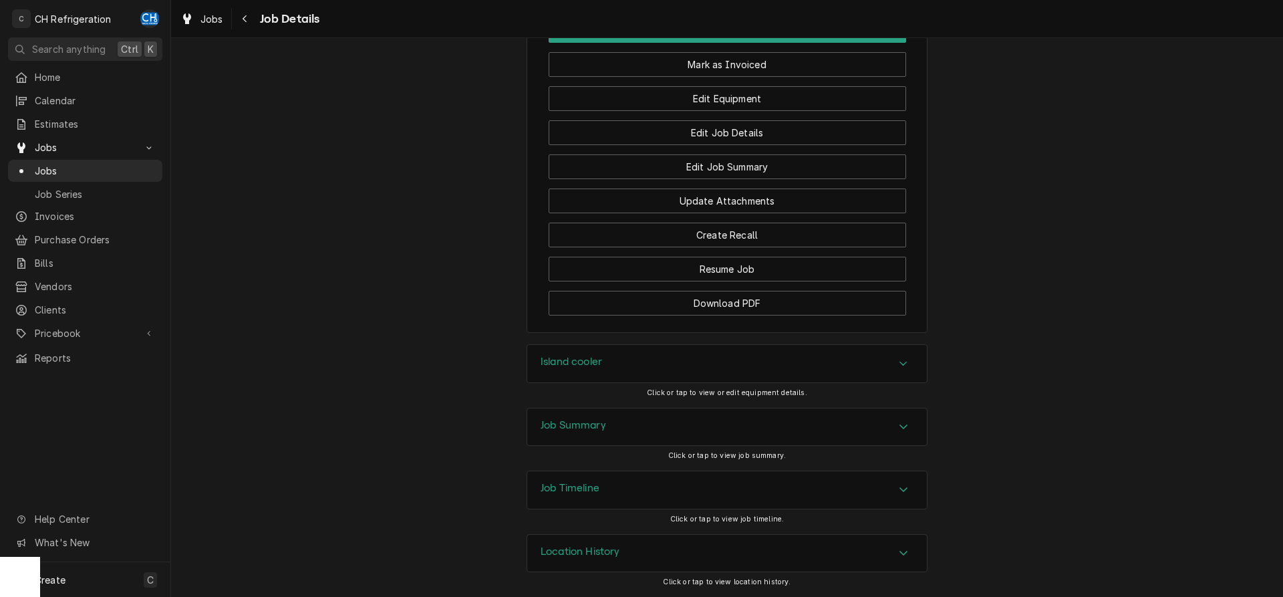
click at [672, 427] on div "Job Summary" at bounding box center [727, 426] width 400 height 37
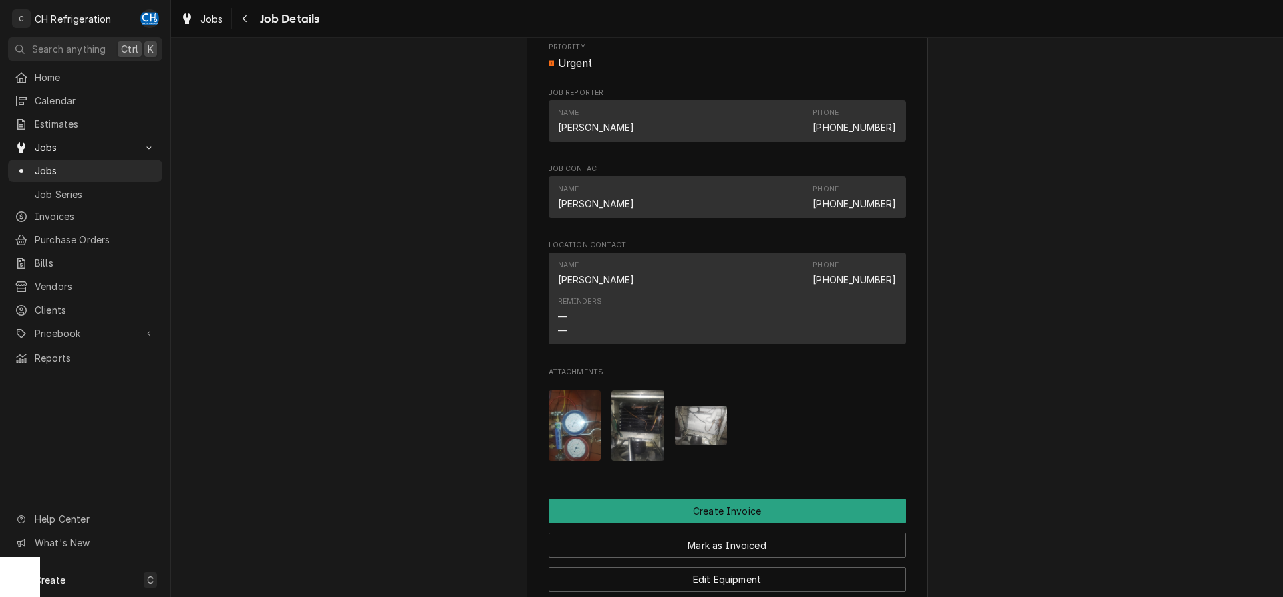
scroll to position [1283, 0]
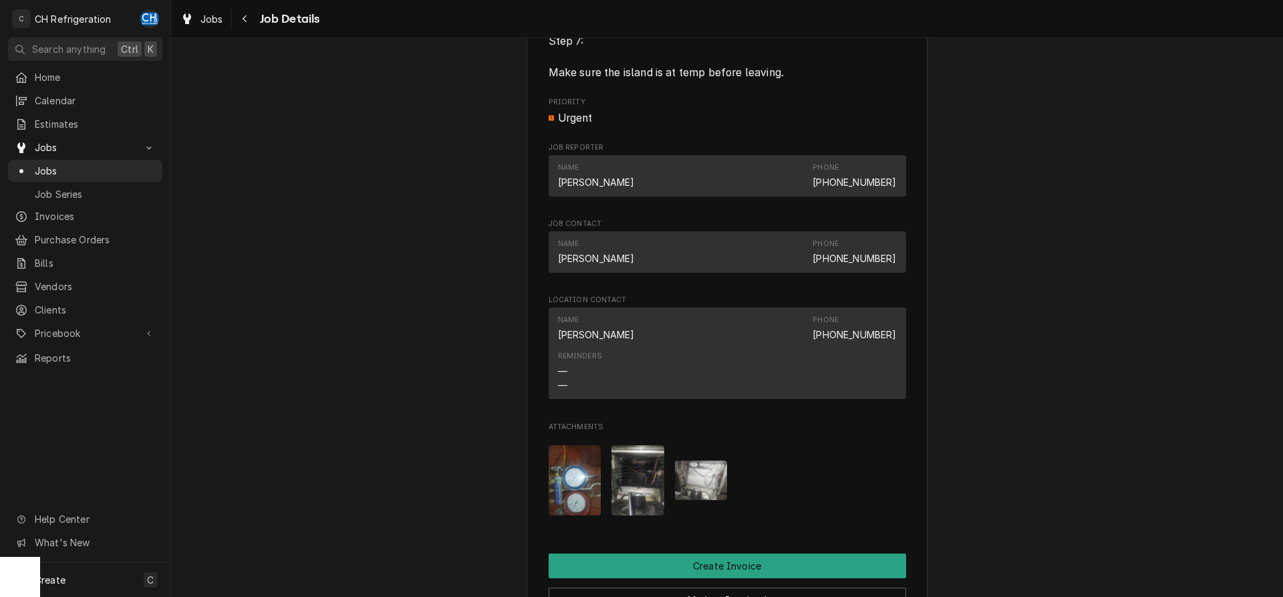
click at [579, 485] on img "Attachments" at bounding box center [575, 480] width 53 height 70
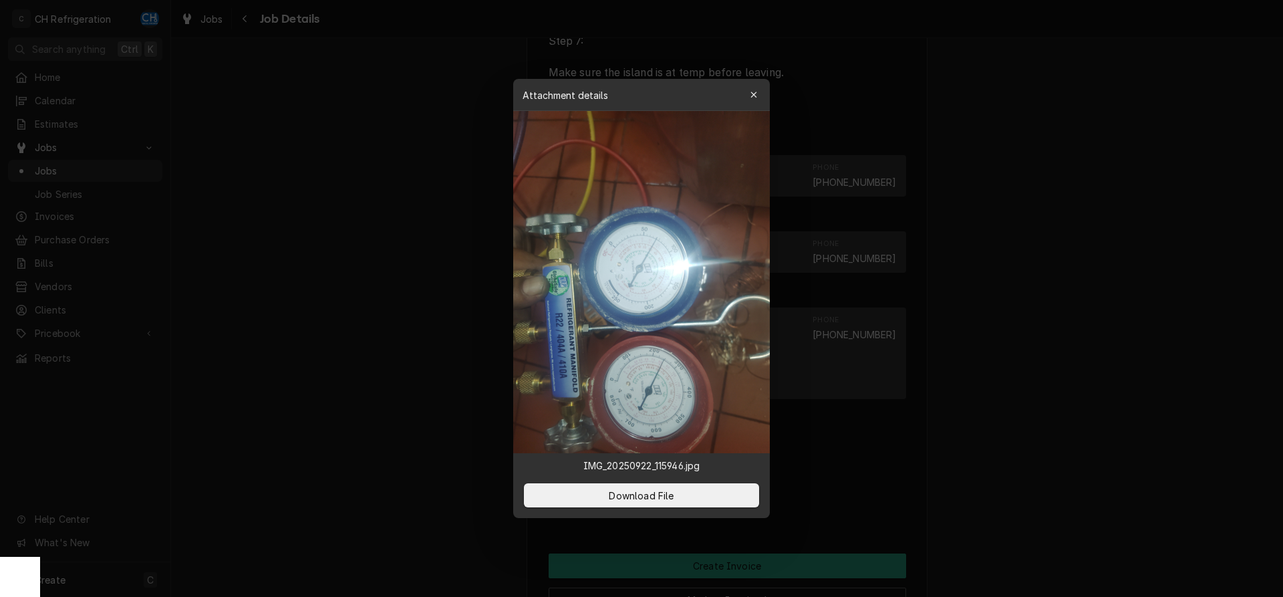
click at [1065, 393] on div at bounding box center [641, 298] width 1283 height 597
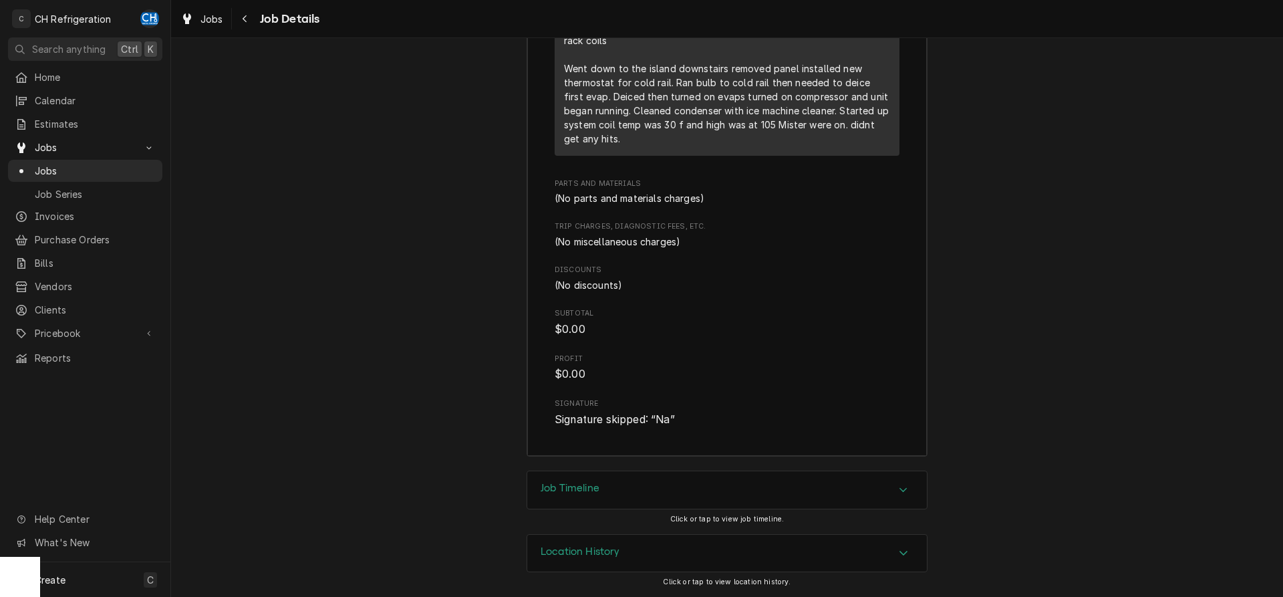
scroll to position [2442, 0]
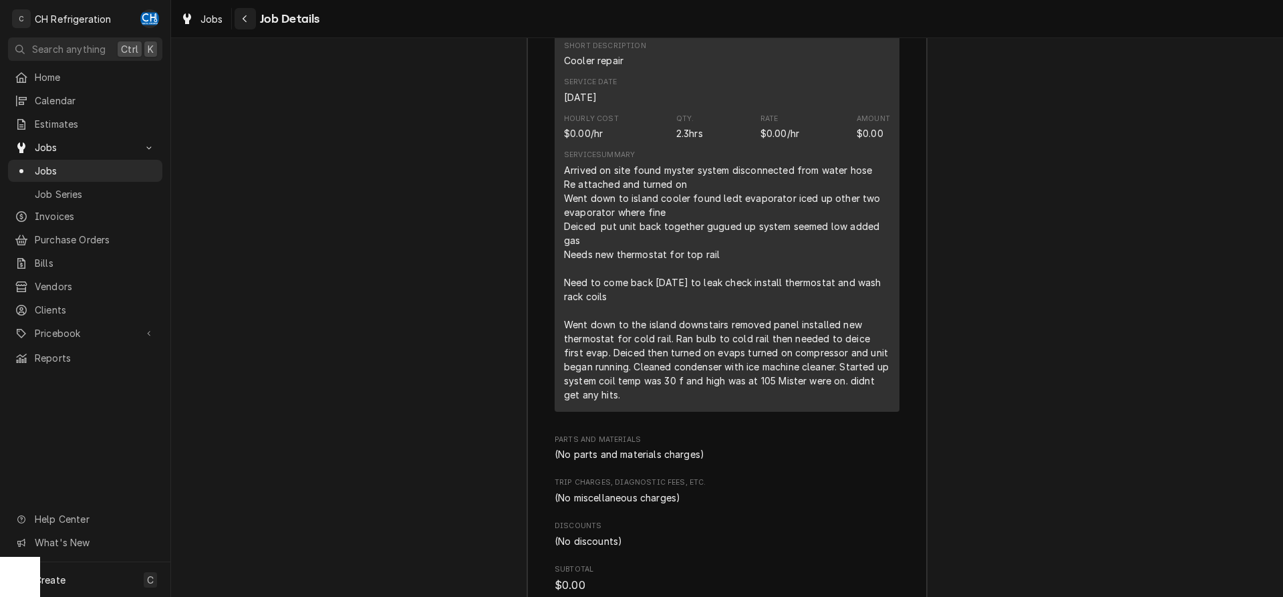
click at [244, 14] on icon "Navigate back" at bounding box center [245, 18] width 6 height 9
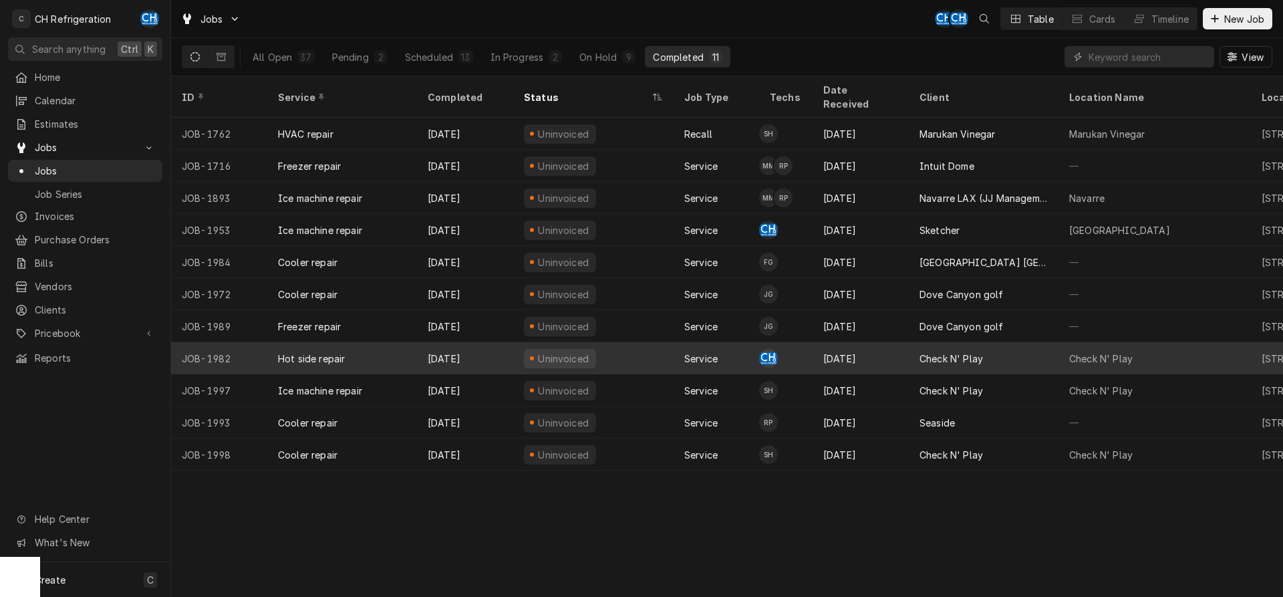
click at [979, 352] on div "Check N' Play" at bounding box center [952, 359] width 64 height 14
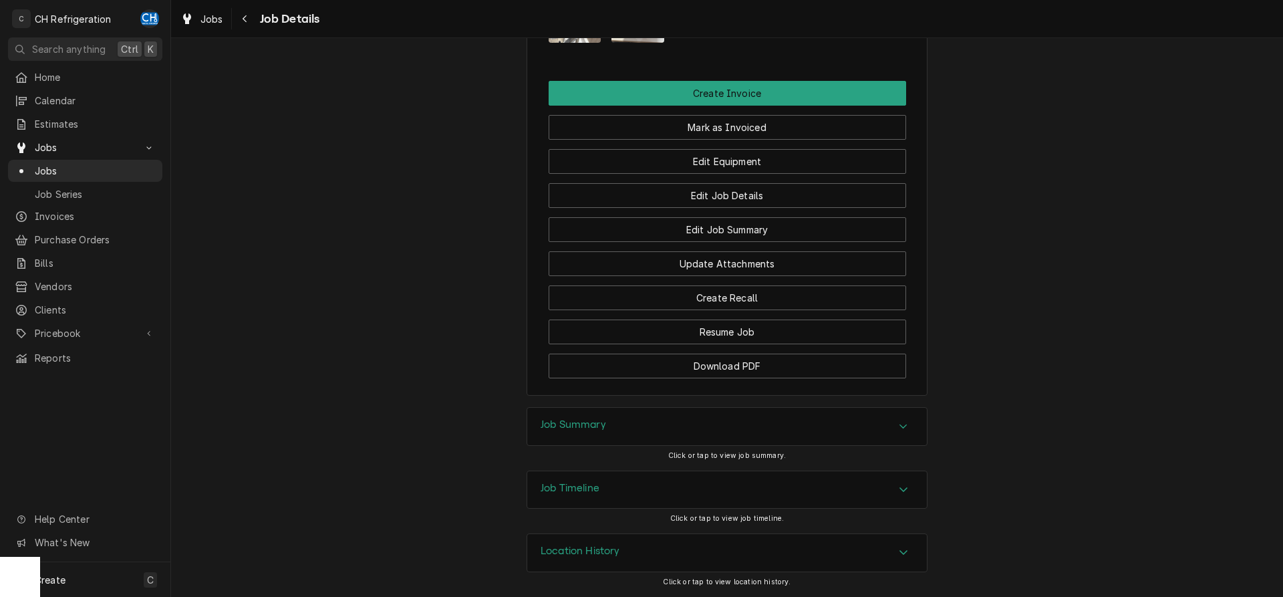
click at [778, 416] on div "Job Summary" at bounding box center [727, 426] width 400 height 37
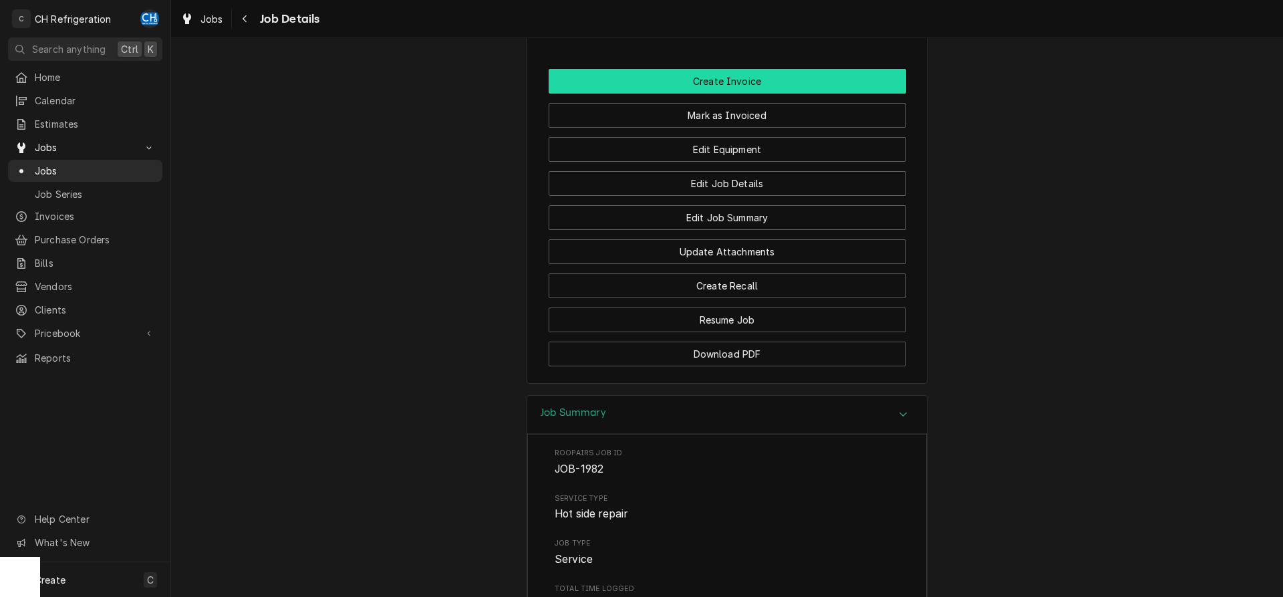
scroll to position [1013, 0]
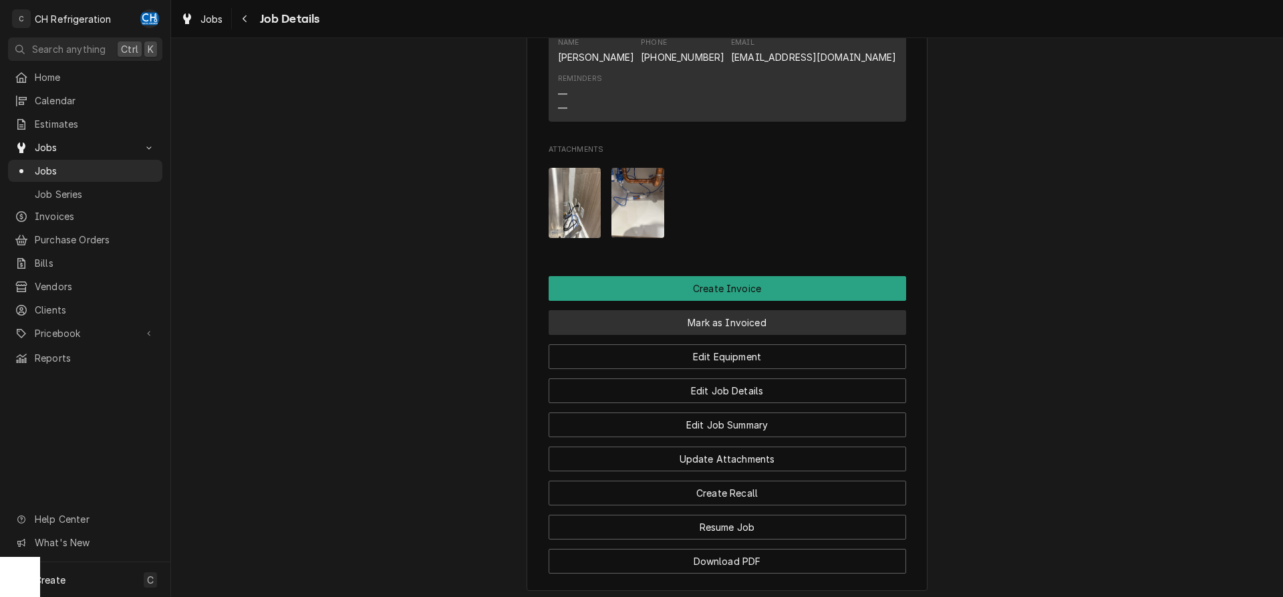
click at [738, 335] on button "Mark as Invoiced" at bounding box center [728, 322] width 358 height 25
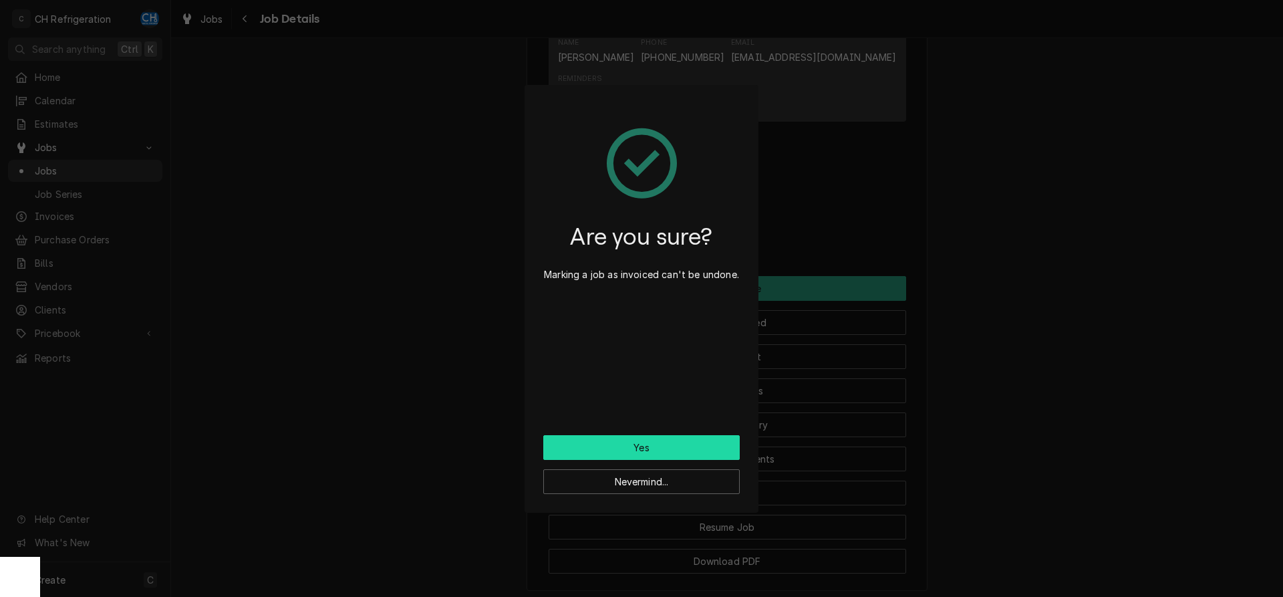
click at [706, 449] on button "Yes" at bounding box center [641, 447] width 197 height 25
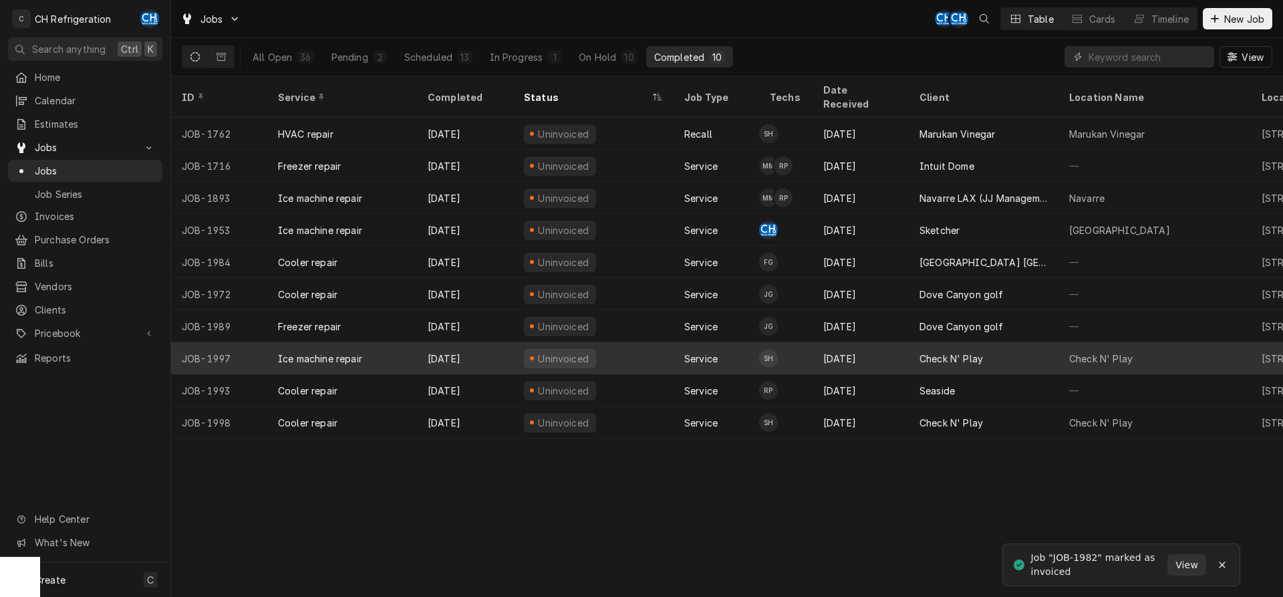
click at [982, 342] on div "Check N' Play" at bounding box center [984, 358] width 150 height 32
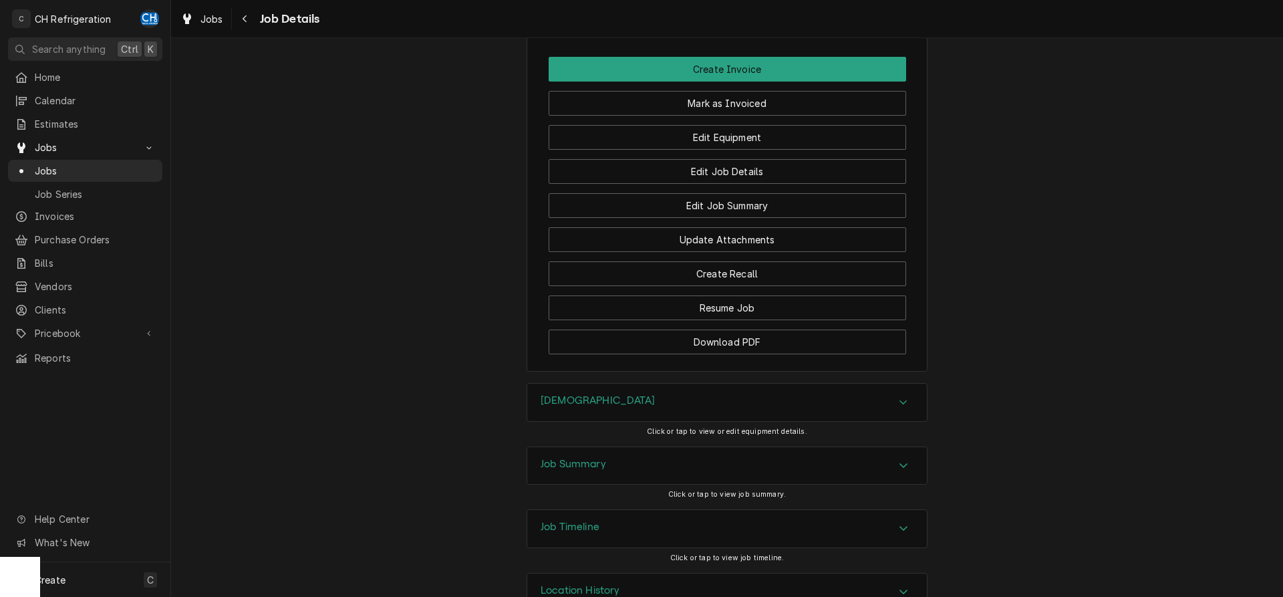
scroll to position [1287, 0]
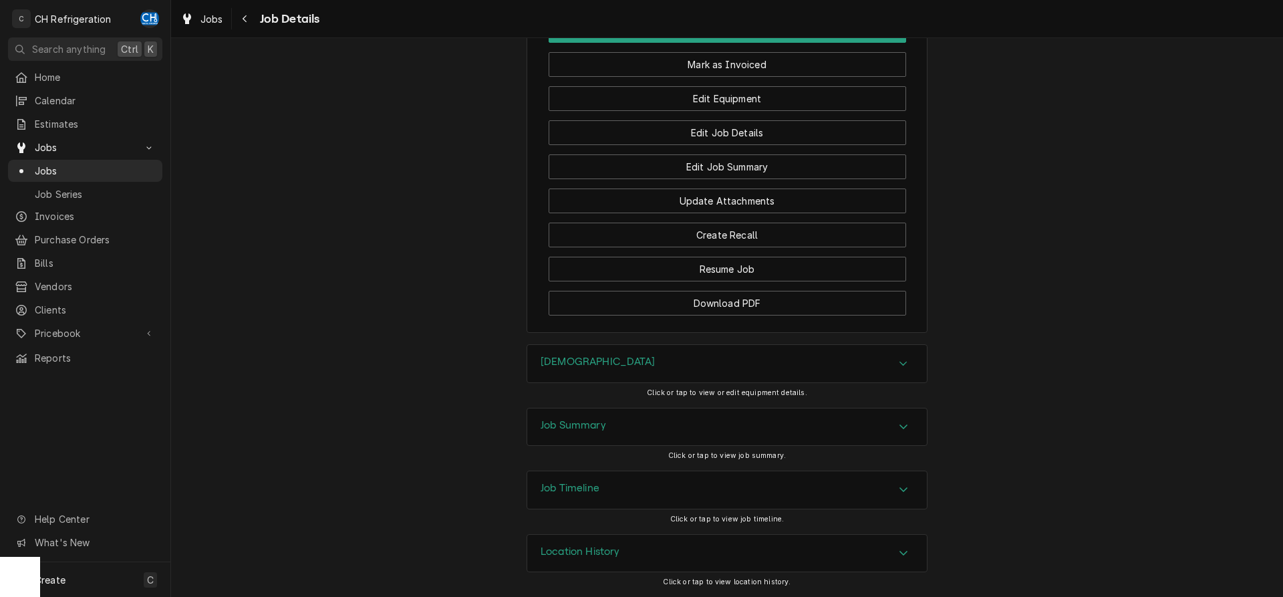
click at [618, 410] on div "Job Summary" at bounding box center [727, 426] width 400 height 37
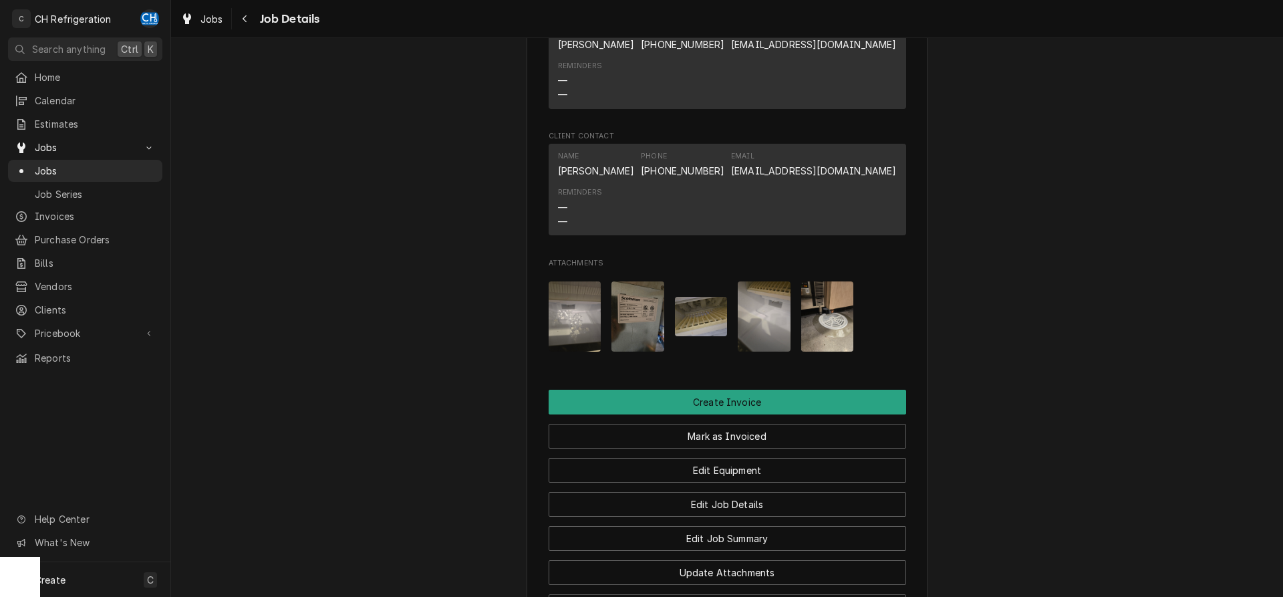
scroll to position [896, 0]
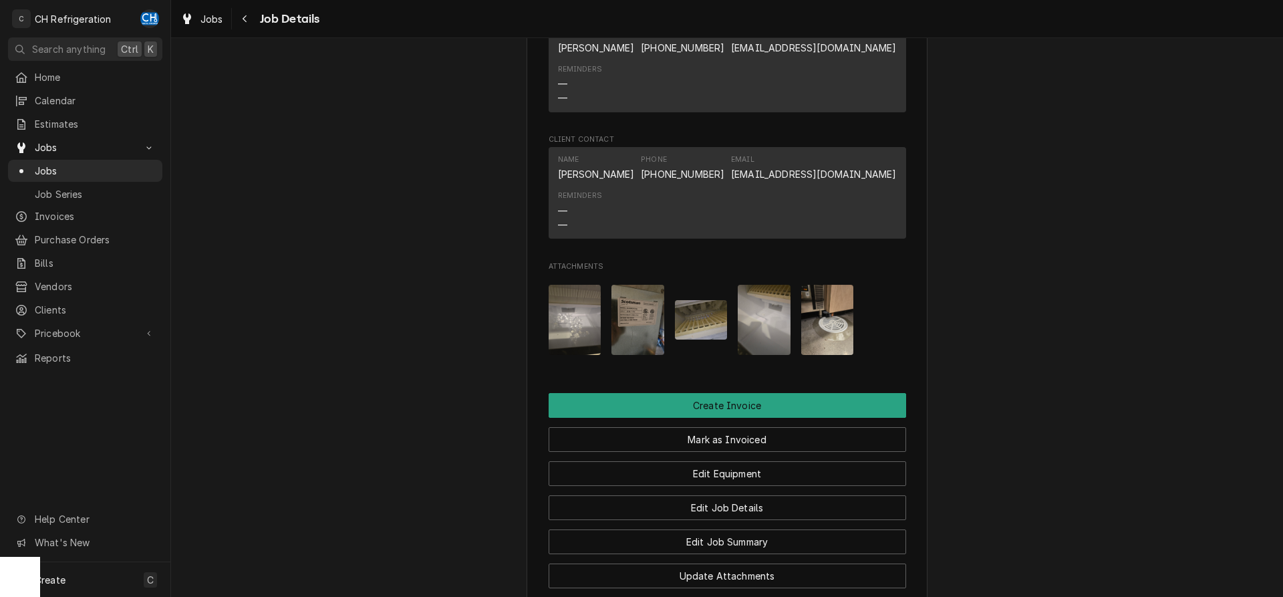
click at [575, 339] on img "Attachments" at bounding box center [575, 320] width 53 height 70
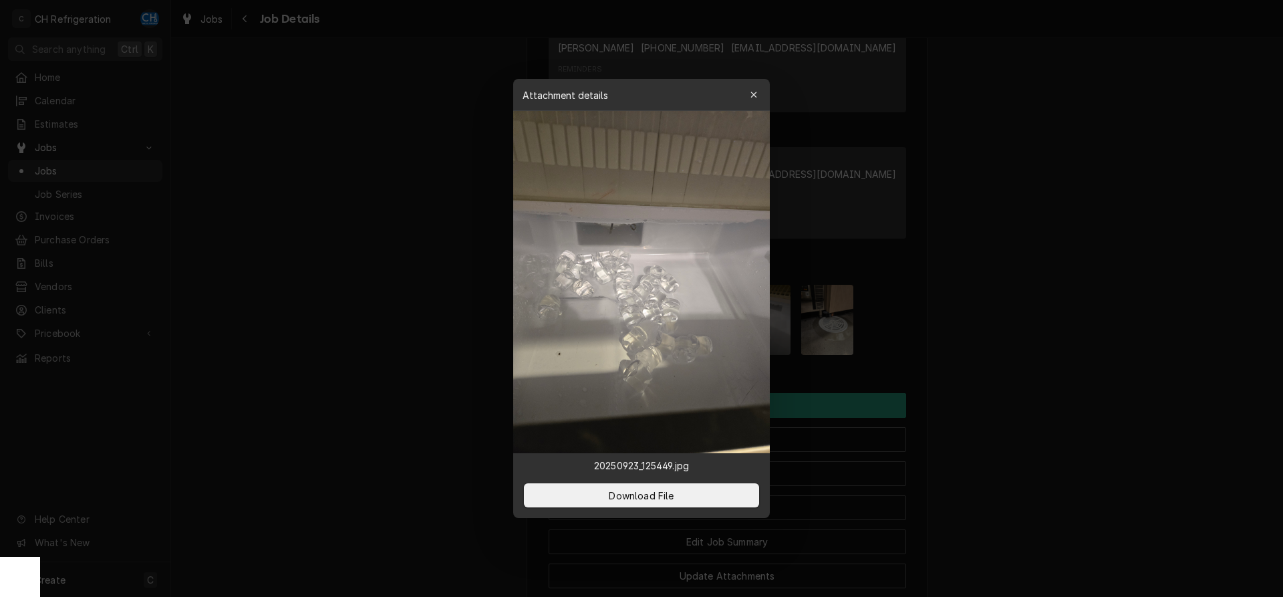
drag, startPoint x: 1072, startPoint y: 300, endPoint x: 936, endPoint y: 330, distance: 138.3
click at [1068, 301] on div at bounding box center [641, 298] width 1283 height 597
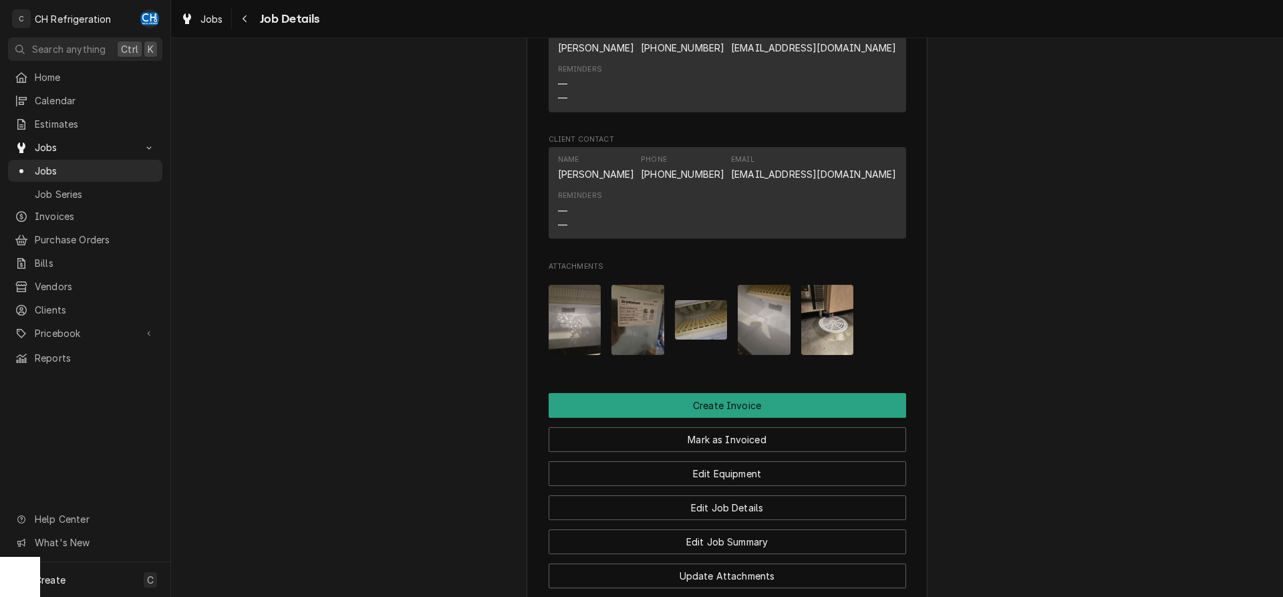
click at [638, 344] on img "Attachments" at bounding box center [638, 320] width 53 height 70
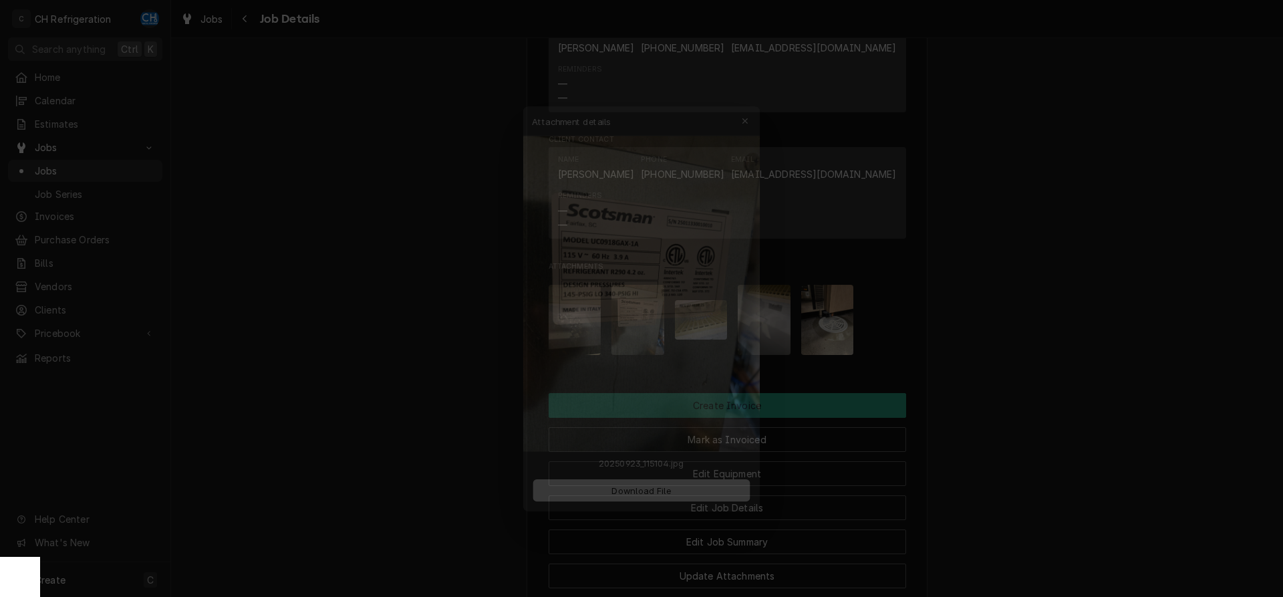
click at [1046, 329] on div at bounding box center [641, 298] width 1283 height 597
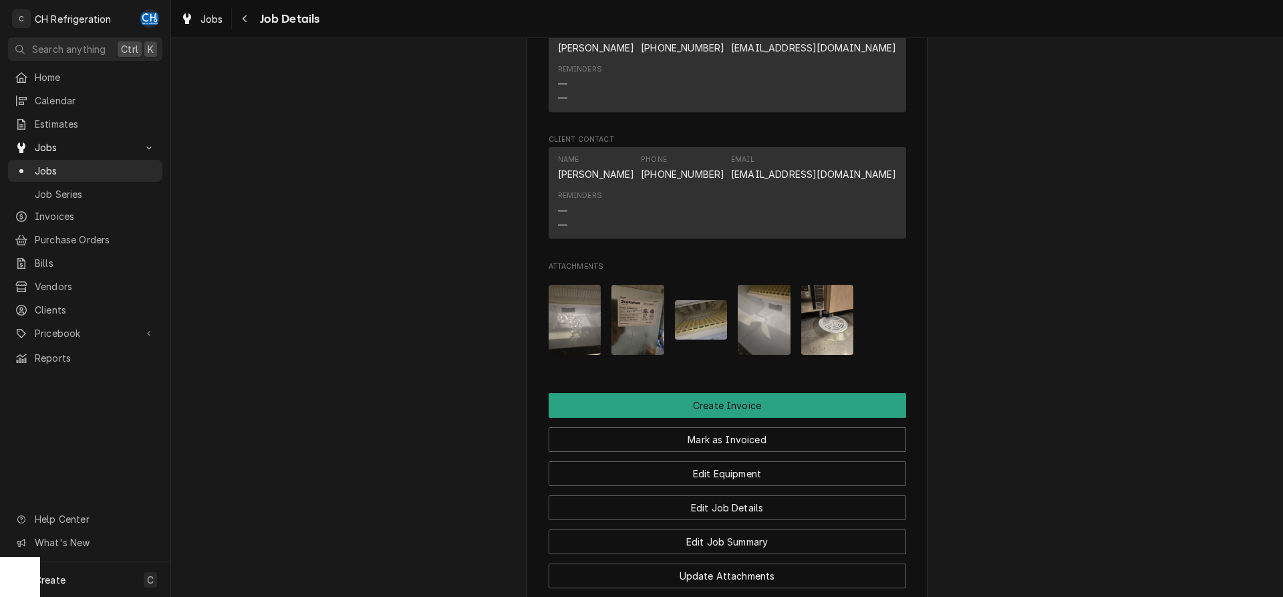
click at [688, 340] on img "Attachments" at bounding box center [701, 319] width 53 height 39
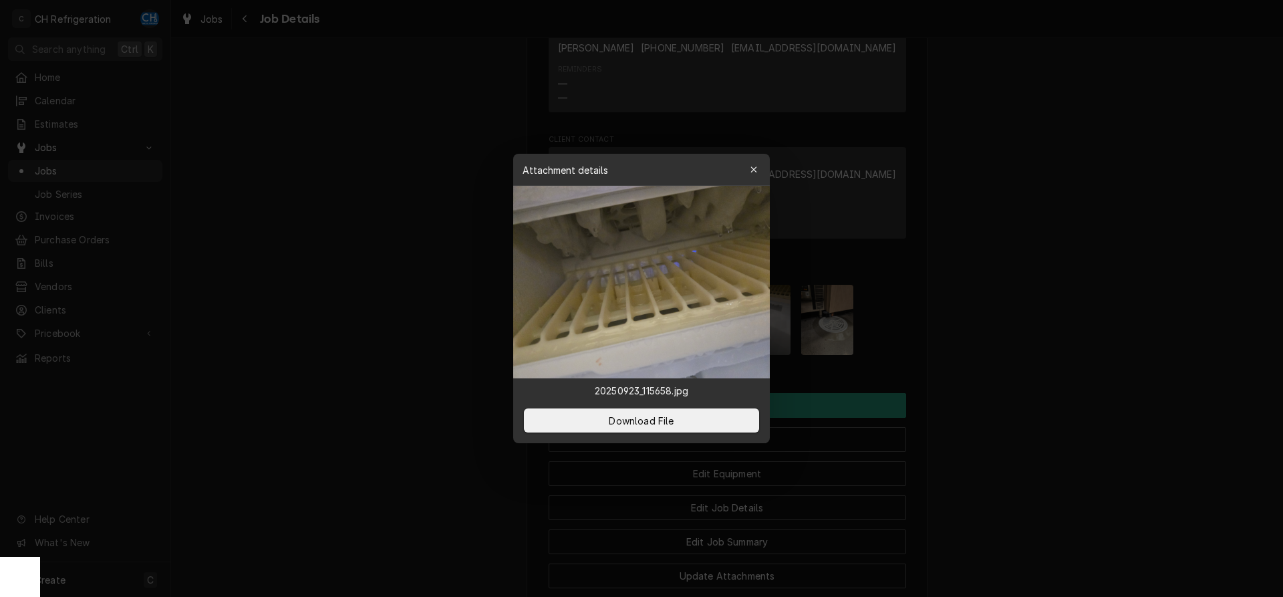
click at [1061, 353] on div at bounding box center [641, 298] width 1283 height 597
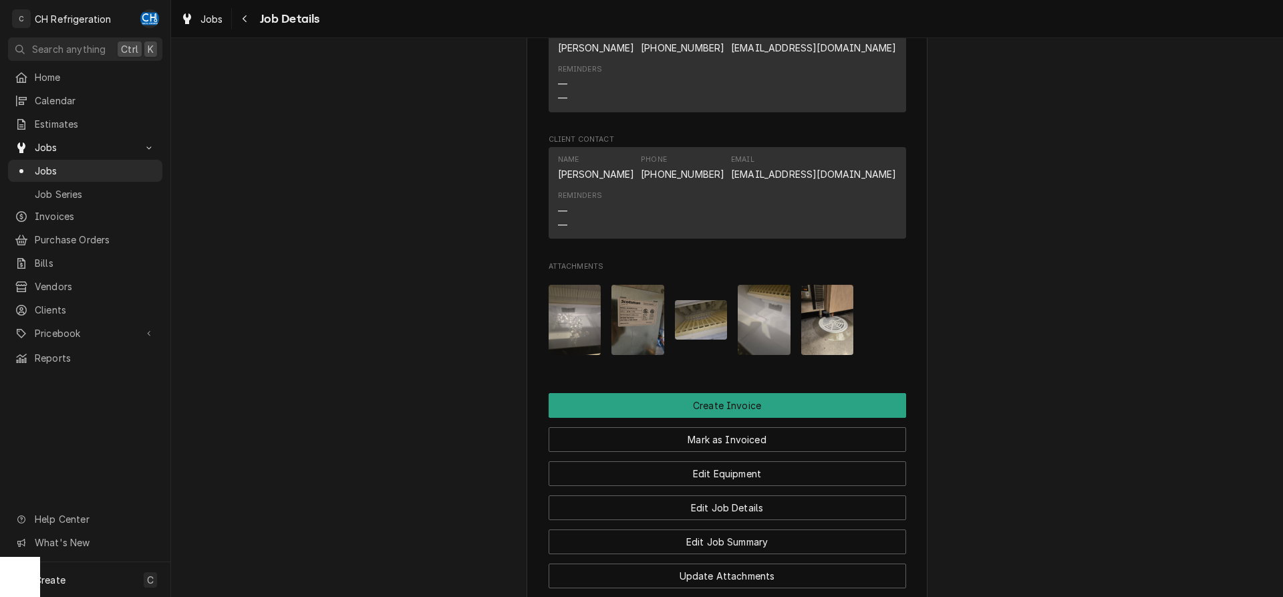
click at [827, 353] on img "Attachments" at bounding box center [827, 320] width 53 height 70
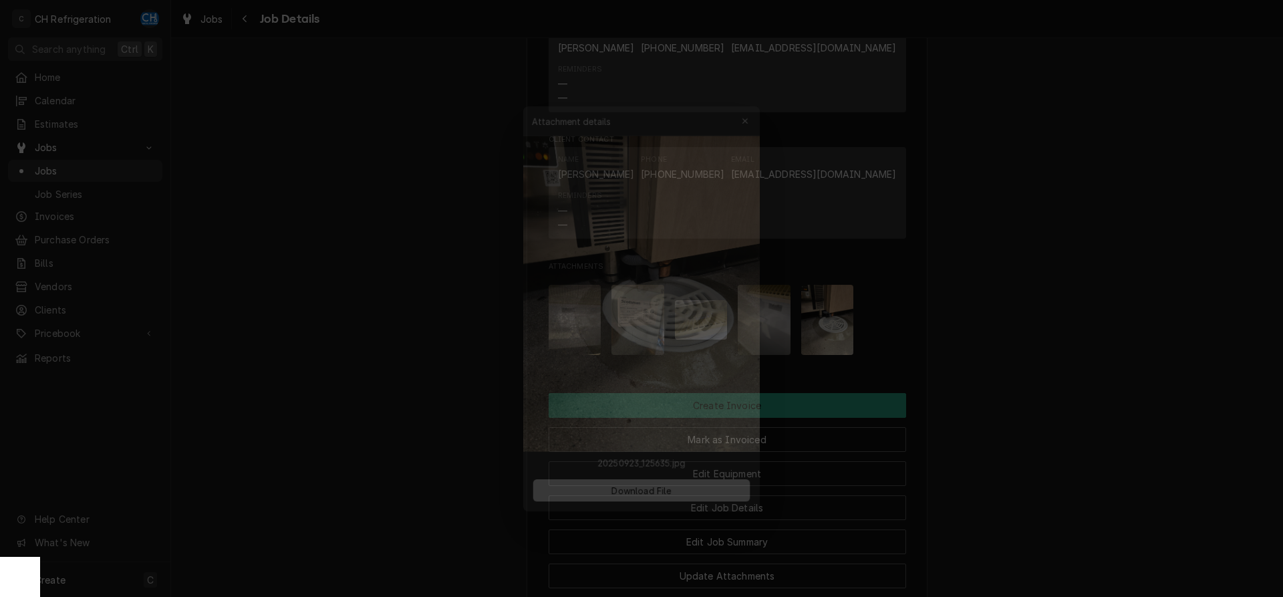
click at [1075, 382] on div at bounding box center [641, 298] width 1283 height 597
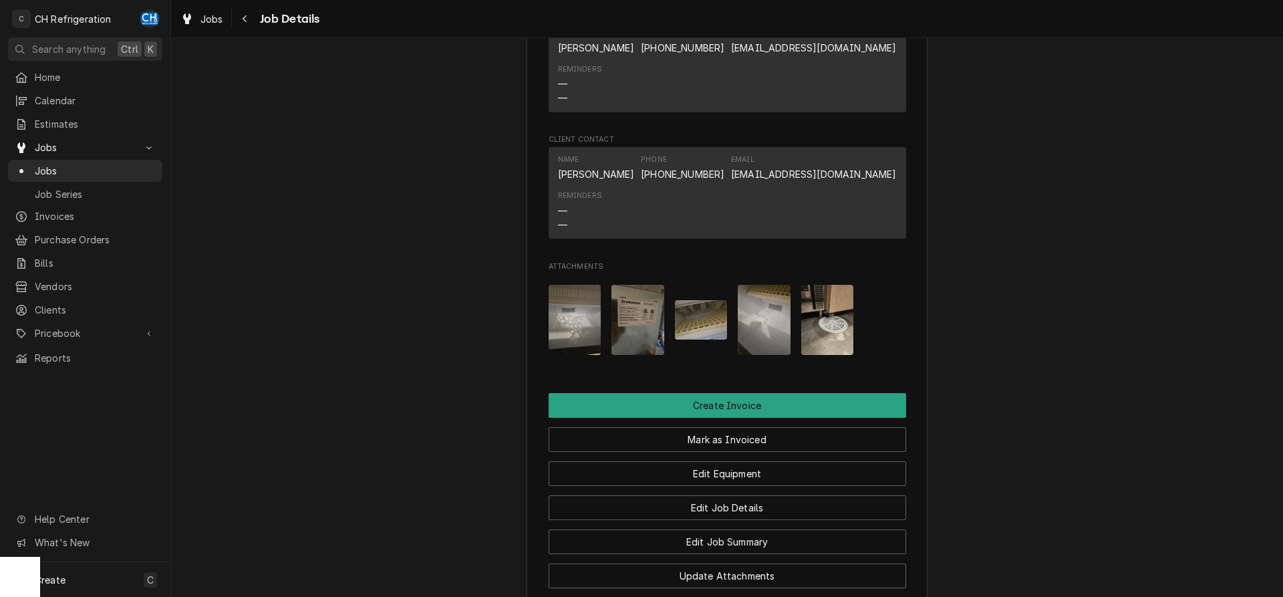
click at [728, 334] on div "Attachments" at bounding box center [728, 320] width 358 height 92
click at [763, 334] on img "Attachments" at bounding box center [764, 320] width 53 height 70
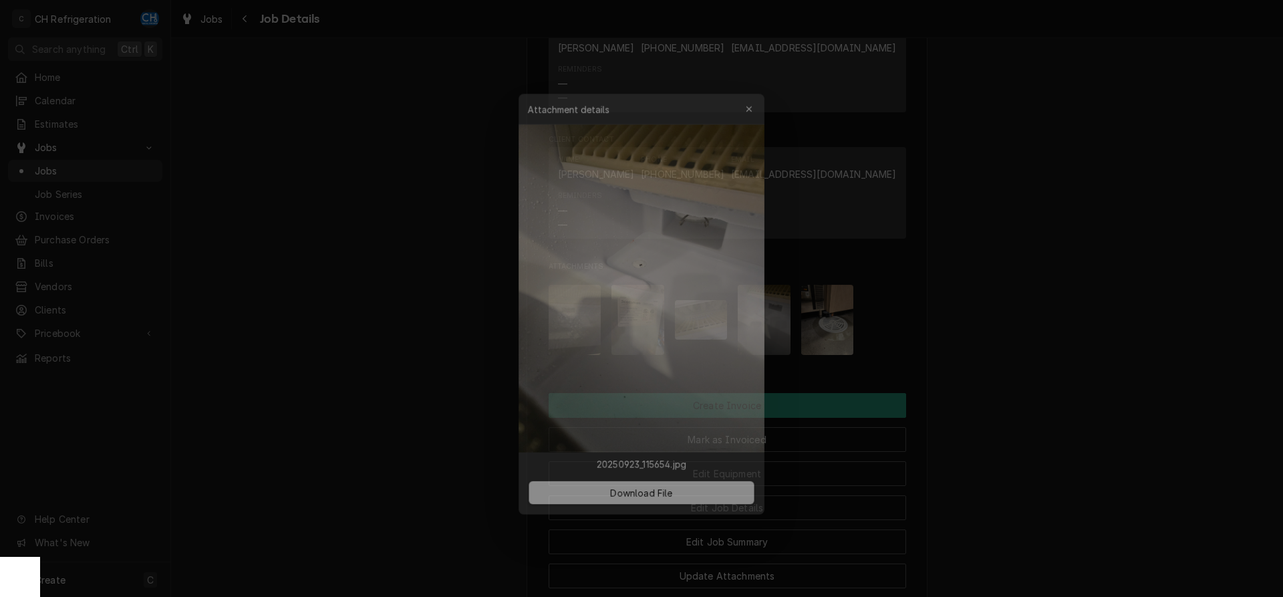
drag, startPoint x: 1153, startPoint y: 180, endPoint x: 1085, endPoint y: 279, distance: 119.6
click at [1153, 181] on div at bounding box center [641, 298] width 1283 height 597
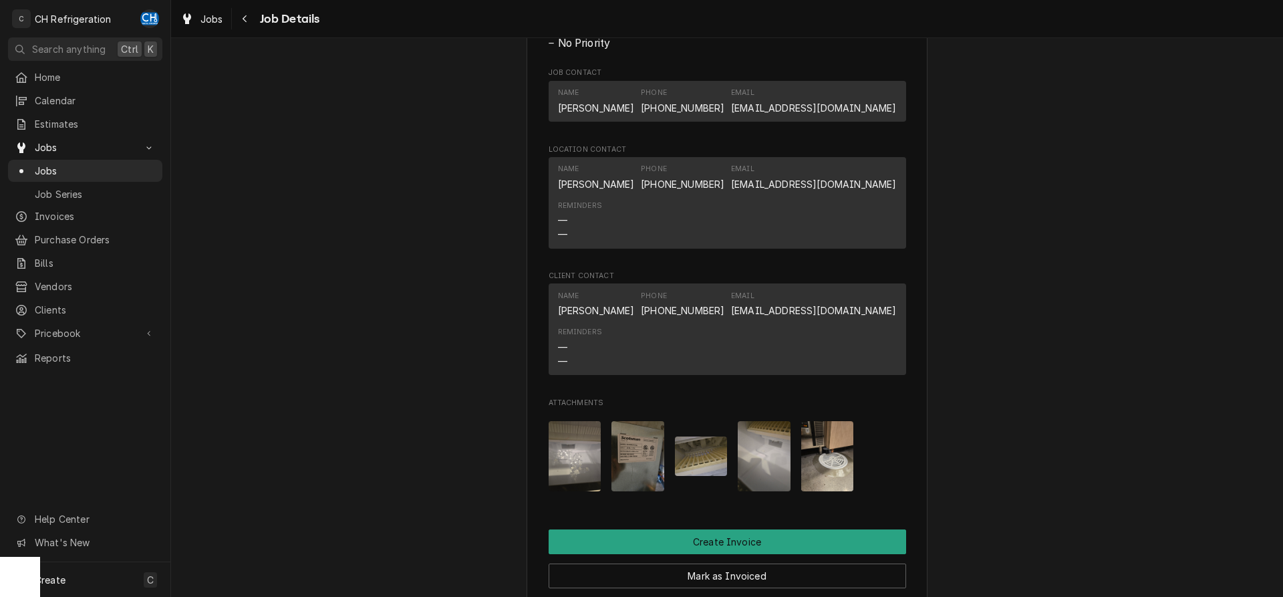
scroll to position [965, 0]
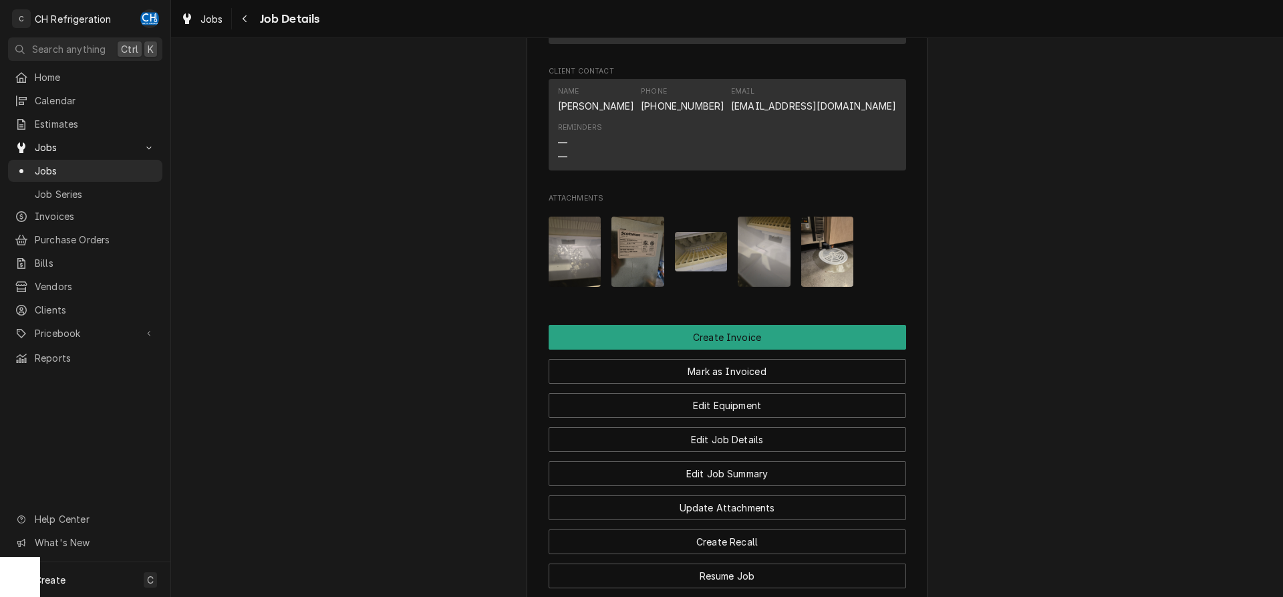
click at [552, 273] on img "Attachments" at bounding box center [575, 252] width 53 height 70
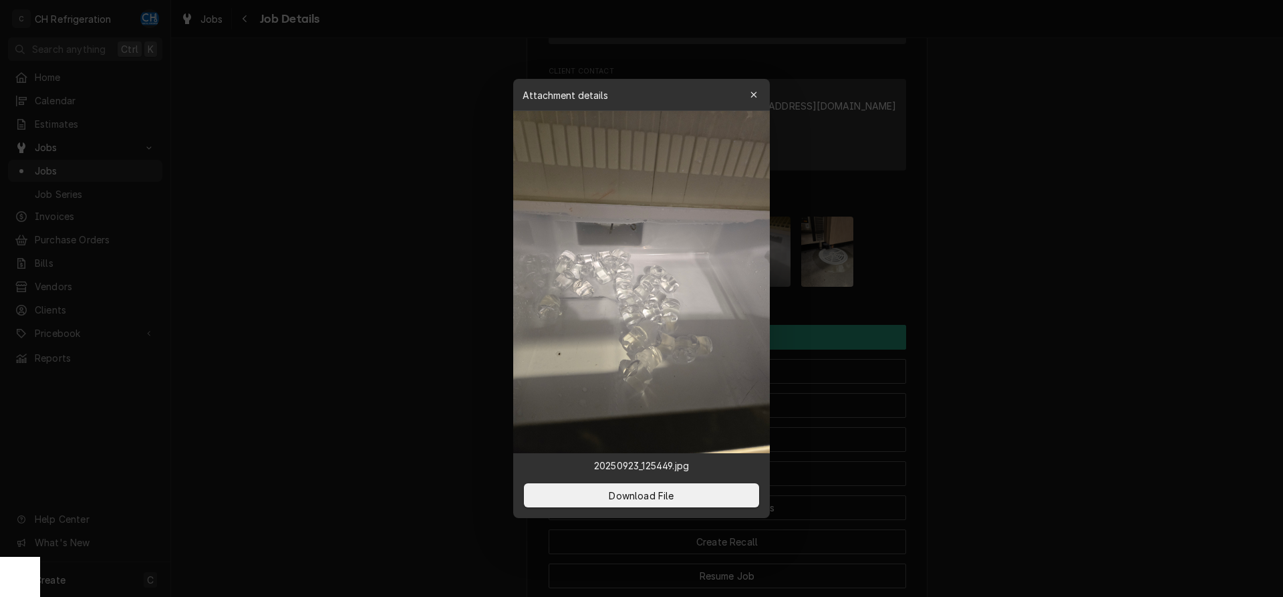
click at [1181, 272] on div at bounding box center [641, 298] width 1283 height 597
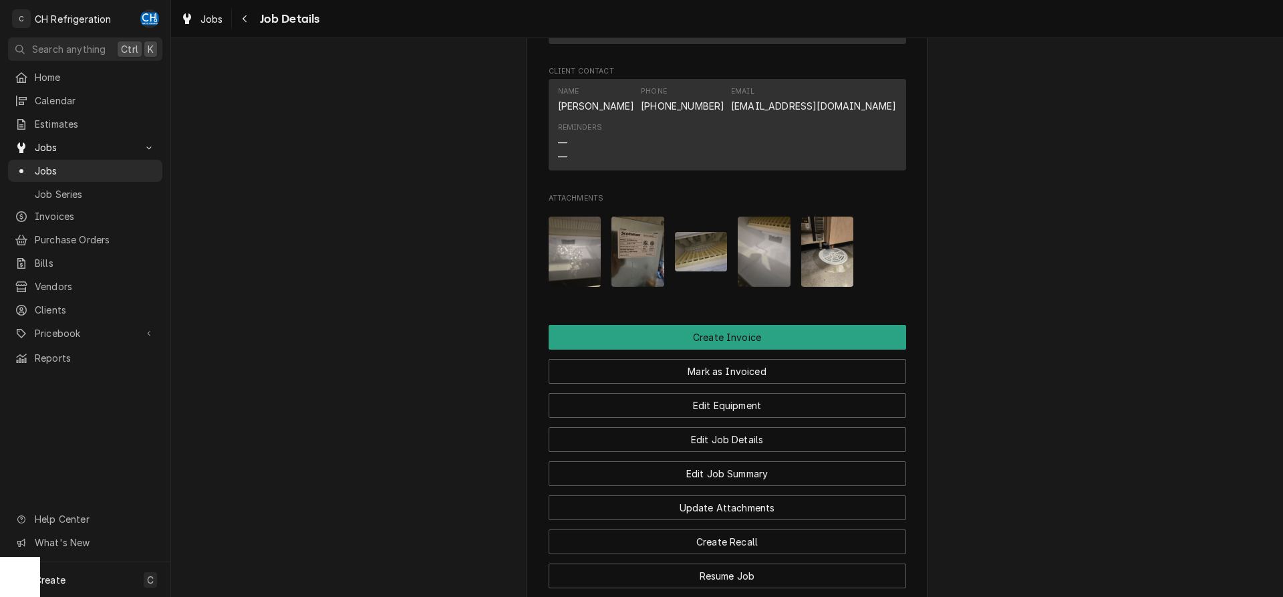
click at [866, 277] on div "Attachments" at bounding box center [728, 252] width 358 height 92
click at [806, 272] on img "Attachments" at bounding box center [827, 252] width 53 height 70
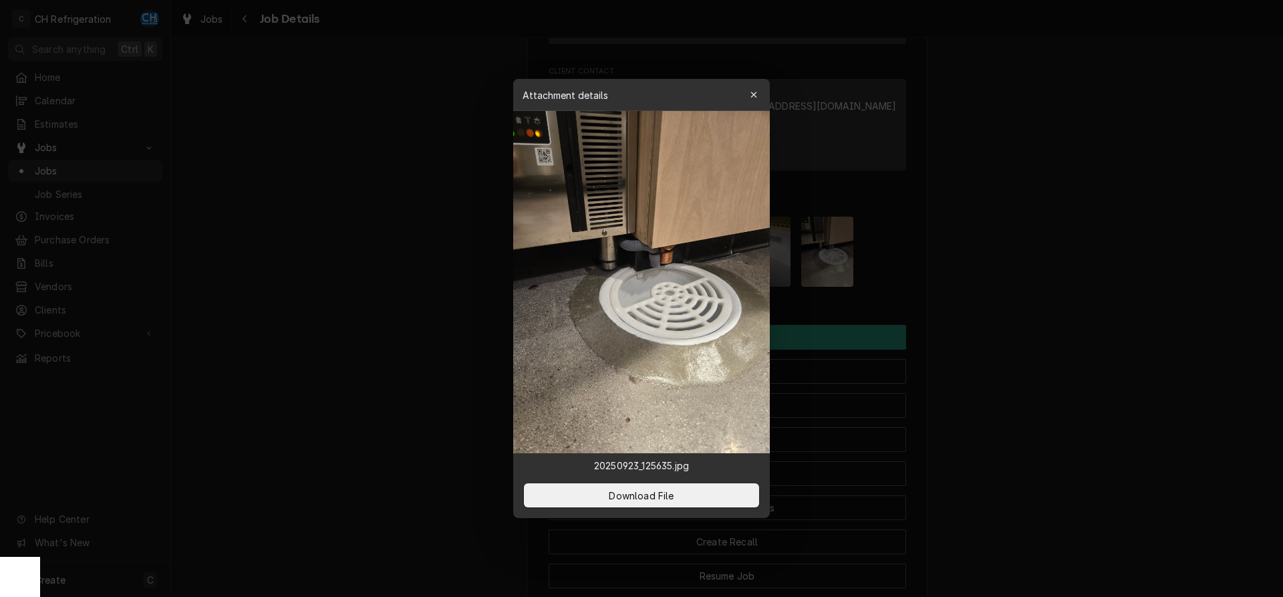
click at [1048, 268] on div at bounding box center [641, 298] width 1283 height 597
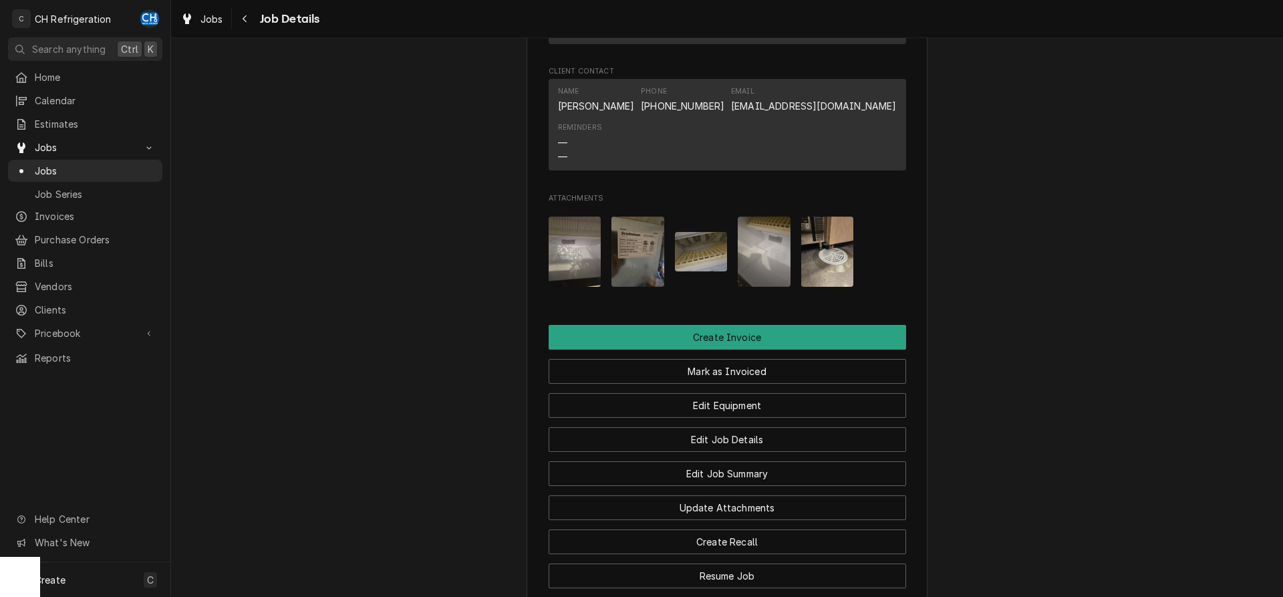
click at [722, 271] on img "Attachments" at bounding box center [701, 251] width 53 height 39
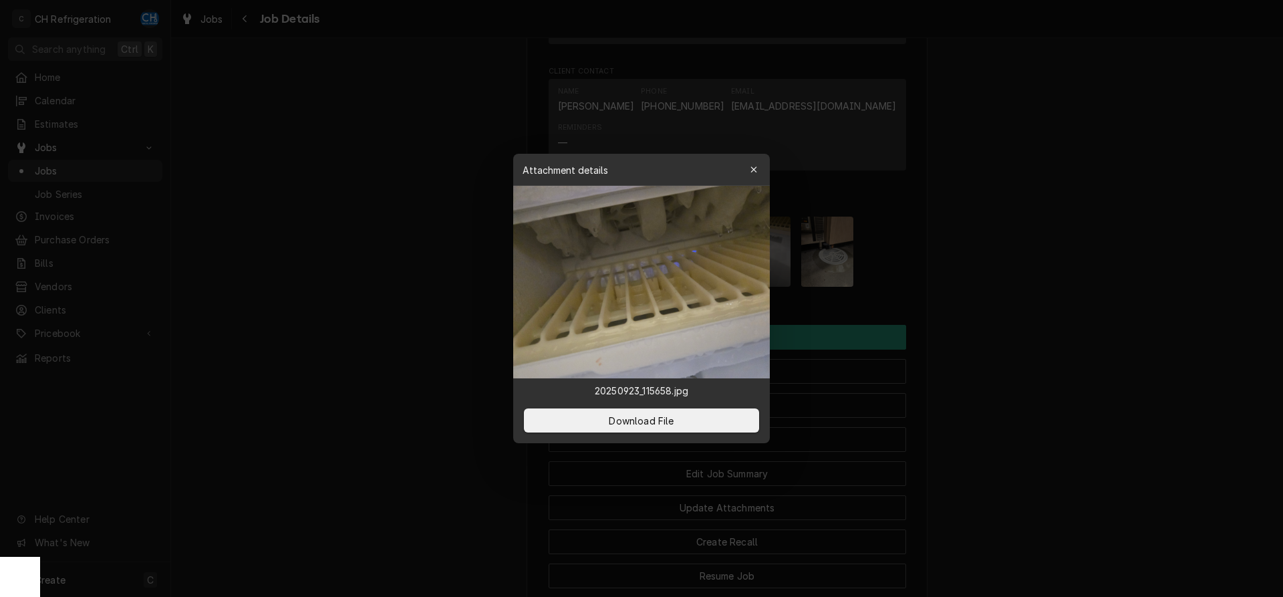
click at [963, 269] on div at bounding box center [641, 298] width 1283 height 597
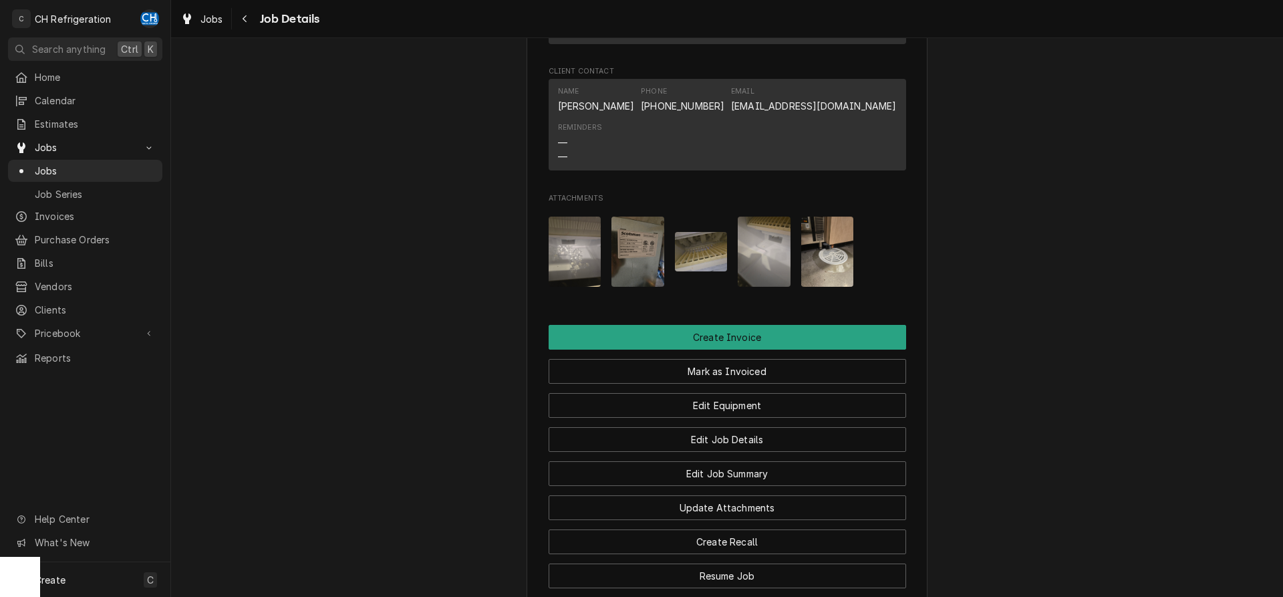
click at [618, 277] on img "Attachments" at bounding box center [638, 252] width 53 height 70
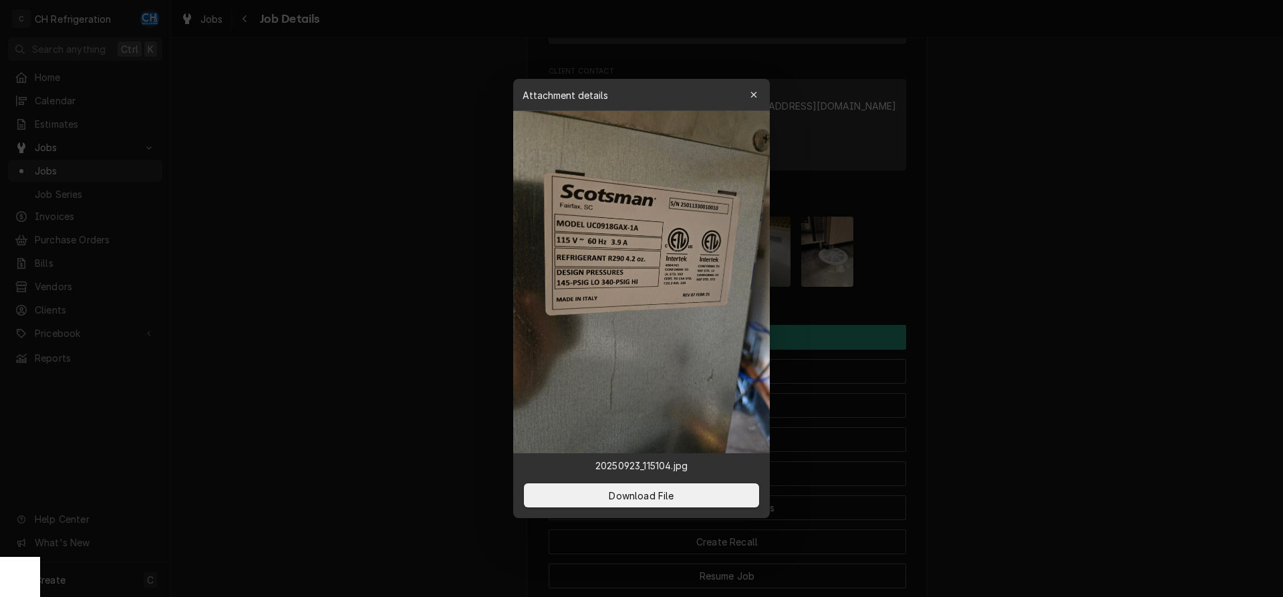
click at [1069, 277] on div at bounding box center [641, 298] width 1283 height 597
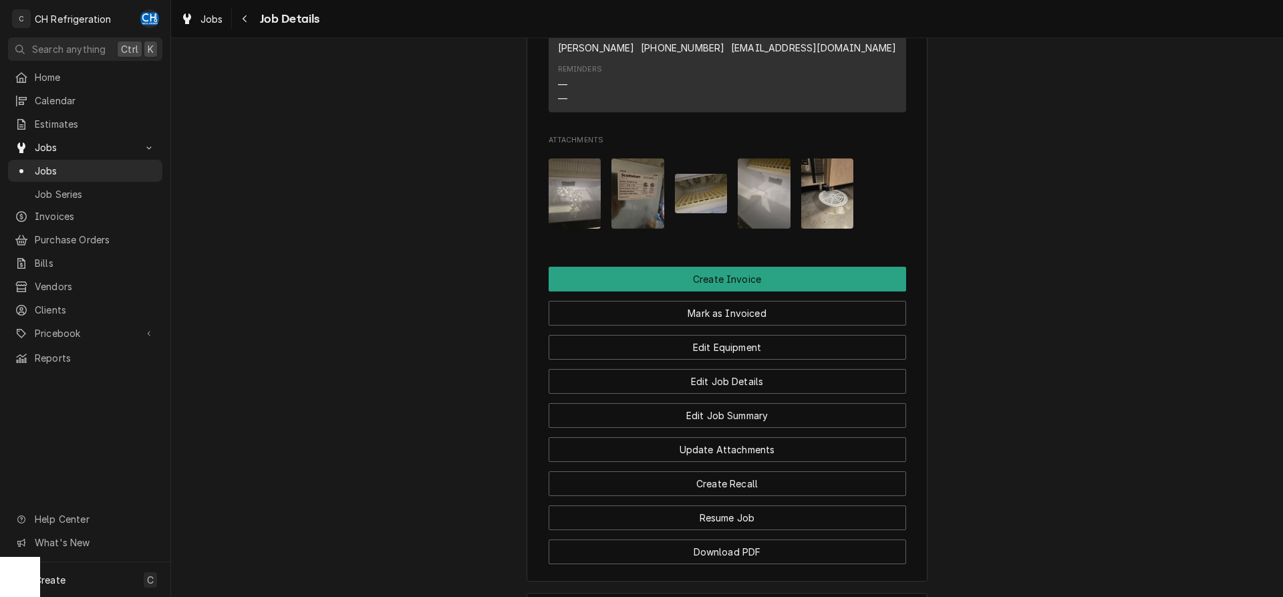
scroll to position [1500, 0]
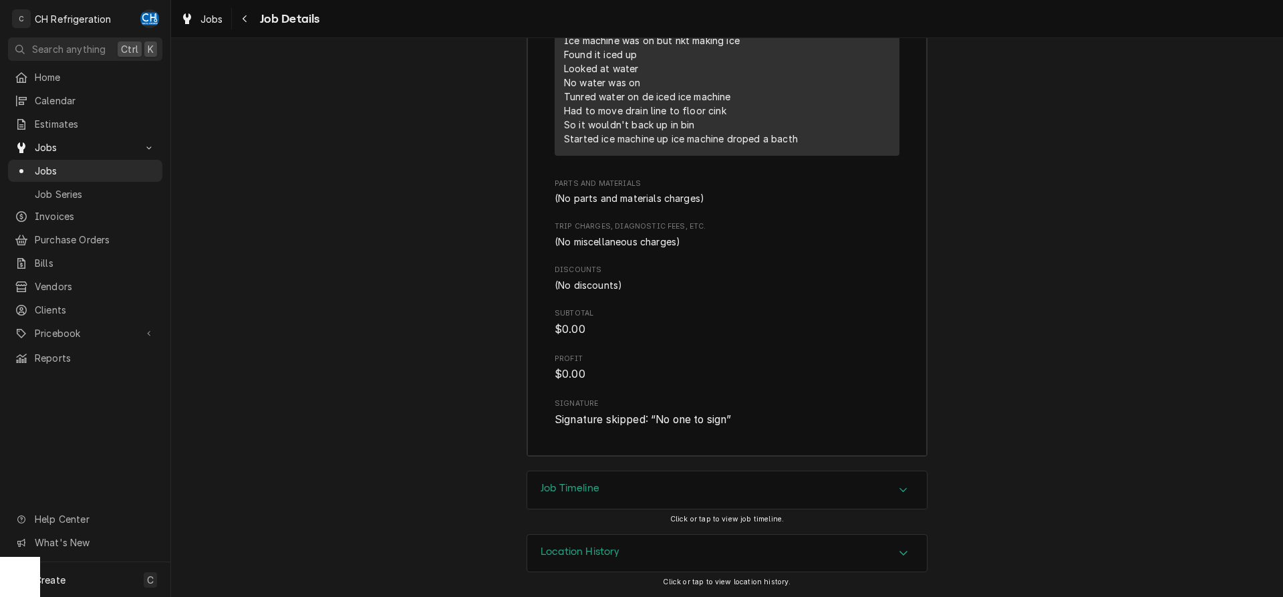
click at [568, 491] on h3 "Job Timeline" at bounding box center [570, 488] width 59 height 13
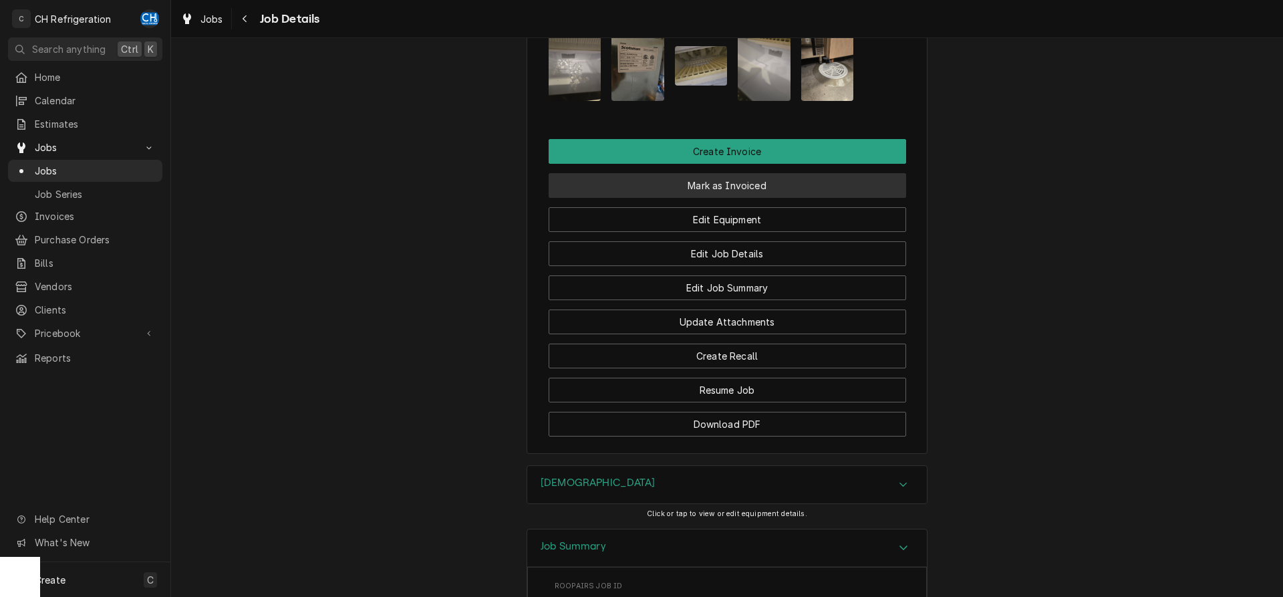
scroll to position [1132, 0]
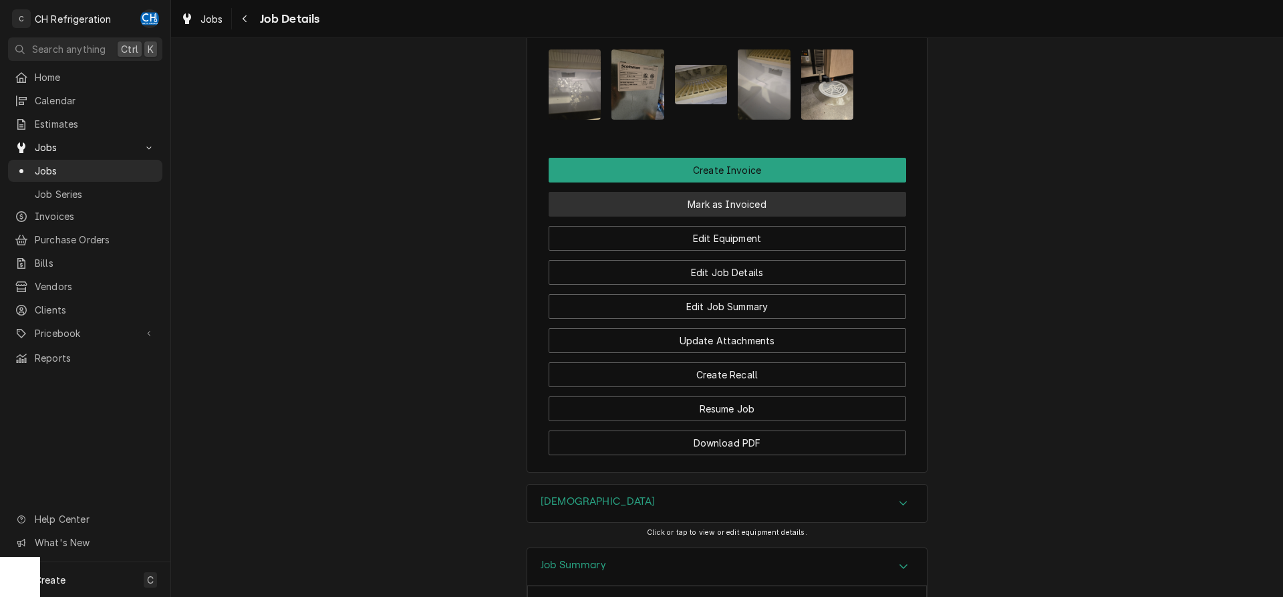
click at [693, 216] on button "Mark as Invoiced" at bounding box center [728, 204] width 358 height 25
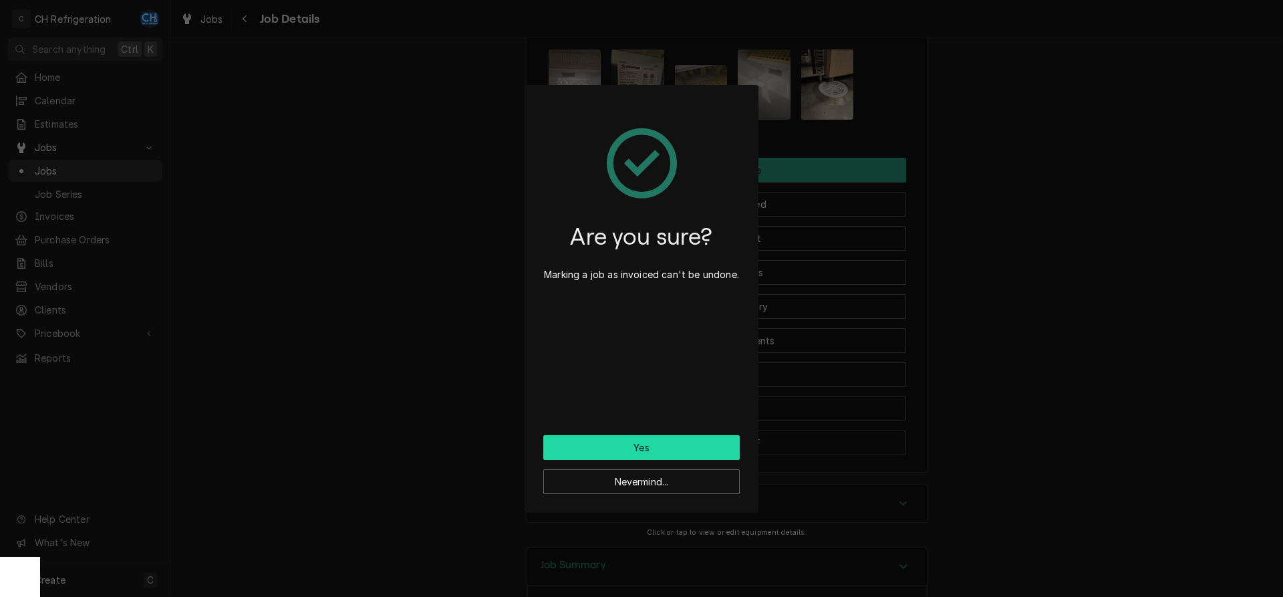
click at [675, 459] on button "Yes" at bounding box center [641, 447] width 197 height 25
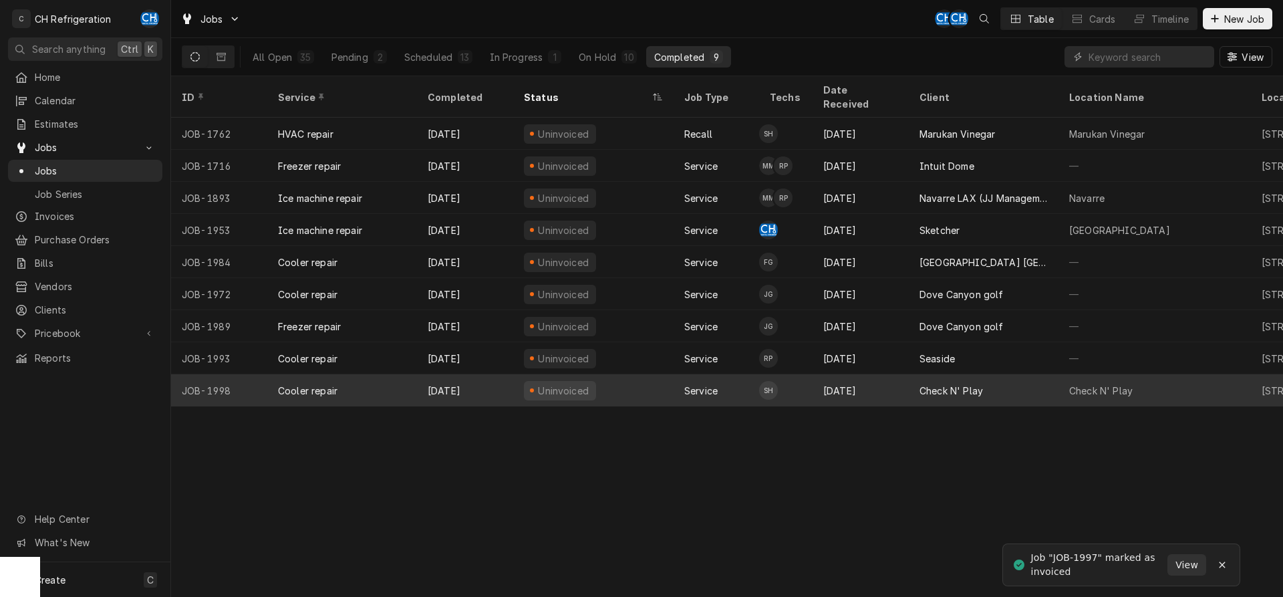
click at [1041, 377] on div "Check N' Play" at bounding box center [984, 390] width 150 height 32
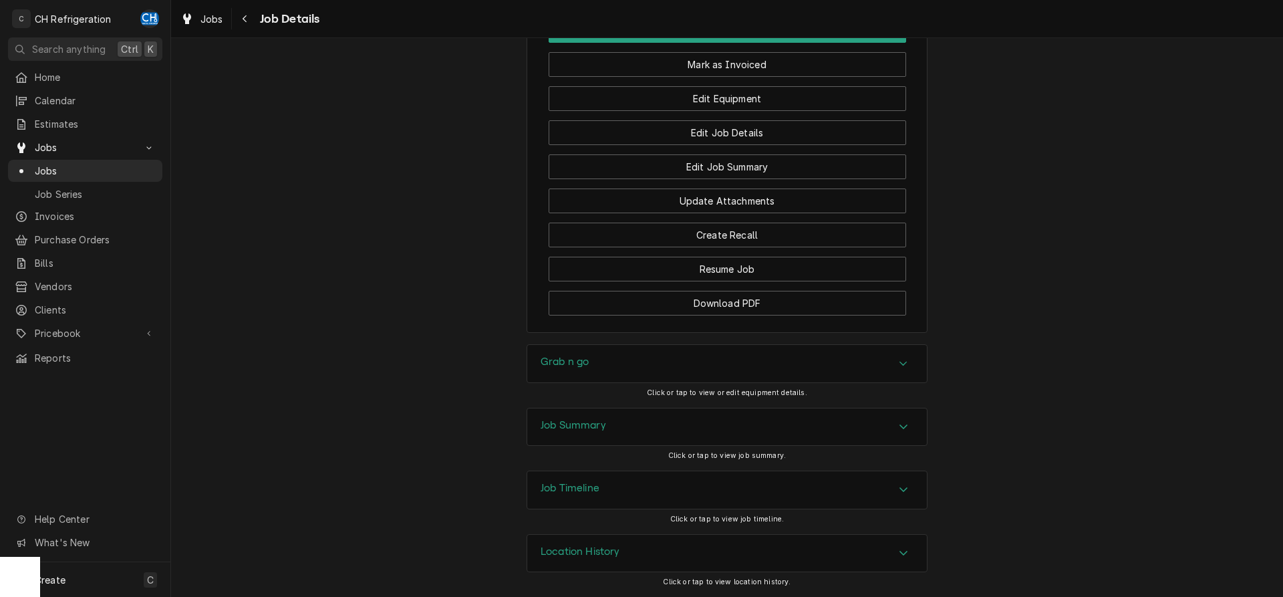
click at [650, 417] on div "Job Summary" at bounding box center [727, 426] width 400 height 37
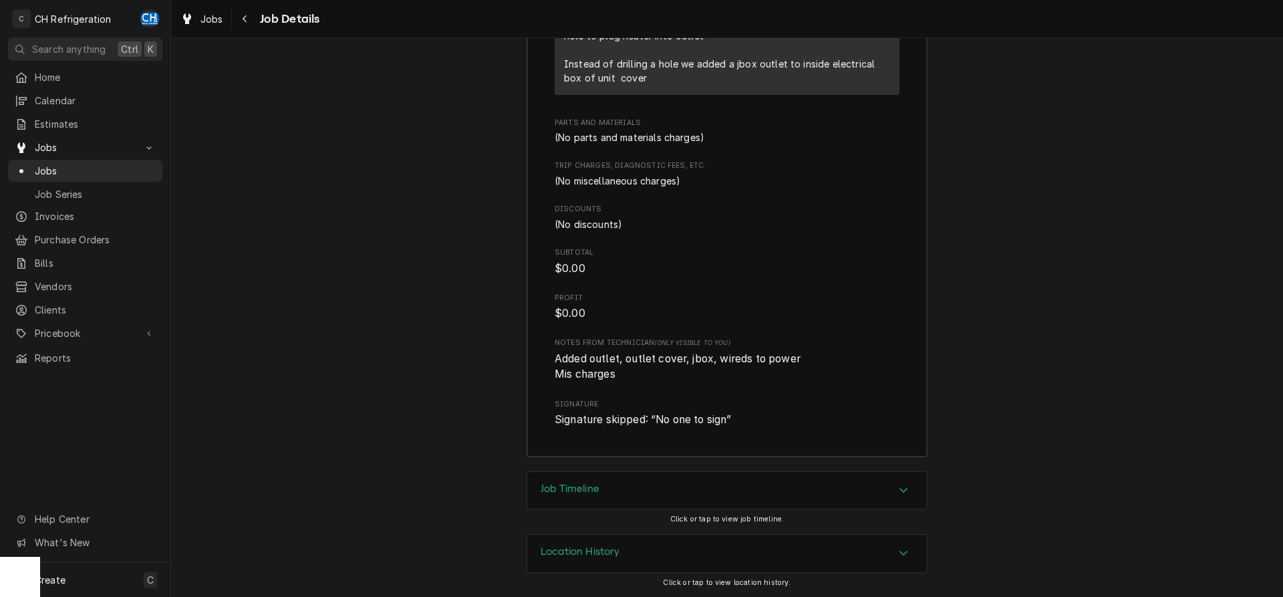
scroll to position [2186, 0]
click at [618, 360] on span "Added outlet, outlet cover, jbox, wireds to power Mis charges" at bounding box center [679, 366] width 249 height 29
click at [655, 358] on span "Added outlet, outlet cover, jbox, wireds to power Mis charges" at bounding box center [679, 366] width 249 height 29
click at [701, 361] on span "Added outlet, outlet cover, jbox, wireds to power Mis charges" at bounding box center [679, 366] width 249 height 29
click at [735, 362] on span "Added outlet, outlet cover, jbox, wireds to power Mis charges" at bounding box center [679, 366] width 249 height 29
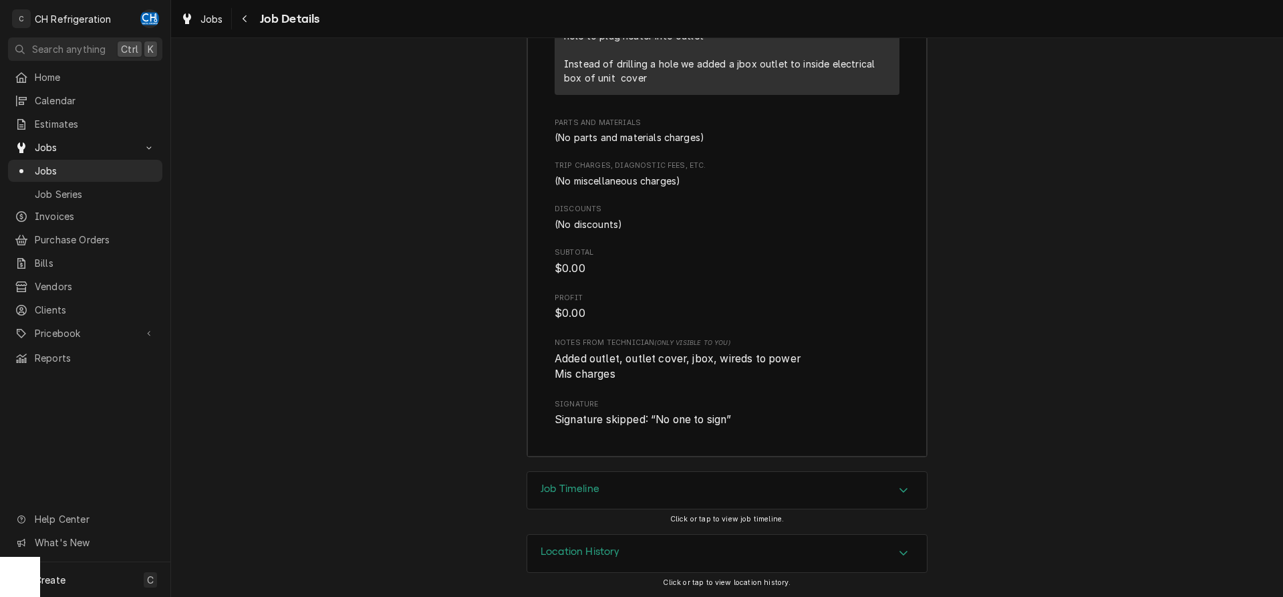
drag, startPoint x: 784, startPoint y: 362, endPoint x: 817, endPoint y: 364, distance: 32.8
click at [785, 362] on span "Added outlet, outlet cover, jbox, wireds to power Mis charges" at bounding box center [679, 366] width 249 height 29
click at [826, 361] on span "Added outlet, outlet cover, jbox, wireds to power Mis charges" at bounding box center [727, 366] width 345 height 31
click at [650, 484] on div "Job Timeline" at bounding box center [727, 490] width 400 height 37
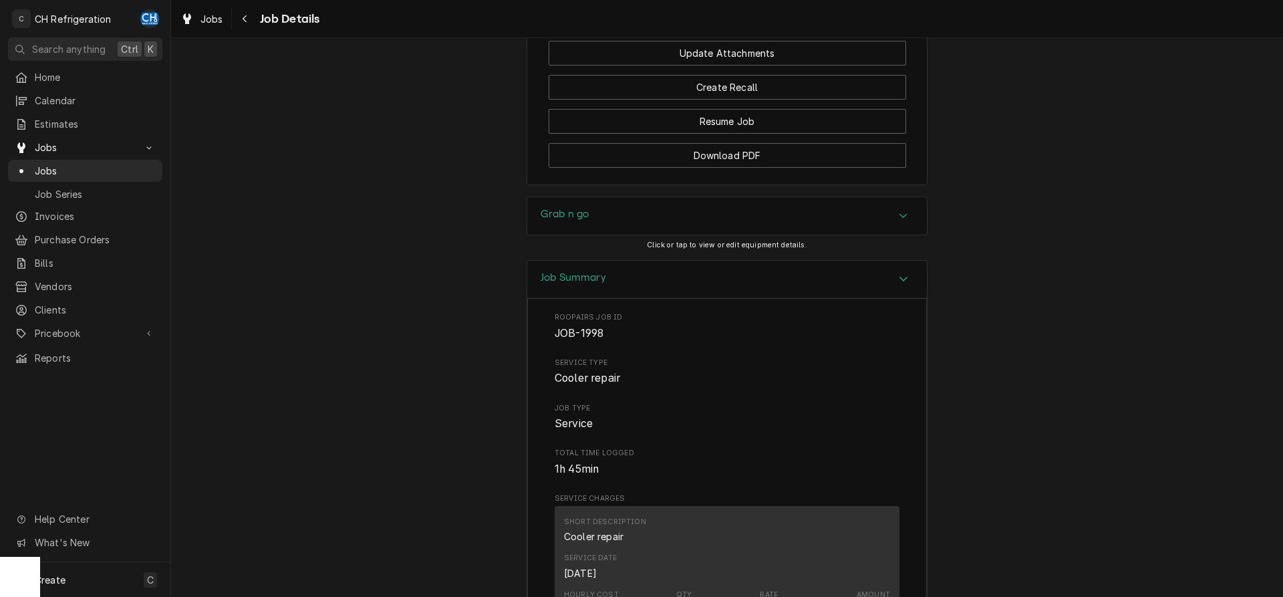
scroll to position [1155, 0]
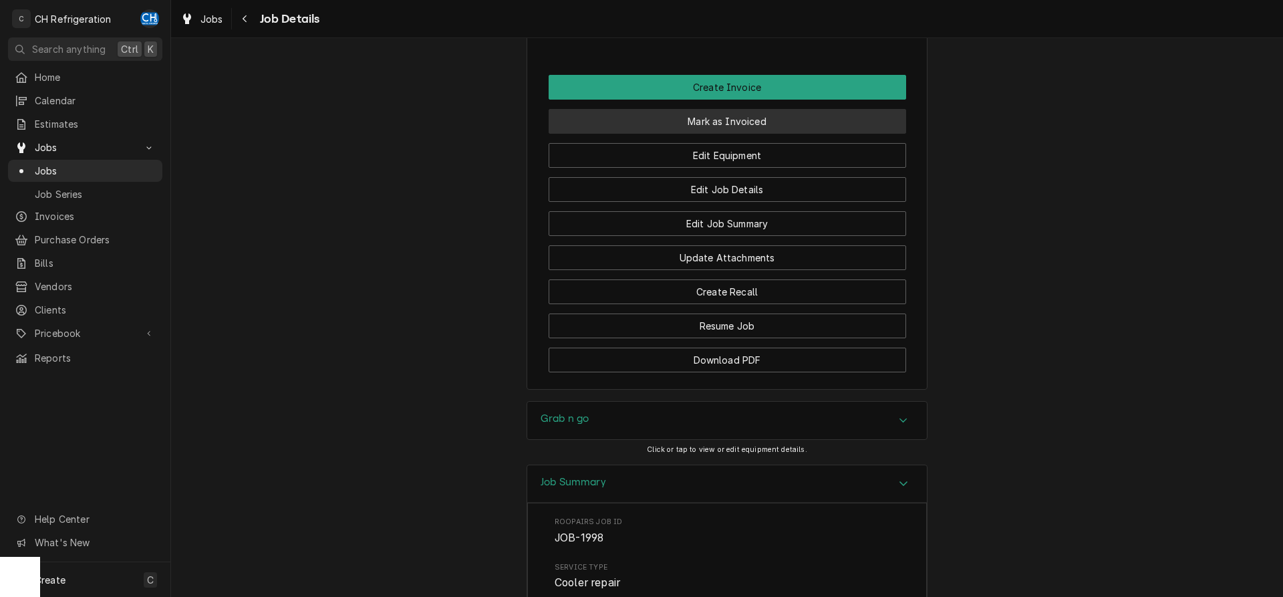
click at [678, 134] on button "Mark as Invoiced" at bounding box center [728, 121] width 358 height 25
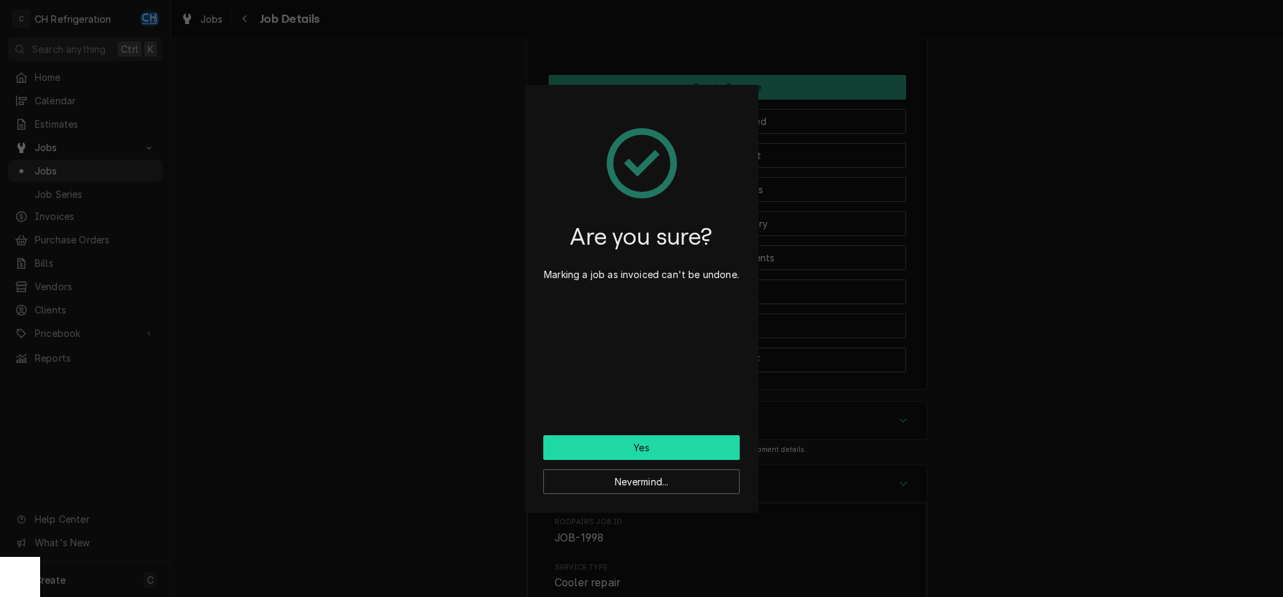
drag, startPoint x: 615, startPoint y: 441, endPoint x: 652, endPoint y: 432, distance: 37.8
click at [616, 441] on button "Yes" at bounding box center [641, 447] width 197 height 25
